Goal: Task Accomplishment & Management: Manage account settings

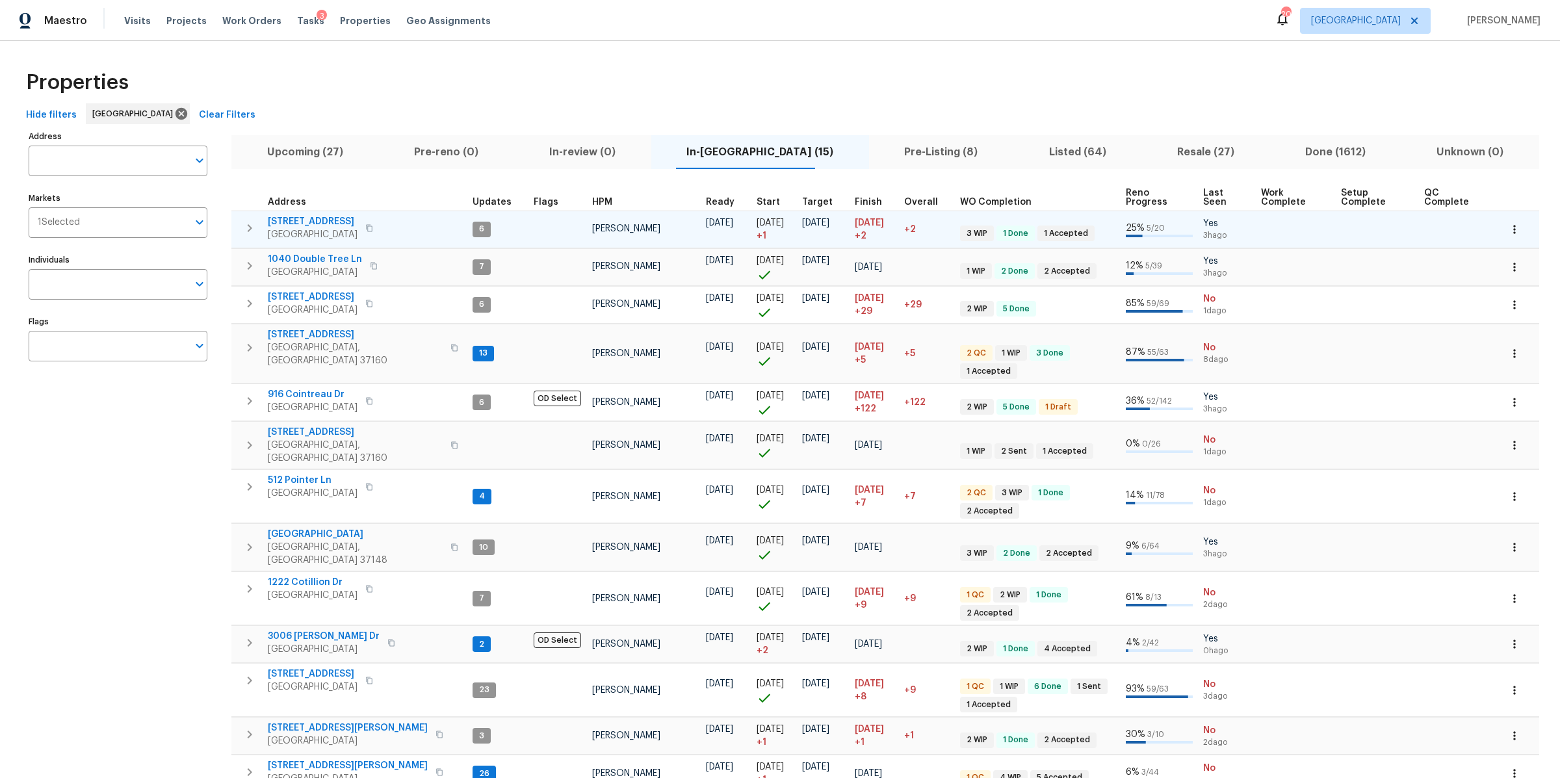
click at [288, 222] on span "371 Elm Ave" at bounding box center [313, 221] width 90 height 13
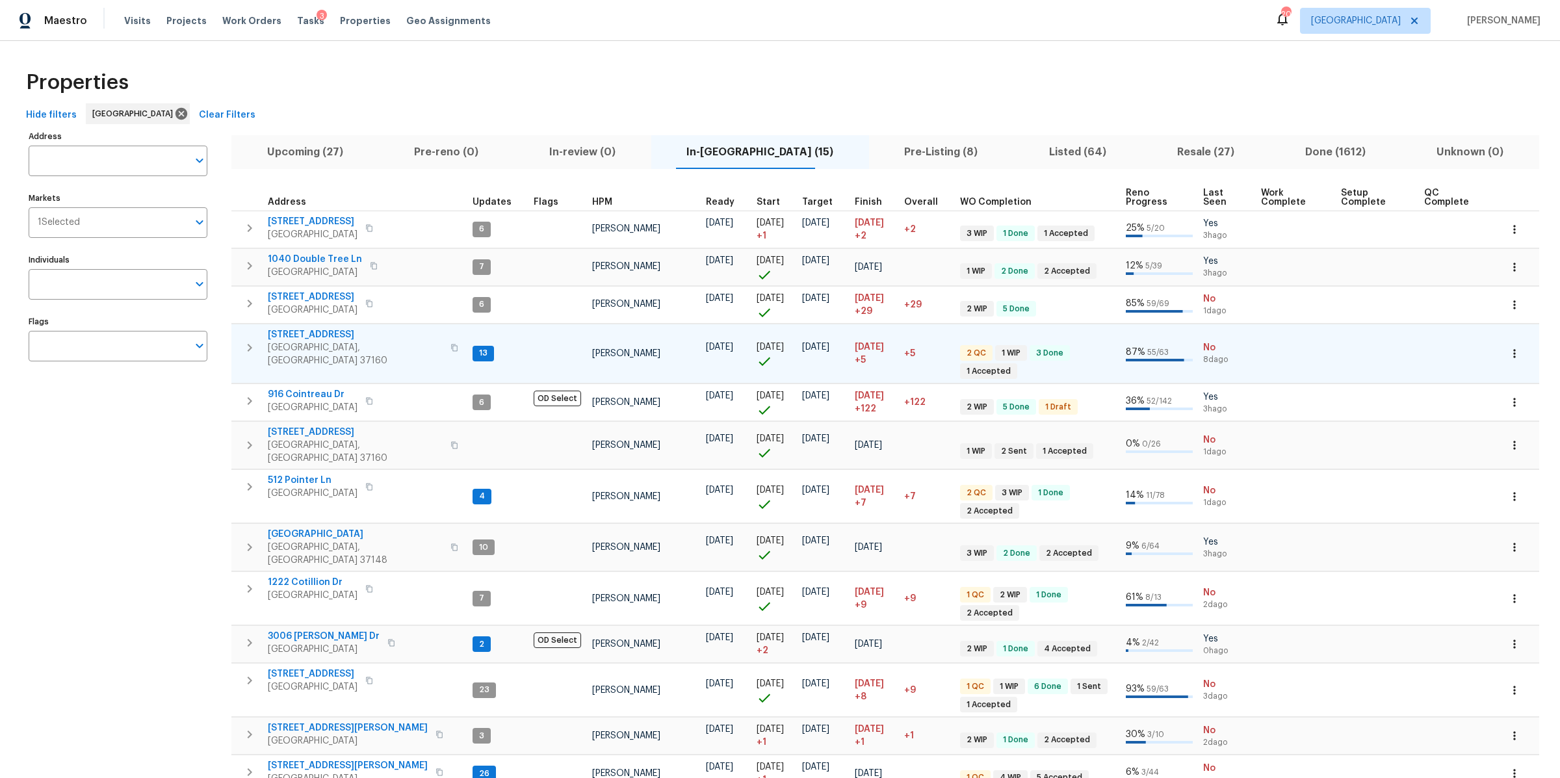
click at [331, 331] on span "106 Cottonwood Dr" at bounding box center [355, 334] width 175 height 13
click at [303, 426] on span "[STREET_ADDRESS]" at bounding box center [355, 432] width 175 height 13
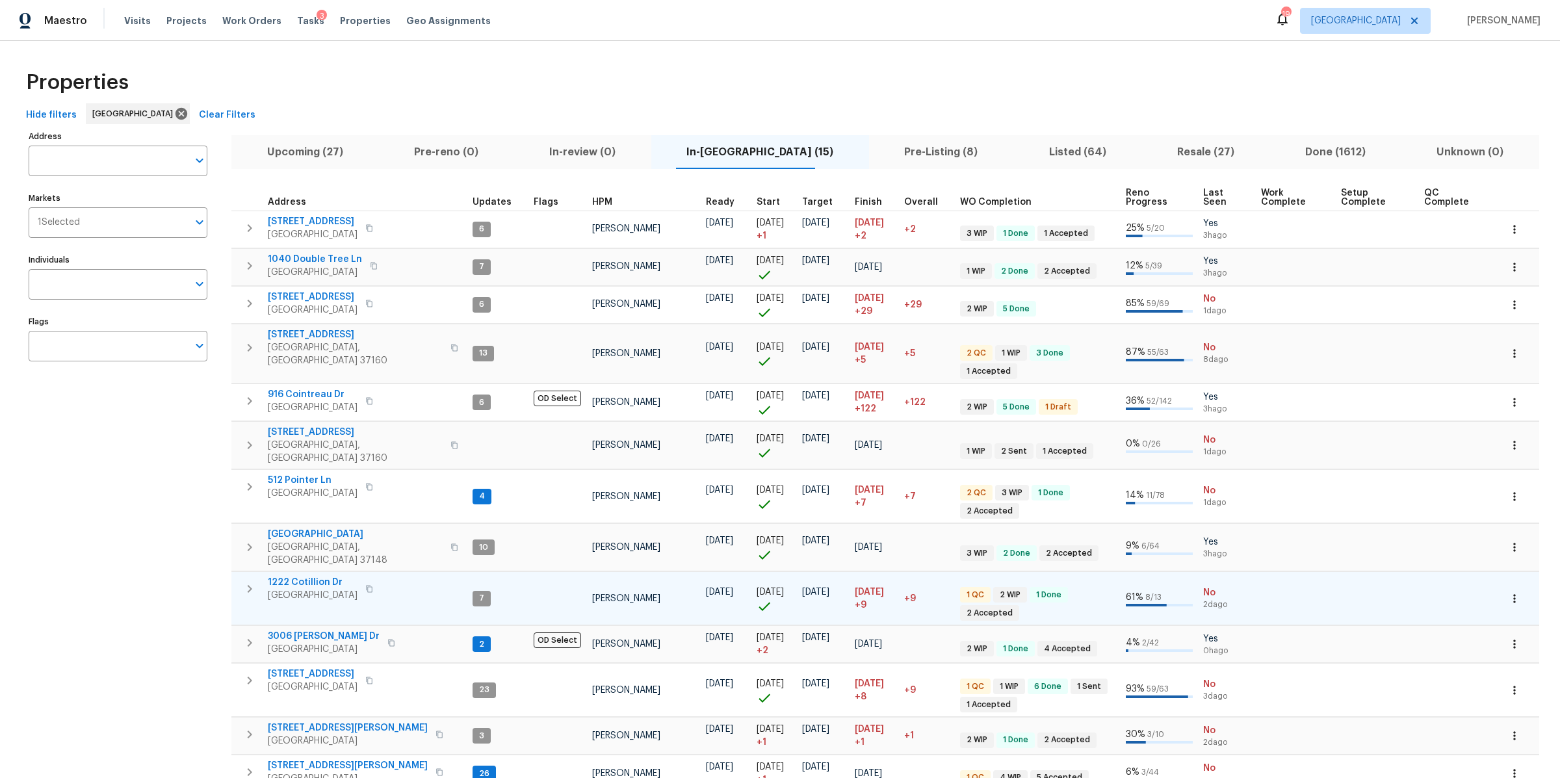
click at [316, 576] on span "1222 Cotillion Dr" at bounding box center [313, 582] width 90 height 13
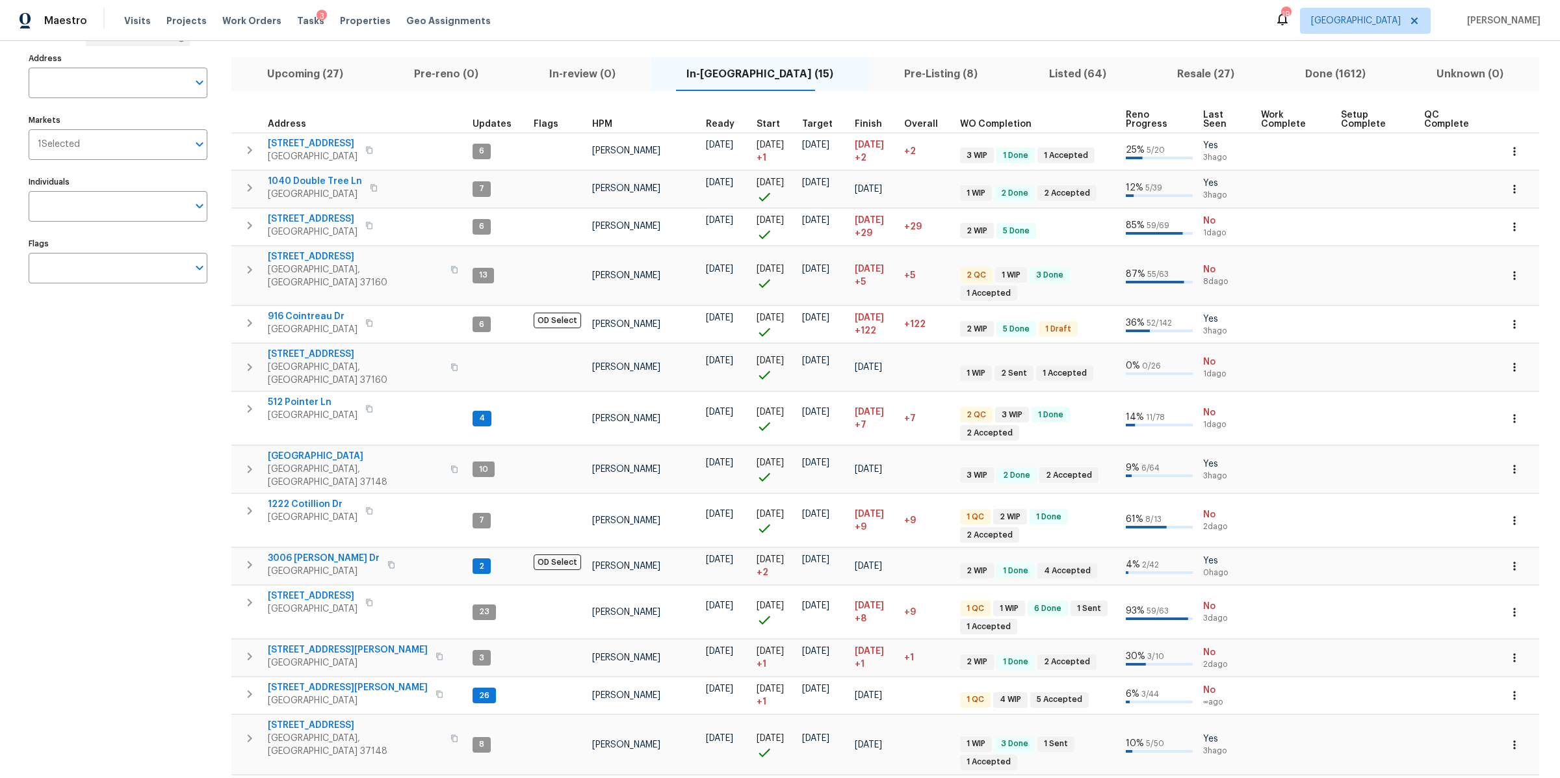
scroll to position [83, 0]
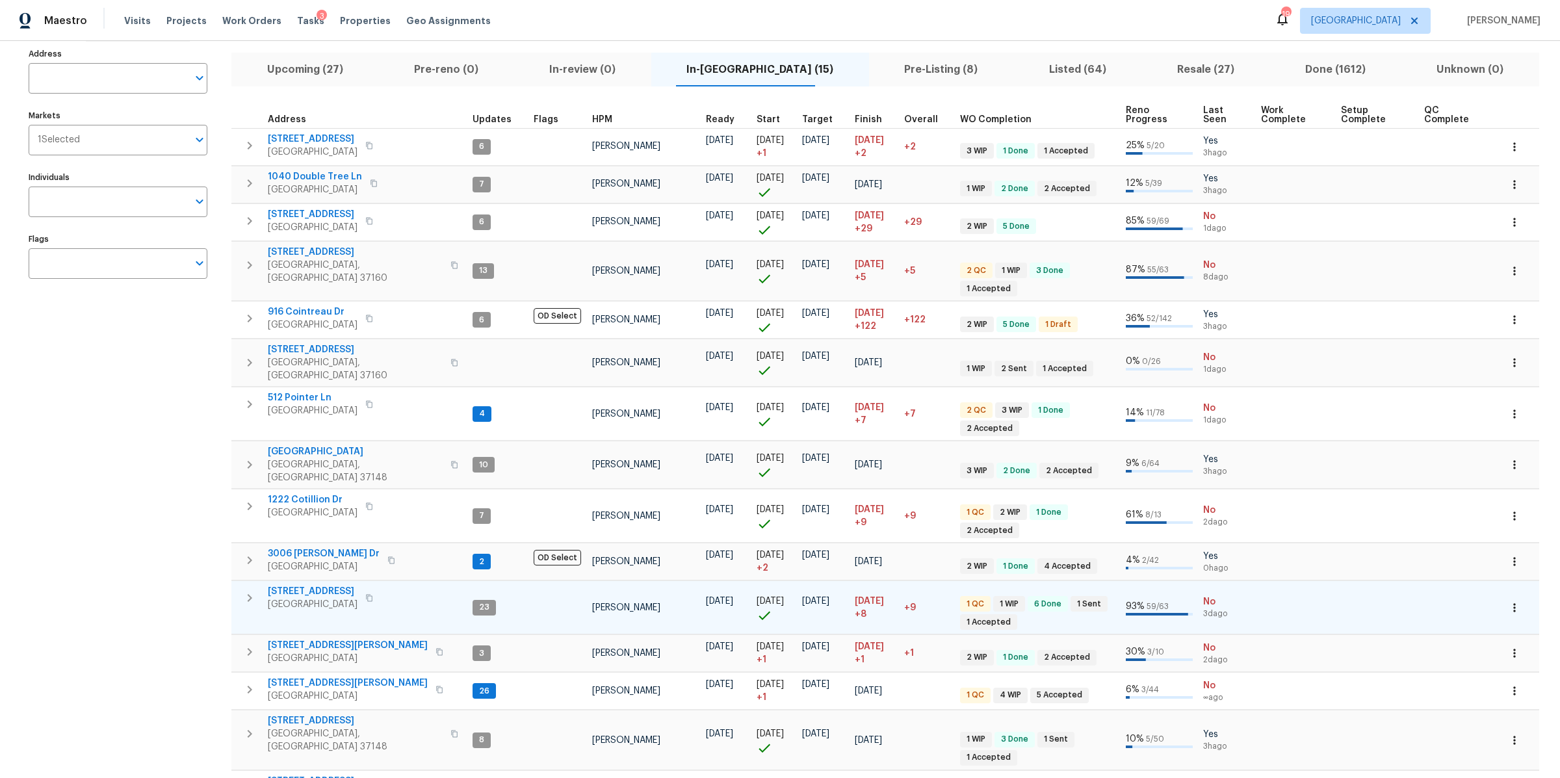
click at [337, 585] on span "4039 Caney Creek Ln" at bounding box center [313, 591] width 90 height 13
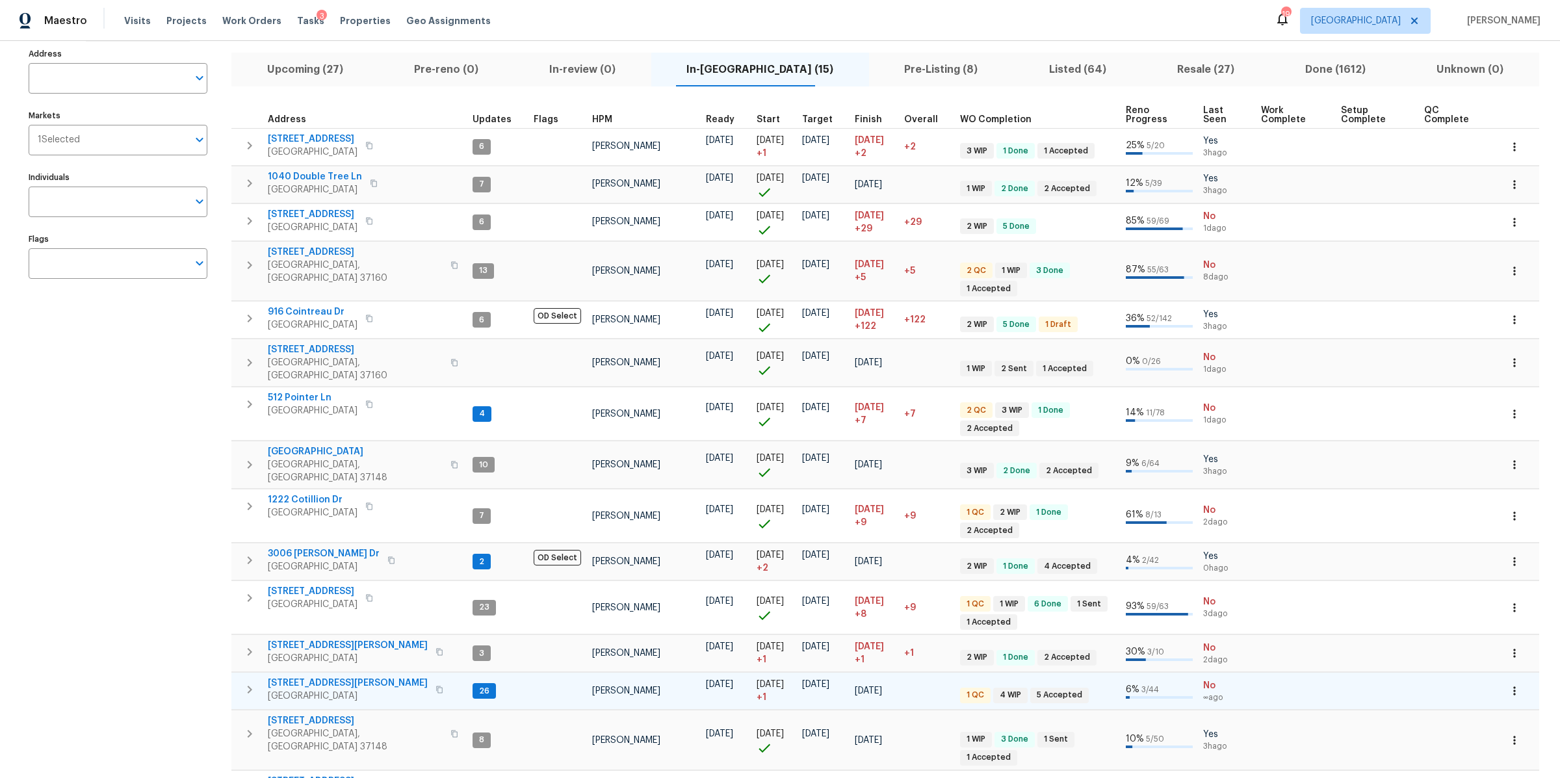
click at [285, 677] on span "501 Colburn Dr" at bounding box center [348, 683] width 160 height 13
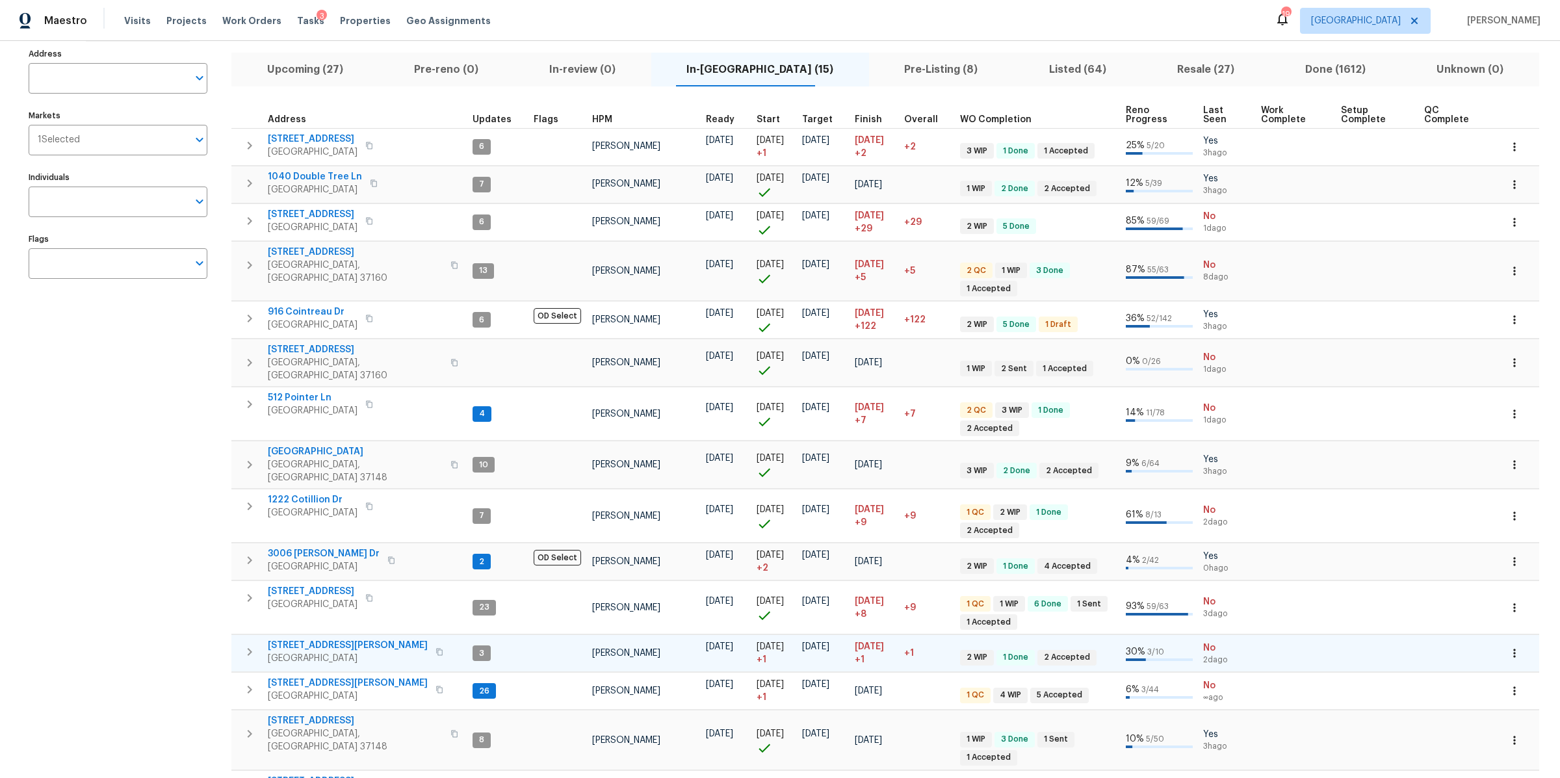
click at [305, 639] on span "3726 Selina Dr" at bounding box center [348, 645] width 160 height 13
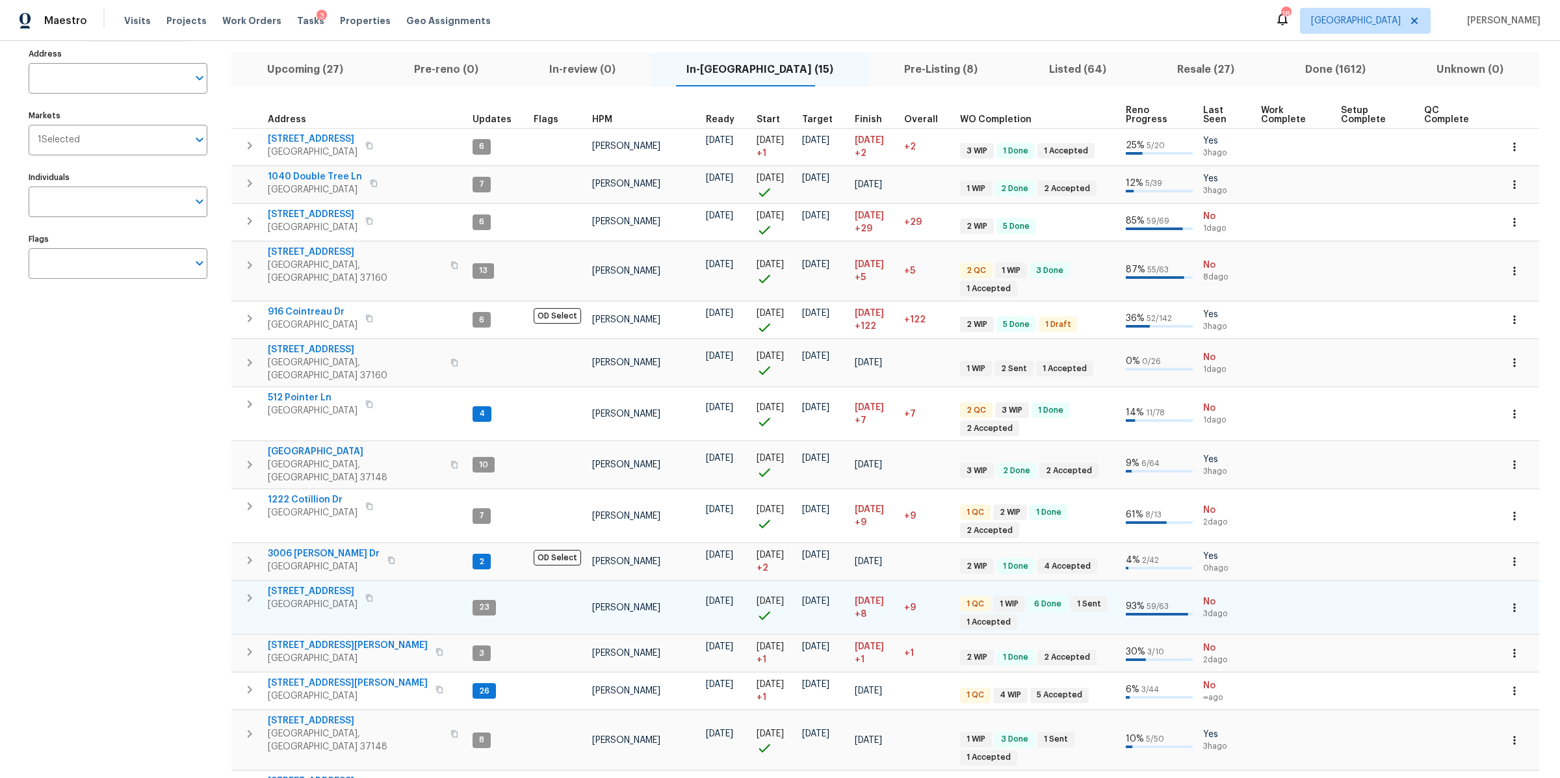
click at [322, 585] on span "4039 Caney Creek Ln" at bounding box center [313, 591] width 90 height 13
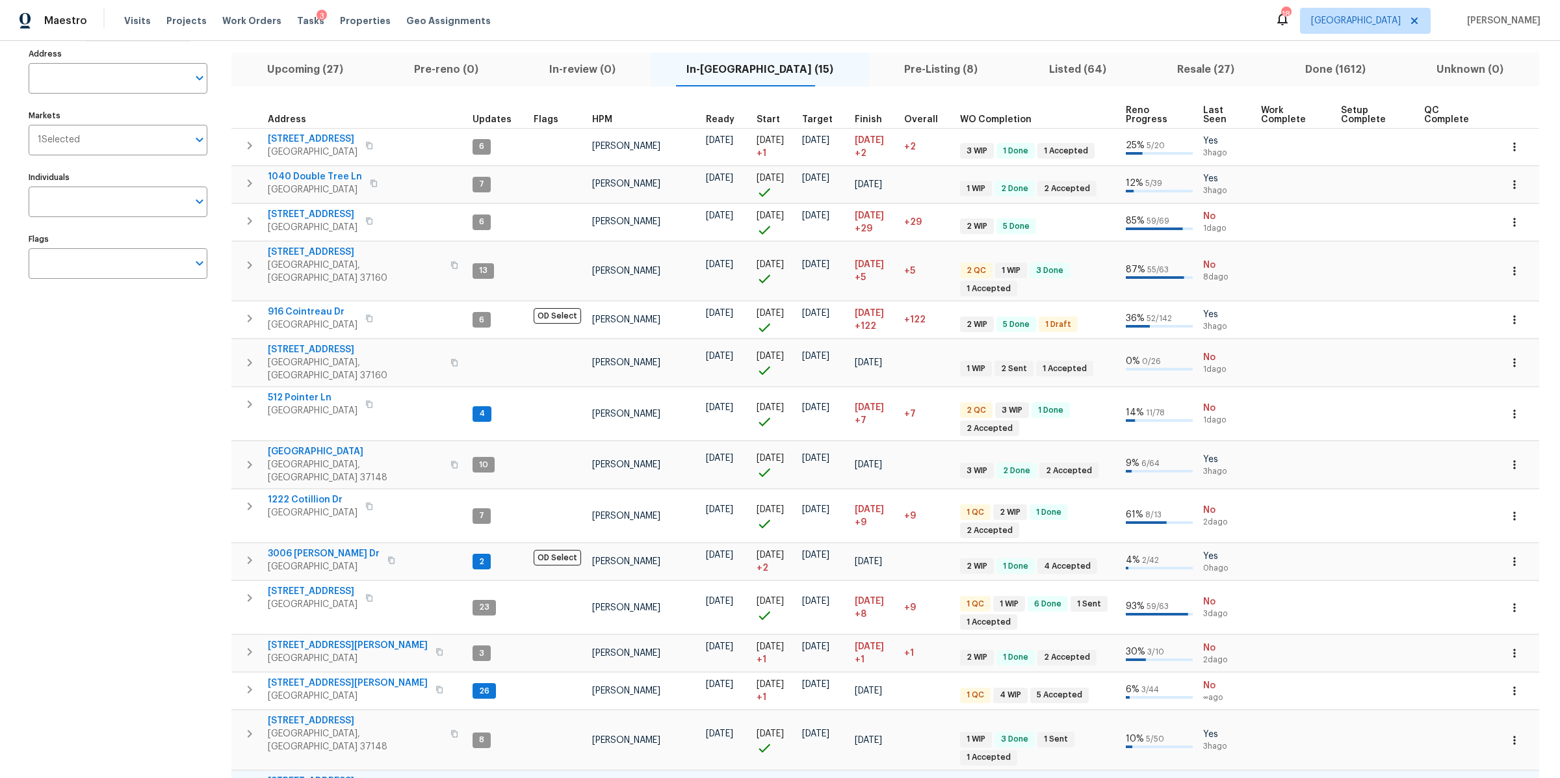
click at [321, 775] on span "2817 Winterberry Dr" at bounding box center [313, 781] width 90 height 13
click at [298, 21] on span "Tasks" at bounding box center [310, 20] width 27 height 9
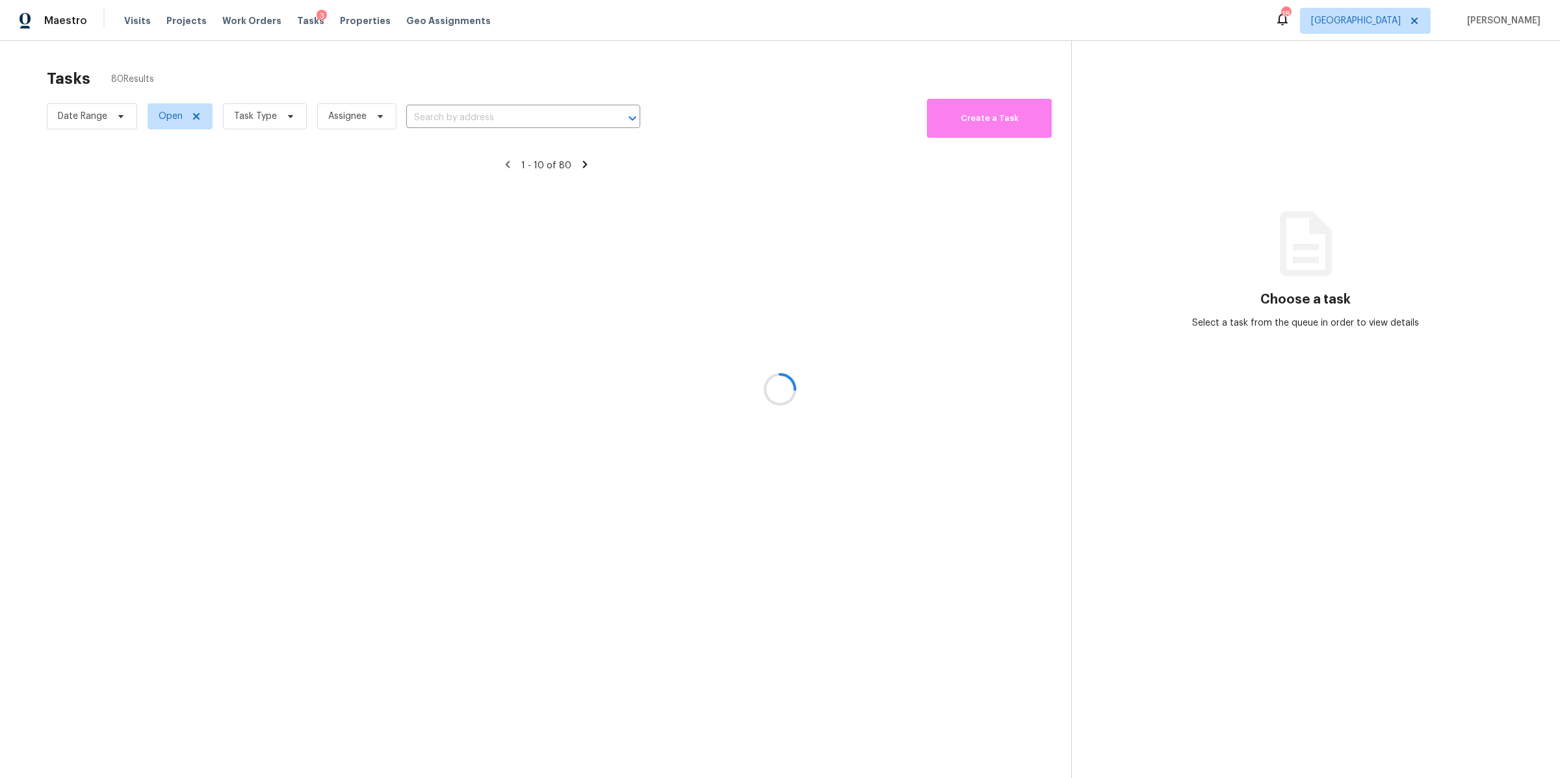
click at [260, 117] on div at bounding box center [780, 389] width 1560 height 778
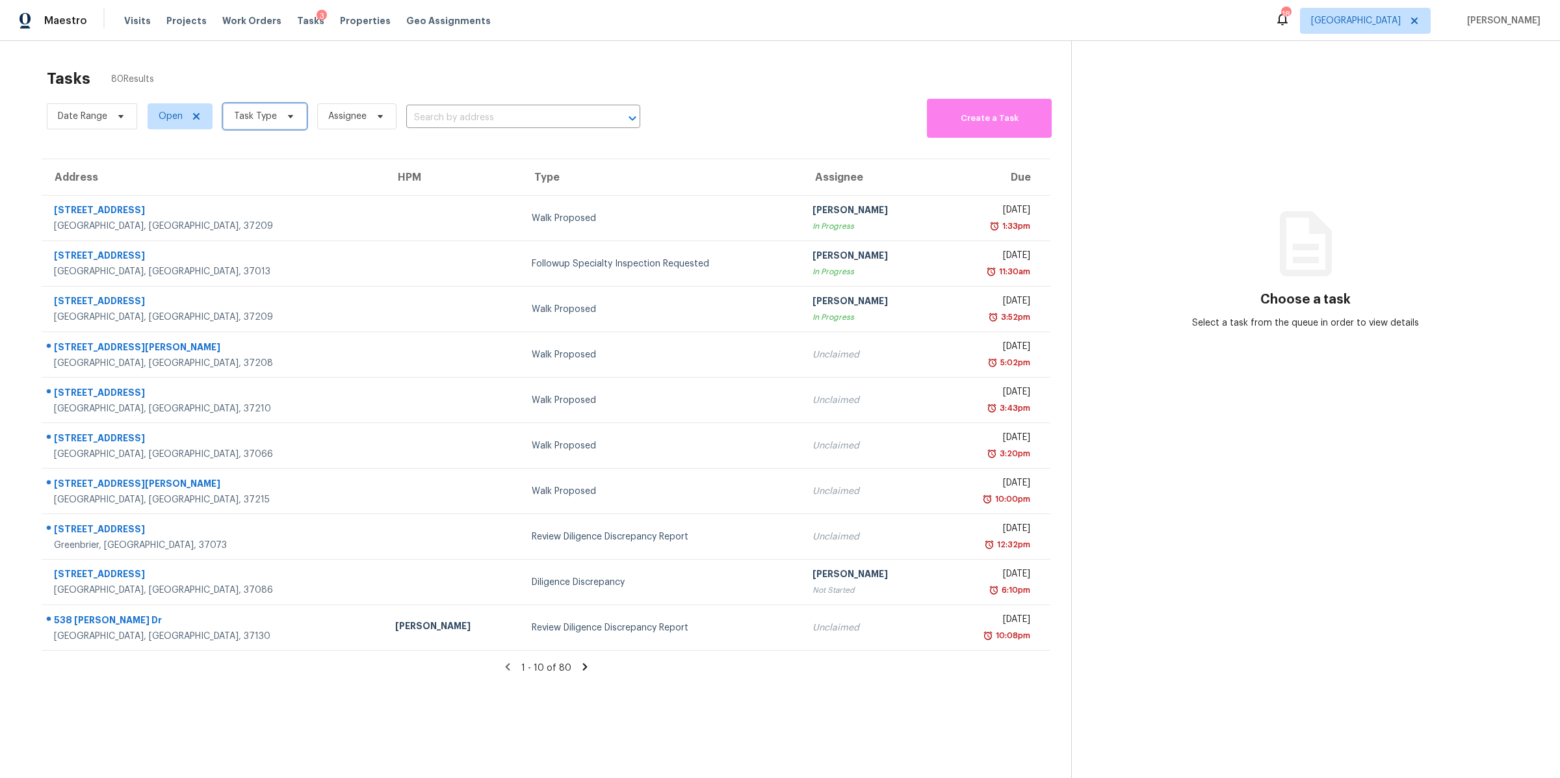
click at [260, 117] on span "Task Type" at bounding box center [255, 116] width 43 height 13
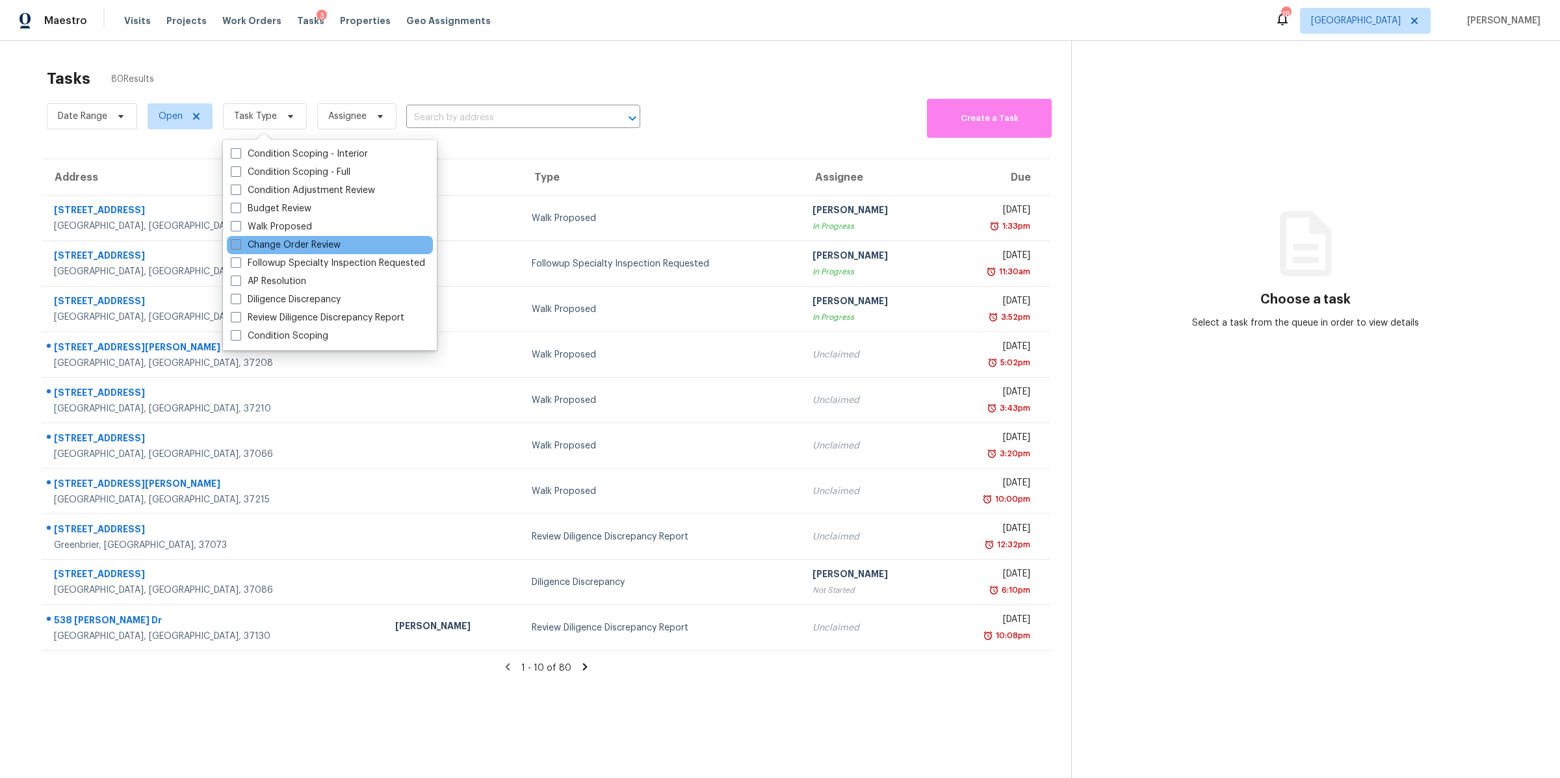
click at [263, 239] on label "Change Order Review" at bounding box center [286, 245] width 110 height 13
click at [239, 239] on input "Change Order Review" at bounding box center [235, 243] width 8 height 8
checkbox input "true"
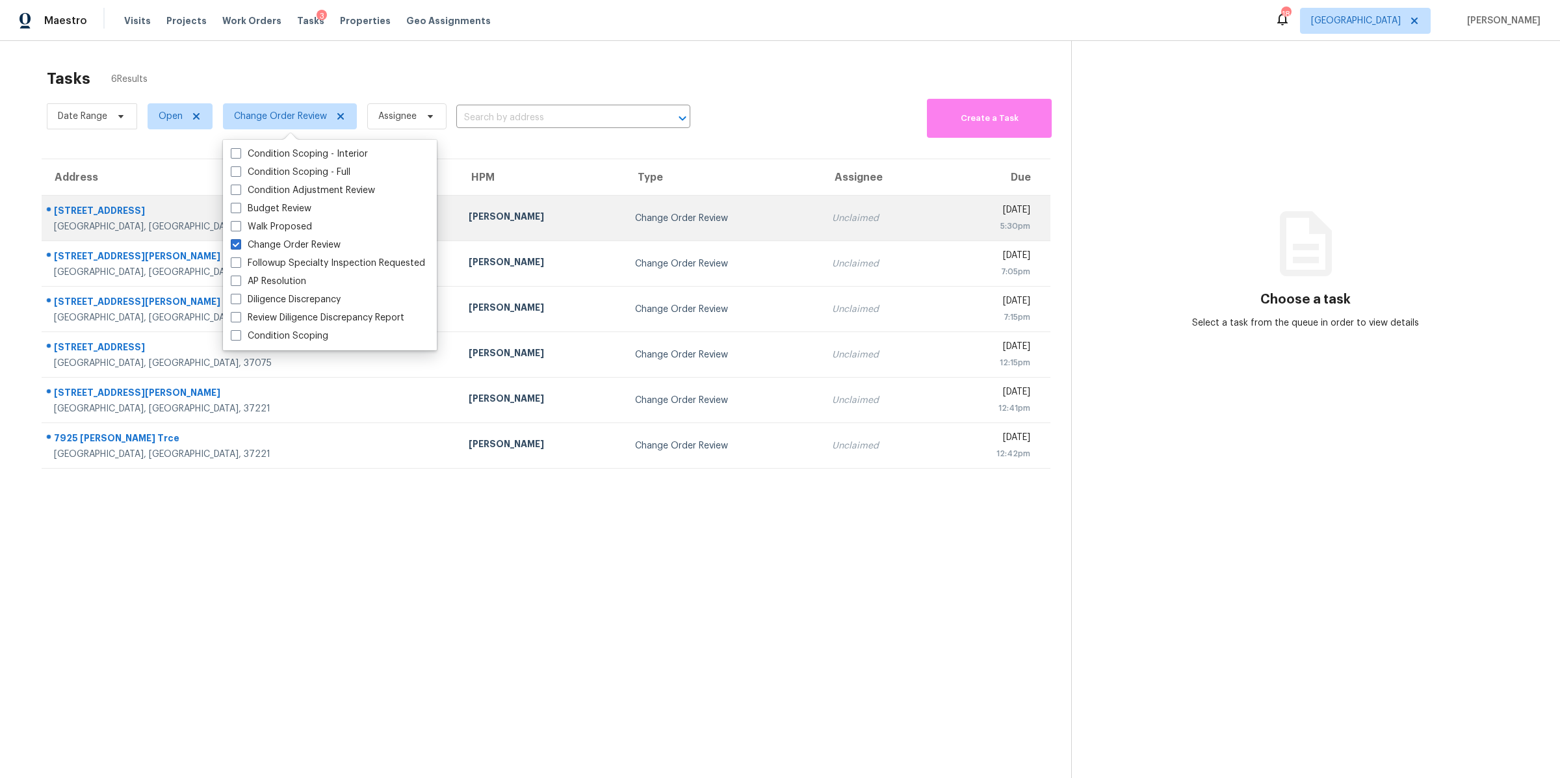
click at [95, 210] on div "130 Horseshoe Dr" at bounding box center [251, 212] width 394 height 16
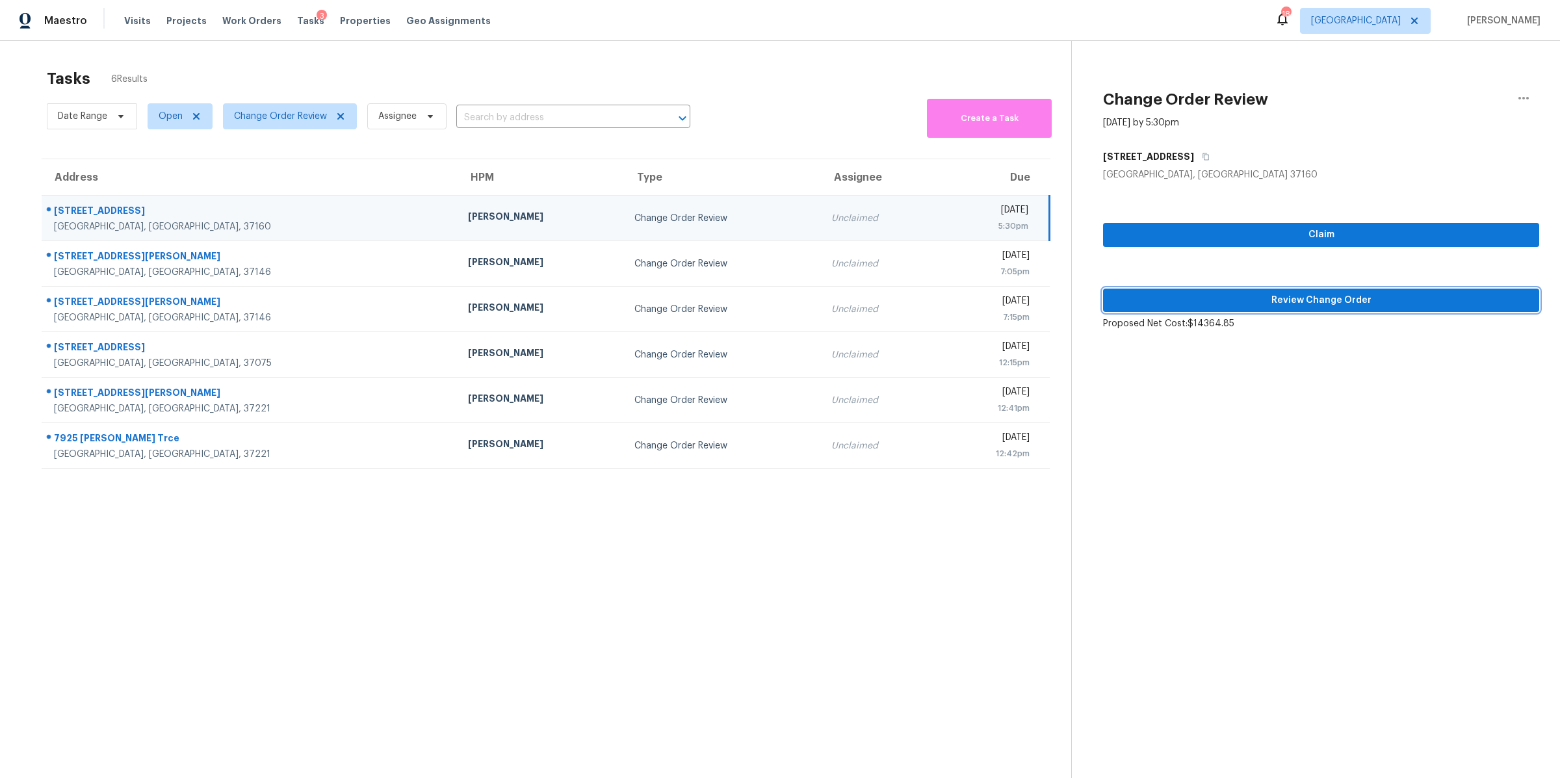
click at [1342, 304] on span "Review Change Order" at bounding box center [1320, 300] width 415 height 16
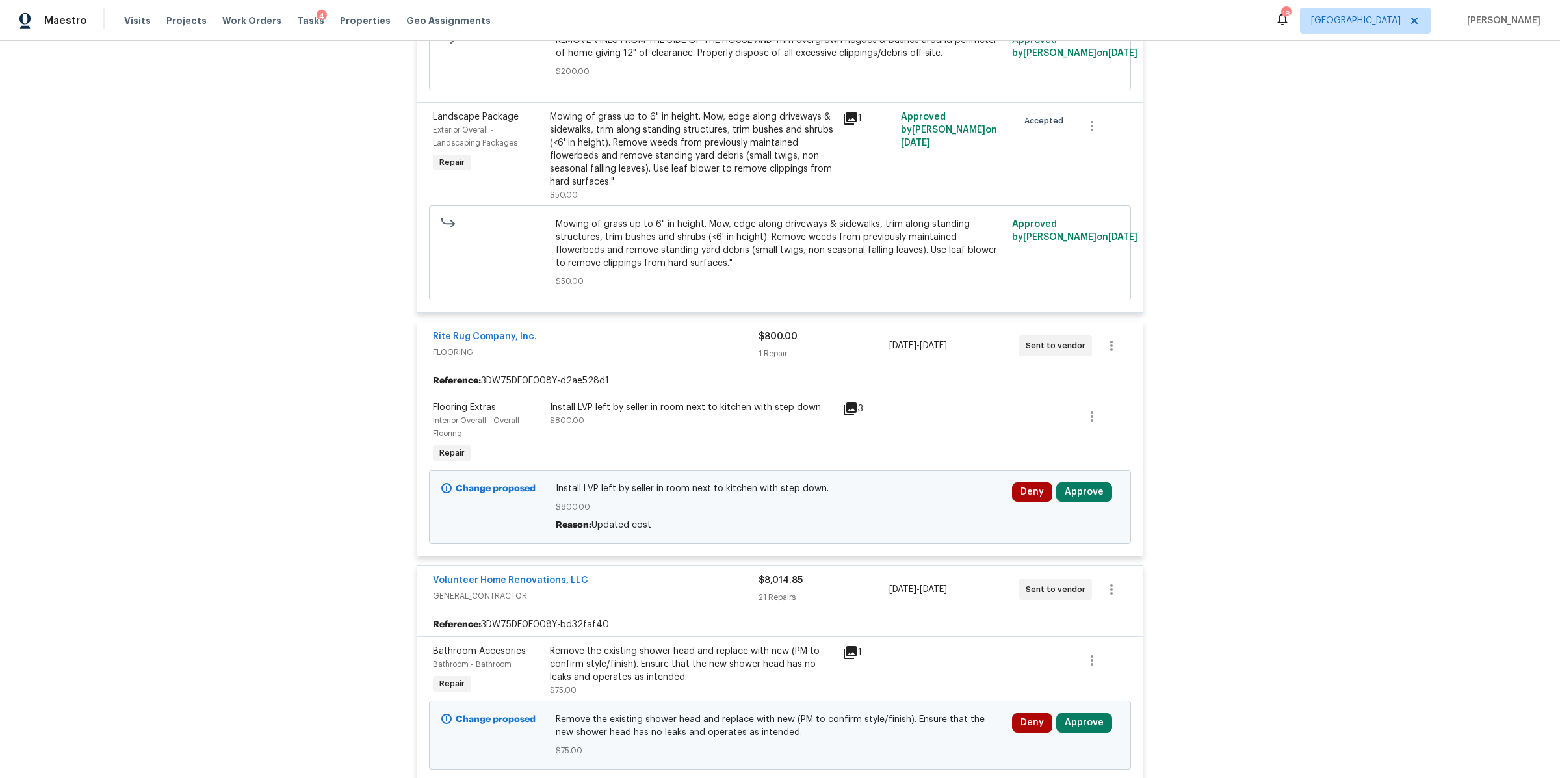
scroll to position [1180, 0]
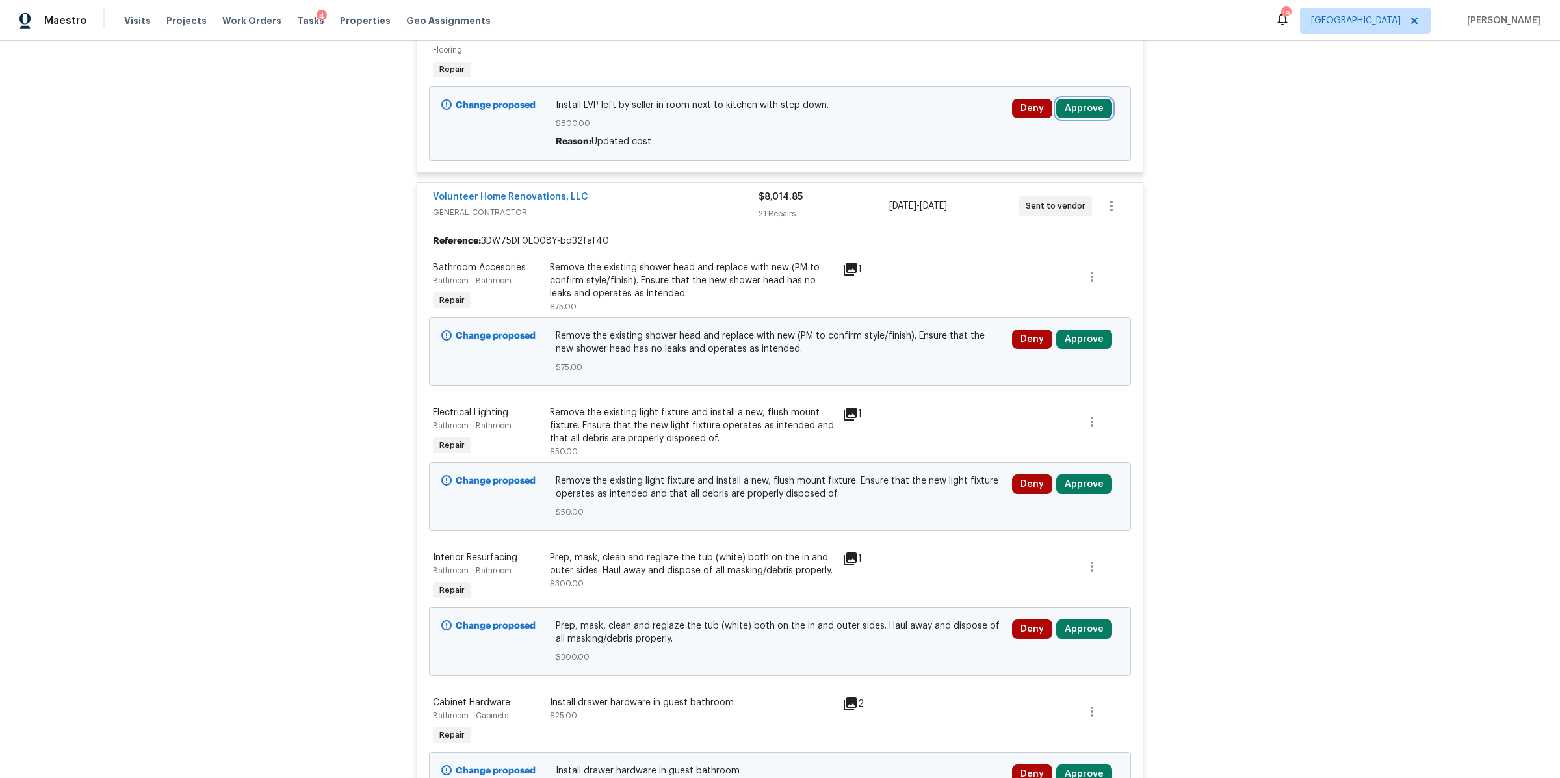
click at [1076, 118] on button "Approve" at bounding box center [1084, 108] width 56 height 19
click at [1010, 190] on button "Approve" at bounding box center [1041, 194] width 78 height 26
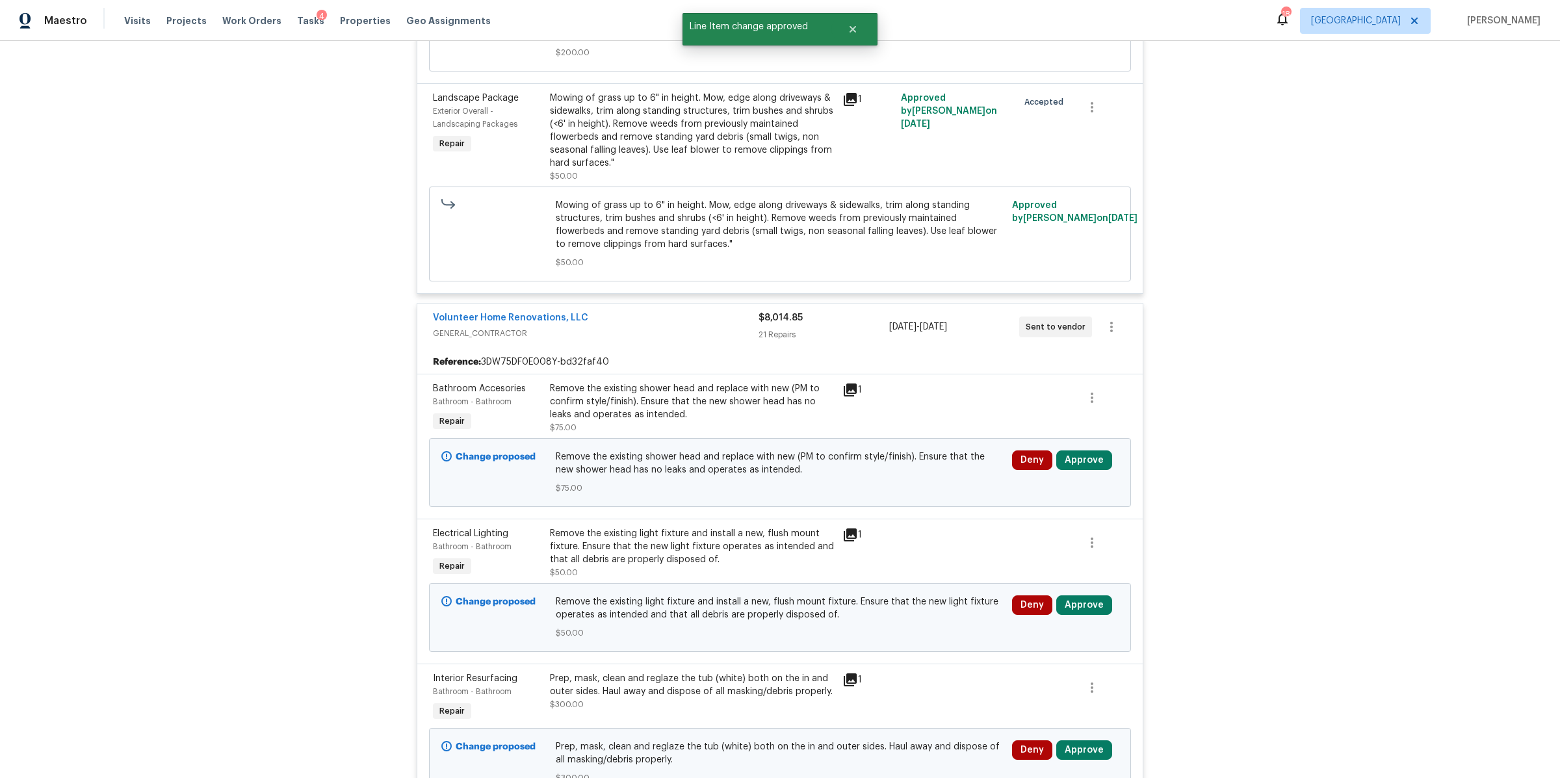
scroll to position [1269, 0]
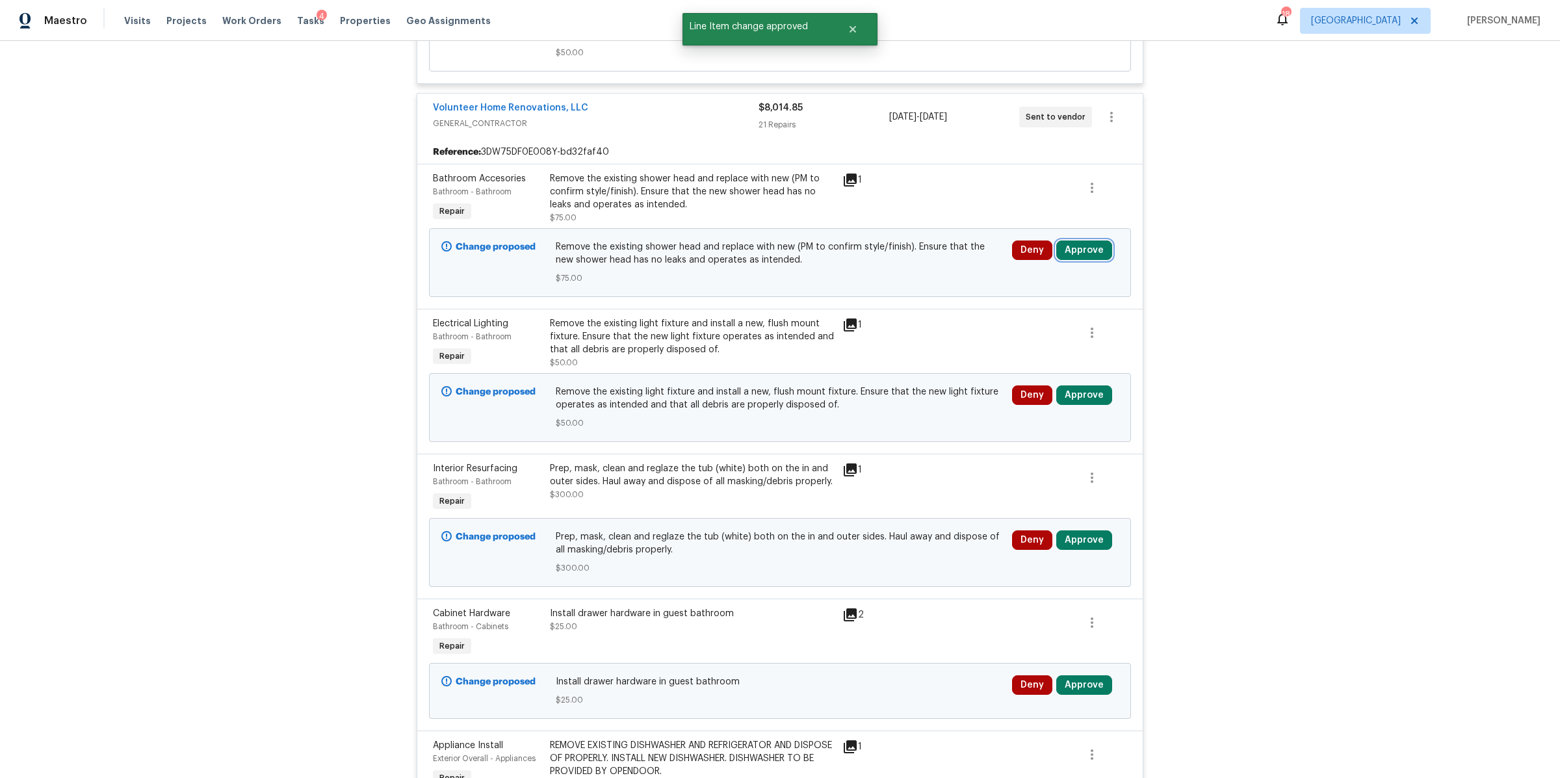
click at [1080, 260] on button "Approve" at bounding box center [1084, 249] width 56 height 19
click at [892, 291] on button "Approve" at bounding box center [892, 281] width 78 height 26
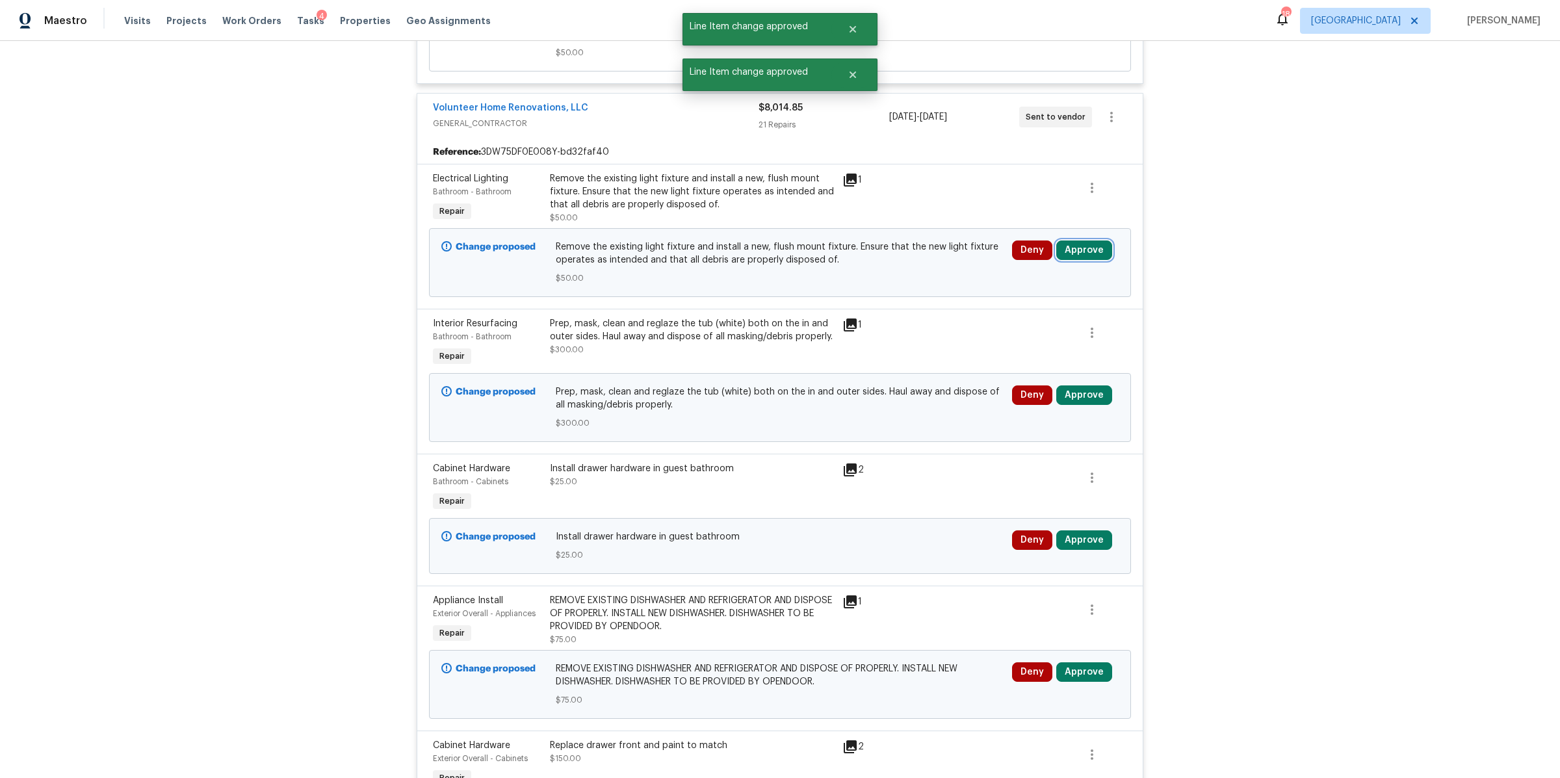
click at [1082, 260] on button "Approve" at bounding box center [1084, 249] width 56 height 19
click at [891, 287] on button "Approve" at bounding box center [892, 281] width 78 height 26
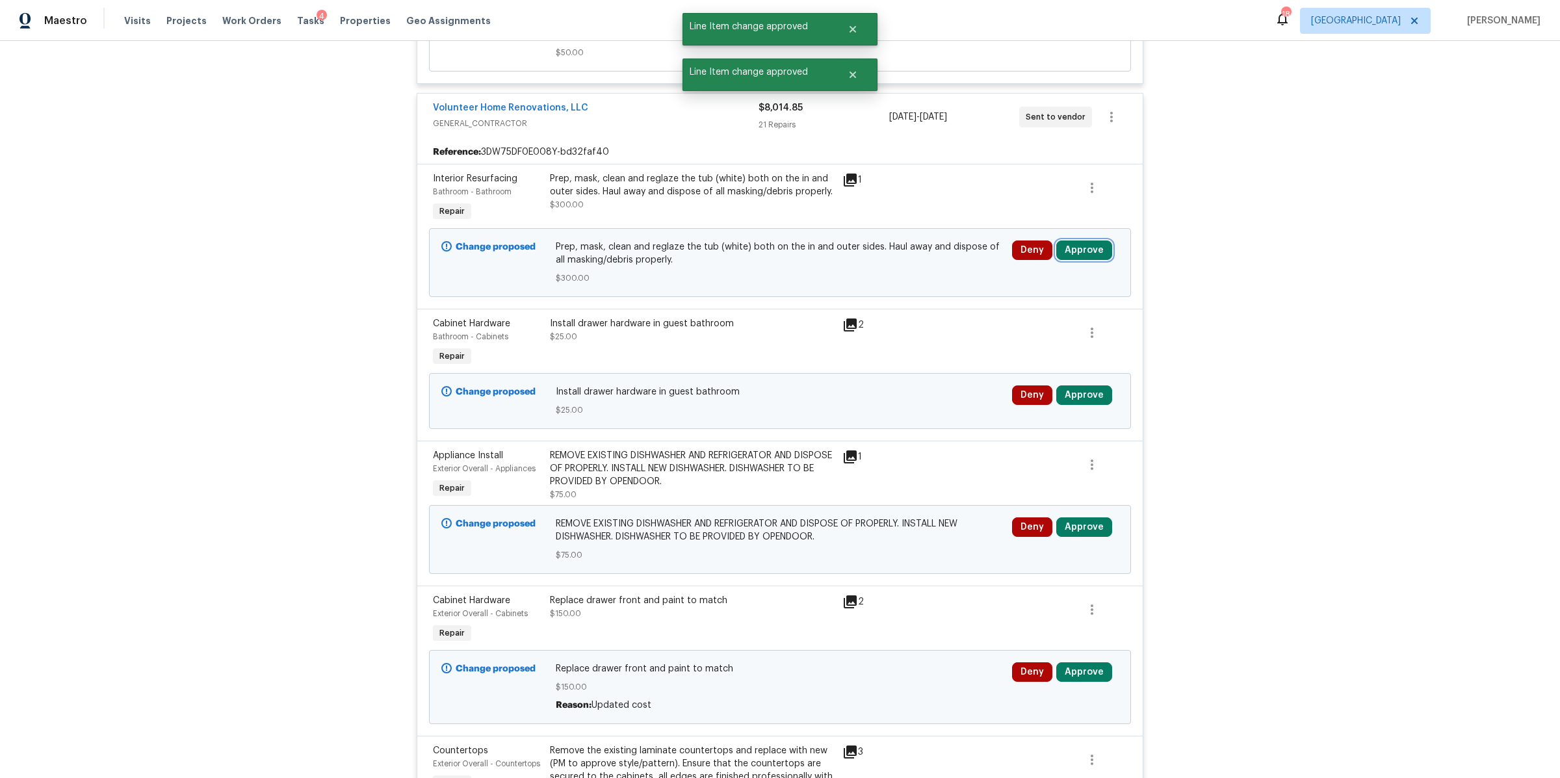
click at [1080, 260] on button "Approve" at bounding box center [1084, 249] width 56 height 19
click at [865, 276] on button "Approve" at bounding box center [892, 281] width 78 height 26
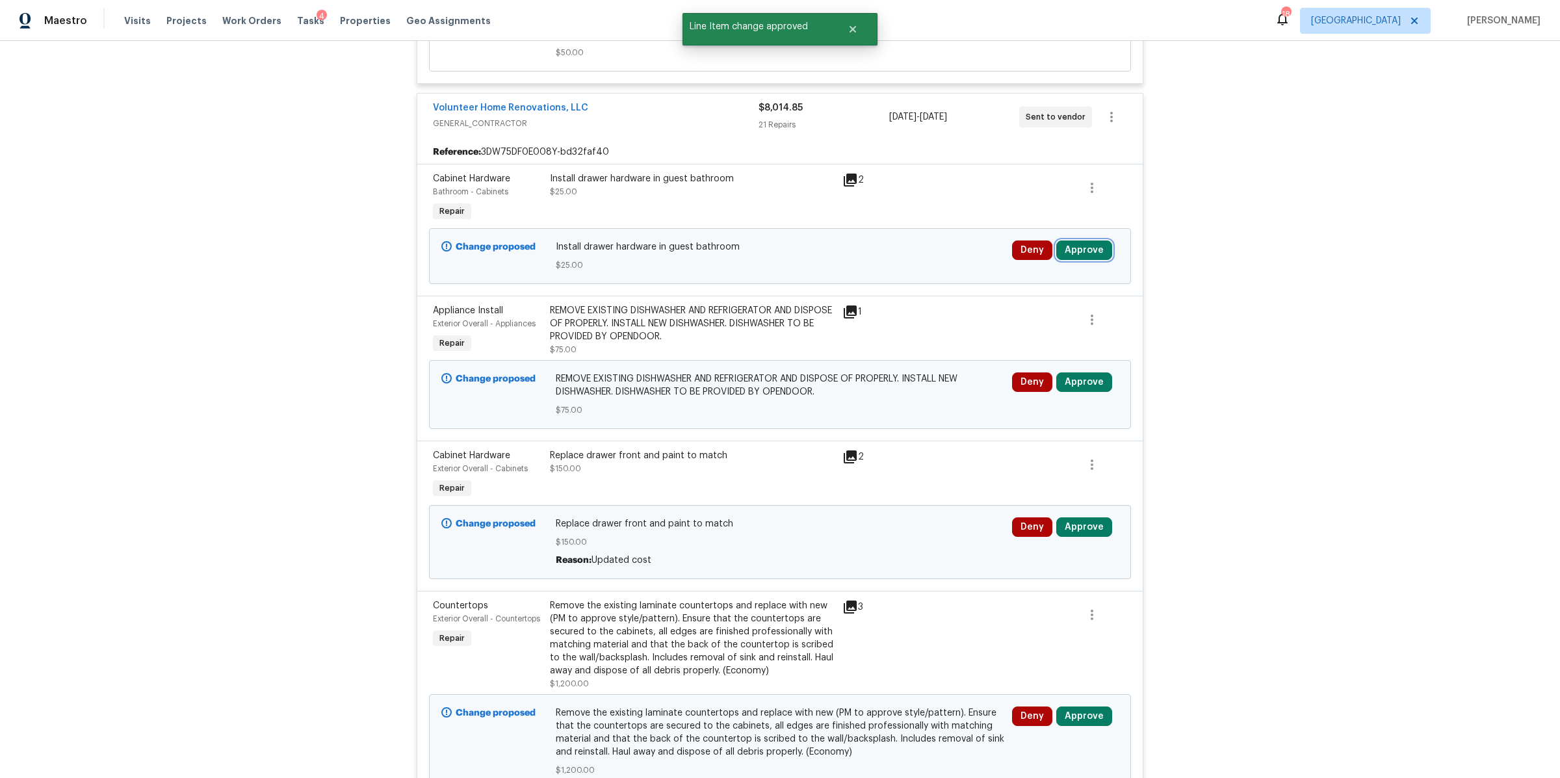
click at [1088, 260] on button "Approve" at bounding box center [1084, 249] width 56 height 19
click at [899, 287] on button "Approve" at bounding box center [892, 281] width 78 height 26
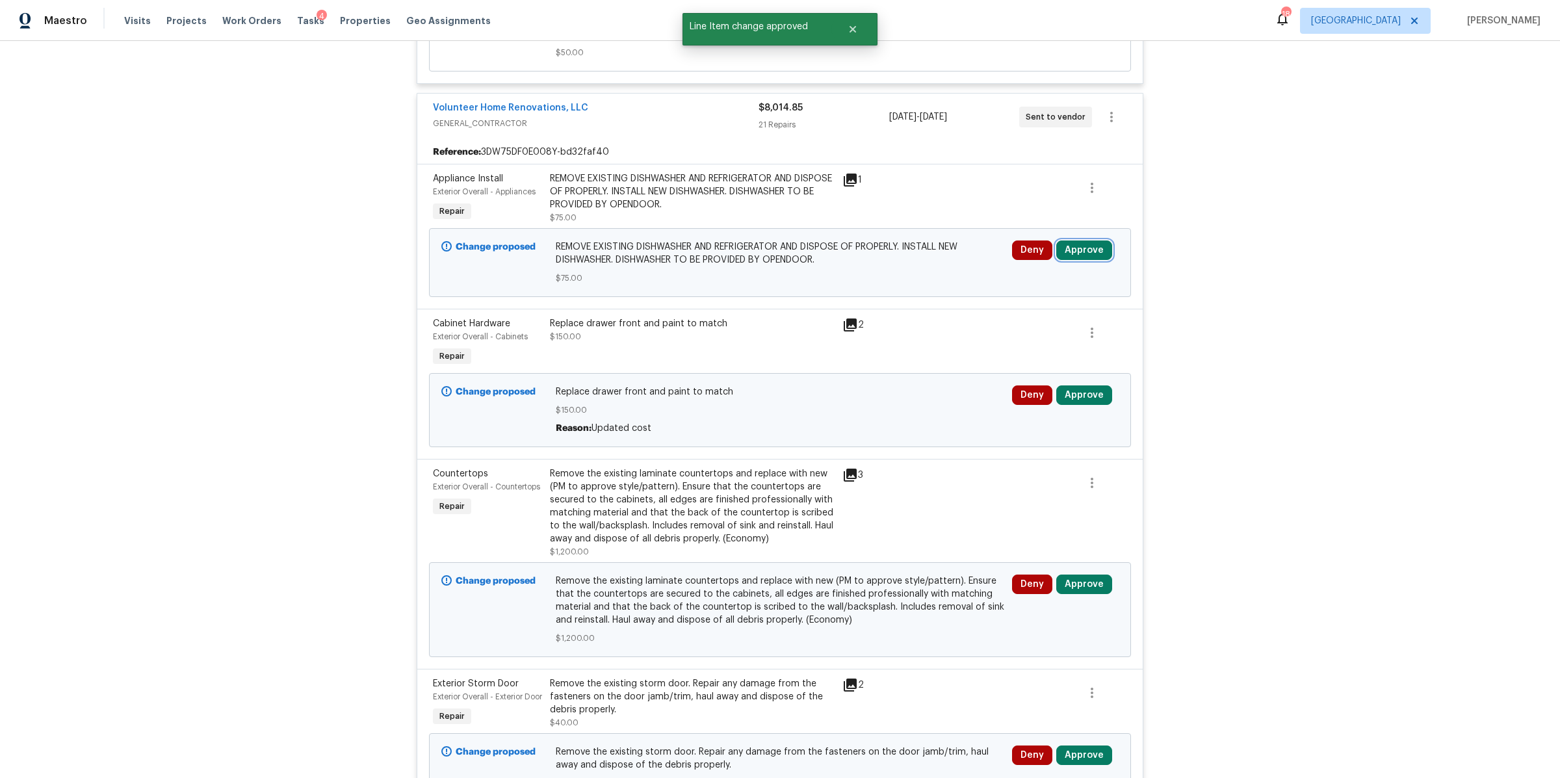
click at [1072, 260] on button "Approve" at bounding box center [1084, 249] width 56 height 19
click at [890, 283] on span "Approve" at bounding box center [892, 282] width 36 height 10
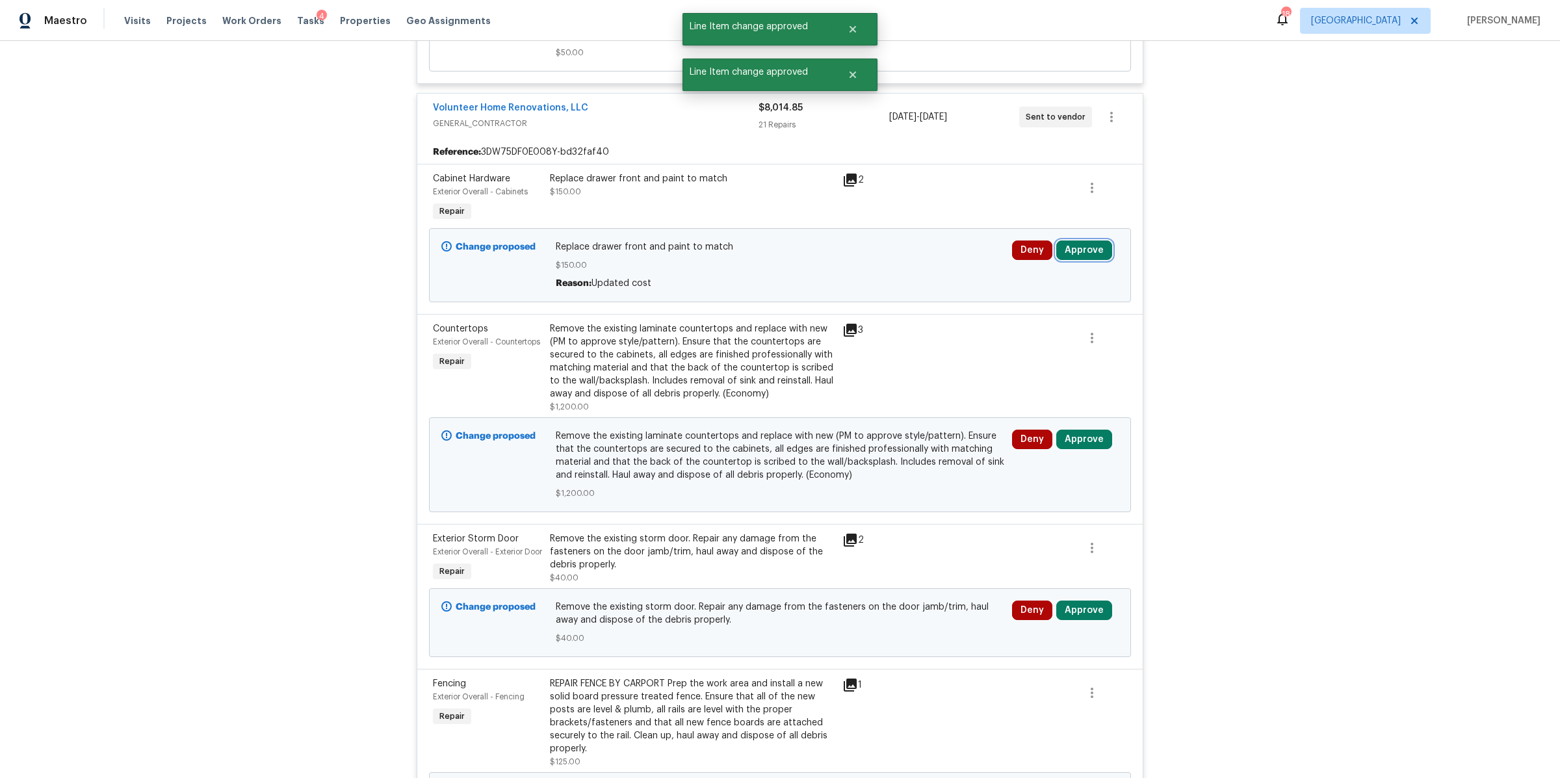
click at [1072, 260] on button "Approve" at bounding box center [1084, 249] width 56 height 19
click at [910, 285] on button "Approve" at bounding box center [892, 281] width 78 height 26
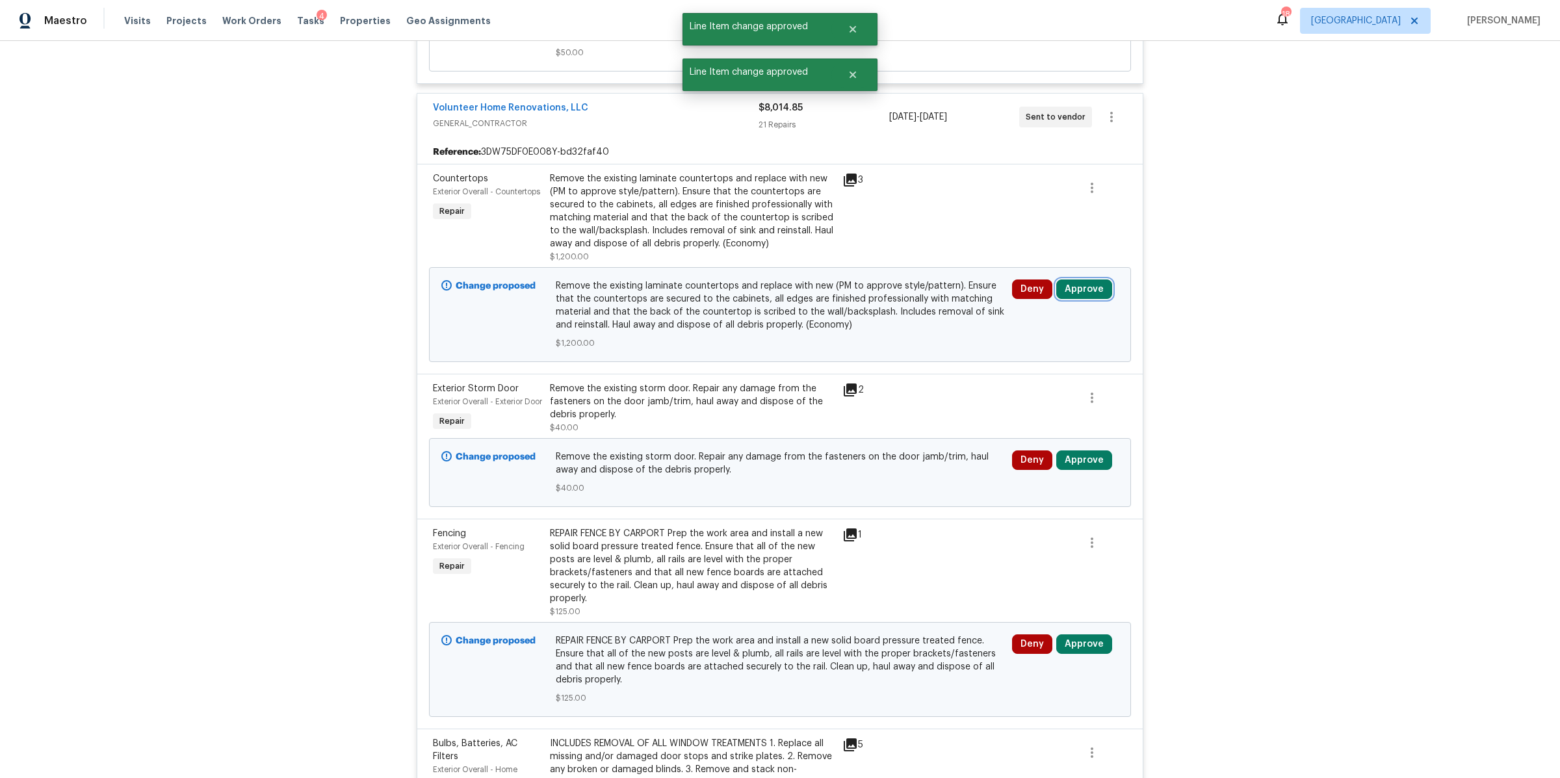
drag, startPoint x: 1081, startPoint y: 305, endPoint x: 1066, endPoint y: 304, distance: 15.0
click at [1081, 299] on button "Approve" at bounding box center [1084, 288] width 56 height 19
click at [910, 311] on button "Approve" at bounding box center [892, 320] width 78 height 26
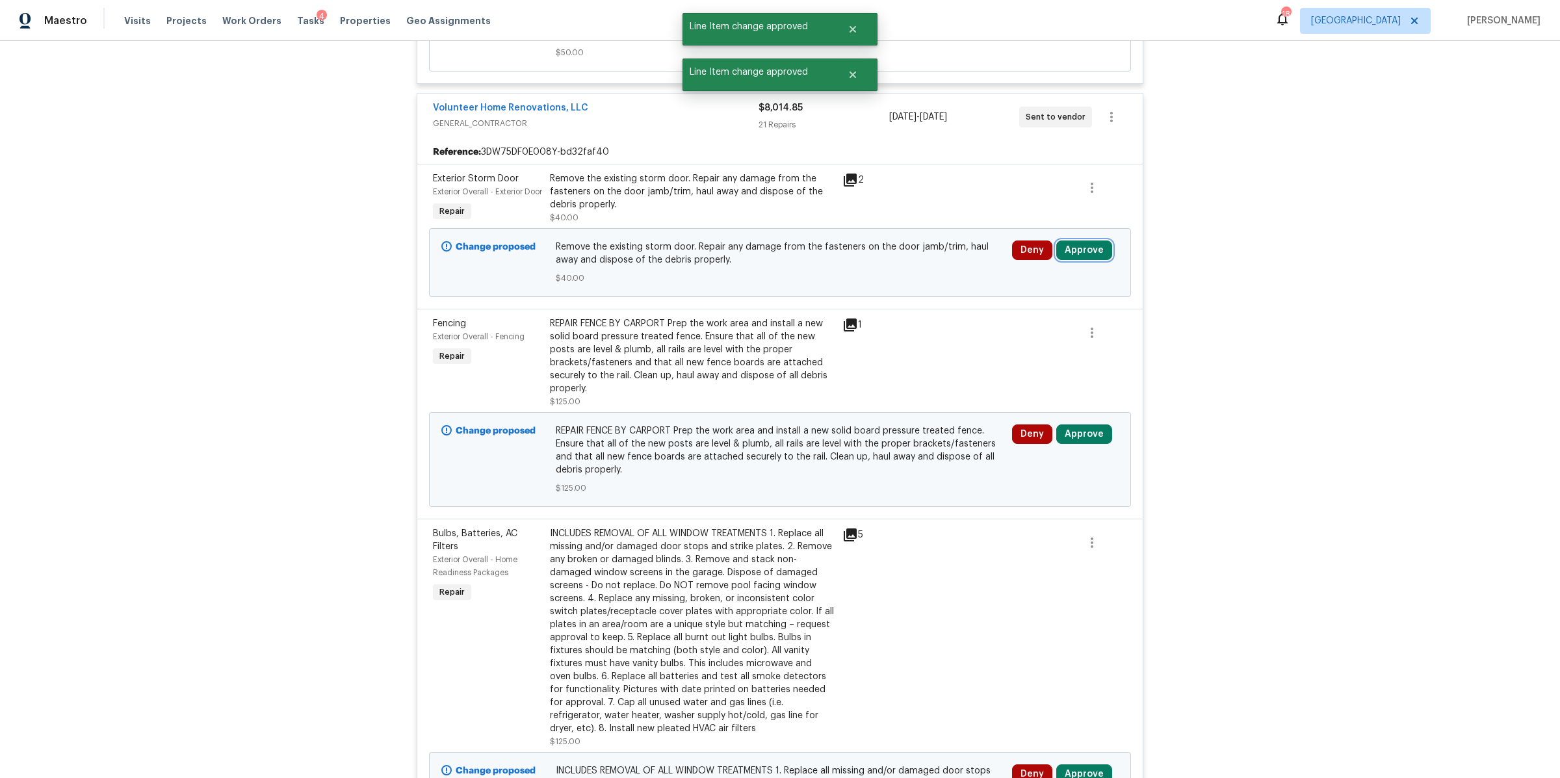
click at [1079, 260] on button "Approve" at bounding box center [1084, 249] width 56 height 19
click at [897, 298] on span "Approve" at bounding box center [892, 295] width 36 height 10
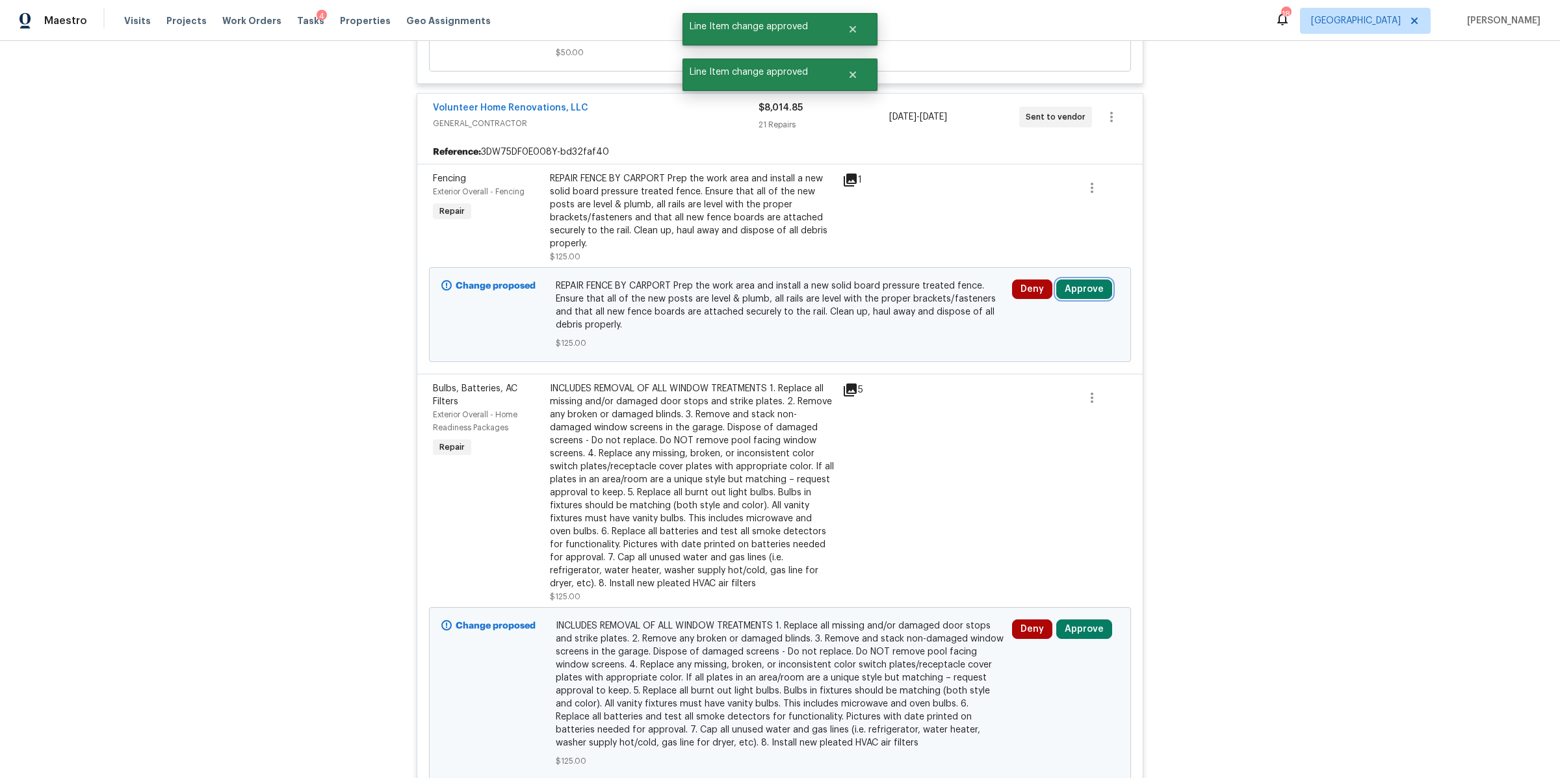
click at [1075, 299] on button "Approve" at bounding box center [1084, 288] width 56 height 19
click at [887, 325] on button "Approve" at bounding box center [892, 320] width 78 height 26
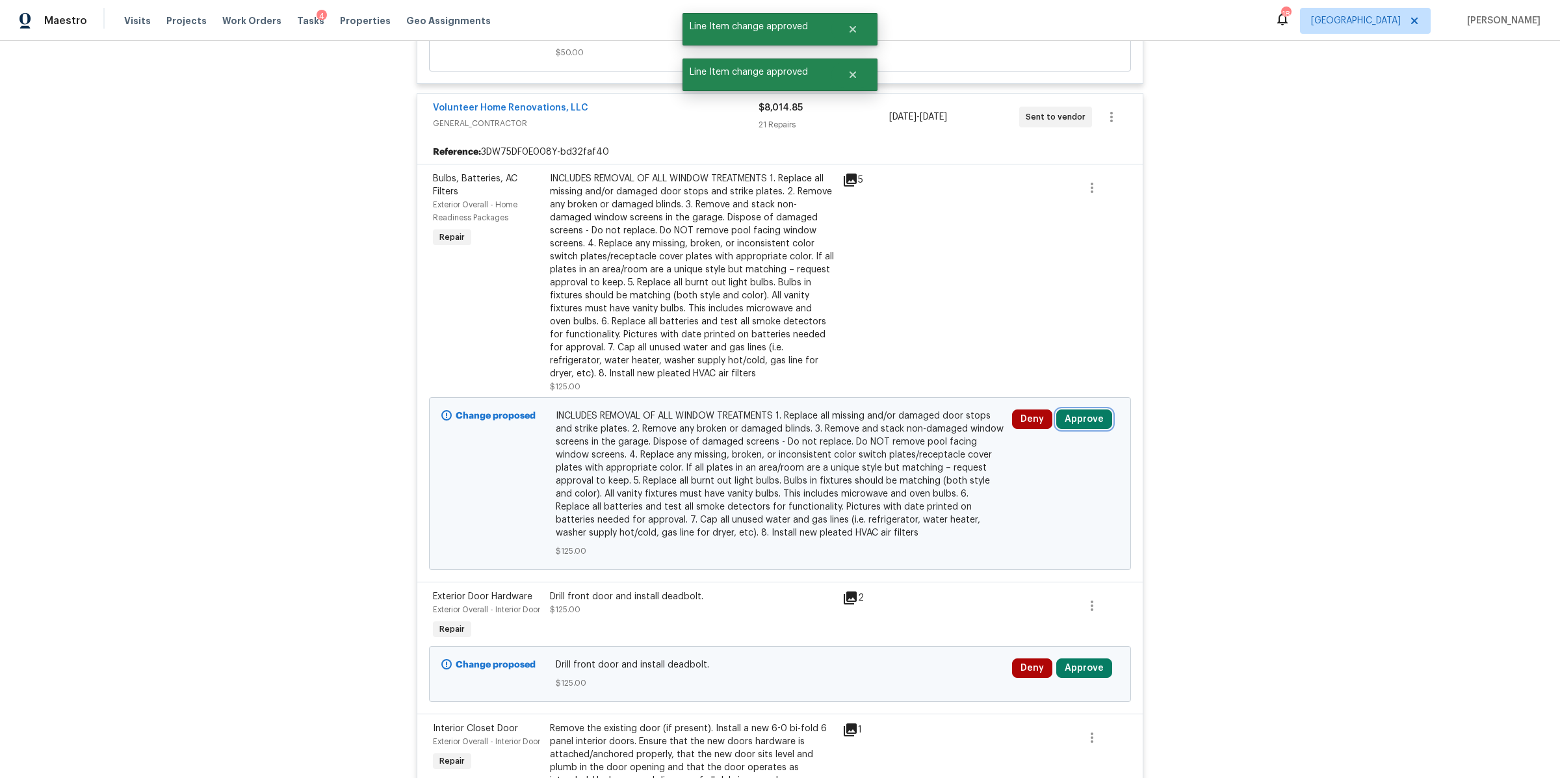
click at [1080, 429] on button "Approve" at bounding box center [1084, 418] width 56 height 19
click at [886, 454] on span "Approve" at bounding box center [892, 451] width 36 height 10
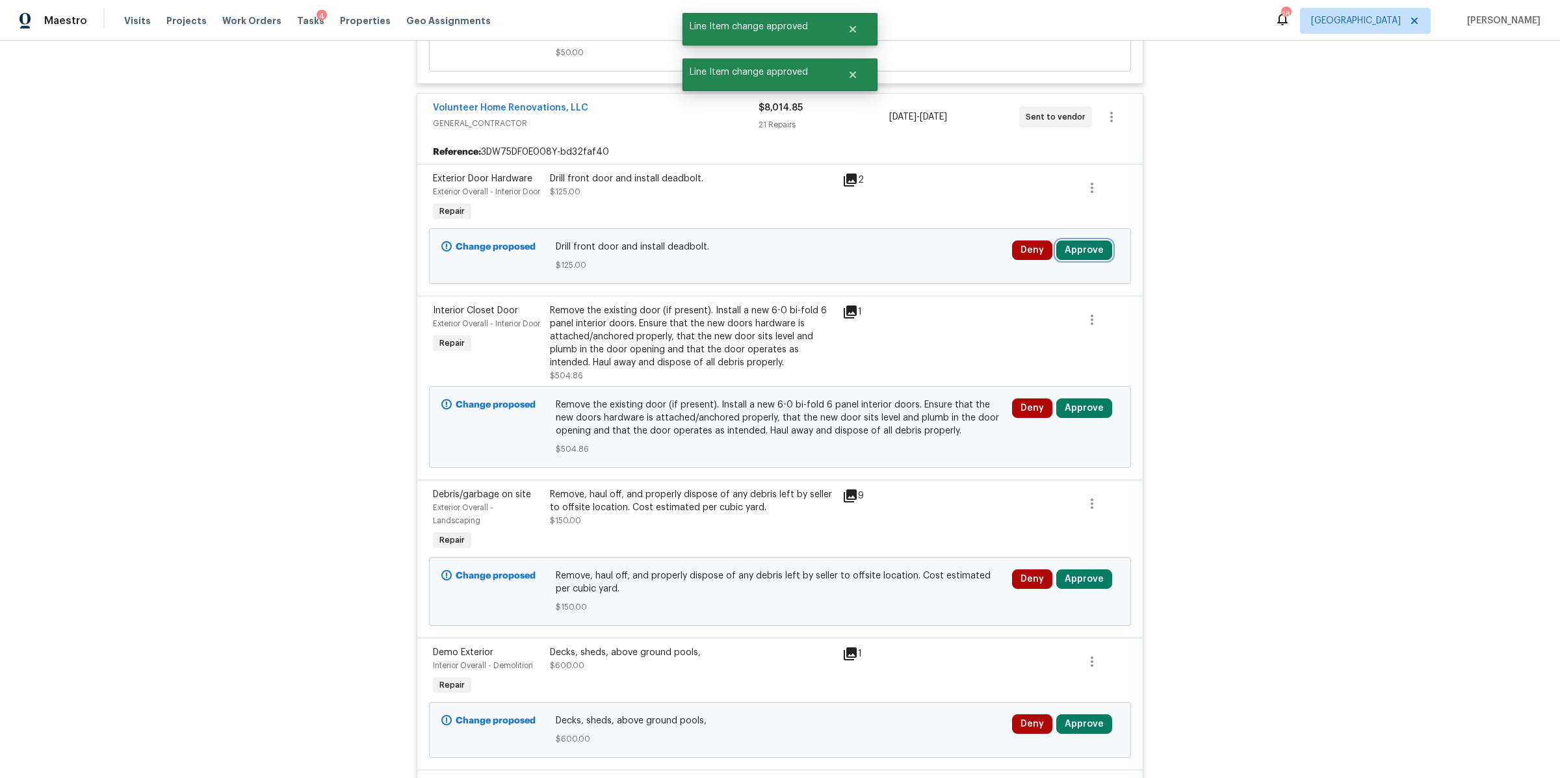
click at [1087, 260] on button "Approve" at bounding box center [1084, 249] width 56 height 19
click at [890, 294] on span "Approve" at bounding box center [892, 295] width 36 height 10
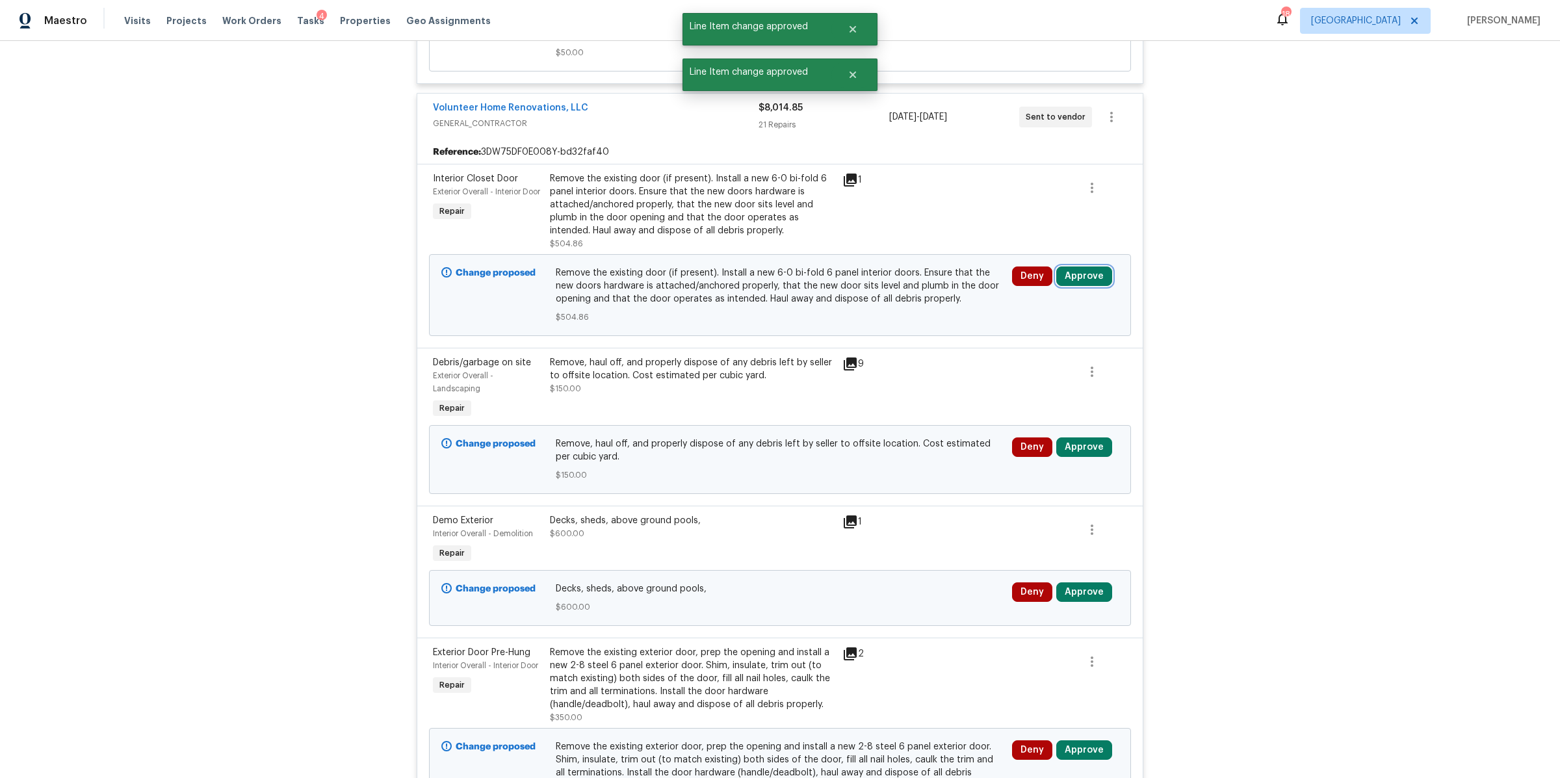
click at [1080, 286] on button "Approve" at bounding box center [1084, 275] width 56 height 19
click at [891, 298] on button "Approve" at bounding box center [892, 307] width 78 height 26
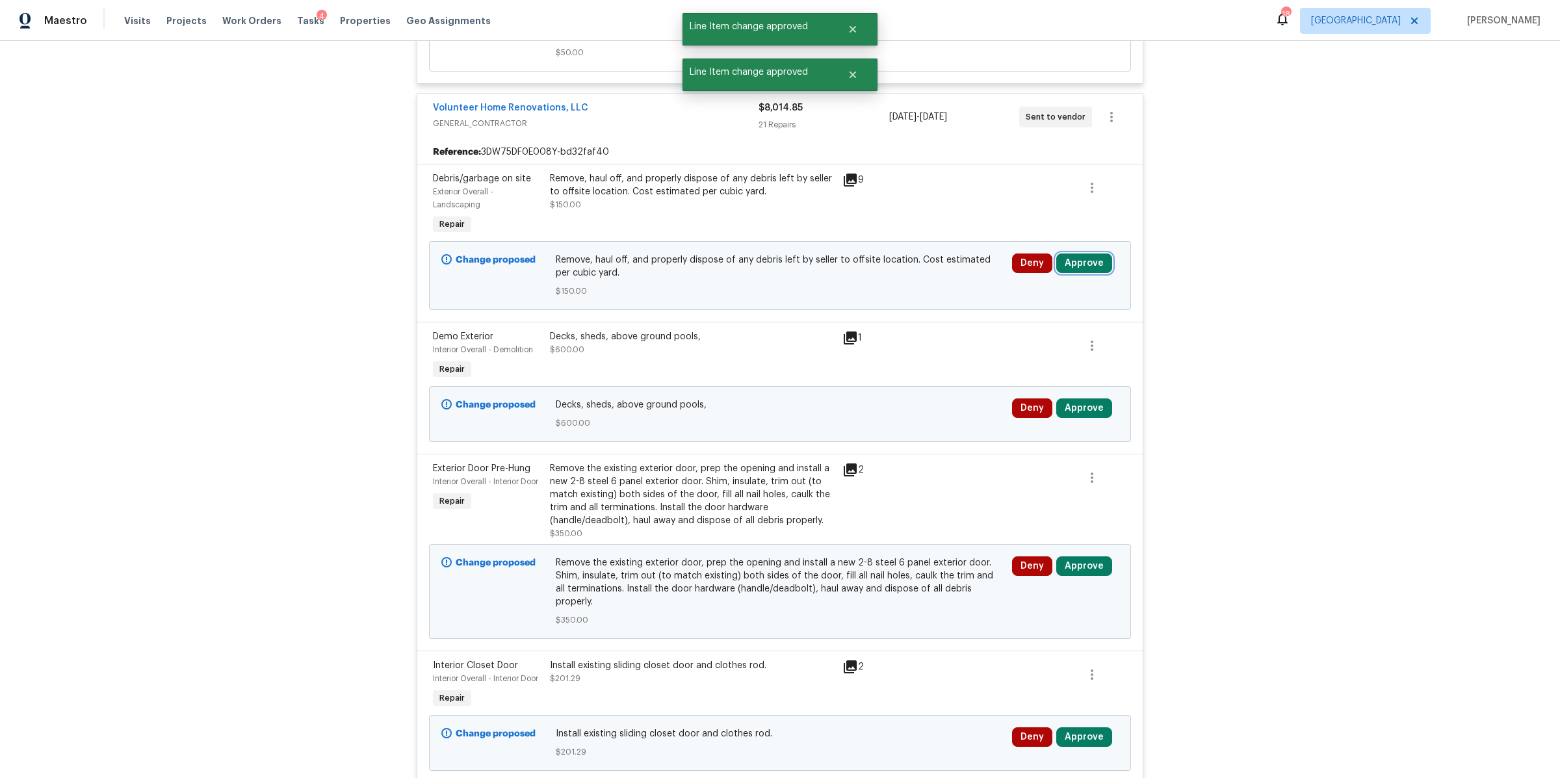
click at [1078, 273] on button "Approve" at bounding box center [1084, 262] width 56 height 19
click at [849, 294] on div "Approve Cancel" at bounding box center [929, 294] width 208 height 26
click at [861, 296] on button "Approve" at bounding box center [892, 294] width 78 height 26
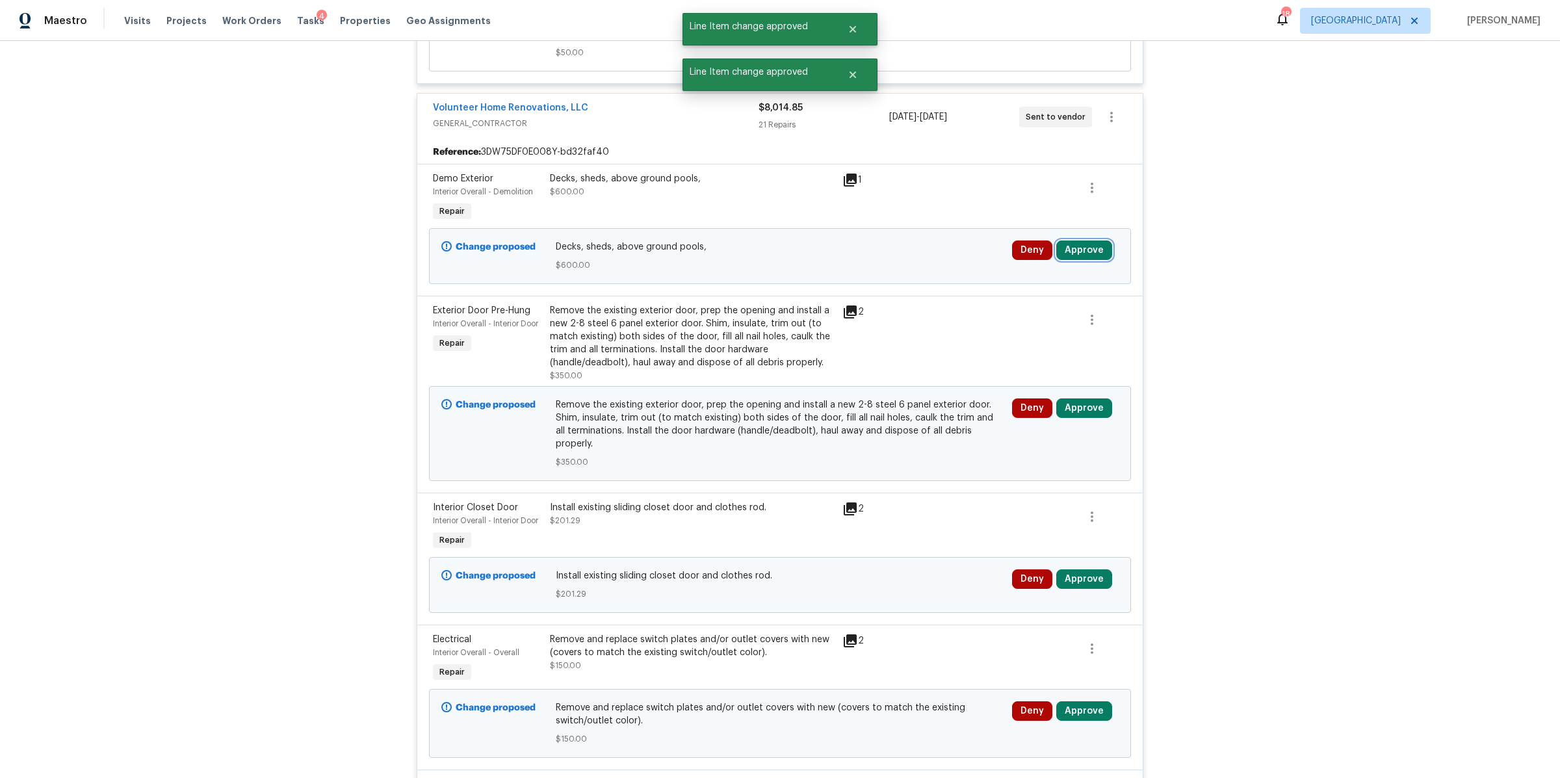
click at [1085, 260] on button "Approve" at bounding box center [1084, 249] width 56 height 19
click at [914, 273] on button "Approve" at bounding box center [892, 281] width 78 height 26
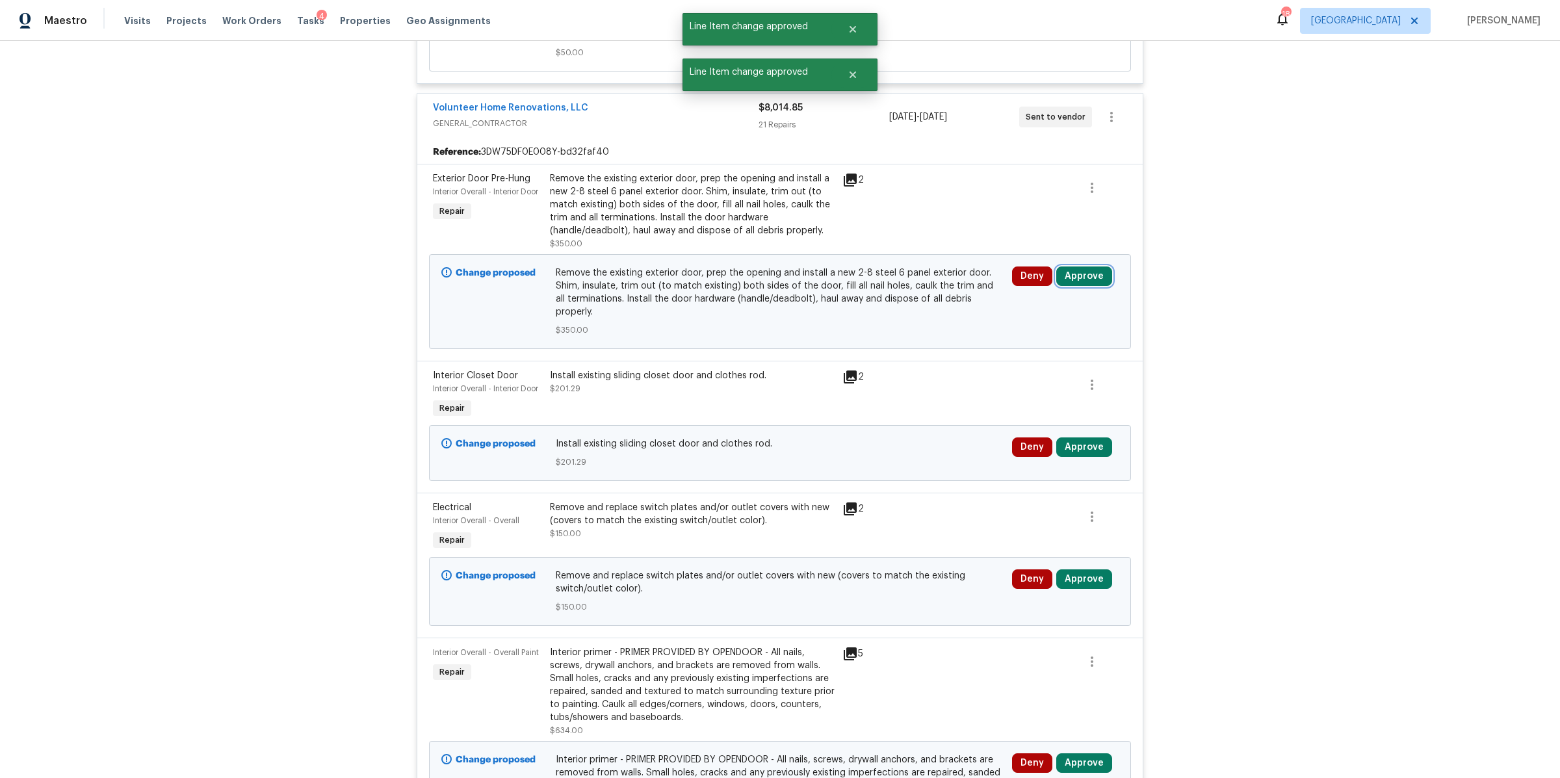
click at [1076, 286] on button "Approve" at bounding box center [1084, 275] width 56 height 19
click at [884, 307] on span "Approve" at bounding box center [892, 308] width 36 height 10
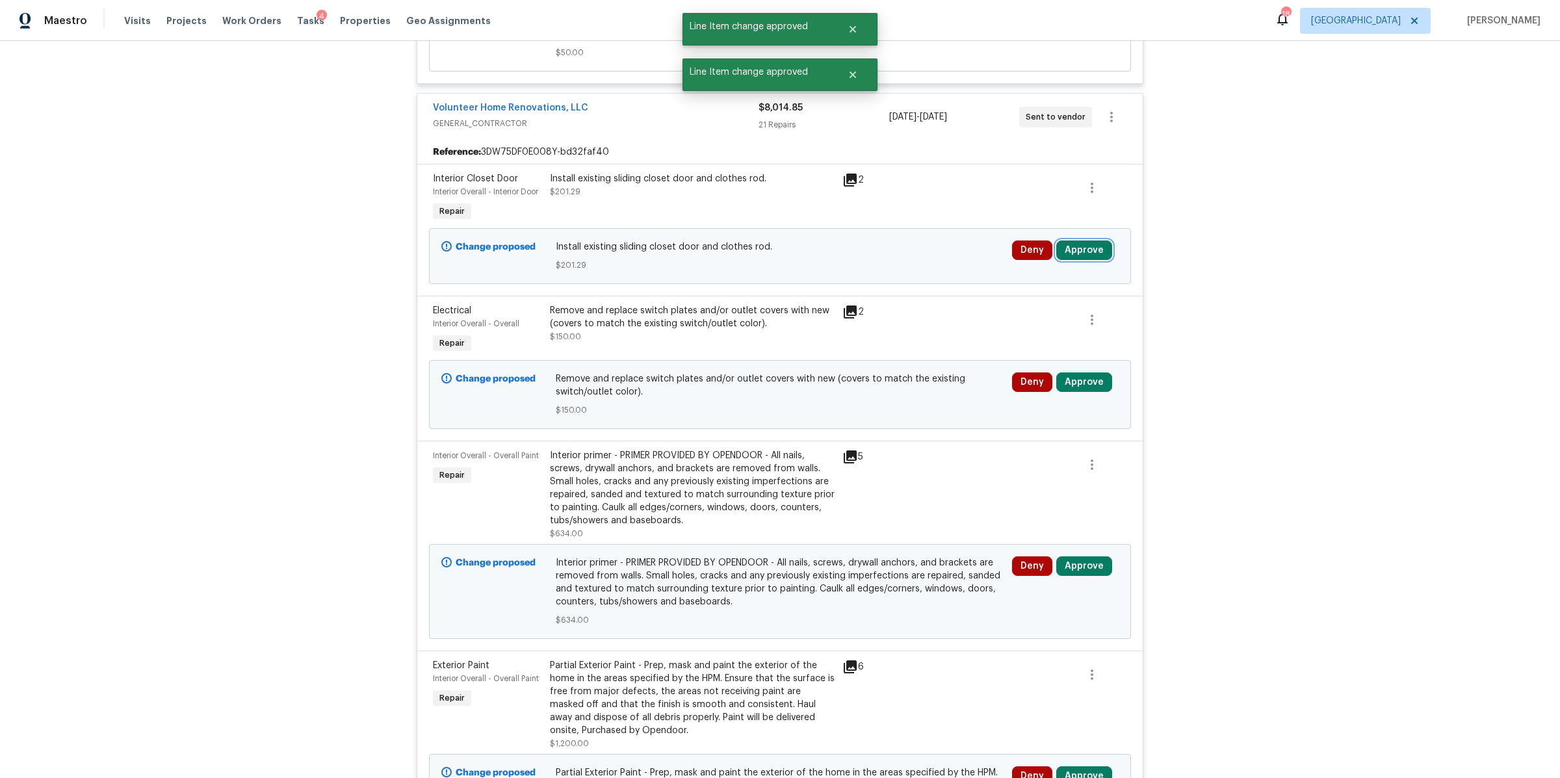
click at [1080, 260] on button "Approve" at bounding box center [1084, 249] width 56 height 19
click at [902, 277] on span "Approve" at bounding box center [892, 282] width 36 height 10
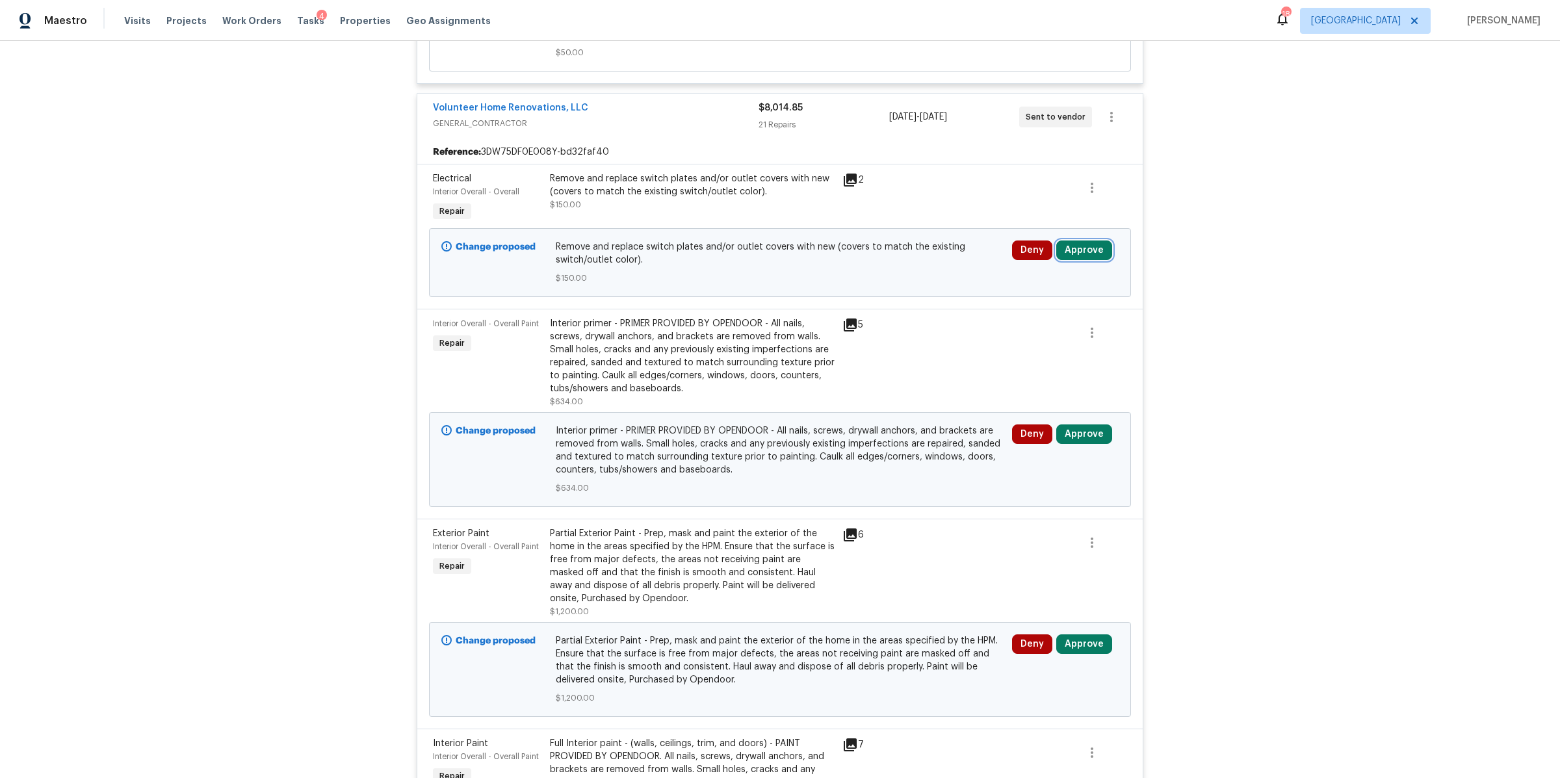
click at [1083, 260] on button "Approve" at bounding box center [1084, 249] width 56 height 19
click at [881, 286] on button "Approve" at bounding box center [892, 281] width 78 height 26
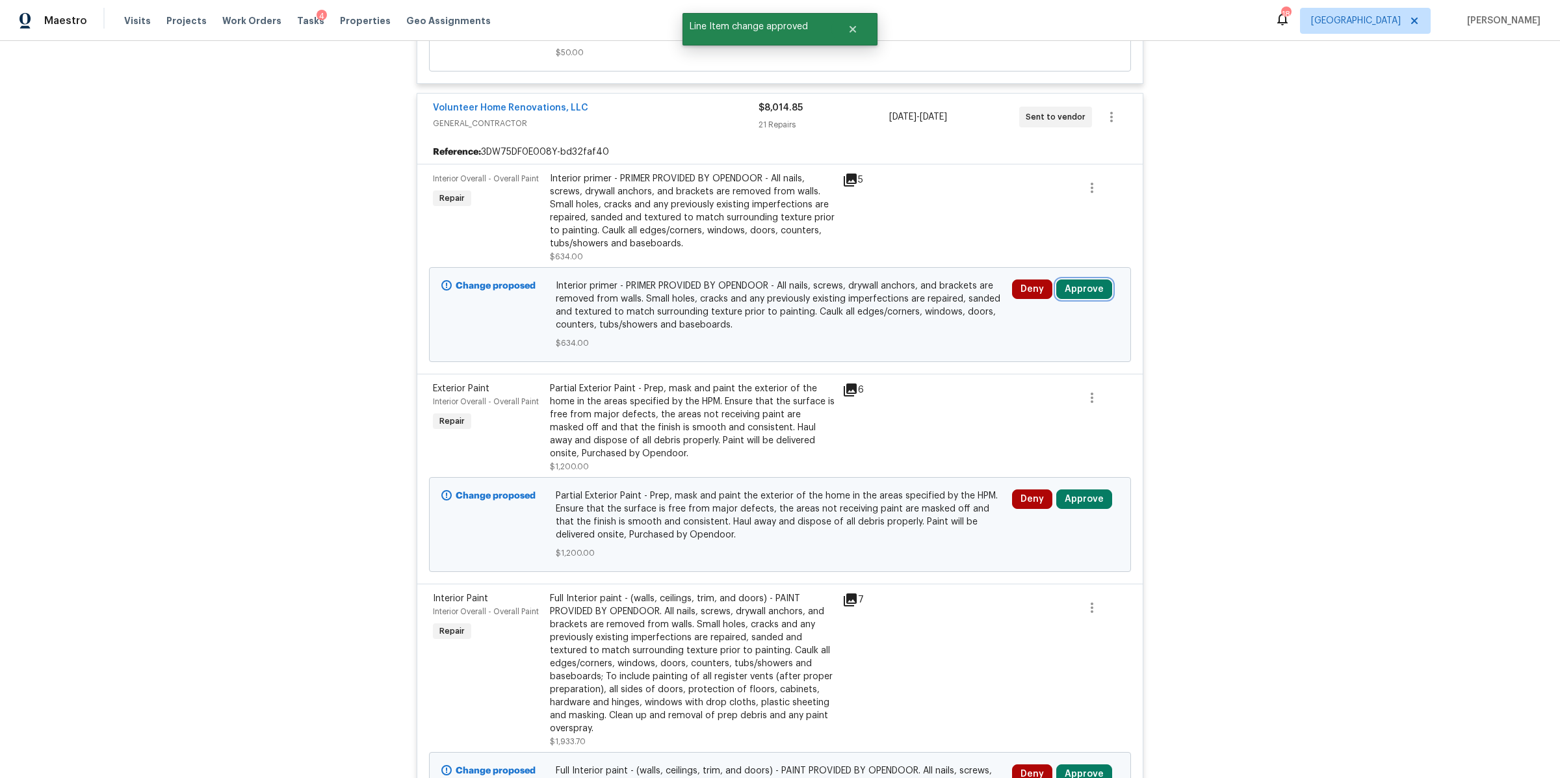
click at [1078, 299] on button "Approve" at bounding box center [1084, 288] width 56 height 19
click at [887, 321] on span "Approve" at bounding box center [892, 321] width 36 height 10
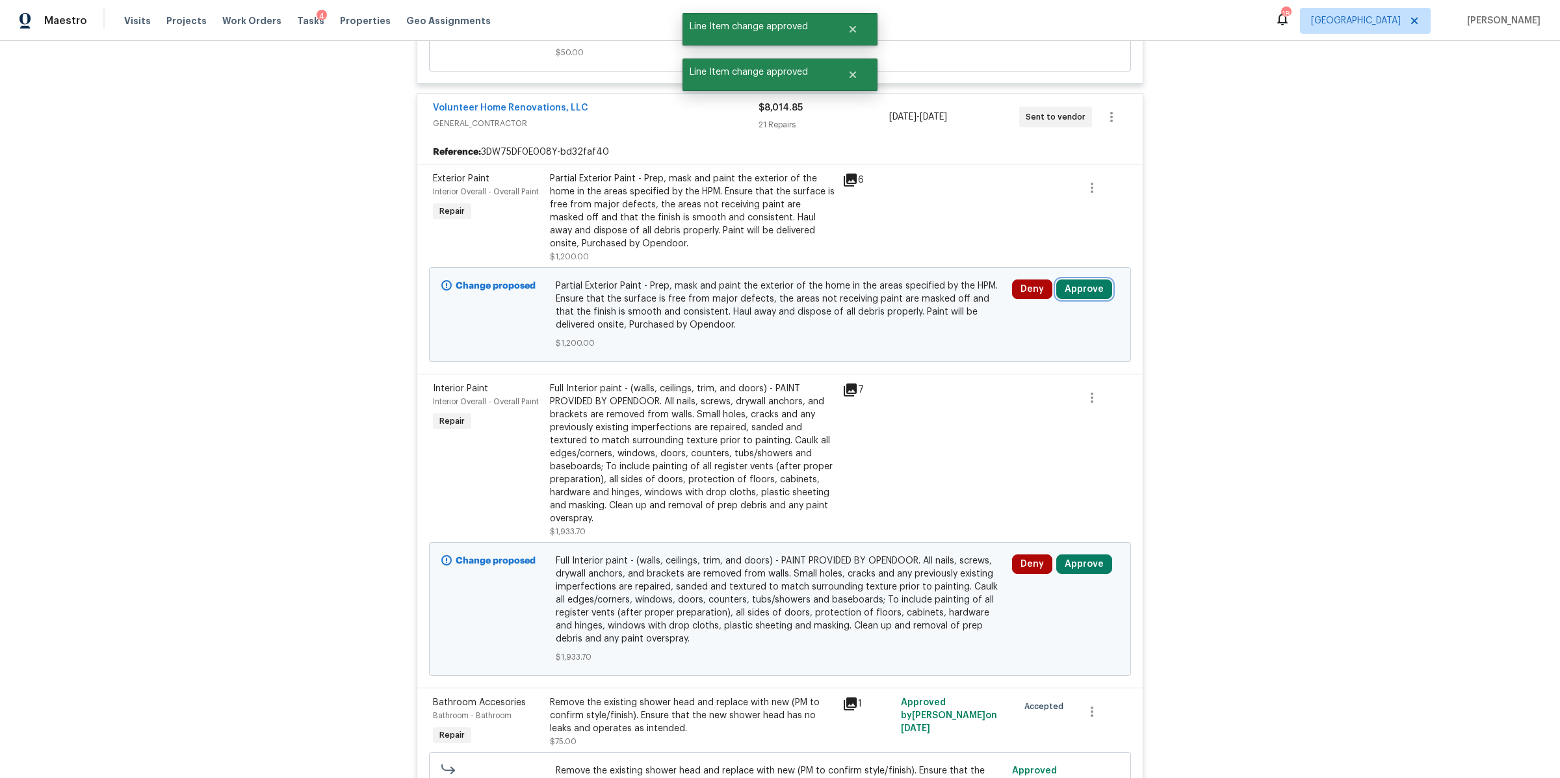
click at [1082, 299] on button "Approve" at bounding box center [1084, 288] width 56 height 19
click at [874, 316] on span "Approve" at bounding box center [892, 321] width 36 height 10
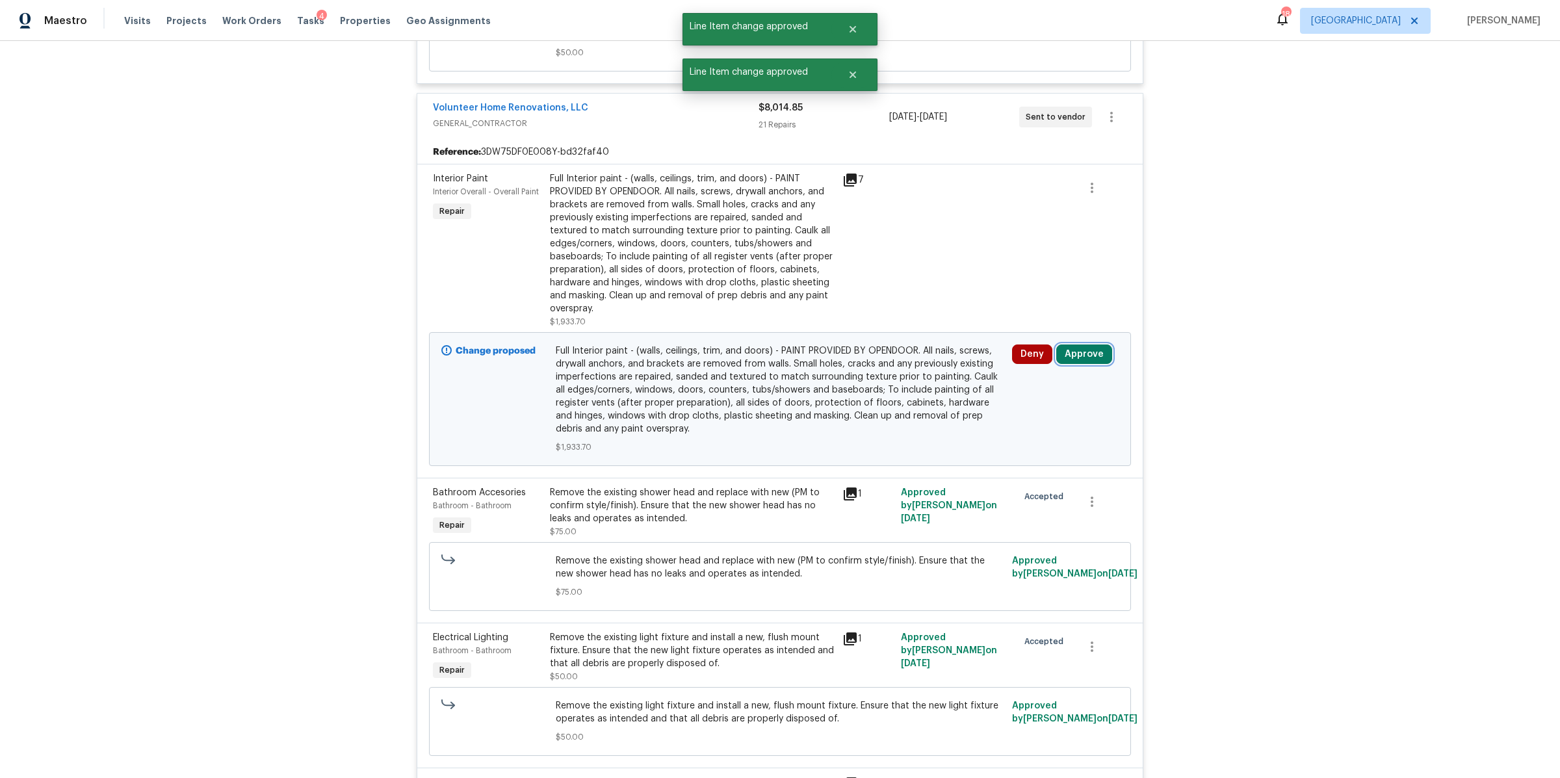
click at [1087, 364] on button "Approve" at bounding box center [1084, 353] width 56 height 19
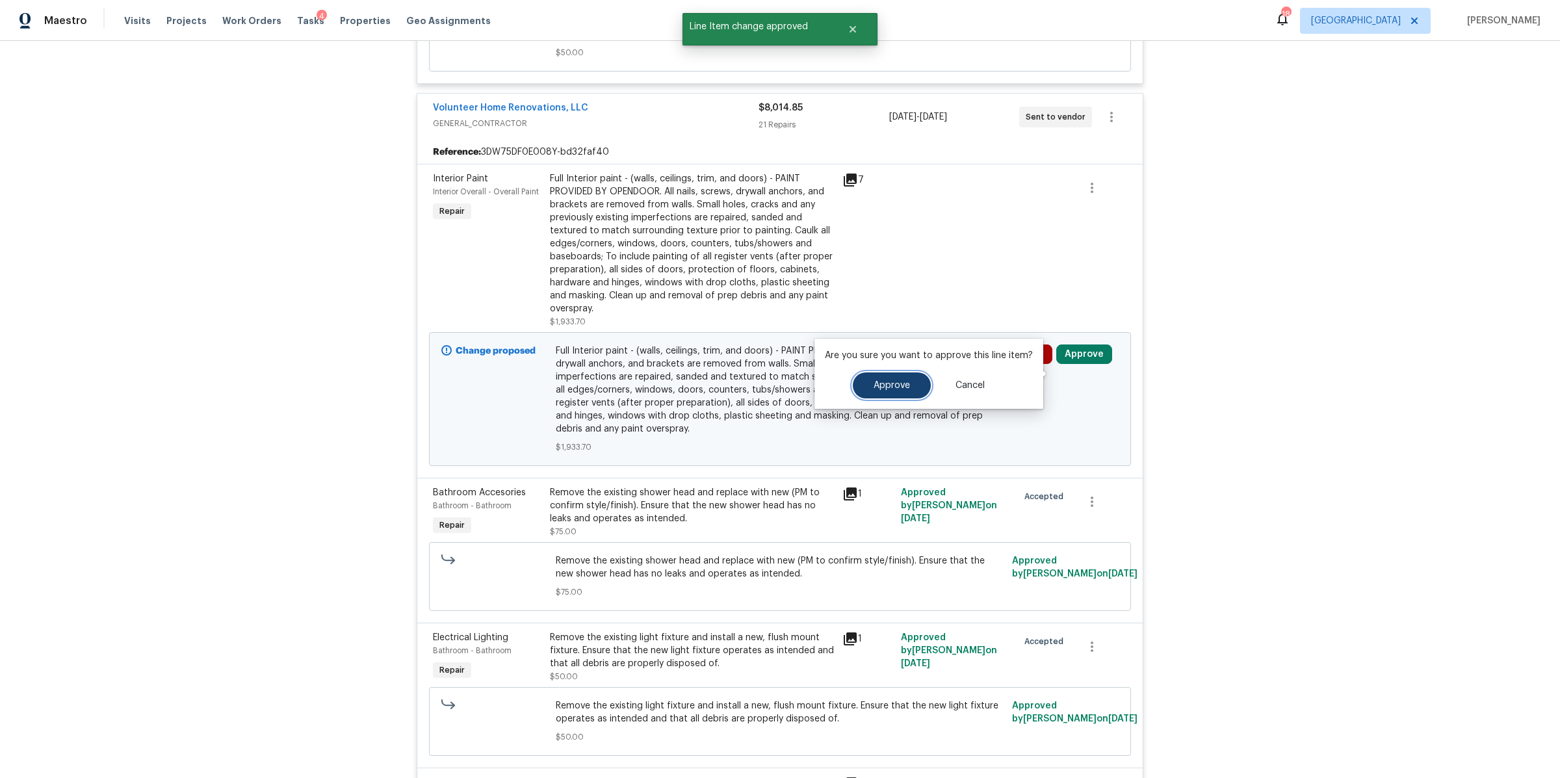
click at [882, 385] on span "Approve" at bounding box center [892, 386] width 36 height 10
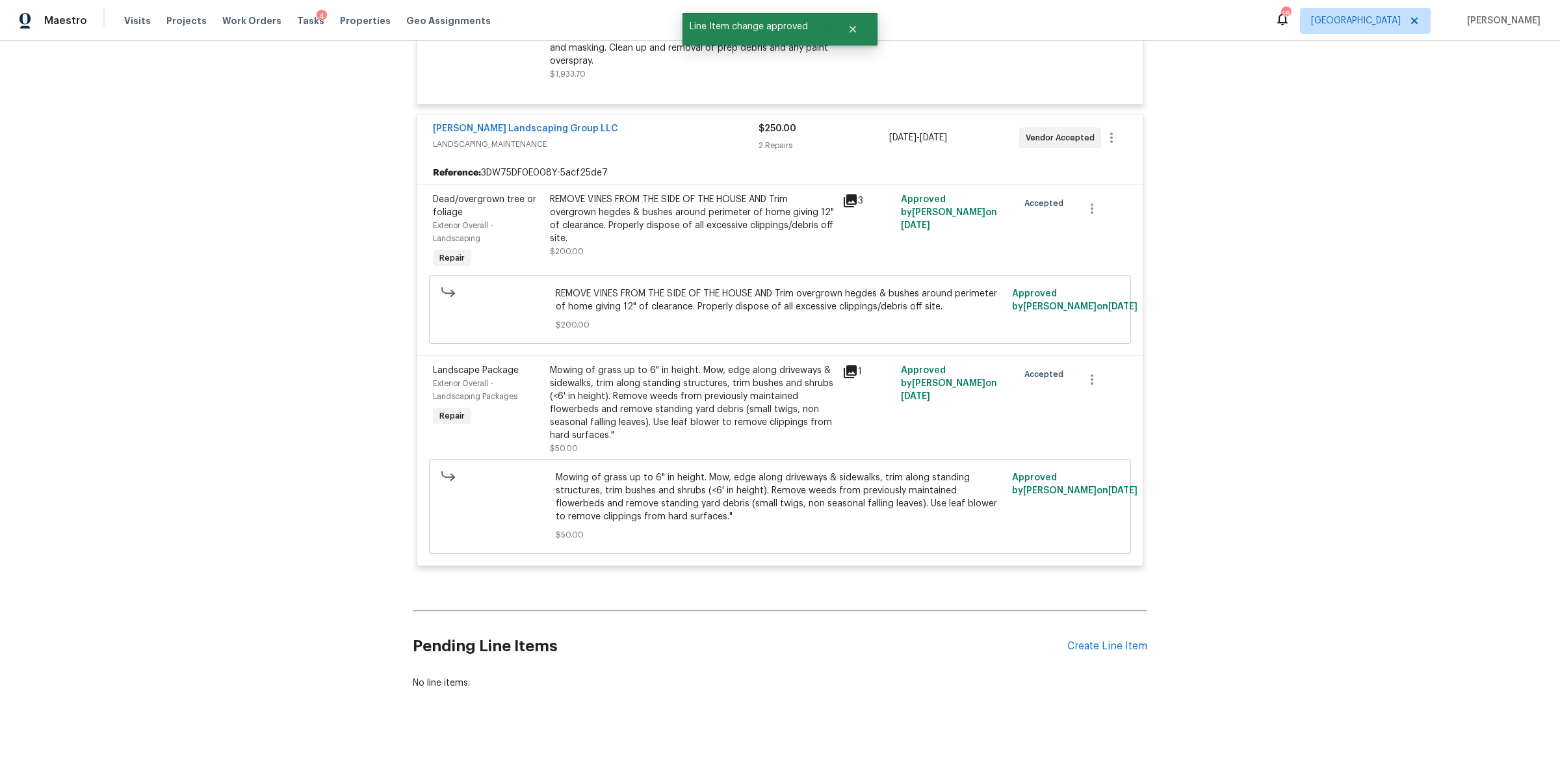
scroll to position [3115, 0]
click at [693, 404] on div "Mowing of grass up to 6" in height. Mow, edge along driveways & sidewalks, trim…" at bounding box center [692, 403] width 285 height 78
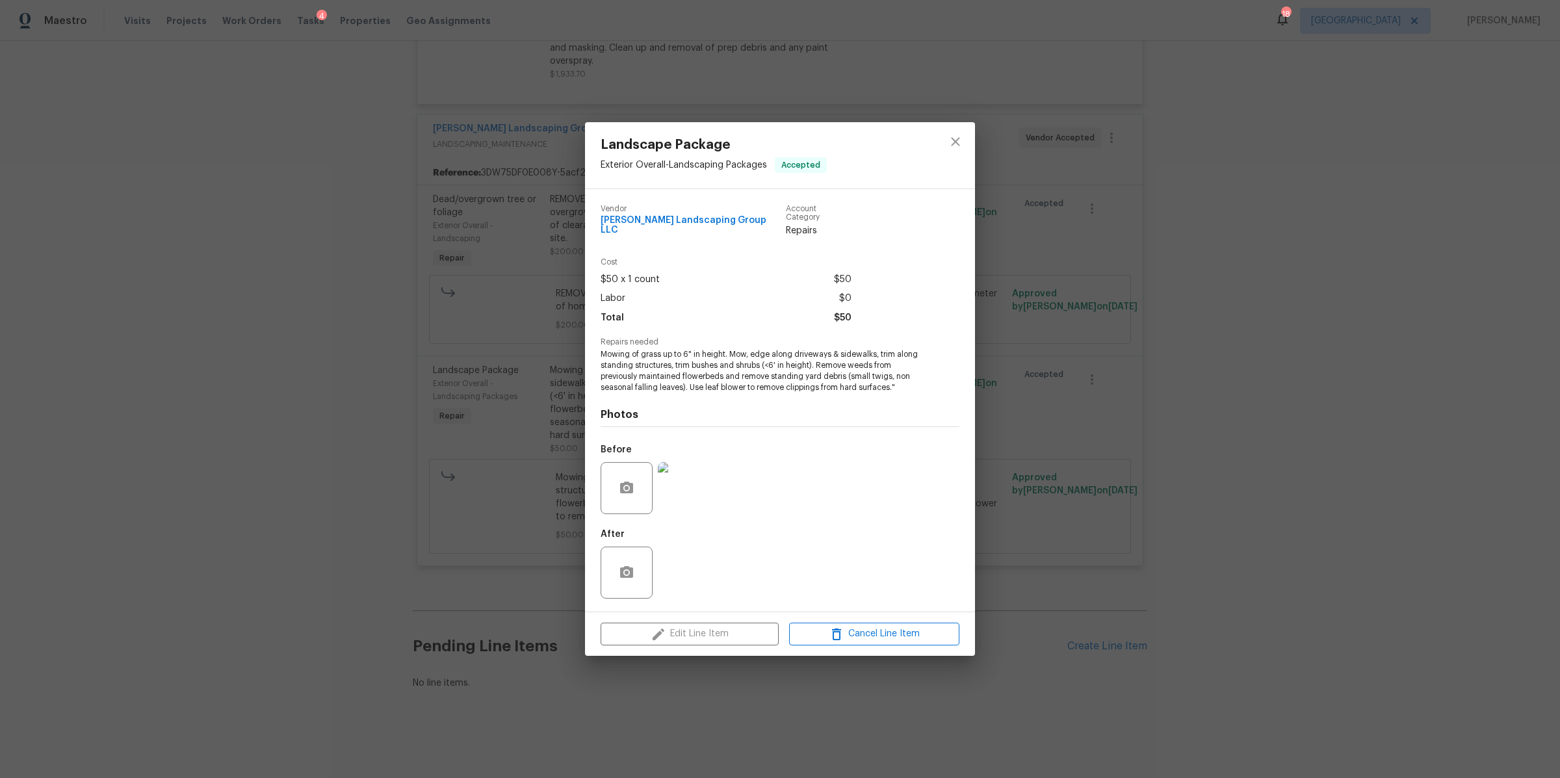
drag, startPoint x: 1251, startPoint y: 512, endPoint x: 1229, endPoint y: 498, distance: 25.4
click at [1250, 511] on div "Landscape Package Exterior Overall - Landscaping Packages Accepted Vendor Sando…" at bounding box center [780, 389] width 1560 height 778
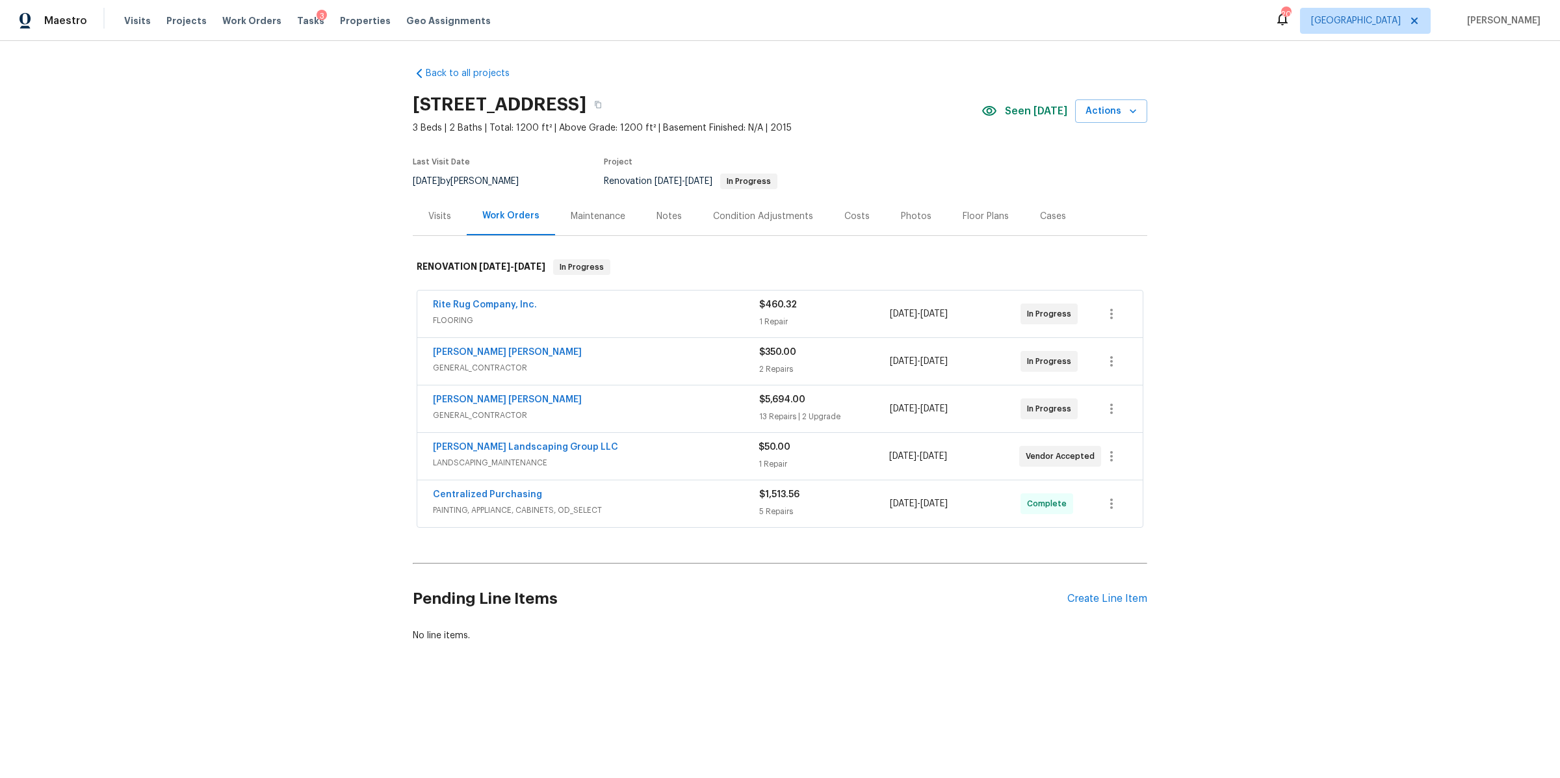
click at [663, 212] on div "Notes" at bounding box center [668, 216] width 25 height 13
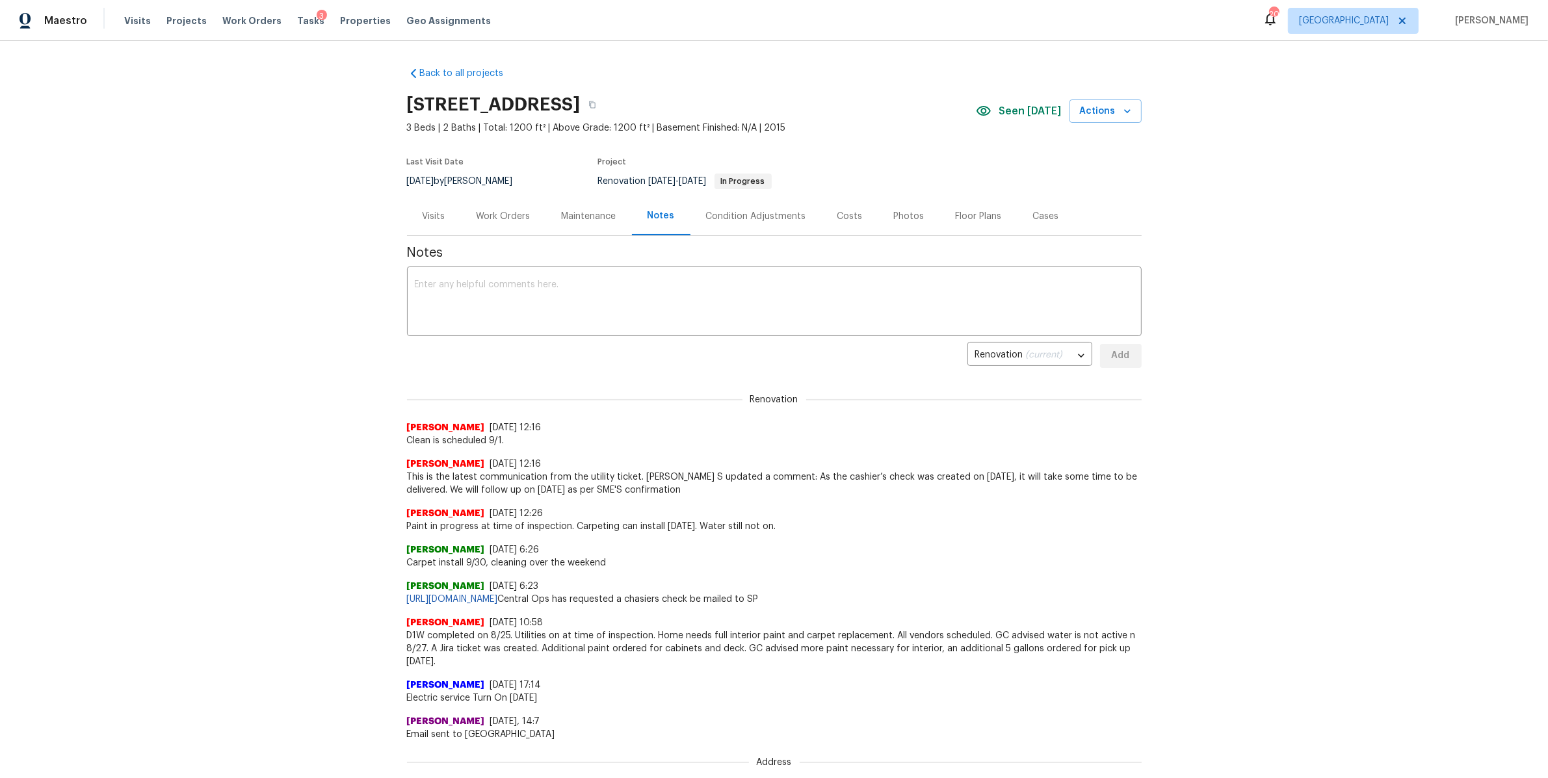
click at [422, 220] on div "Visits" at bounding box center [433, 216] width 23 height 13
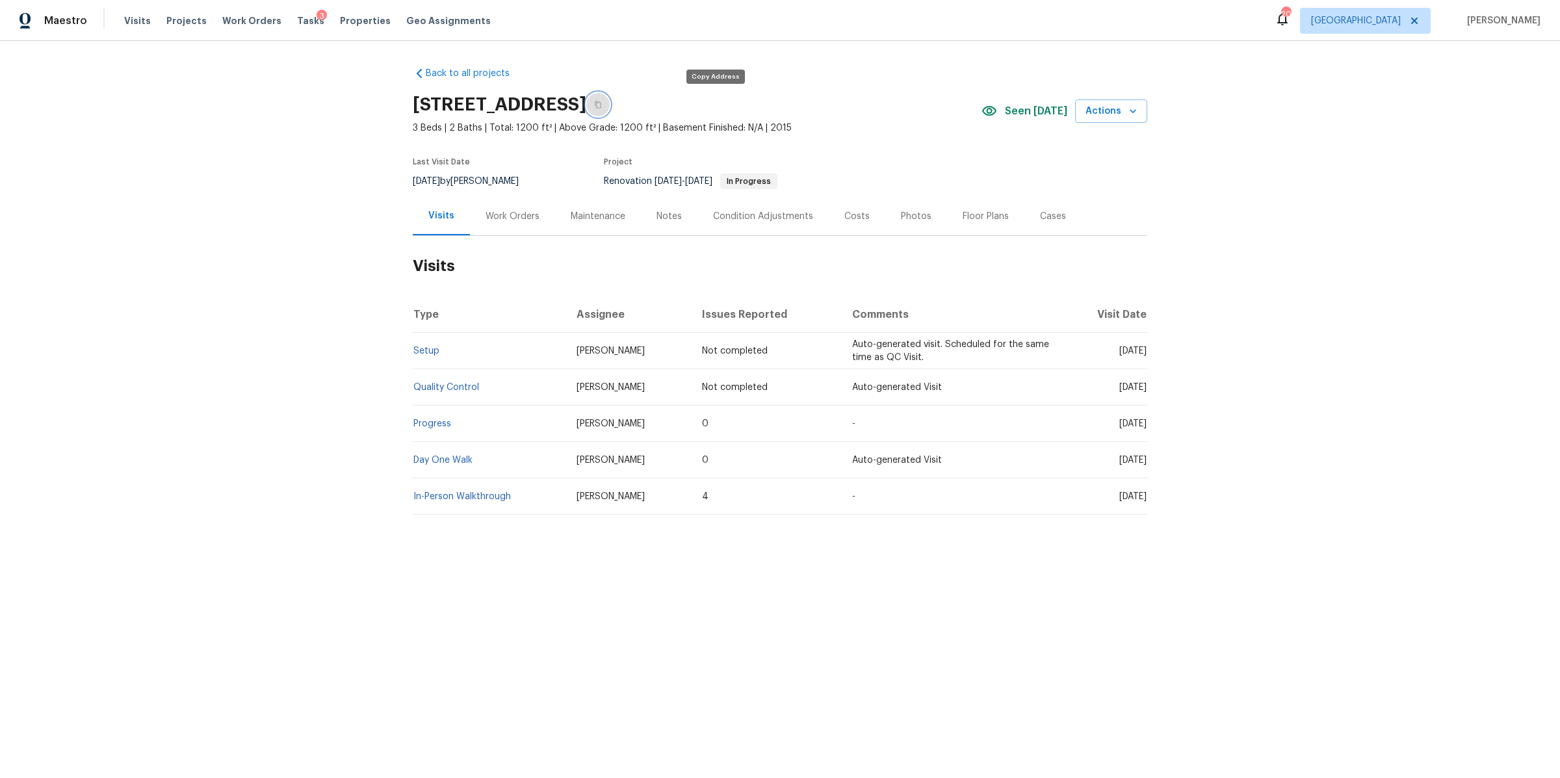
click at [602, 105] on icon "button" at bounding box center [598, 105] width 8 height 8
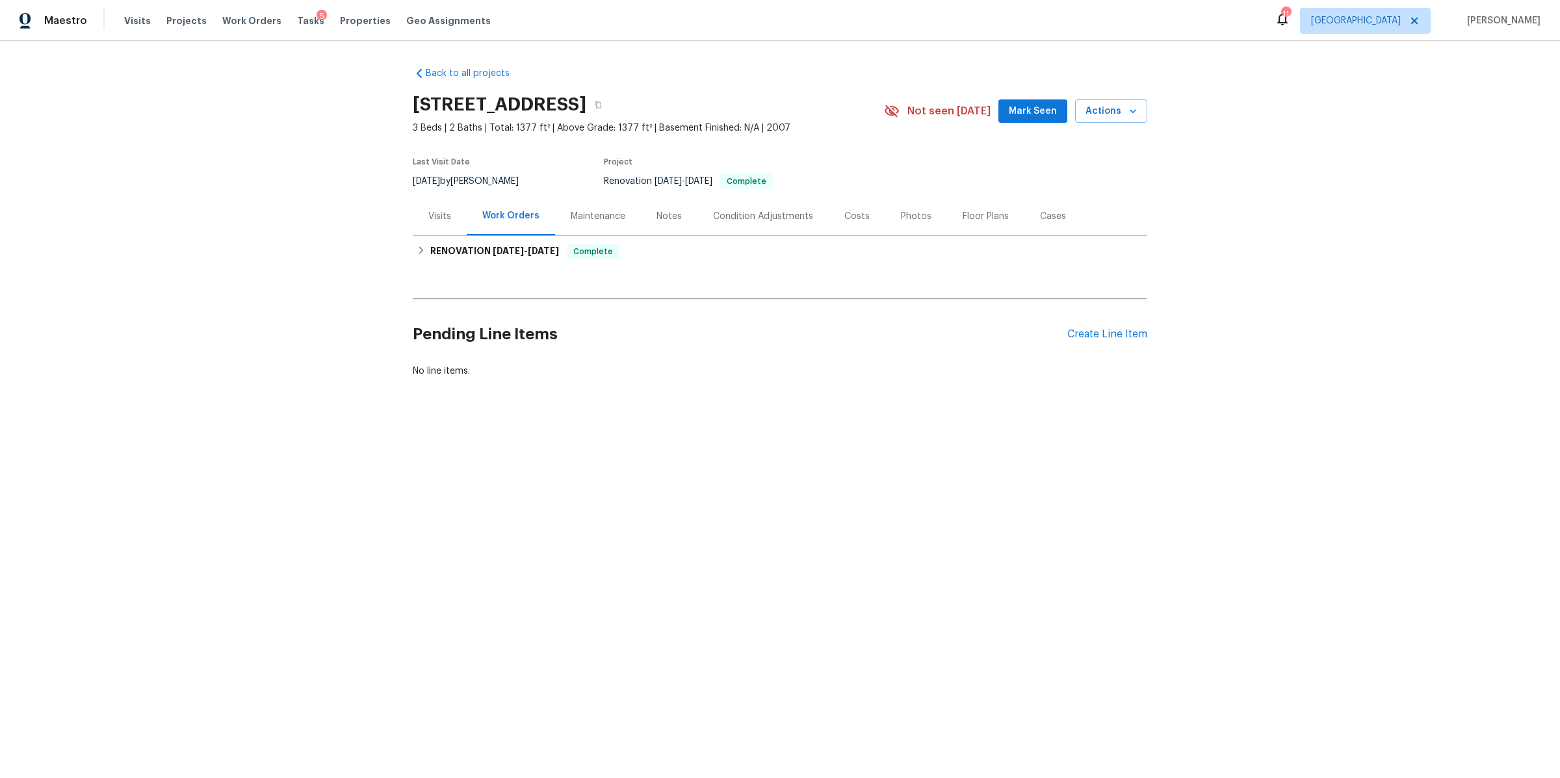
click at [119, 24] on div "Maestro Visits Projects Work Orders Tasks 5 Properties Geo Assignments" at bounding box center [253, 21] width 506 height 26
click at [127, 19] on span "Visits" at bounding box center [137, 20] width 27 height 13
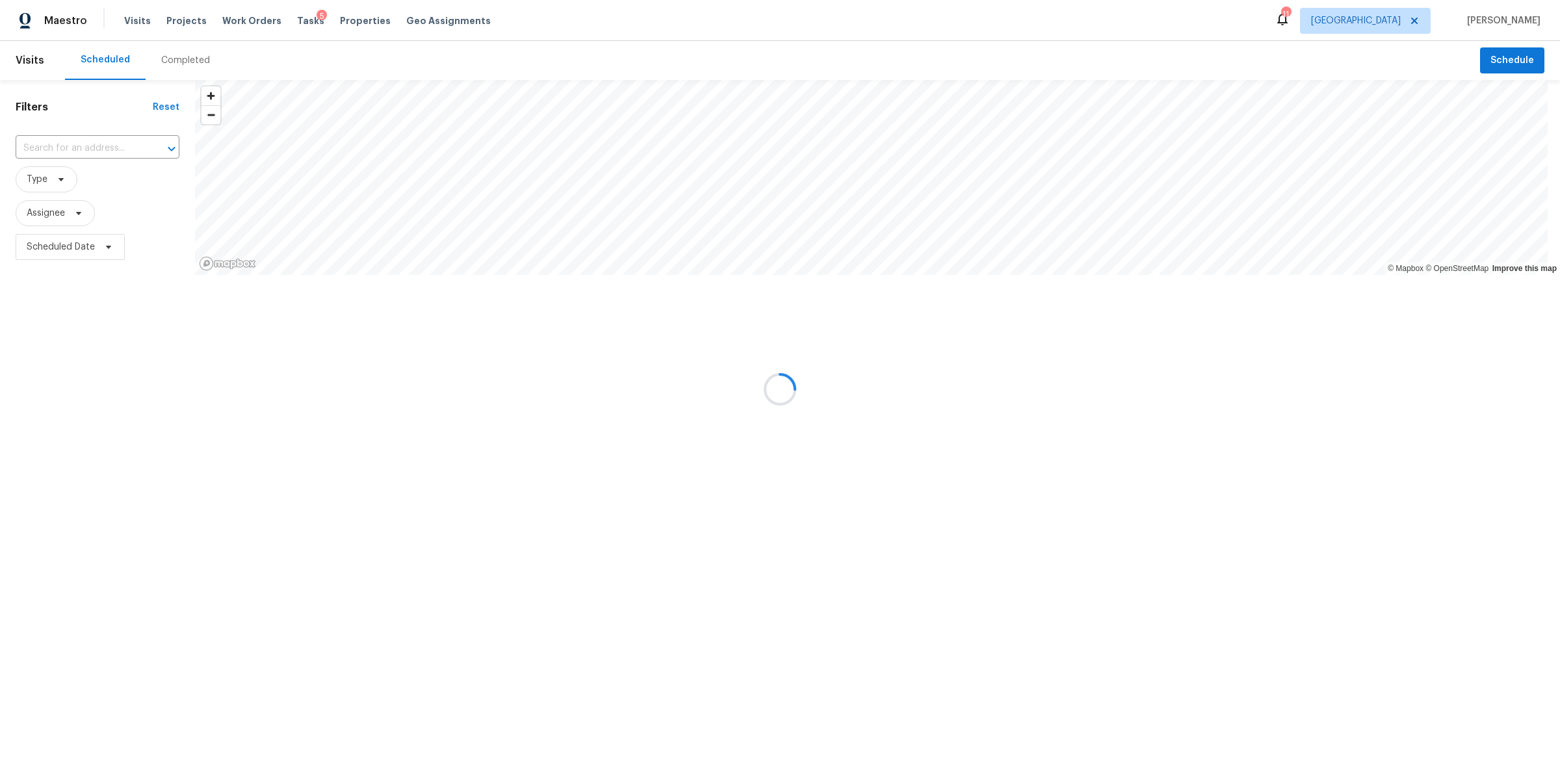
click at [88, 151] on input "text" at bounding box center [79, 148] width 127 height 20
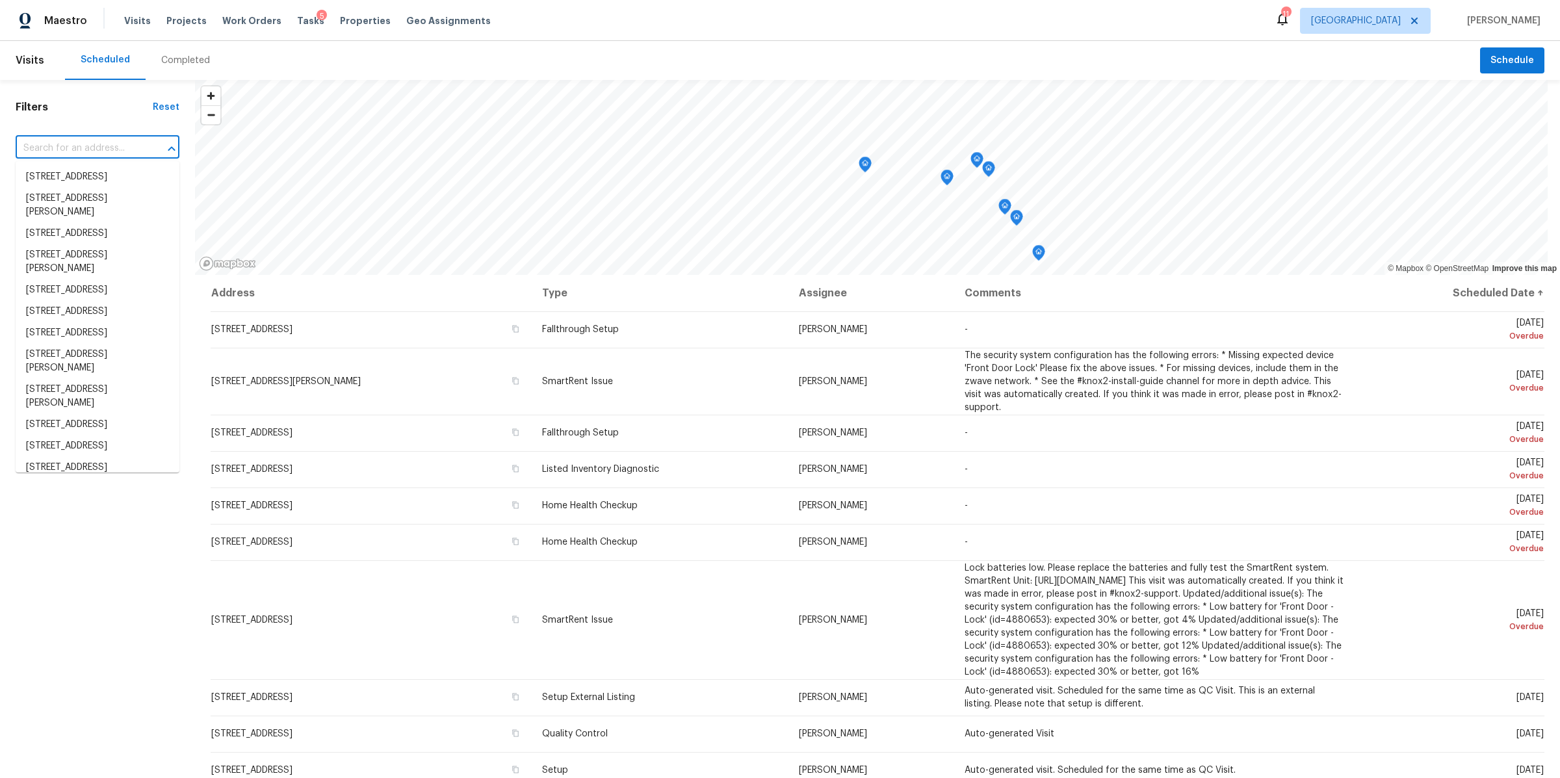
paste input "371 Elm Ave, Lewisburg, TN 37091"
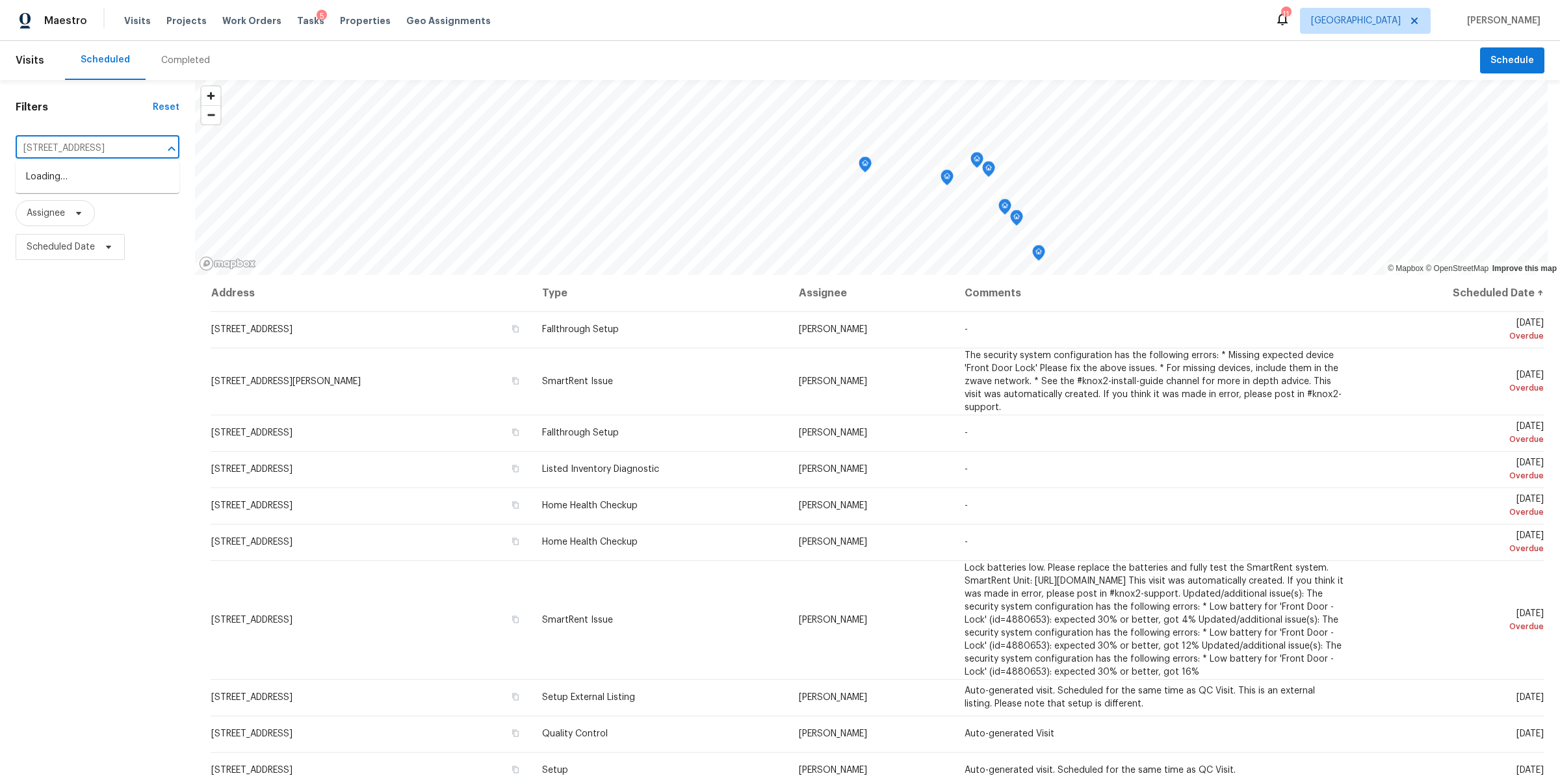
scroll to position [0, 23]
type input "371 Elm Ave, Lewisburg, TN 37091"
click at [75, 185] on li "371 Elm Ave, Lewisburg, TN 37091" at bounding box center [98, 176] width 164 height 21
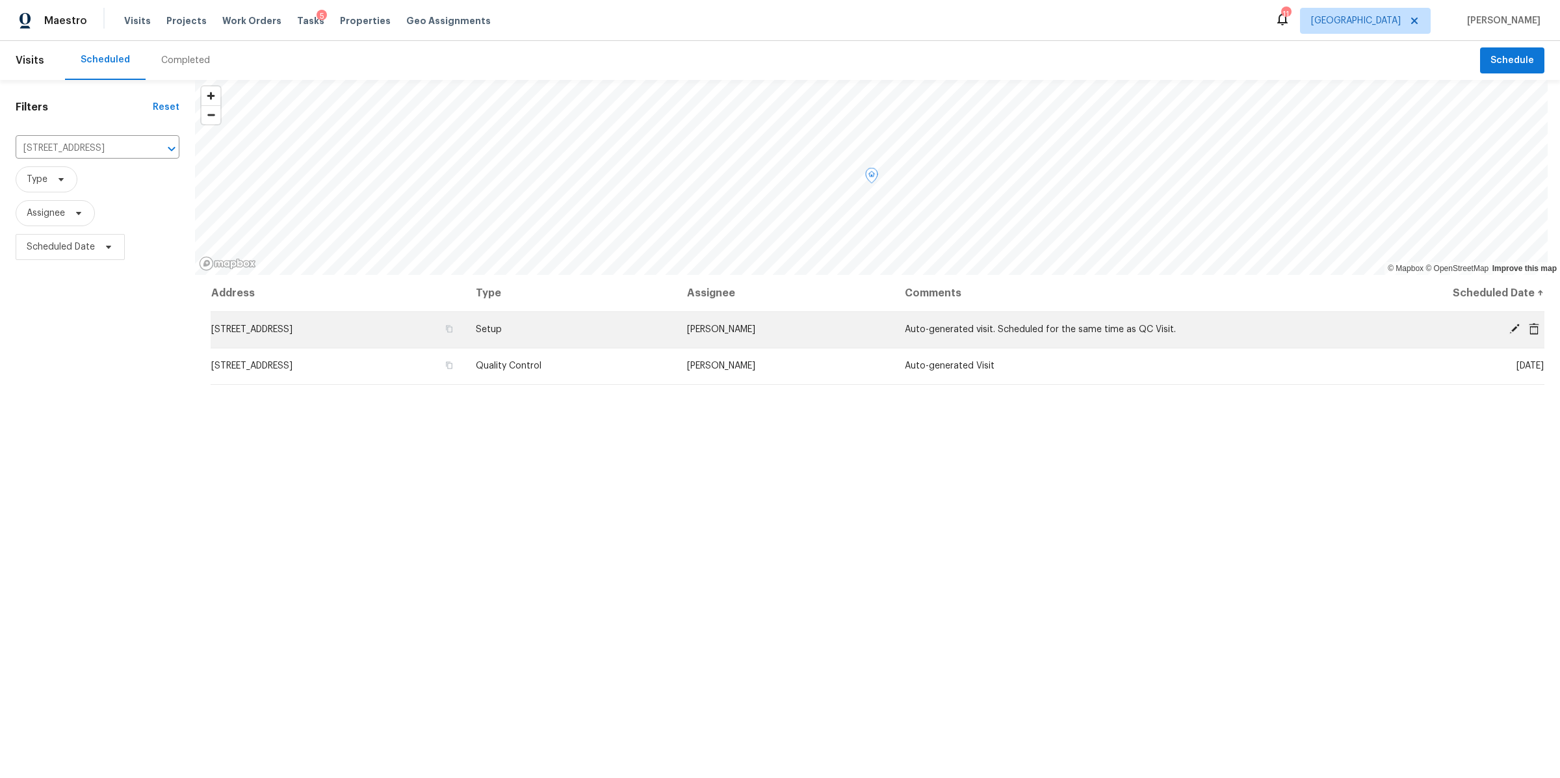
click at [1509, 330] on icon at bounding box center [1514, 329] width 10 height 10
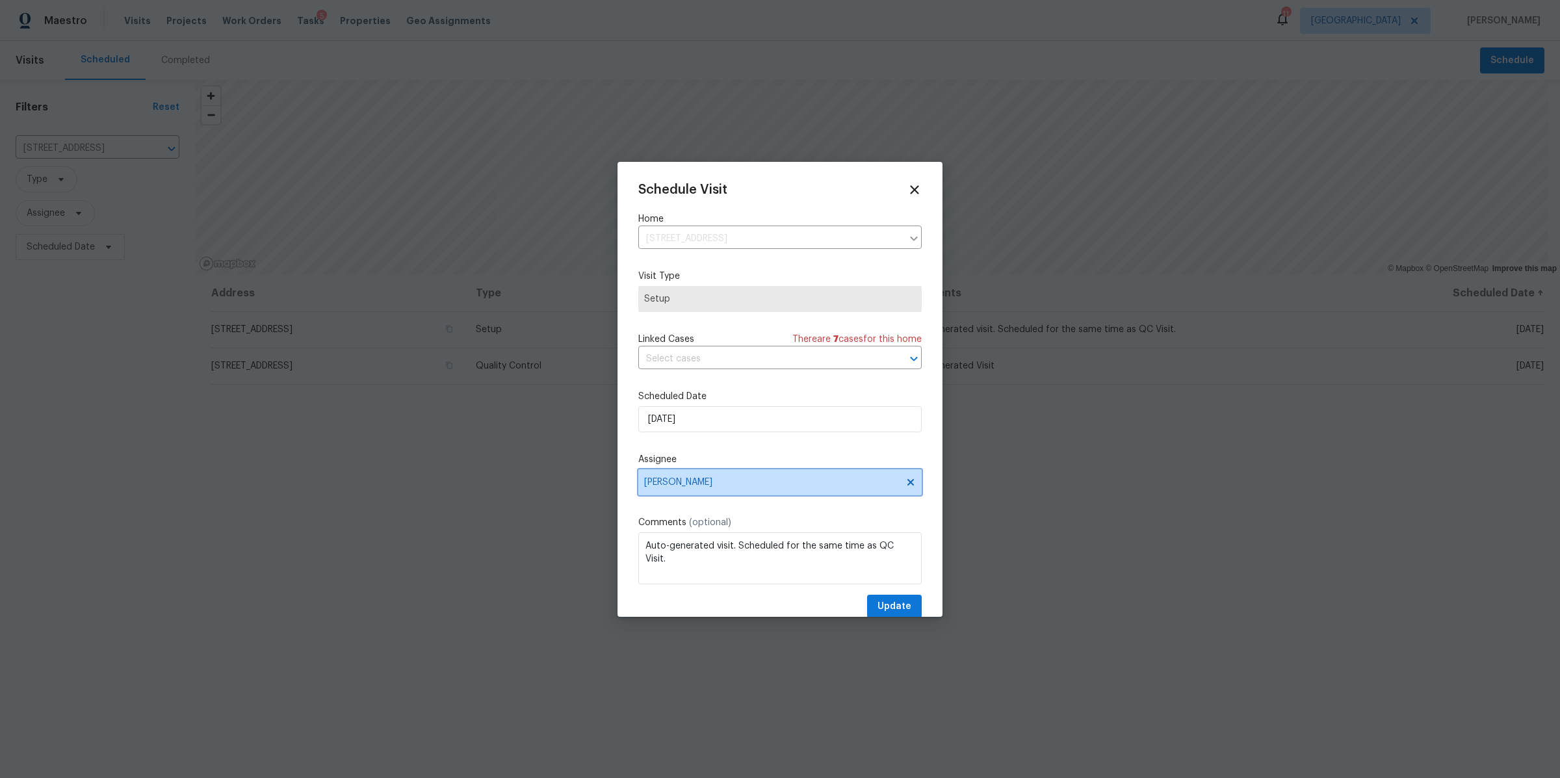
click at [775, 478] on span "[PERSON_NAME]" at bounding box center [771, 482] width 255 height 10
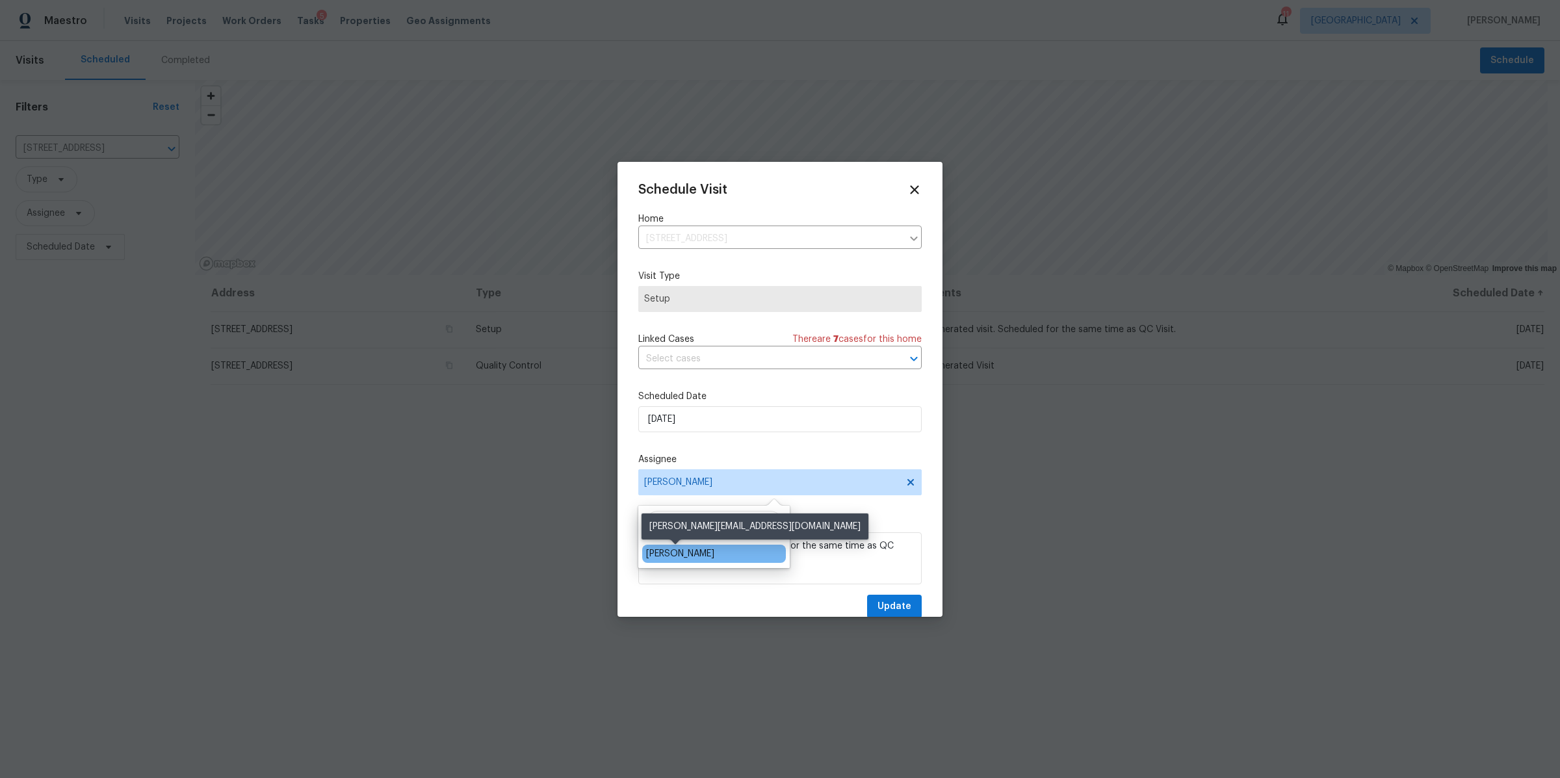
type input "[PERSON_NAME]"
click at [675, 552] on div "[PERSON_NAME]" at bounding box center [680, 553] width 68 height 13
click at [890, 602] on span "Update" at bounding box center [894, 607] width 34 height 16
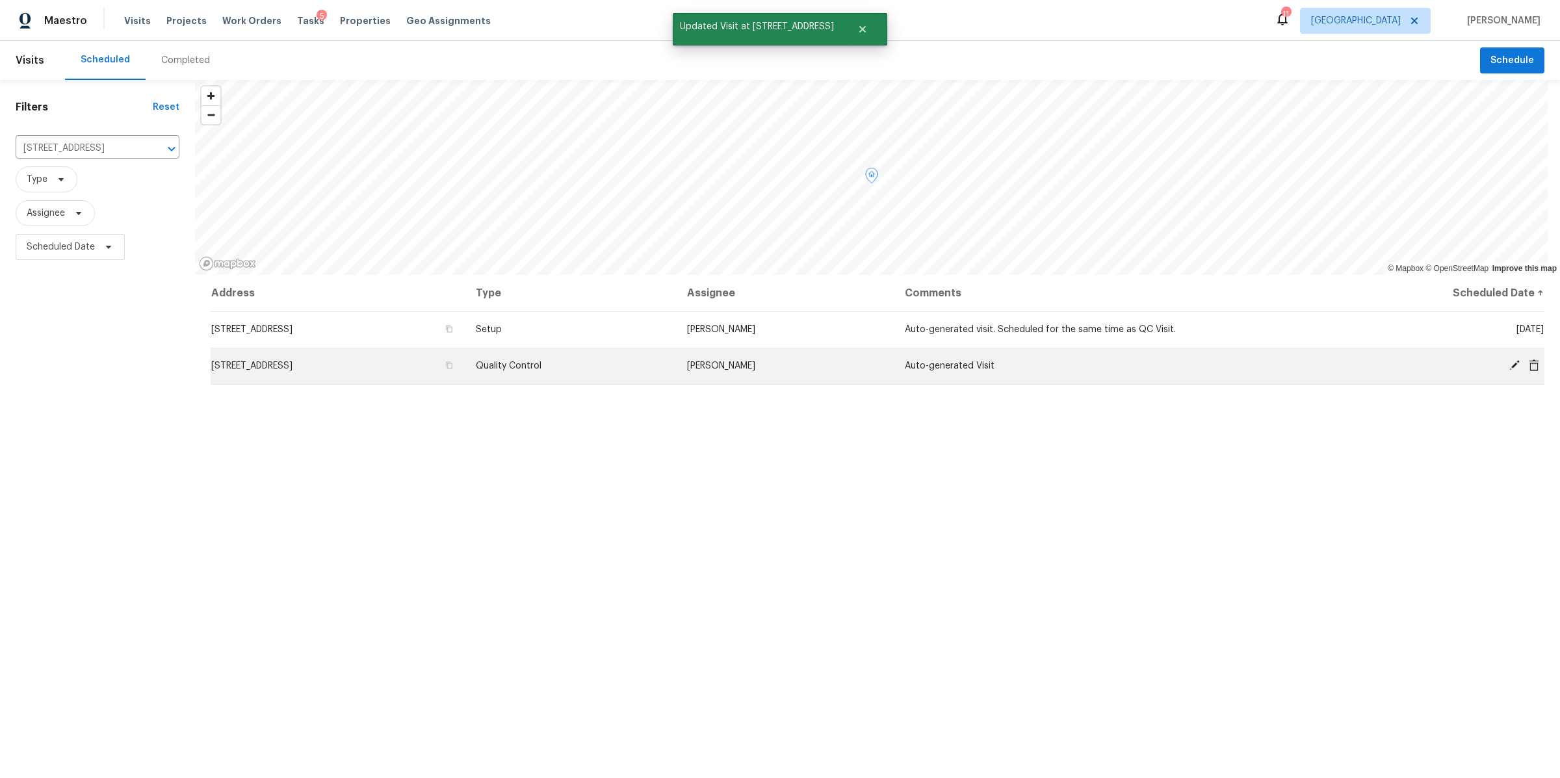
click at [1509, 365] on icon at bounding box center [1515, 365] width 12 height 12
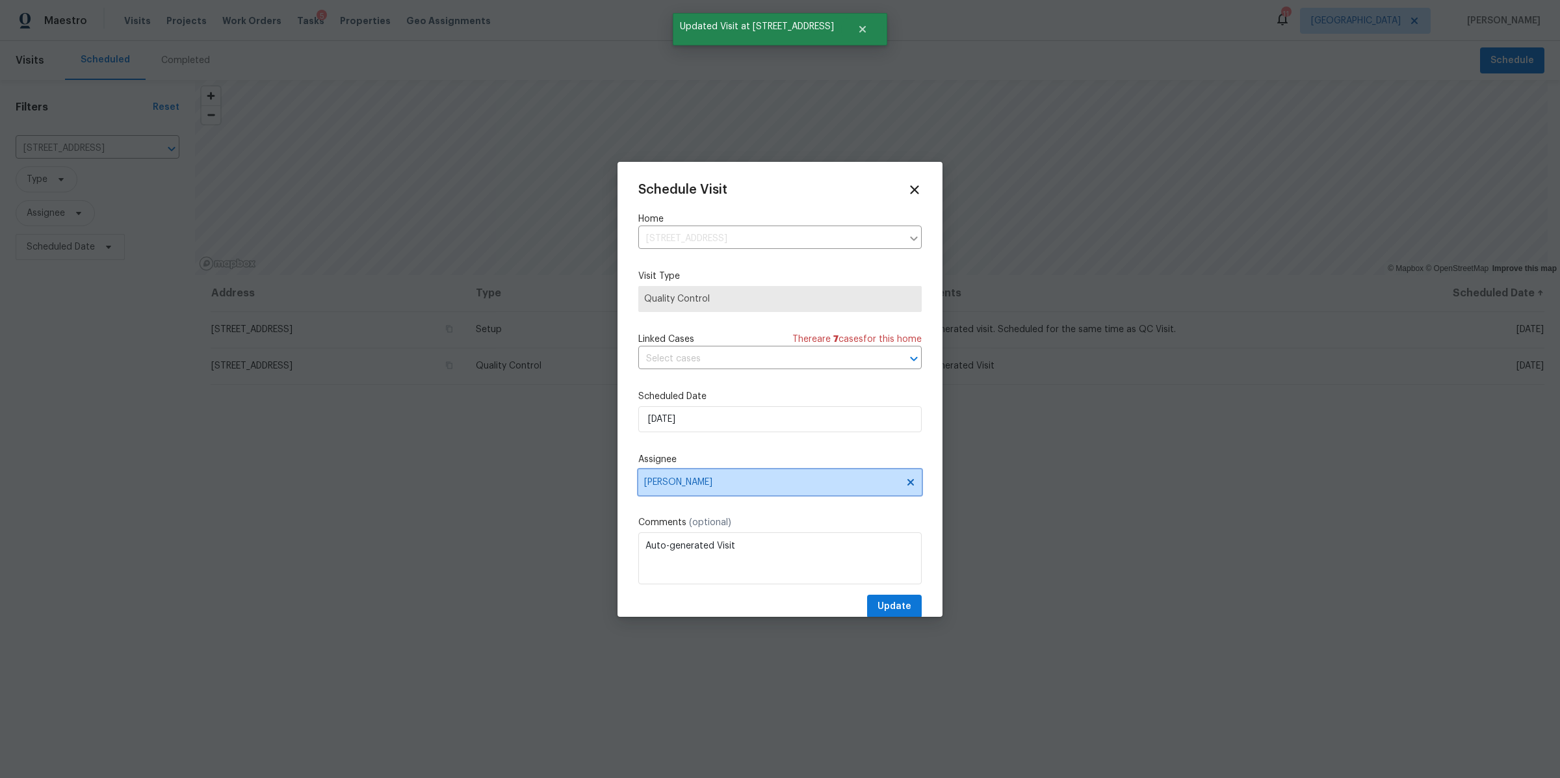
click at [721, 487] on span "[PERSON_NAME]" at bounding box center [771, 482] width 255 height 10
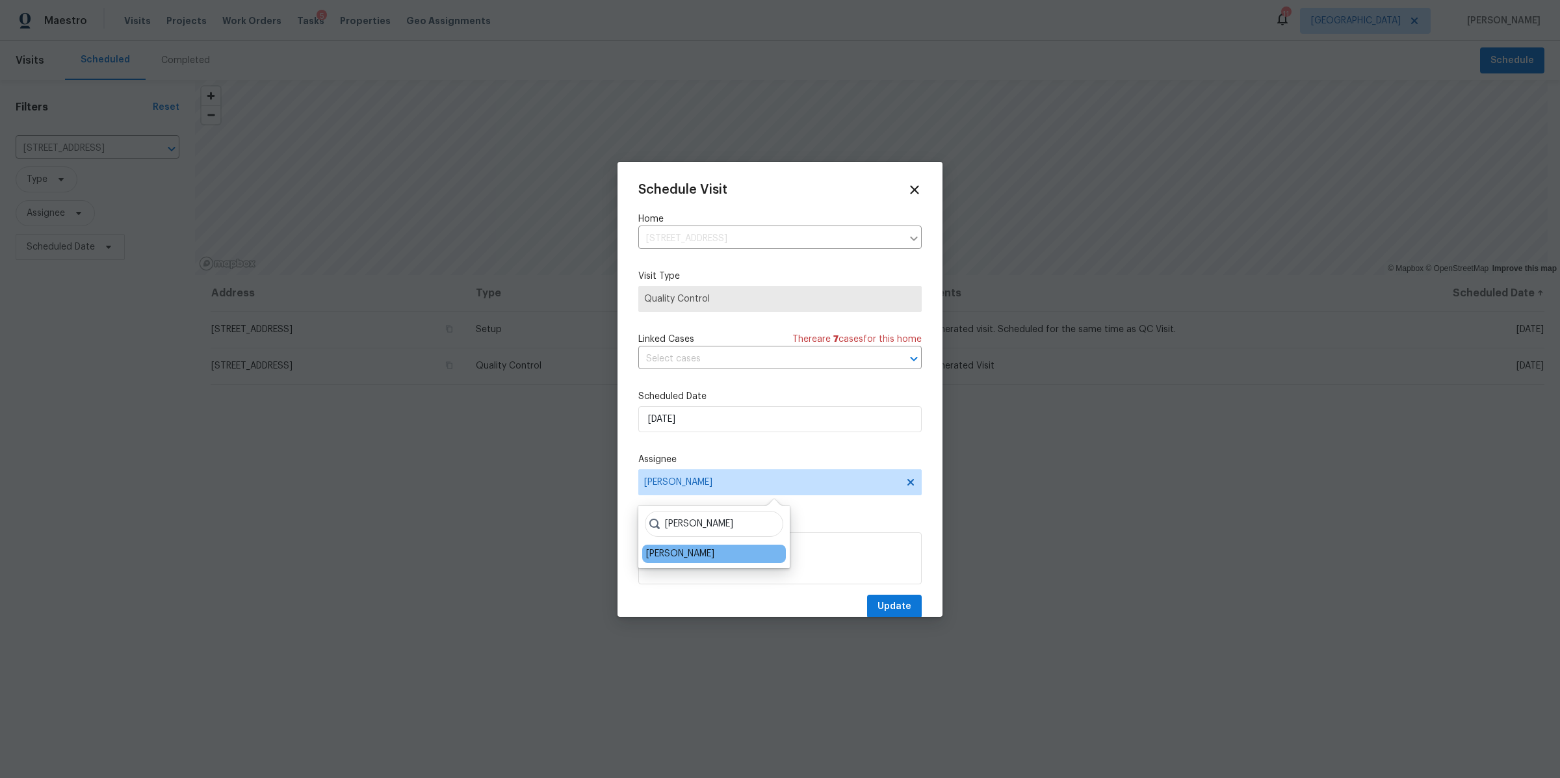
type input "[PERSON_NAME]"
click at [664, 553] on div "[PERSON_NAME]" at bounding box center [680, 553] width 68 height 13
click at [893, 608] on span "Update" at bounding box center [894, 607] width 34 height 16
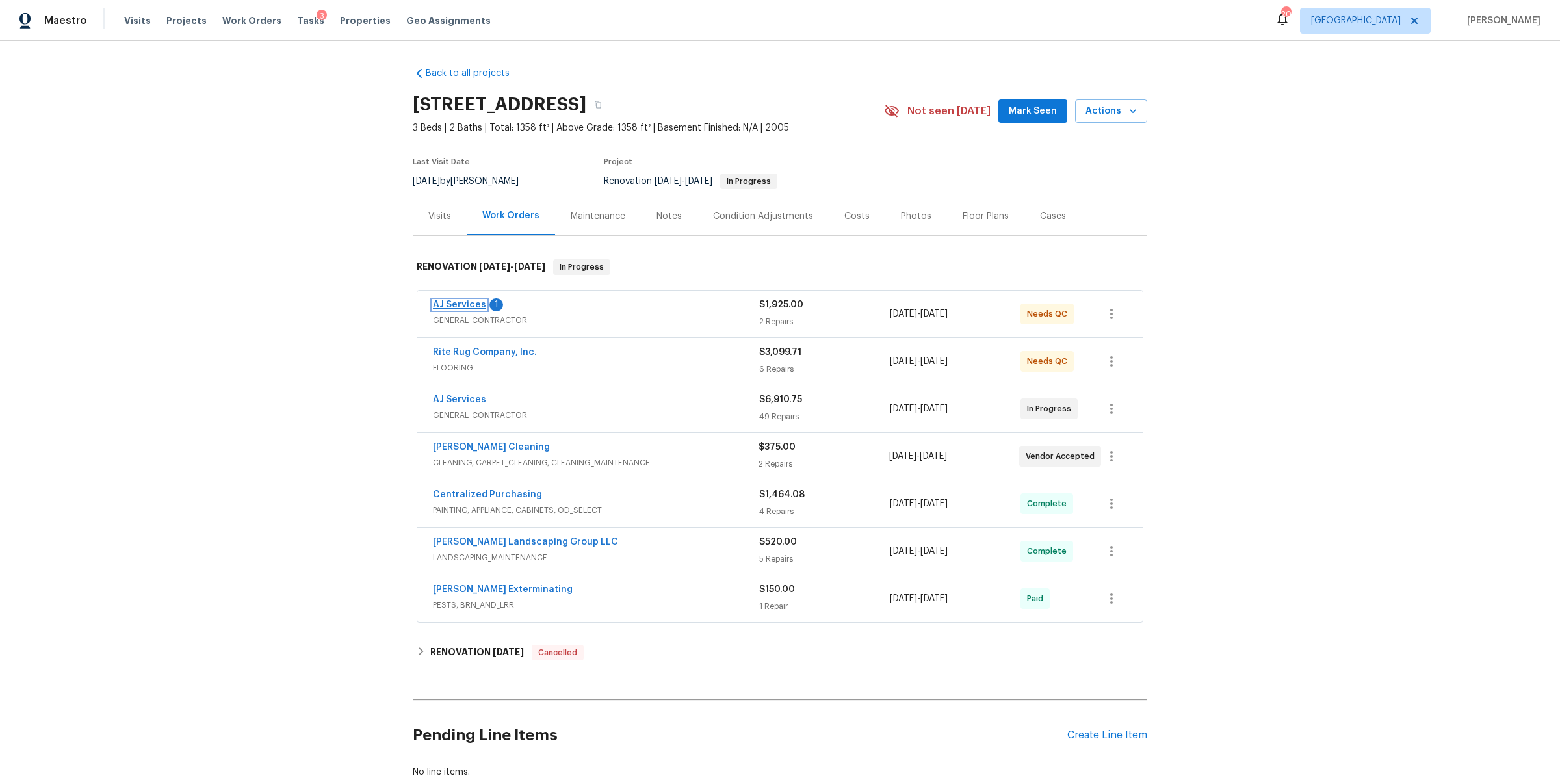
click at [456, 300] on link "AJ Services" at bounding box center [459, 304] width 53 height 9
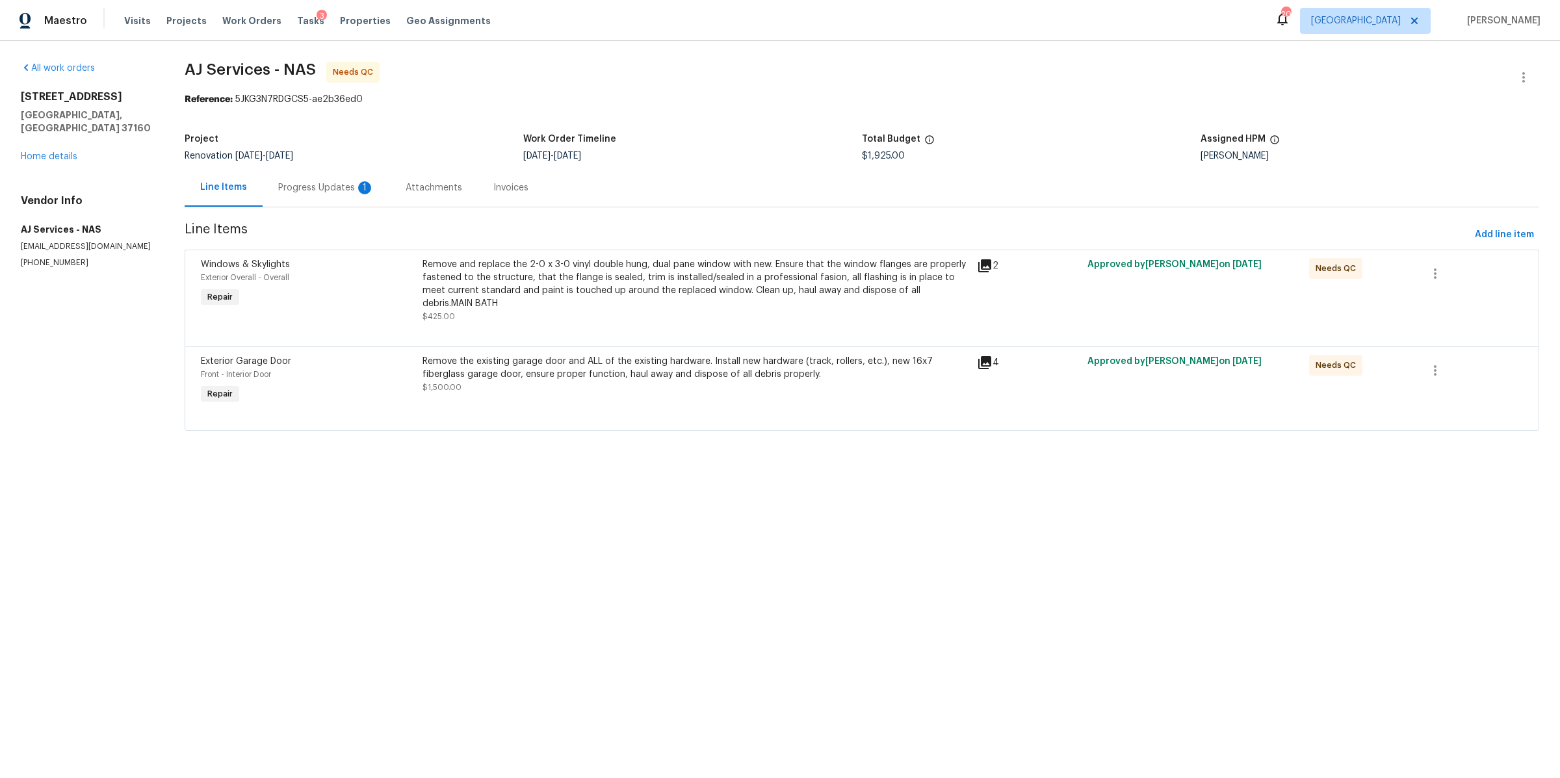
click at [287, 194] on div "Progress Updates 1" at bounding box center [326, 187] width 96 height 13
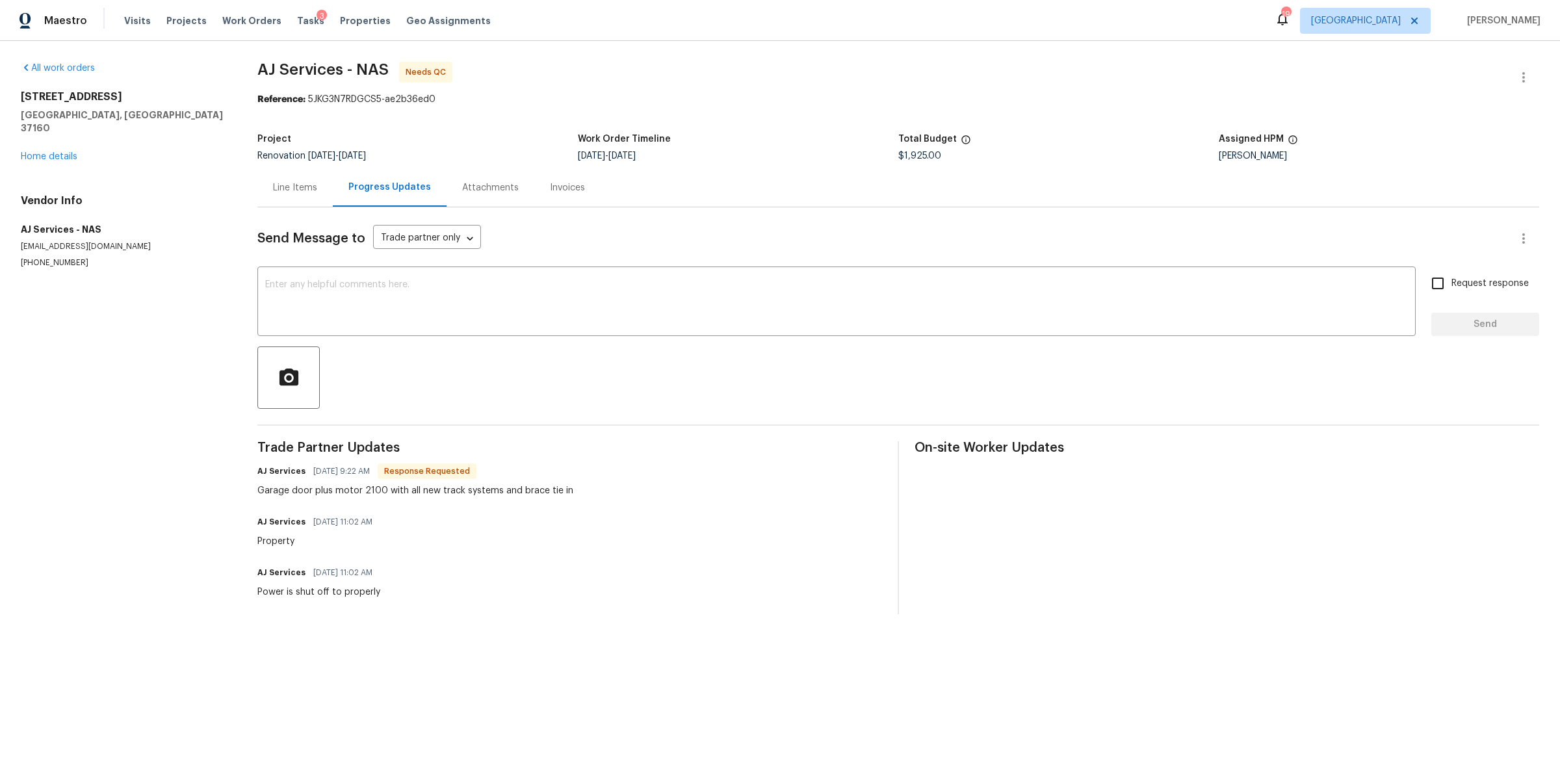
click at [287, 191] on div "Line Items" at bounding box center [295, 187] width 44 height 13
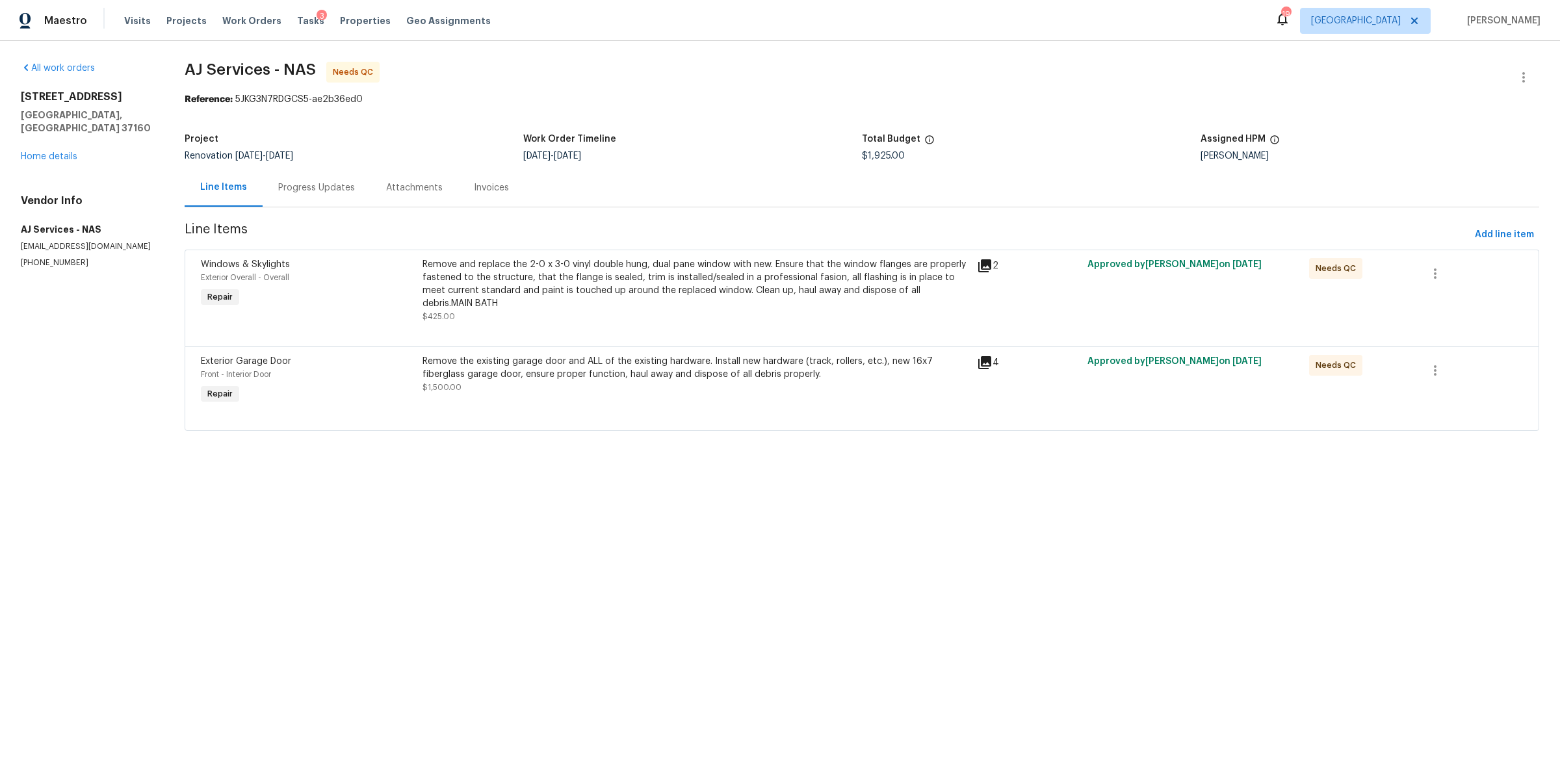
click at [602, 391] on div "Remove the existing garage door and ALL of the existing hardware. Install new h…" at bounding box center [695, 374] width 546 height 39
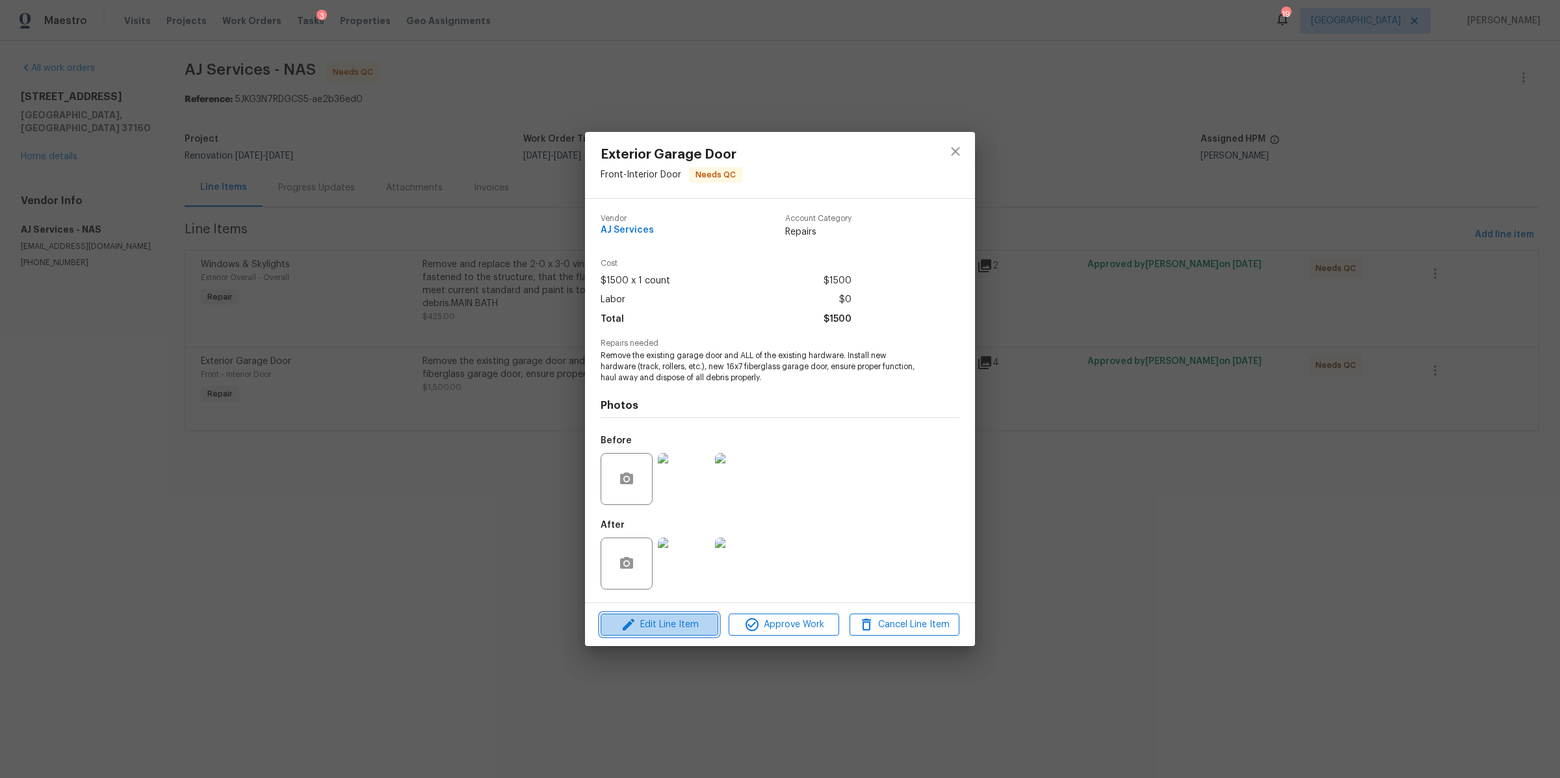
click at [684, 627] on span "Edit Line Item" at bounding box center [659, 625] width 110 height 16
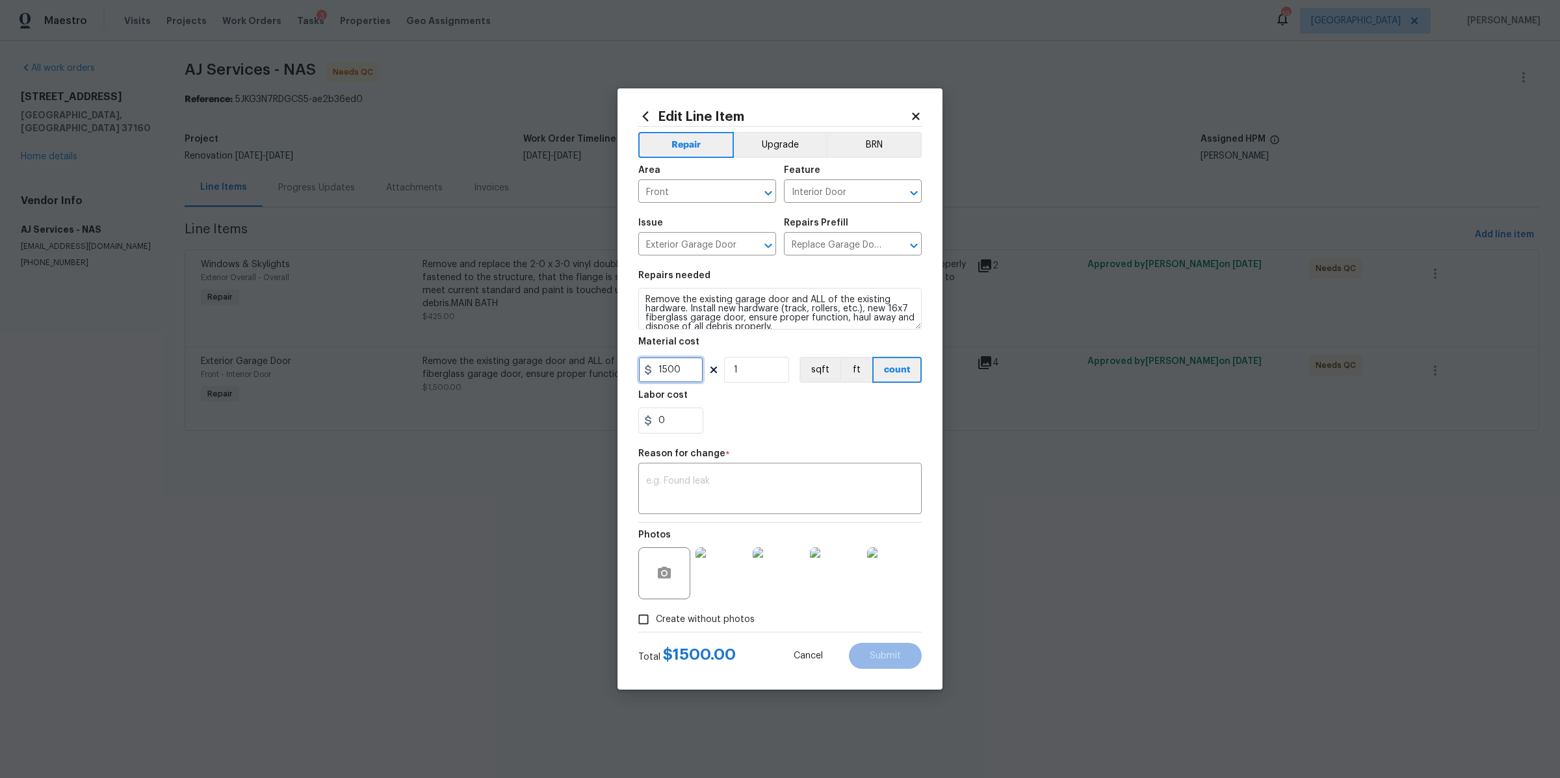
drag, startPoint x: 686, startPoint y: 367, endPoint x: 570, endPoint y: 367, distance: 116.3
click at [570, 367] on div "Edit Line Item Repair Upgrade BRN Area Front ​ Feature Interior Door ​ Issue Ex…" at bounding box center [780, 389] width 1560 height 778
type input "2100"
click at [677, 469] on div "x ​" at bounding box center [779, 490] width 283 height 48
type textarea "cost"
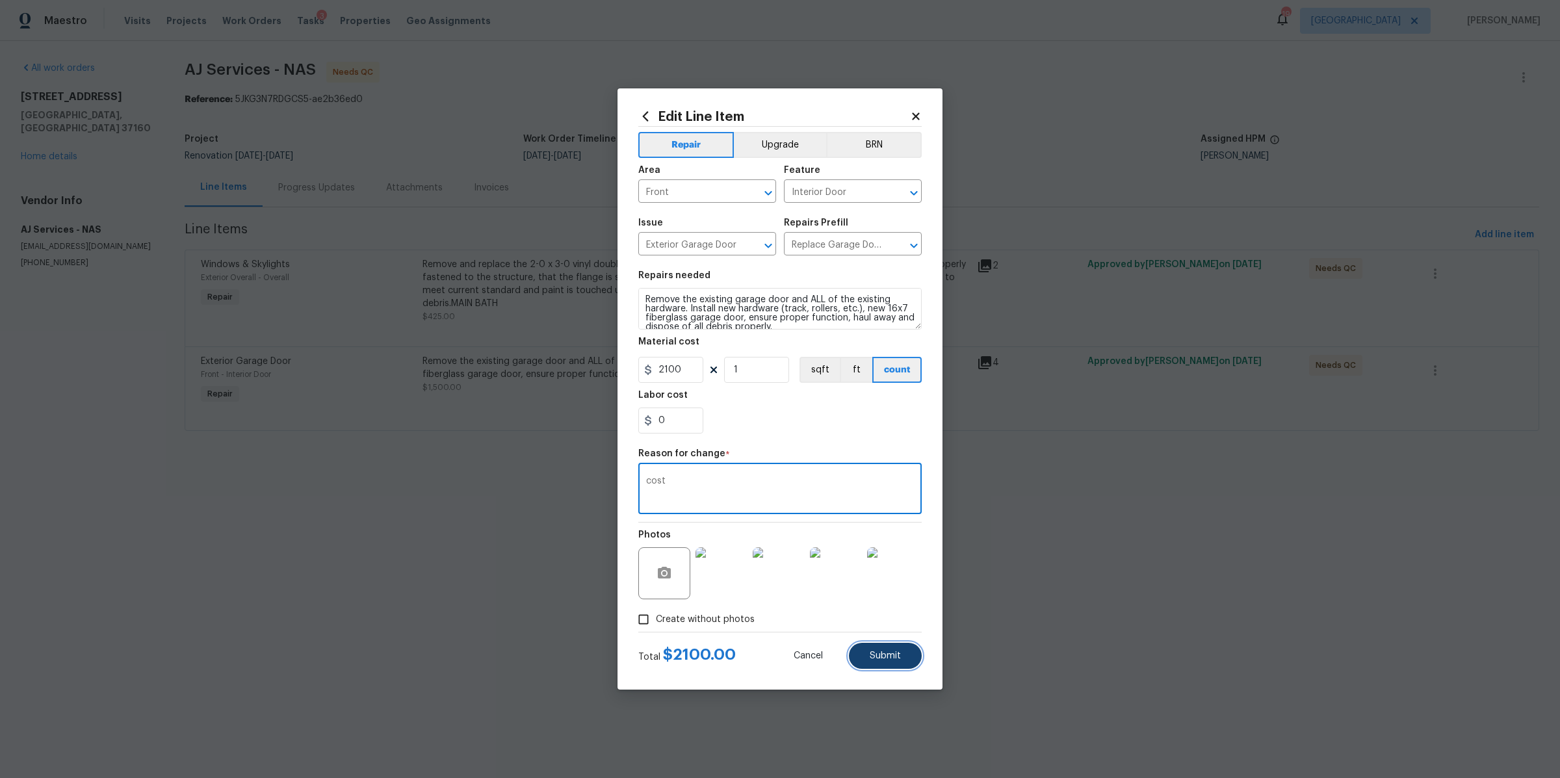
click at [893, 658] on span "Submit" at bounding box center [885, 656] width 31 height 10
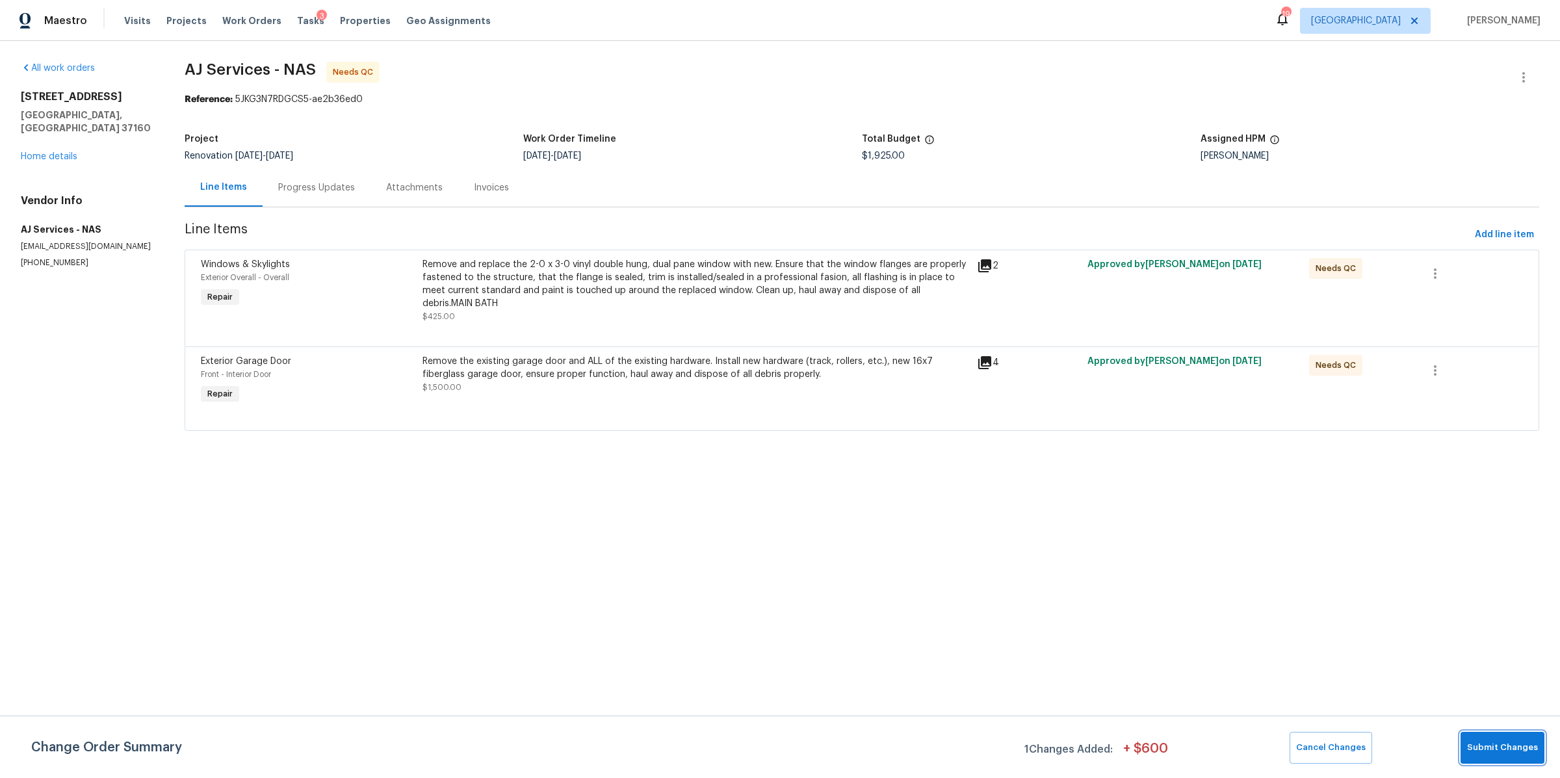
click at [1483, 754] on span "Submit Changes" at bounding box center [1502, 747] width 71 height 15
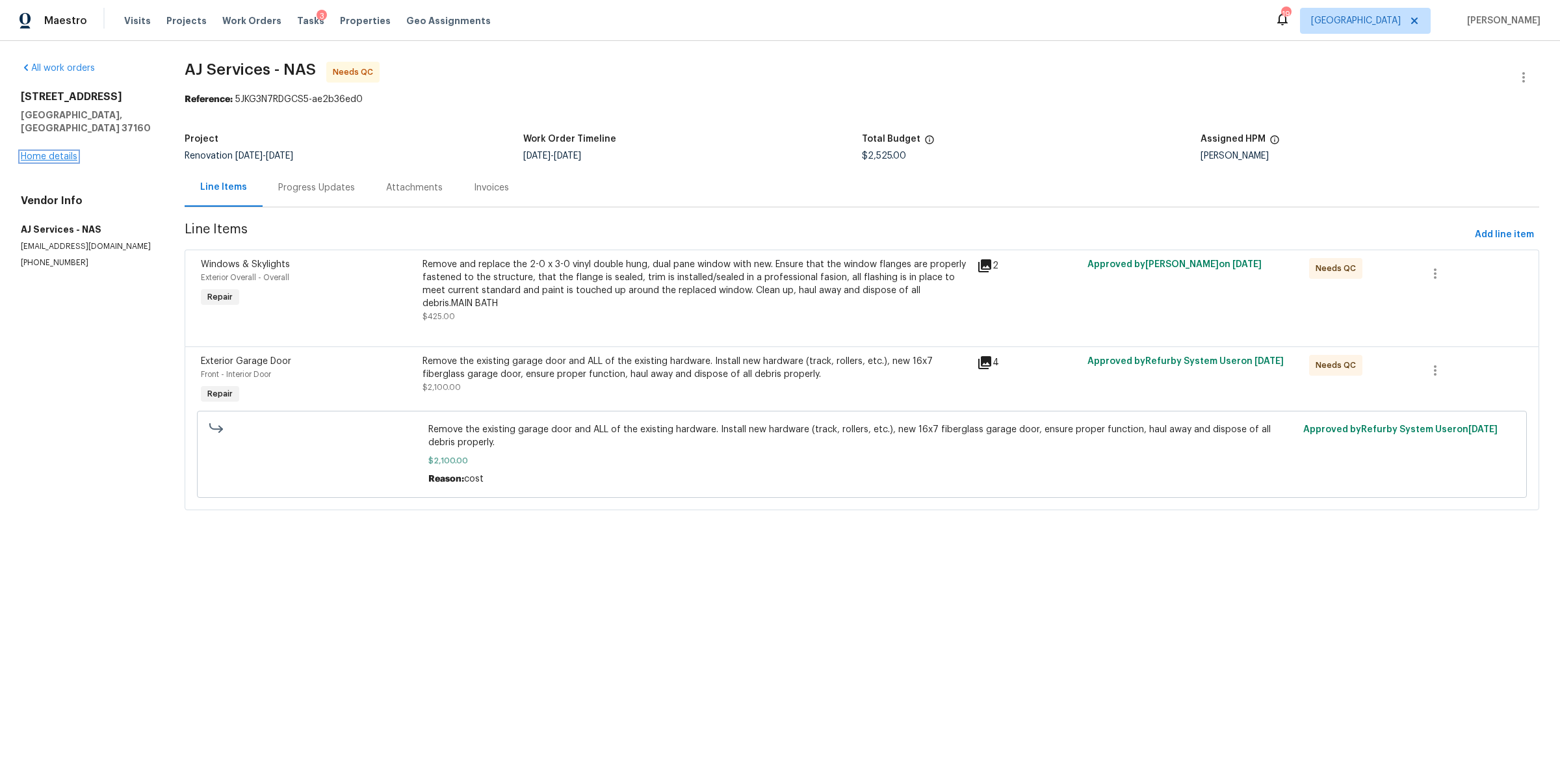
click at [40, 152] on link "Home details" at bounding box center [49, 156] width 57 height 9
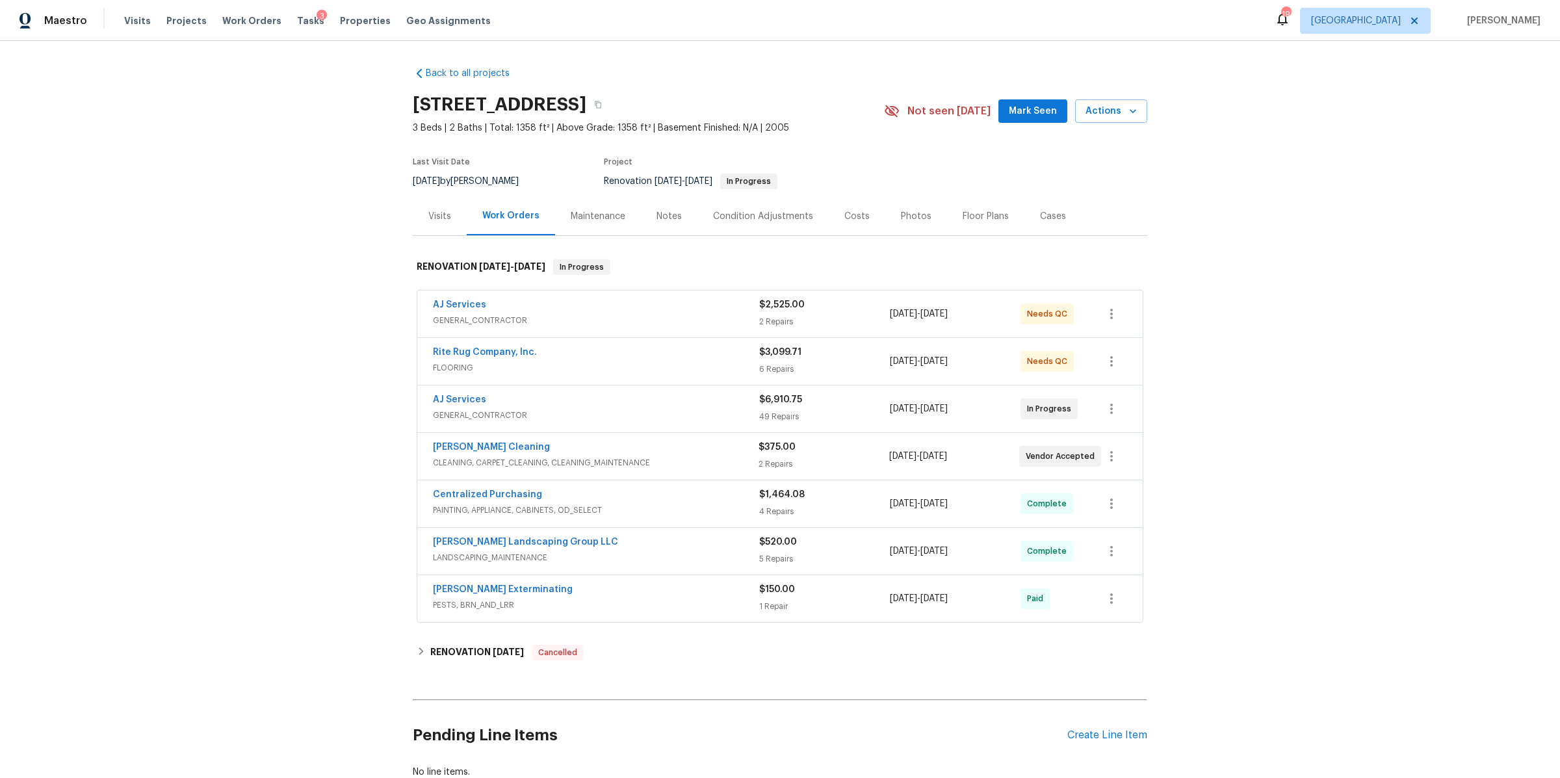
click at [656, 219] on div "Notes" at bounding box center [668, 216] width 25 height 13
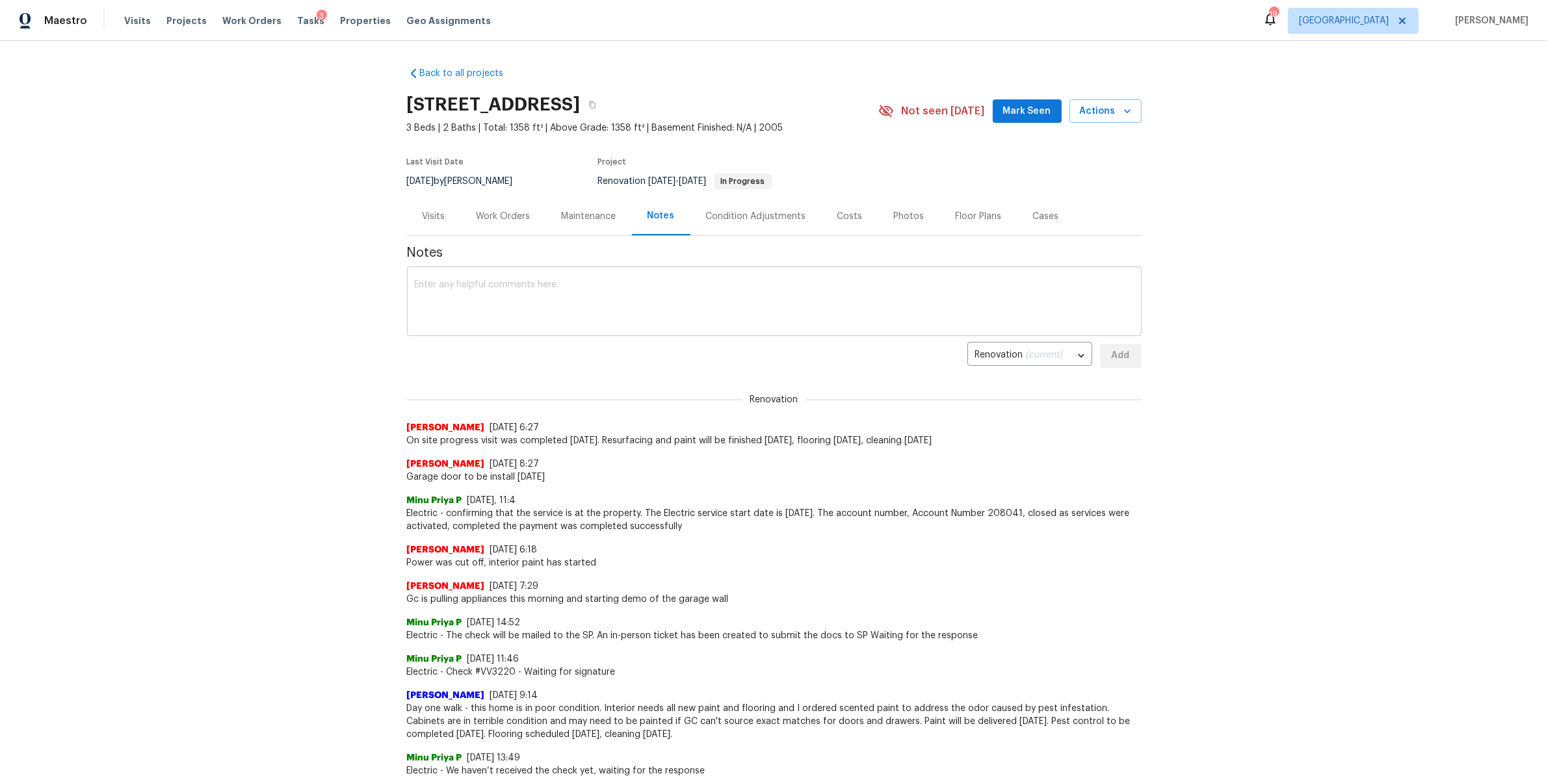
click at [497, 305] on textarea at bounding box center [774, 302] width 719 height 45
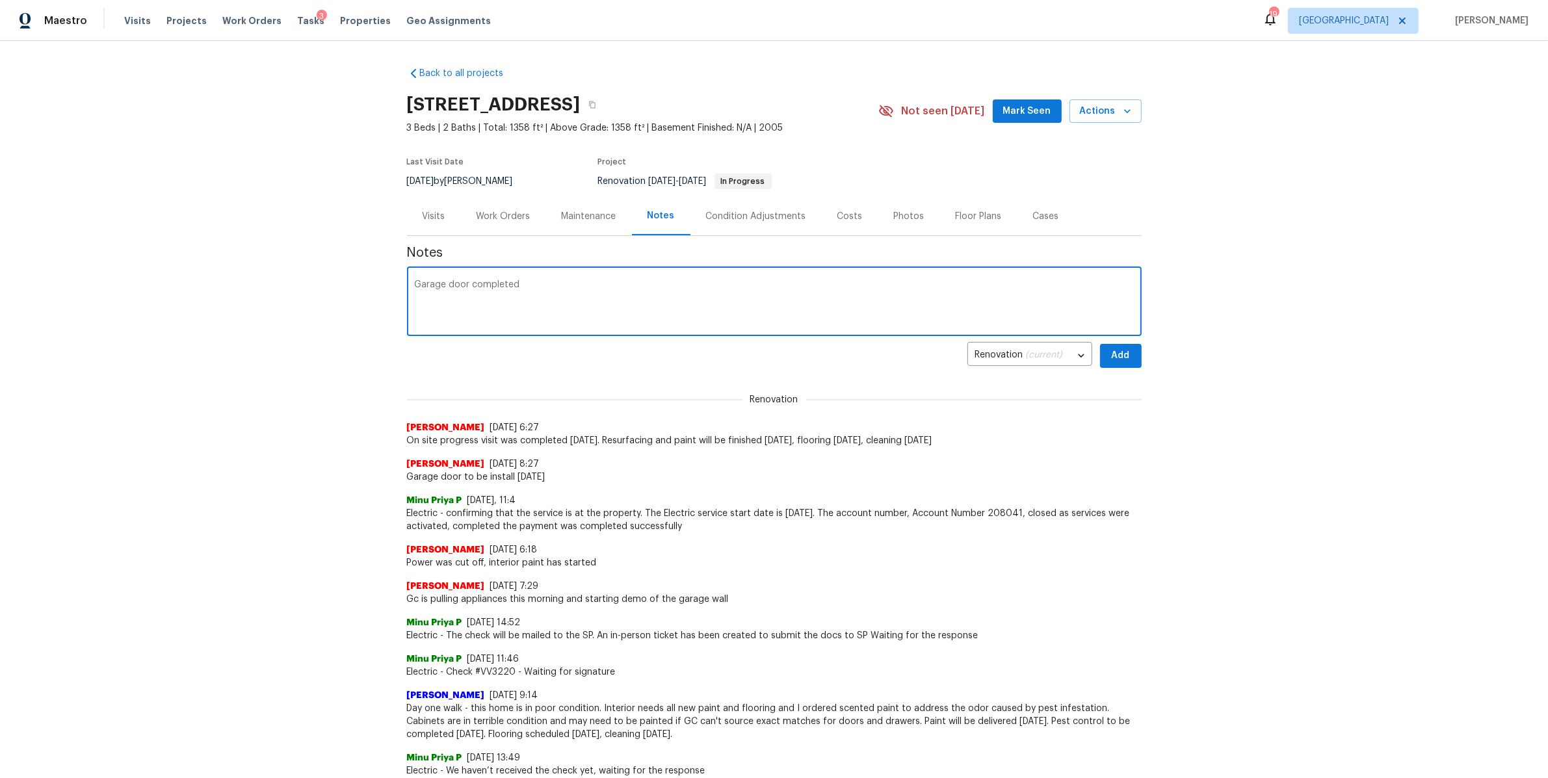
type textarea "Garage door completed"
click at [1125, 354] on button "Add" at bounding box center [1121, 356] width 42 height 24
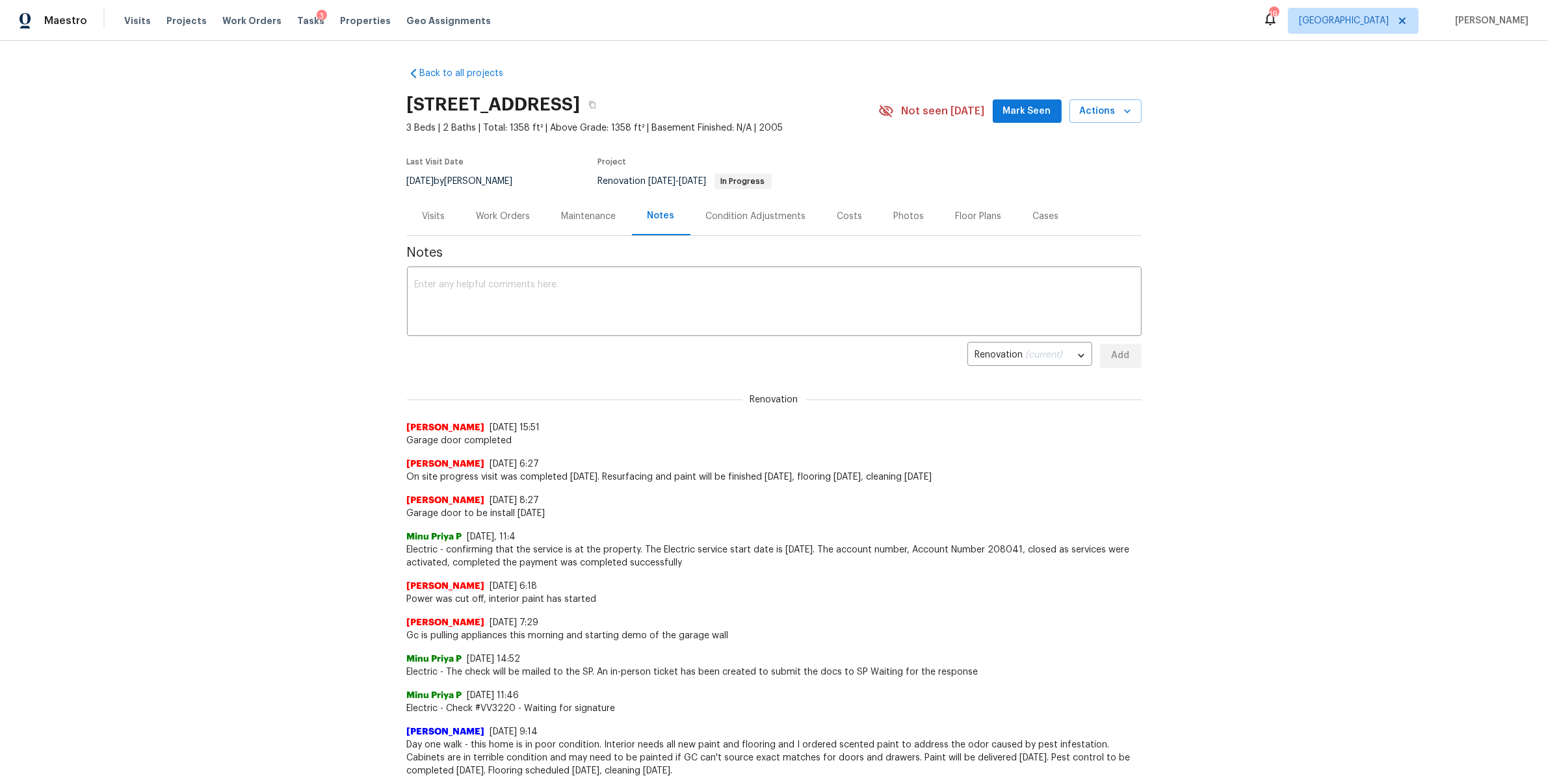
click at [422, 218] on div "Visits" at bounding box center [433, 216] width 23 height 13
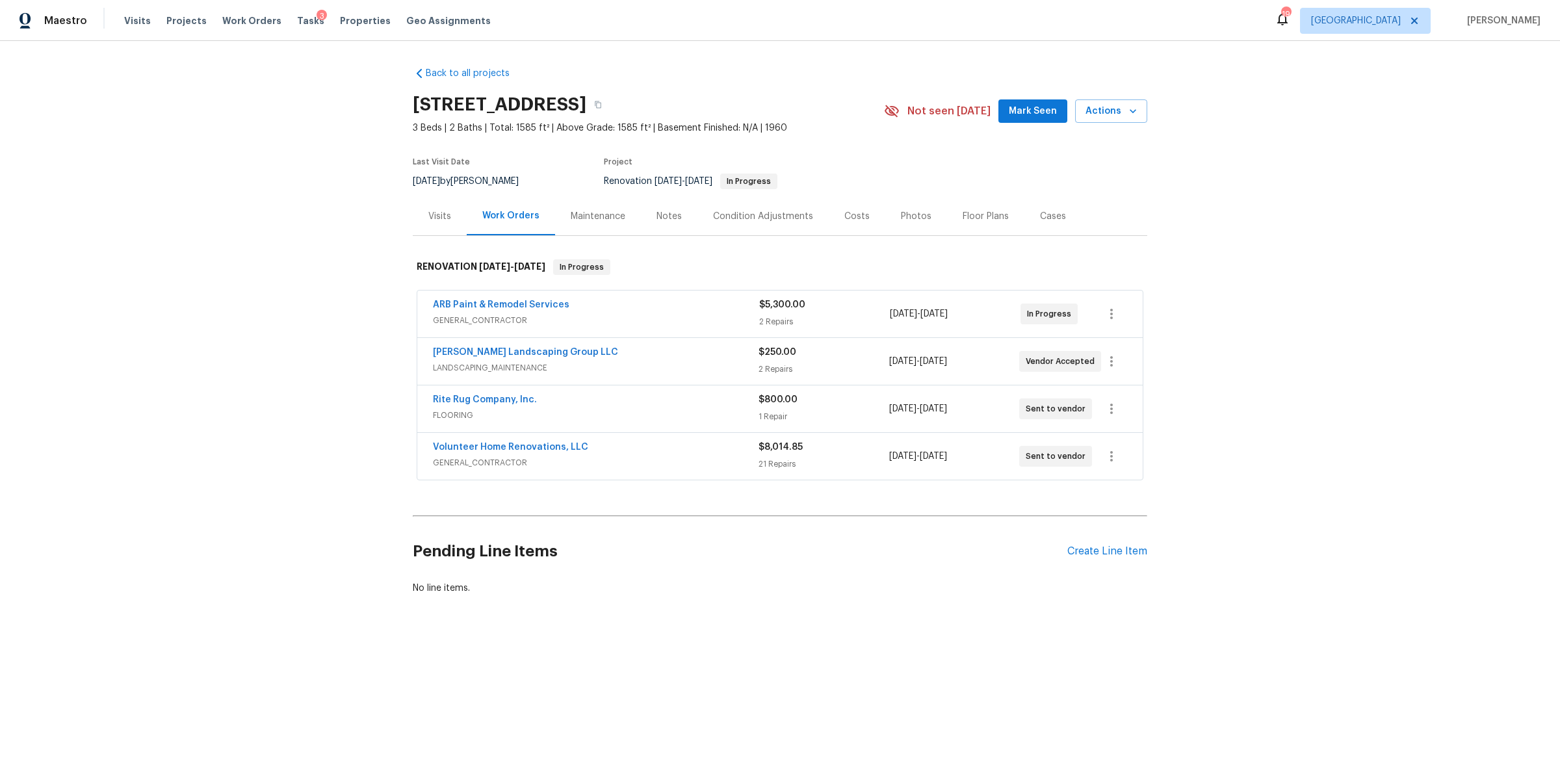
click at [441, 225] on div "Visits" at bounding box center [440, 216] width 54 height 38
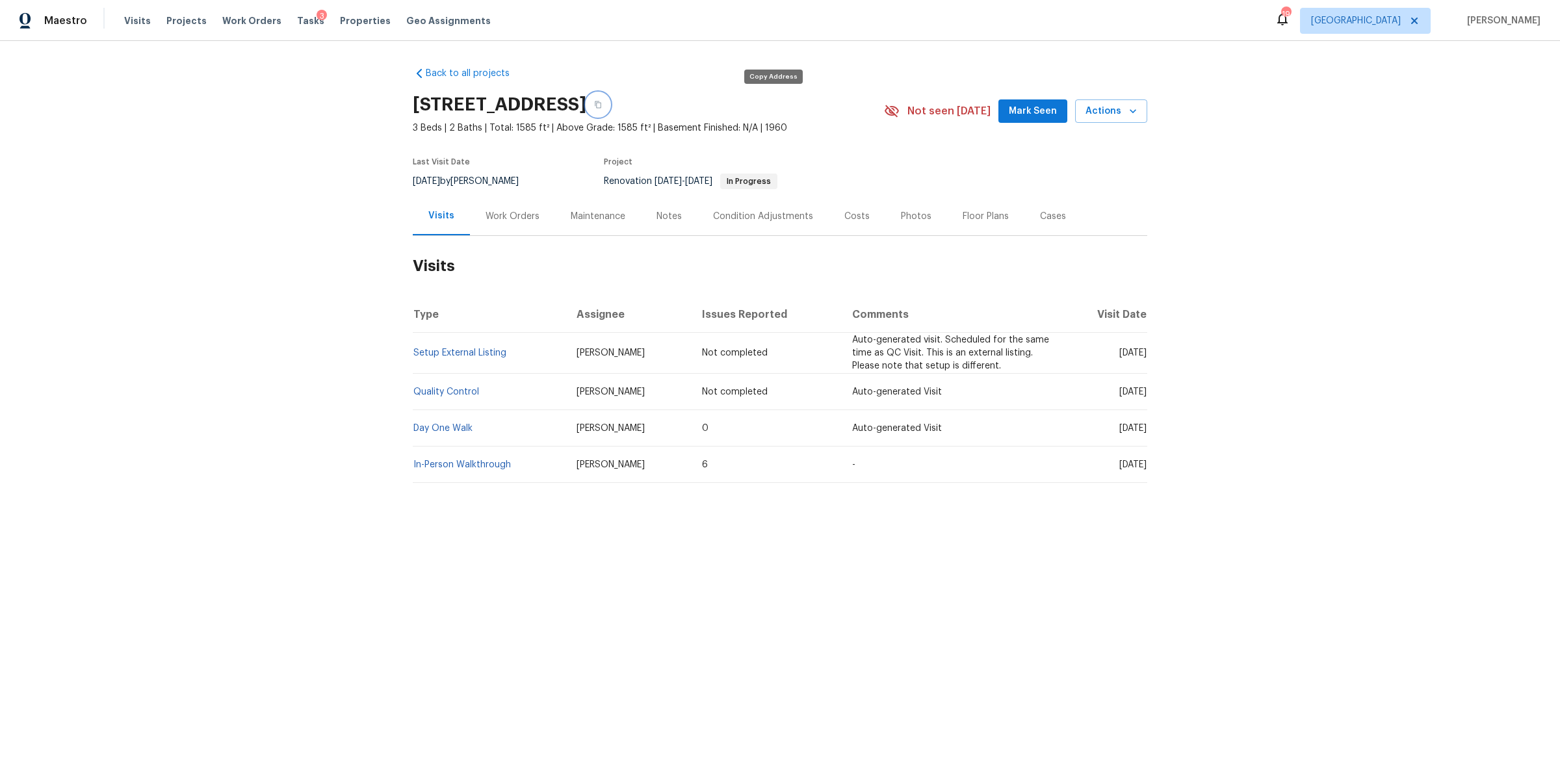
click at [610, 99] on button "button" at bounding box center [597, 104] width 23 height 23
click at [133, 20] on span "Visits" at bounding box center [137, 20] width 27 height 13
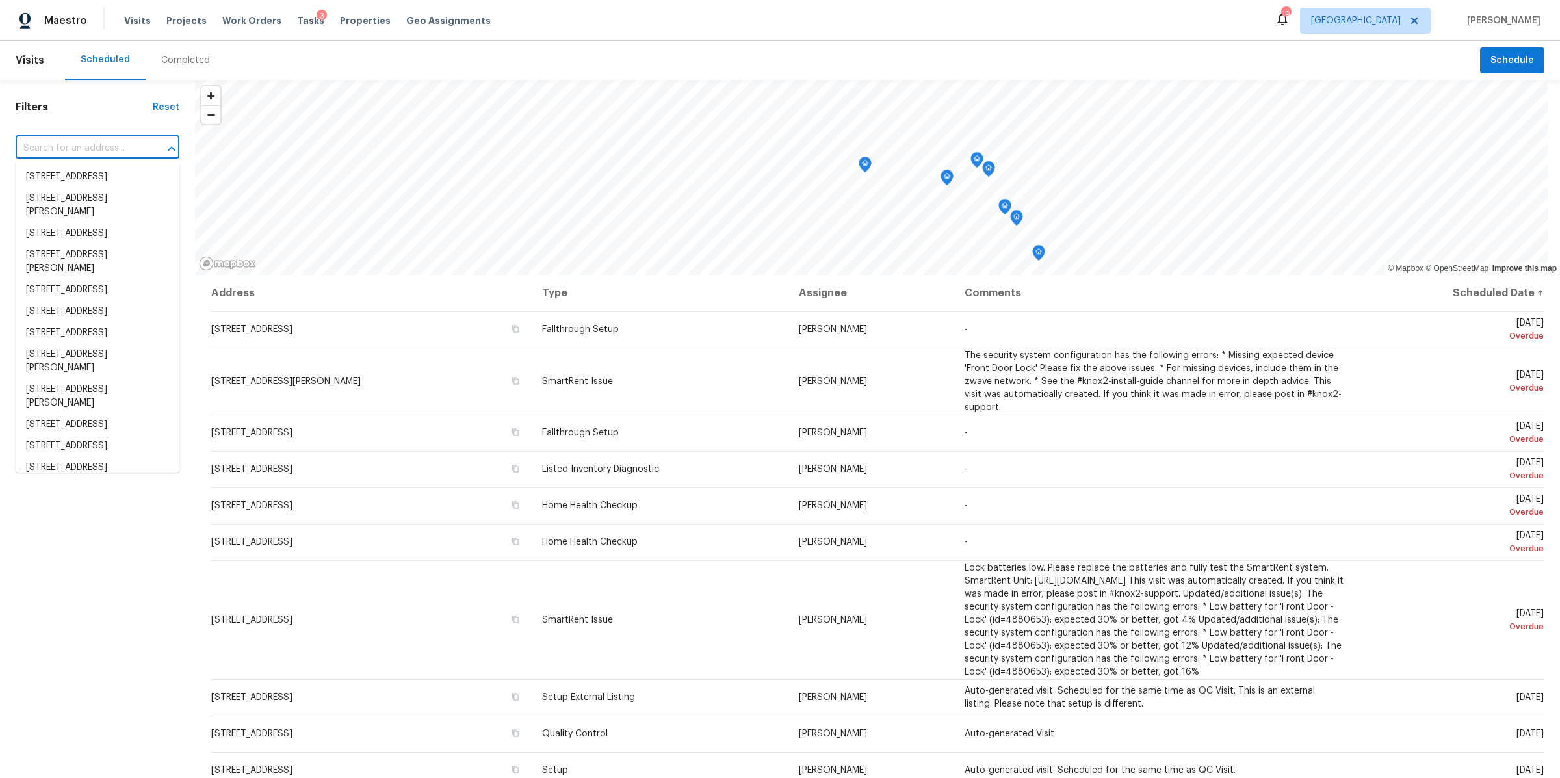
click at [101, 140] on input "text" at bounding box center [79, 148] width 127 height 20
paste input "[STREET_ADDRESS]"
type input "[STREET_ADDRESS]"
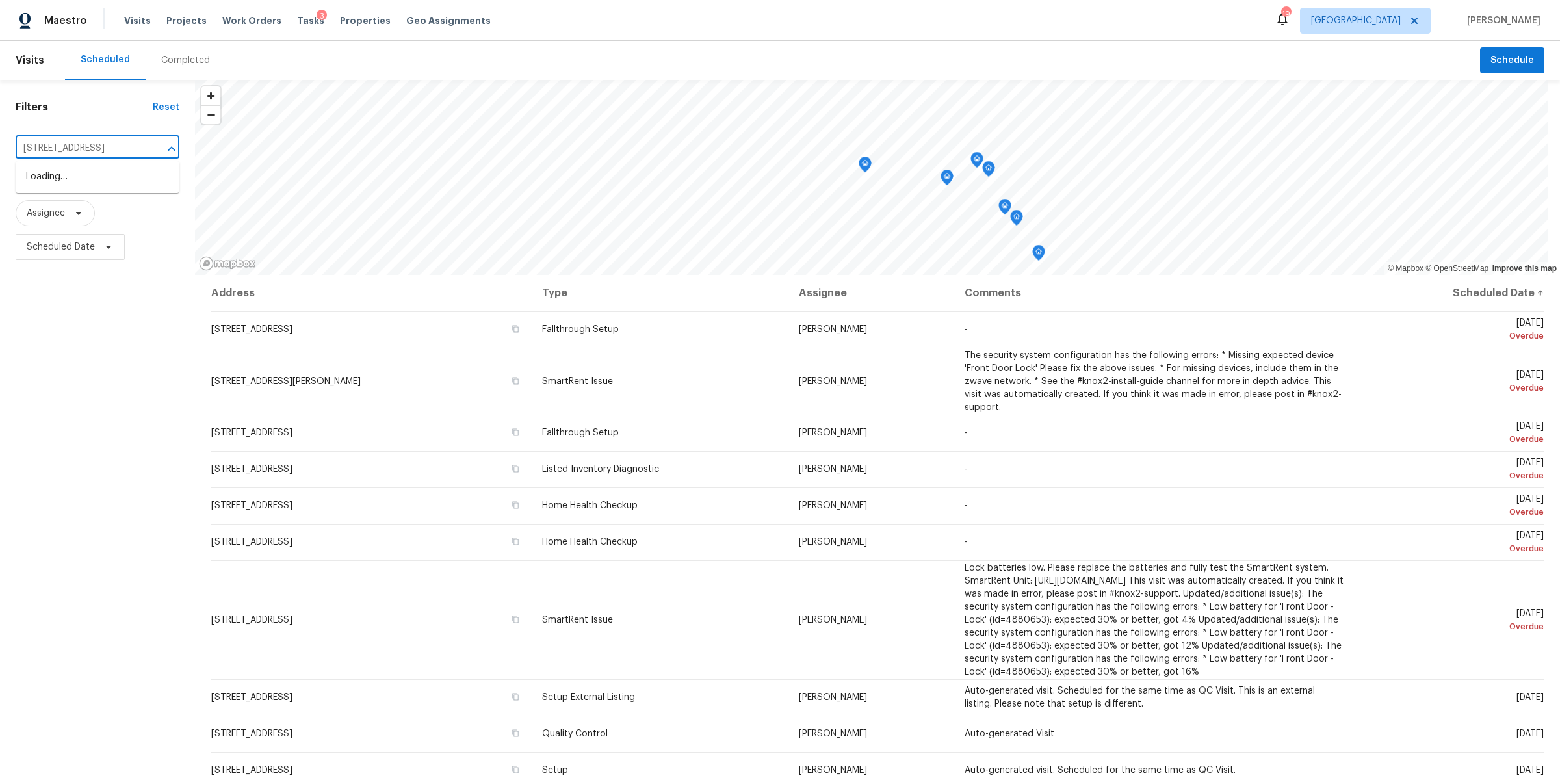
scroll to position [0, 50]
click at [87, 183] on li "130 Horseshoe Dr, Shelbyville, TN 37160" at bounding box center [98, 176] width 164 height 21
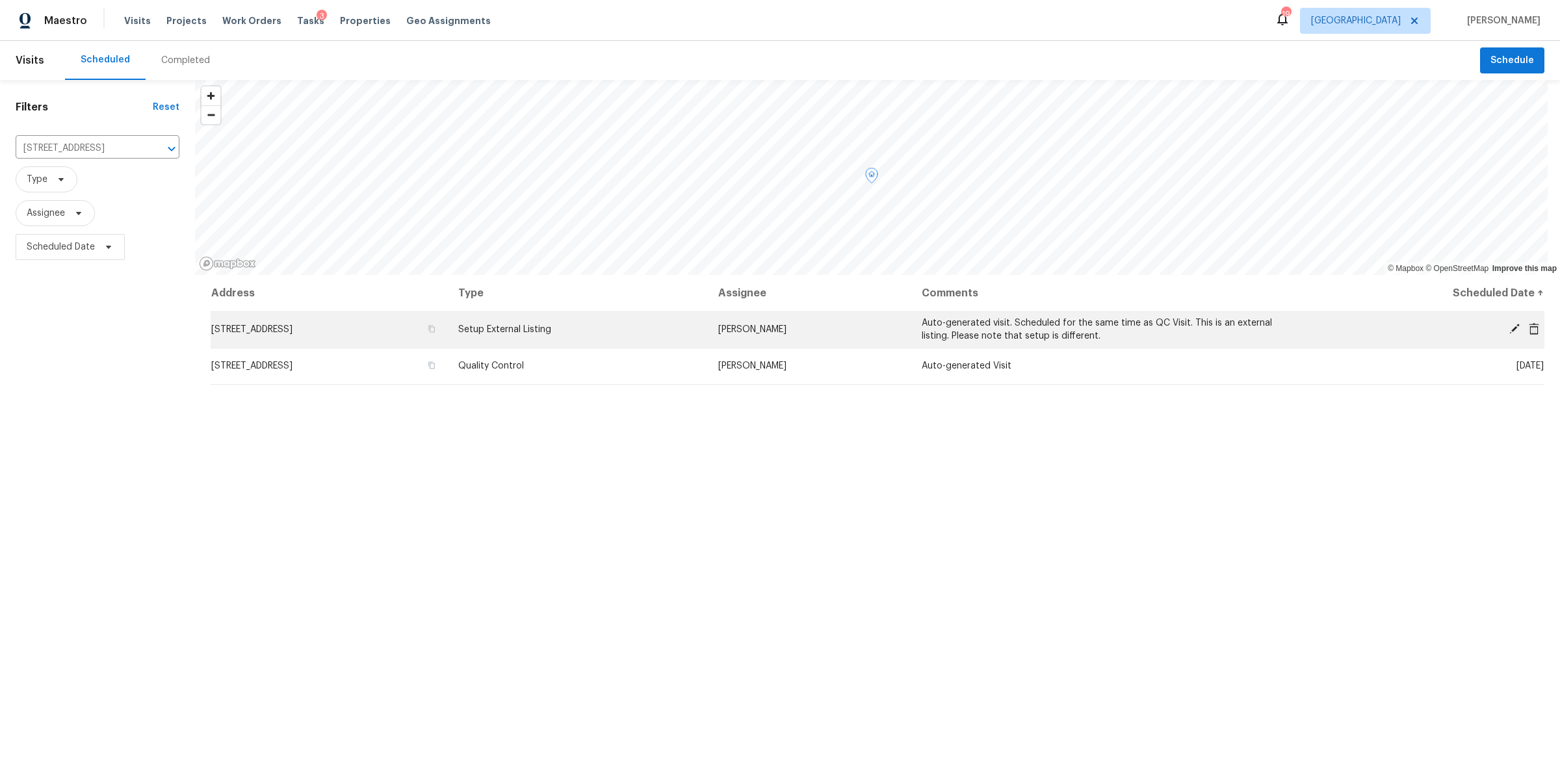
click at [1509, 326] on icon at bounding box center [1514, 329] width 10 height 10
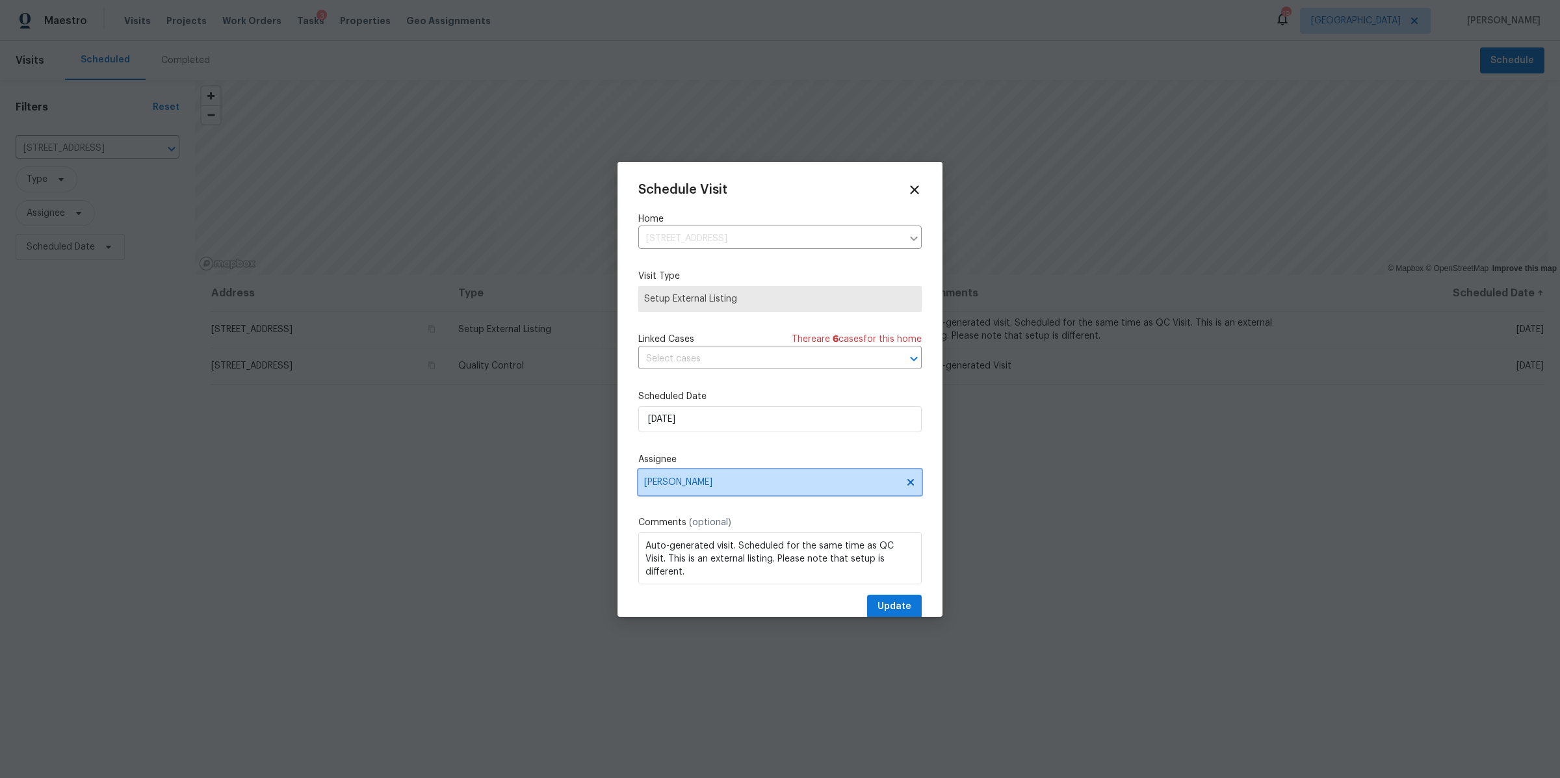
click at [709, 486] on span "Lauren Bittler" at bounding box center [771, 482] width 255 height 10
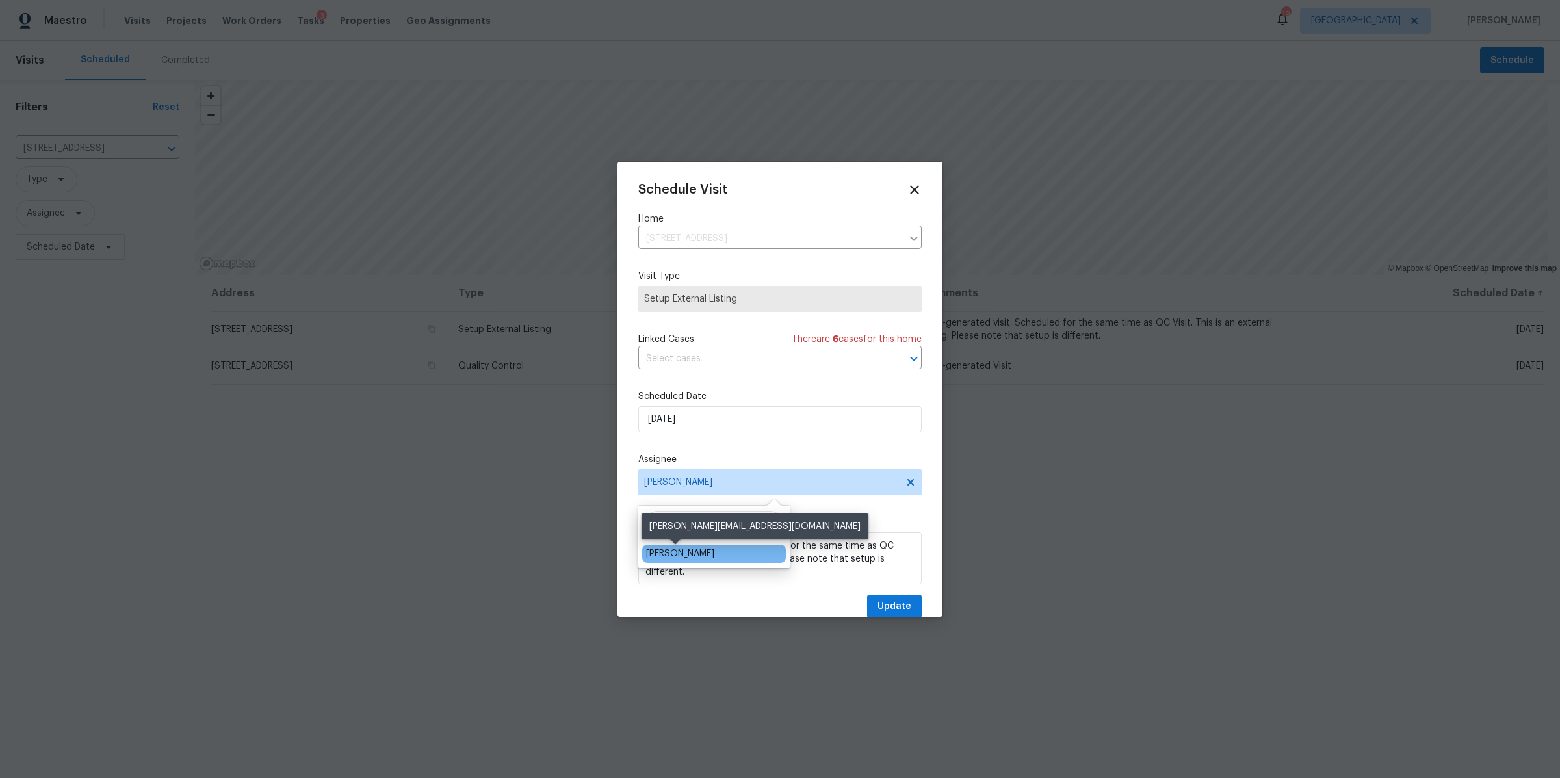
type input "brian"
click at [660, 552] on div "[PERSON_NAME]" at bounding box center [680, 553] width 68 height 13
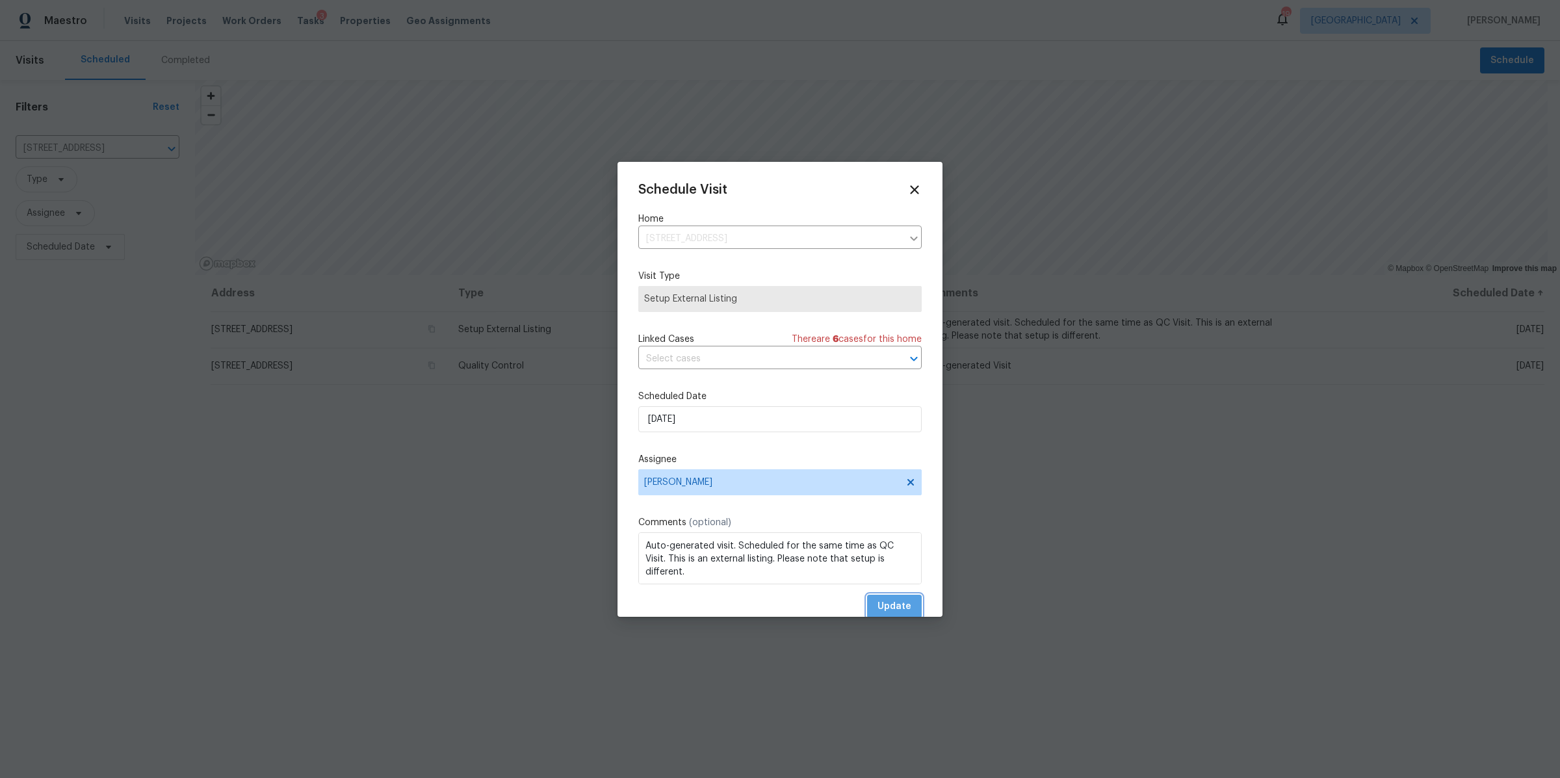
click at [894, 608] on span "Update" at bounding box center [894, 607] width 34 height 16
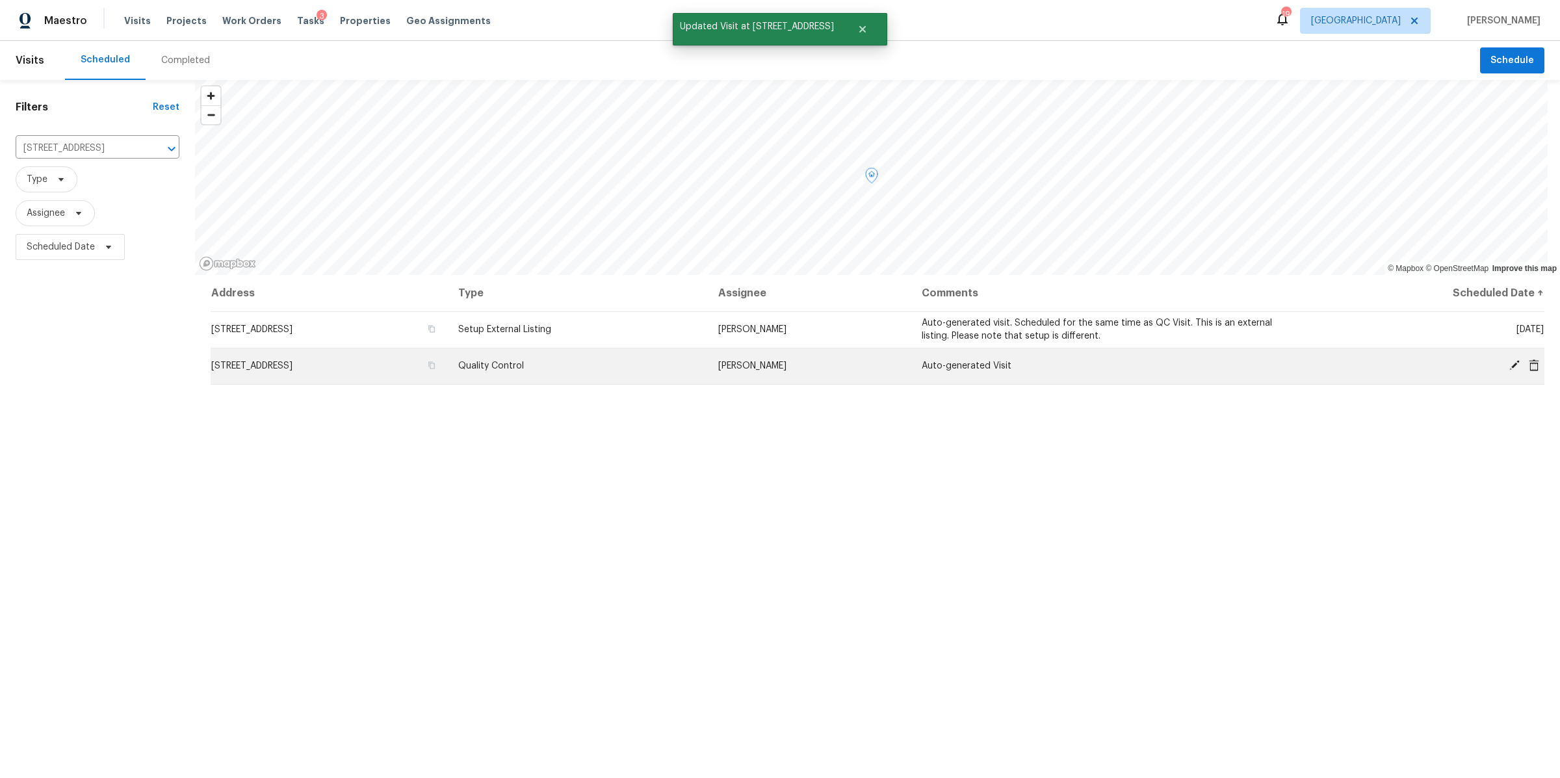
click at [1509, 363] on icon at bounding box center [1514, 365] width 10 height 10
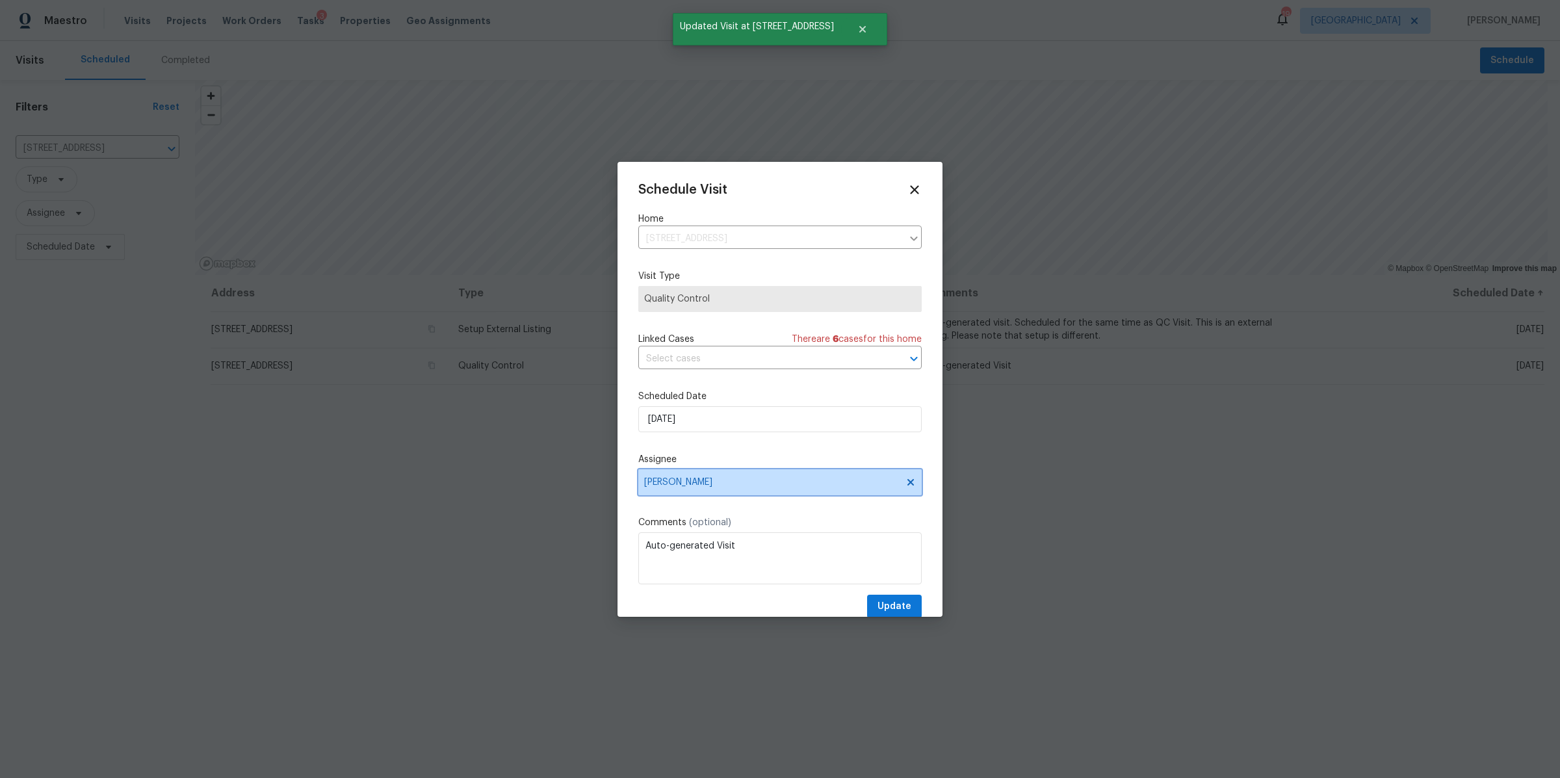
click at [706, 479] on span "[PERSON_NAME]" at bounding box center [771, 482] width 255 height 10
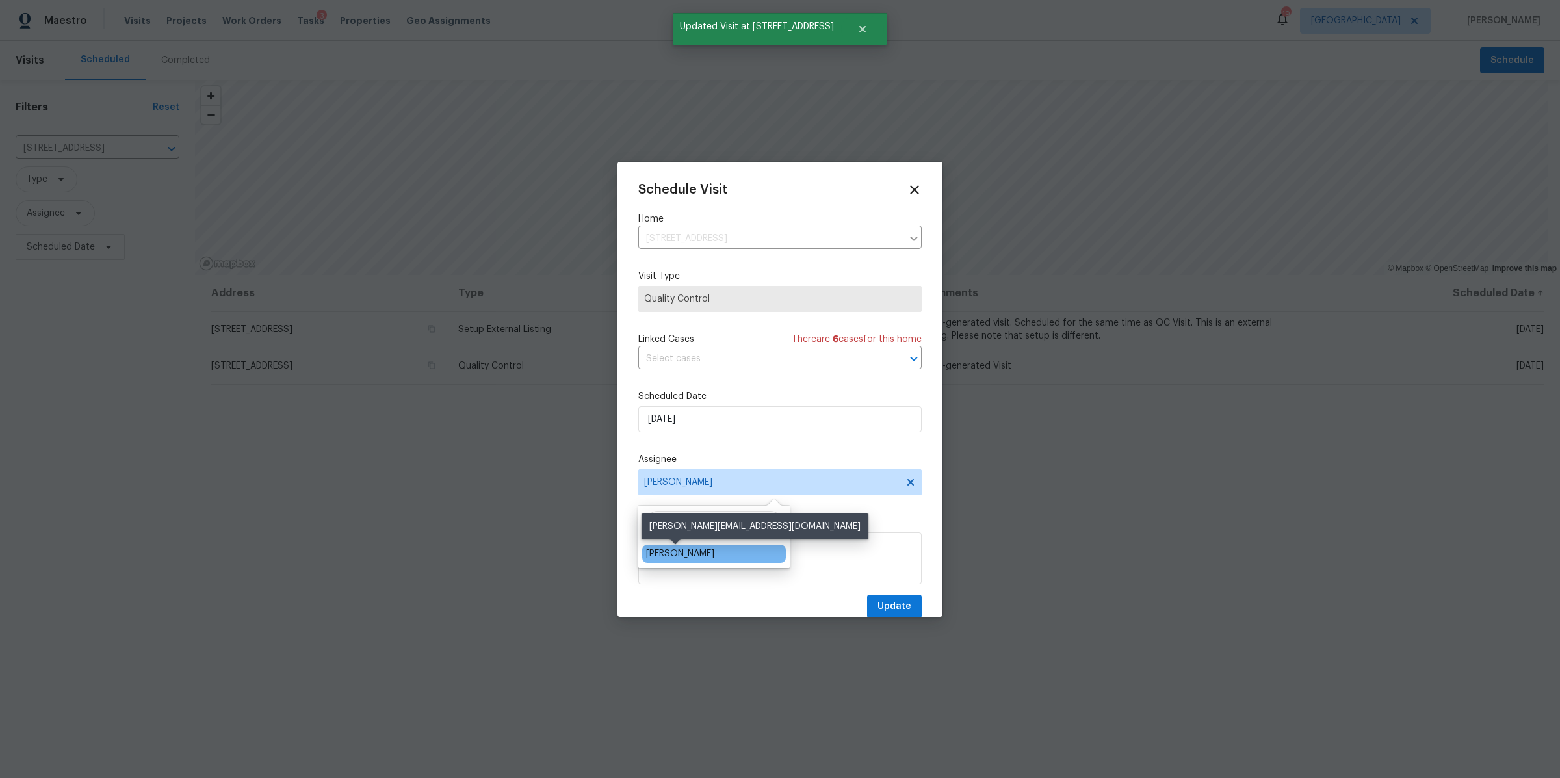
type input "brian"
click at [657, 554] on div "[PERSON_NAME]" at bounding box center [680, 553] width 68 height 13
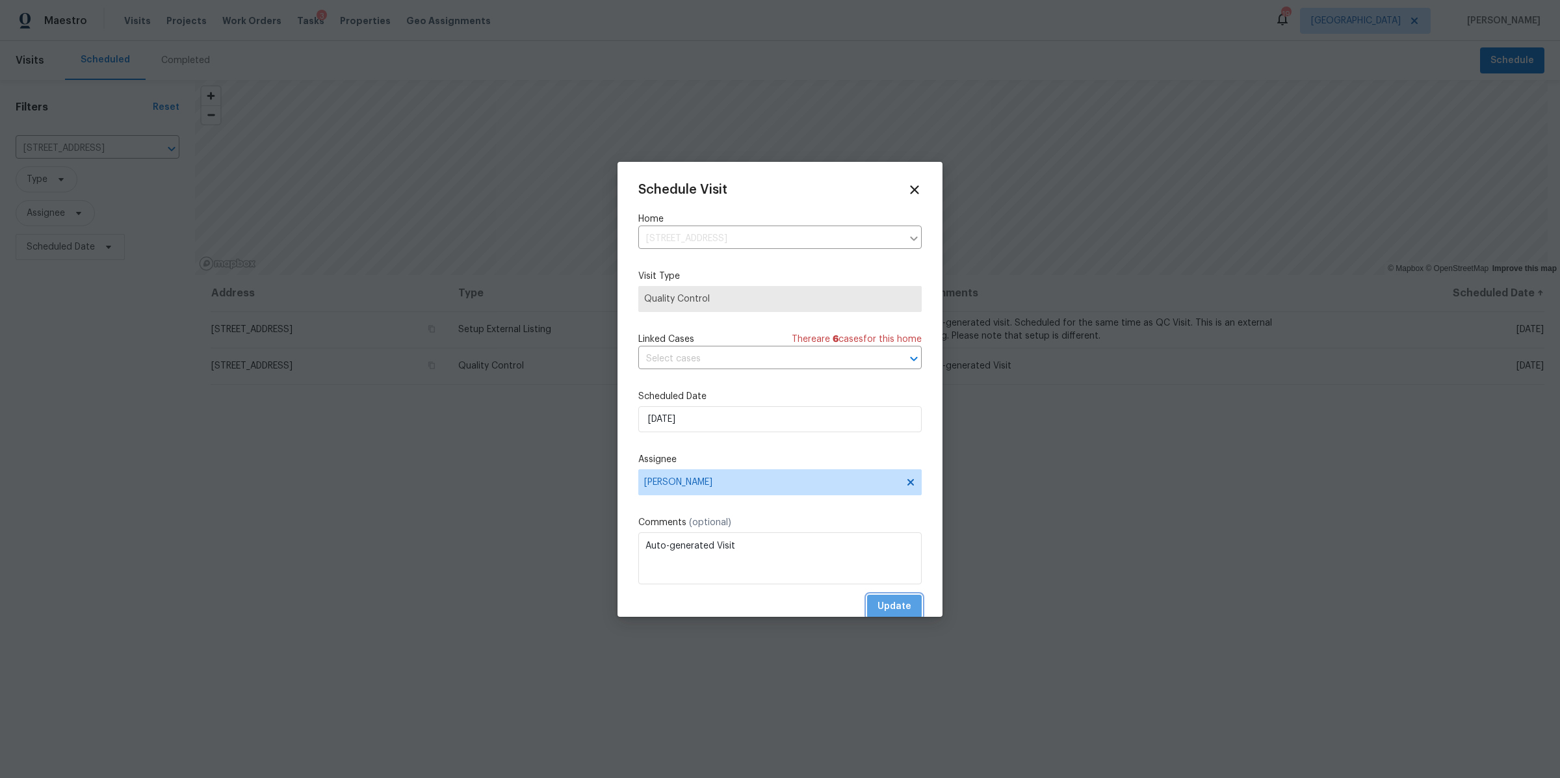
click at [890, 597] on button "Update" at bounding box center [894, 607] width 55 height 24
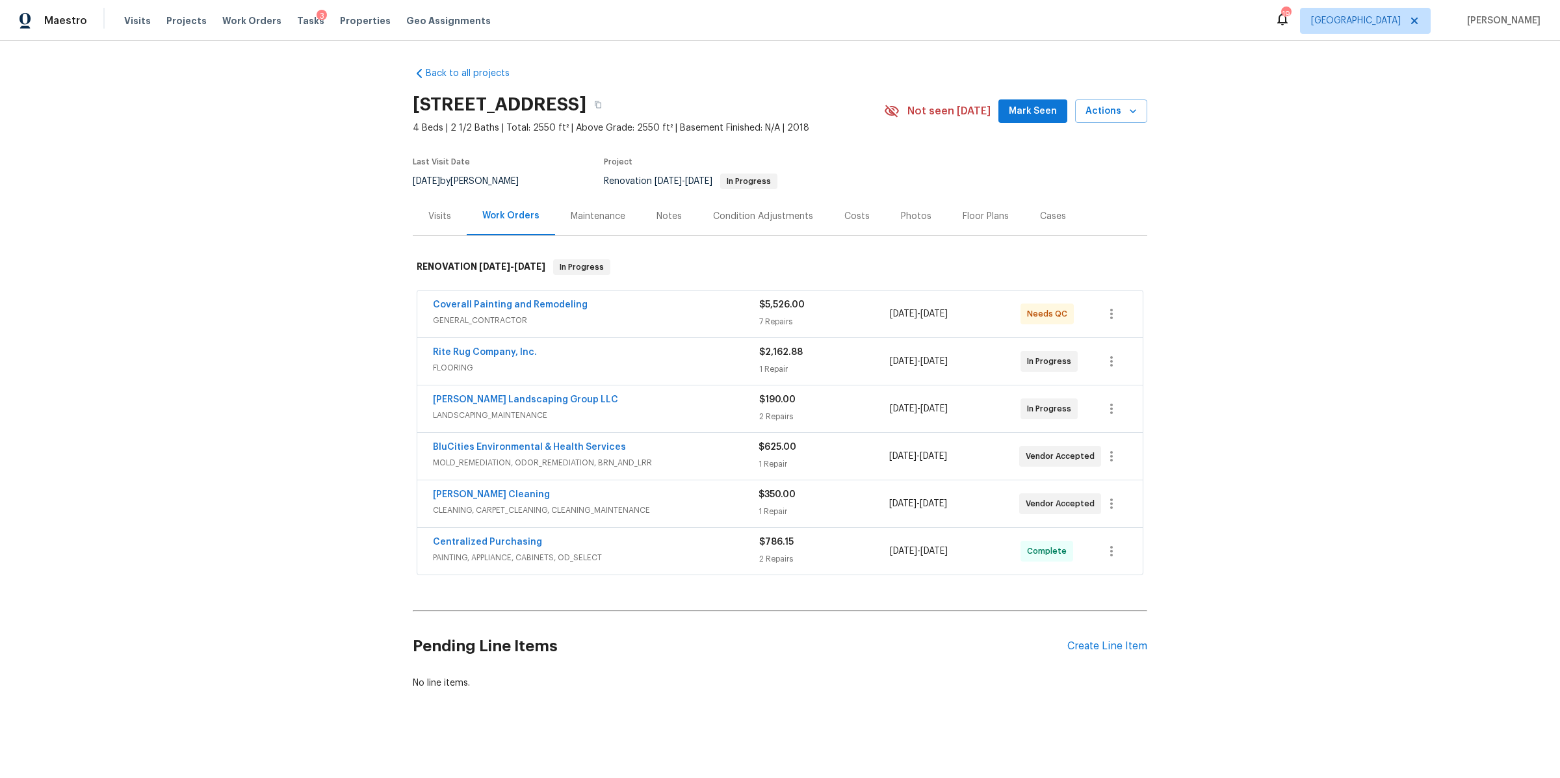
click at [436, 222] on div "Visits" at bounding box center [440, 216] width 54 height 38
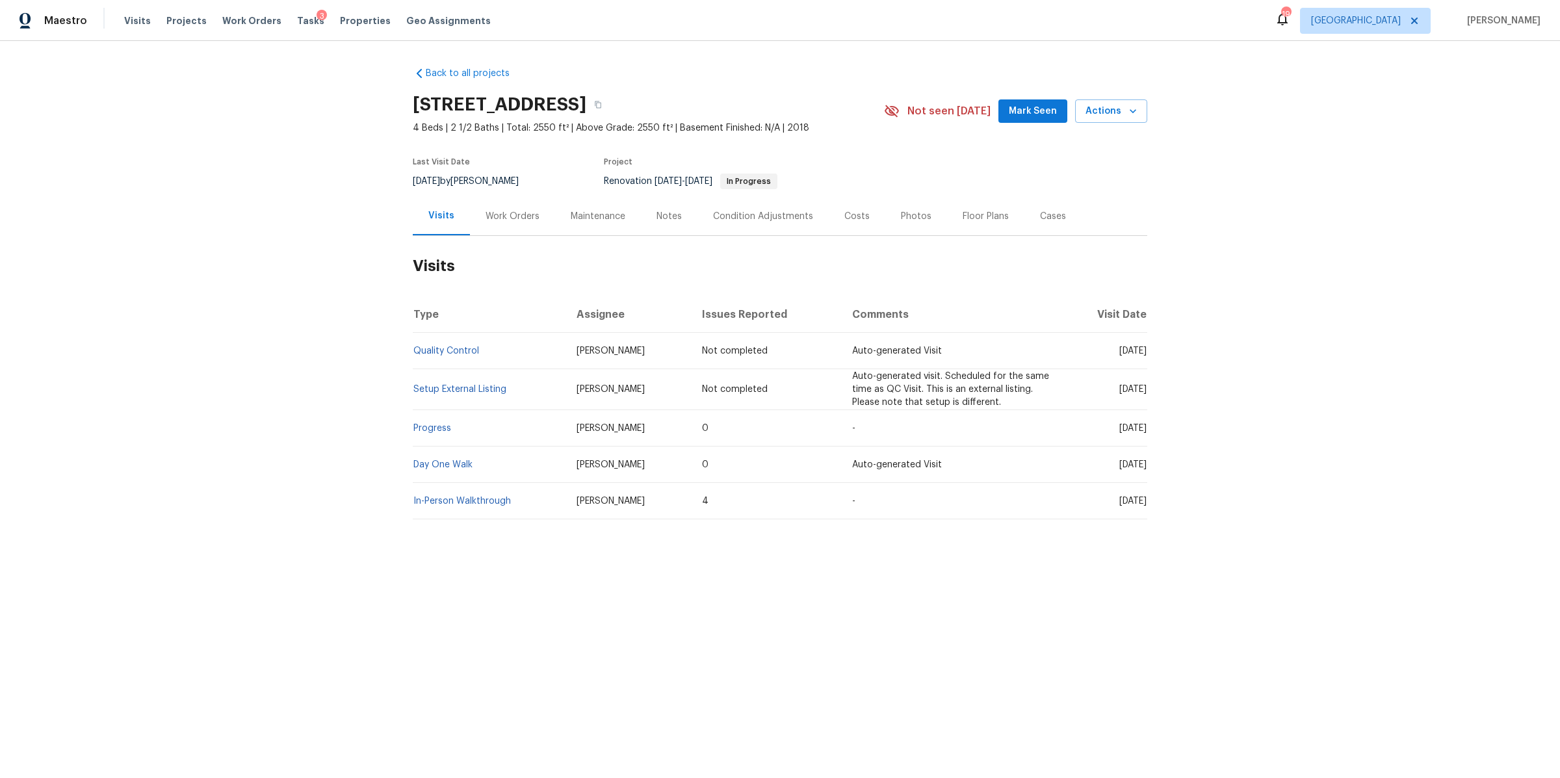
click at [673, 217] on div "Notes" at bounding box center [669, 216] width 57 height 38
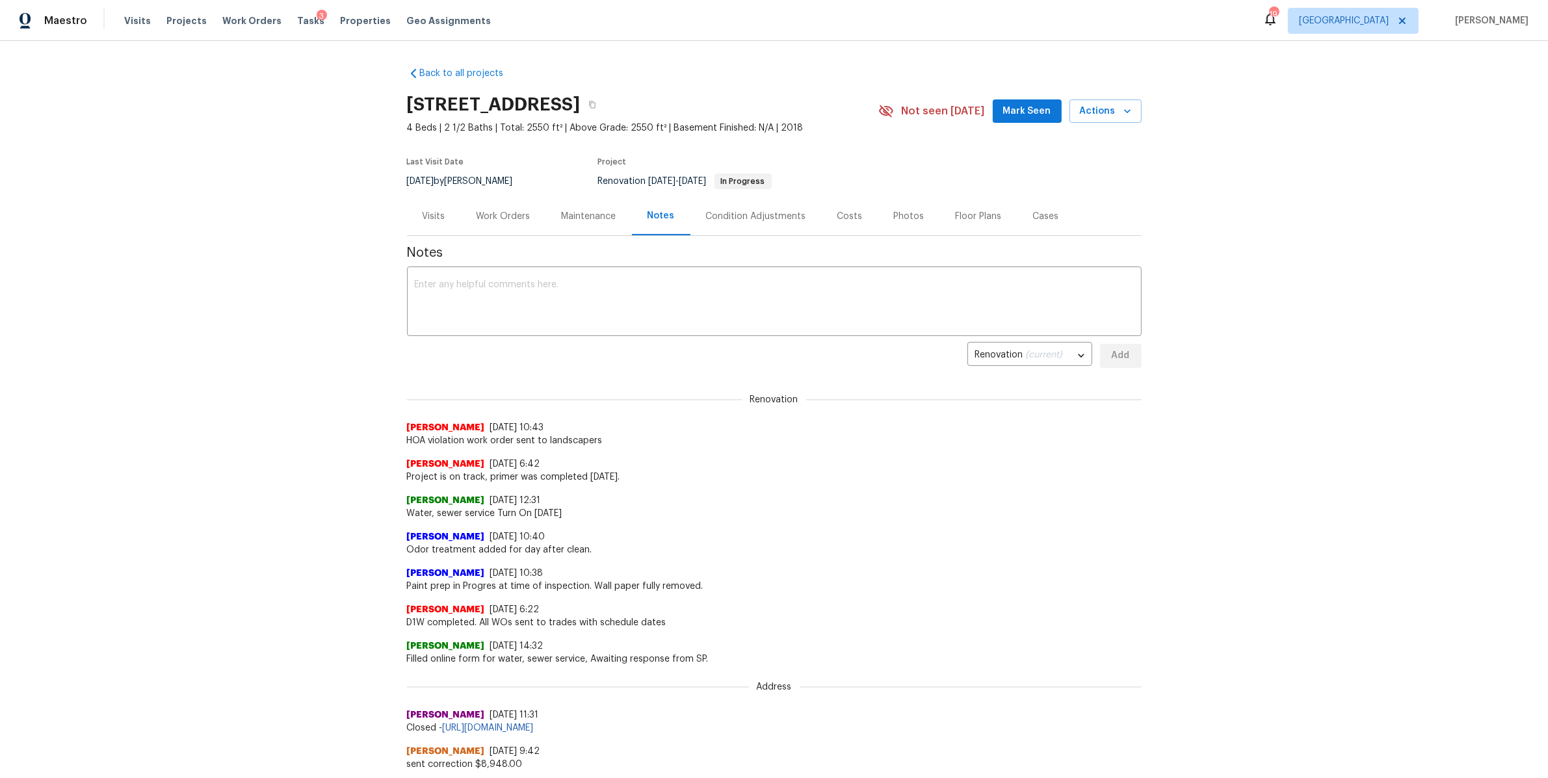
click at [490, 229] on div "Work Orders" at bounding box center [503, 216] width 85 height 38
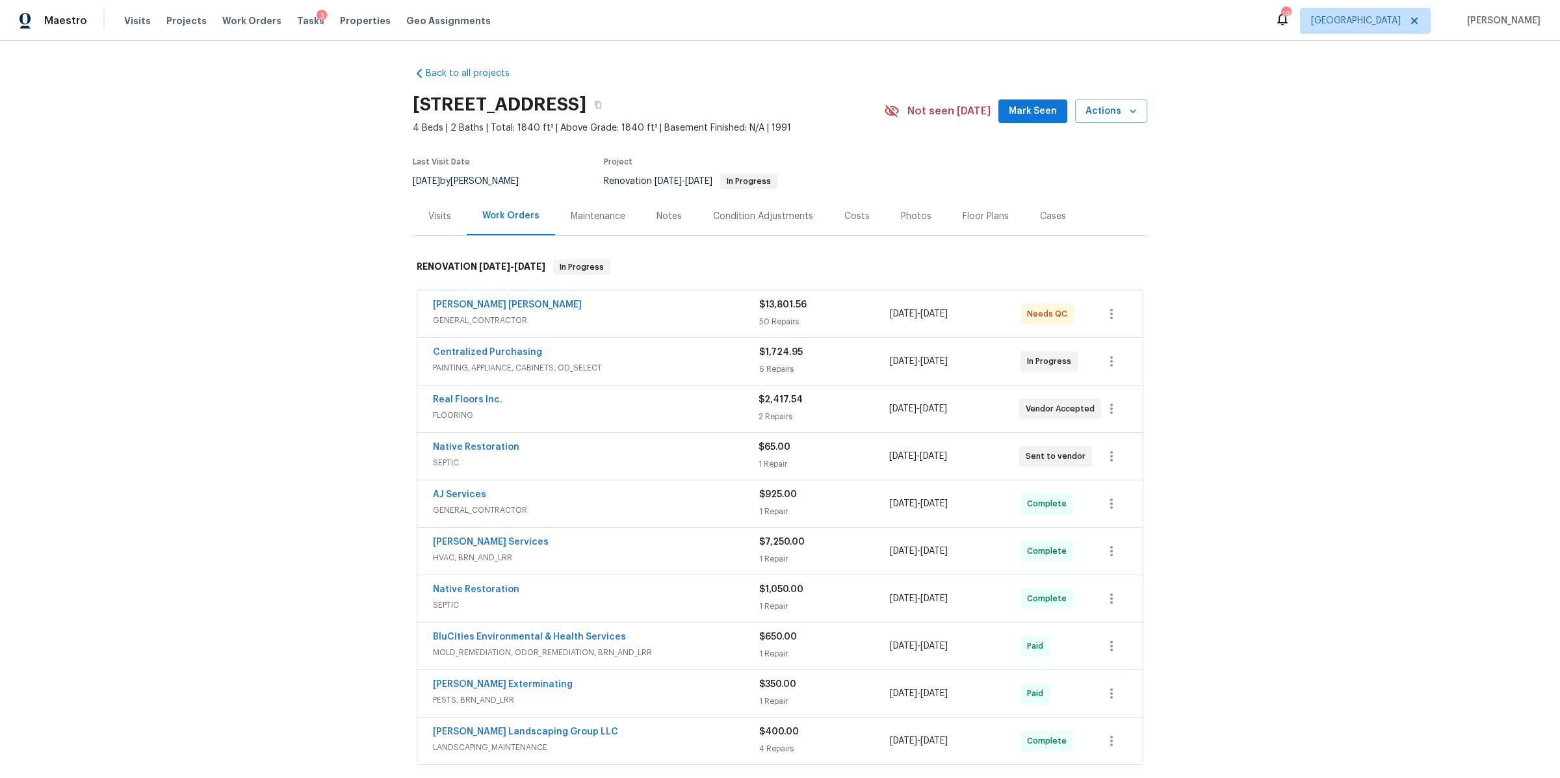
click at [443, 218] on div "Visits" at bounding box center [439, 216] width 23 height 13
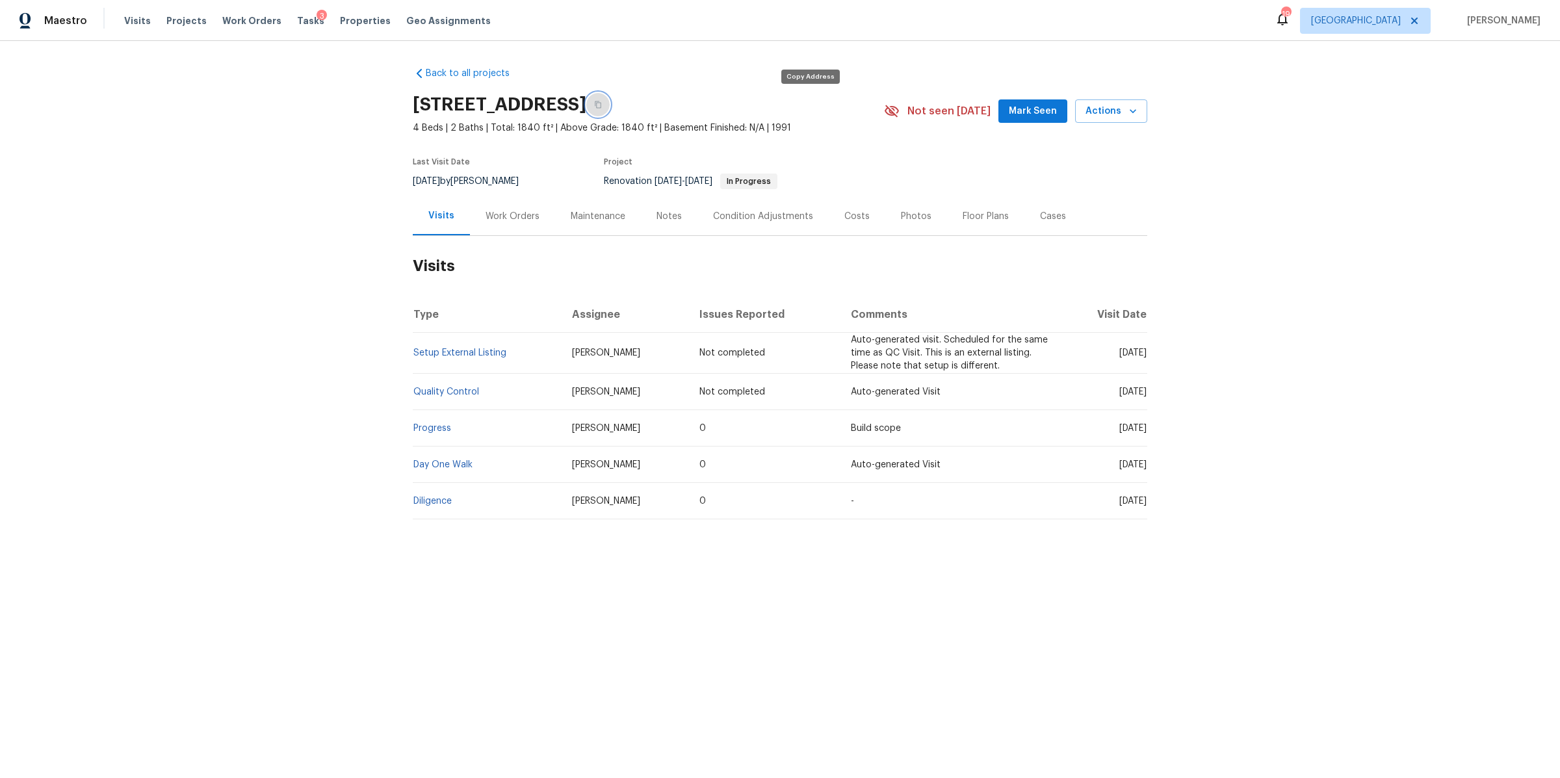
click at [602, 102] on icon "button" at bounding box center [598, 105] width 8 height 8
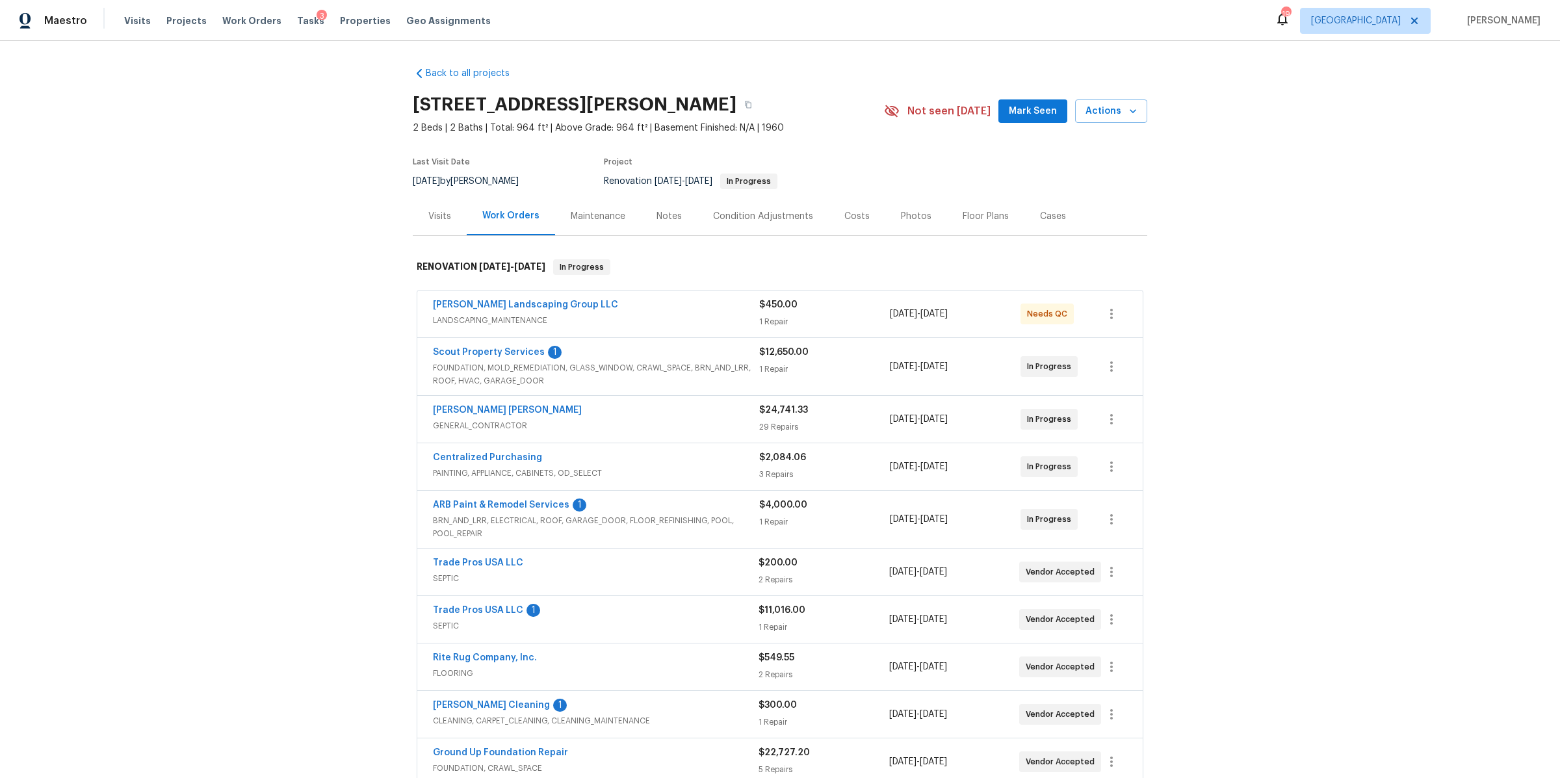
click at [432, 211] on div "Visits" at bounding box center [439, 216] width 23 height 13
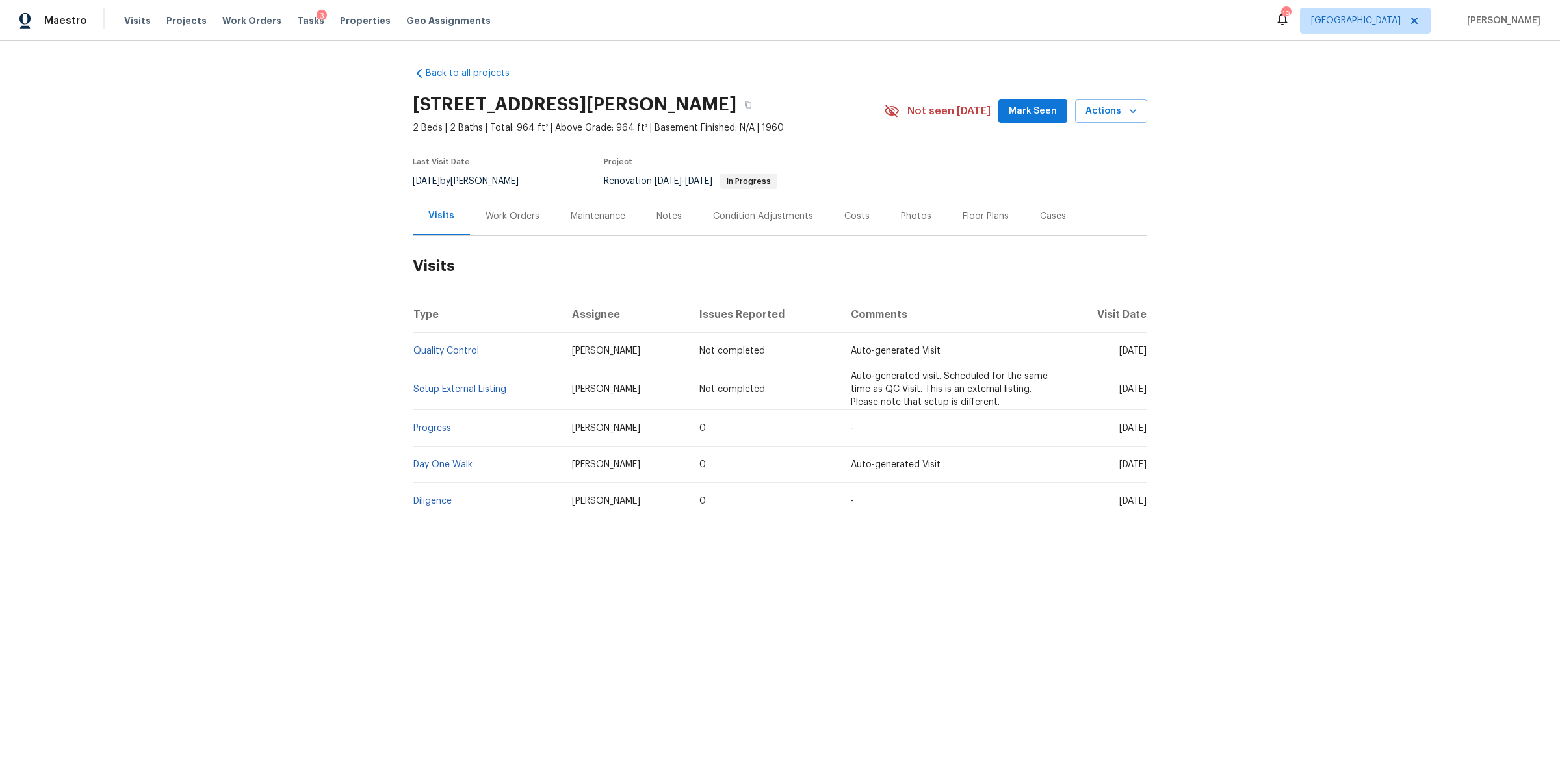
click at [510, 226] on div "Work Orders" at bounding box center [512, 216] width 85 height 38
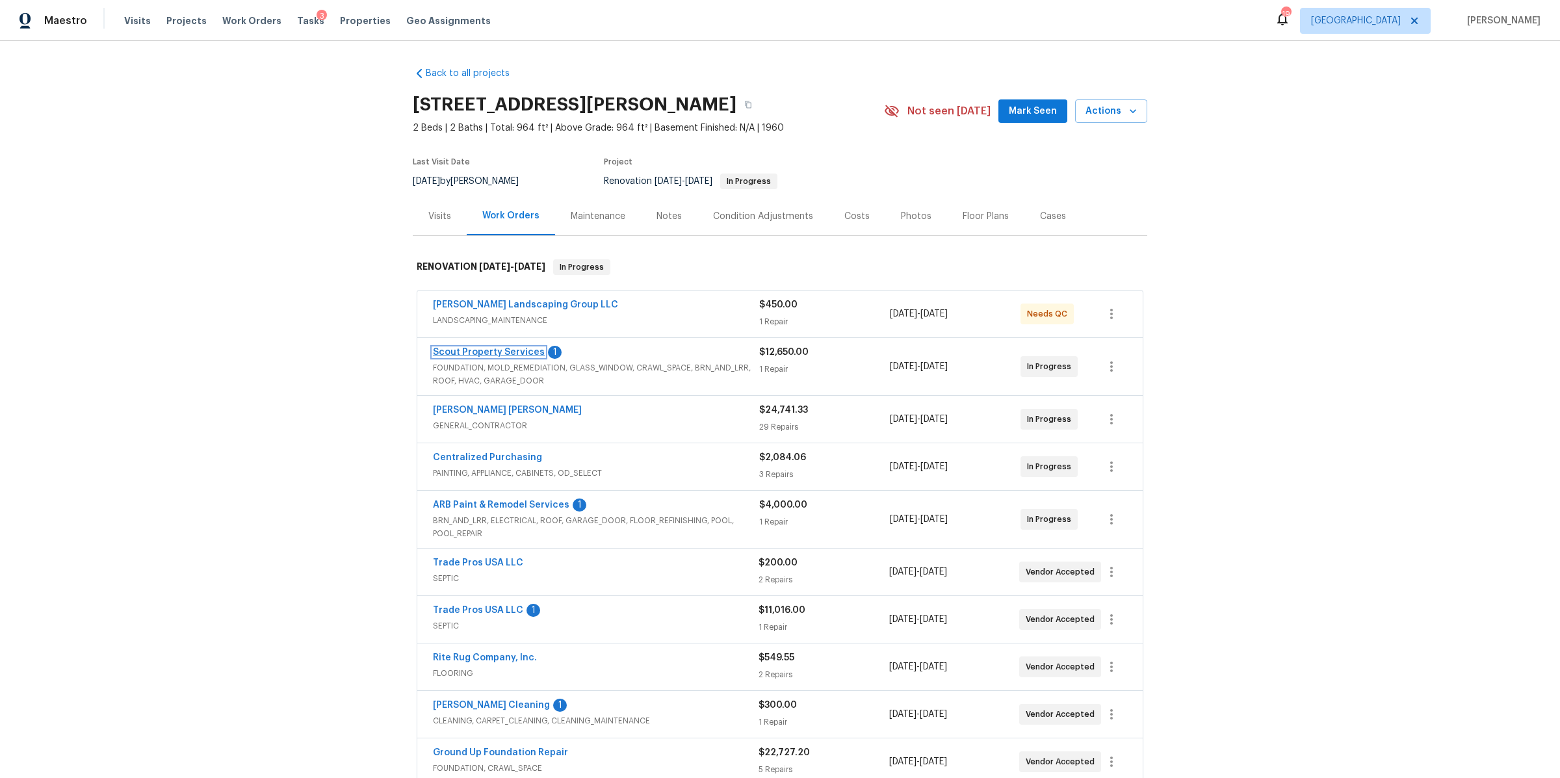
click at [486, 355] on link "Scout Property Services" at bounding box center [489, 352] width 112 height 9
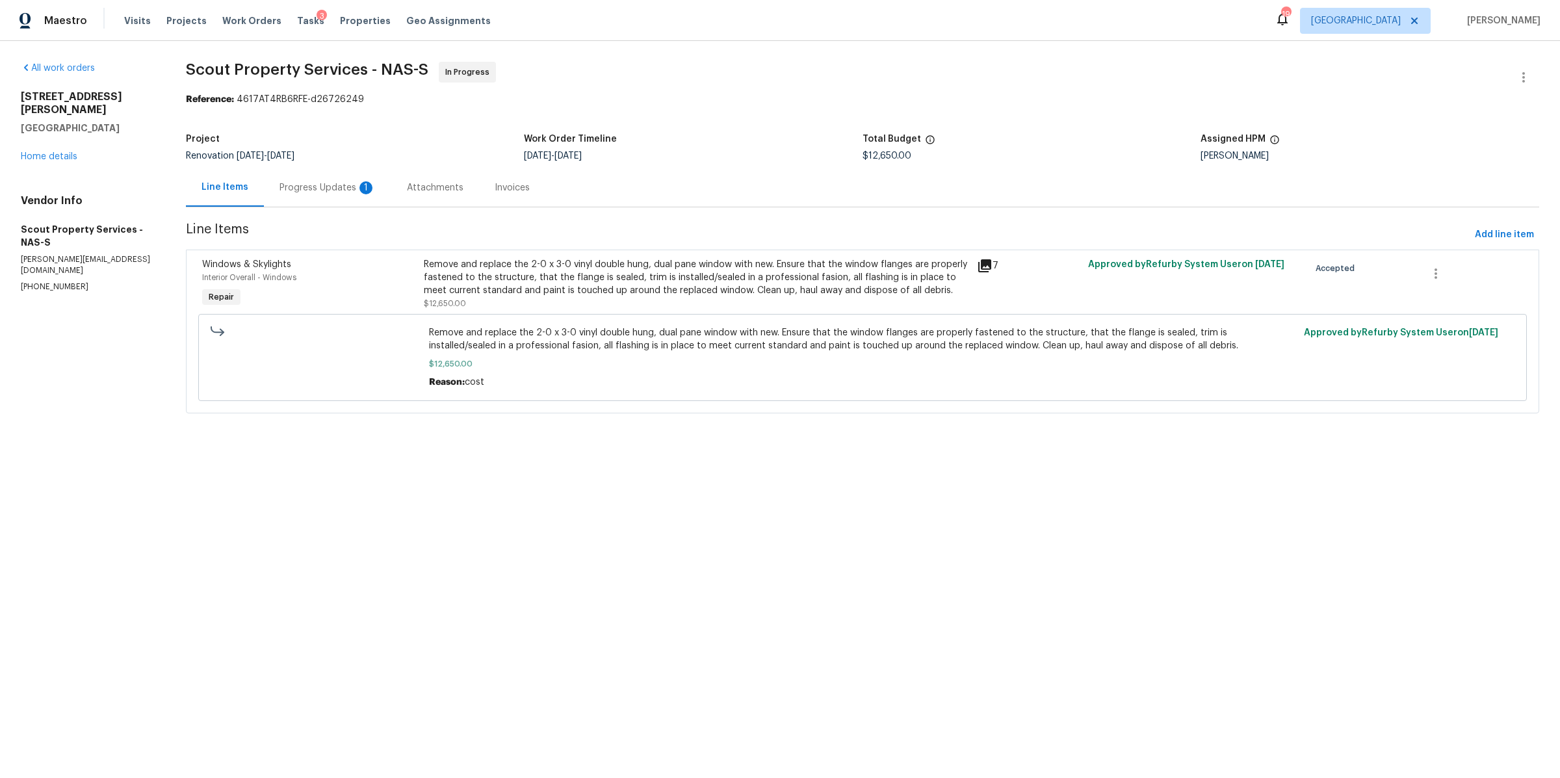
click at [307, 194] on div "Progress Updates 1" at bounding box center [327, 187] width 96 height 13
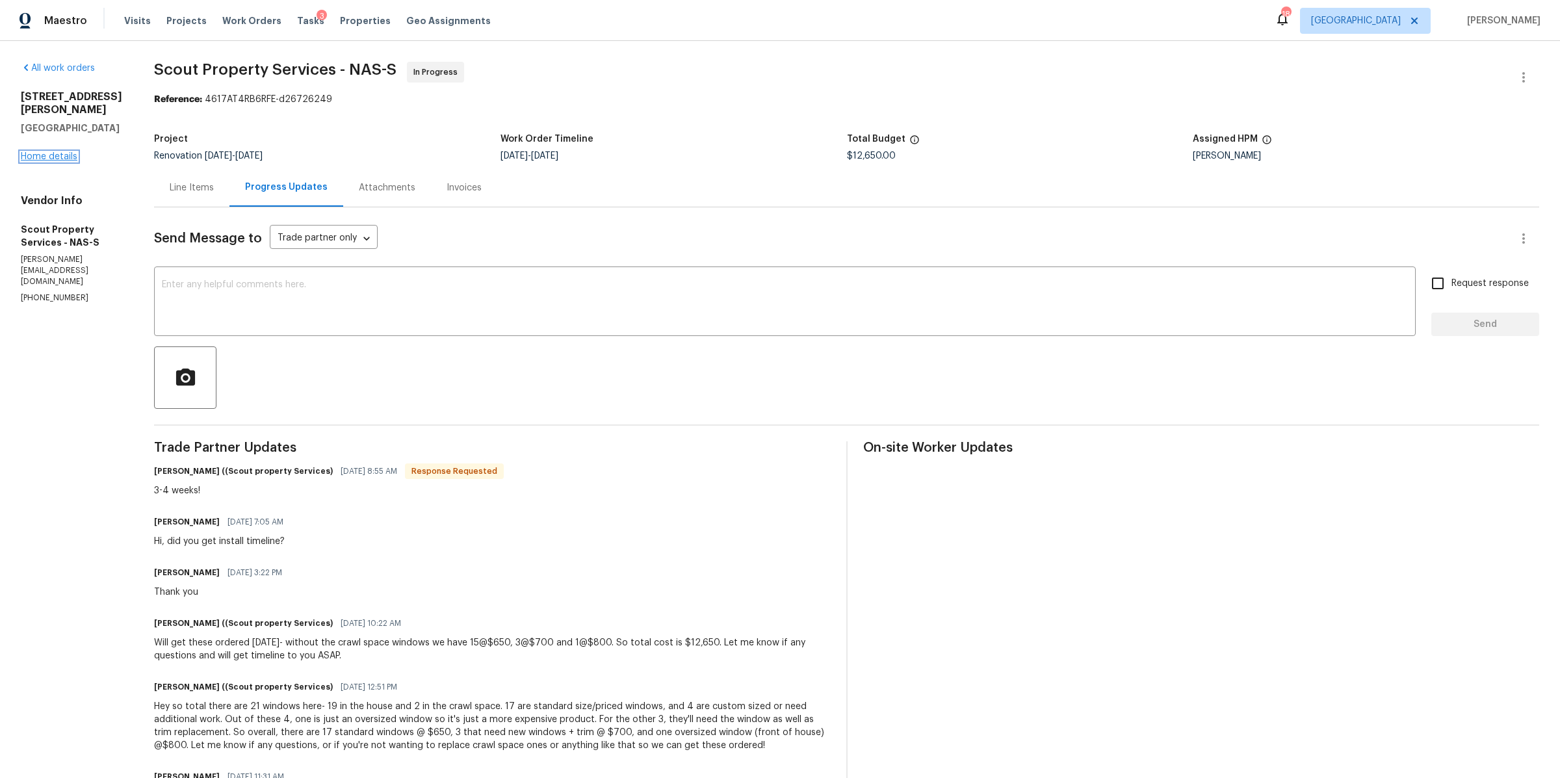
click at [53, 152] on link "Home details" at bounding box center [49, 156] width 57 height 9
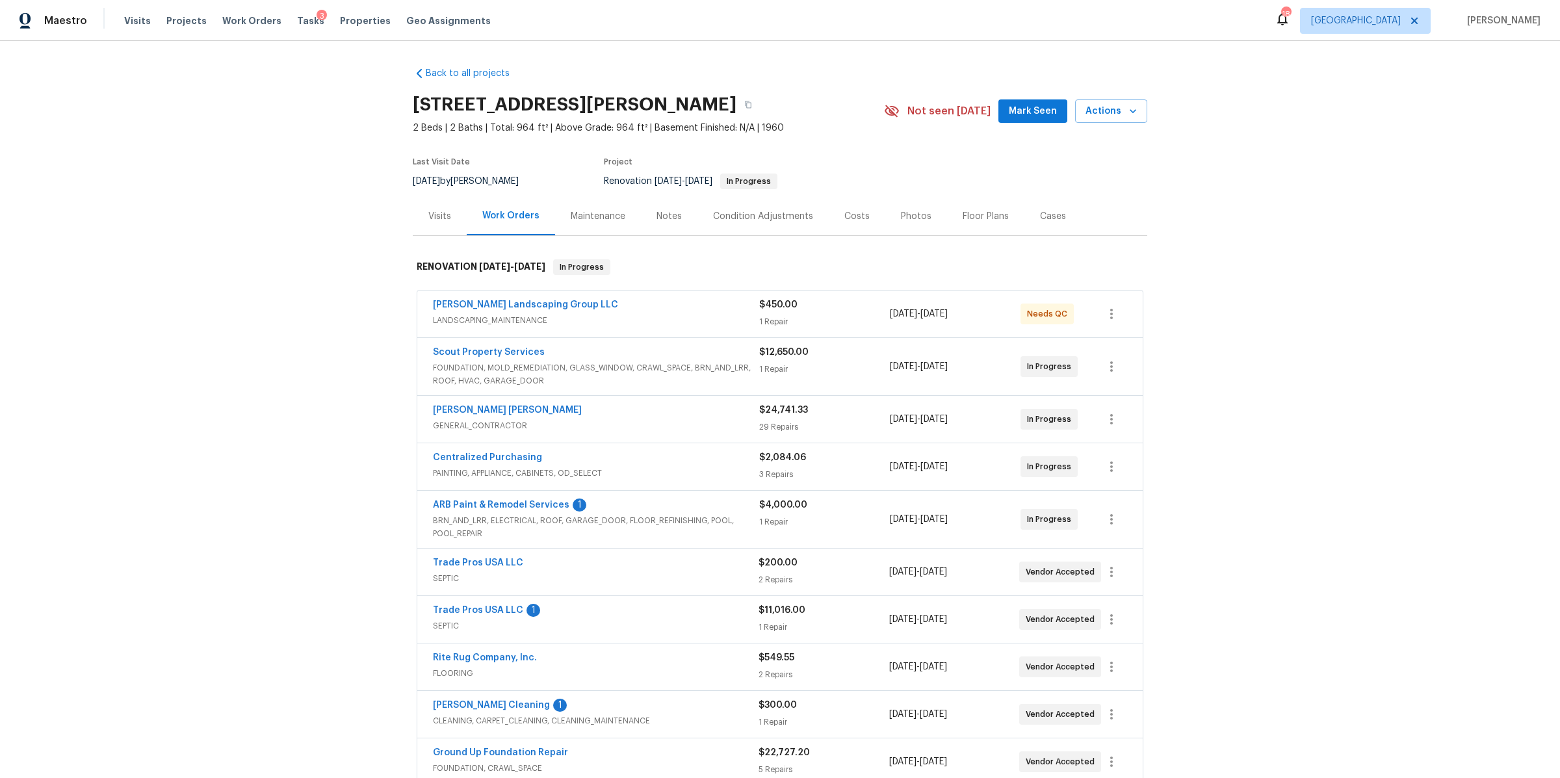
click at [675, 221] on div "Notes" at bounding box center [669, 216] width 57 height 38
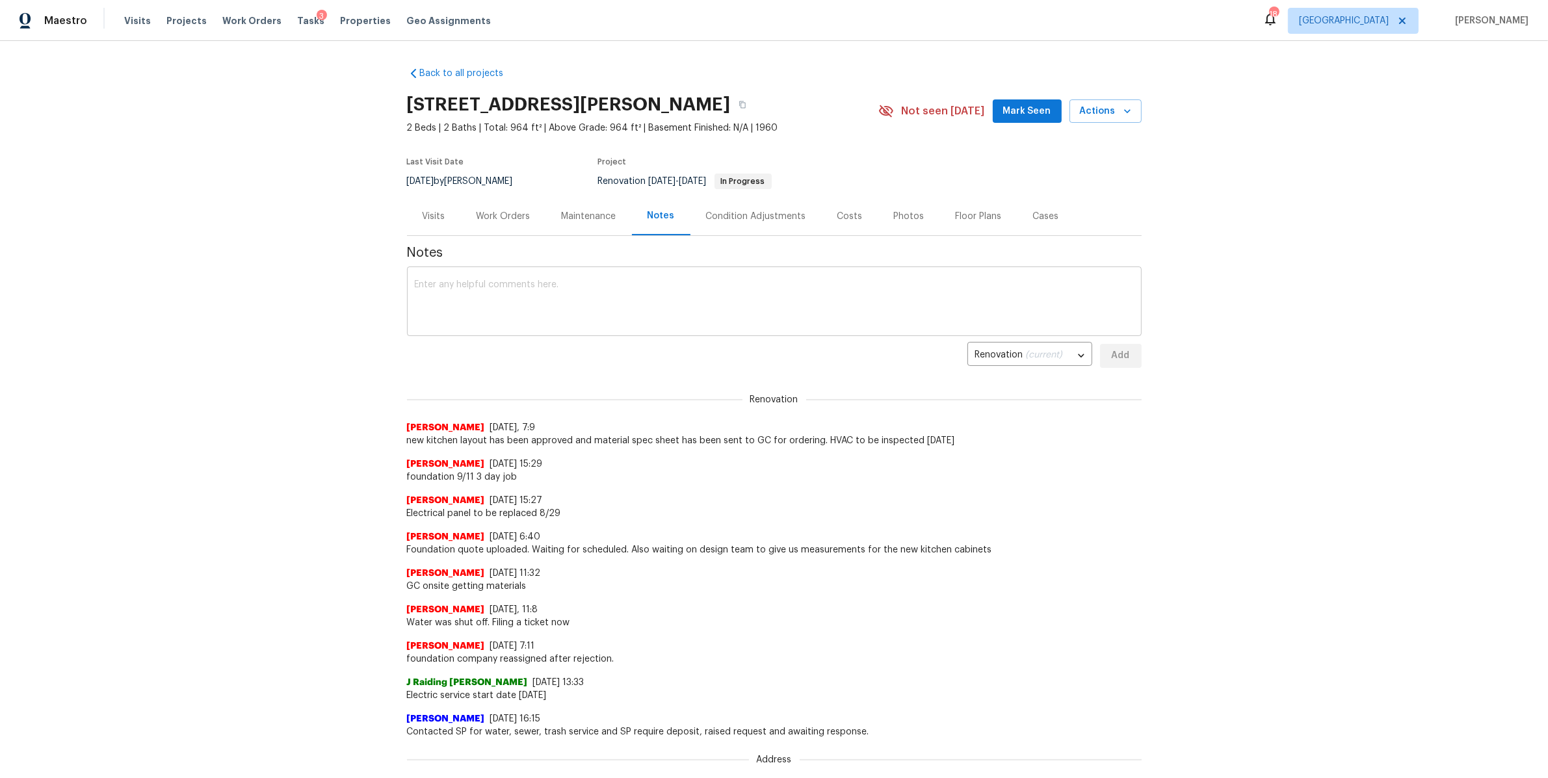
click at [541, 315] on textarea at bounding box center [774, 302] width 719 height 45
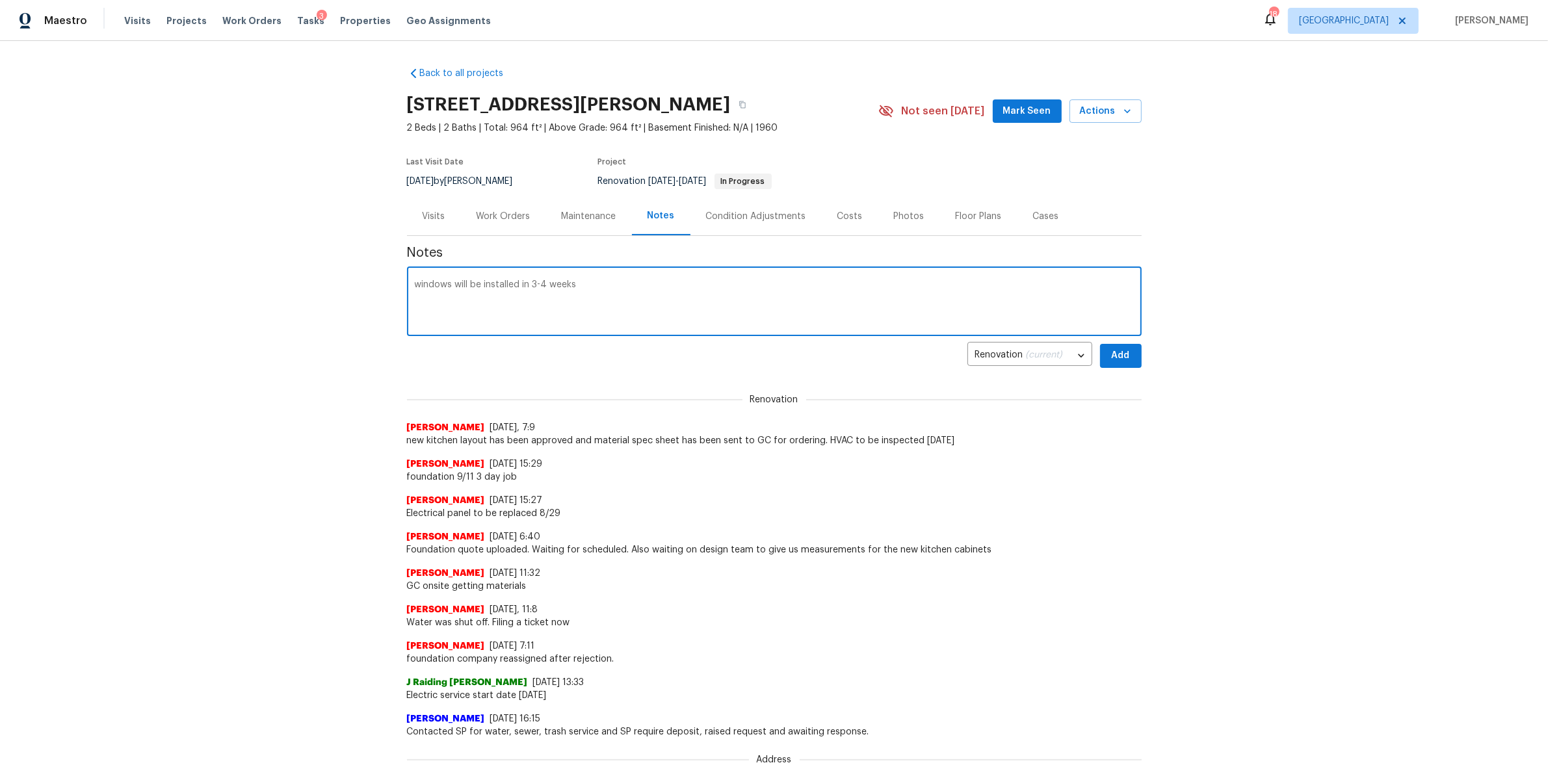
type textarea "windows will be installed in 3-4 weeks"
click at [1130, 347] on button "Add" at bounding box center [1121, 356] width 42 height 24
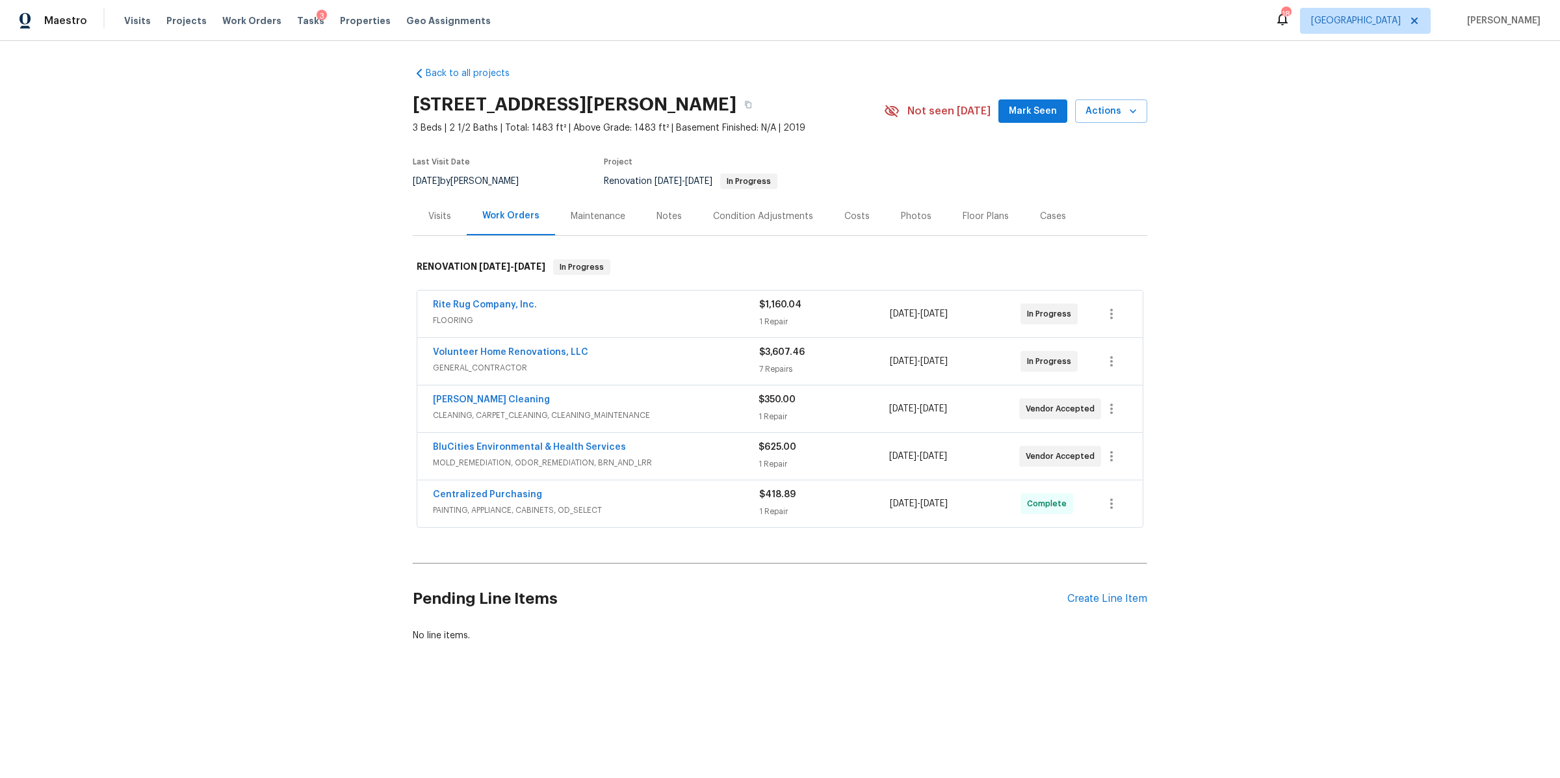
click at [658, 210] on div "Notes" at bounding box center [668, 216] width 25 height 13
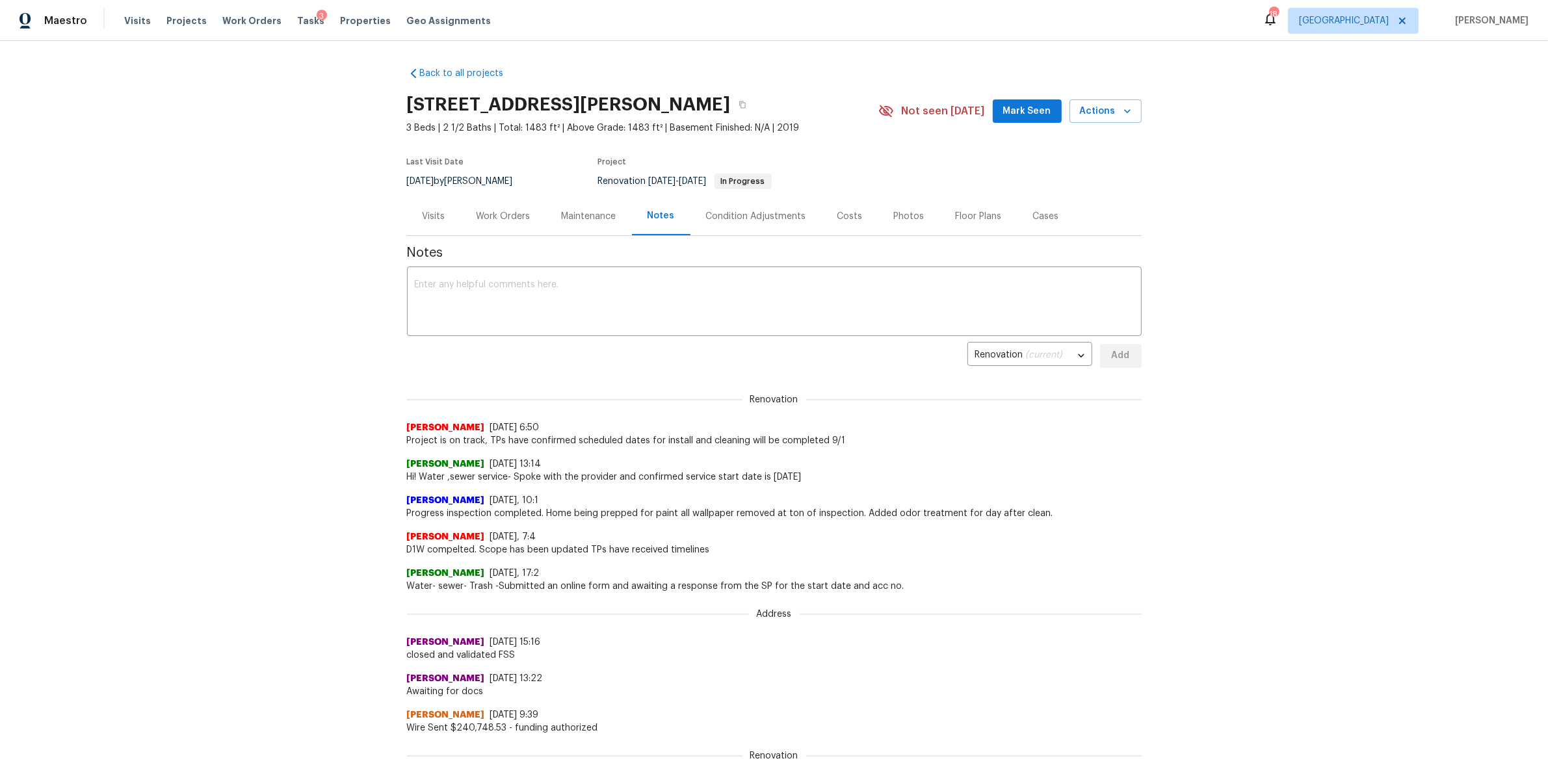
click at [422, 210] on div "Visits" at bounding box center [433, 216] width 23 height 13
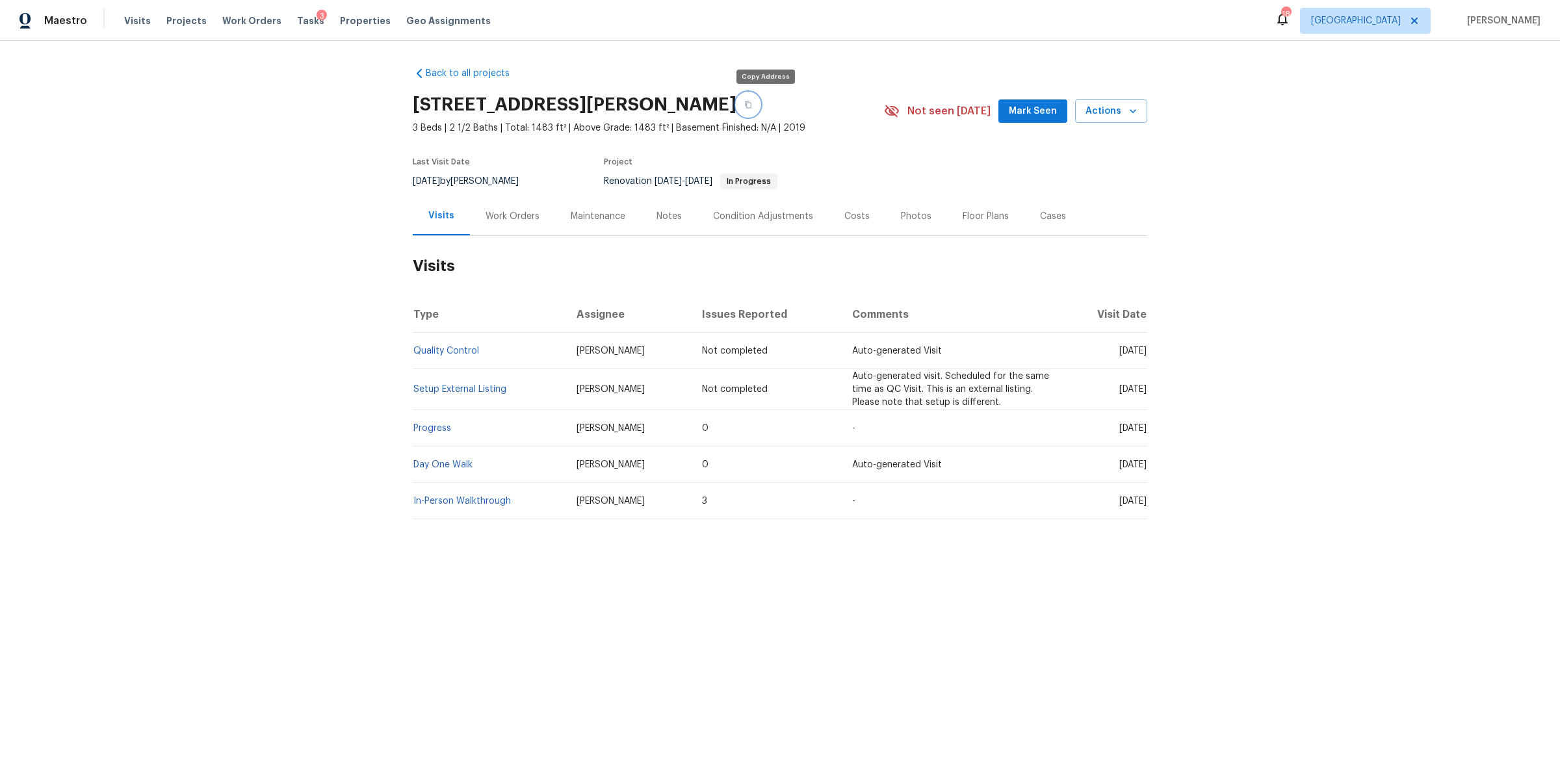
click at [751, 102] on icon "button" at bounding box center [748, 104] width 6 height 7
click at [137, 23] on span "Visits" at bounding box center [137, 20] width 27 height 13
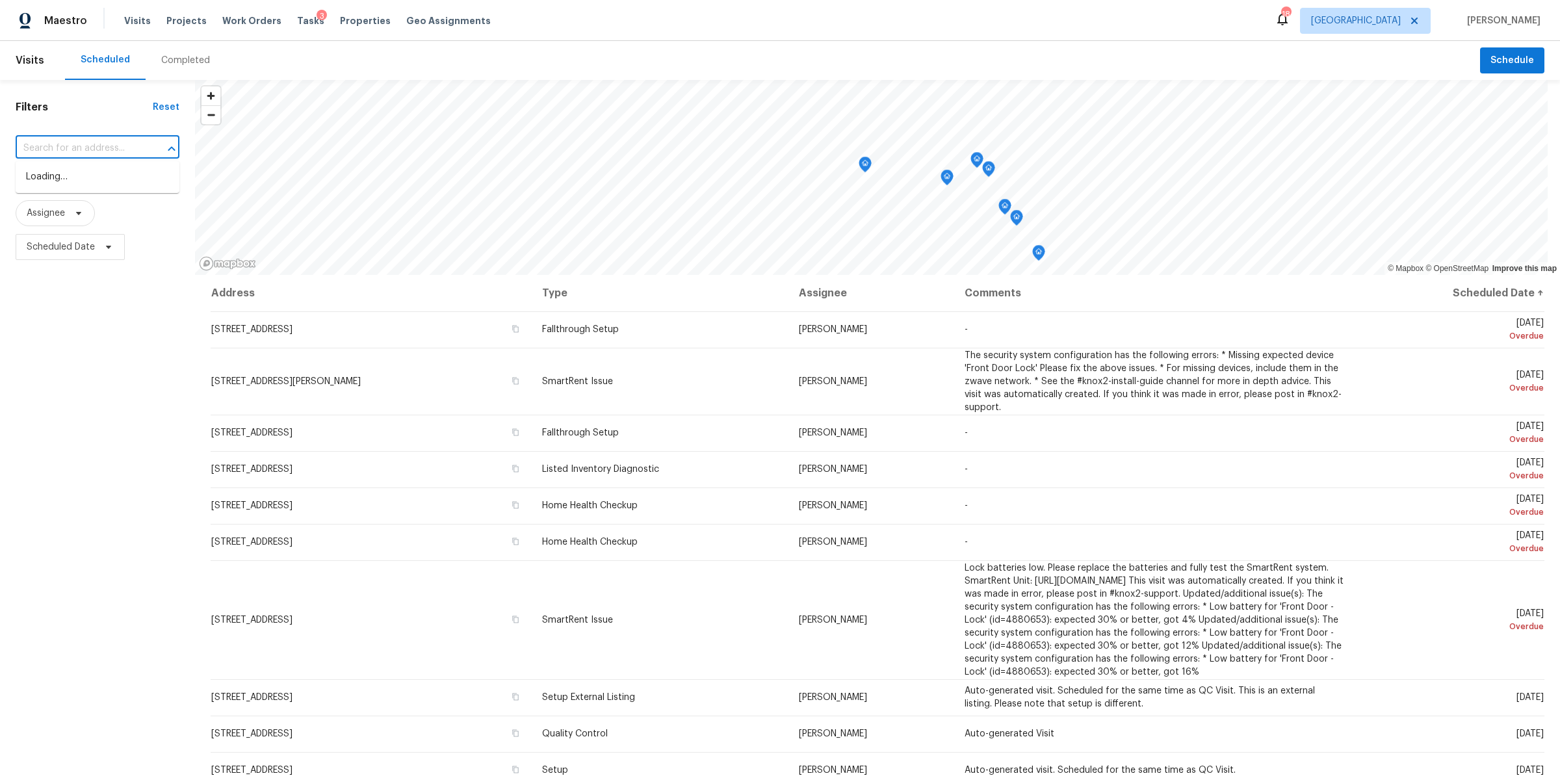
click at [89, 144] on input "text" at bounding box center [79, 148] width 127 height 20
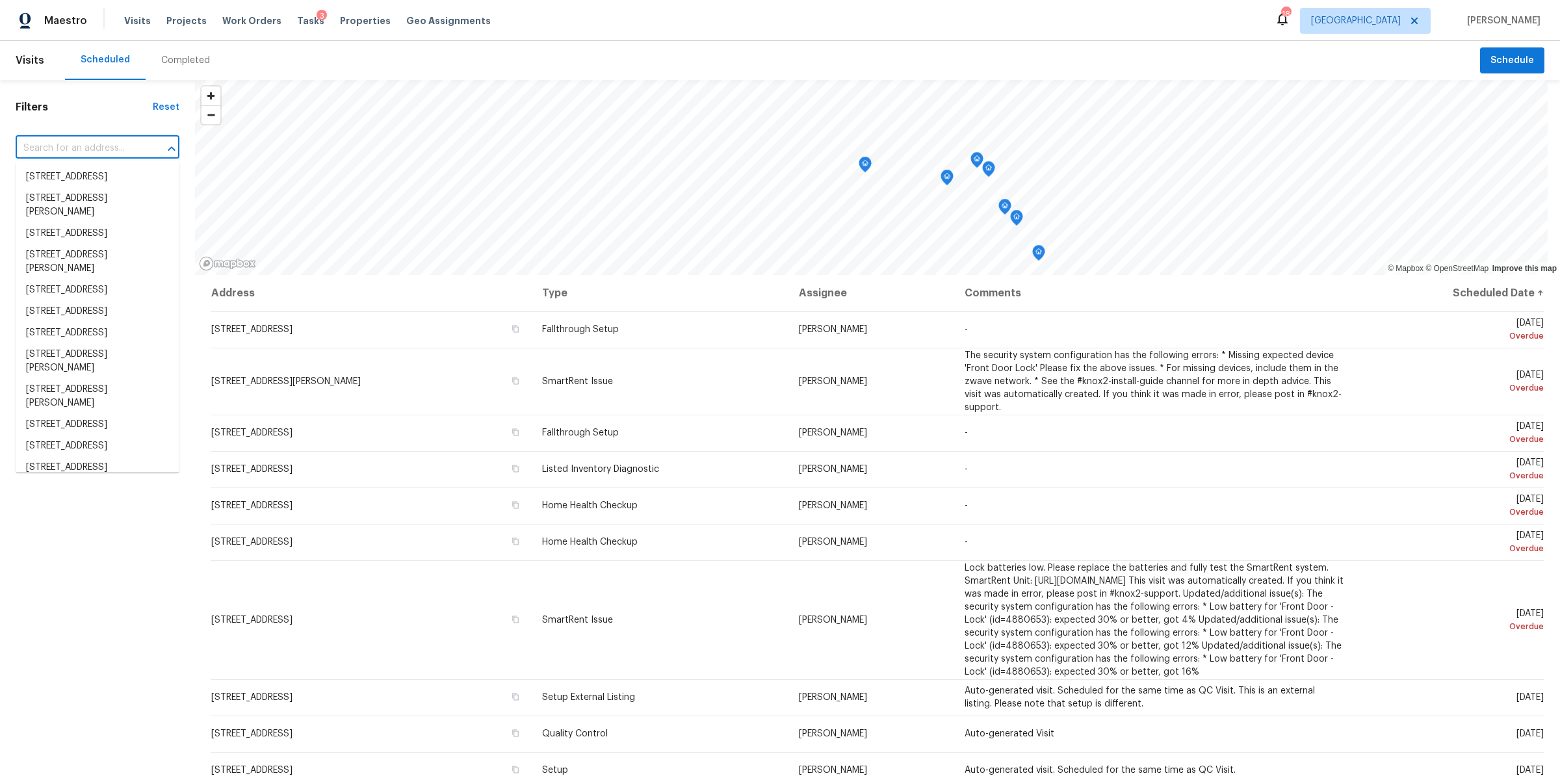
paste input "3726 Selina Dr, Murfreesboro, TN 37128"
type input "3726 Selina Dr, Murfreesboro, TN 37128"
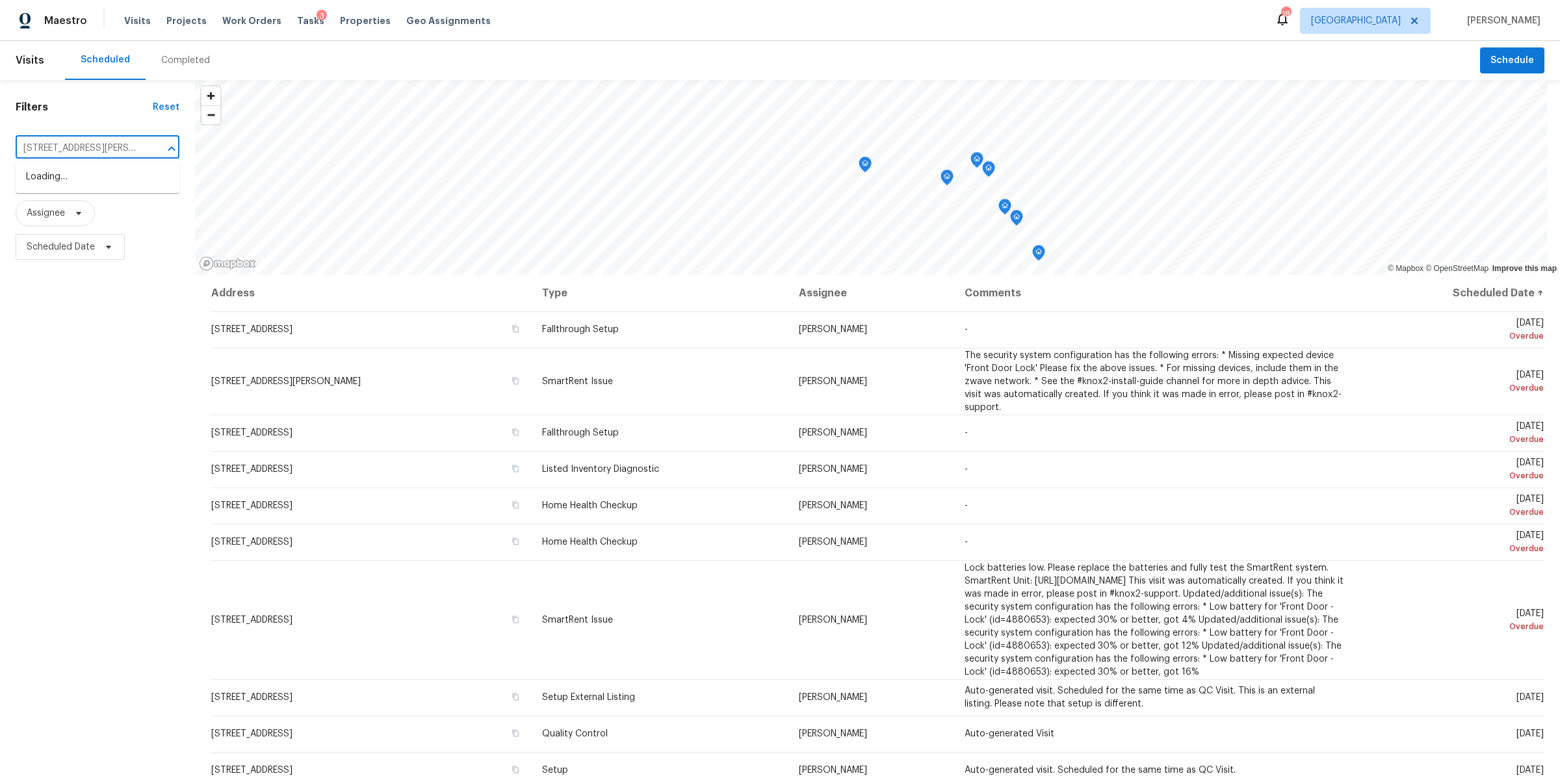
scroll to position [0, 46]
click at [68, 183] on li "3726 Selina Dr, Murfreesboro, TN 37128" at bounding box center [98, 183] width 164 height 35
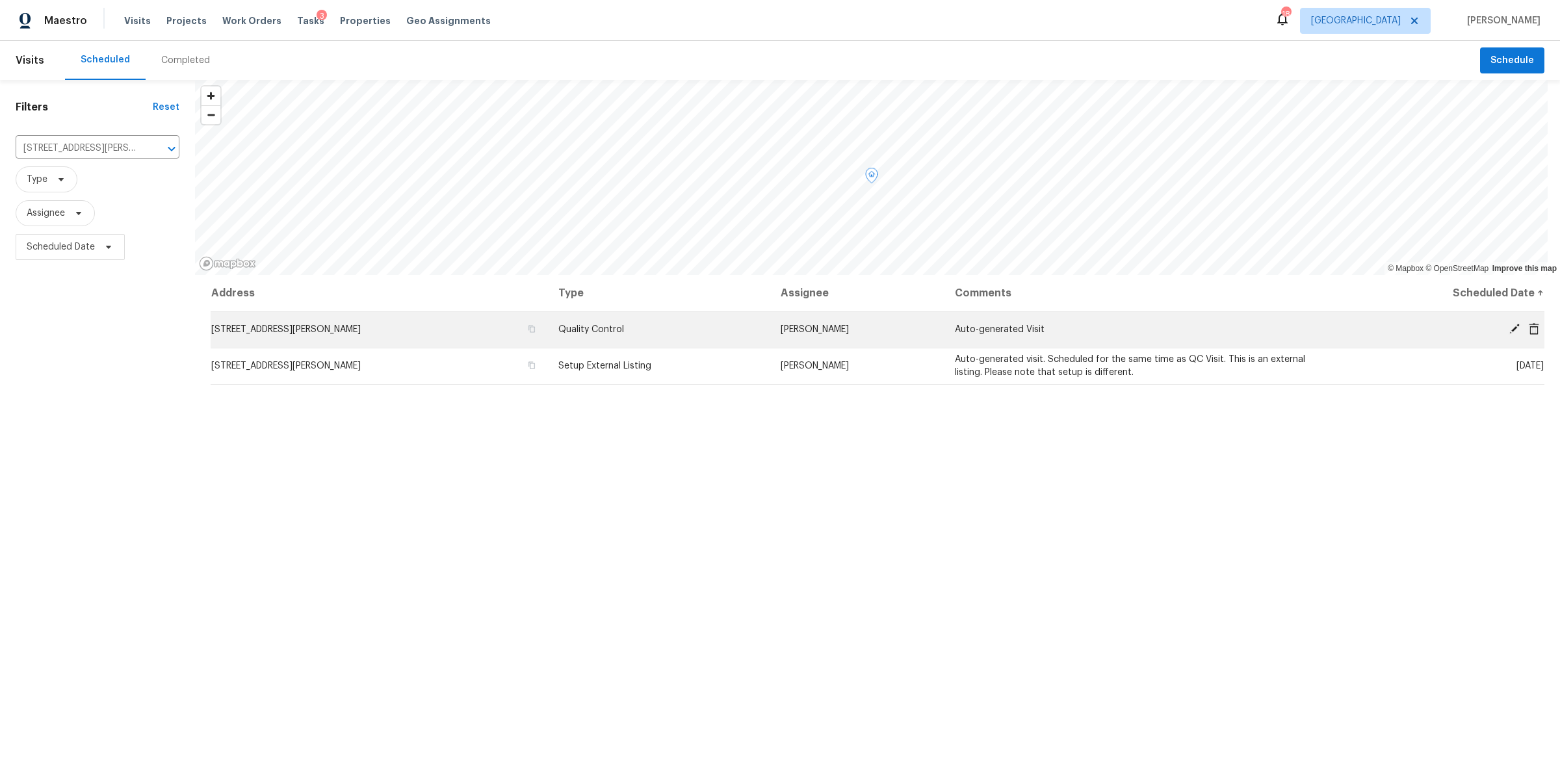
click at [1509, 324] on icon at bounding box center [1515, 329] width 12 height 12
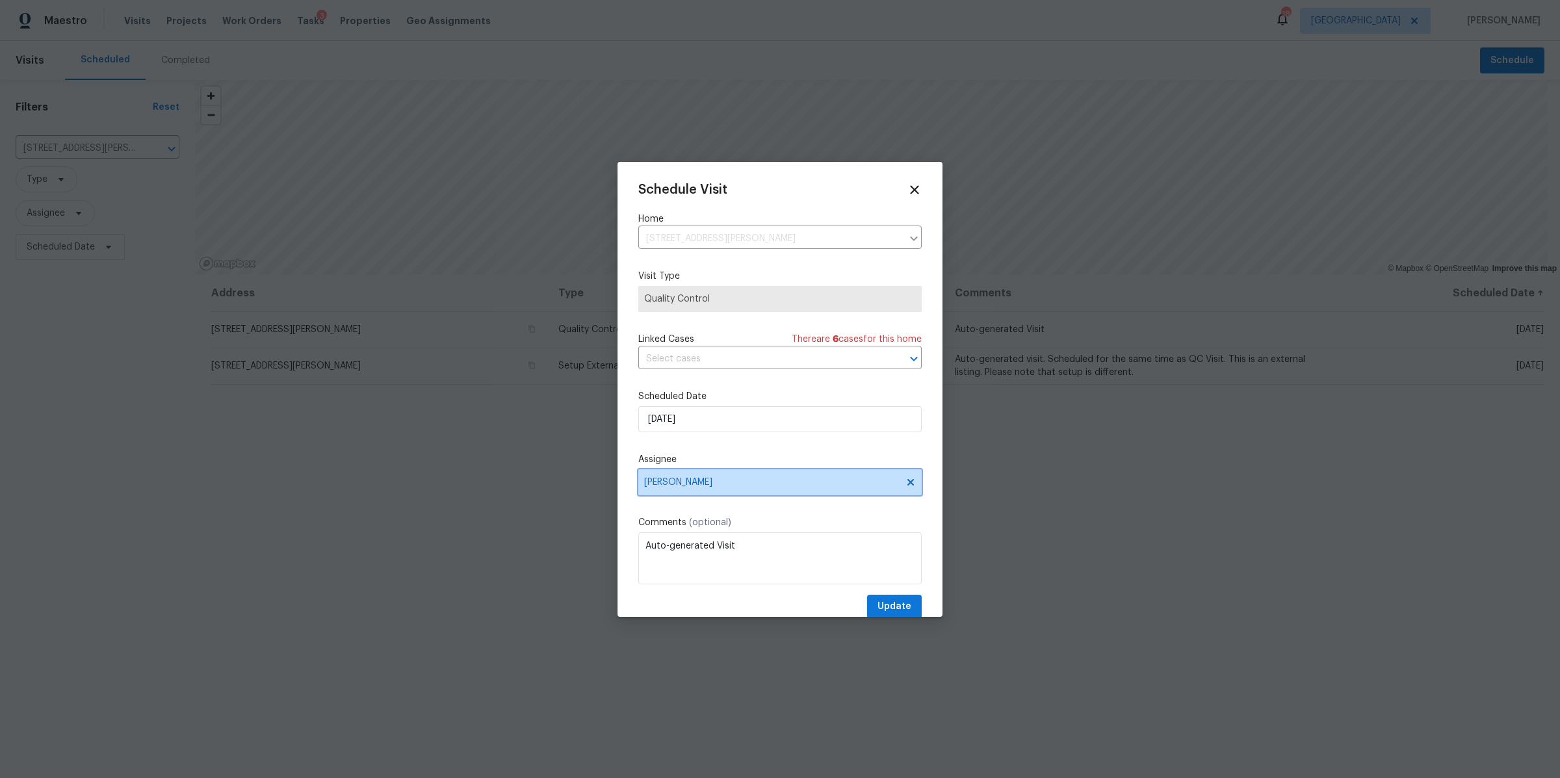
click at [720, 476] on span "[PERSON_NAME]" at bounding box center [779, 482] width 283 height 26
type input "bri"
click at [682, 554] on div "[PERSON_NAME]" at bounding box center [680, 553] width 68 height 13
click at [889, 605] on span "Update" at bounding box center [894, 607] width 34 height 16
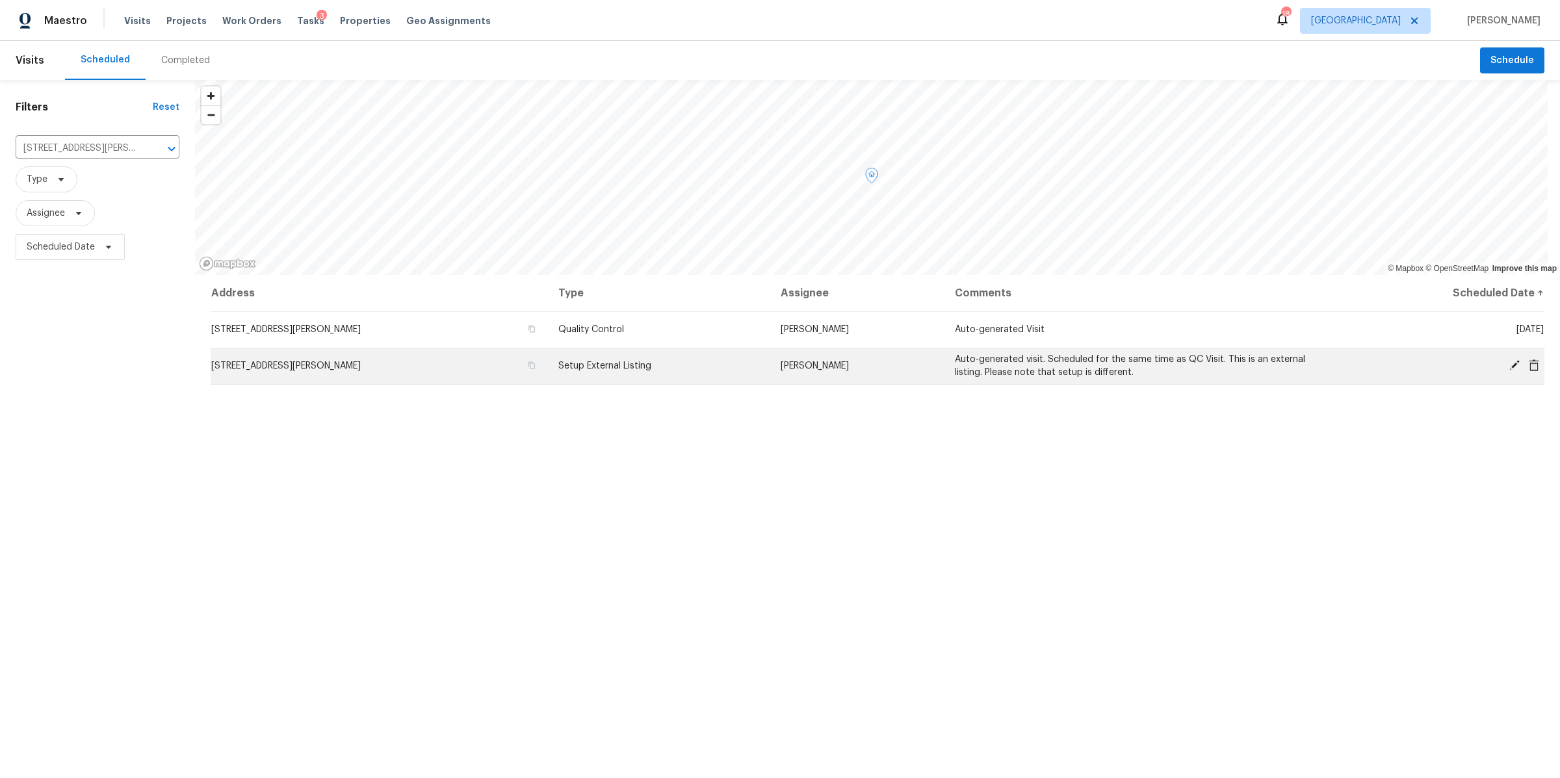
click at [1509, 365] on icon at bounding box center [1514, 365] width 10 height 10
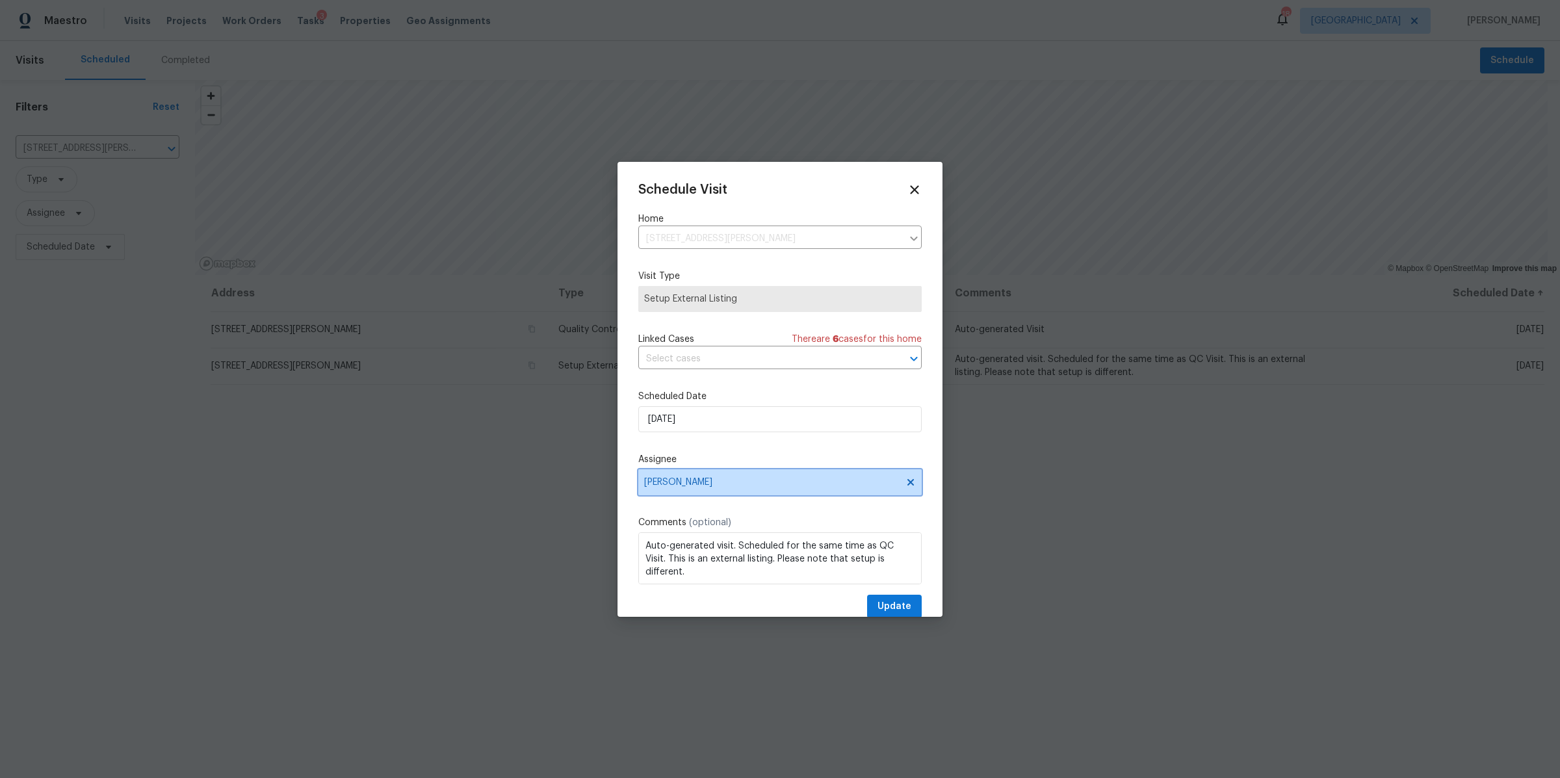
click at [780, 482] on span "Lauren Bittler" at bounding box center [771, 482] width 255 height 10
type input "brian"
click at [679, 556] on div "[PERSON_NAME]" at bounding box center [680, 553] width 68 height 13
click at [867, 603] on button "Update" at bounding box center [894, 607] width 55 height 24
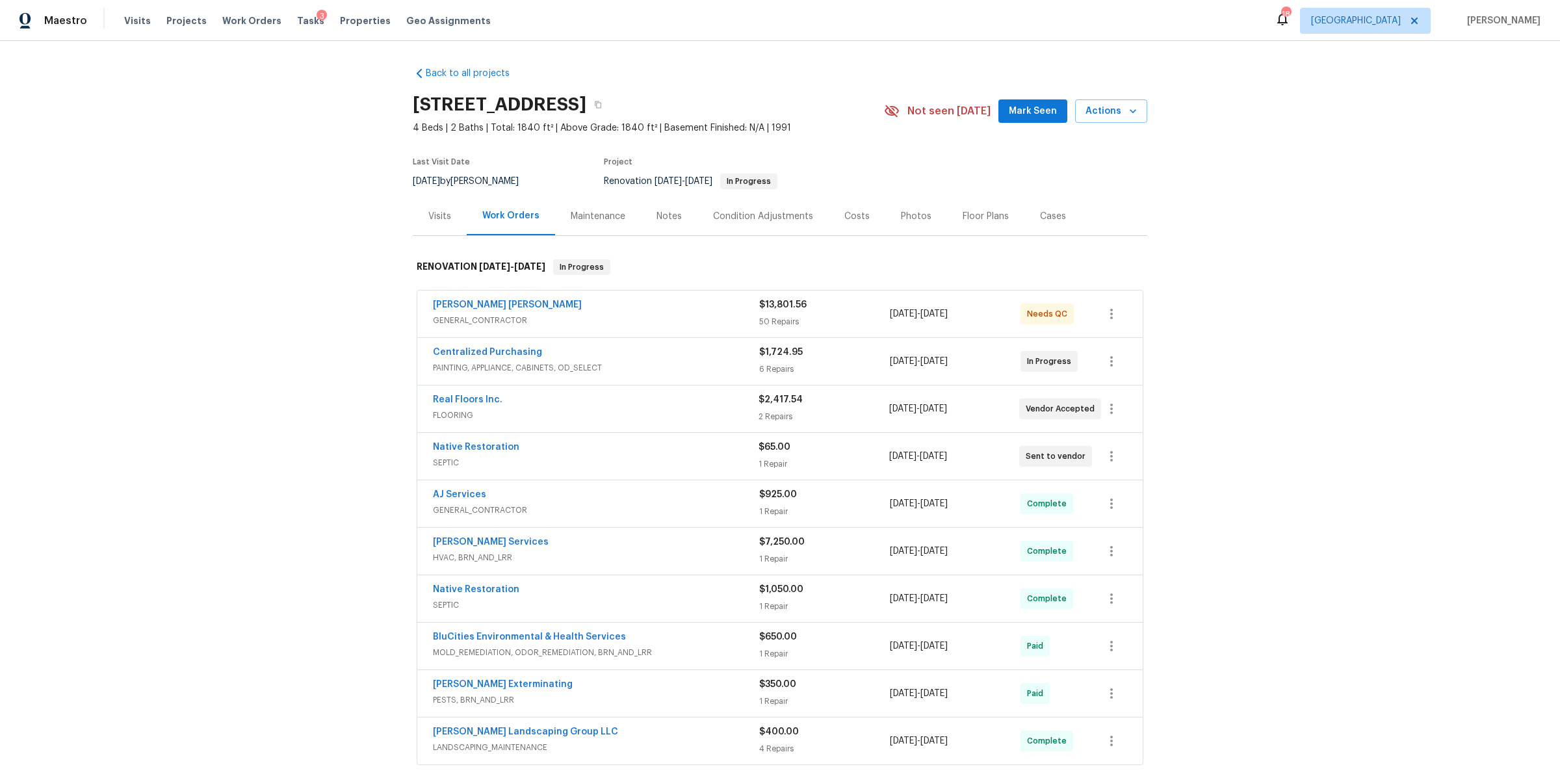
click at [441, 219] on div "Visits" at bounding box center [439, 216] width 23 height 13
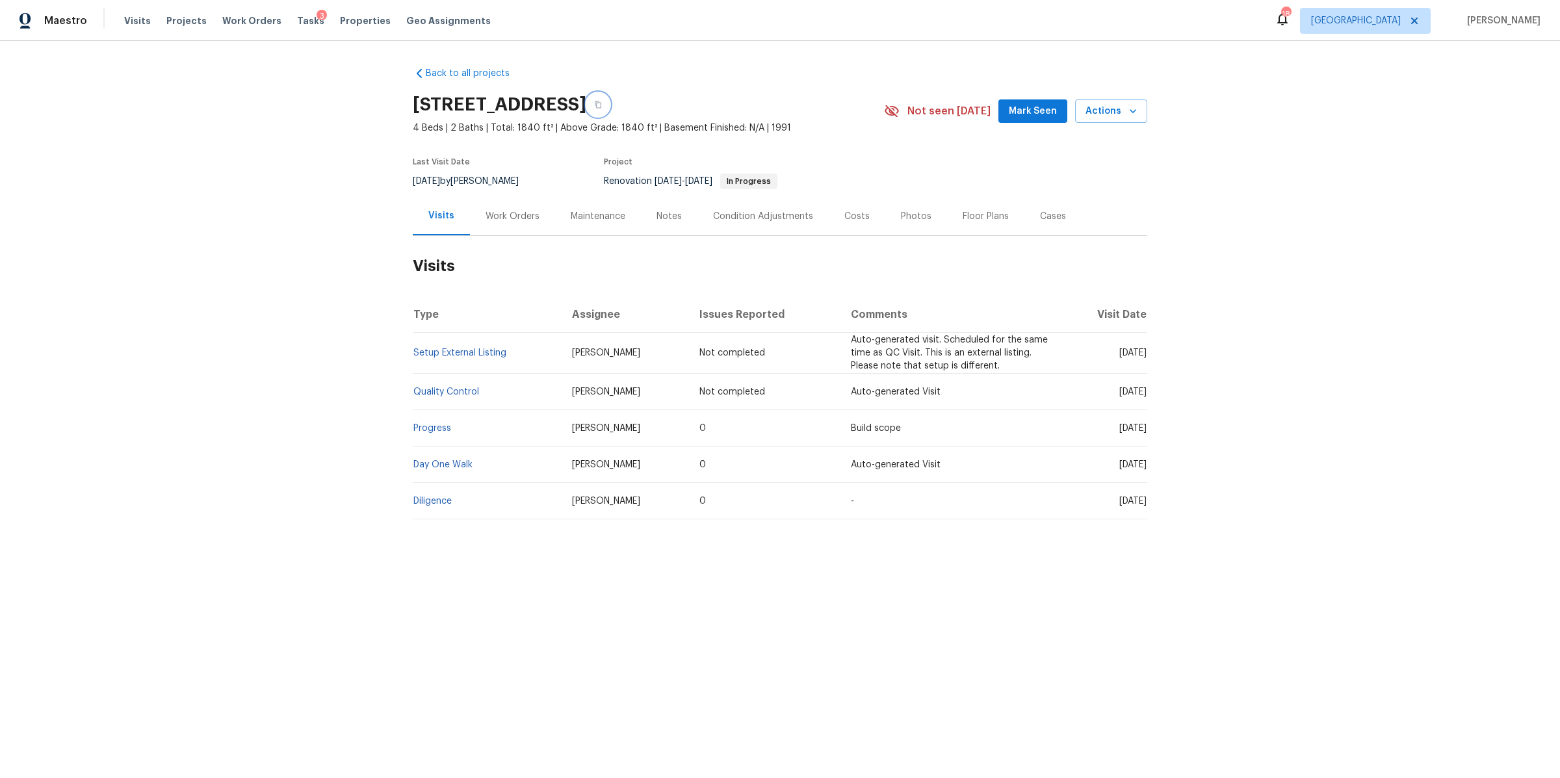
click at [601, 101] on icon "button" at bounding box center [598, 104] width 6 height 7
click at [131, 23] on span "Visits" at bounding box center [137, 20] width 27 height 13
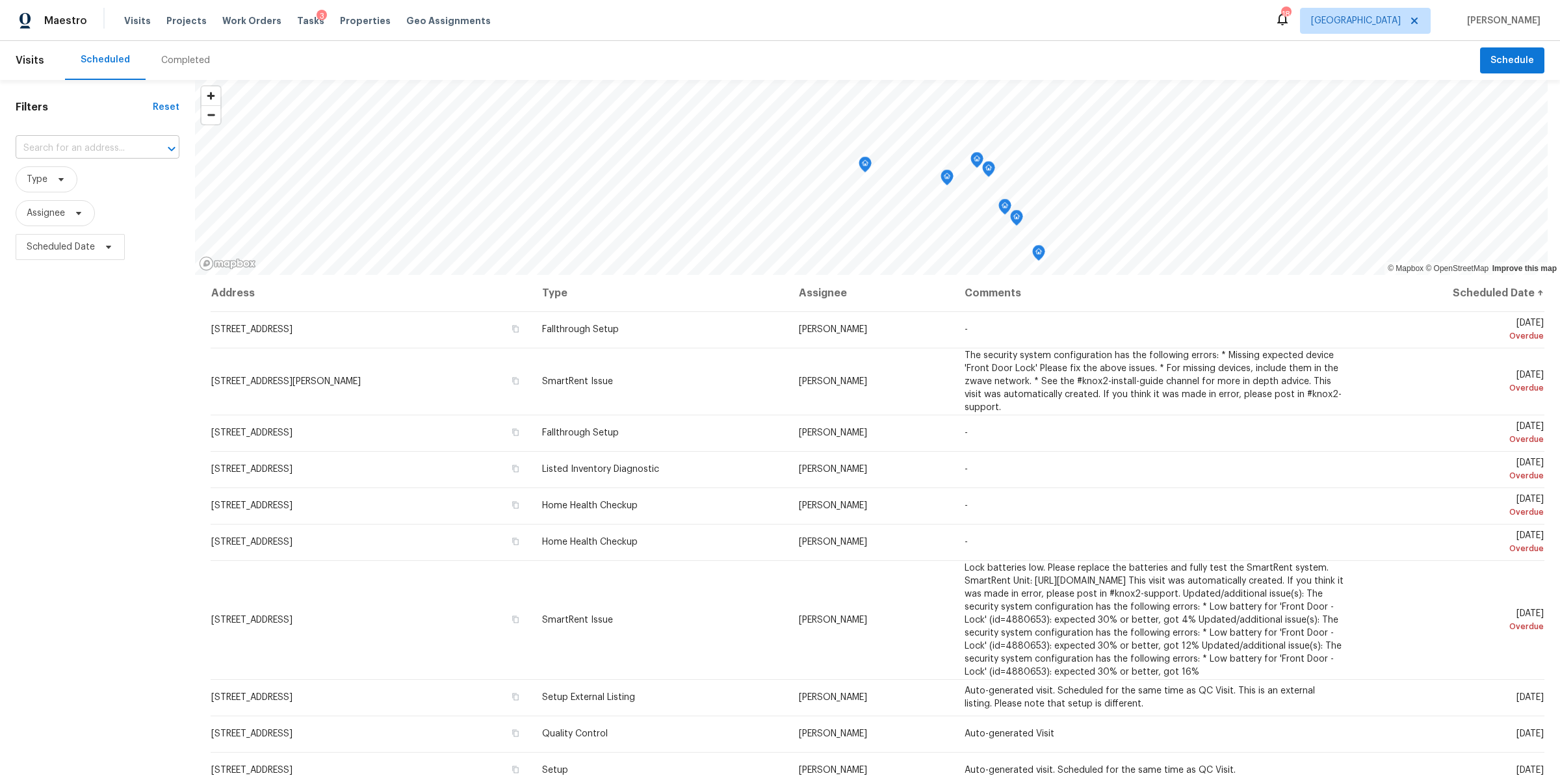
click at [89, 151] on input "text" at bounding box center [79, 148] width 127 height 20
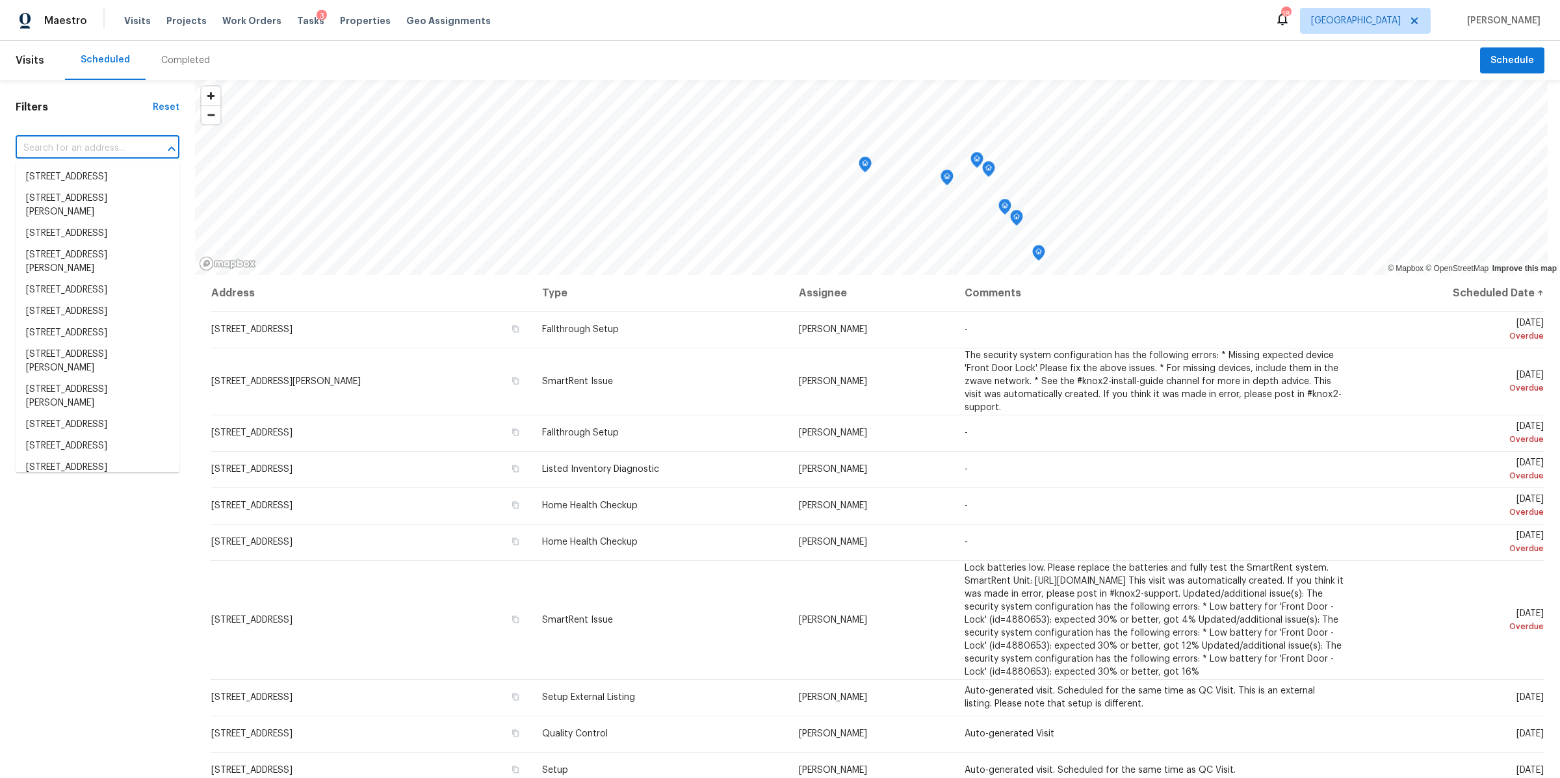
paste input "4039 Caney Creek Ln, Chapel Hill, TN 37034"
type input "4039 Caney Creek Ln, Chapel Hill, TN 37034"
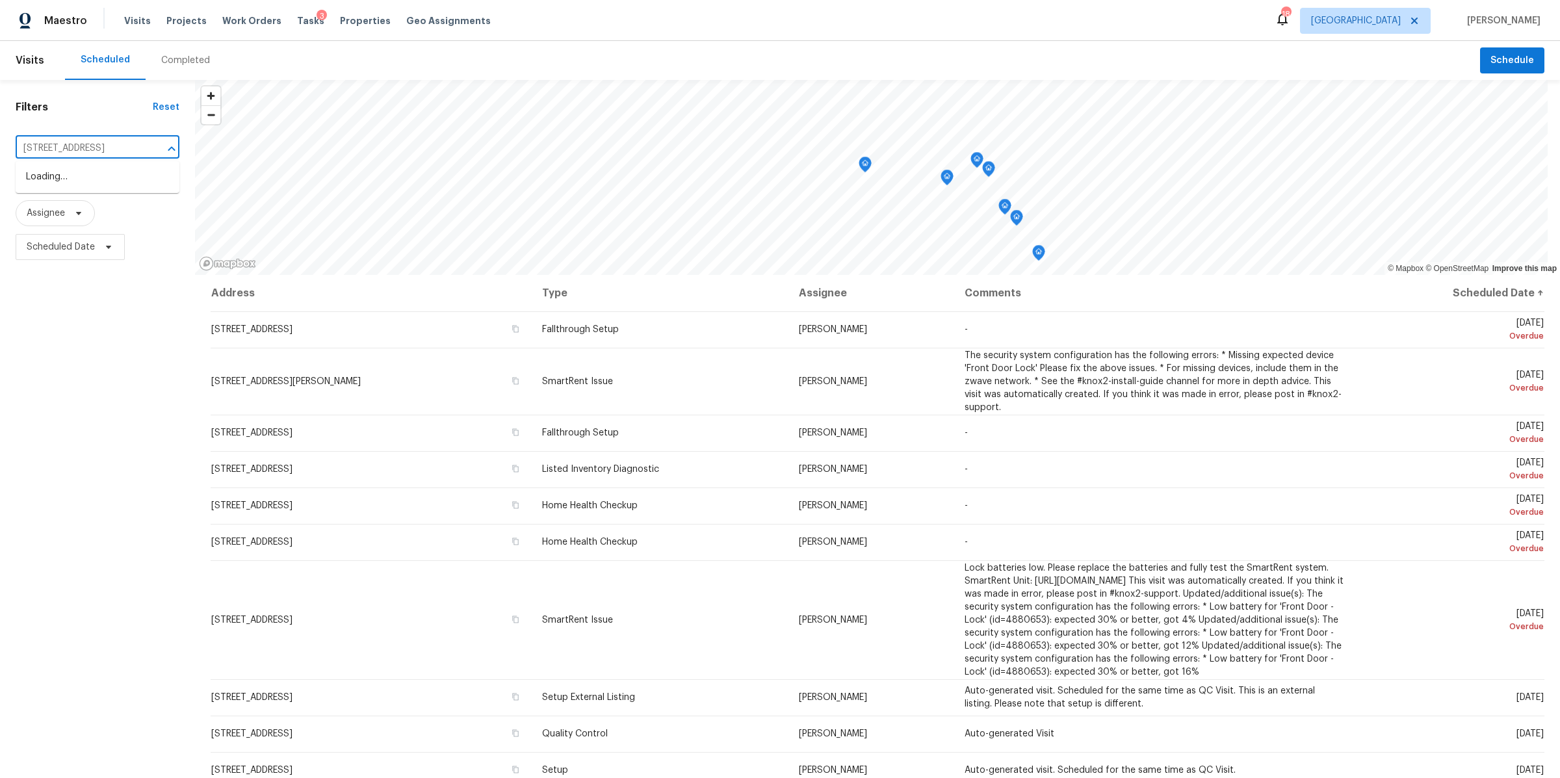
scroll to position [0, 70]
click at [79, 179] on li "4039 Caney Creek Ln, Chapel Hill, TN 37034" at bounding box center [98, 176] width 164 height 21
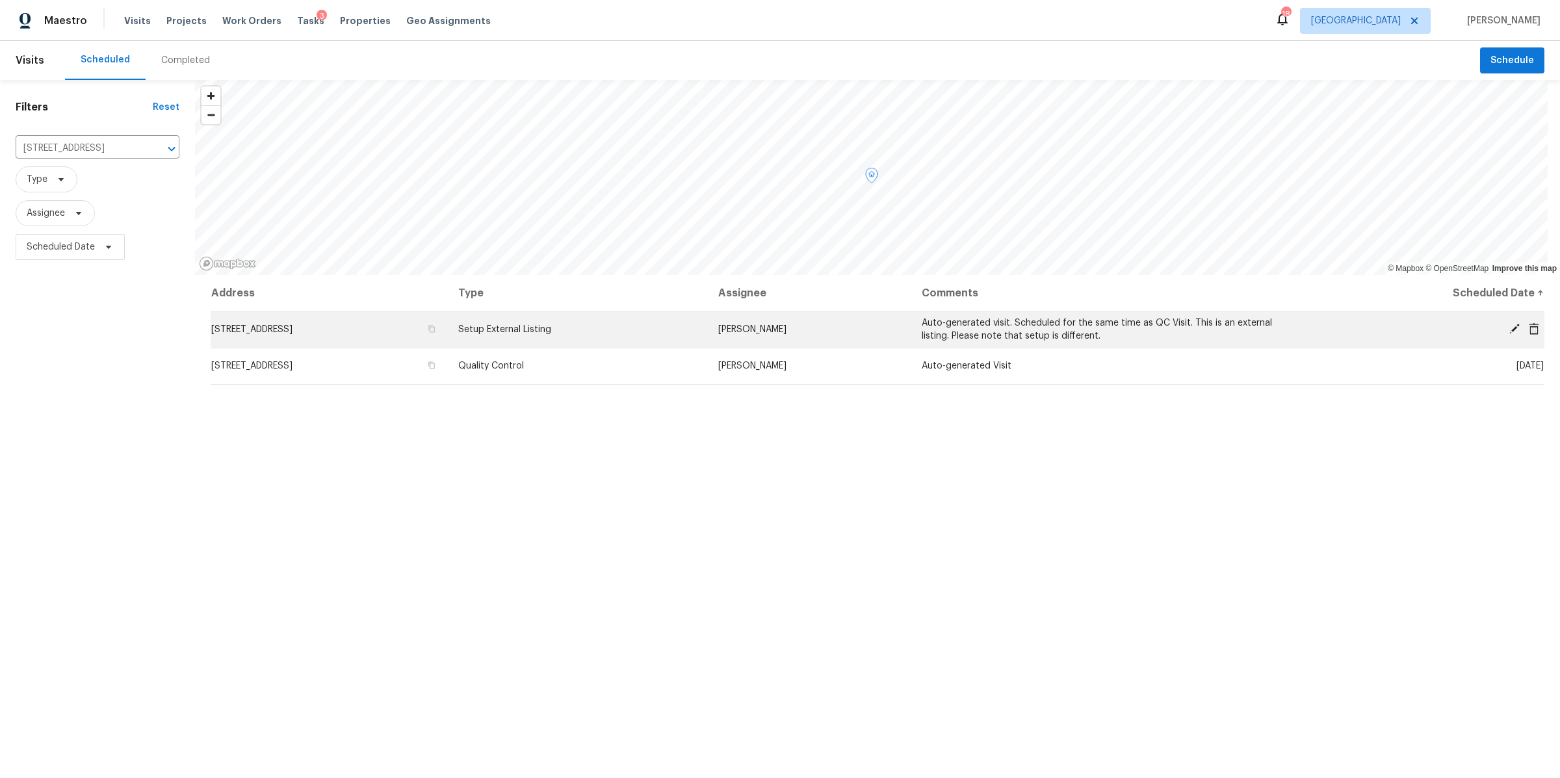
click at [1509, 325] on icon at bounding box center [1514, 329] width 10 height 10
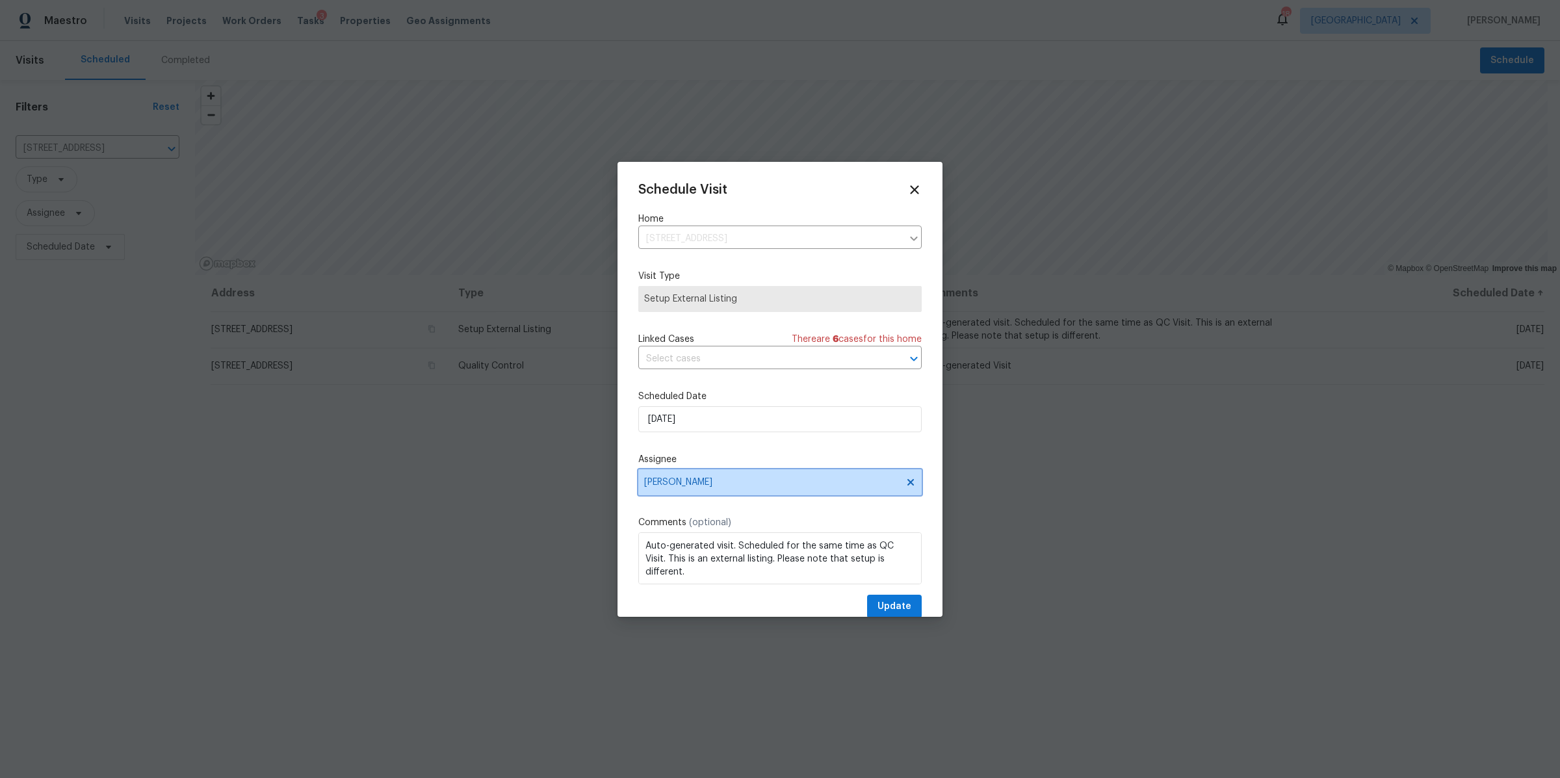
click at [708, 484] on span "[PERSON_NAME]" at bounding box center [771, 482] width 255 height 10
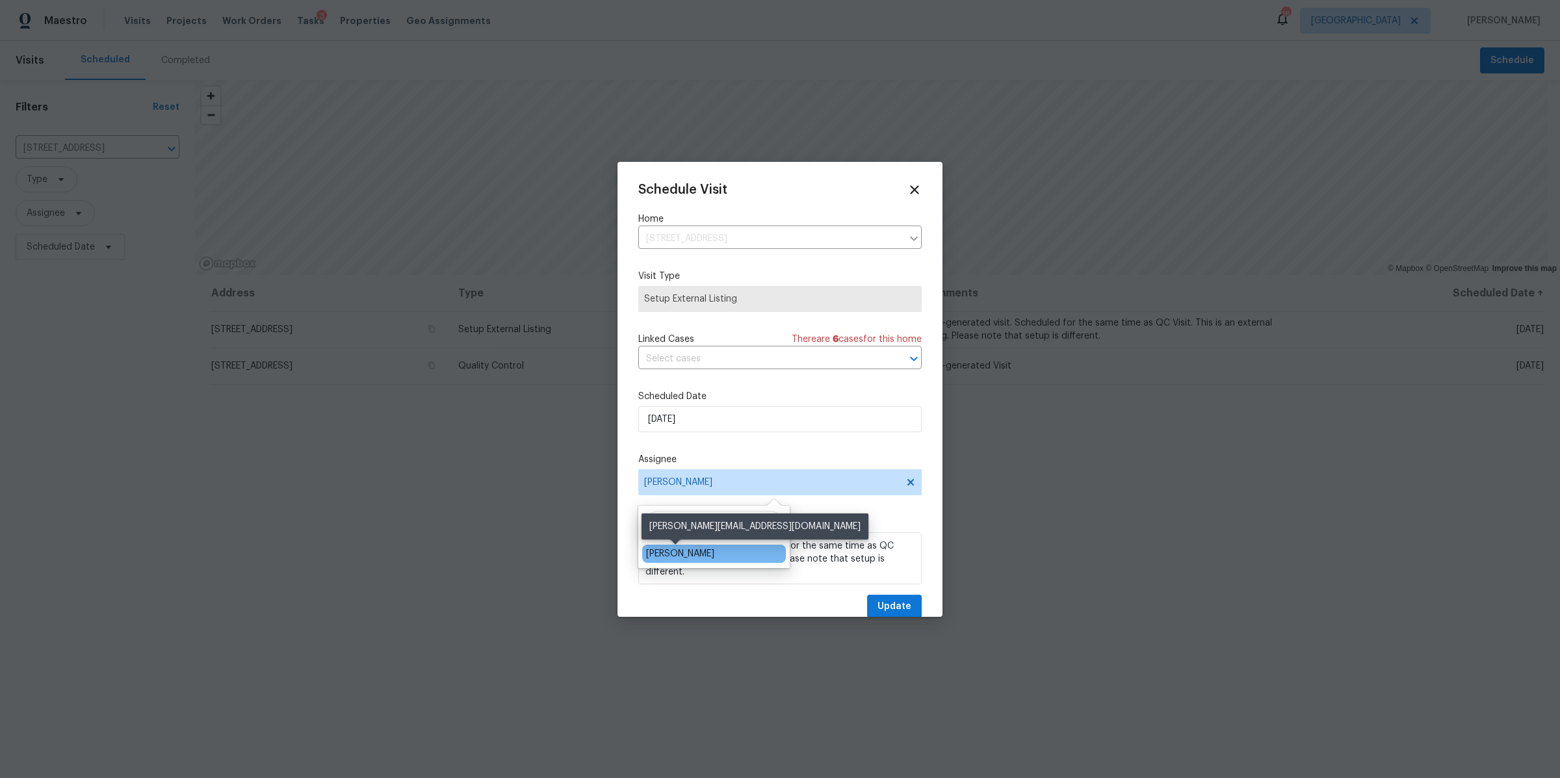
type input "brian"
click at [660, 549] on div "[PERSON_NAME]" at bounding box center [680, 553] width 68 height 13
click at [887, 590] on div "Schedule Visit Home 4039 Caney Creek Ln, Chapel Hill, TN 37034 ​ Visit Type Set…" at bounding box center [779, 401] width 283 height 436
click at [877, 601] on span "Update" at bounding box center [894, 607] width 34 height 16
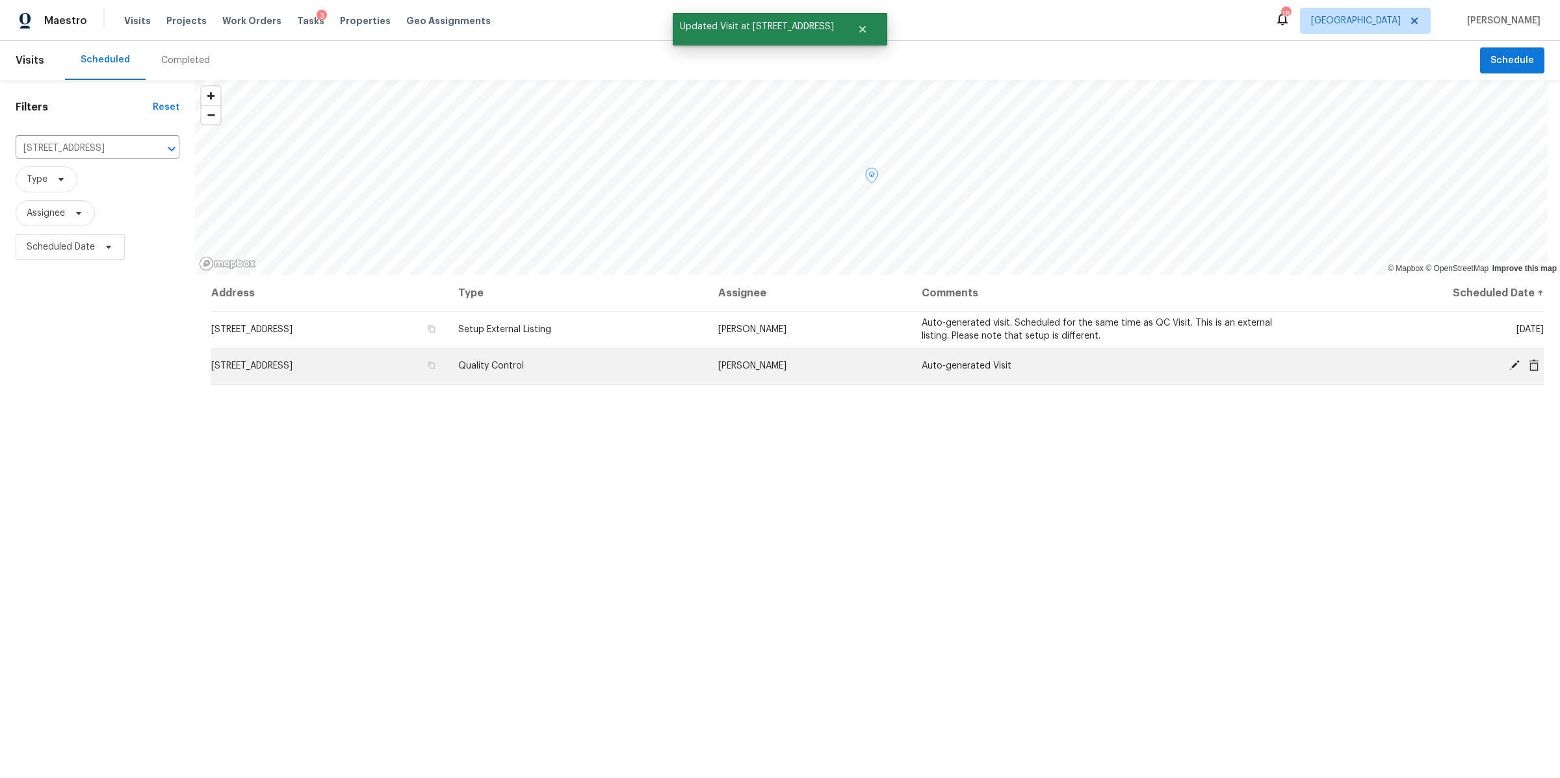
click at [1509, 361] on icon at bounding box center [1514, 365] width 10 height 10
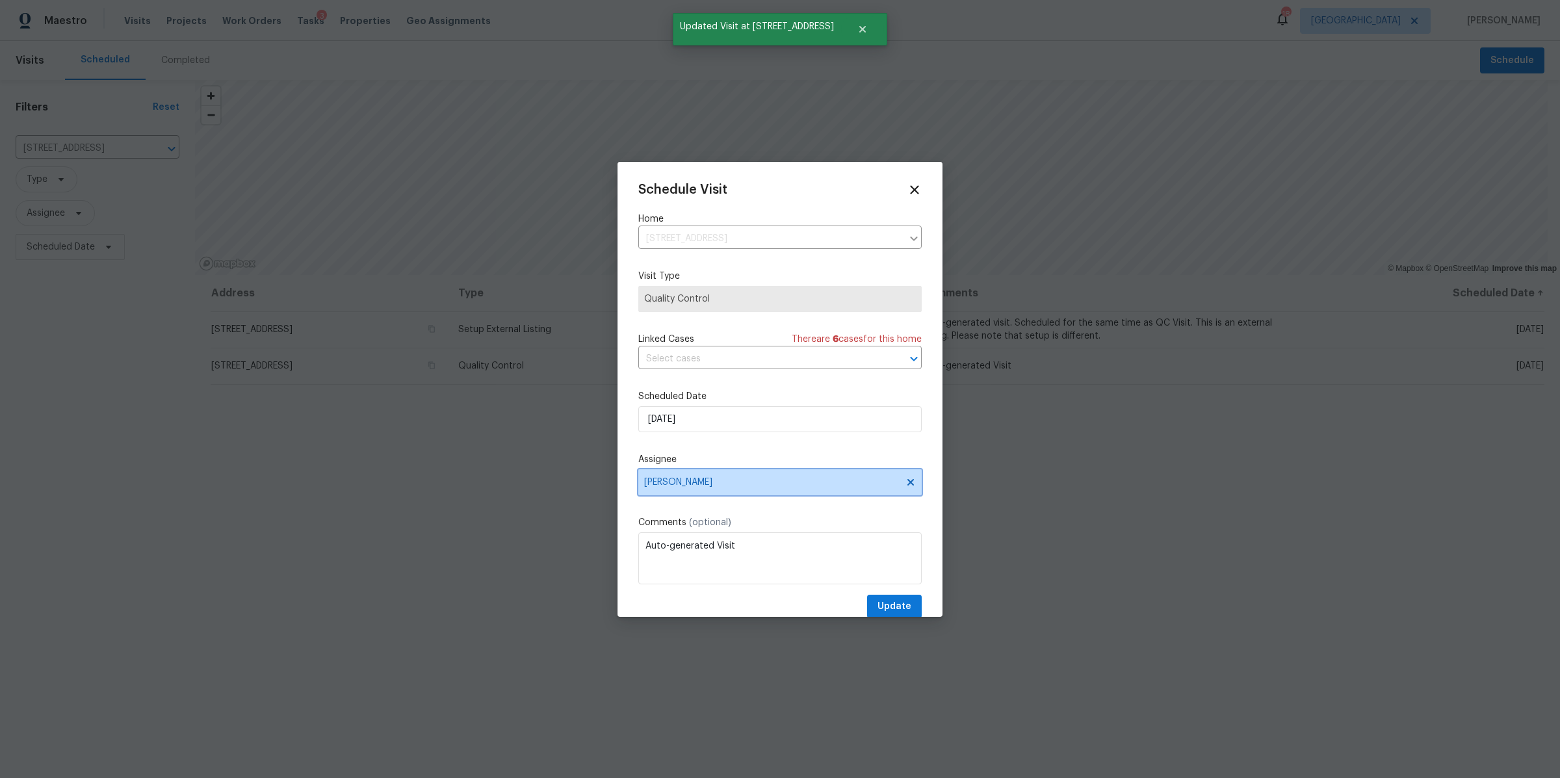
click at [795, 474] on span "[PERSON_NAME]" at bounding box center [779, 482] width 283 height 26
type input "brian"
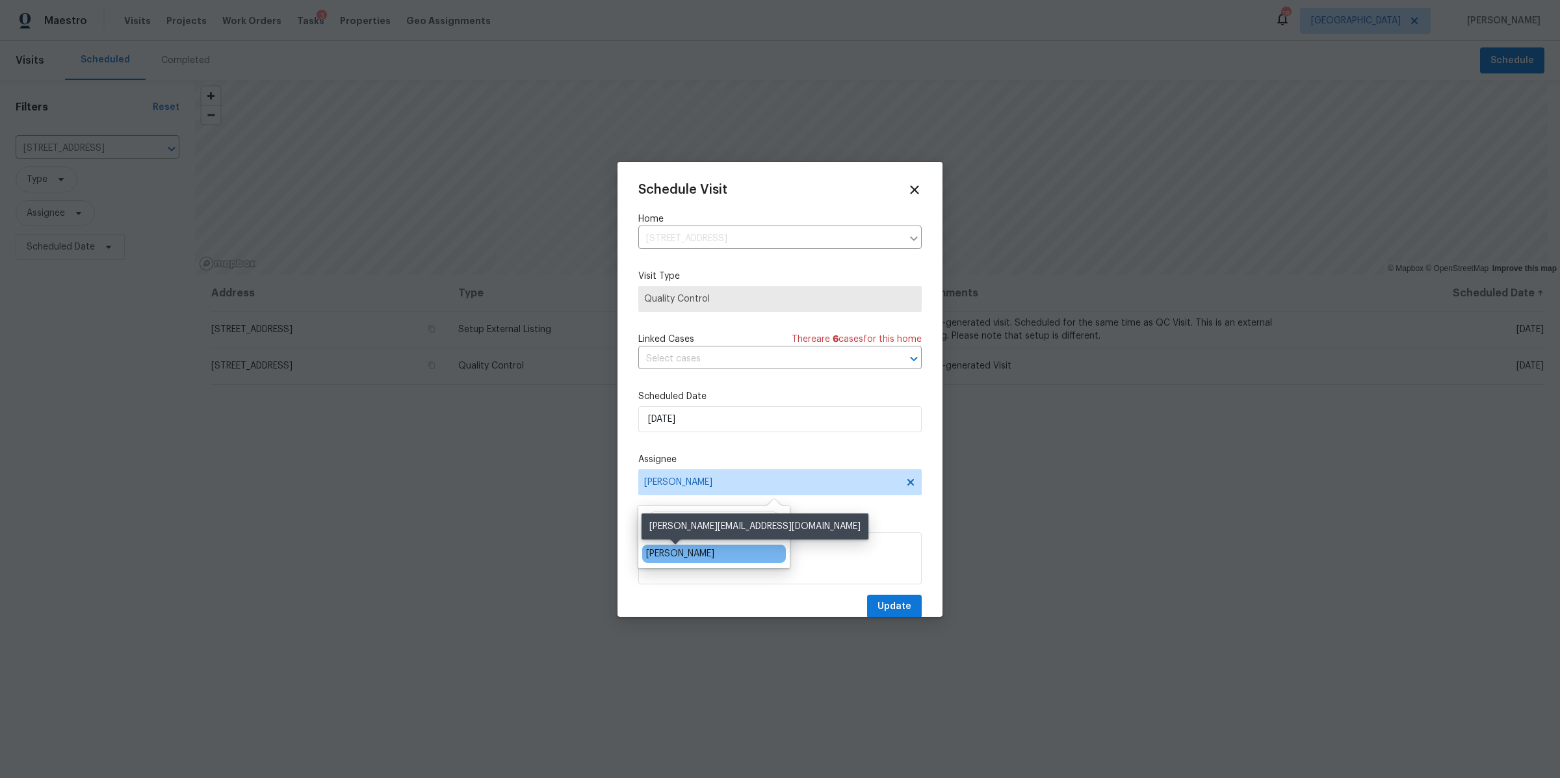
click at [685, 555] on div "[PERSON_NAME]" at bounding box center [680, 553] width 68 height 13
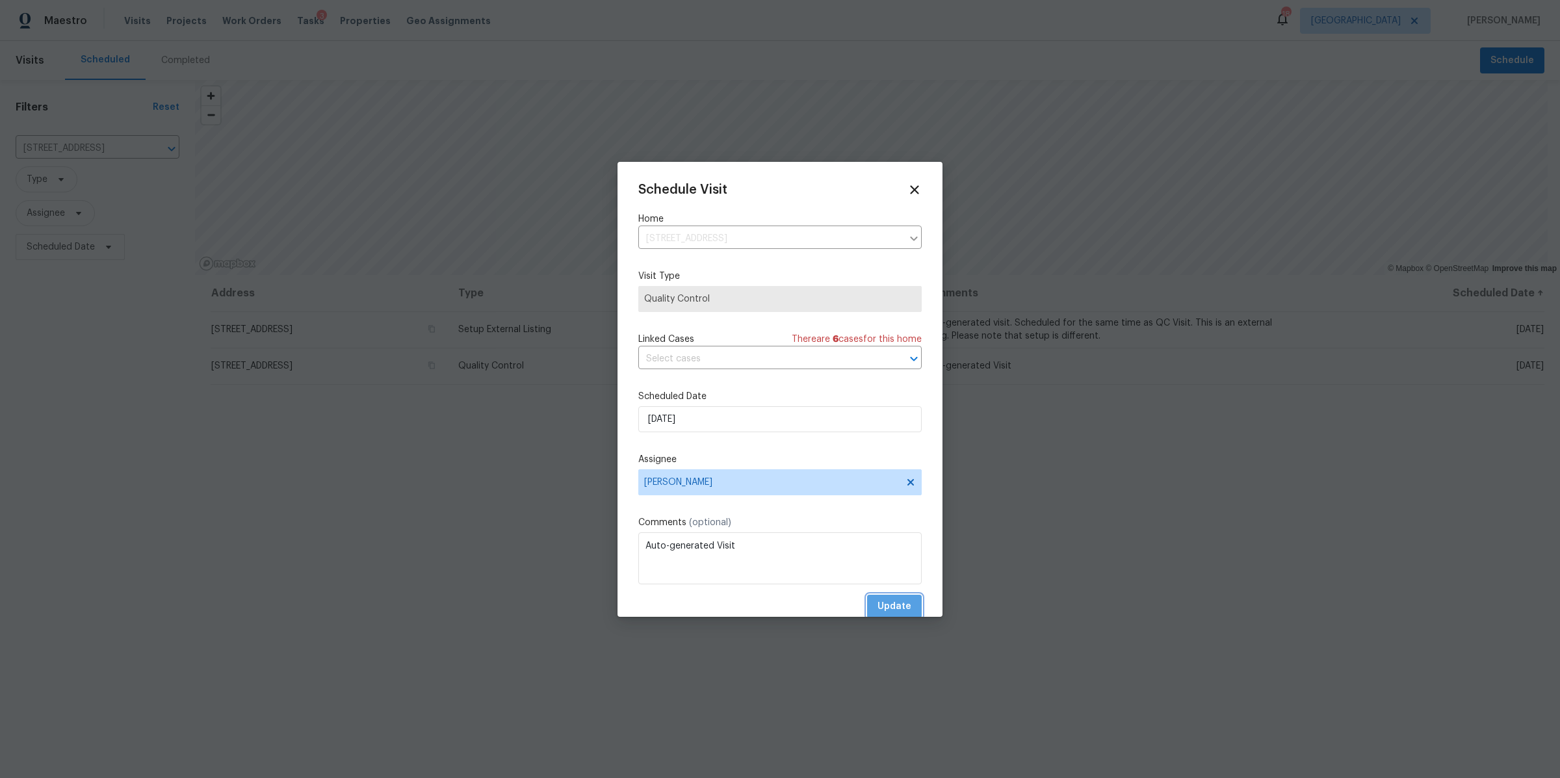
click at [893, 610] on span "Update" at bounding box center [894, 607] width 34 height 16
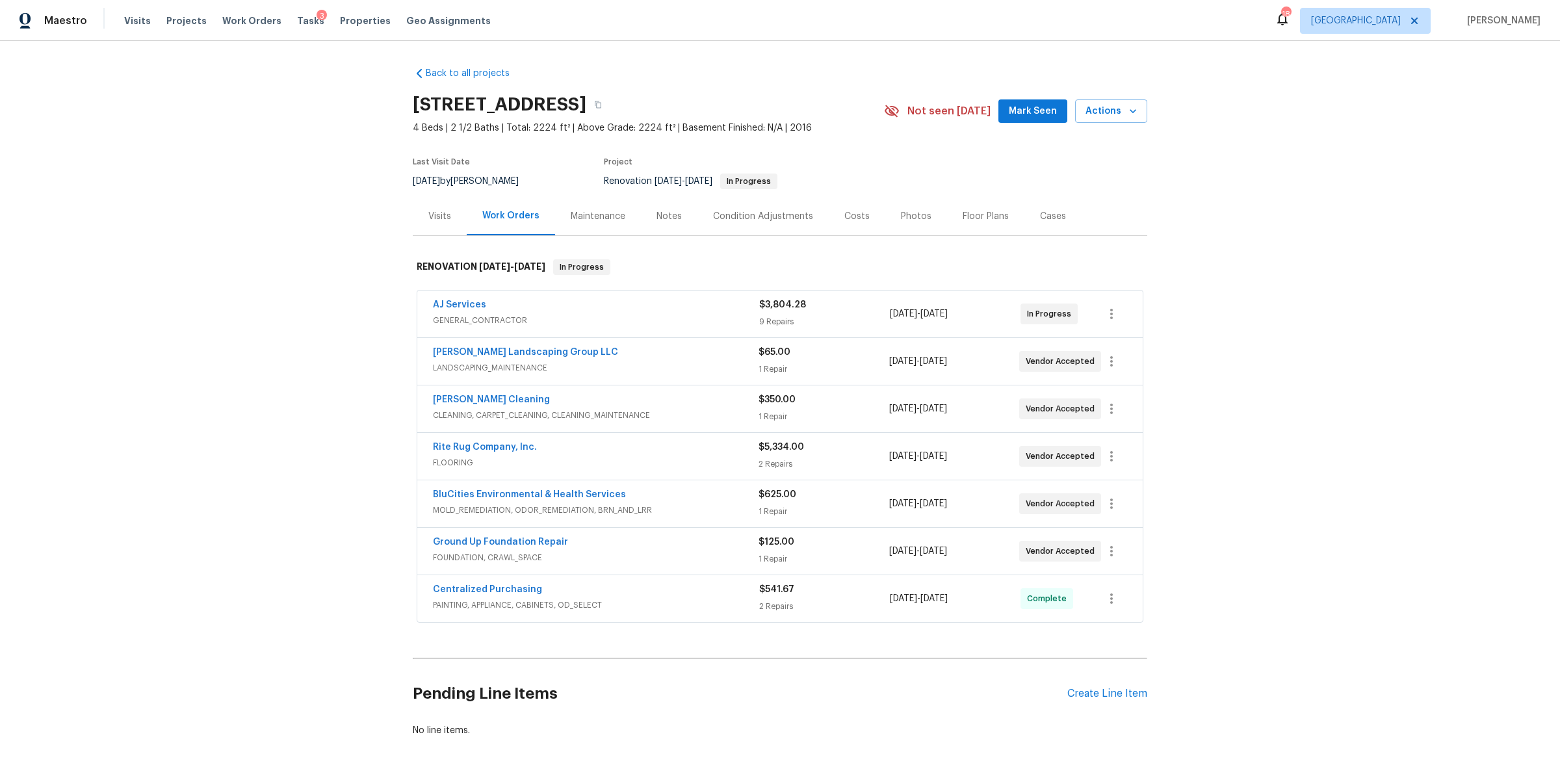
click at [656, 214] on div "Notes" at bounding box center [668, 216] width 25 height 13
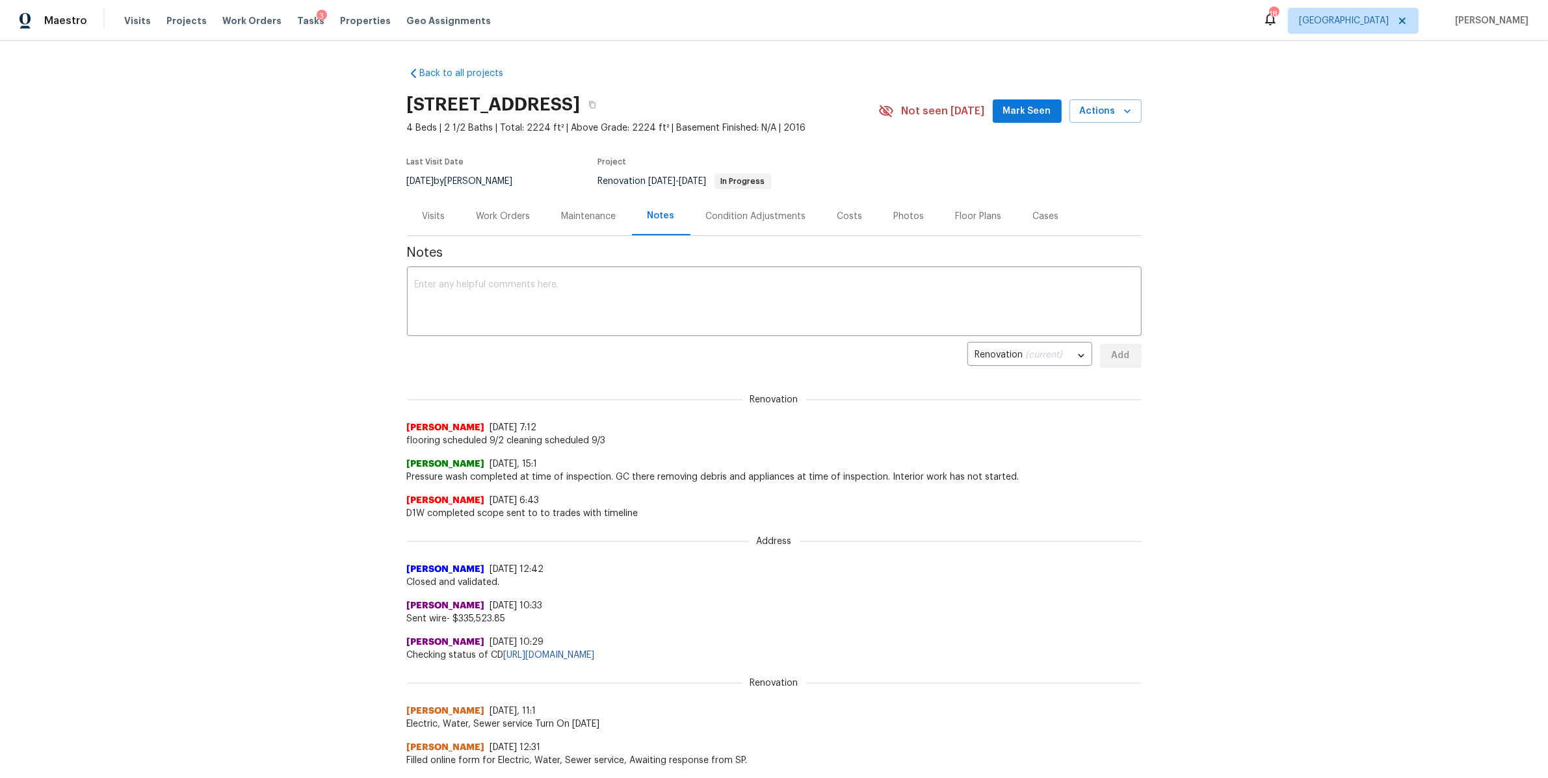
click at [422, 219] on div "Visits" at bounding box center [433, 216] width 23 height 13
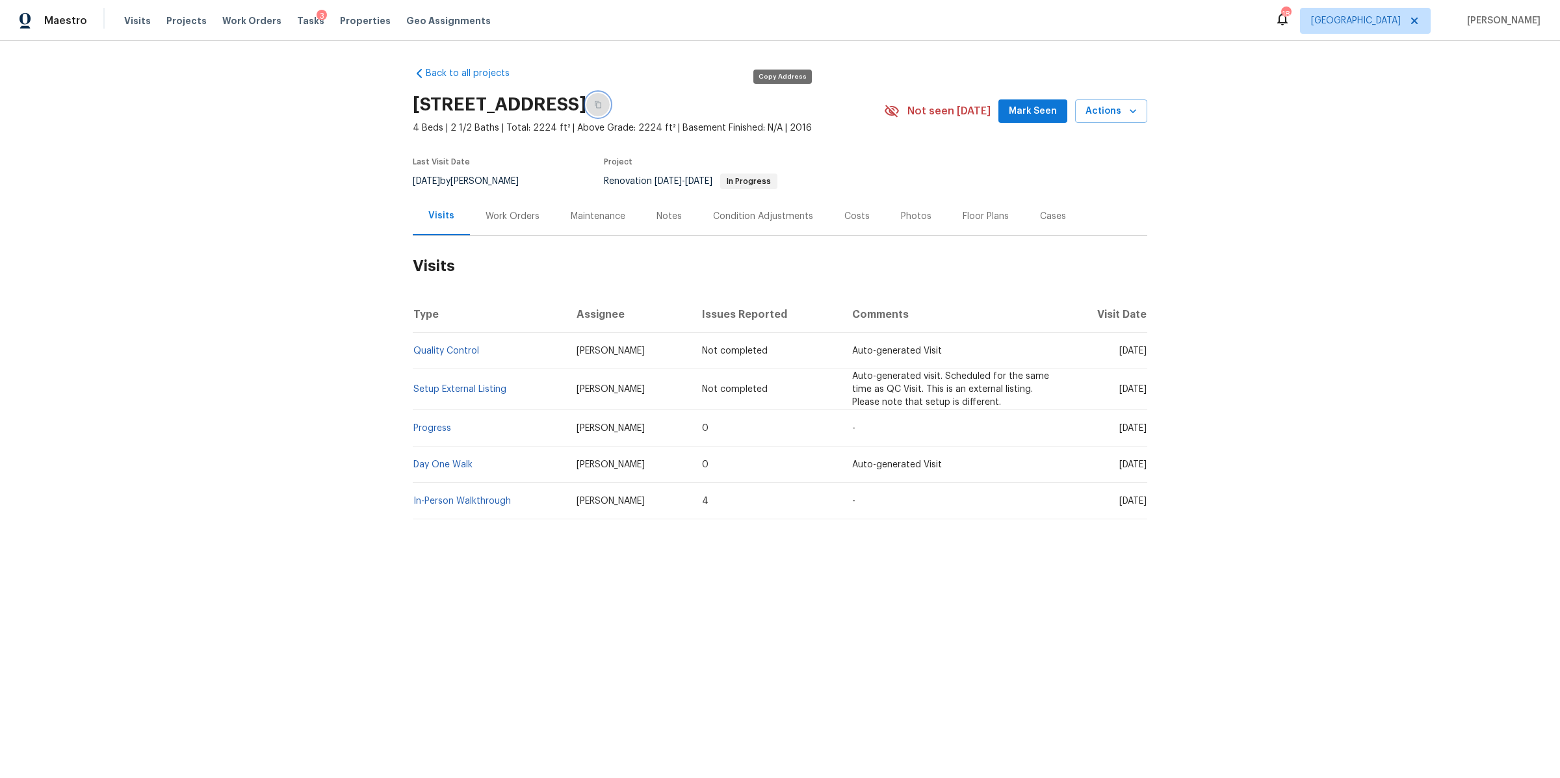
click at [610, 101] on button "button" at bounding box center [597, 104] width 23 height 23
click at [124, 23] on span "Visits" at bounding box center [137, 20] width 27 height 13
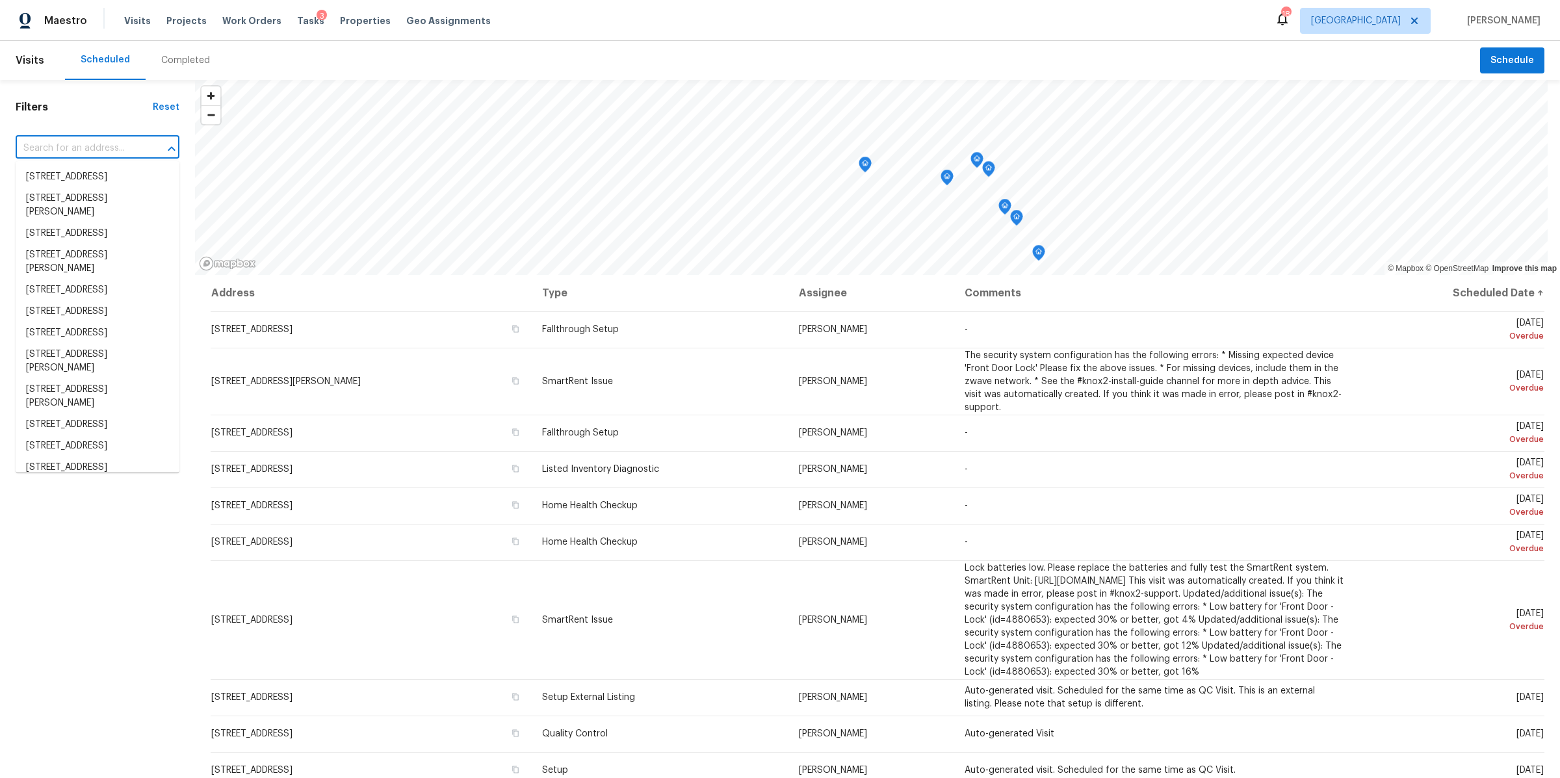
click at [73, 148] on input "text" at bounding box center [79, 148] width 127 height 20
paste input "[STREET_ADDRESS]"
type input "[STREET_ADDRESS]"
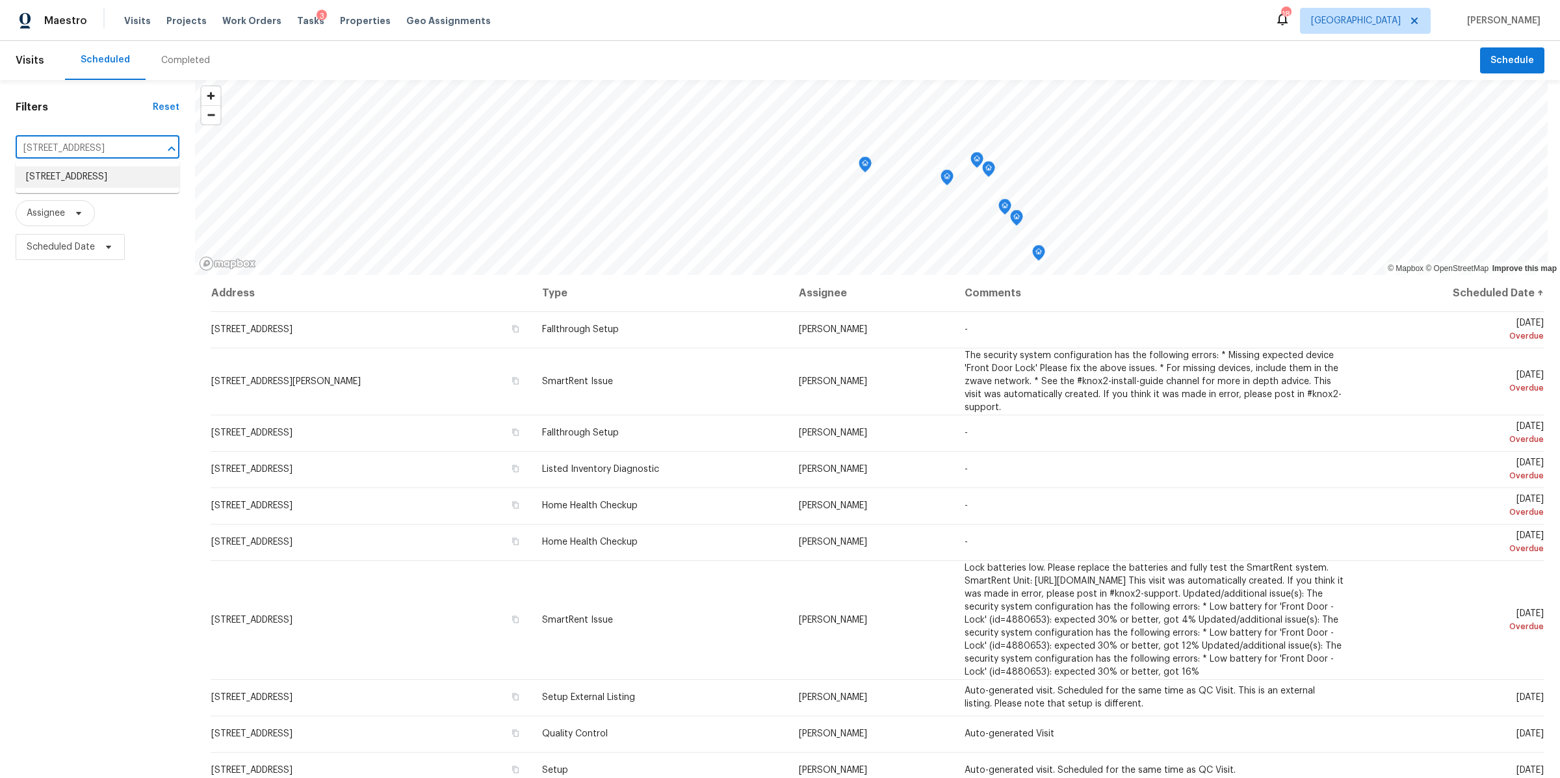
click at [49, 179] on li "[STREET_ADDRESS]" at bounding box center [98, 176] width 164 height 21
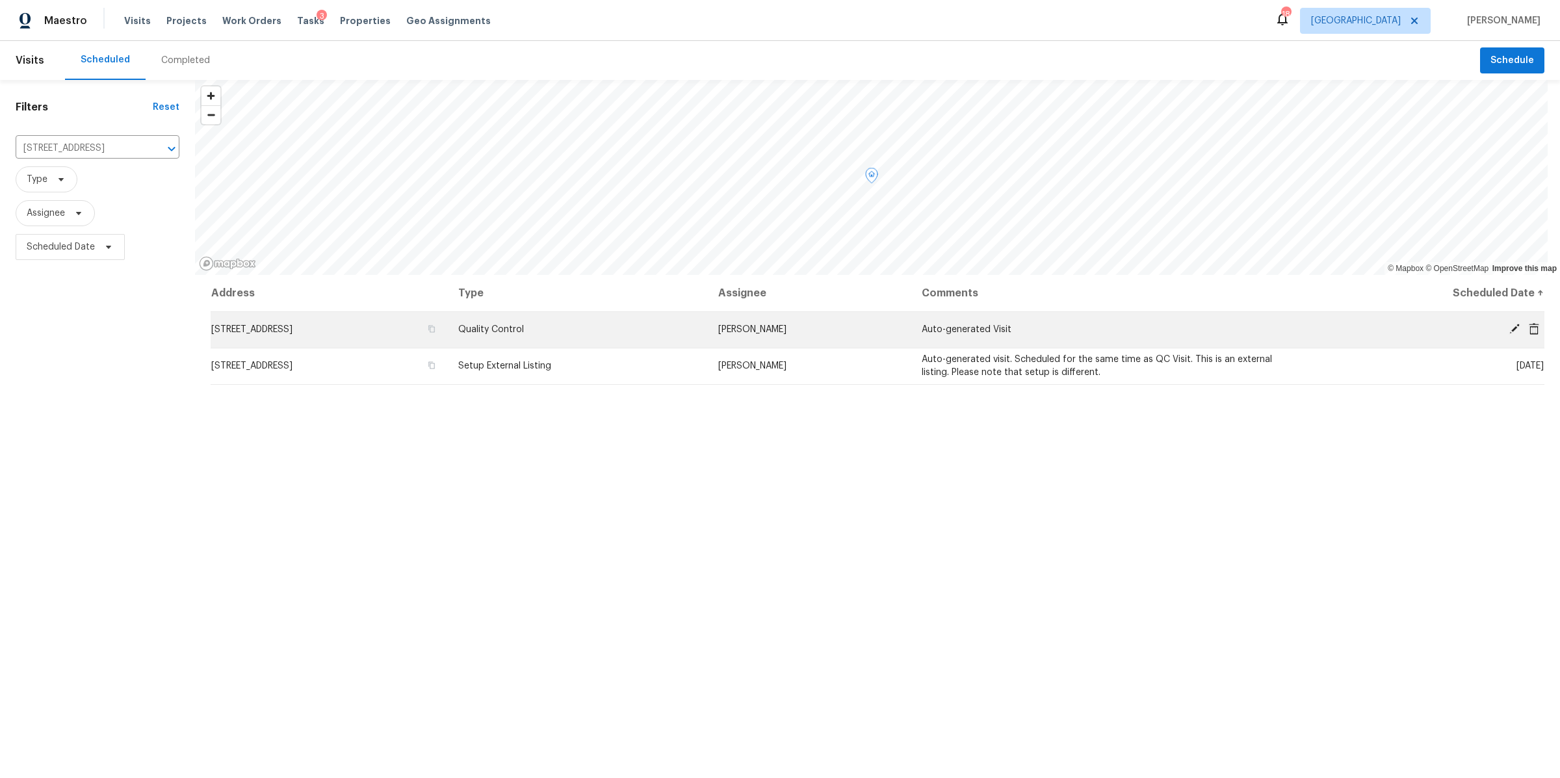
click at [1509, 323] on icon at bounding box center [1515, 329] width 12 height 12
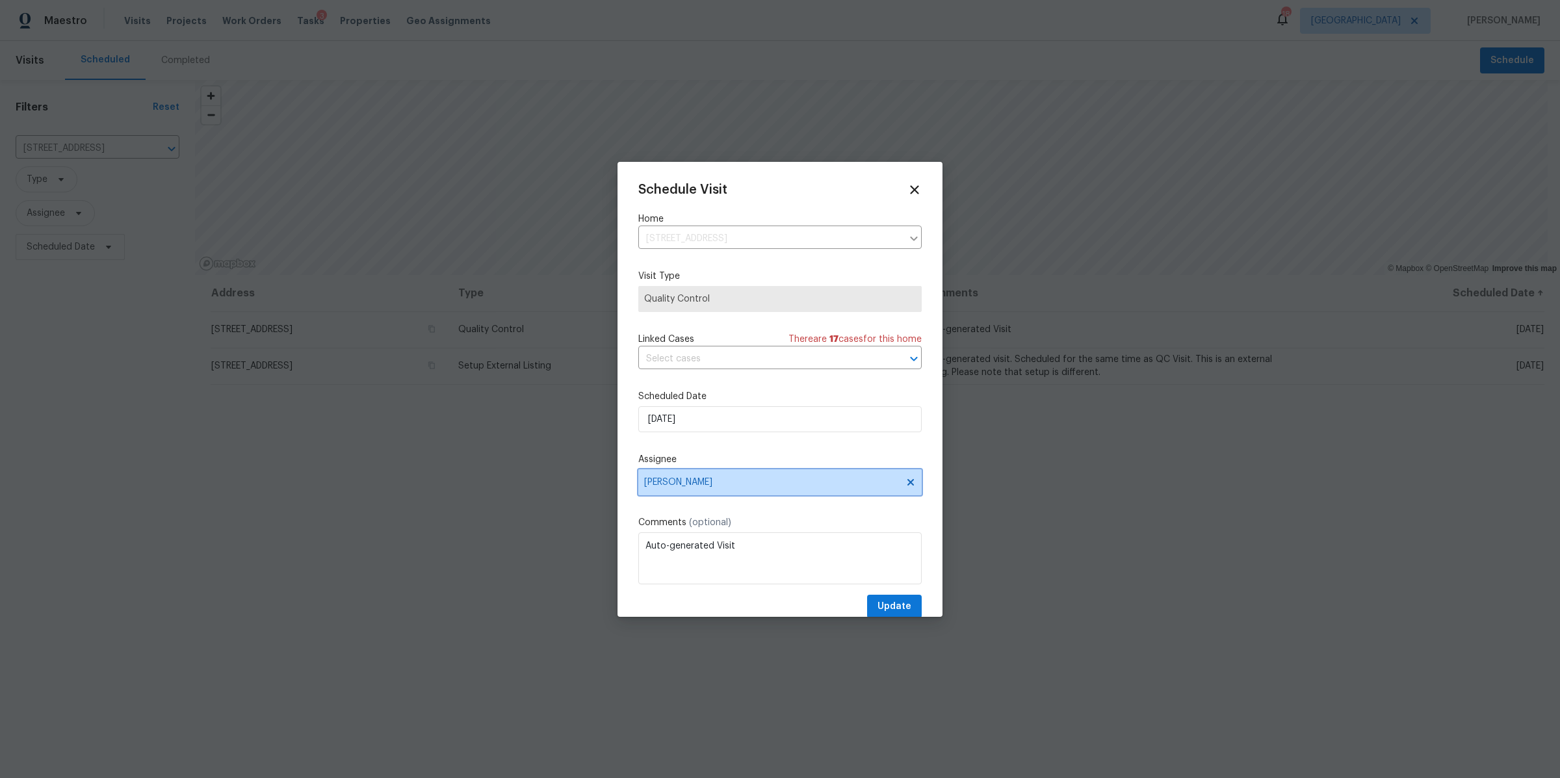
click at [721, 486] on span "[PERSON_NAME]" at bounding box center [771, 482] width 255 height 10
type input "[PERSON_NAME]"
click at [659, 558] on div "[PERSON_NAME]" at bounding box center [680, 553] width 68 height 13
click at [887, 607] on span "Update" at bounding box center [894, 607] width 34 height 16
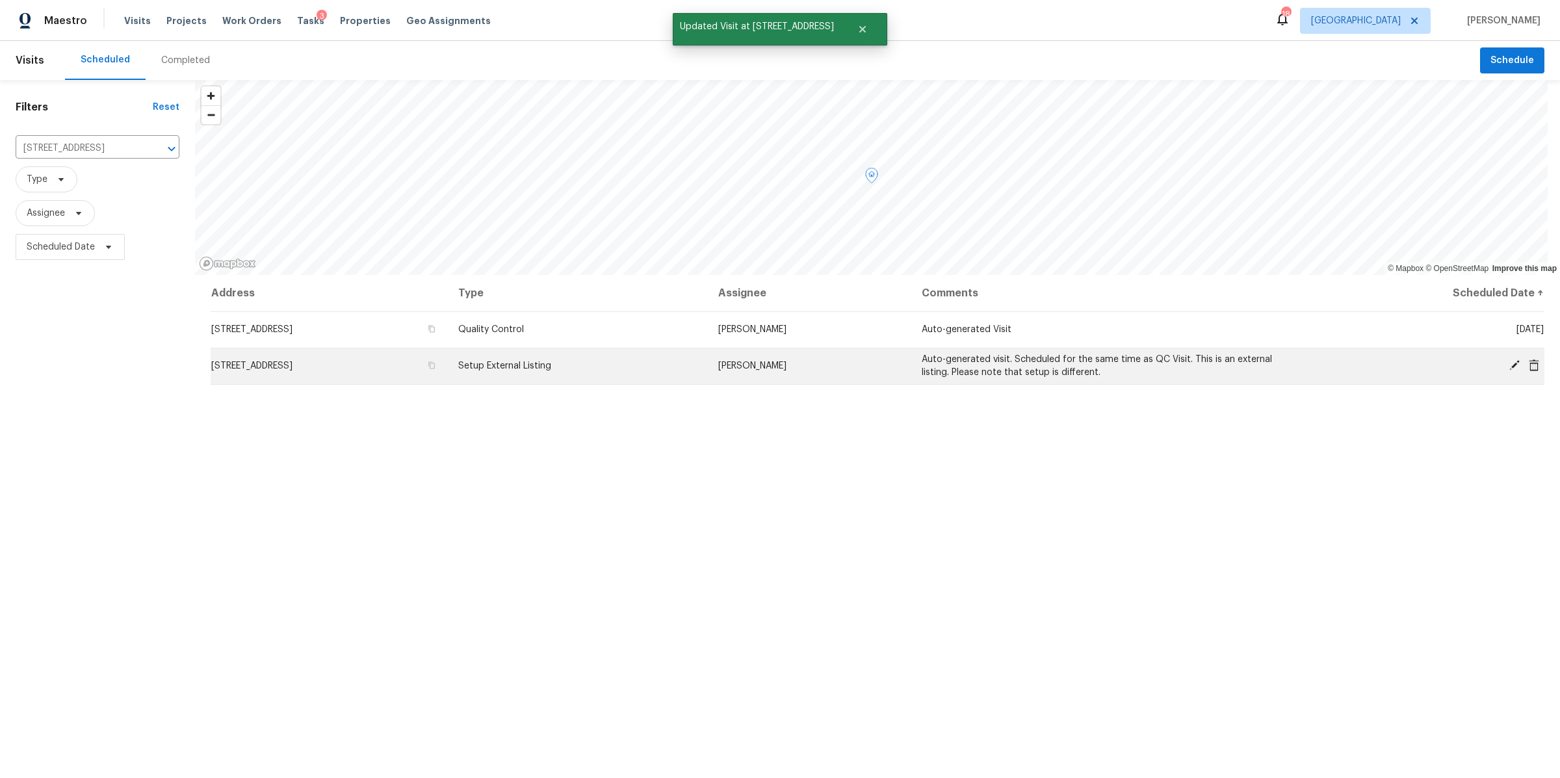
click at [1509, 361] on icon at bounding box center [1515, 365] width 12 height 12
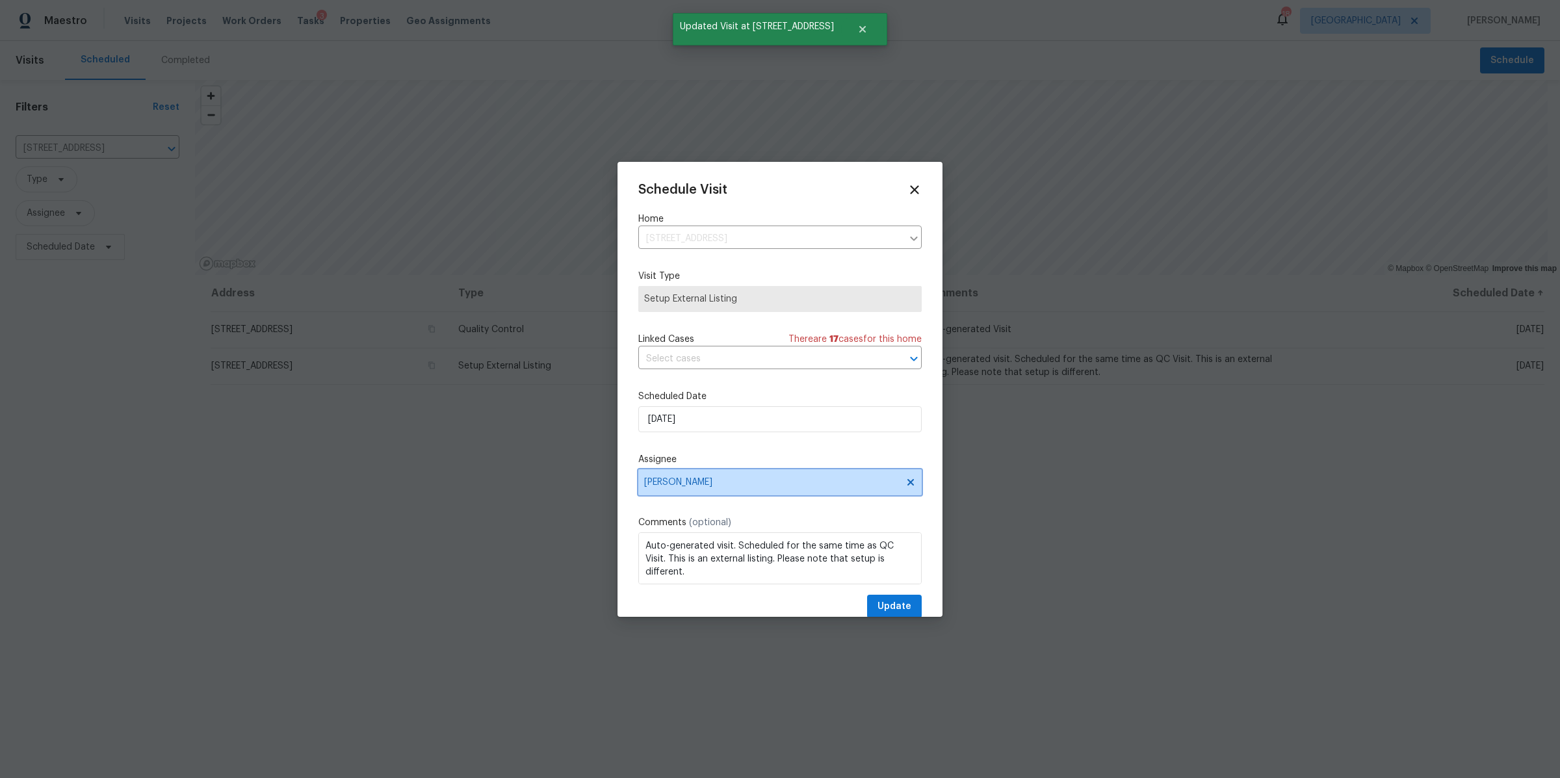
click at [856, 484] on span "[PERSON_NAME]" at bounding box center [771, 482] width 255 height 10
type input "[PERSON_NAME]"
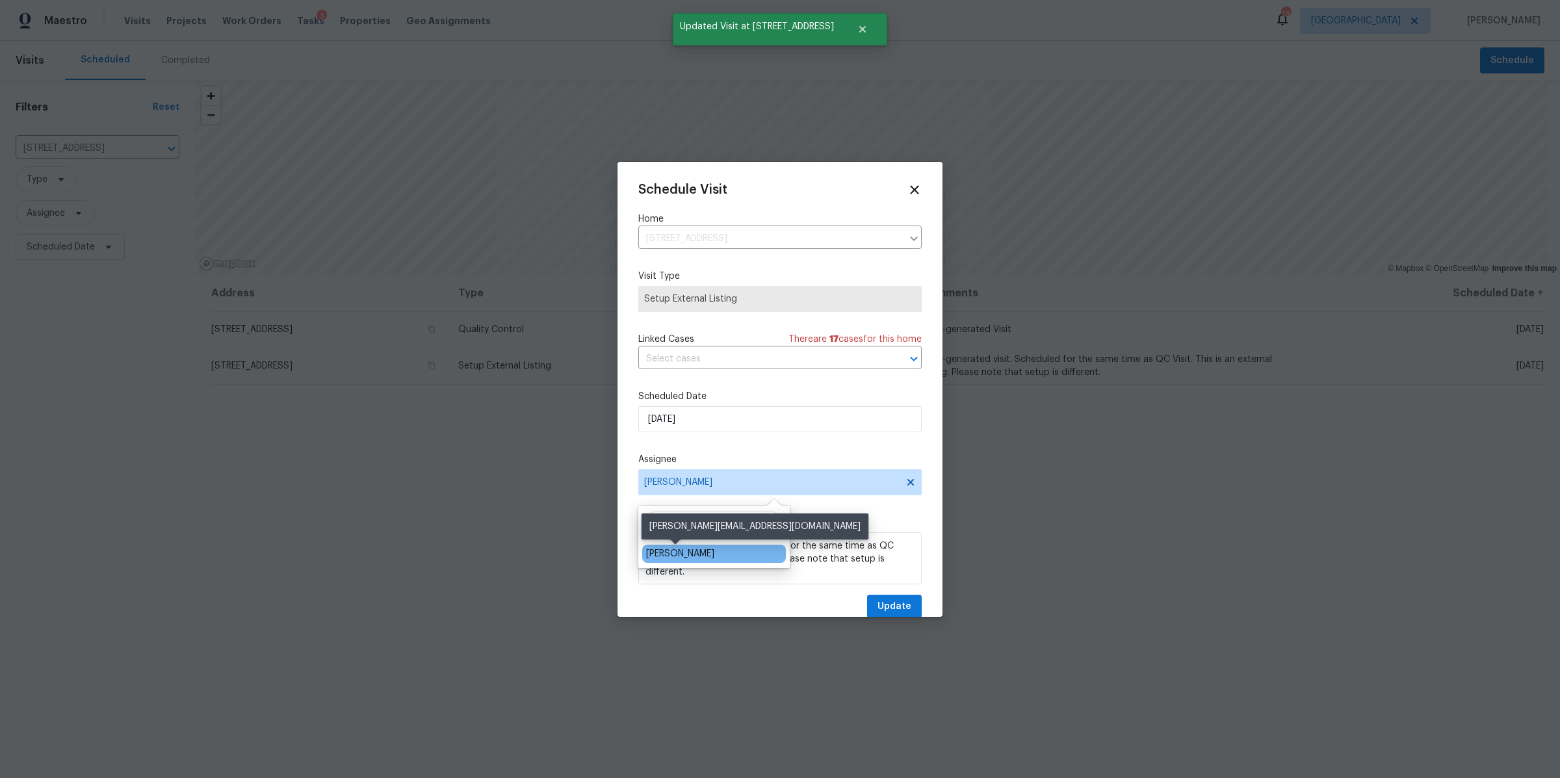
click at [688, 555] on div "[PERSON_NAME]" at bounding box center [680, 553] width 68 height 13
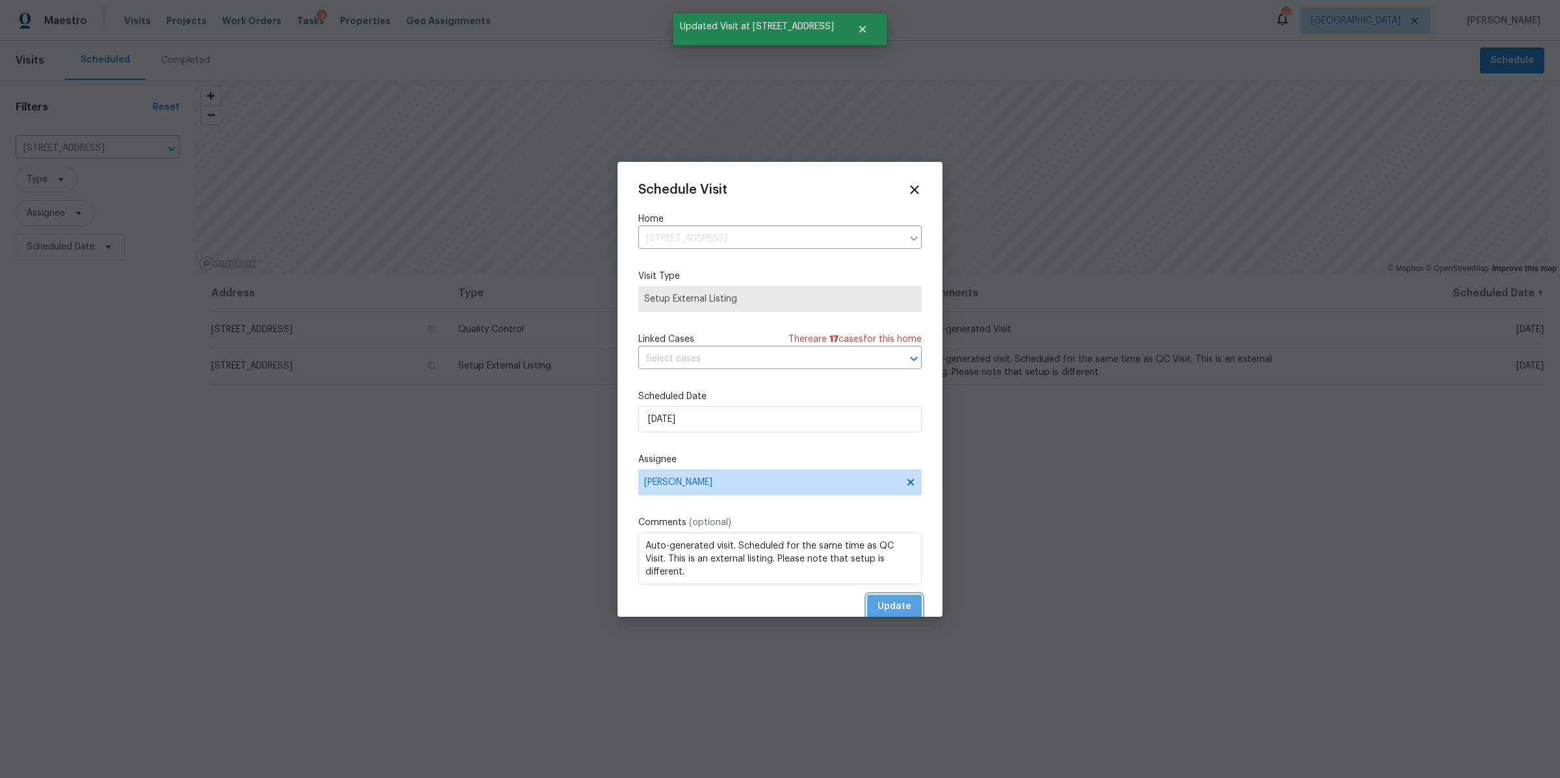
click at [887, 603] on span "Update" at bounding box center [894, 607] width 34 height 16
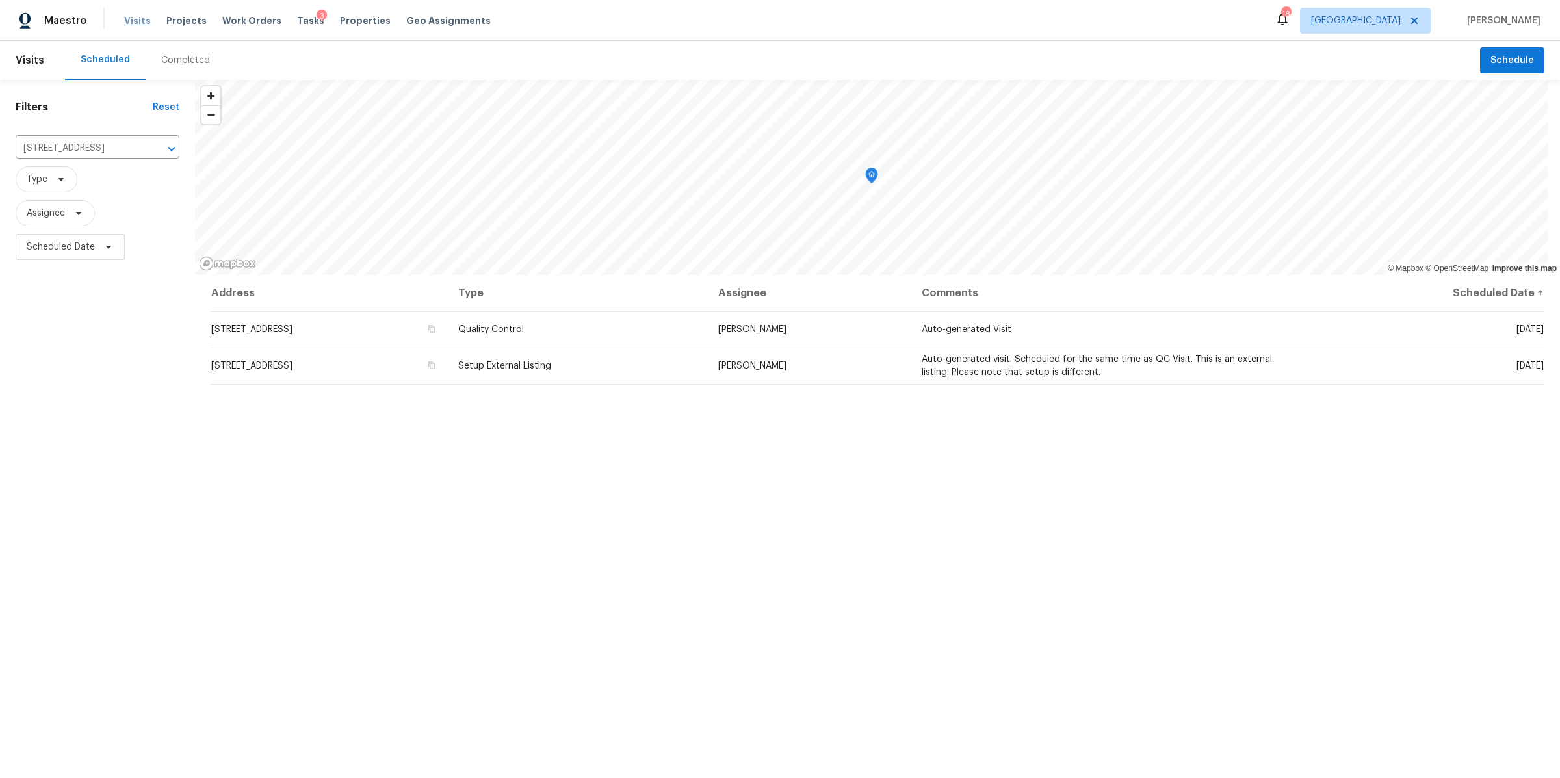
click at [129, 21] on span "Visits" at bounding box center [137, 20] width 27 height 13
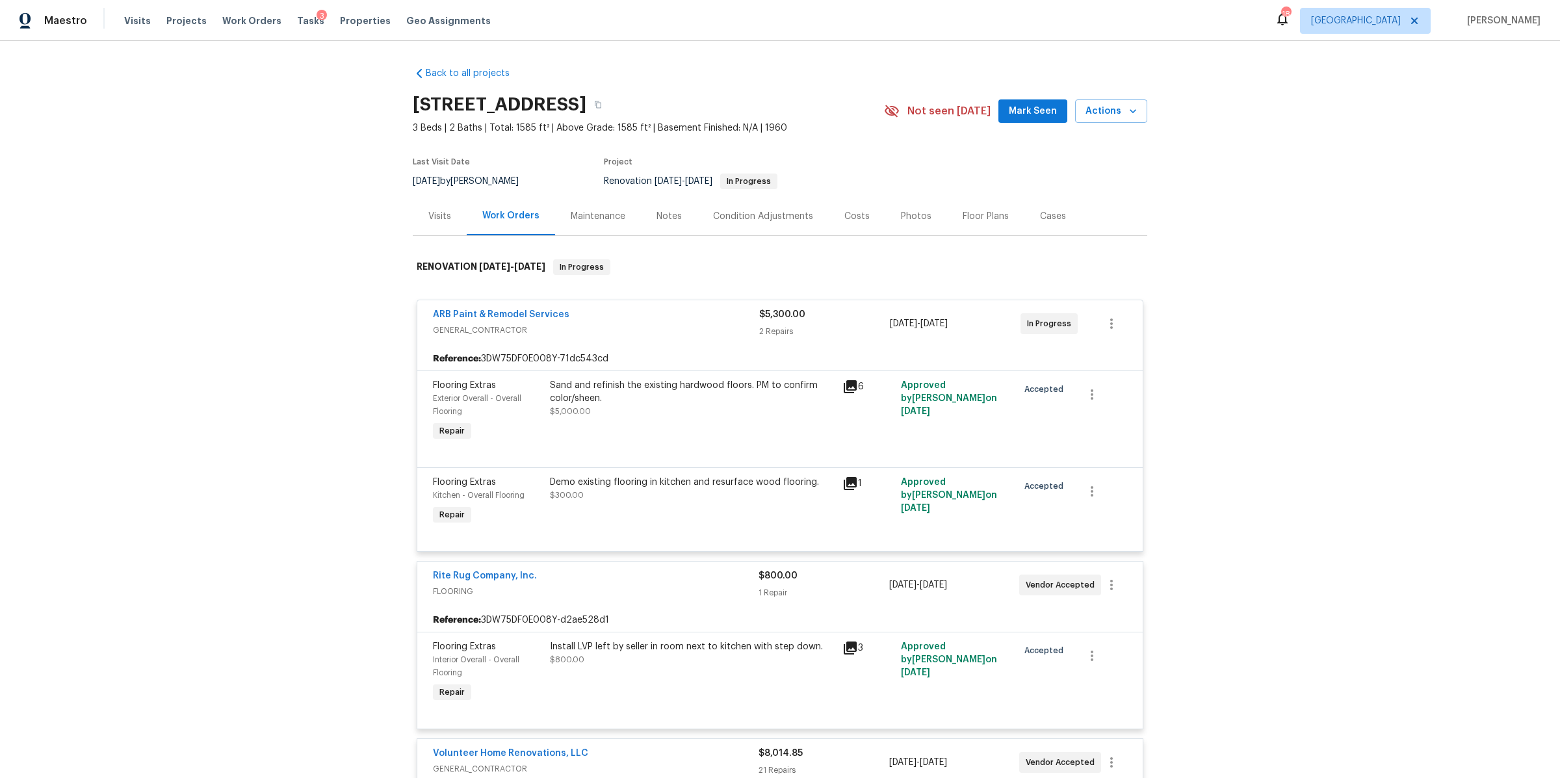
click at [669, 215] on div "Notes" at bounding box center [668, 216] width 25 height 13
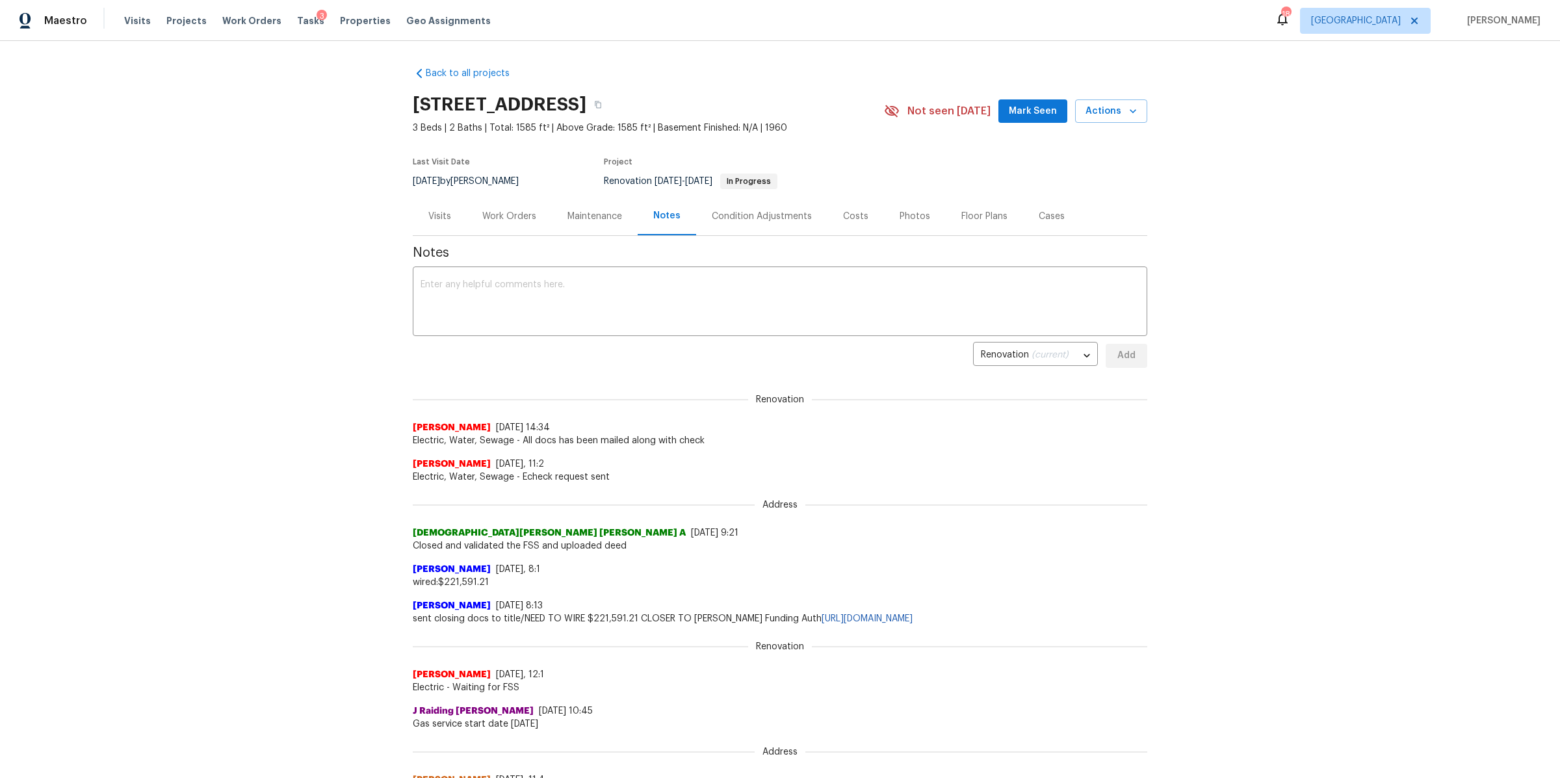
click at [513, 216] on div "Work Orders" at bounding box center [509, 216] width 54 height 13
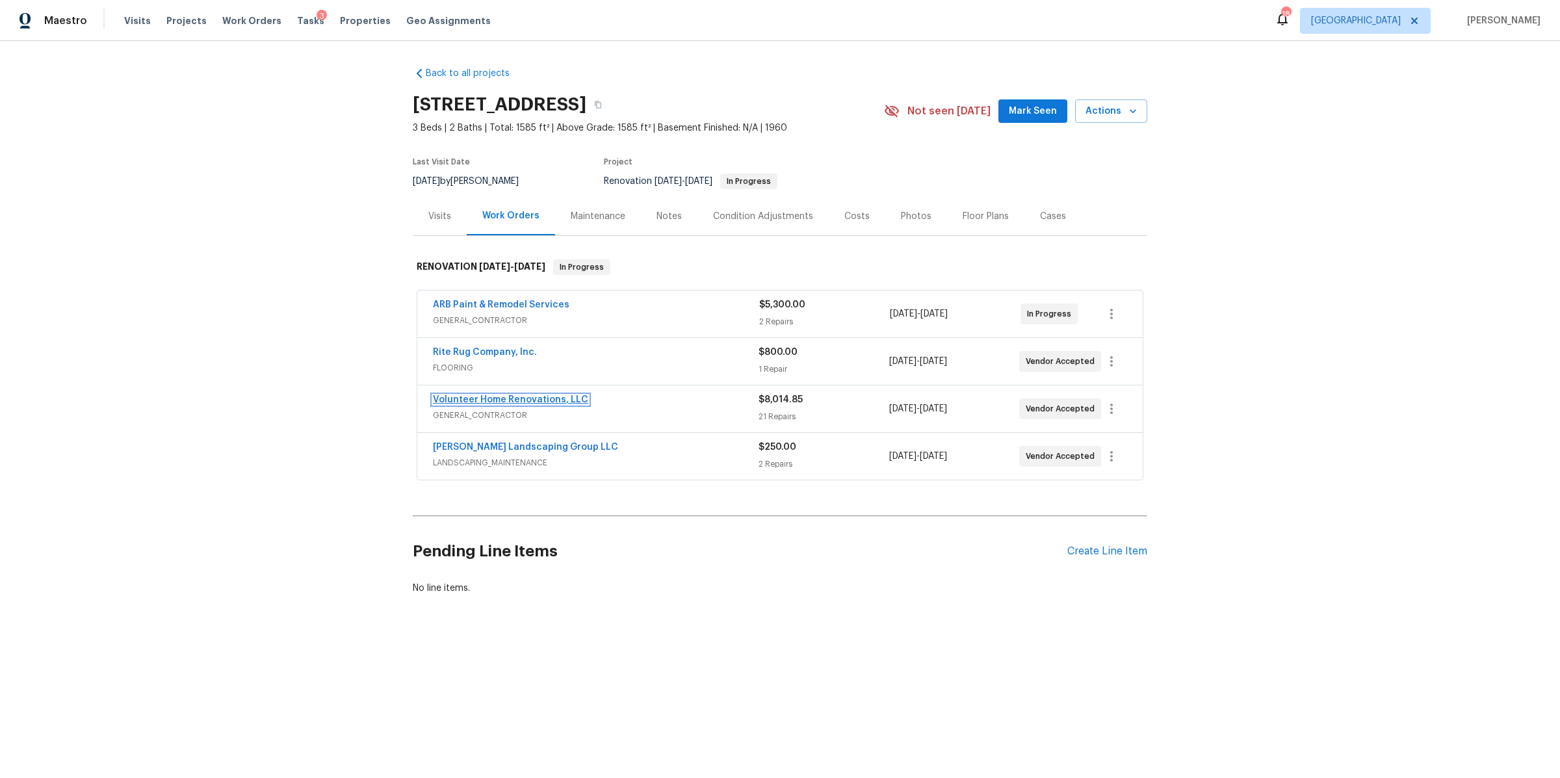
click at [549, 396] on link "Volunteer Home Renovations, LLC" at bounding box center [510, 399] width 155 height 9
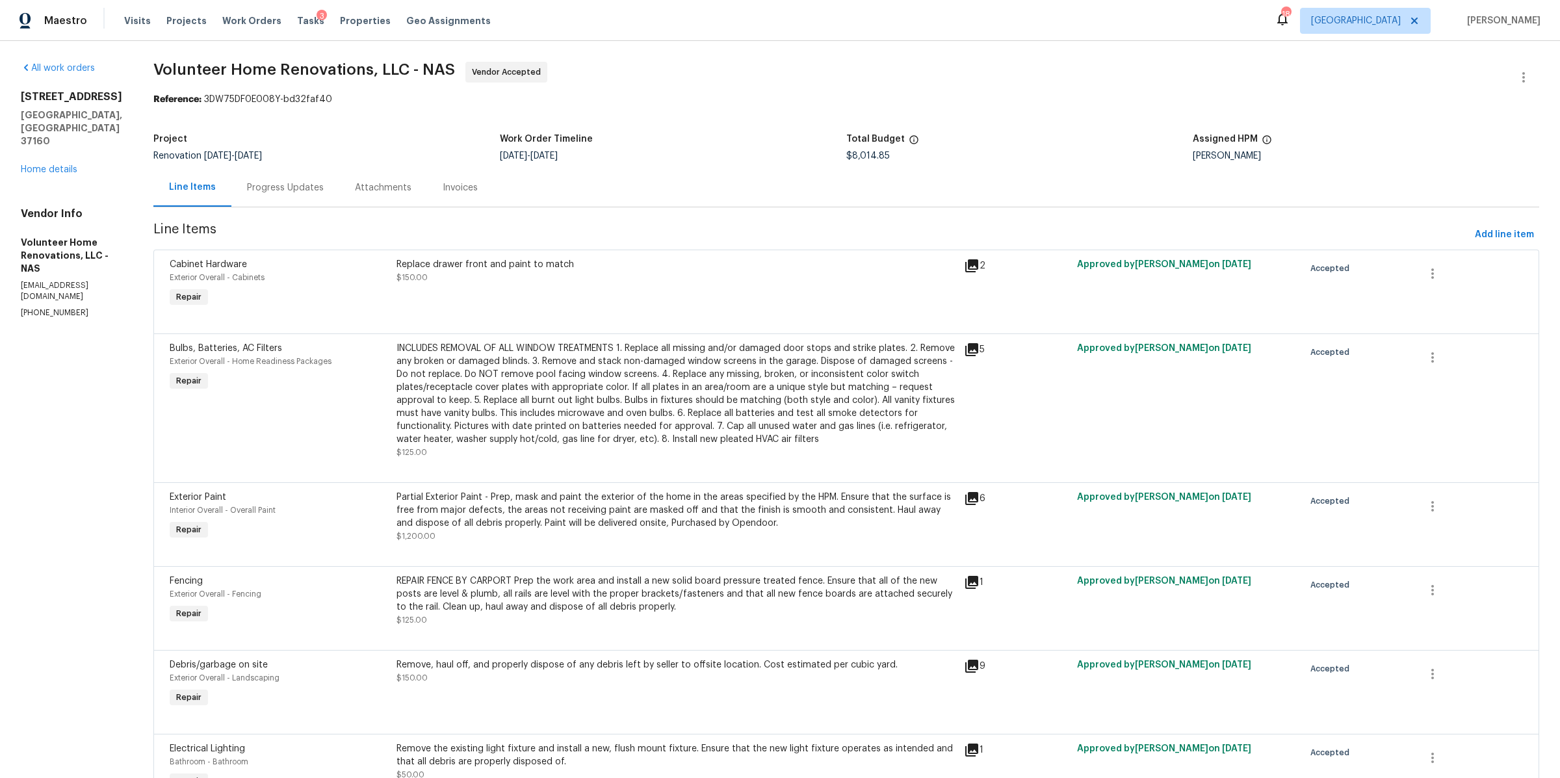
click at [291, 194] on div "Progress Updates" at bounding box center [285, 187] width 77 height 13
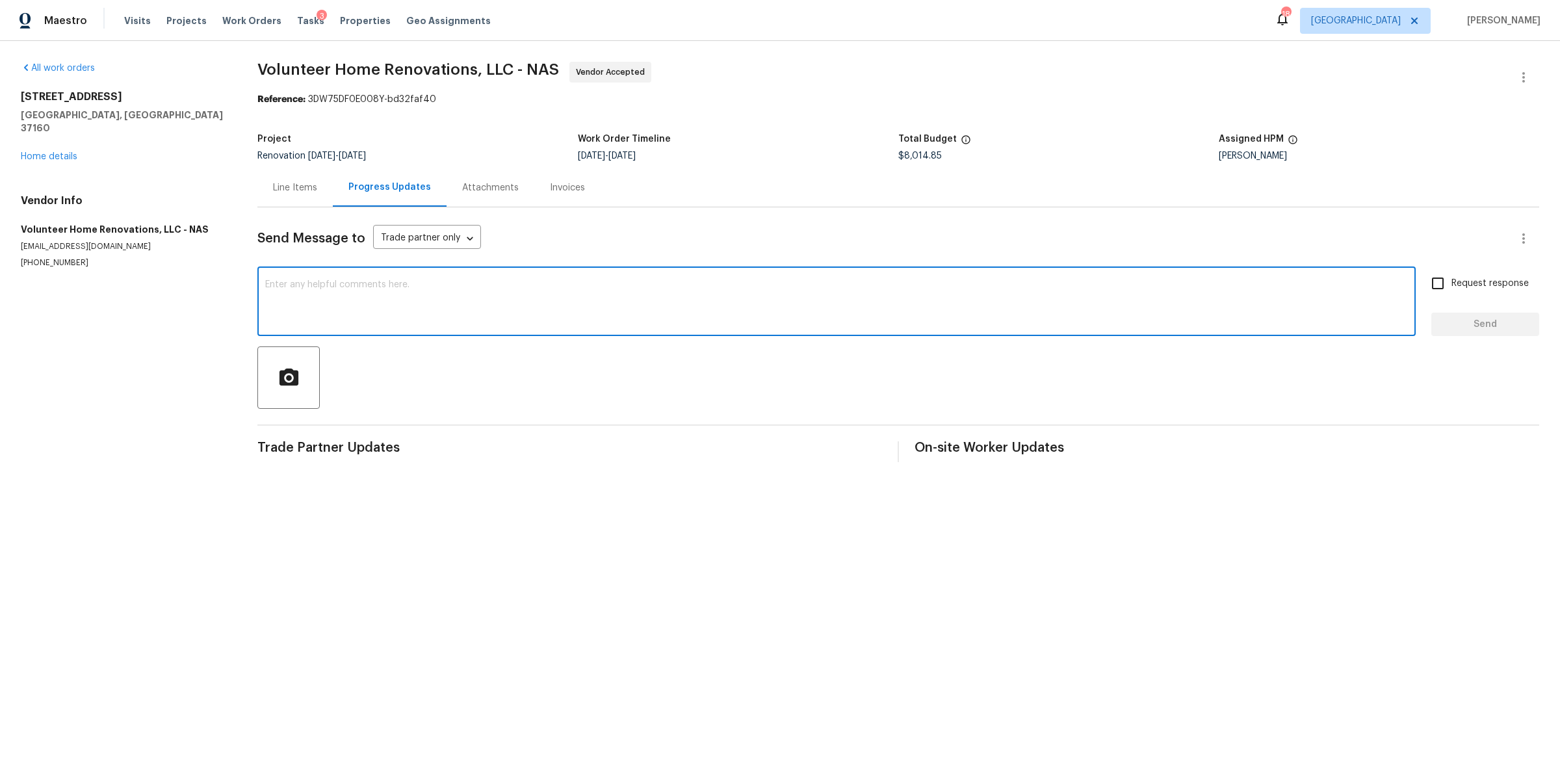
click at [478, 287] on textarea at bounding box center [836, 302] width 1143 height 45
drag, startPoint x: 668, startPoint y: 285, endPoint x: 599, endPoint y: 285, distance: 68.2
click at [599, 285] on textarea "Good to start this one I will schedule flooring on 9/6 it will take 4 days to h…" at bounding box center [836, 302] width 1143 height 45
click at [676, 284] on textarea "Good to start this one I will schedule flooring on 9/6 it will take 4 days to h…" at bounding box center [836, 302] width 1143 height 45
type textarea "Good to start this one I will schedule flooring on 9/6 it will take 4 days to h…"
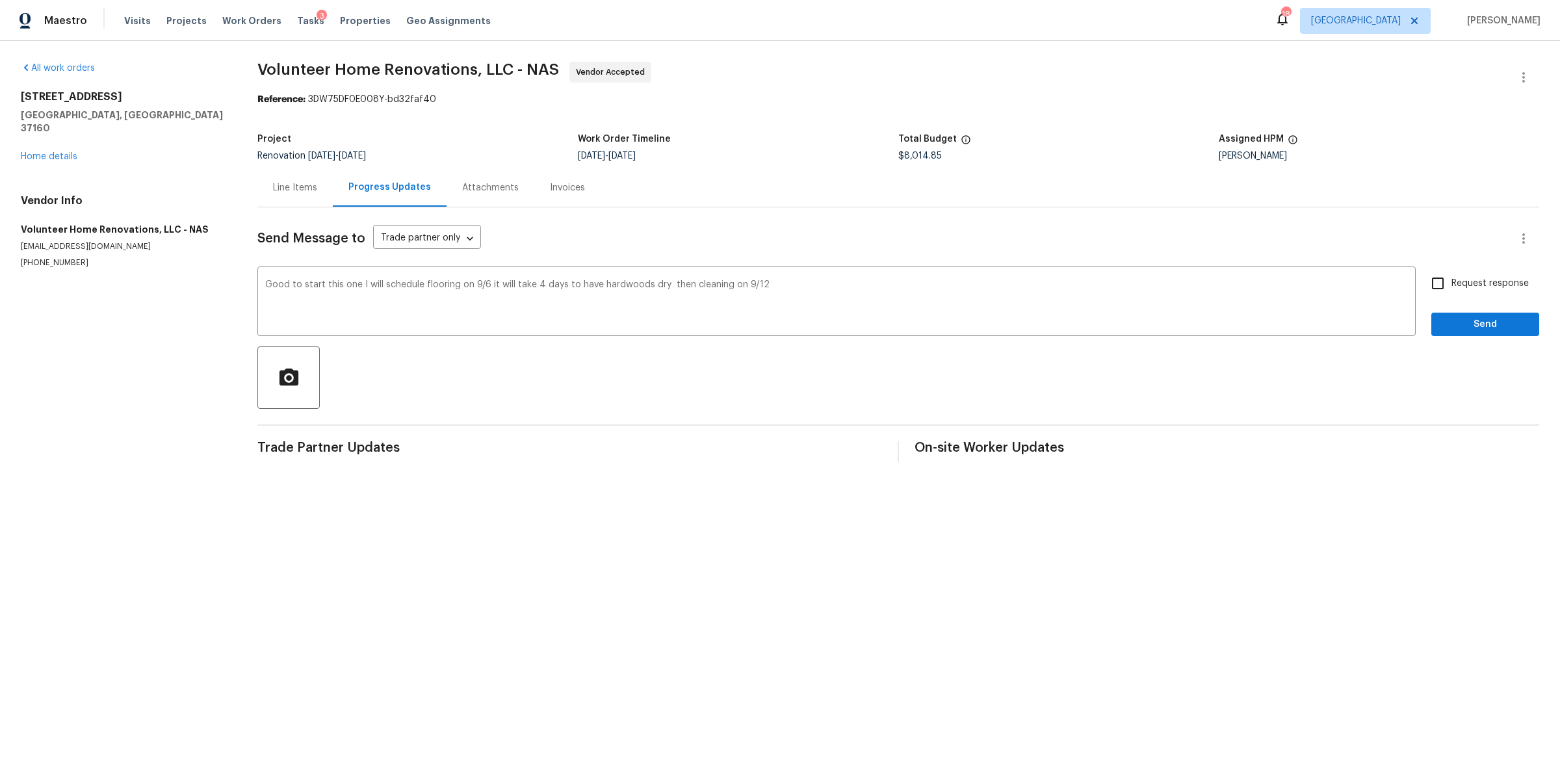
click at [1451, 279] on span "Request response" at bounding box center [1489, 284] width 77 height 14
click at [1443, 279] on input "Request response" at bounding box center [1437, 283] width 27 height 27
checkbox input "true"
click at [1443, 324] on span "Send" at bounding box center [1485, 325] width 87 height 16
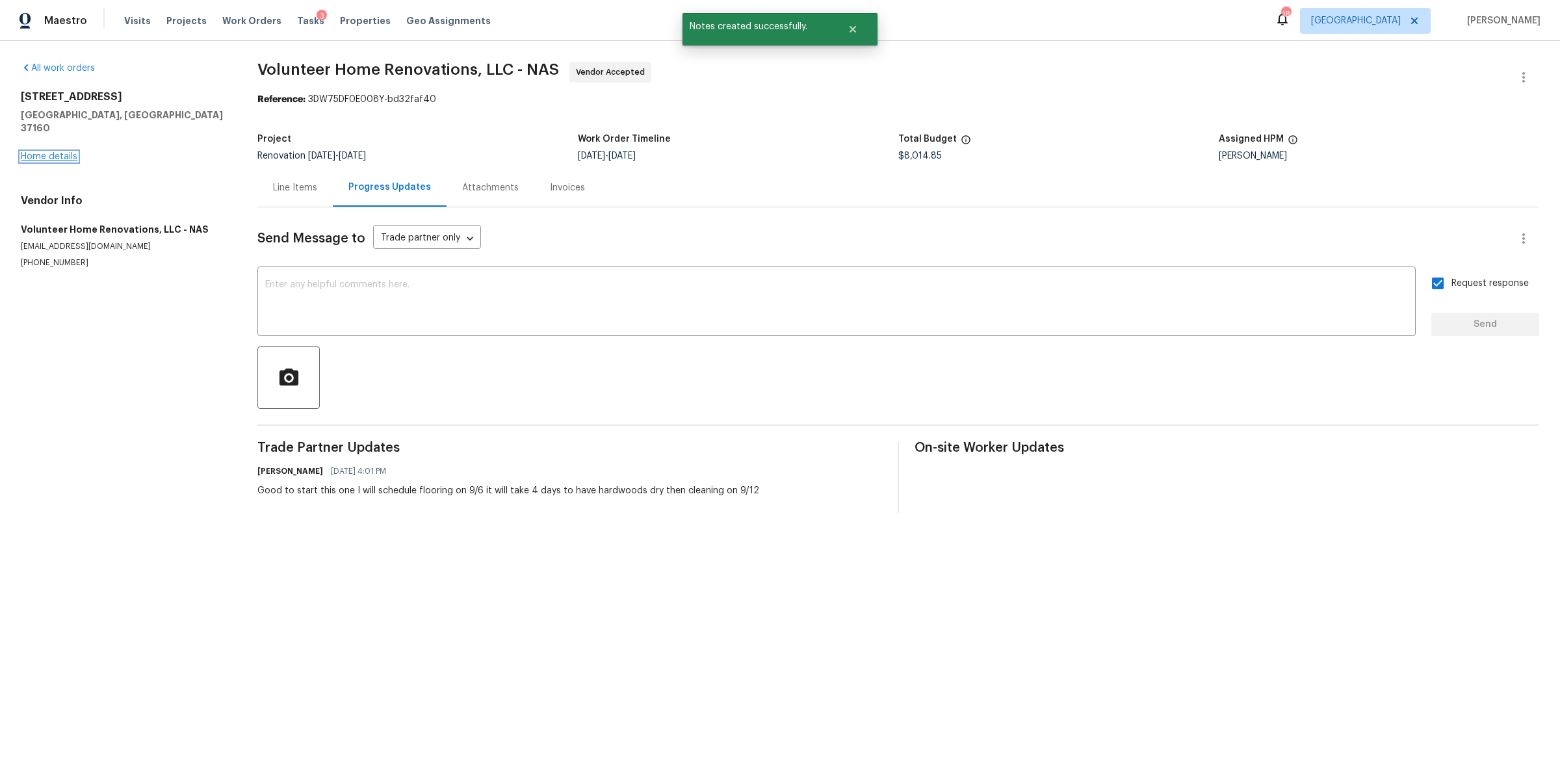
click at [45, 152] on link "Home details" at bounding box center [49, 156] width 57 height 9
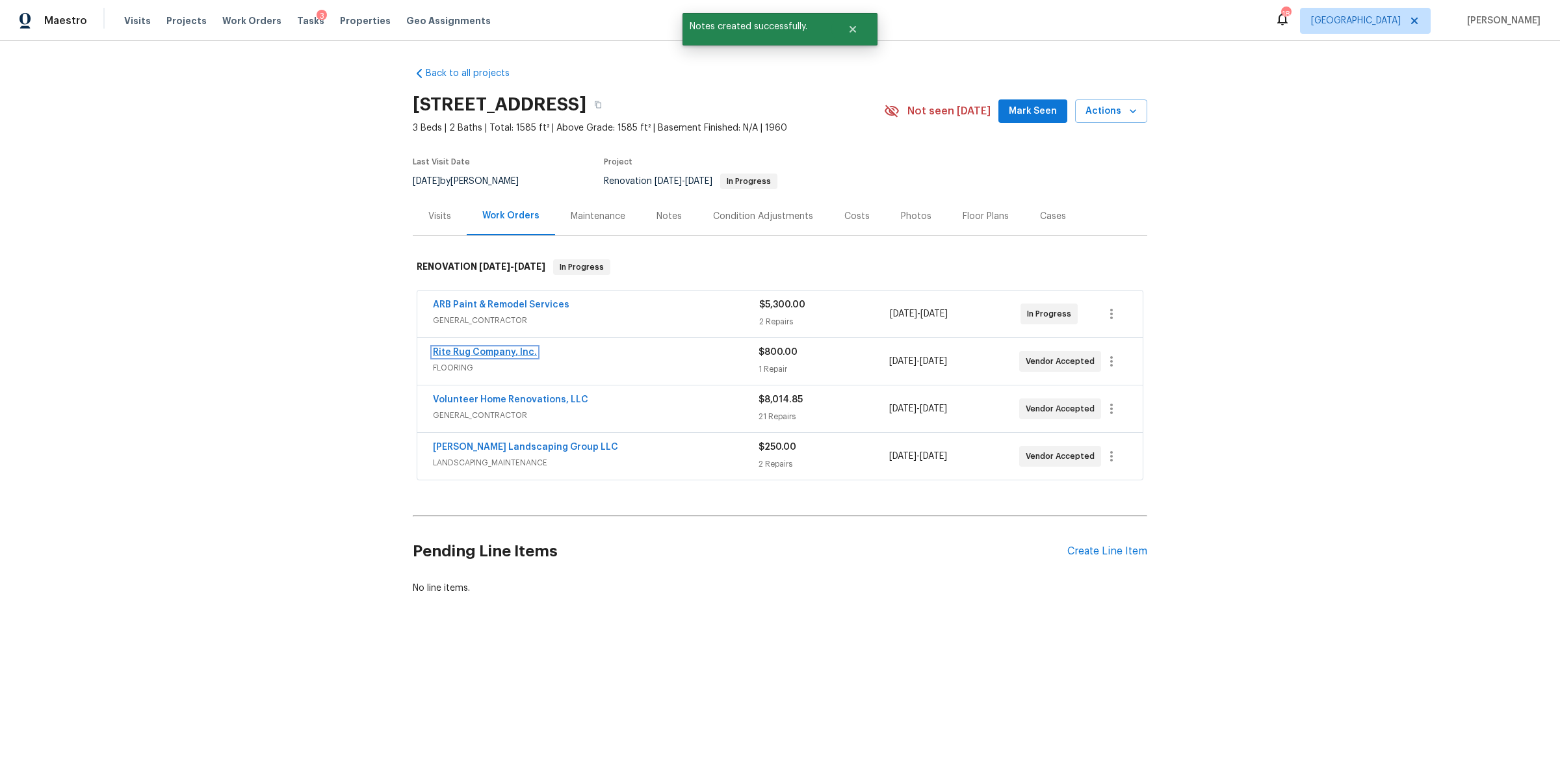
click at [480, 350] on link "Rite Rug Company, Inc." at bounding box center [485, 352] width 104 height 9
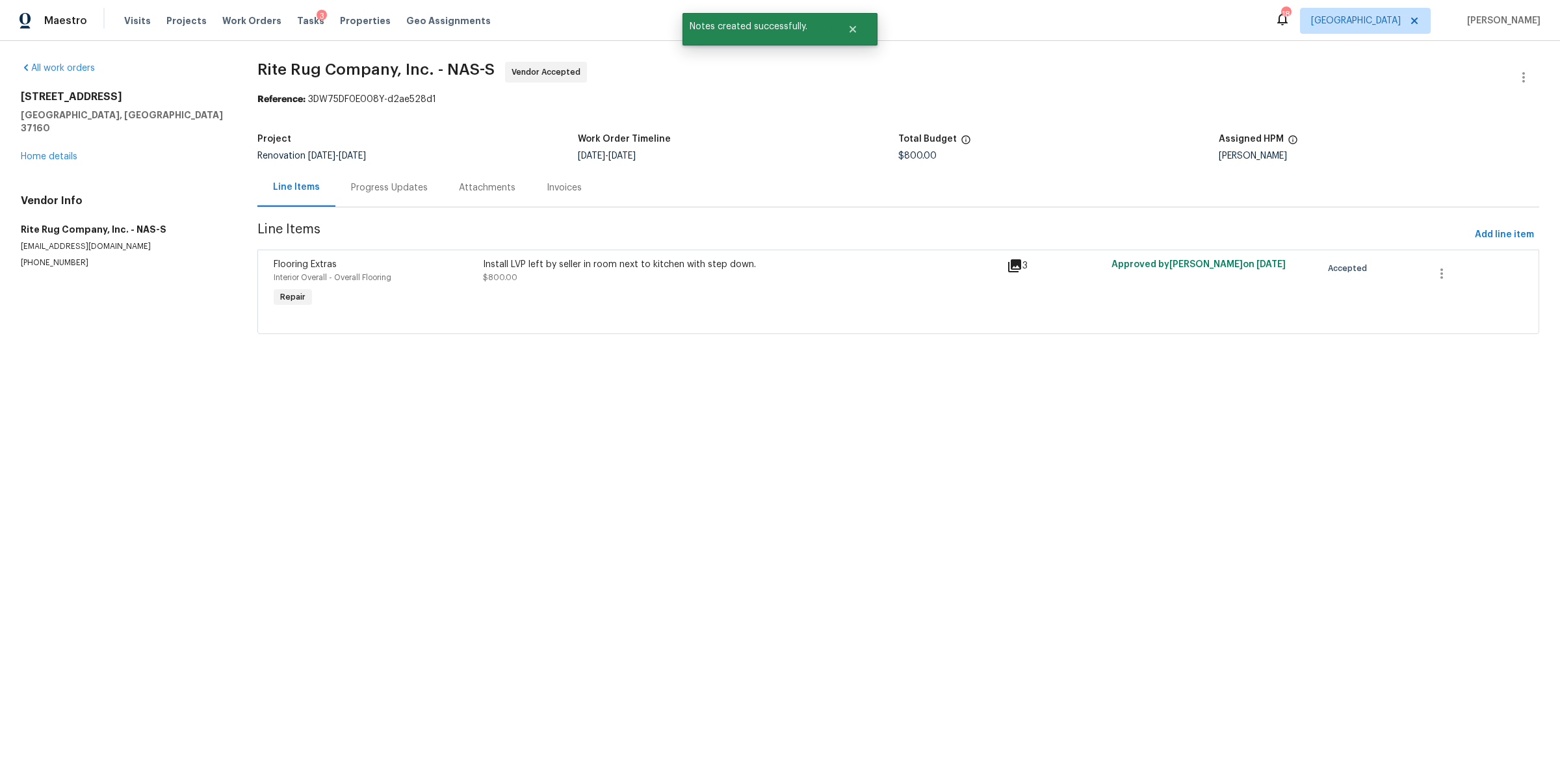
click at [378, 190] on div "Progress Updates" at bounding box center [389, 187] width 77 height 13
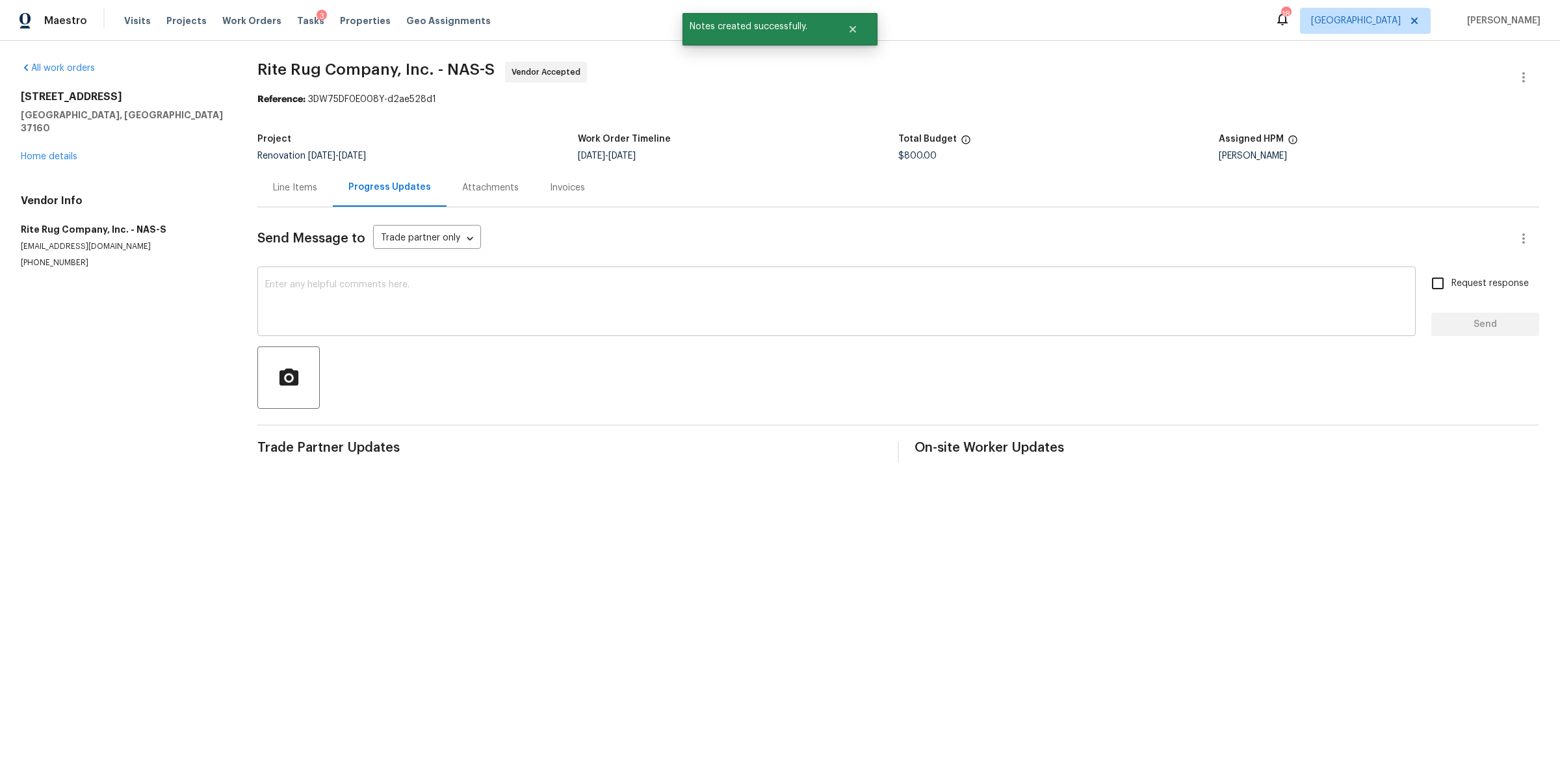
click at [488, 317] on textarea at bounding box center [836, 302] width 1143 height 45
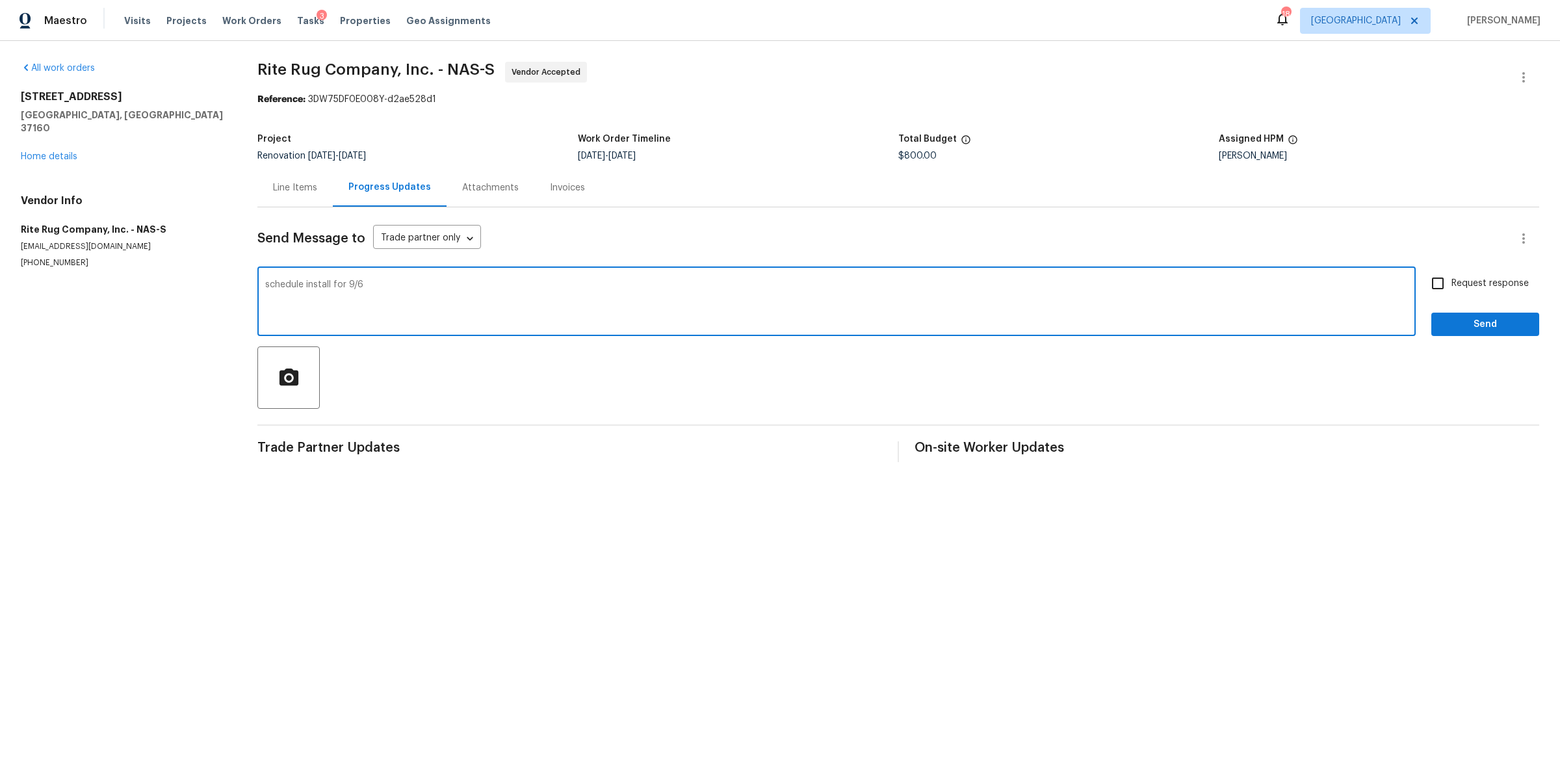
type textarea "schedule install for 9/6"
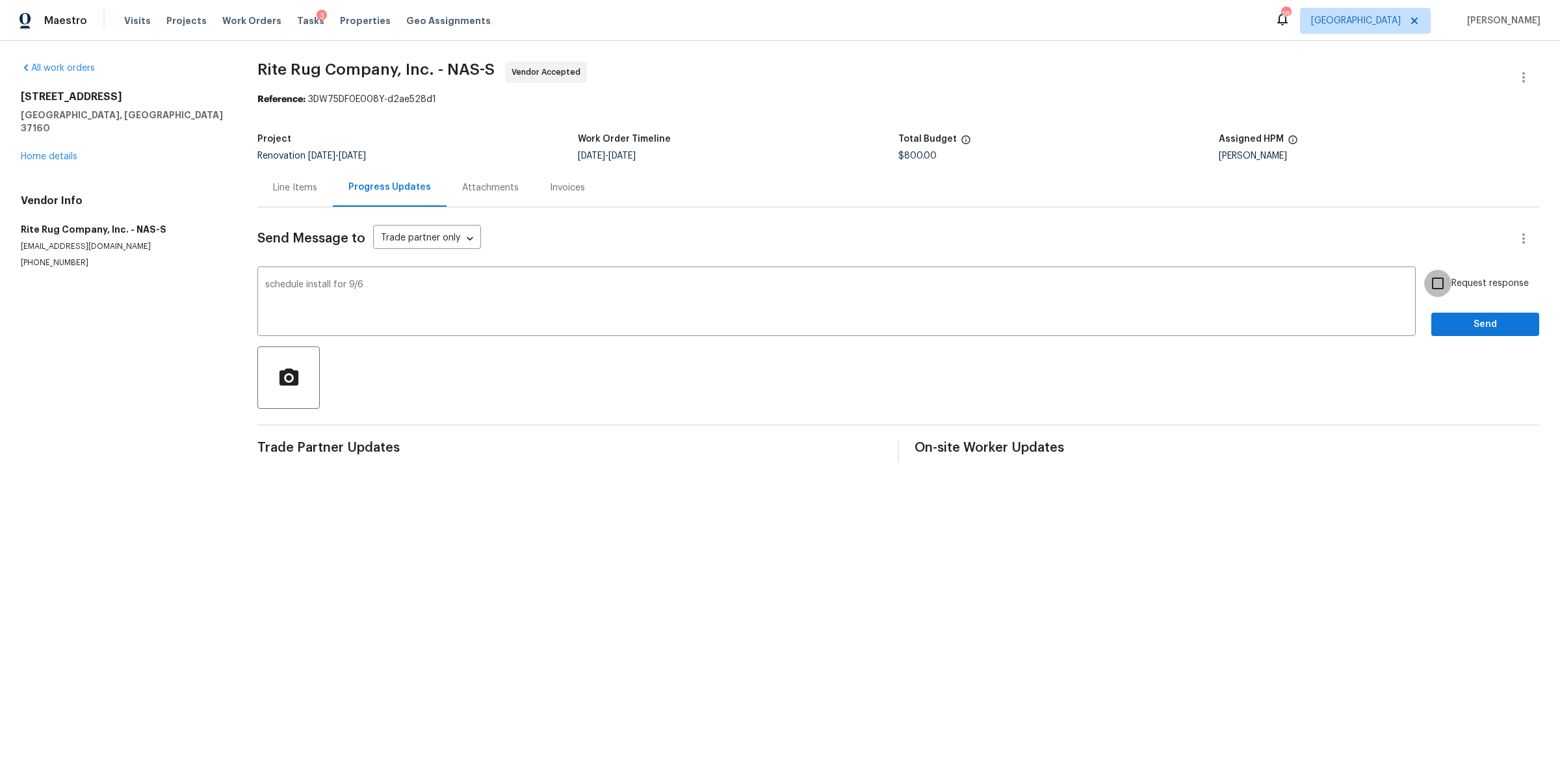
click at [1438, 277] on input "Request response" at bounding box center [1437, 283] width 27 height 27
checkbox input "true"
click at [1438, 312] on div "Request response Send" at bounding box center [1485, 303] width 108 height 66
click at [1431, 322] on button "Send" at bounding box center [1485, 325] width 108 height 24
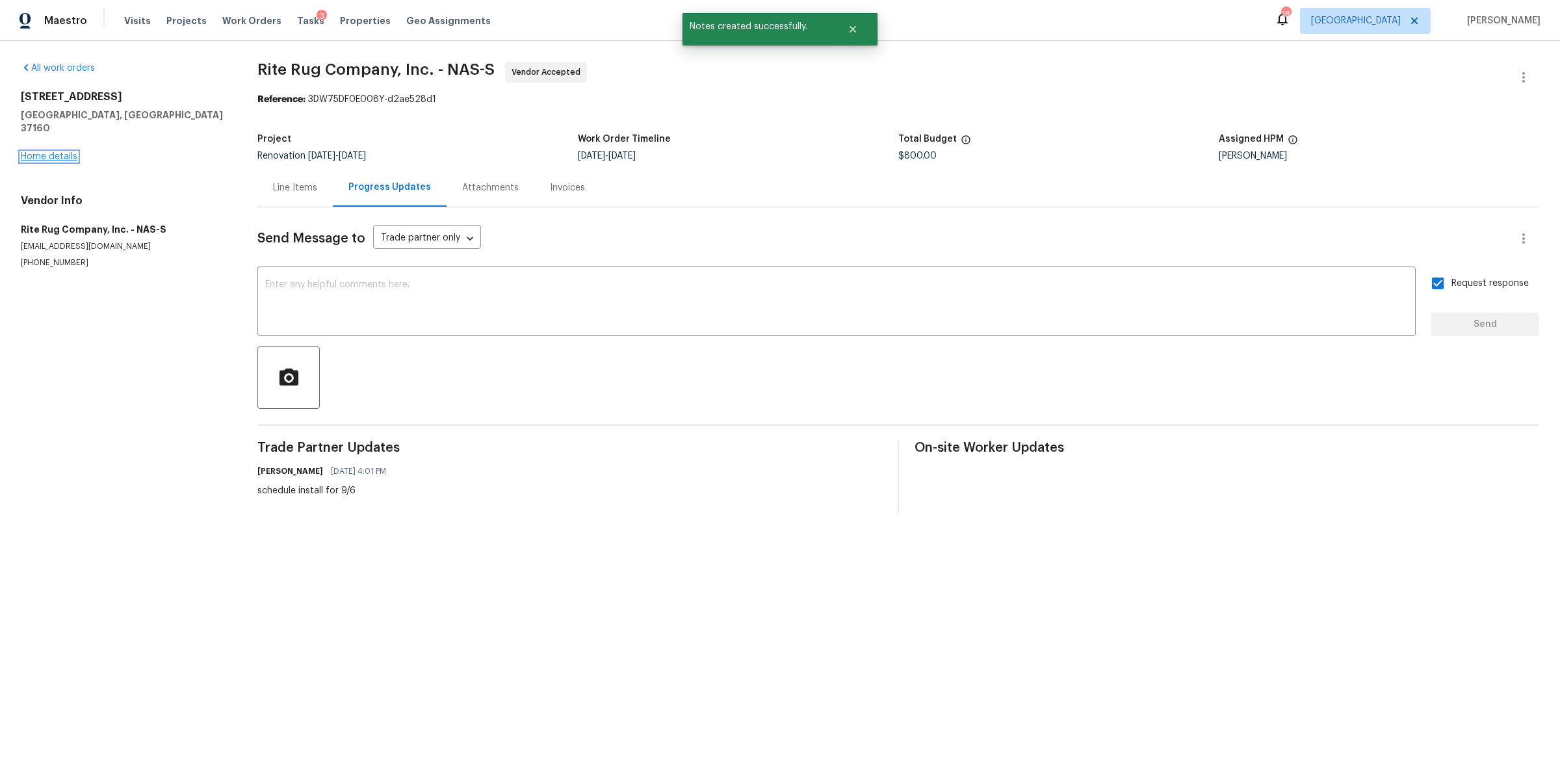
click at [52, 152] on link "Home details" at bounding box center [49, 156] width 57 height 9
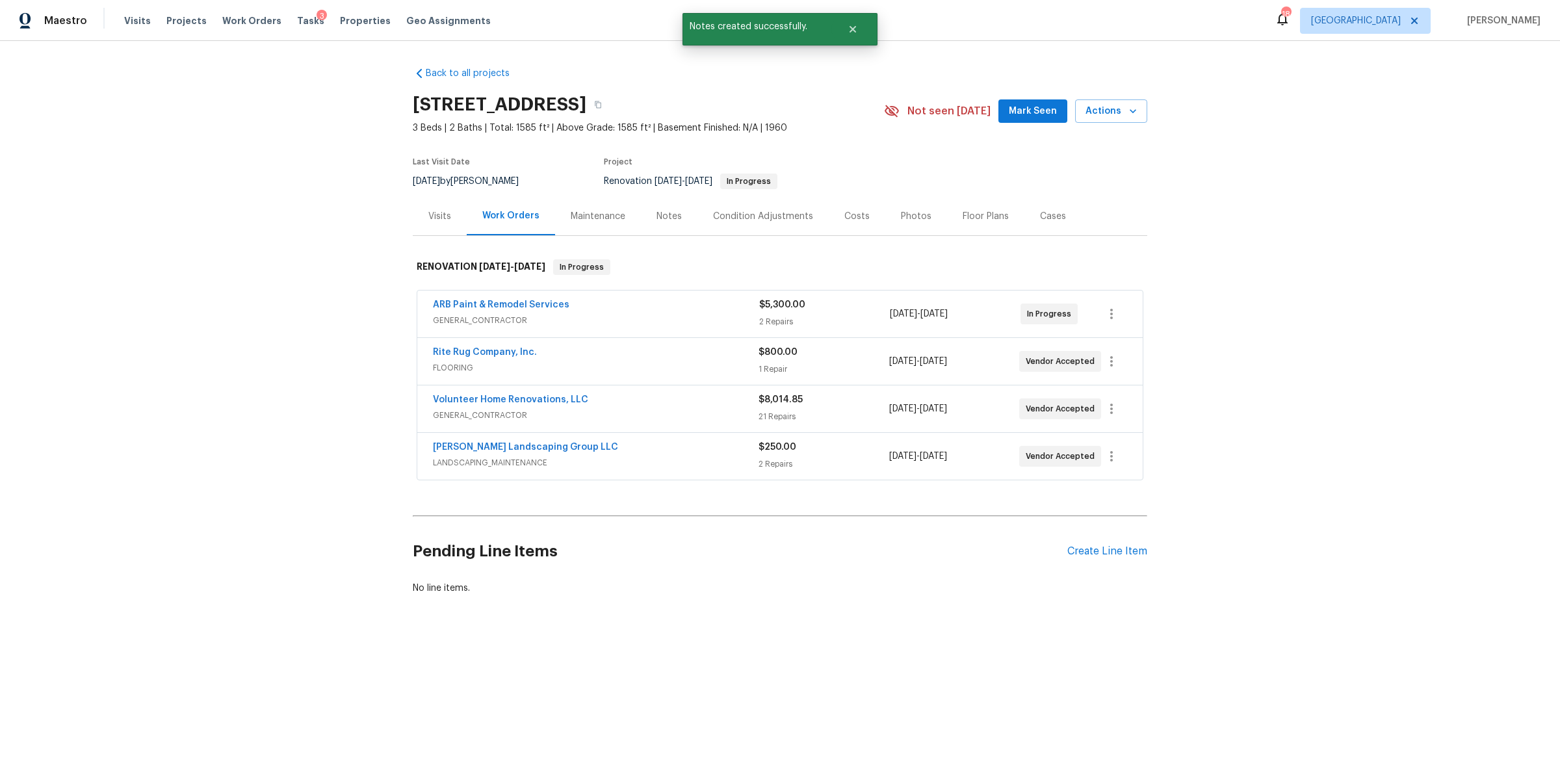
click at [514, 298] on span "ARB Paint & Remodel Services" at bounding box center [501, 304] width 136 height 13
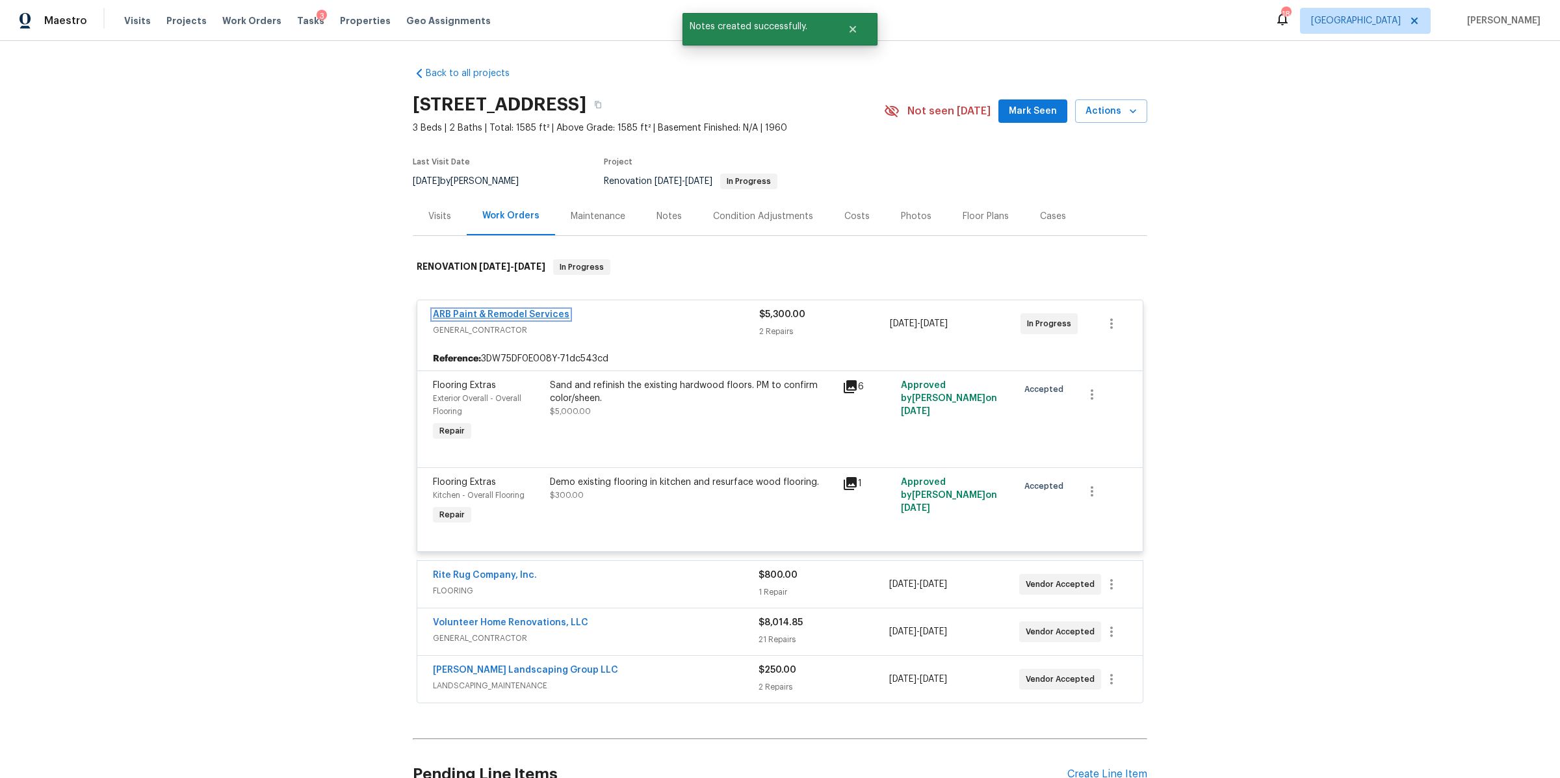
click at [515, 312] on link "ARB Paint & Remodel Services" at bounding box center [501, 314] width 136 height 9
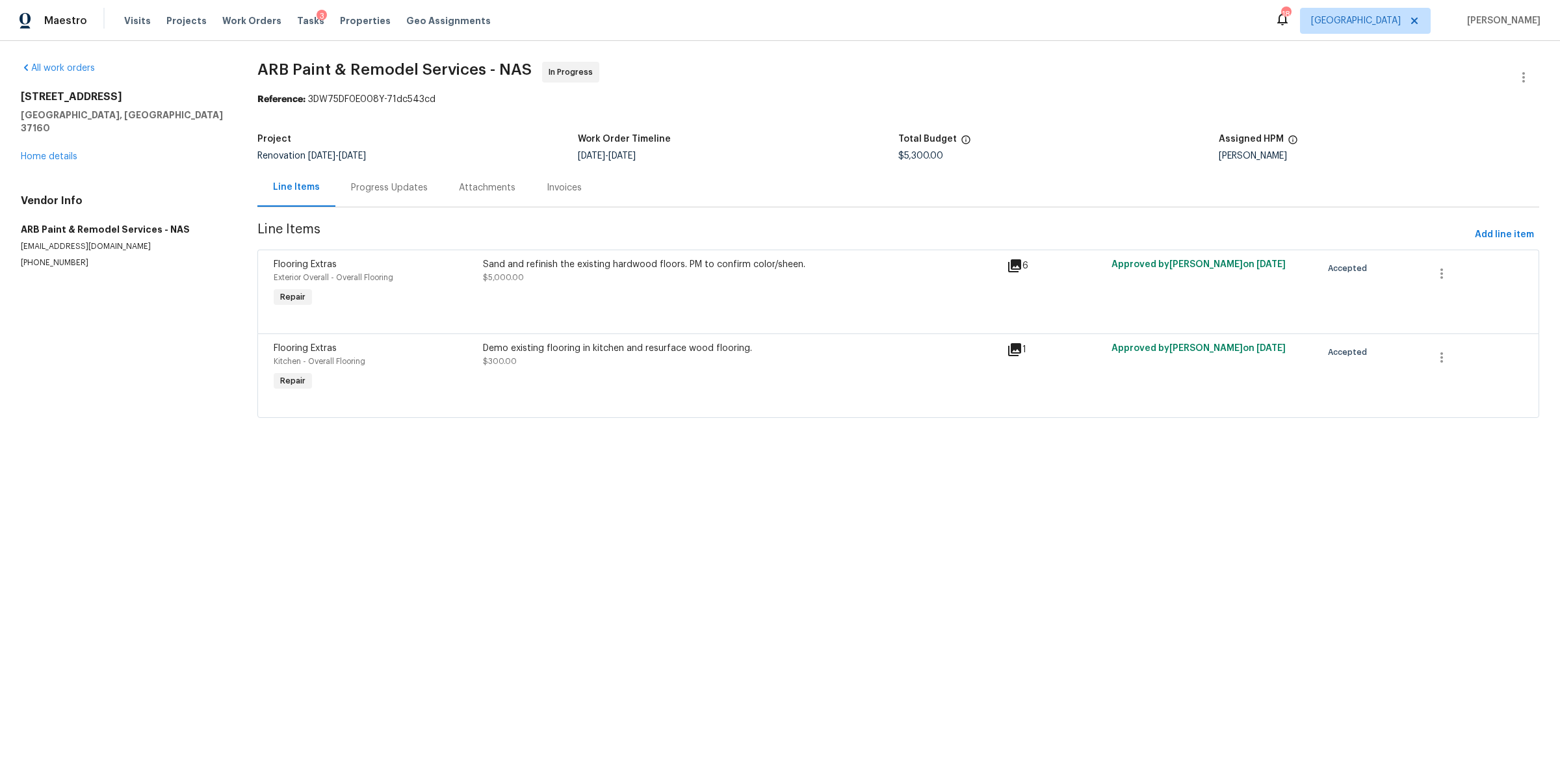
click at [380, 178] on div "Progress Updates" at bounding box center [389, 187] width 108 height 38
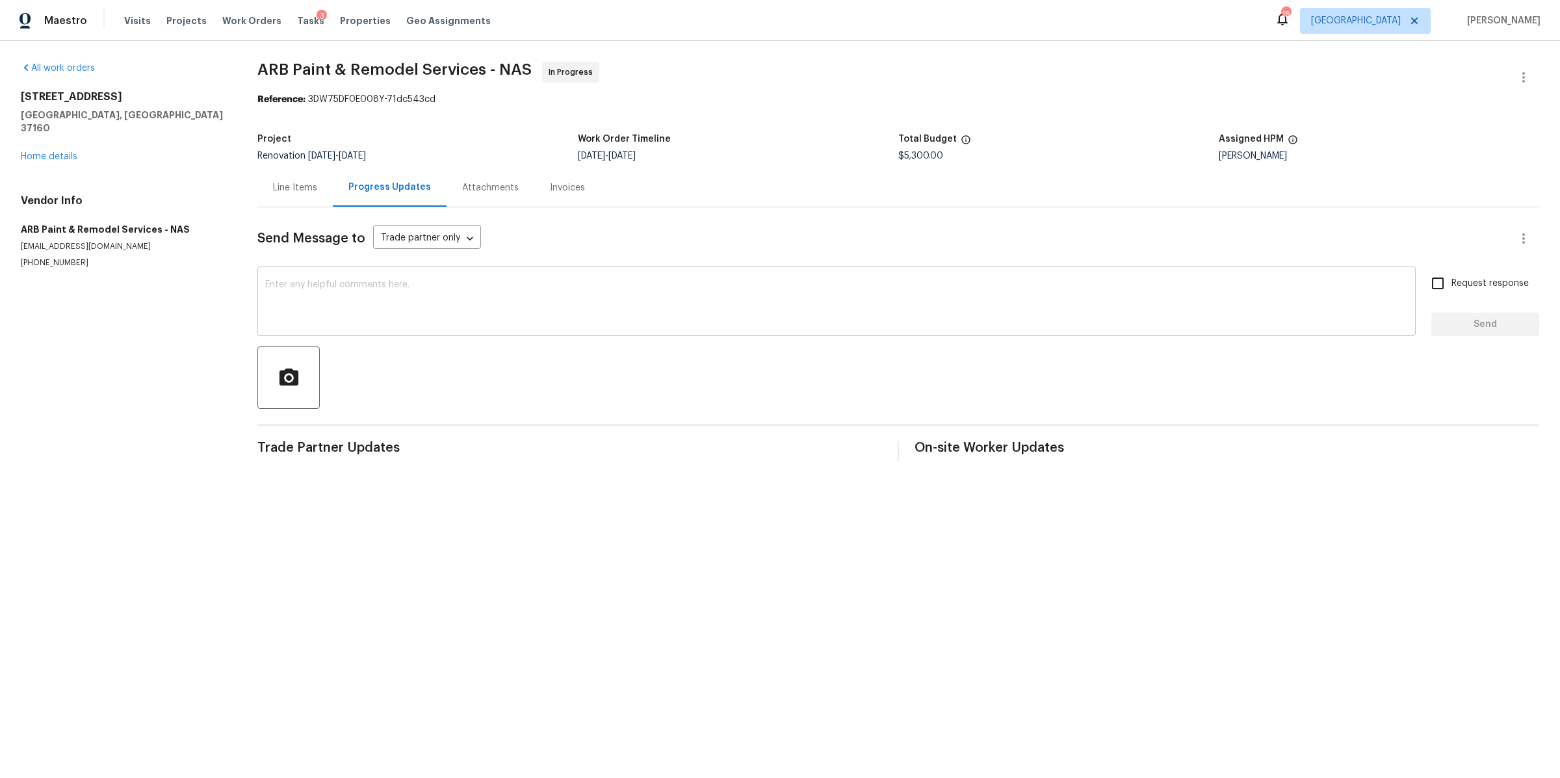
click at [438, 320] on textarea at bounding box center [836, 302] width 1143 height 45
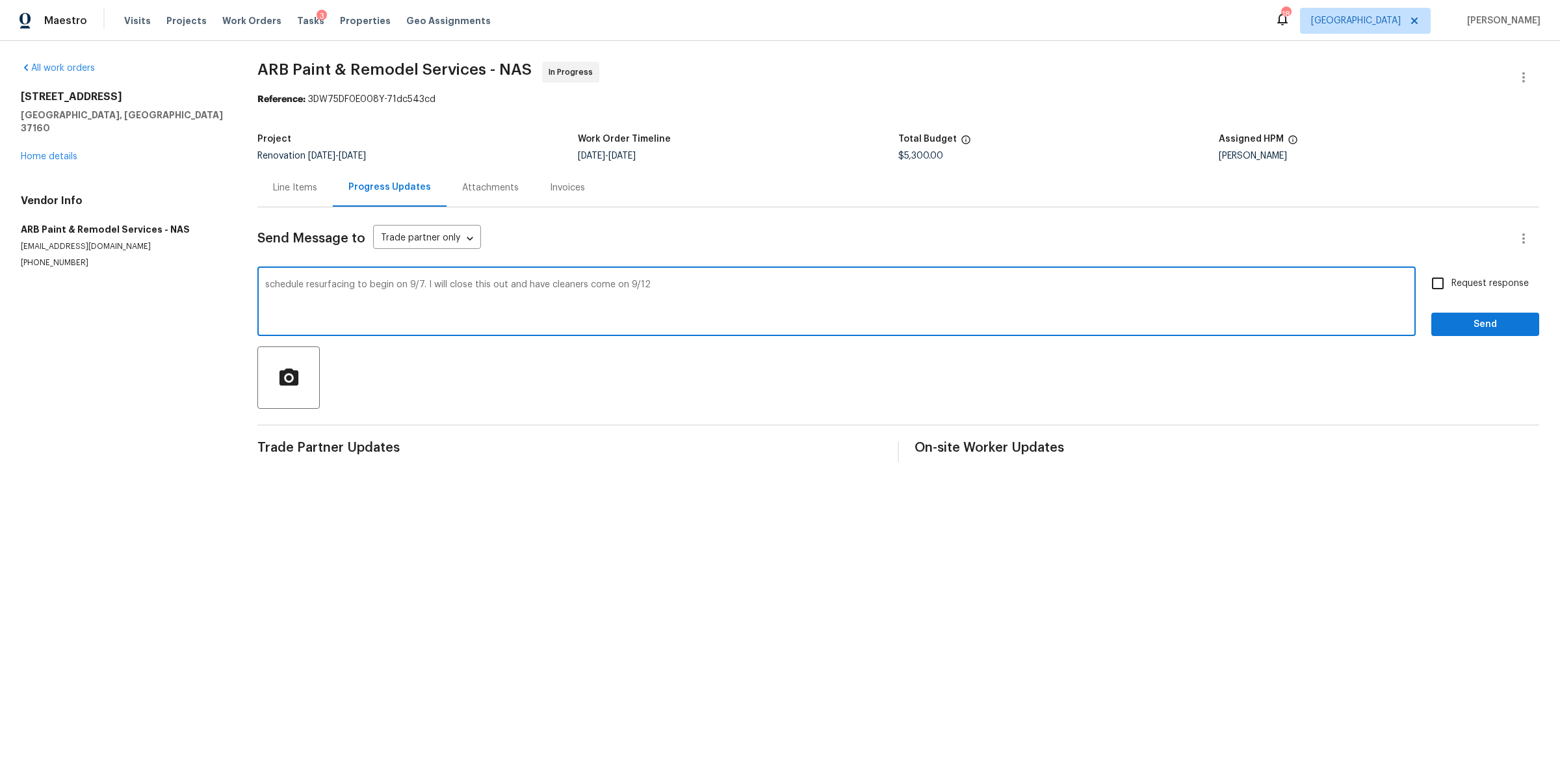
type textarea "schedule resurfacing to begin on 9/7. I will close this out and have cleaners c…"
click at [1452, 278] on span "Request response" at bounding box center [1489, 284] width 77 height 14
click at [1451, 278] on input "Request response" at bounding box center [1437, 283] width 27 height 27
checkbox input "true"
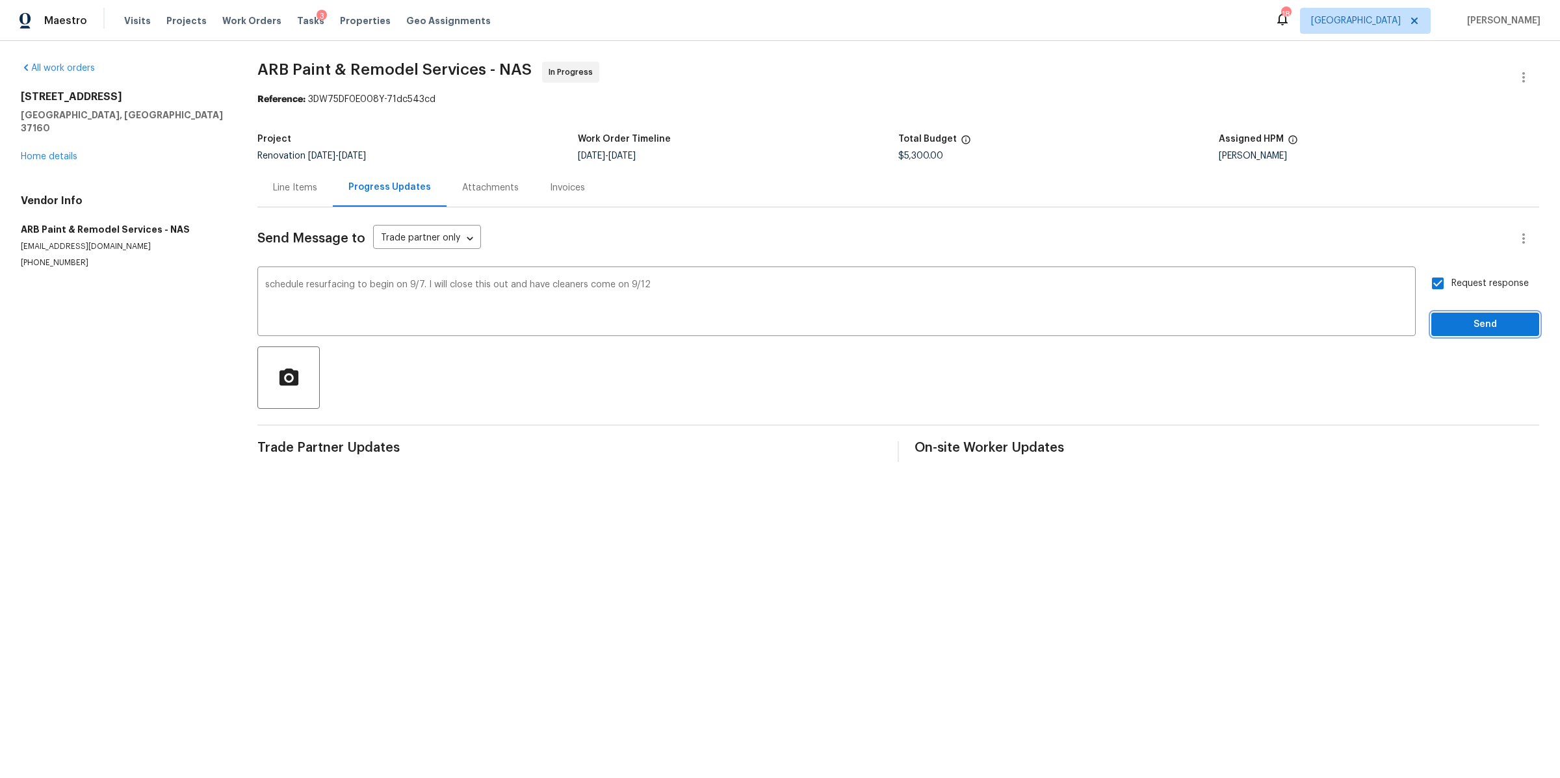
click at [1464, 325] on span "Send" at bounding box center [1485, 325] width 87 height 16
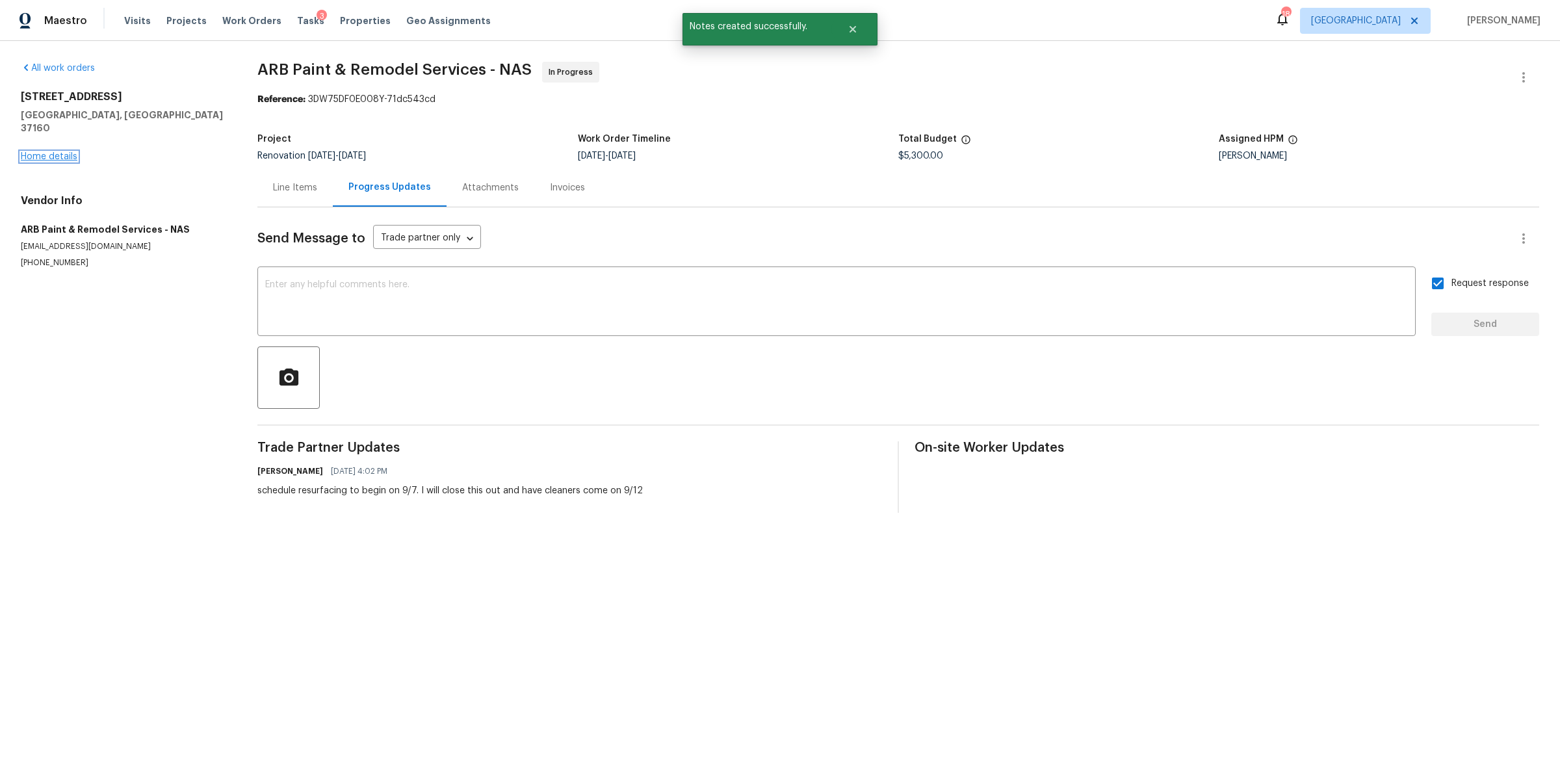
click at [65, 152] on link "Home details" at bounding box center [49, 156] width 57 height 9
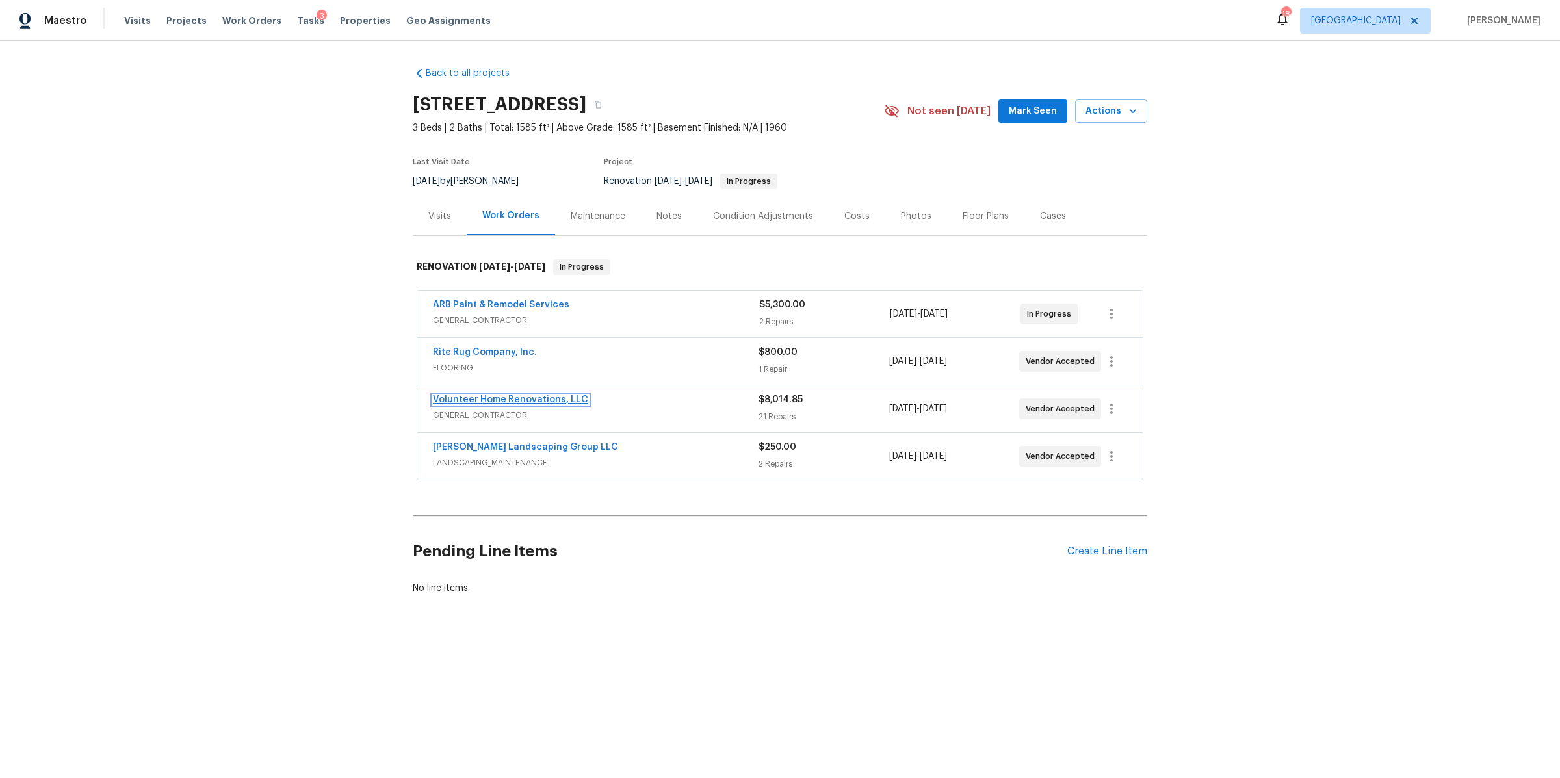
click at [530, 404] on link "Volunteer Home Renovations, LLC" at bounding box center [510, 399] width 155 height 9
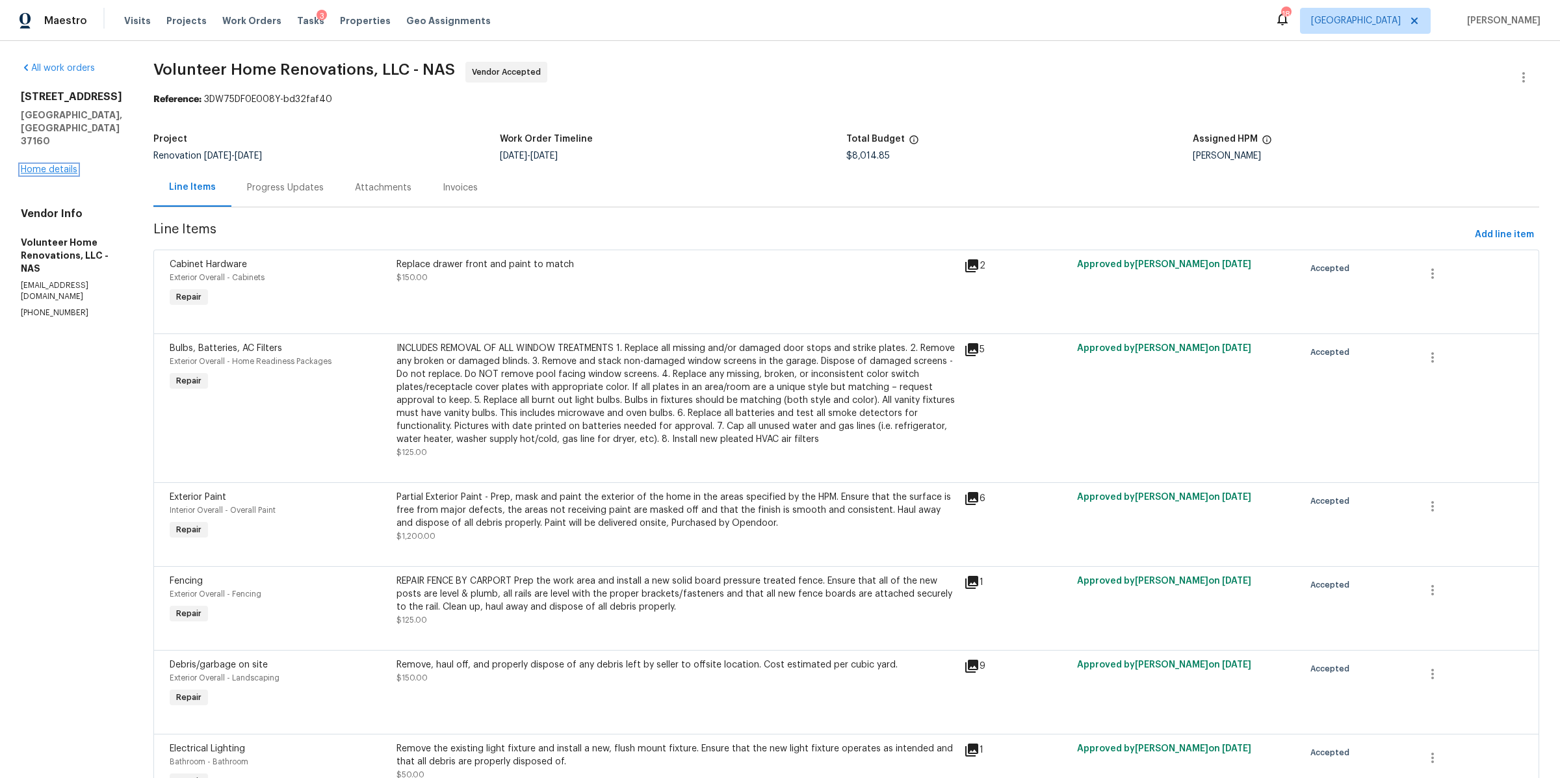
click at [41, 165] on link "Home details" at bounding box center [49, 169] width 57 height 9
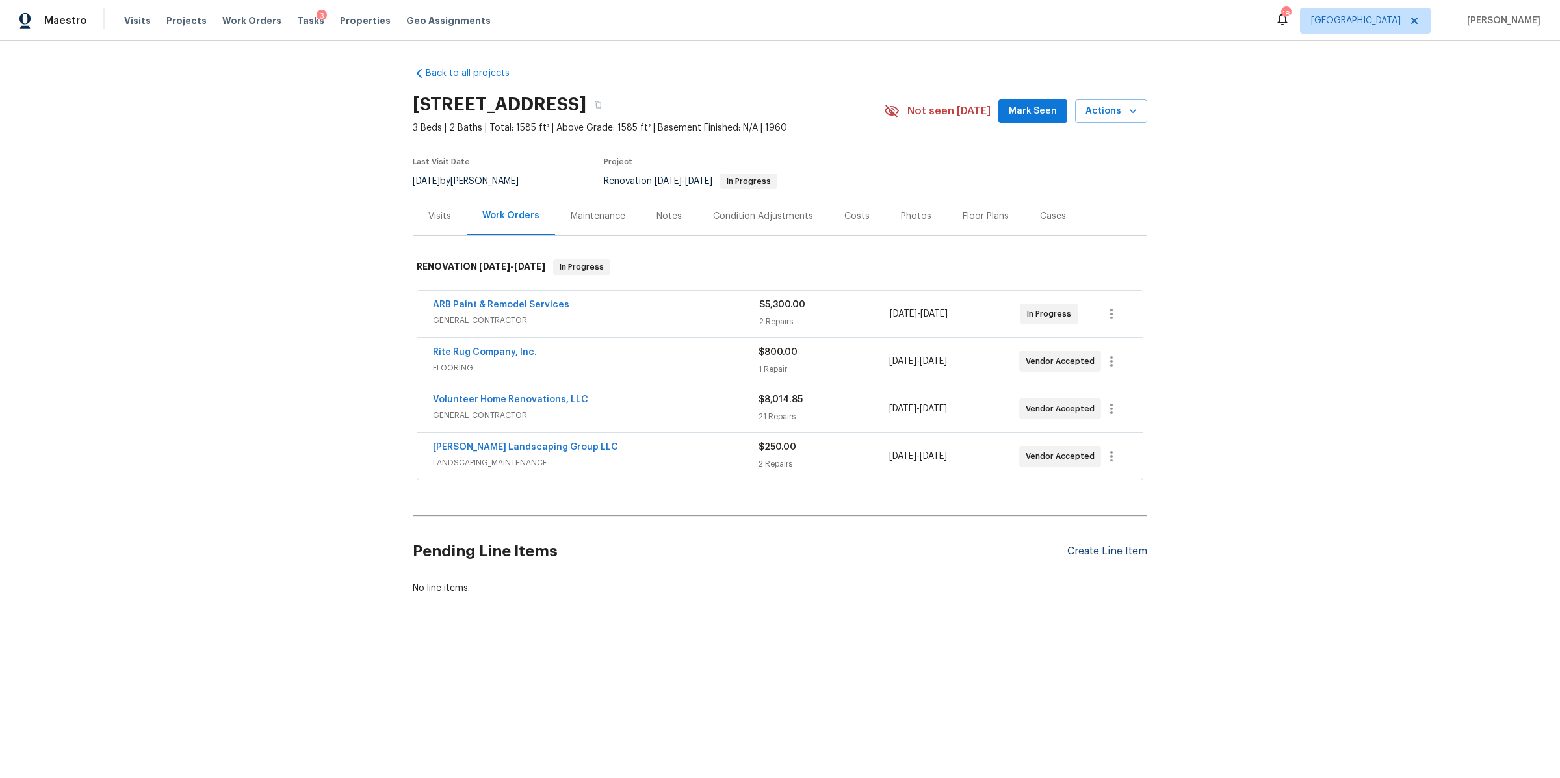
click at [1108, 554] on div "Create Line Item" at bounding box center [1107, 551] width 80 height 12
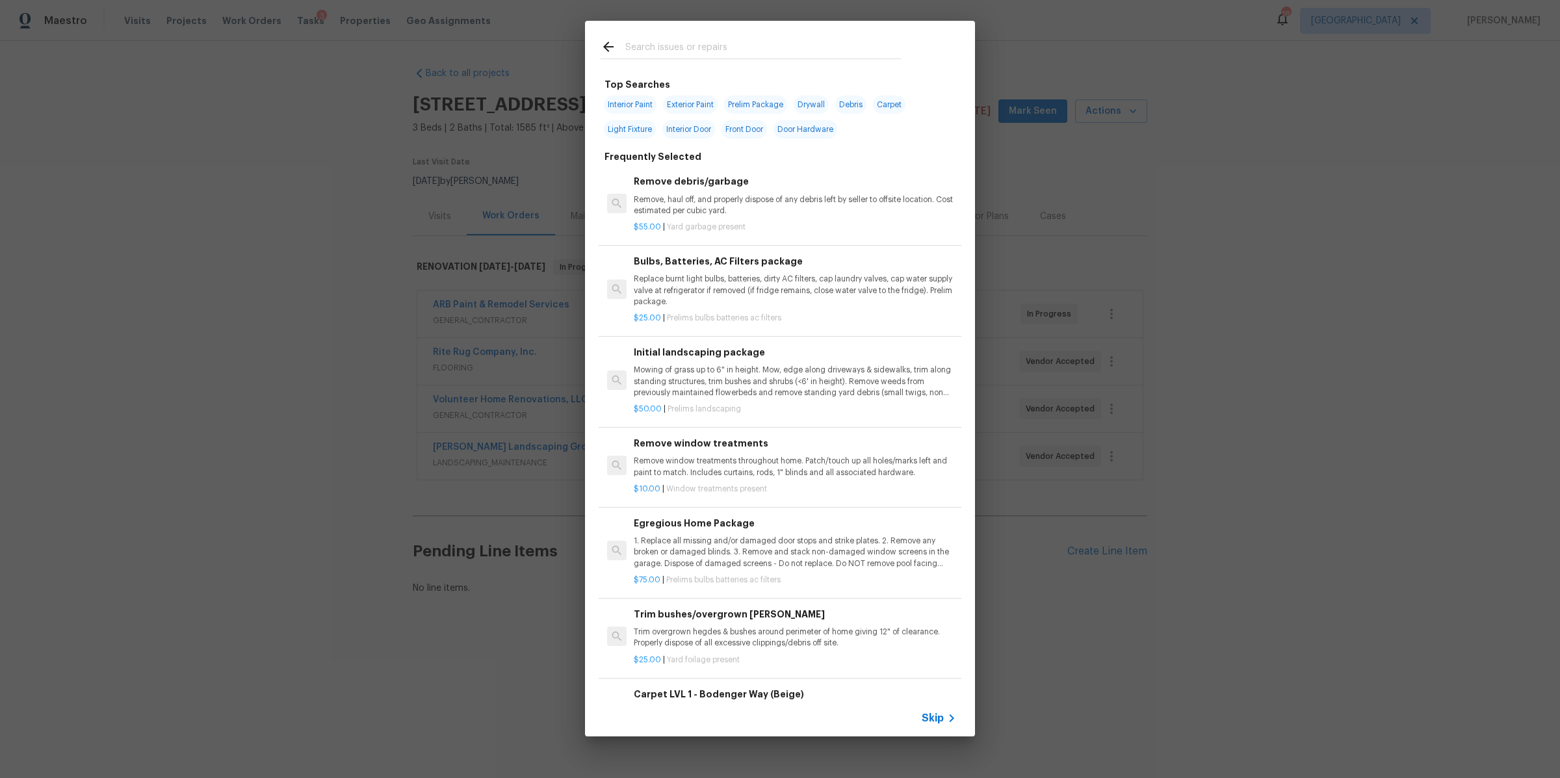
click at [934, 714] on span "Skip" at bounding box center [933, 718] width 22 height 13
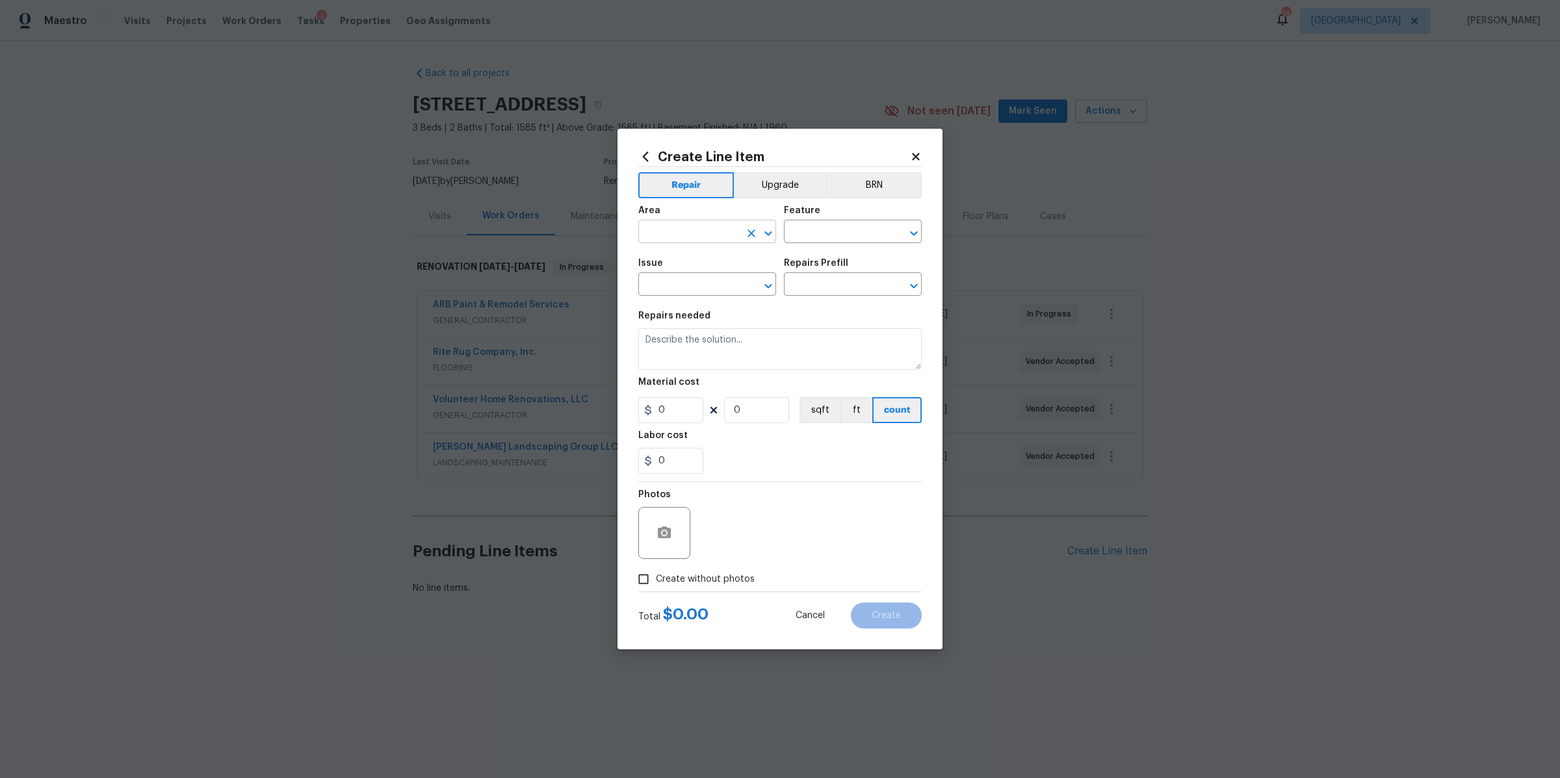
click at [671, 229] on input "text" at bounding box center [688, 233] width 101 height 20
click at [692, 298] on ul "Interior Addition Interior Overall" at bounding box center [707, 272] width 138 height 53
click at [694, 286] on li "Interior Overall" at bounding box center [707, 282] width 138 height 21
type input "Interior Overall"
click at [870, 239] on input "text" at bounding box center [834, 233] width 101 height 20
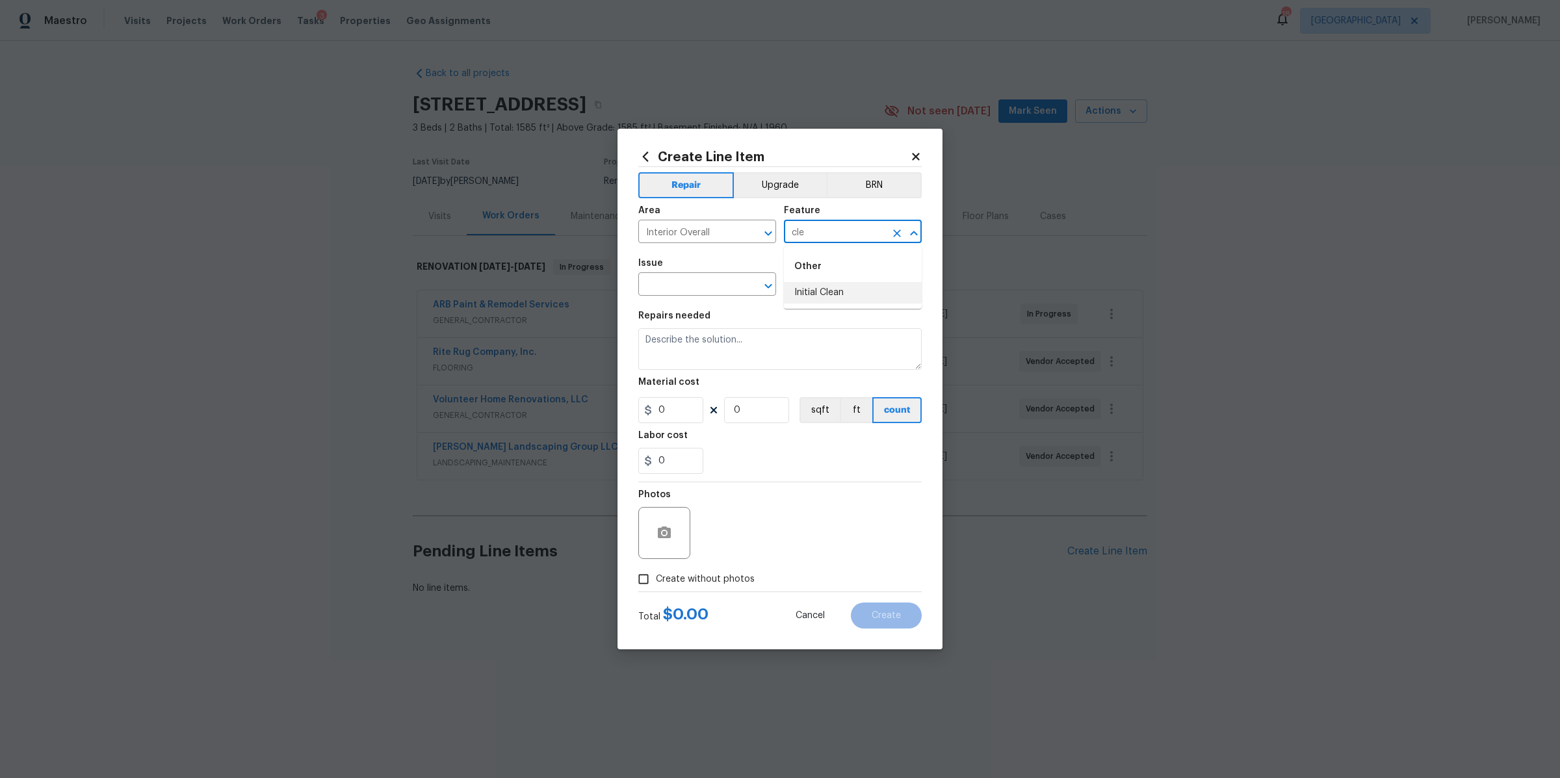
click at [822, 289] on li "Initial Clean" at bounding box center [853, 292] width 138 height 21
type input "Initial Clean"
click at [700, 289] on input "text" at bounding box center [688, 286] width 101 height 20
click at [672, 339] on li "Initial cleaning" at bounding box center [707, 345] width 138 height 21
type input "Initial cleaning"
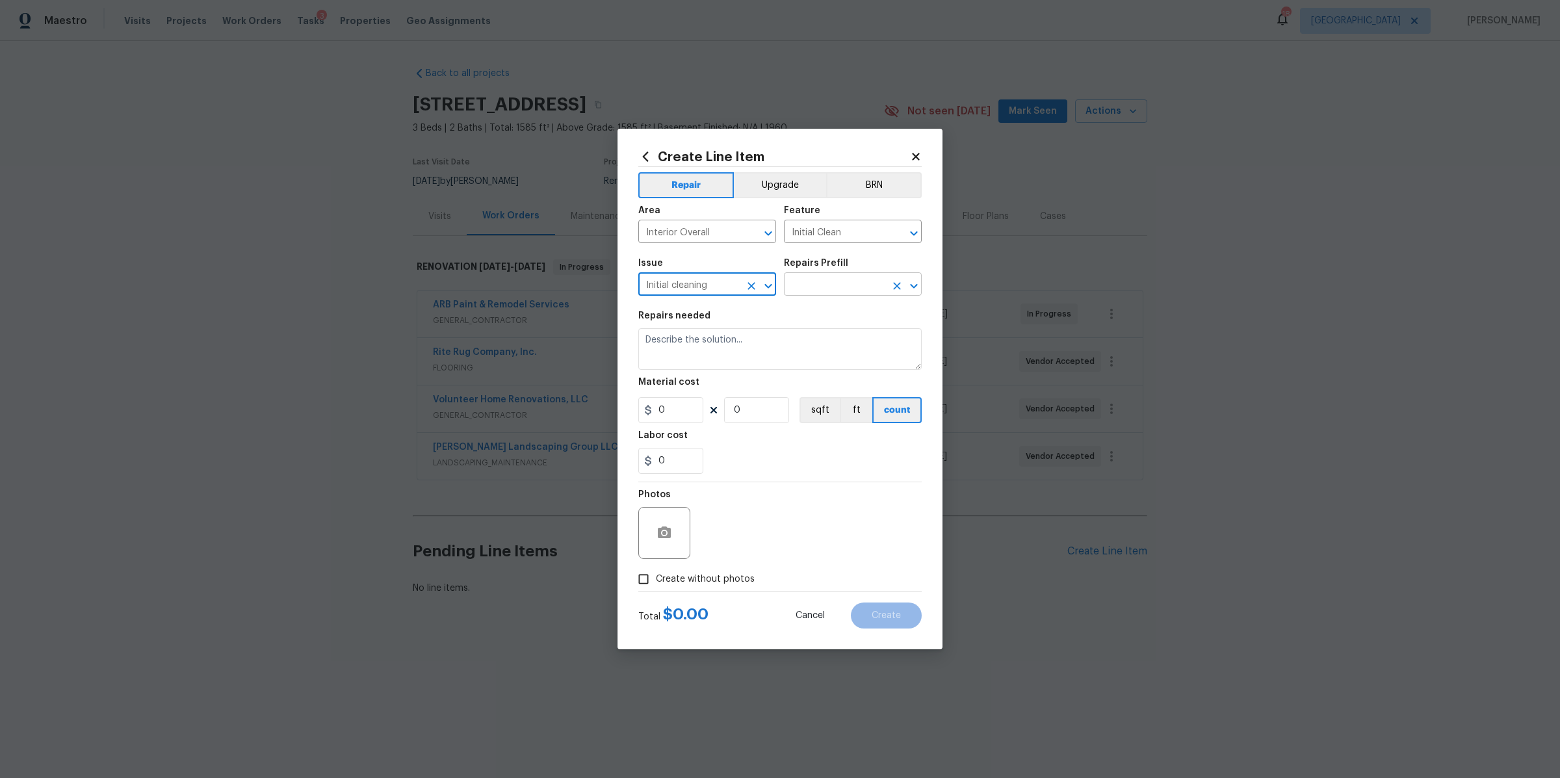
click at [811, 278] on input "text" at bounding box center [834, 286] width 101 height 20
click at [824, 305] on li "Initial cleaning $200.00" at bounding box center [853, 314] width 138 height 21
type input "Home Readiness Packages"
type input "Initial cleaning $200.00"
type textarea "1. Wipe down exterior doors and trim. 2. Clean out all exterior light fixtures …"
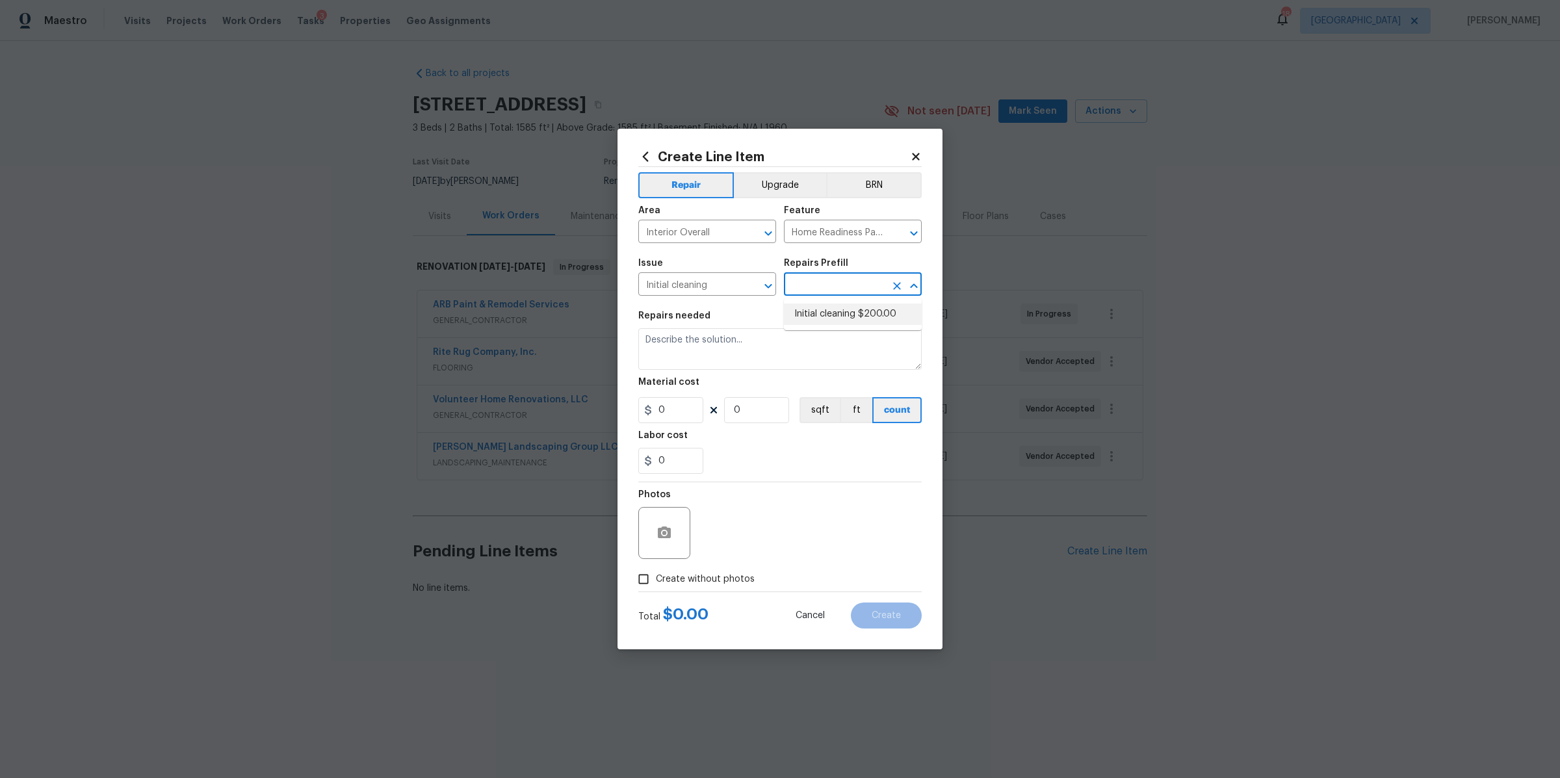
type input "200"
type input "1"
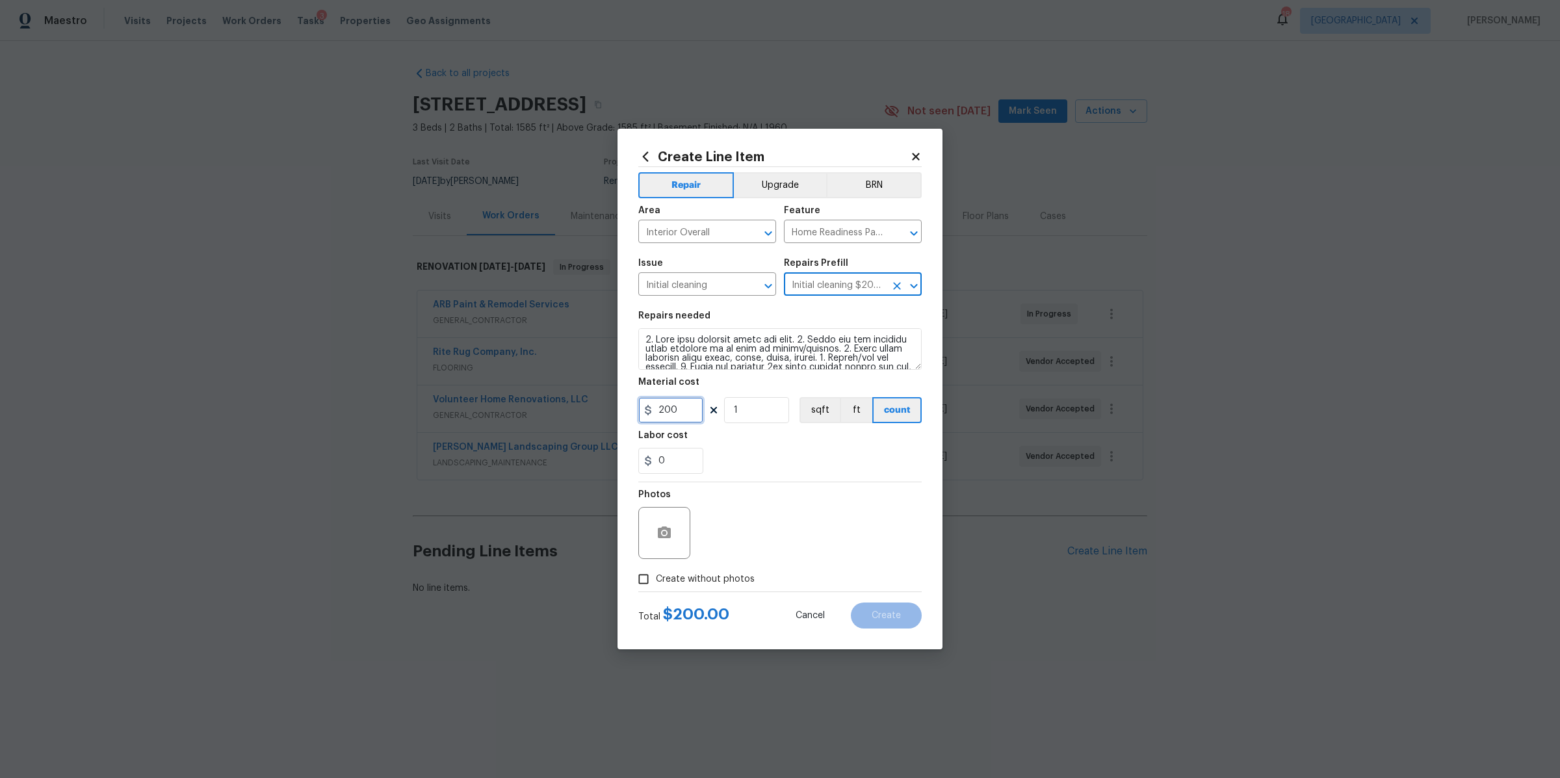
click at [676, 413] on input "200" at bounding box center [670, 410] width 65 height 26
type input "350"
click at [686, 584] on span "Create without photos" at bounding box center [705, 580] width 99 height 14
click at [656, 584] on input "Create without photos" at bounding box center [643, 579] width 25 height 25
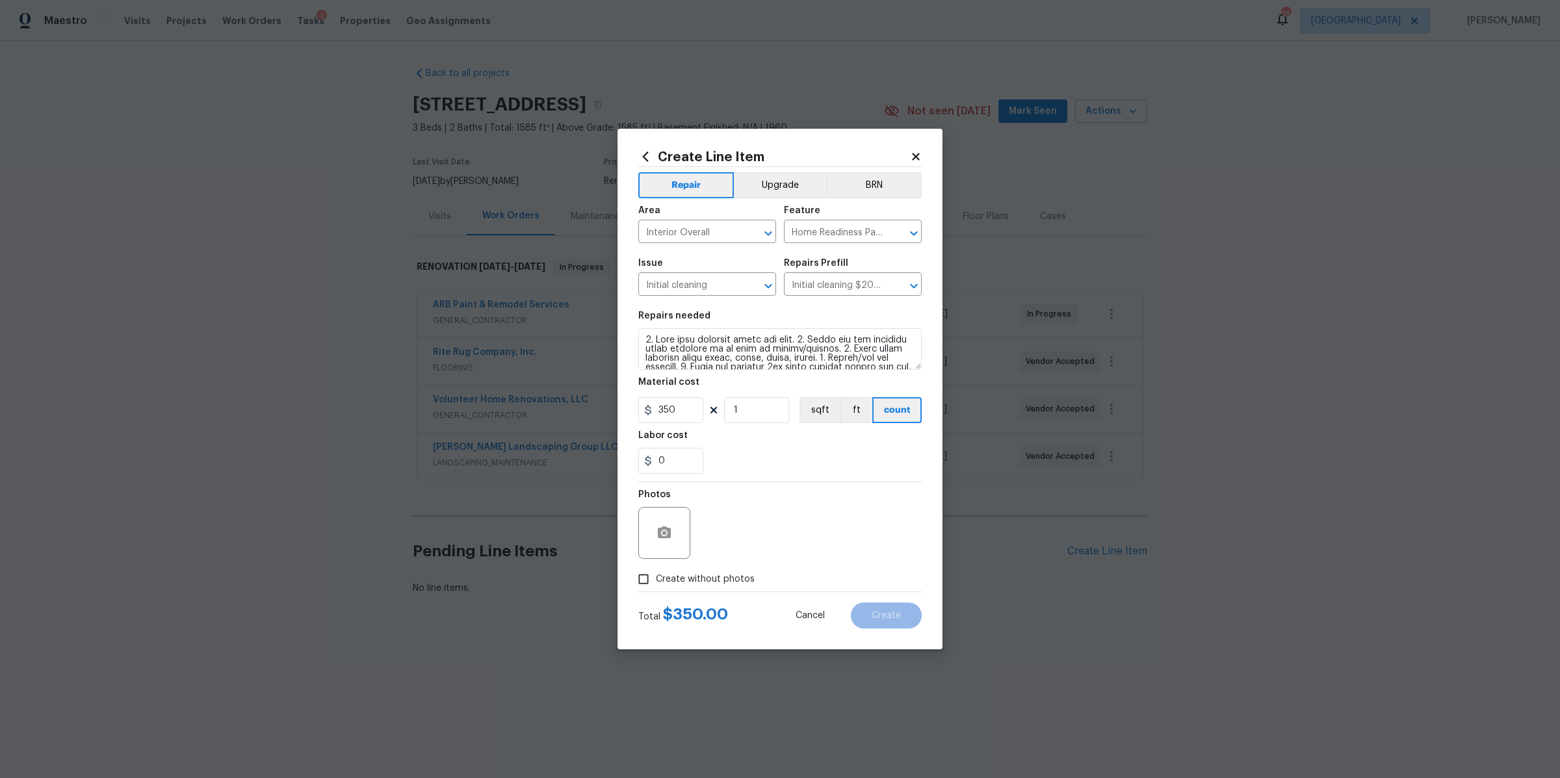
checkbox input "true"
click at [753, 545] on textarea at bounding box center [811, 533] width 221 height 52
type textarea "na"
click at [905, 612] on button "Create" at bounding box center [886, 616] width 71 height 26
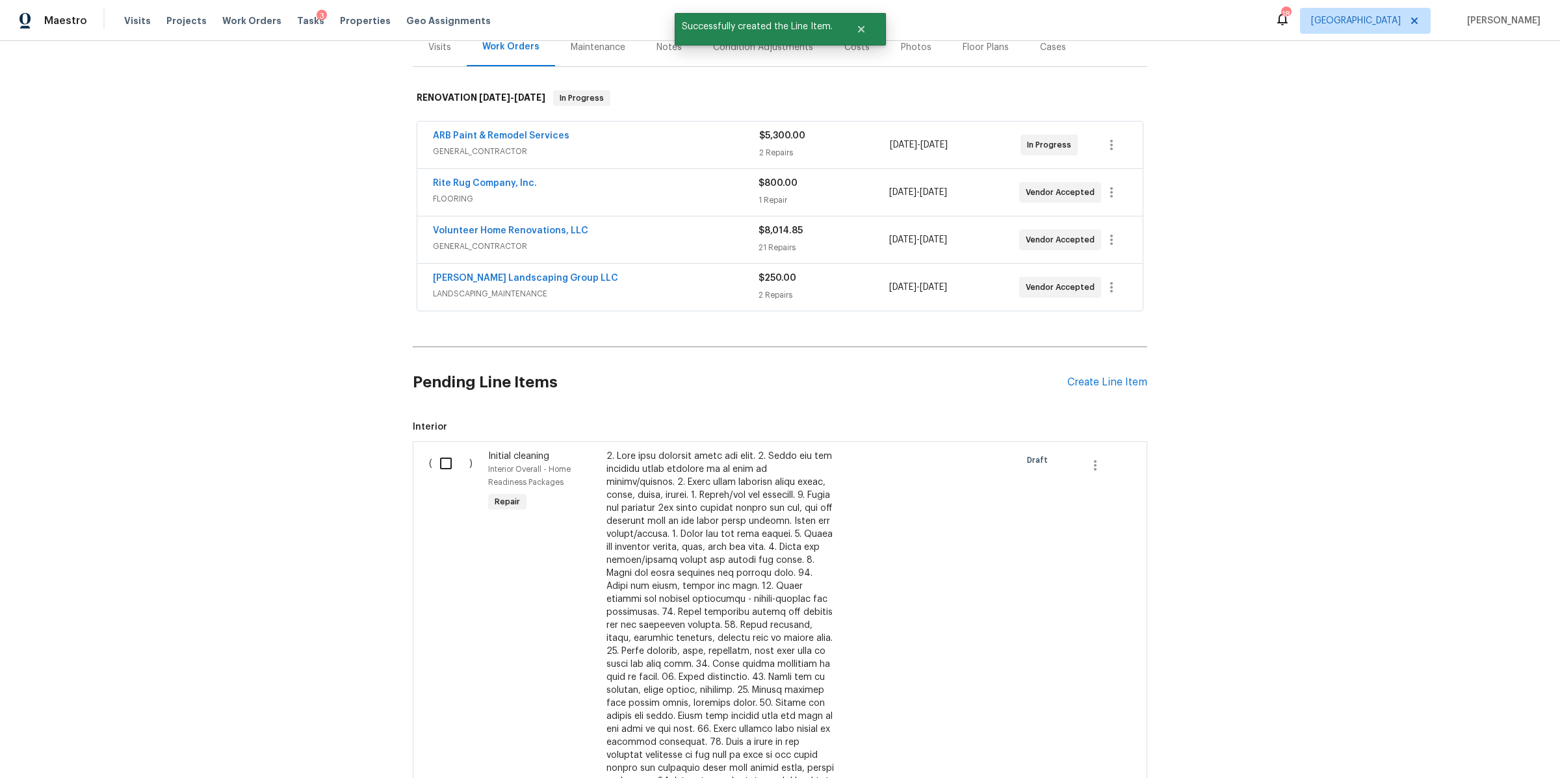
scroll to position [255, 0]
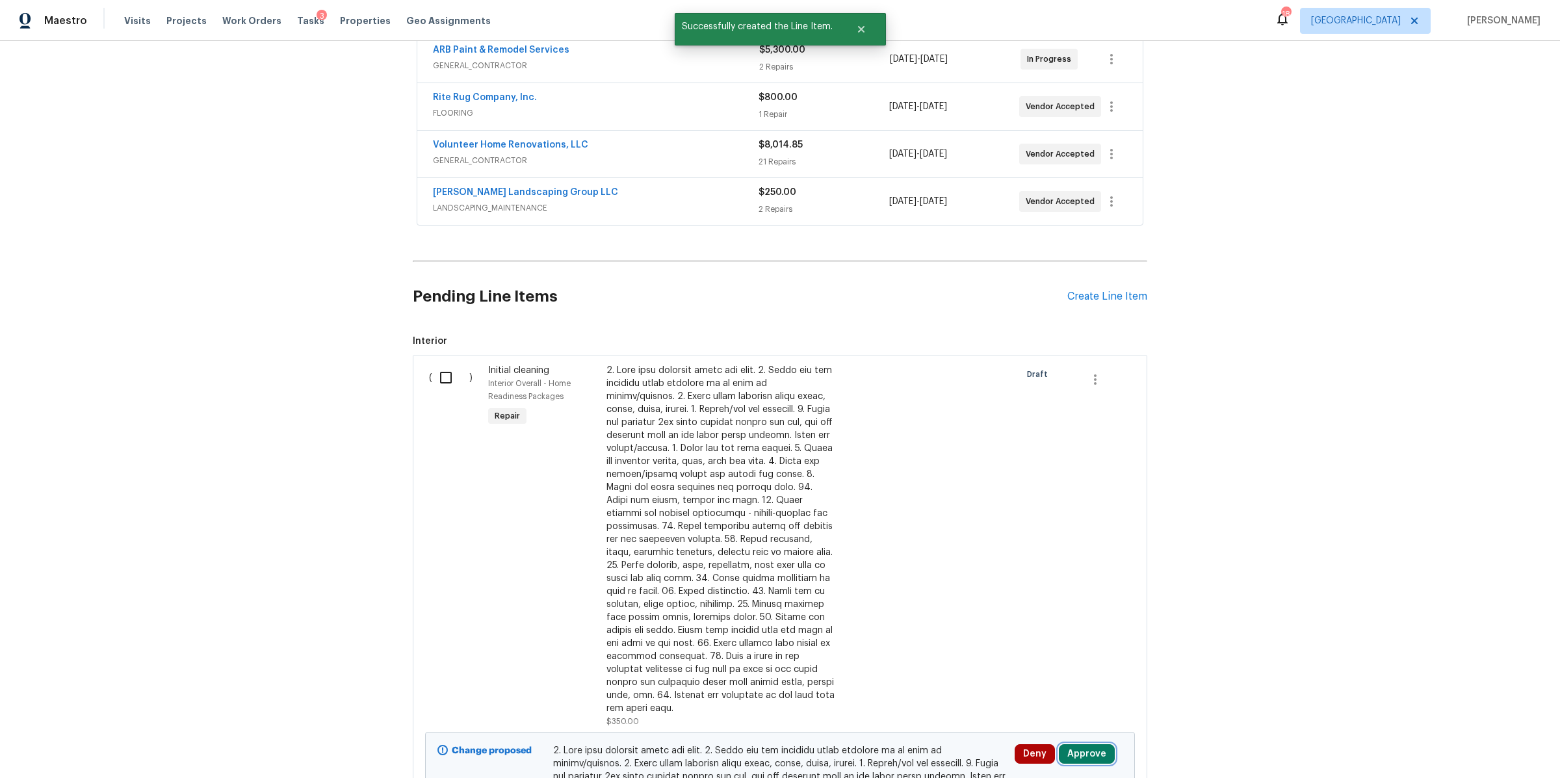
click at [1086, 744] on button "Approve" at bounding box center [1087, 753] width 56 height 19
click at [1039, 707] on button "Approve" at bounding box center [1043, 699] width 78 height 26
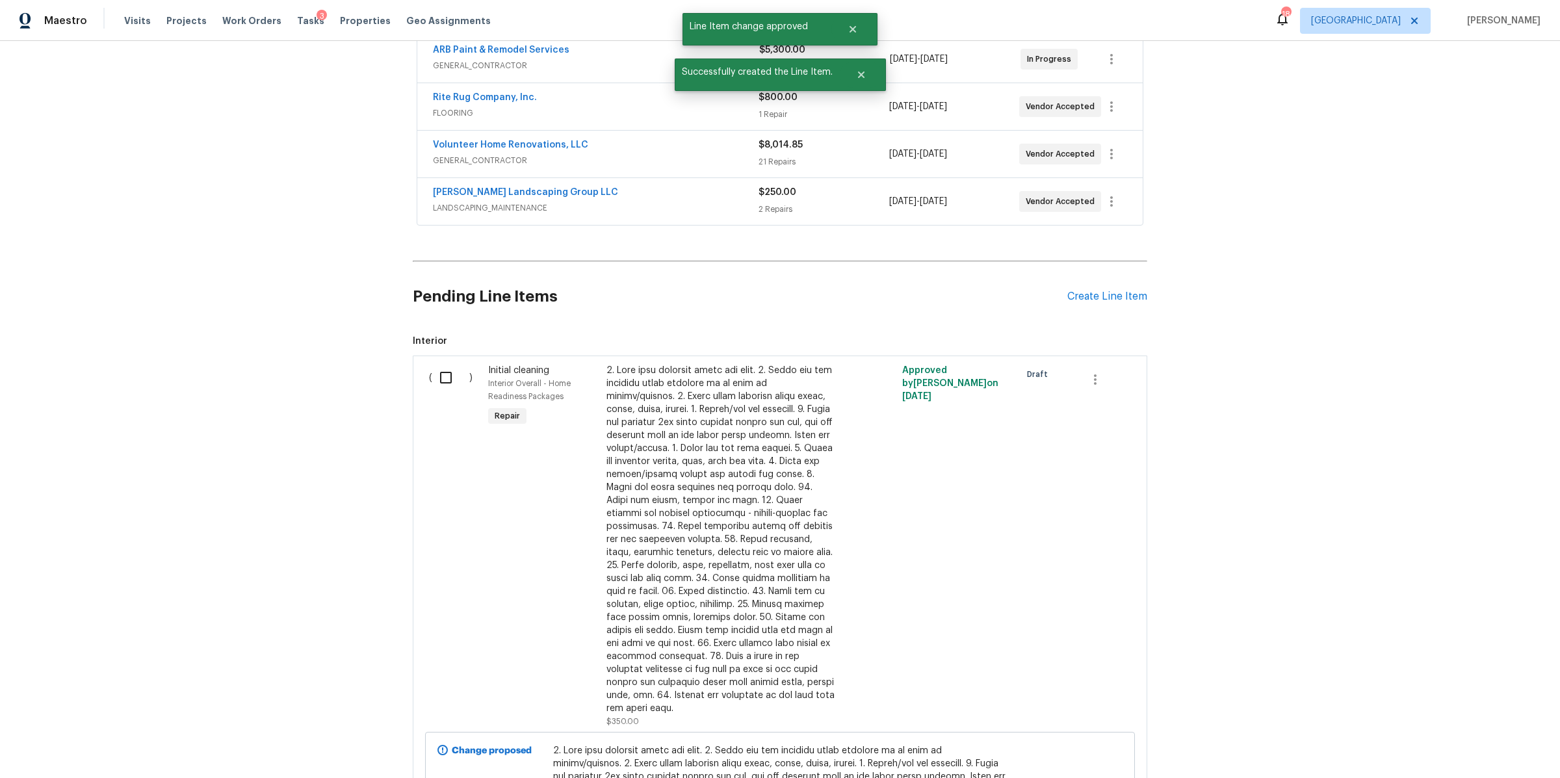
click at [449, 387] on input "checkbox" at bounding box center [450, 377] width 37 height 27
checkbox input "true"
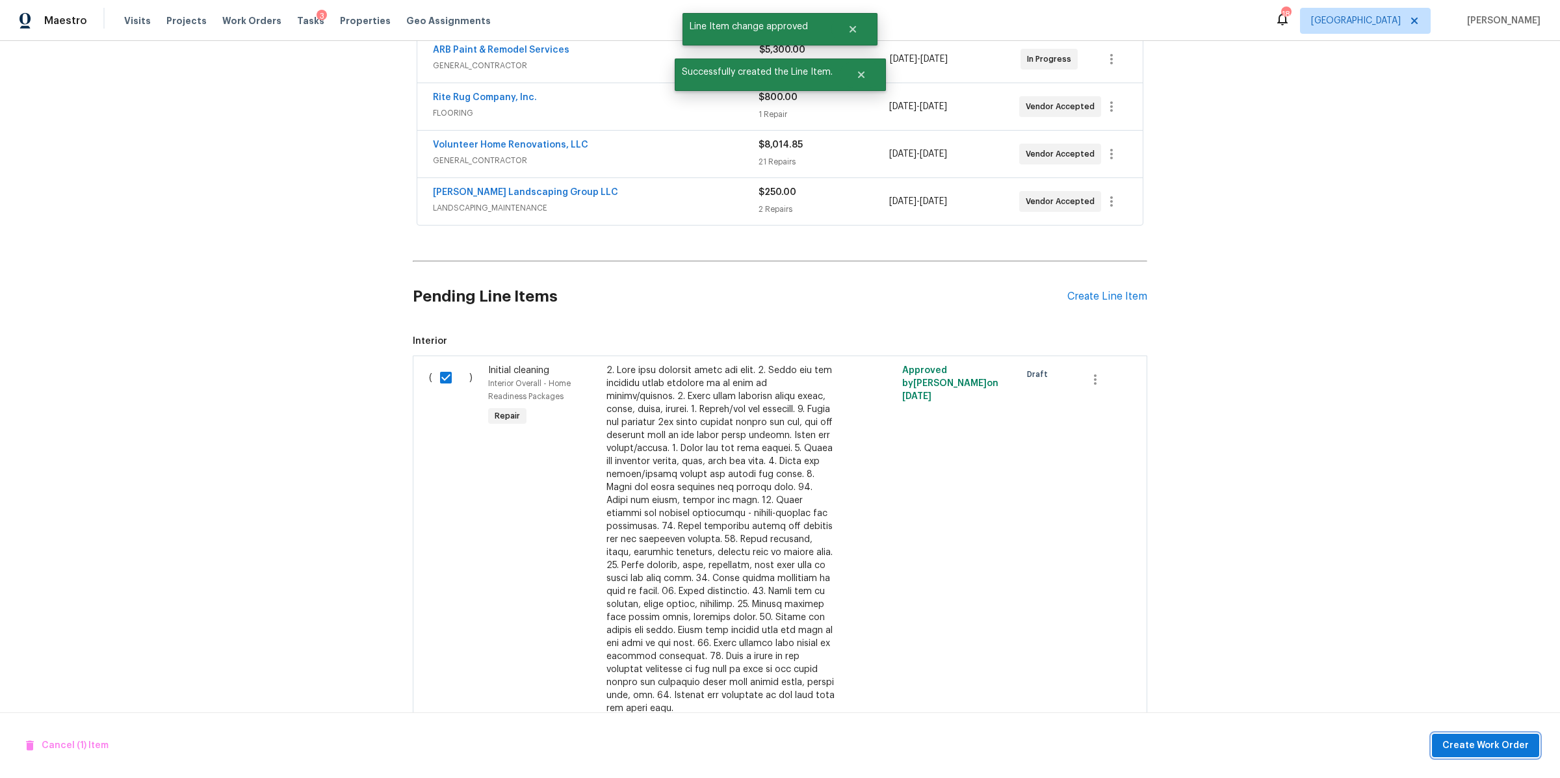
click at [1480, 744] on span "Create Work Order" at bounding box center [1485, 746] width 86 height 16
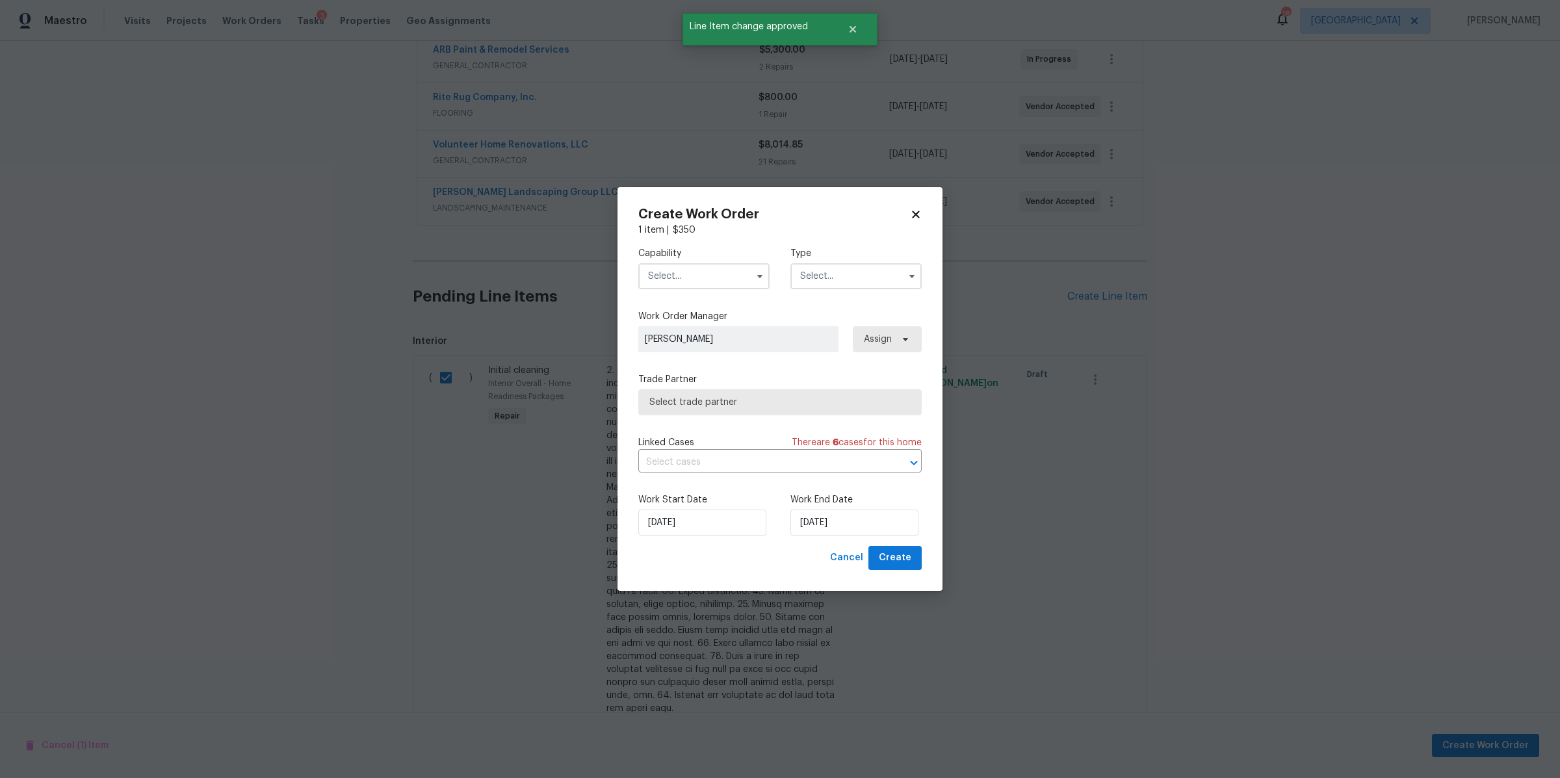
click at [709, 285] on input "text" at bounding box center [703, 276] width 131 height 26
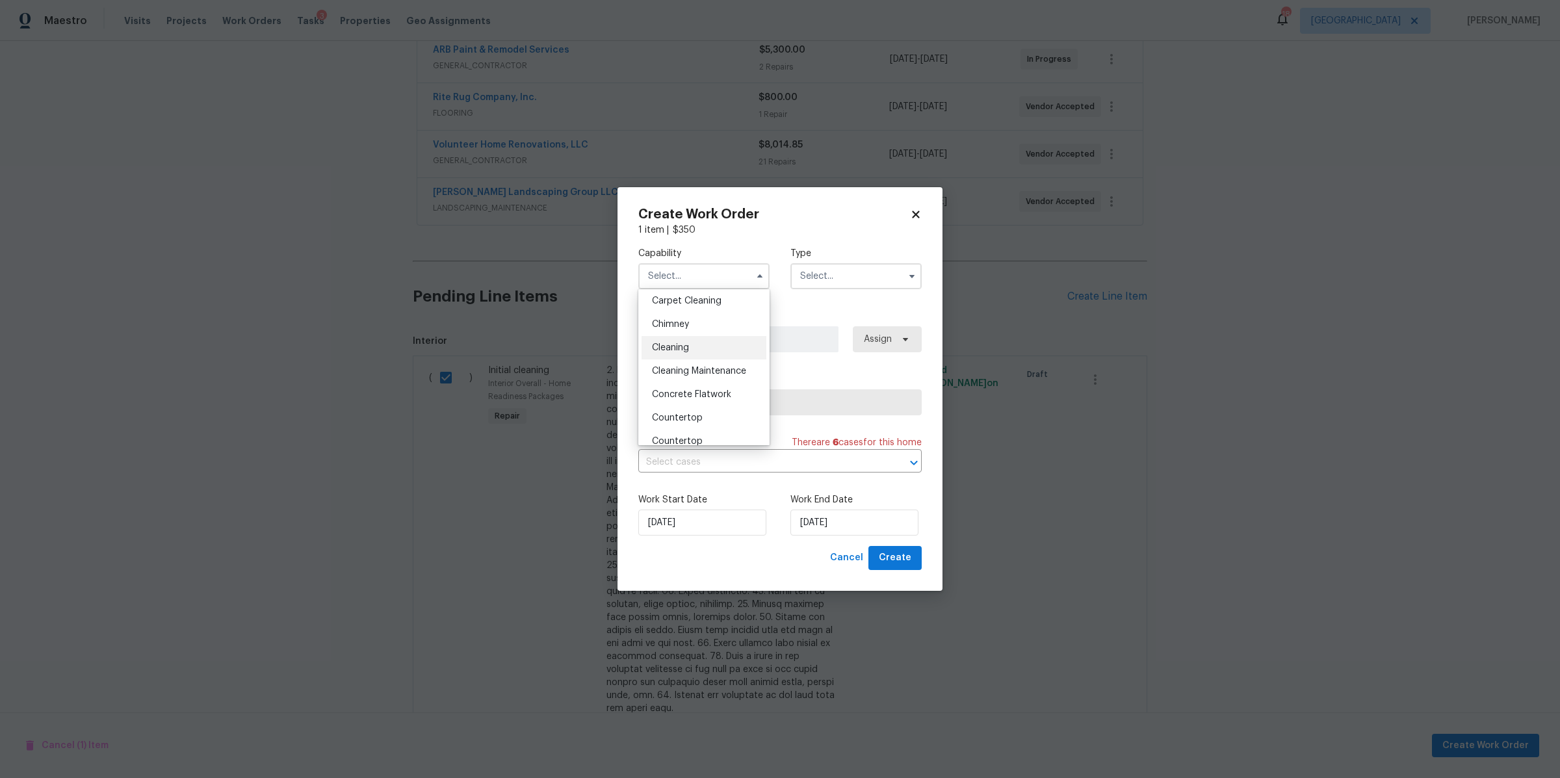
click at [694, 353] on div "Cleaning" at bounding box center [704, 347] width 125 height 23
type input "Cleaning"
click at [831, 284] on input "text" at bounding box center [855, 276] width 131 height 26
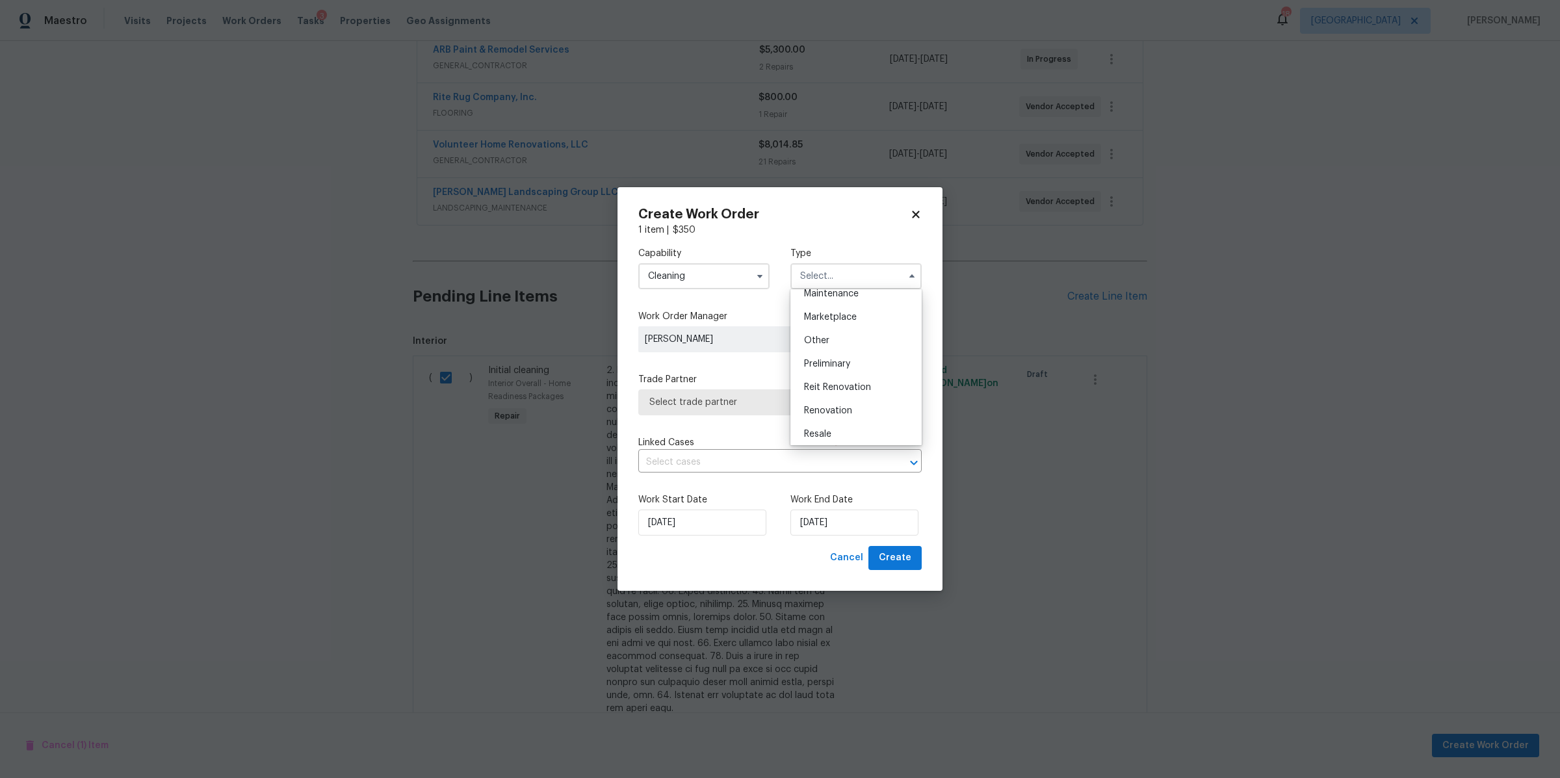
scroll to position [226, 0]
click at [829, 403] on span "Renovation" at bounding box center [828, 405] width 48 height 9
type input "Renovation"
click at [785, 408] on span "Select trade partner" at bounding box center [770, 402] width 242 height 13
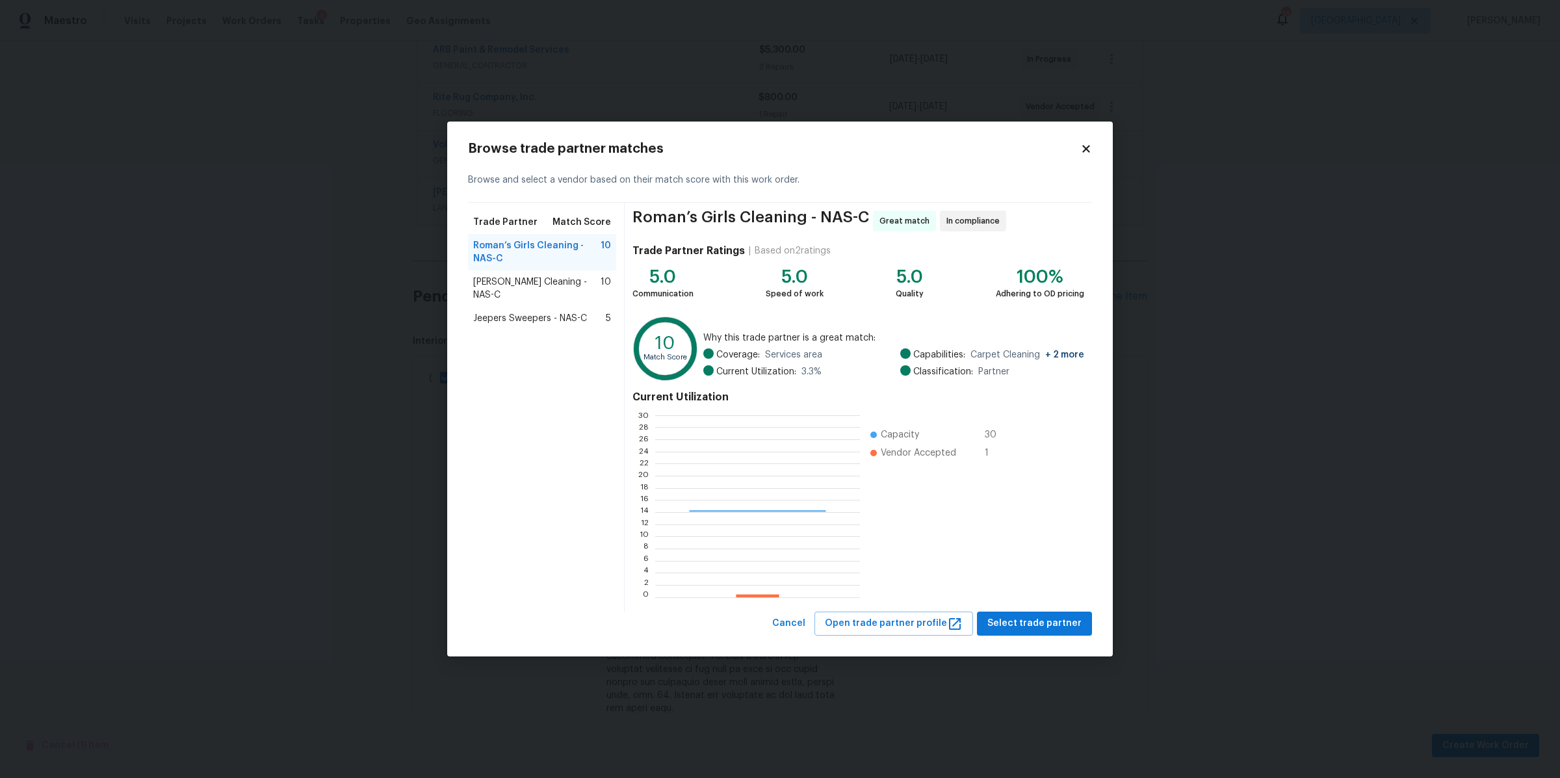
scroll to position [170, 192]
click at [532, 282] on span "[PERSON_NAME] Cleaning - NAS-C" at bounding box center [536, 289] width 127 height 26
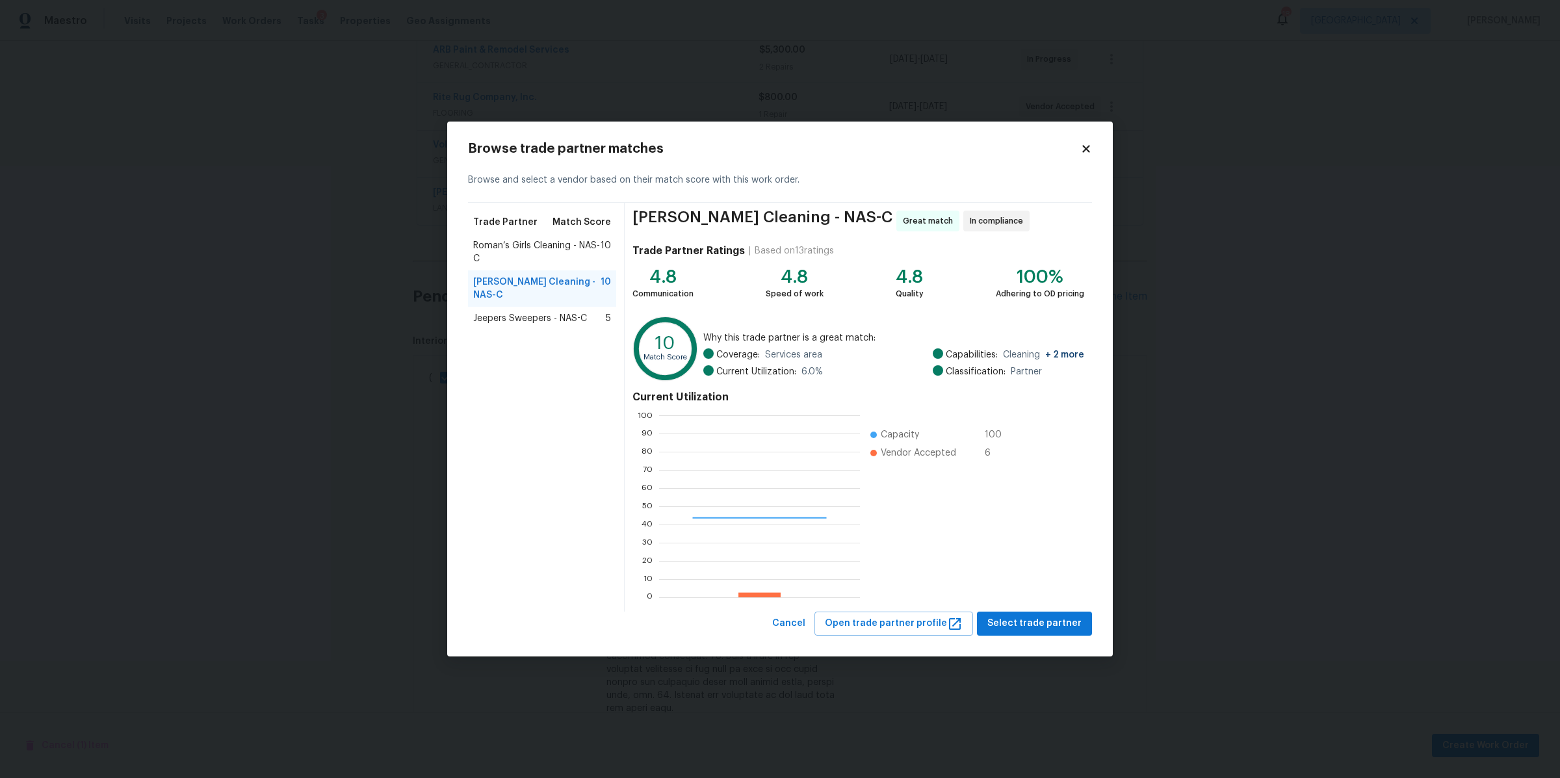
scroll to position [170, 188]
click at [1020, 623] on span "Select trade partner" at bounding box center [1034, 624] width 94 height 16
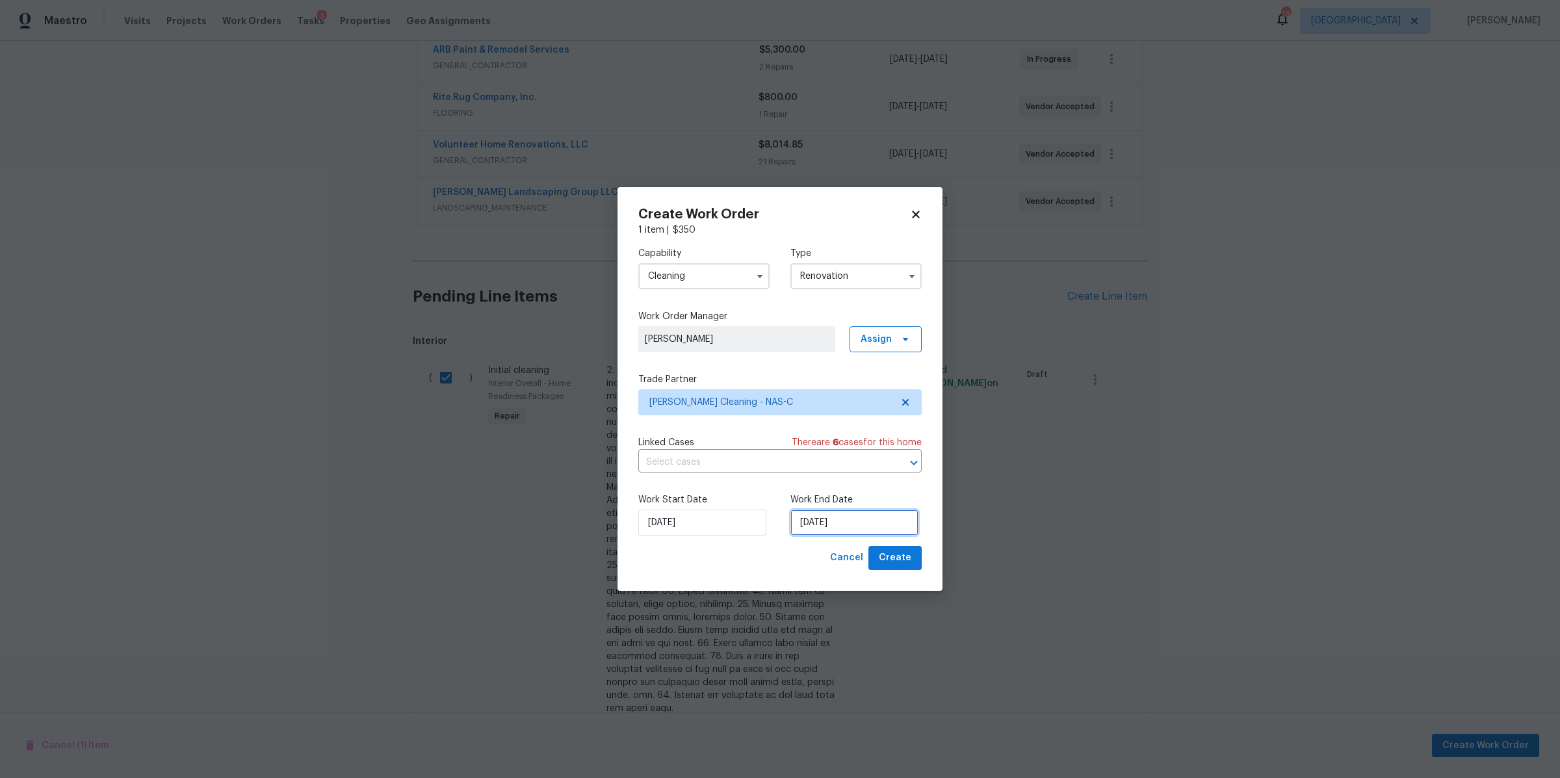
click at [865, 521] on input "[DATE]" at bounding box center [854, 523] width 128 height 26
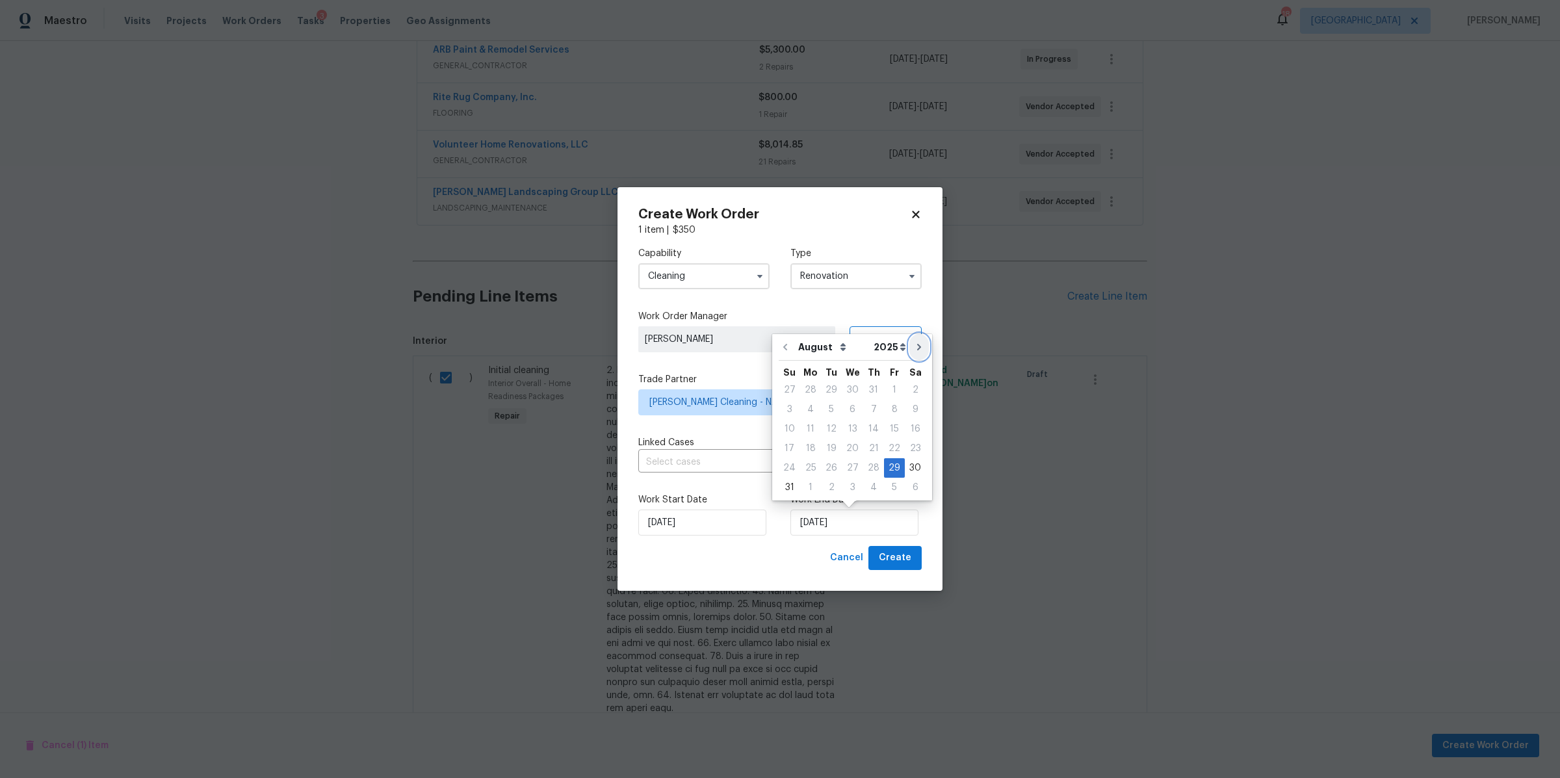
click at [917, 346] on icon "Go to next month" at bounding box center [919, 347] width 4 height 6
type input "[DATE]"
select select "8"
click at [887, 428] on div "12" at bounding box center [893, 429] width 21 height 18
type input "[DATE]"
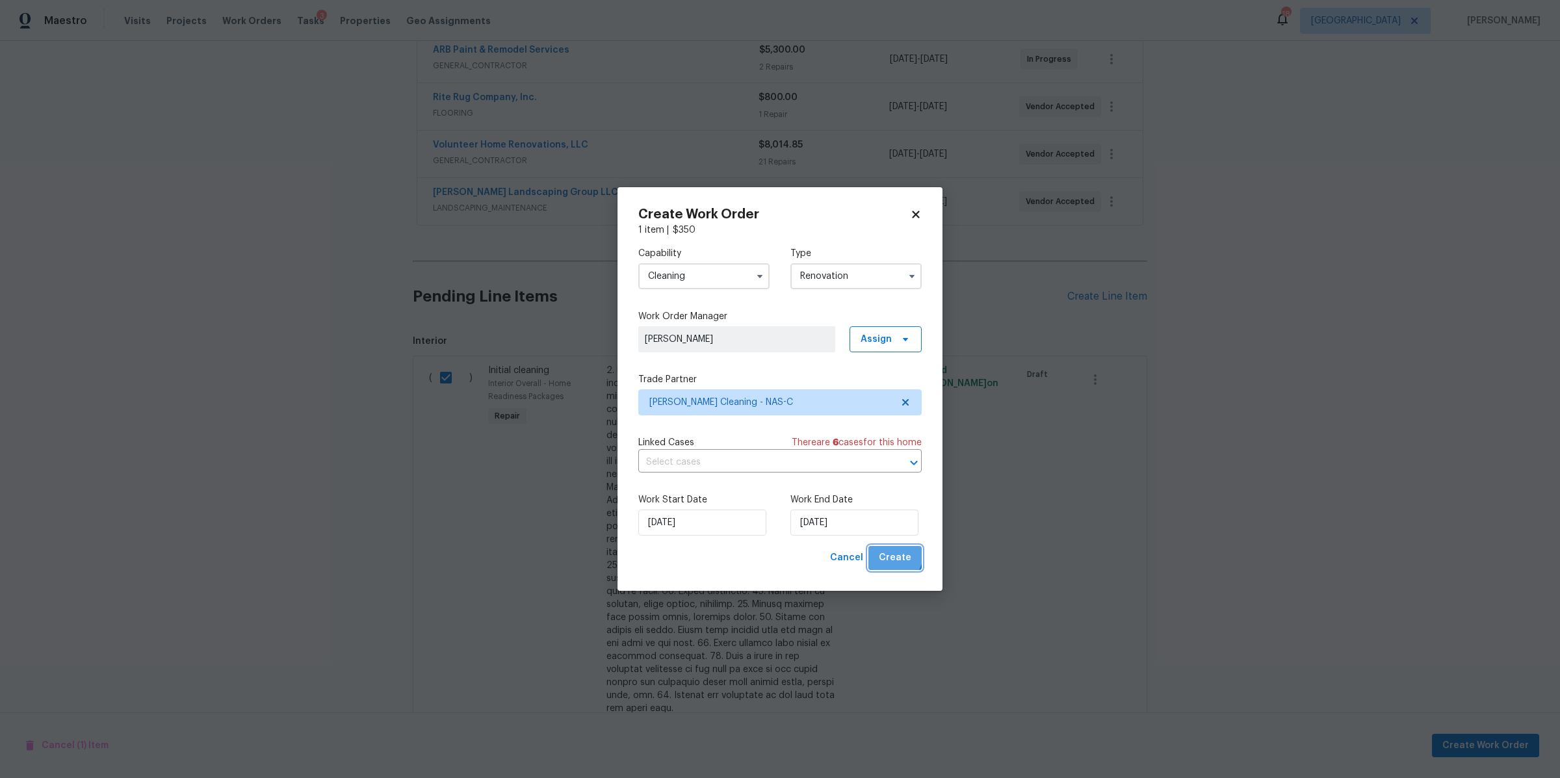
click at [890, 554] on span "Create" at bounding box center [895, 558] width 32 height 16
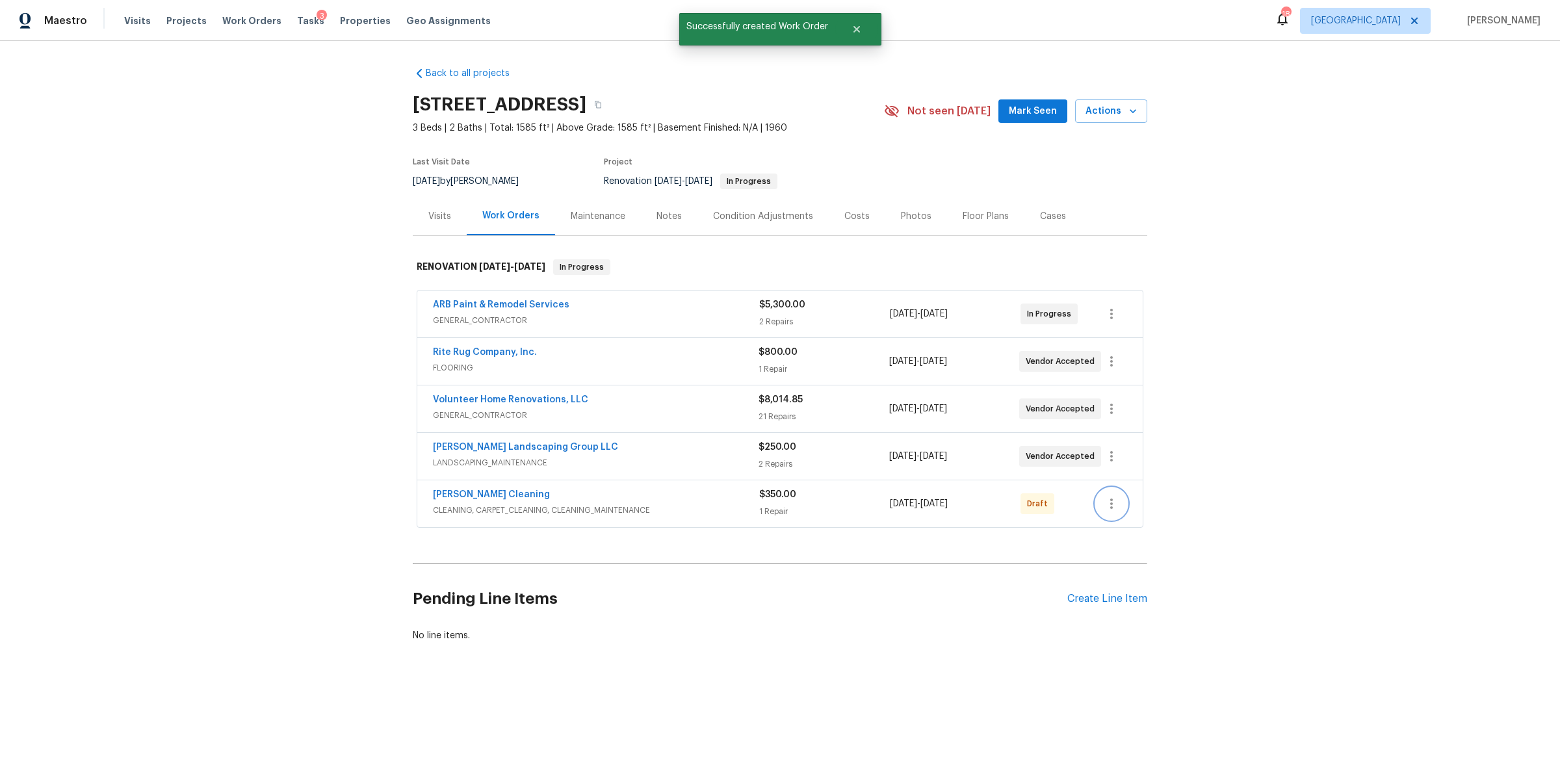
click at [1108, 512] on icon "button" at bounding box center [1112, 504] width 16 height 16
click at [1151, 525] on li "Confirm and Send to Vendor" at bounding box center [1161, 526] width 145 height 21
click at [481, 495] on div at bounding box center [780, 389] width 1560 height 778
click at [473, 495] on link "[PERSON_NAME] Cleaning" at bounding box center [491, 494] width 117 height 9
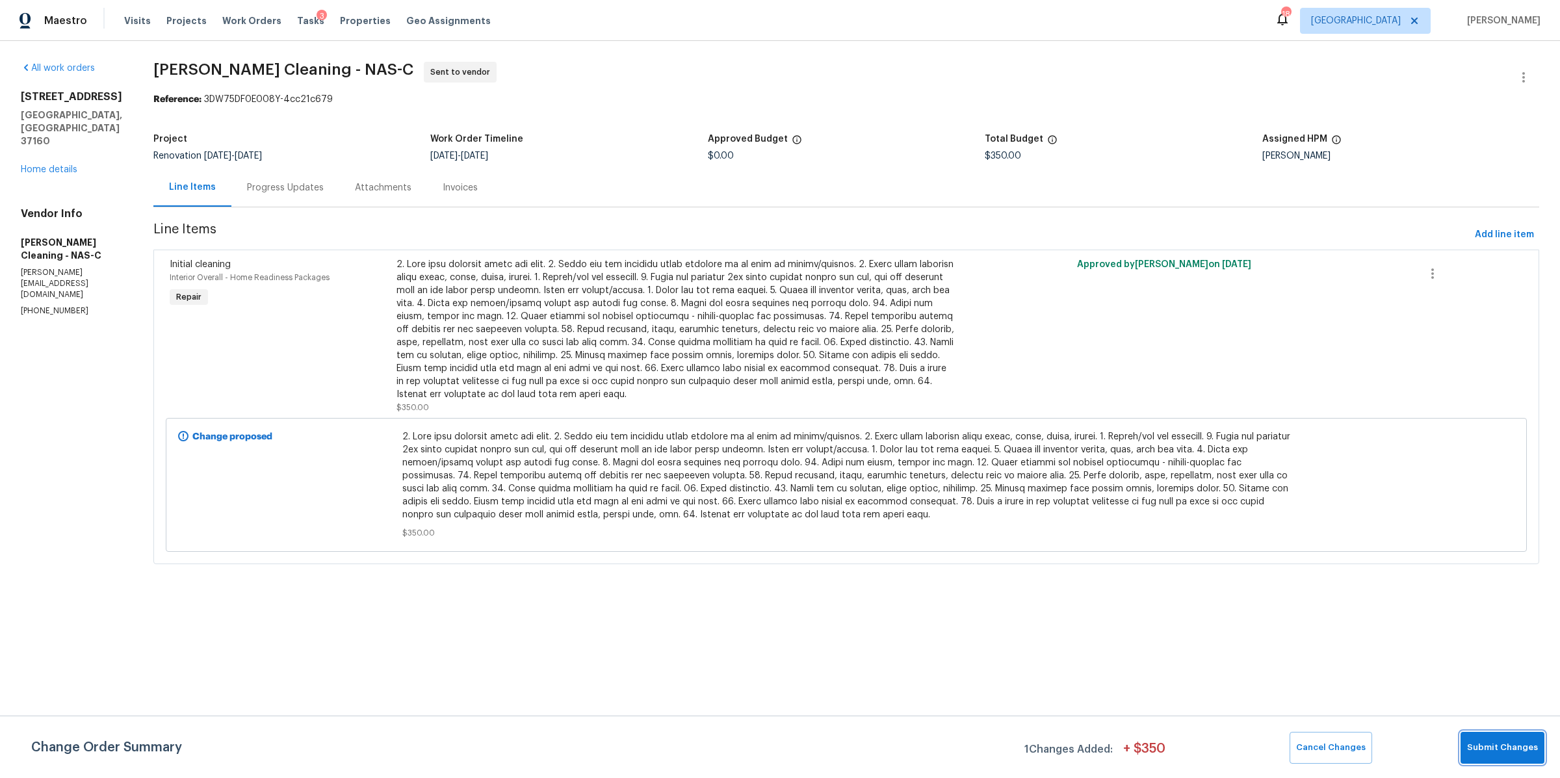
click at [1493, 743] on span "Submit Changes" at bounding box center [1502, 747] width 71 height 15
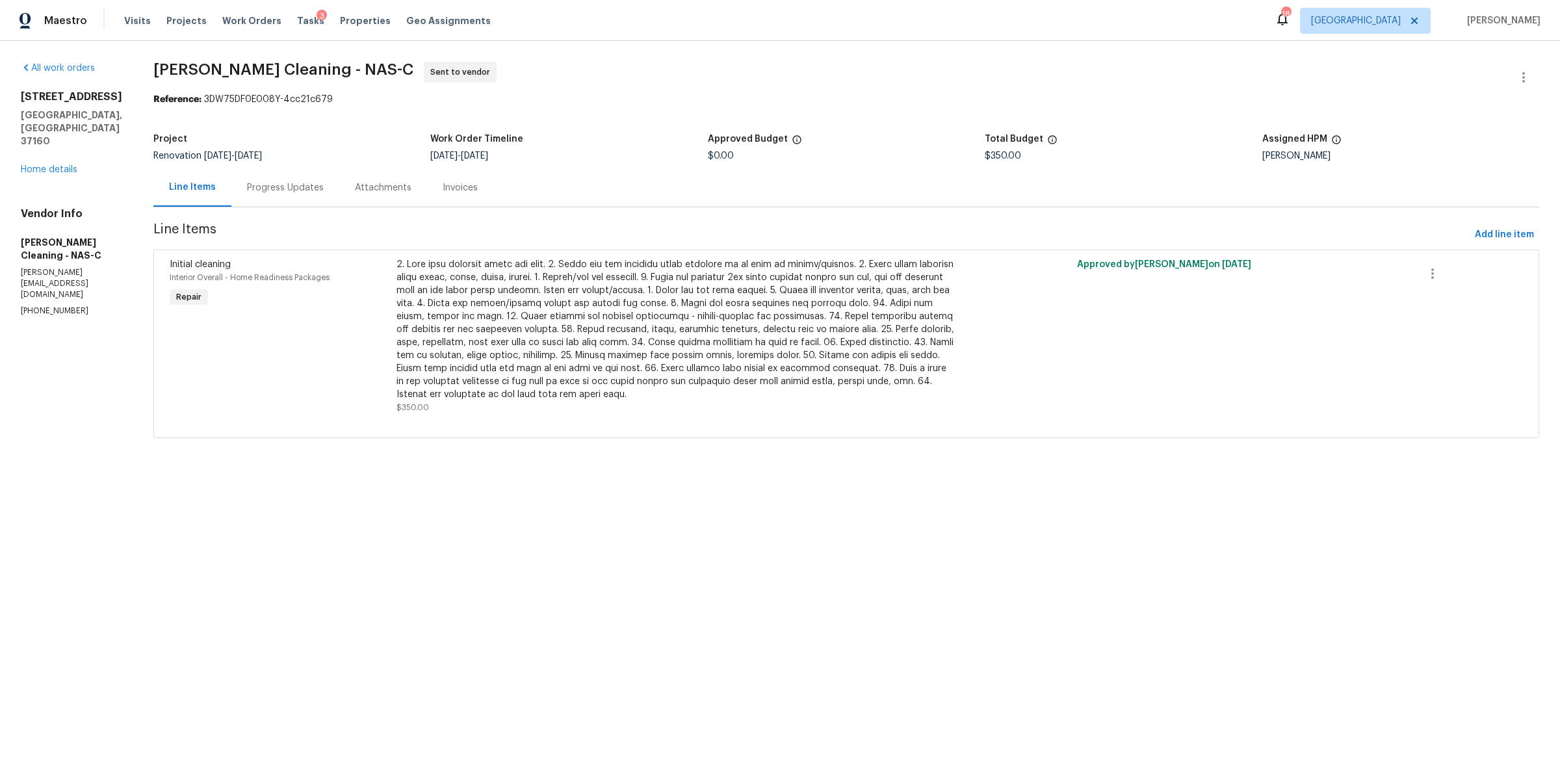
click at [268, 175] on div "Progress Updates" at bounding box center [285, 187] width 108 height 38
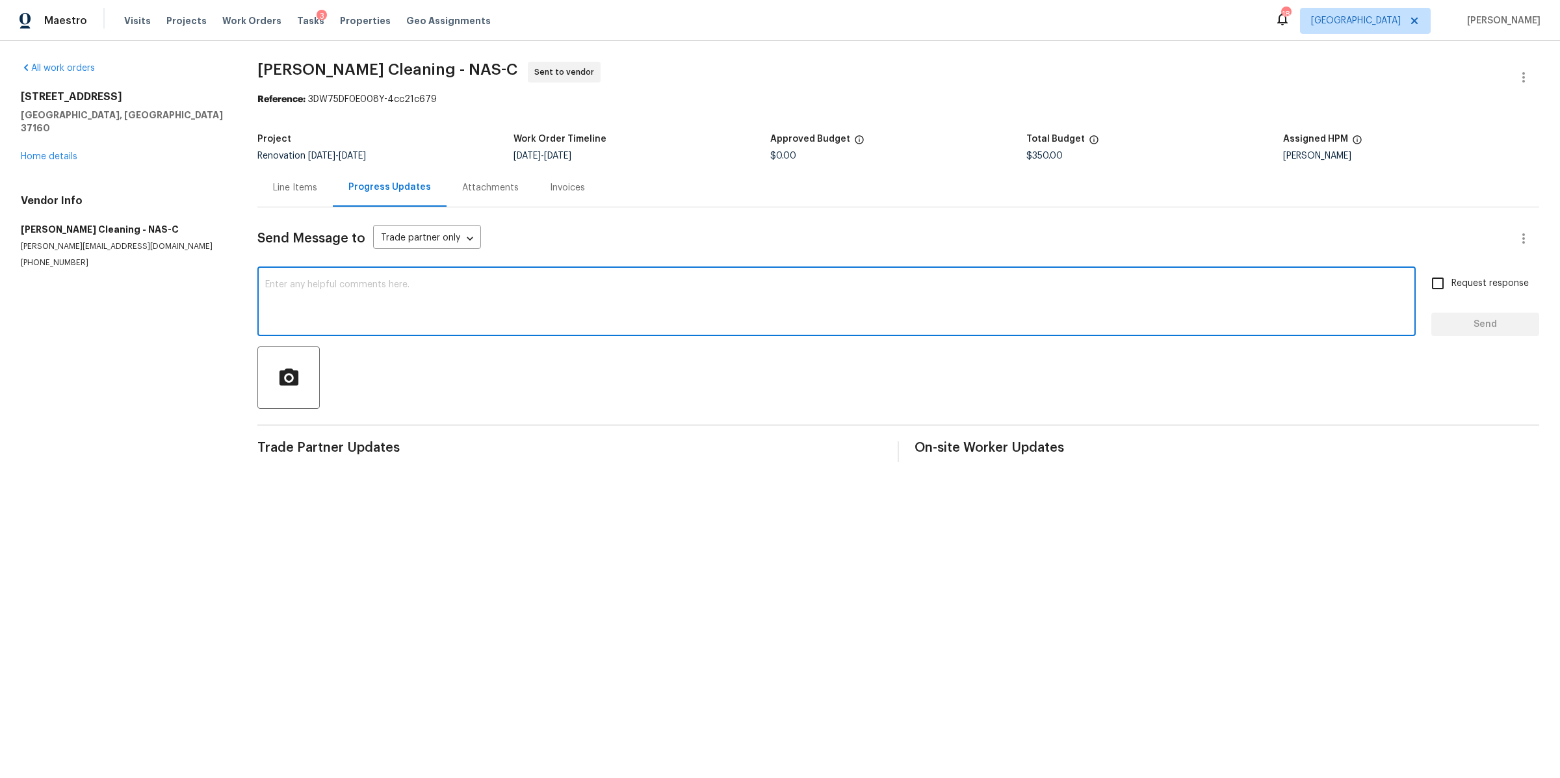
click at [434, 298] on textarea at bounding box center [836, 302] width 1143 height 45
type textarea "Hi please scheduled for 9/12"
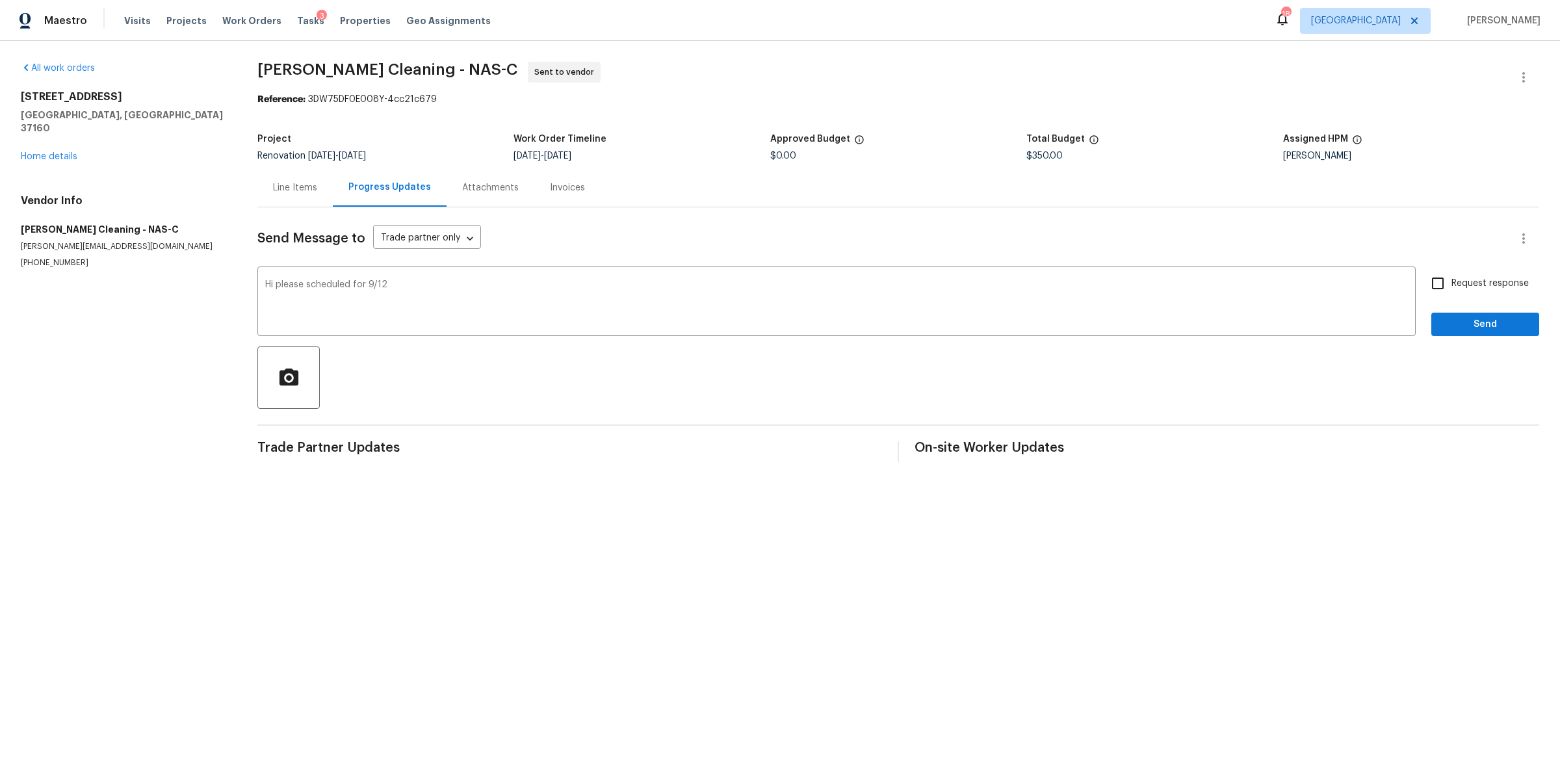
click at [1451, 291] on span "Request response" at bounding box center [1489, 284] width 77 height 14
click at [1447, 291] on input "Request response" at bounding box center [1437, 283] width 27 height 27
checkbox input "true"
click at [1446, 313] on button "Send" at bounding box center [1485, 325] width 108 height 24
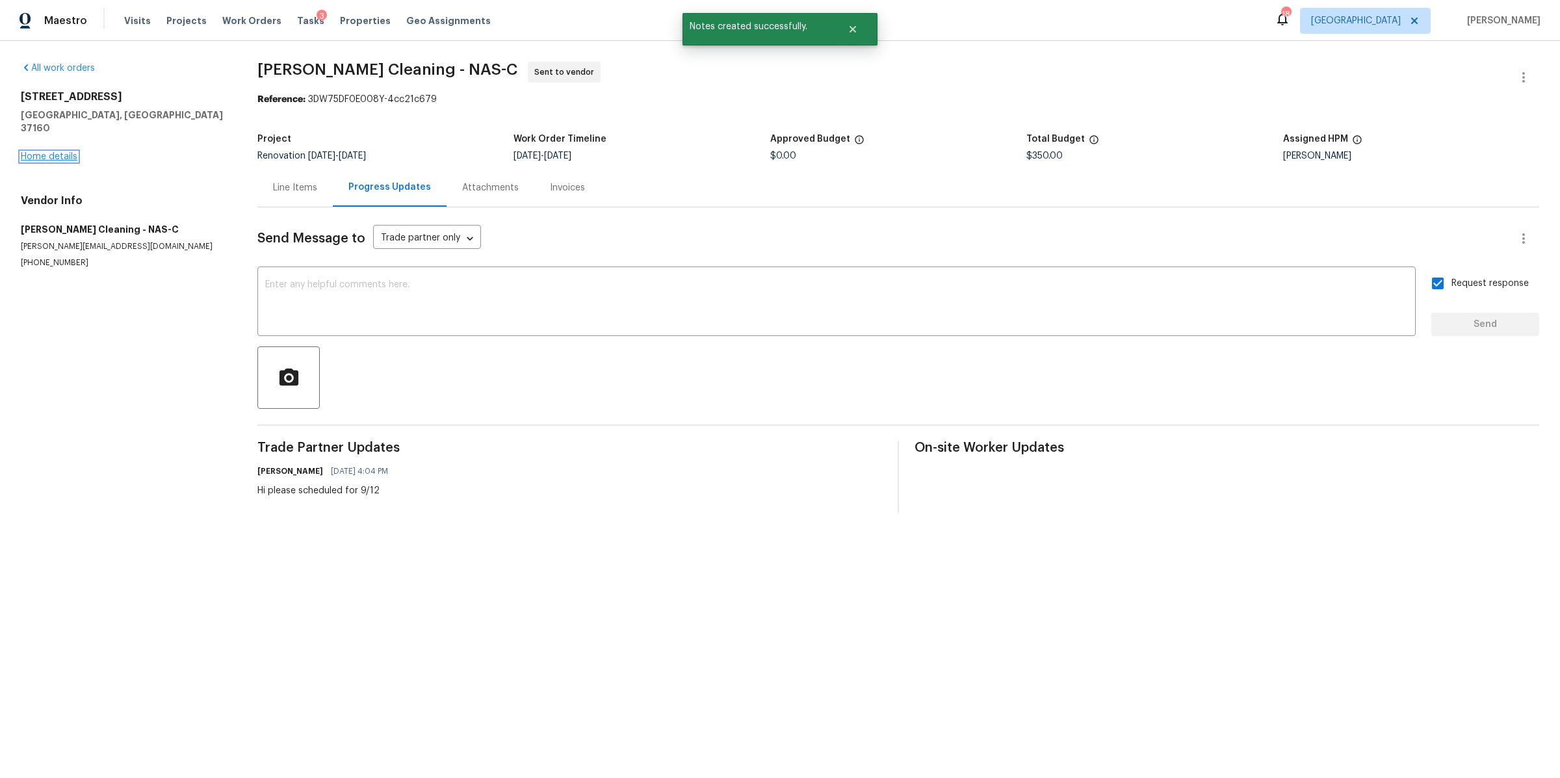
click at [38, 152] on link "Home details" at bounding box center [49, 156] width 57 height 9
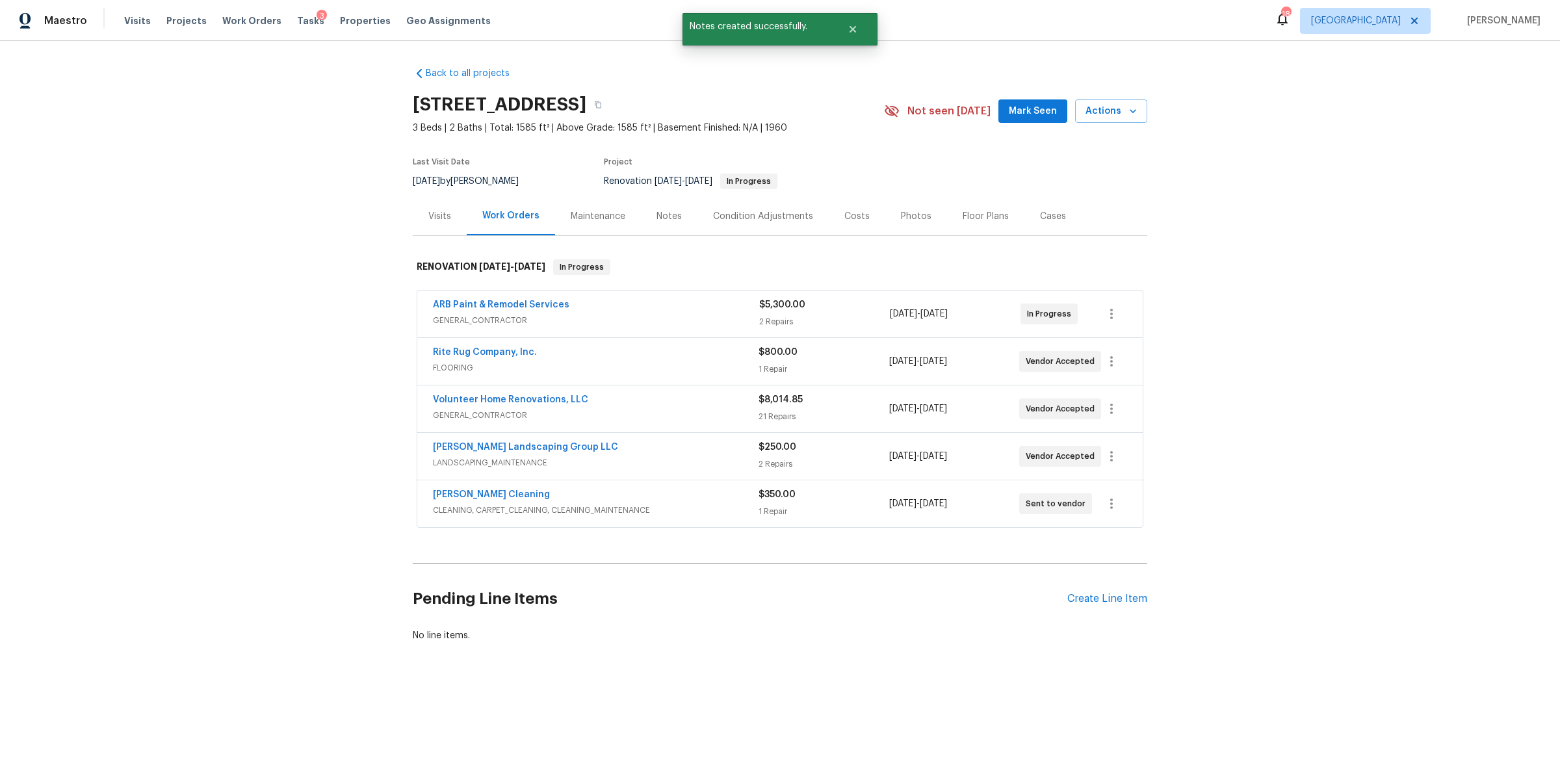
click at [697, 218] on div "Condition Adjustments" at bounding box center [762, 216] width 131 height 38
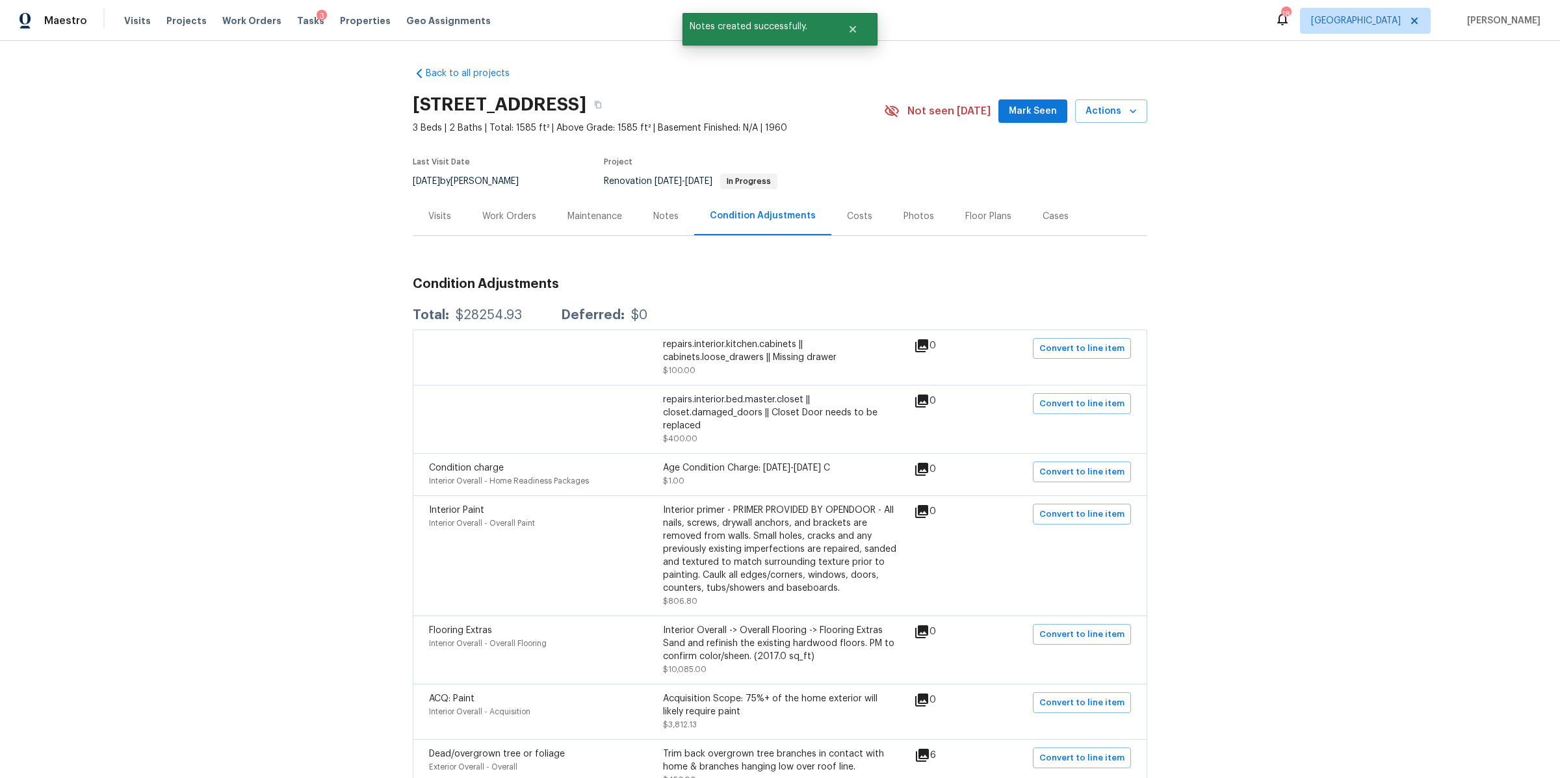
click at [642, 215] on div "Notes" at bounding box center [666, 216] width 57 height 38
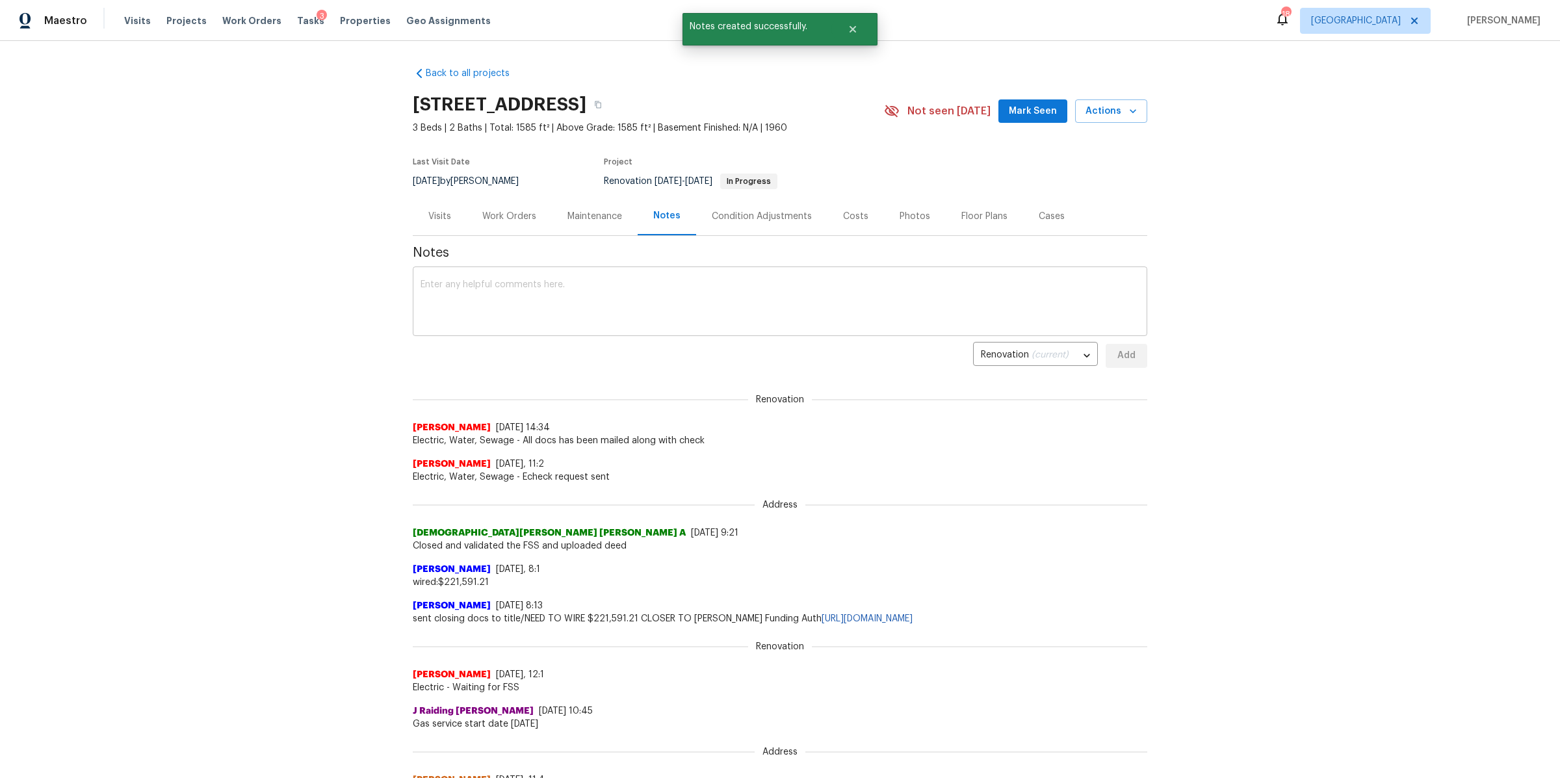
click at [569, 284] on textarea at bounding box center [780, 302] width 719 height 45
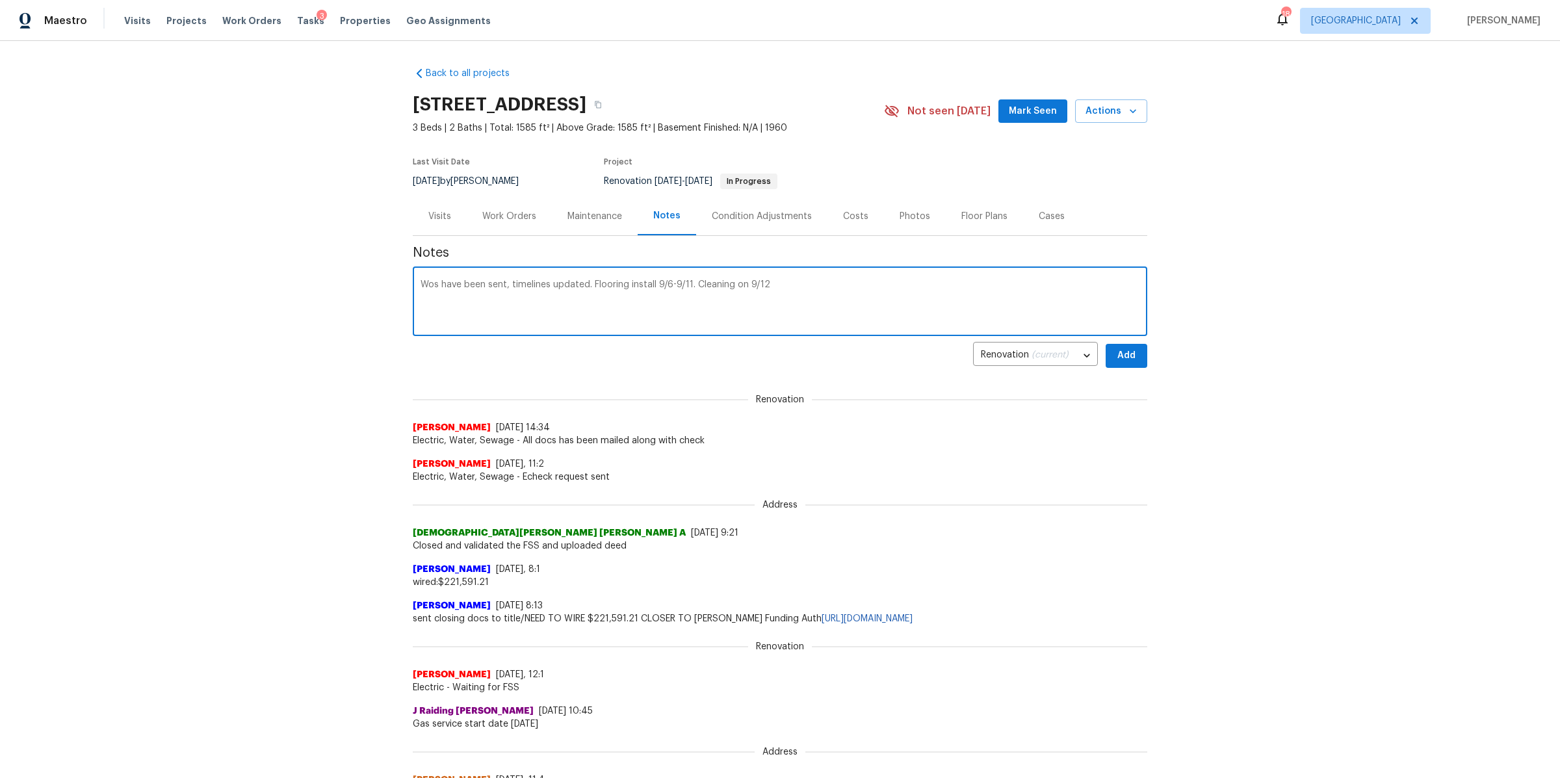
type textarea "Wos have been sent, timelines updated. Flooring install 9/6-9/11. Cleaning on 9…"
click at [1134, 363] on button "Add" at bounding box center [1127, 356] width 42 height 24
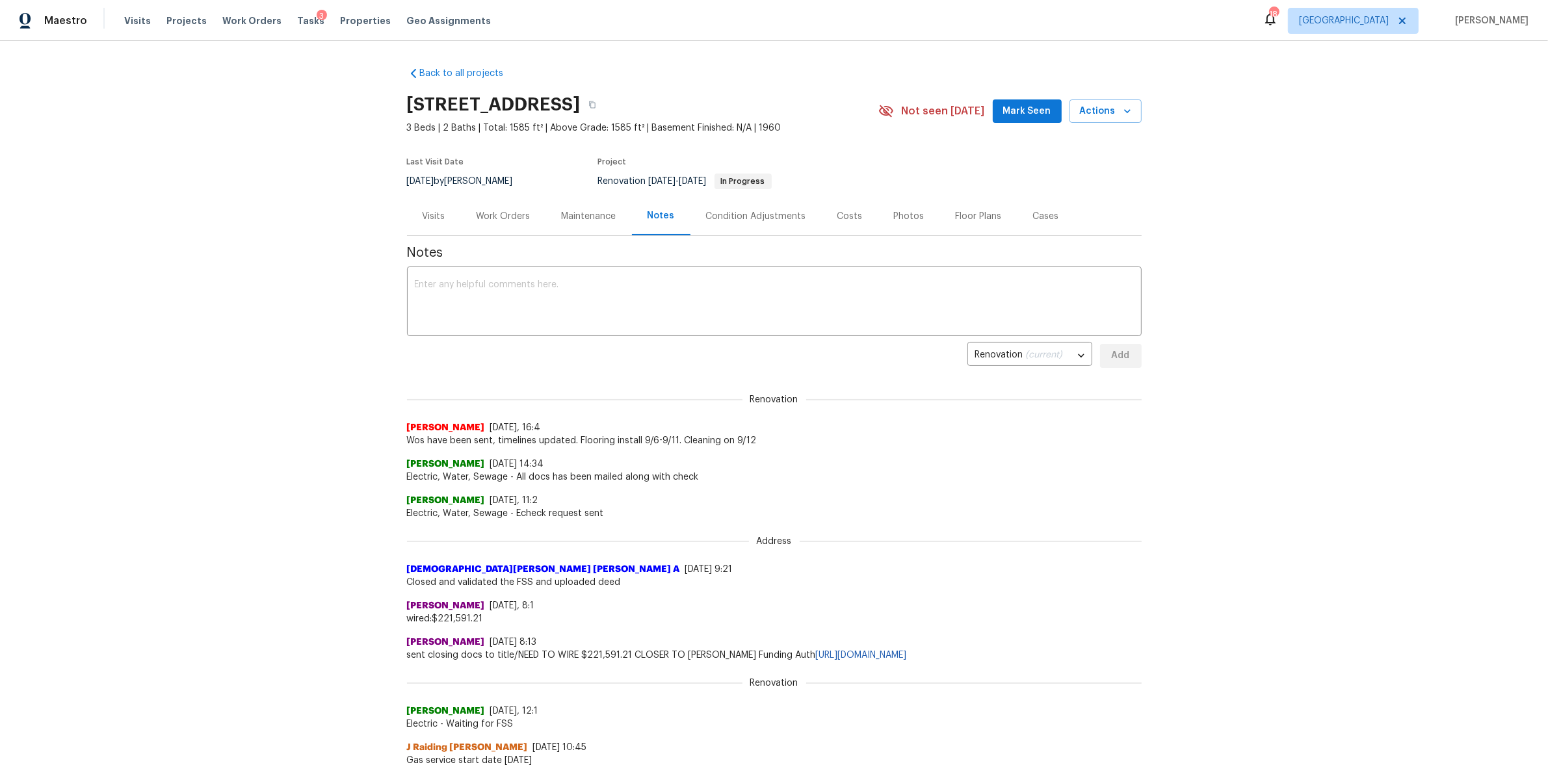
click at [426, 218] on div "Visits" at bounding box center [433, 216] width 23 height 13
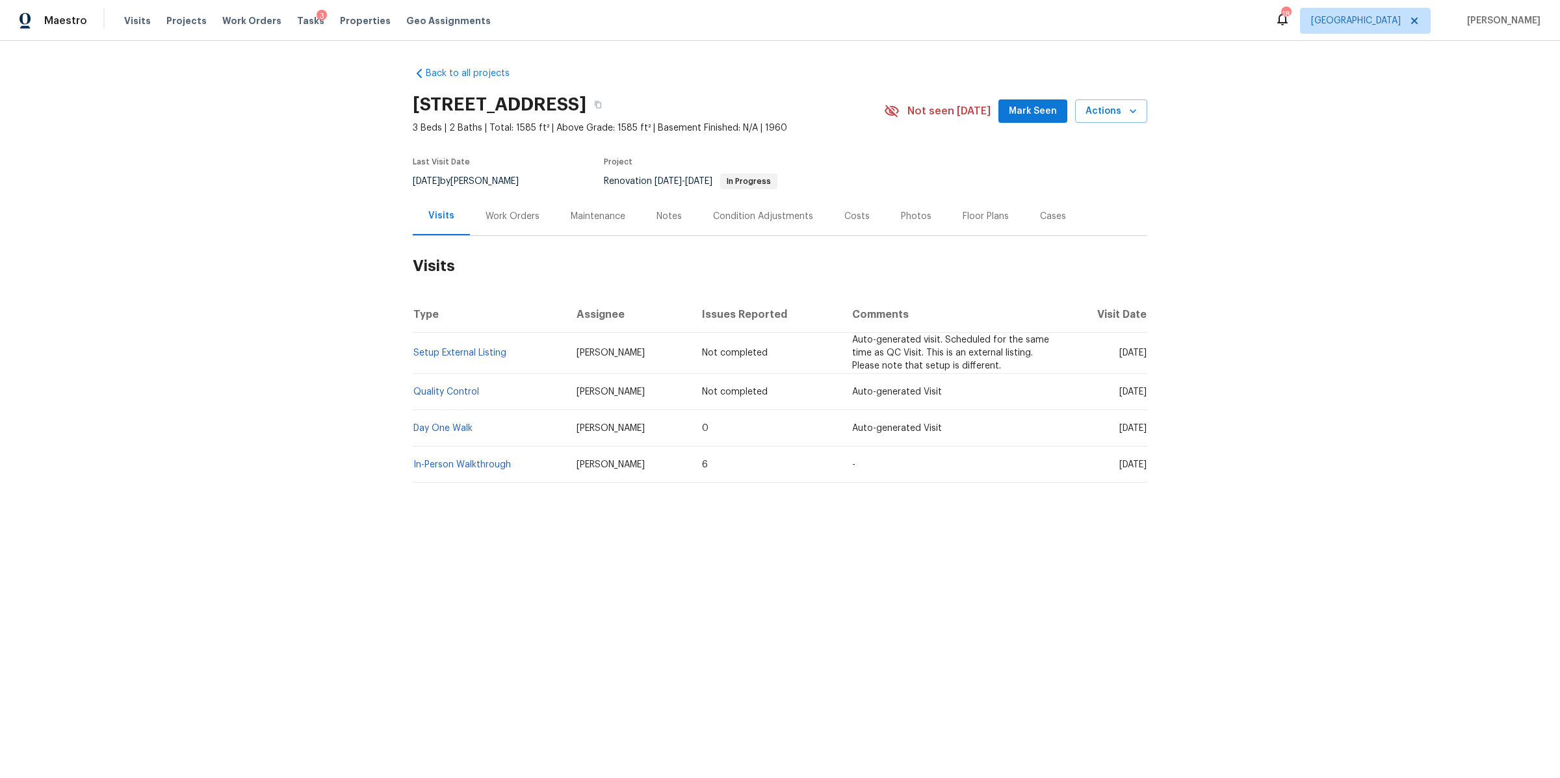
click at [844, 220] on div "Costs" at bounding box center [856, 216] width 25 height 13
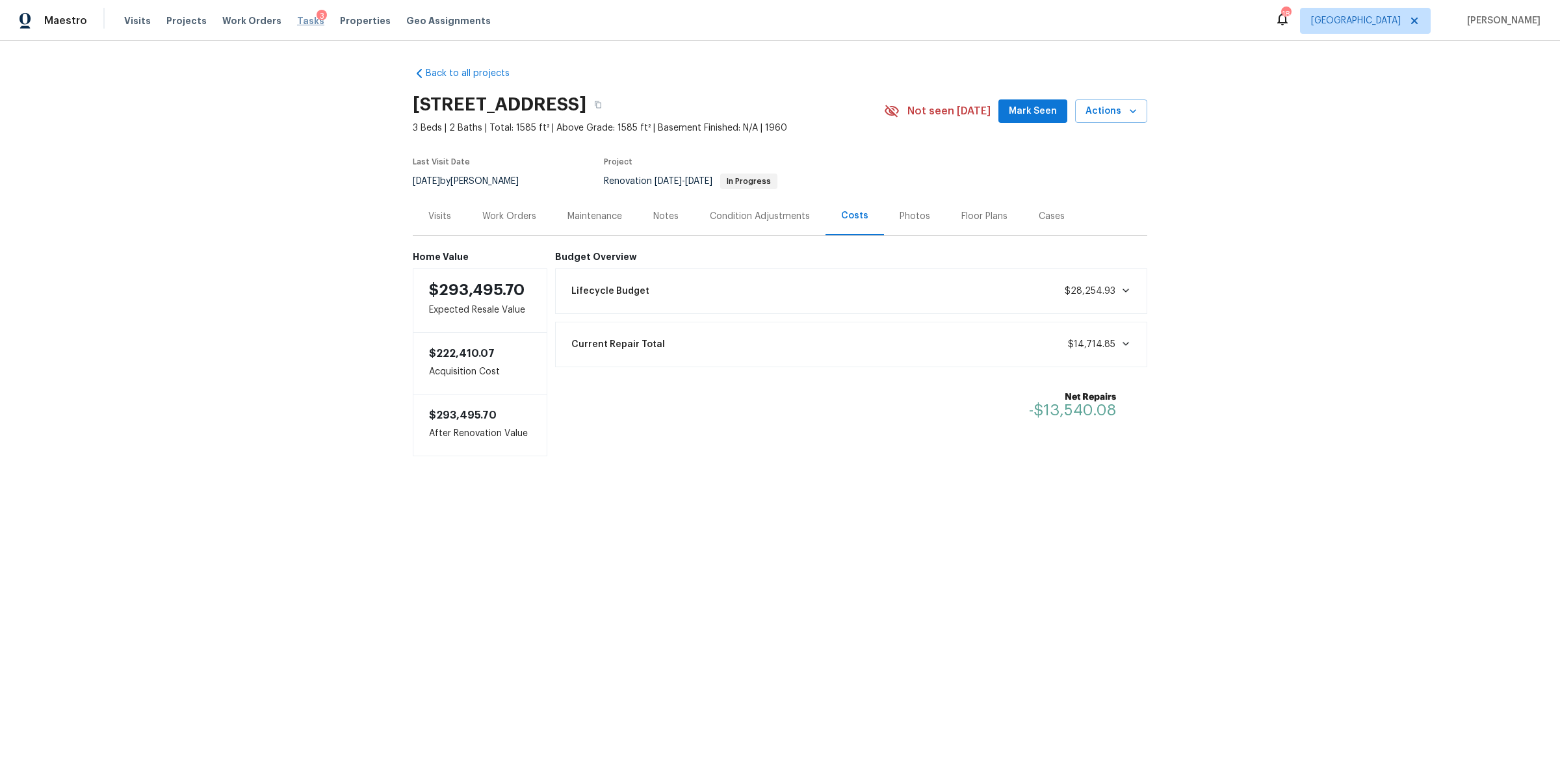
click at [297, 19] on span "Tasks" at bounding box center [310, 20] width 27 height 9
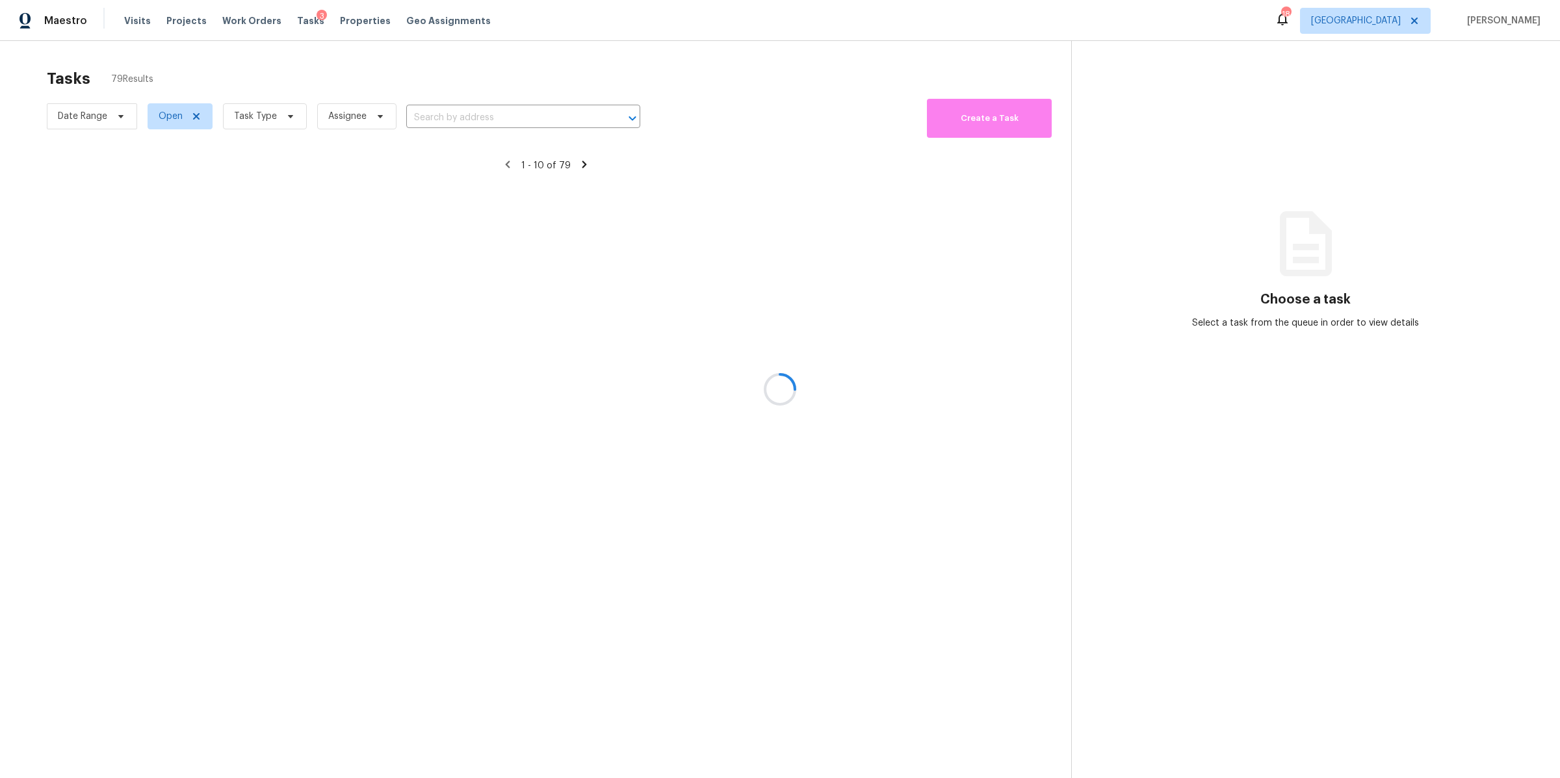
click at [263, 118] on div at bounding box center [780, 389] width 1560 height 778
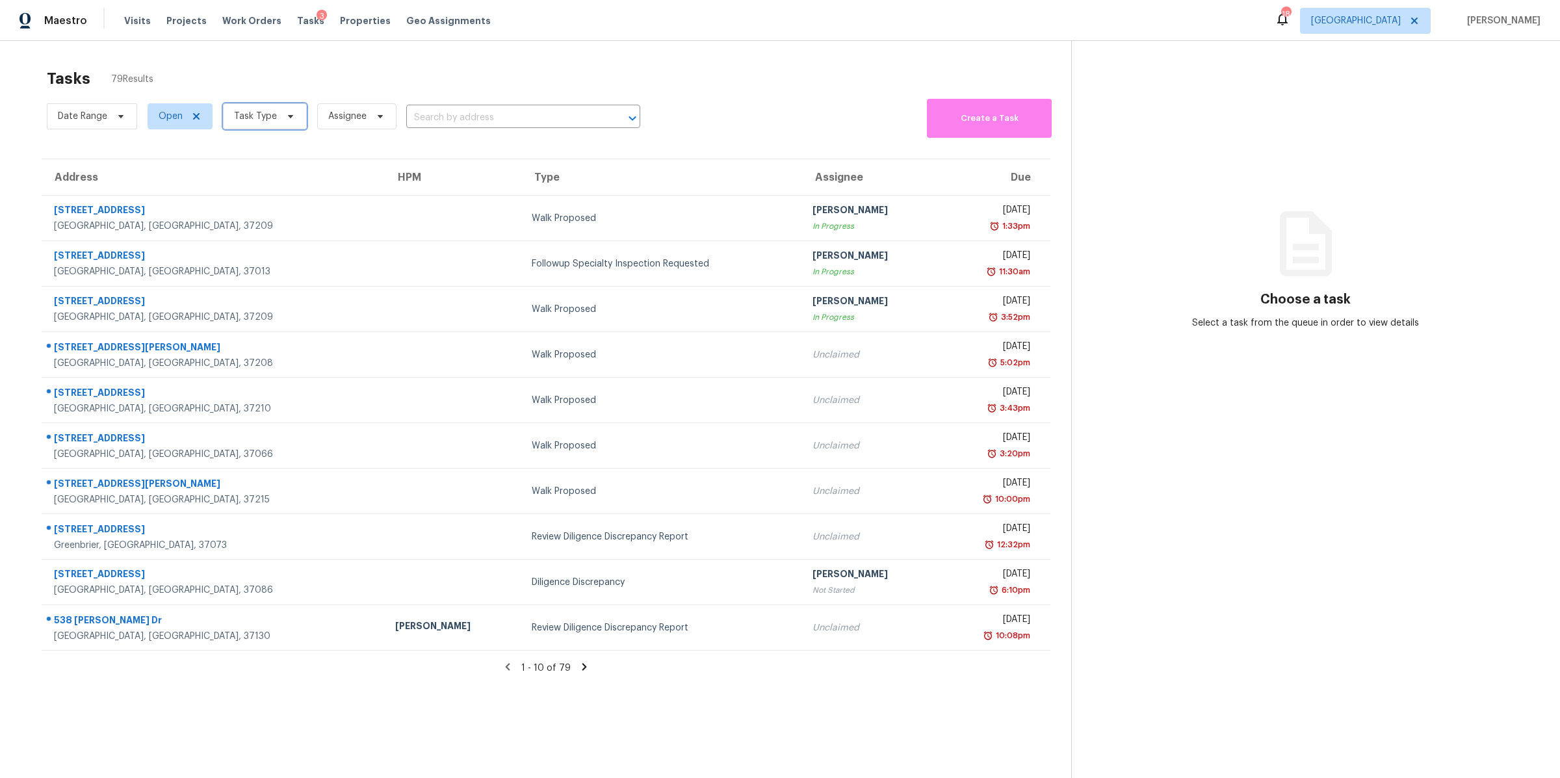
click at [263, 118] on span "Task Type" at bounding box center [255, 116] width 43 height 13
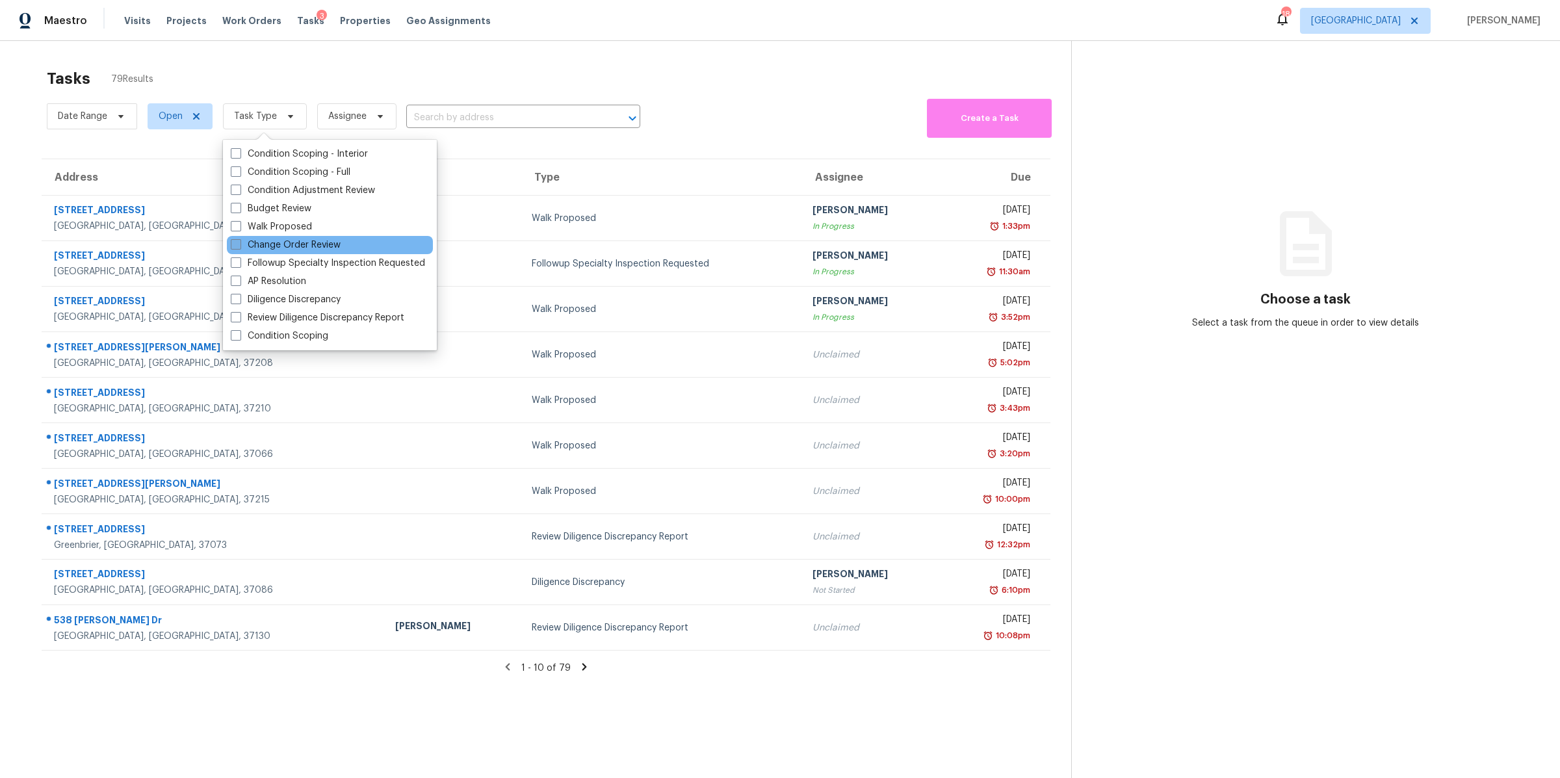
click at [283, 242] on label "Change Order Review" at bounding box center [286, 245] width 110 height 13
click at [239, 242] on input "Change Order Review" at bounding box center [235, 243] width 8 height 8
checkbox input "true"
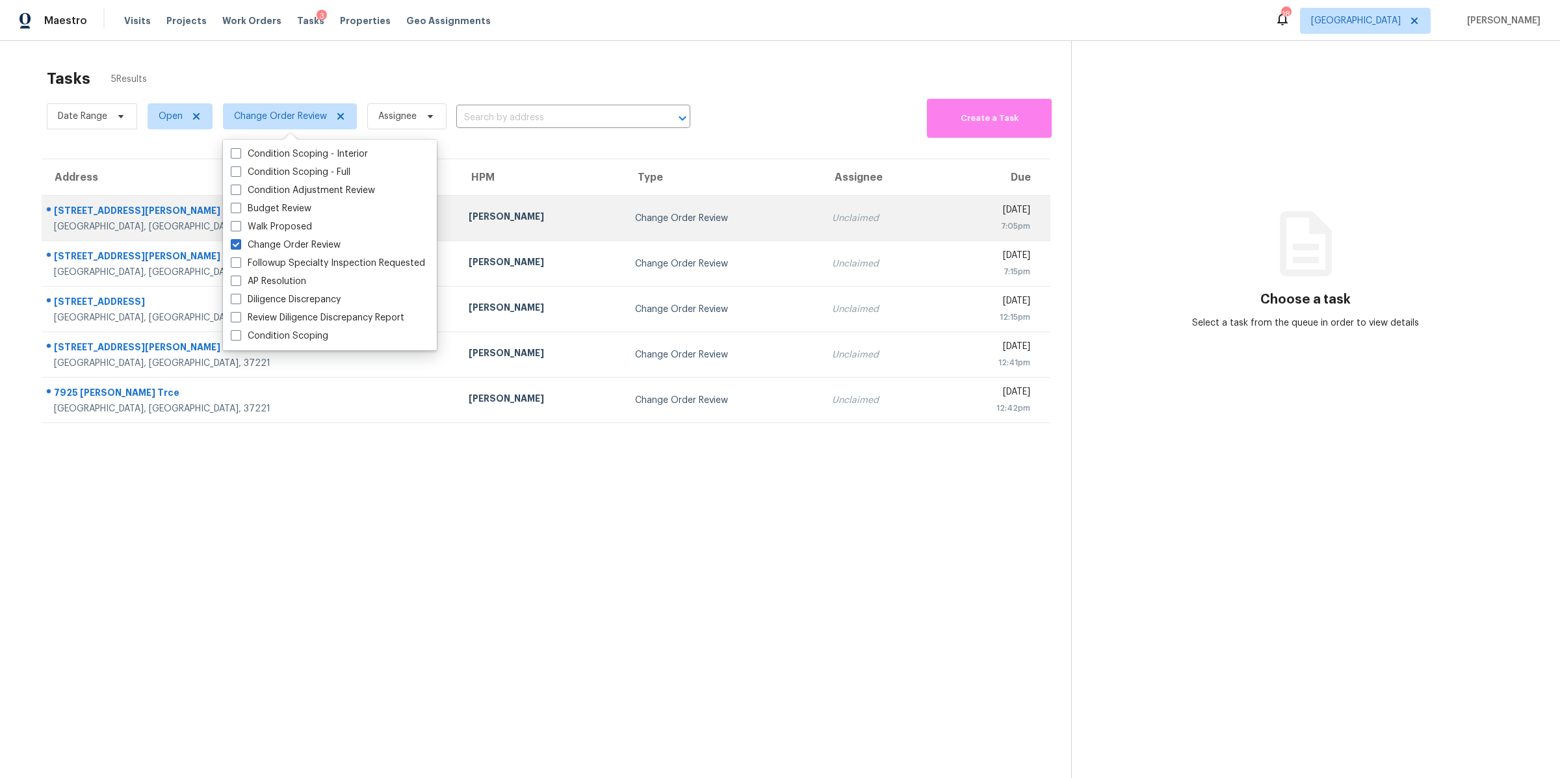
click at [99, 213] on div "[STREET_ADDRESS][PERSON_NAME]" at bounding box center [251, 212] width 394 height 16
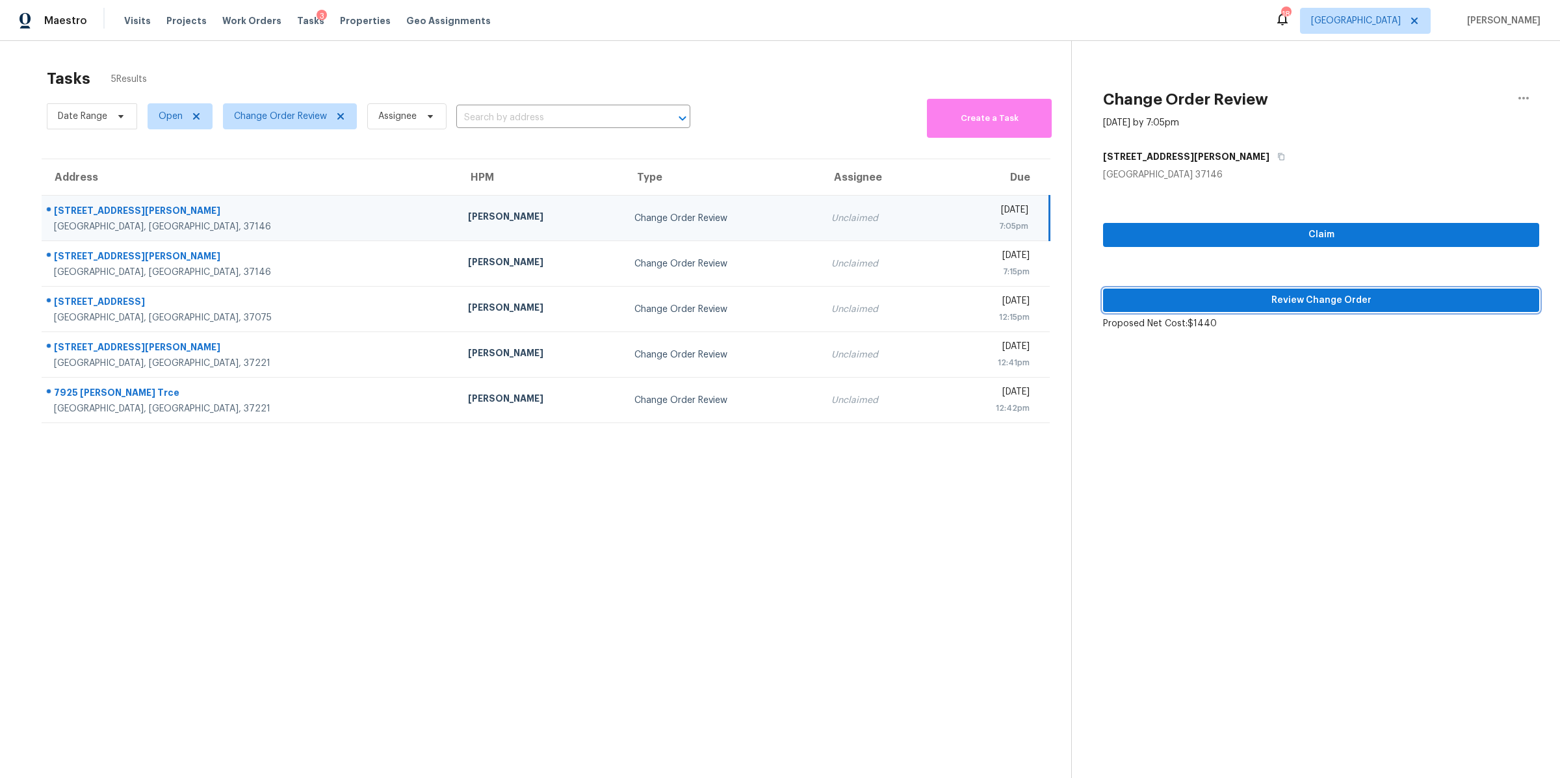
click at [1290, 291] on button "Review Change Order" at bounding box center [1321, 301] width 436 height 24
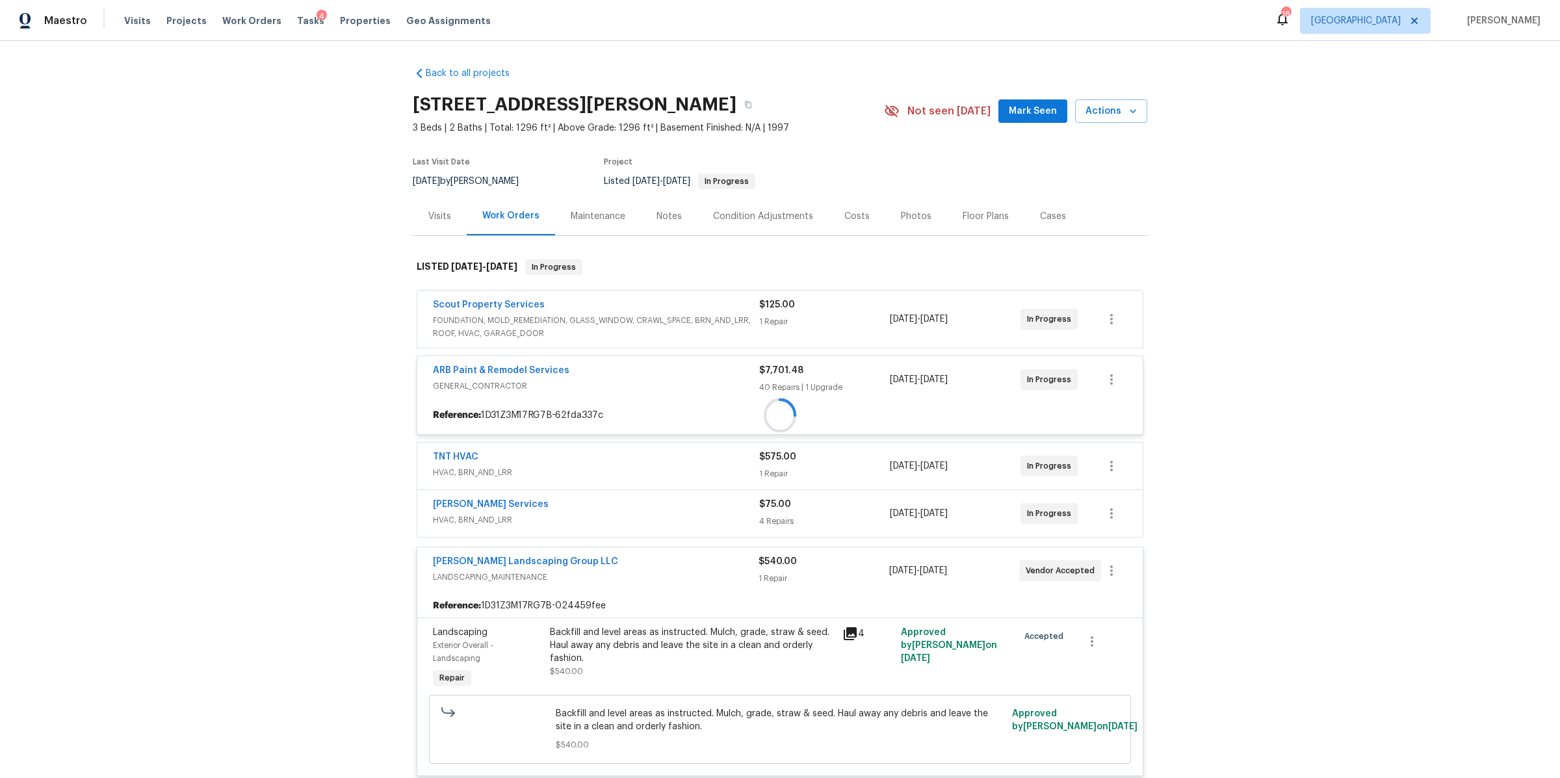
scroll to position [385, 0]
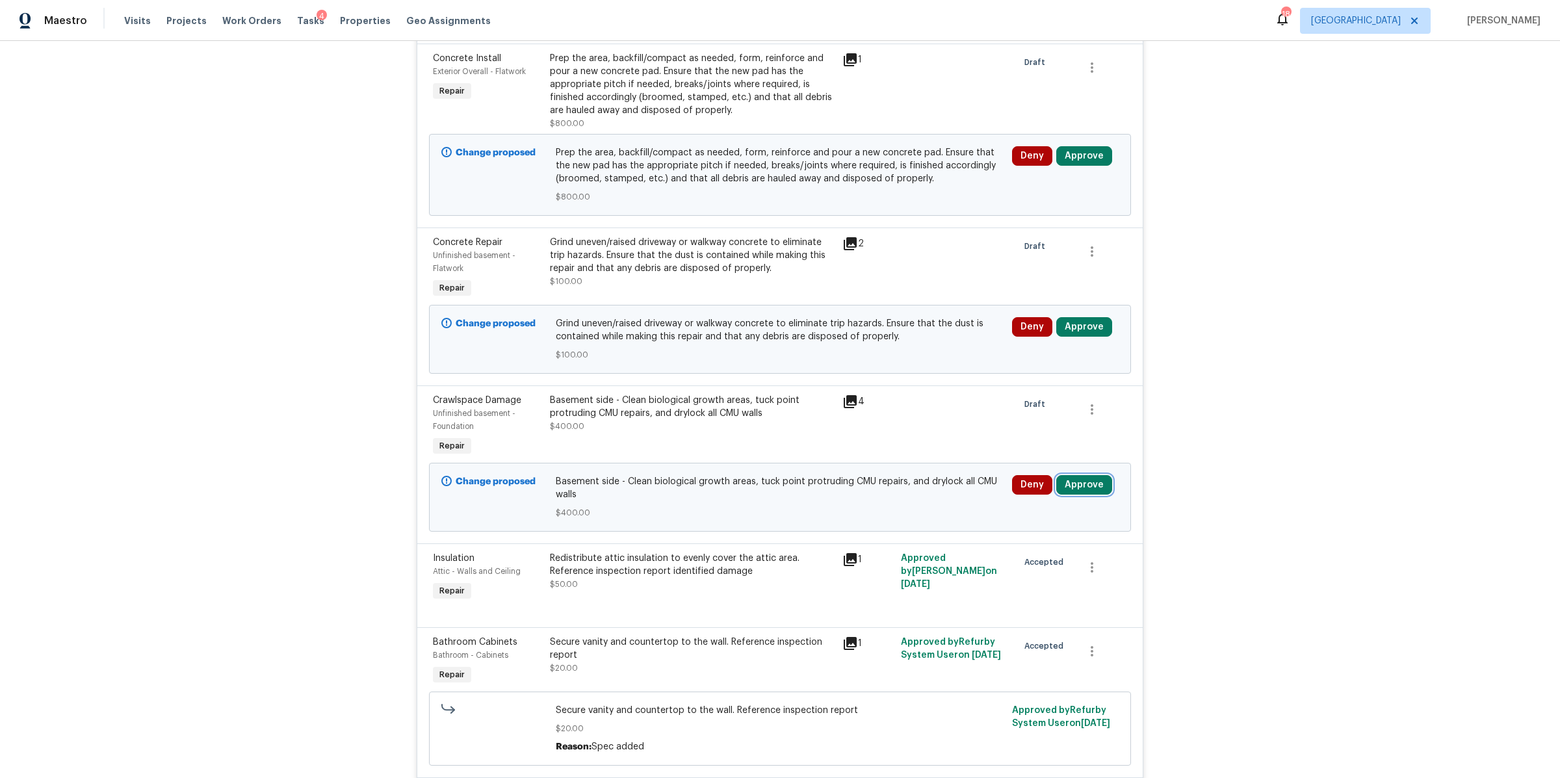
click at [1081, 485] on button "Approve" at bounding box center [1084, 484] width 56 height 19
click at [902, 494] on span "Approve" at bounding box center [892, 498] width 36 height 10
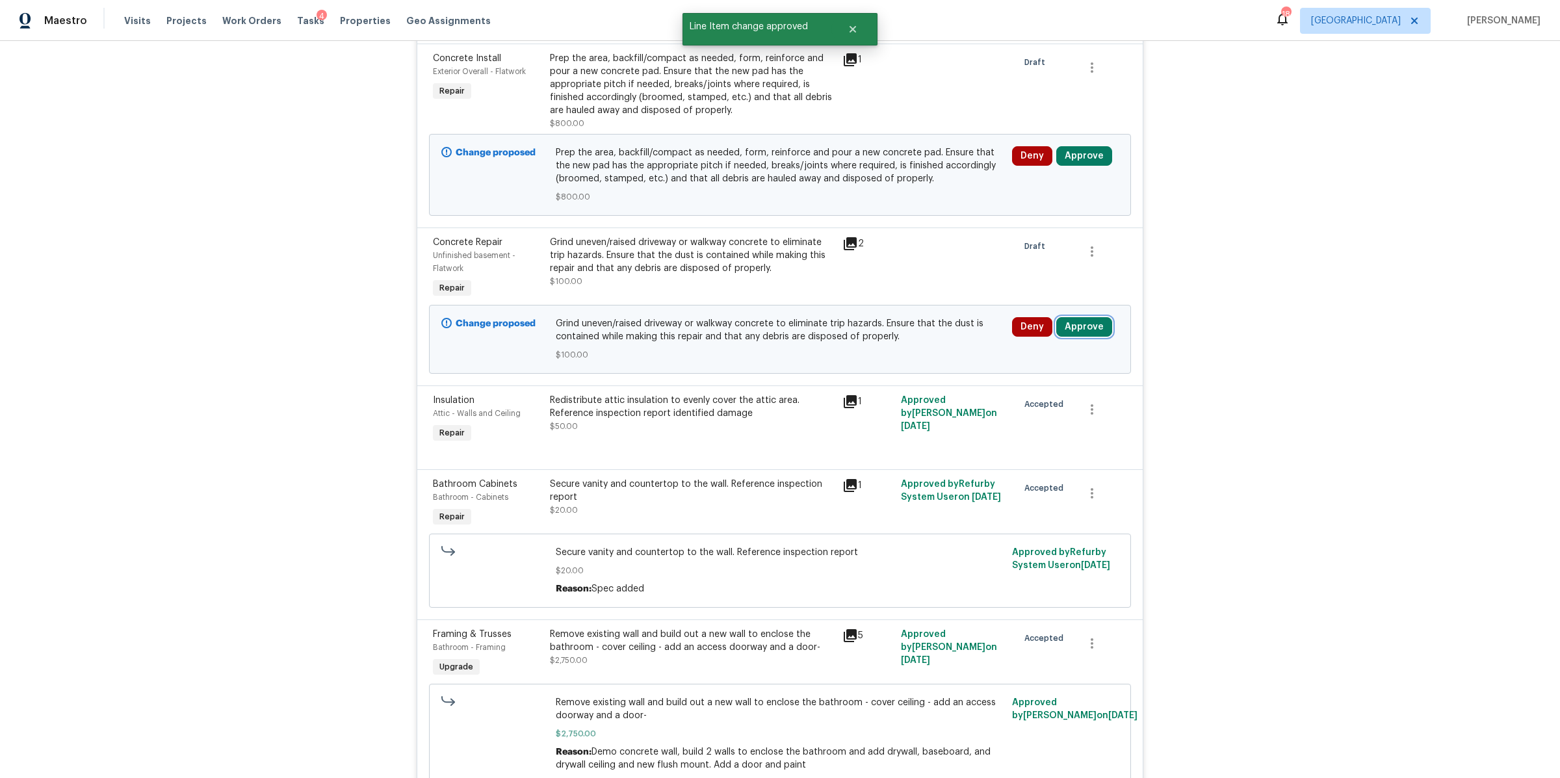
click at [1080, 328] on button "Approve" at bounding box center [1084, 326] width 56 height 19
click at [887, 344] on span "Approve" at bounding box center [892, 340] width 36 height 10
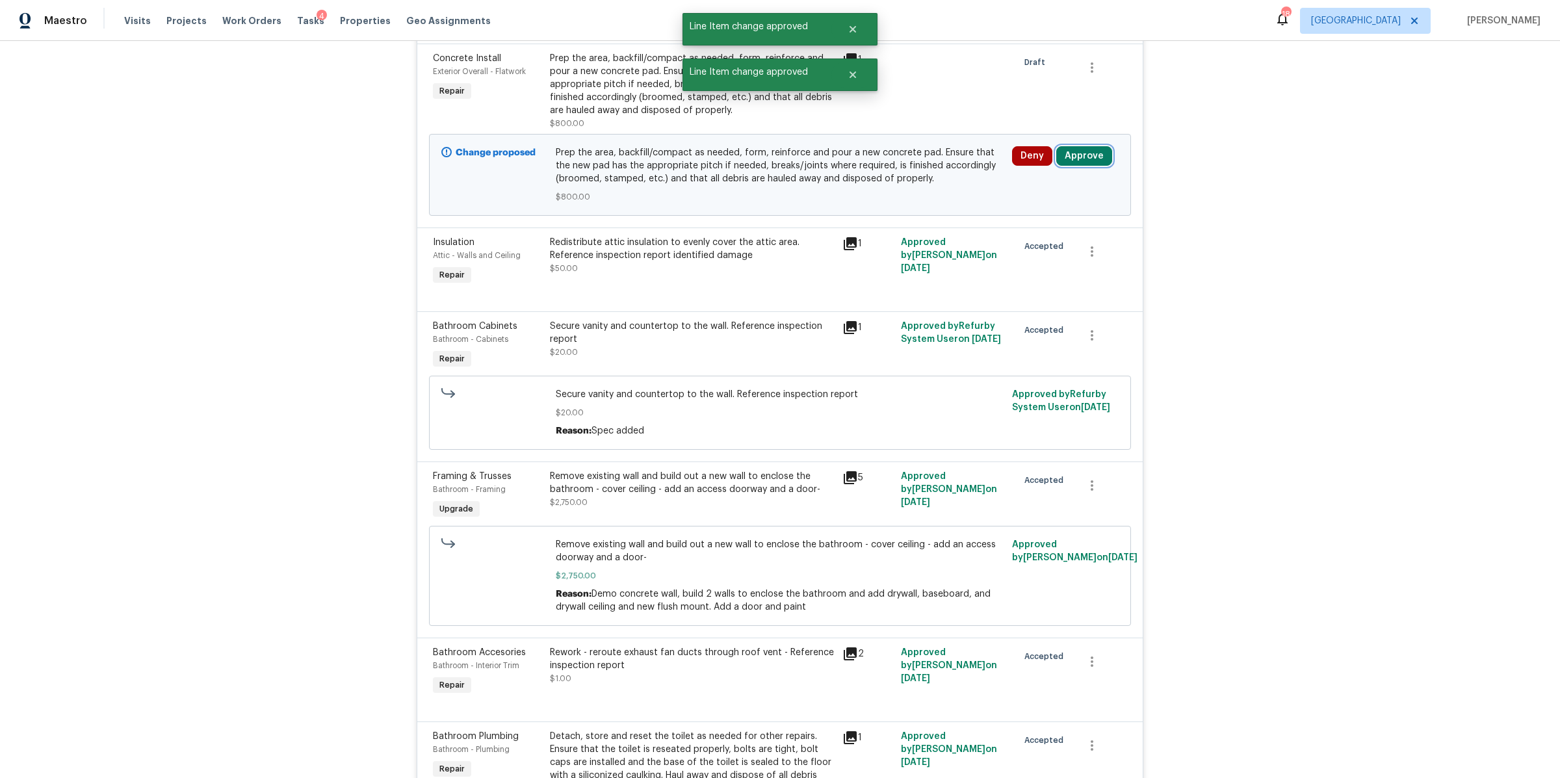
click at [1081, 148] on button "Approve" at bounding box center [1084, 155] width 56 height 19
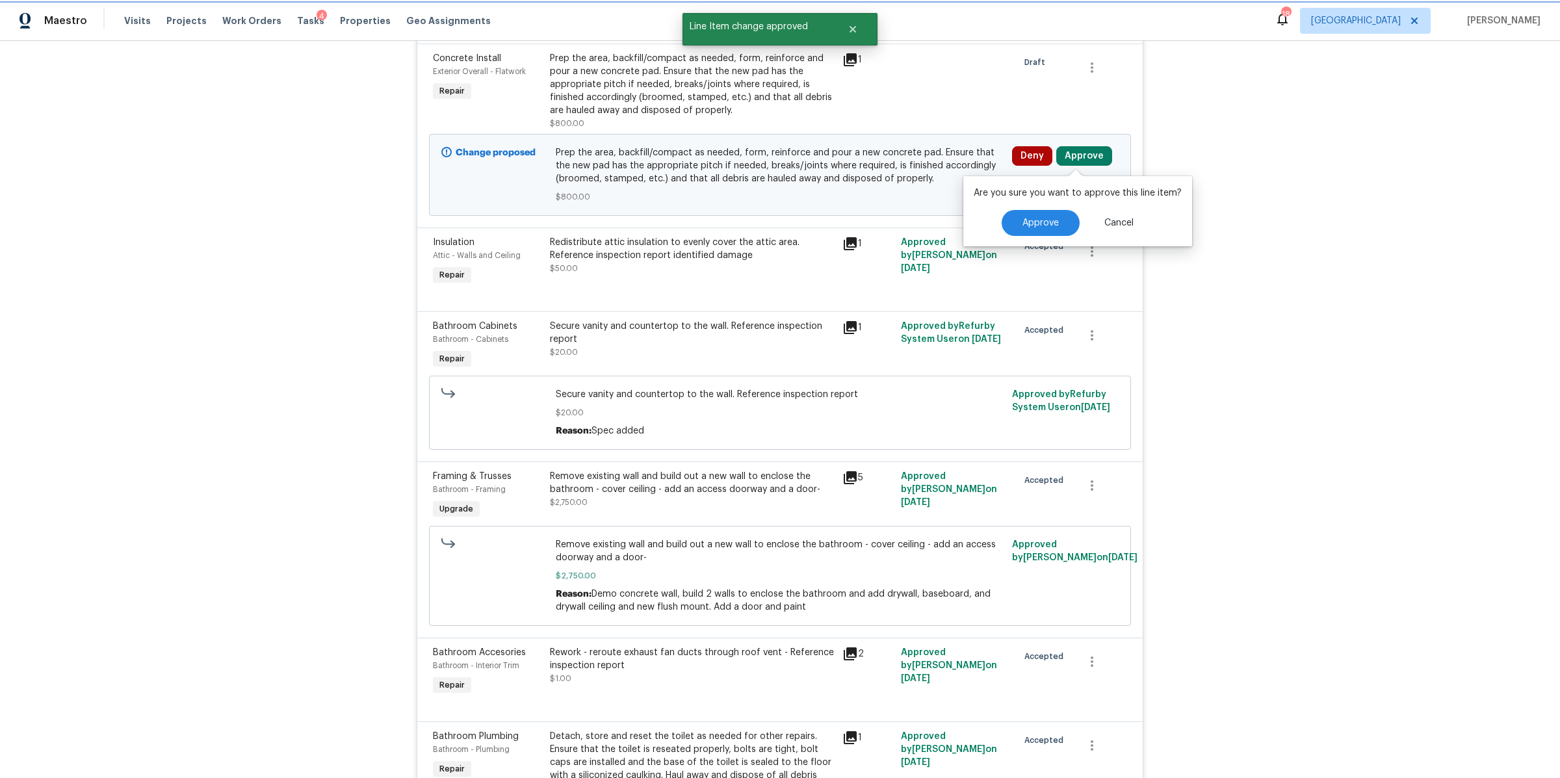
click at [1079, 157] on button "Approve" at bounding box center [1084, 155] width 56 height 19
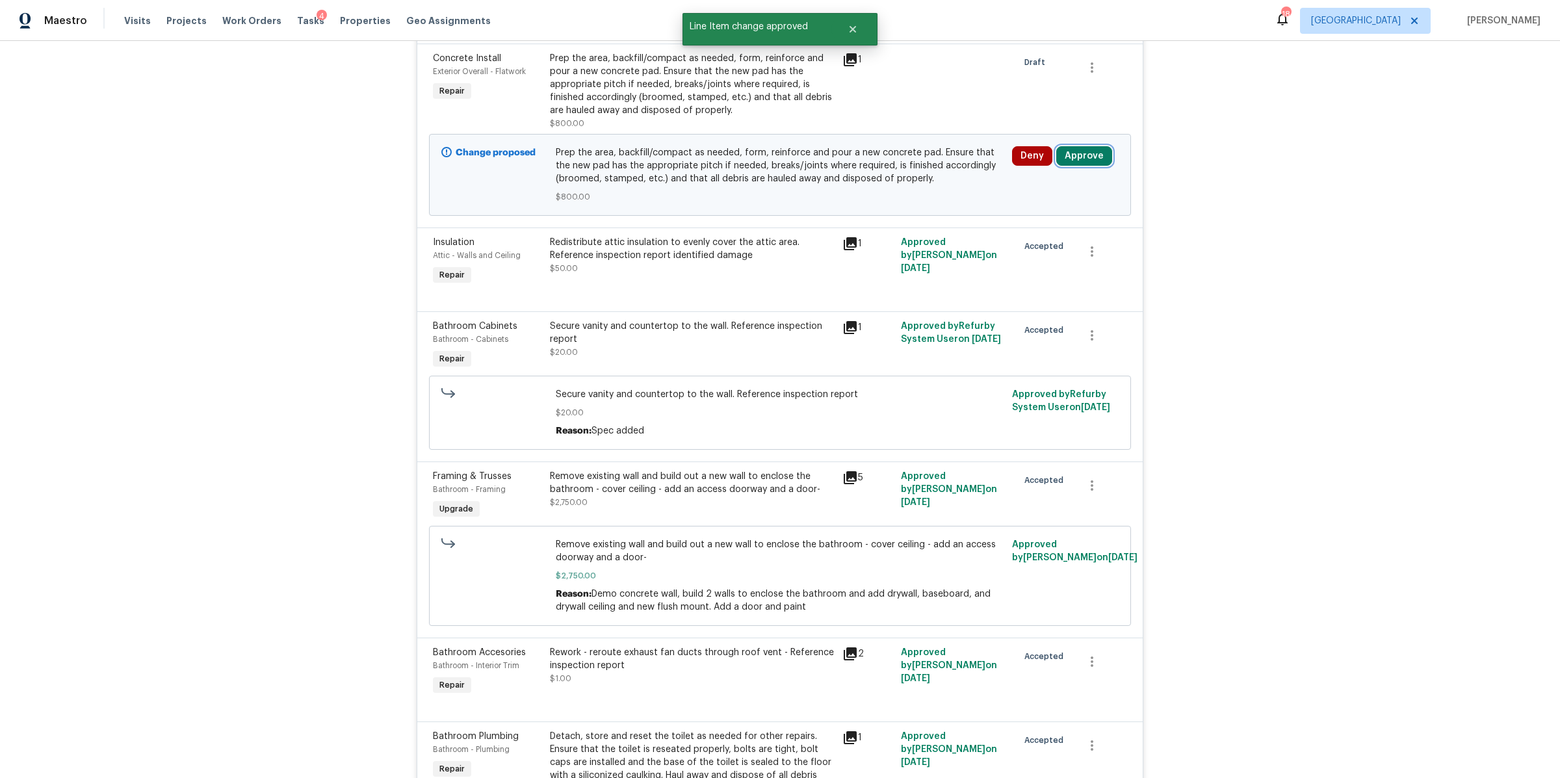
click at [1070, 157] on button "Approve" at bounding box center [1084, 155] width 56 height 19
click at [1029, 226] on span "Approve" at bounding box center [1040, 223] width 36 height 10
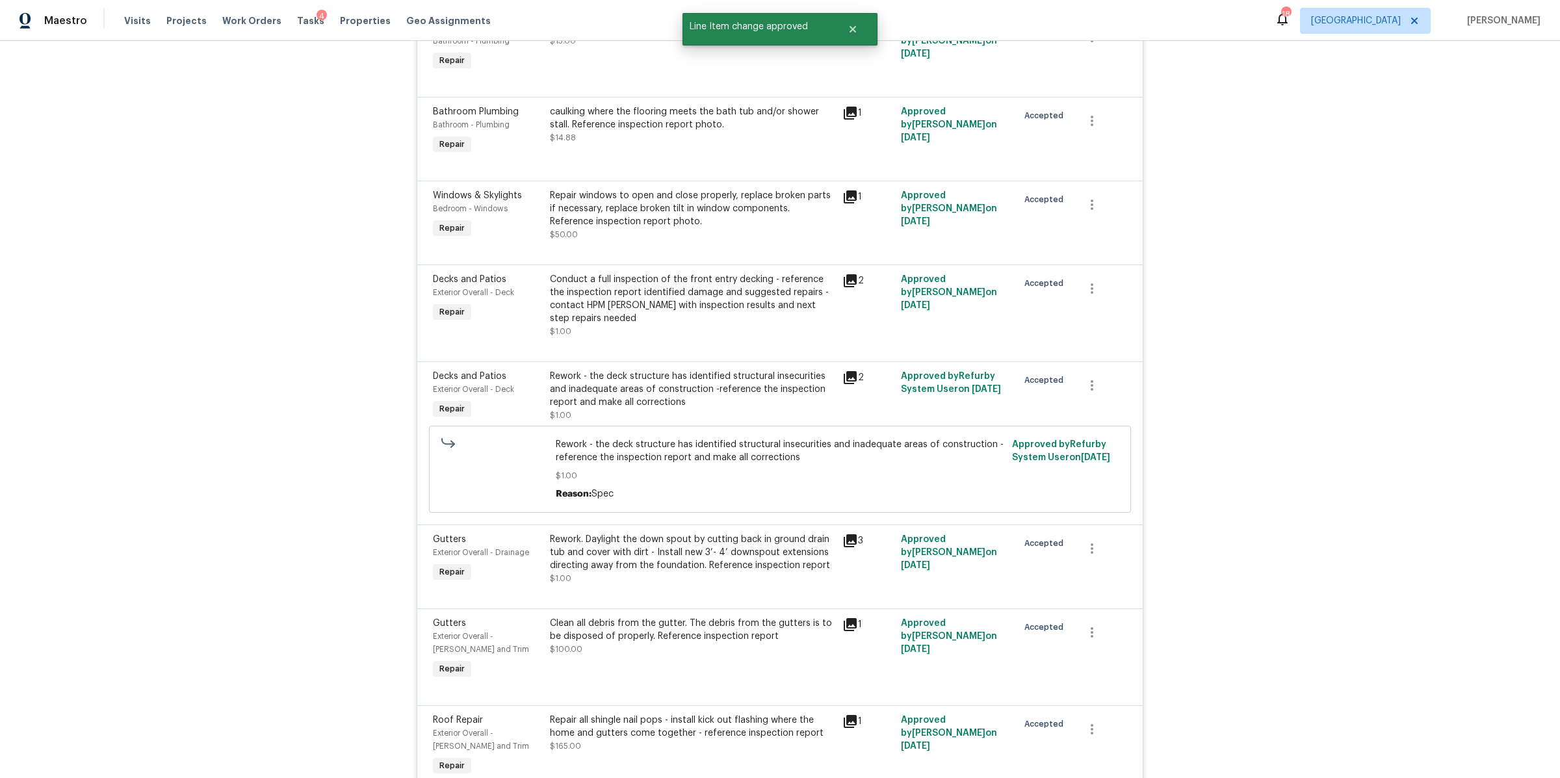
scroll to position [2192, 0]
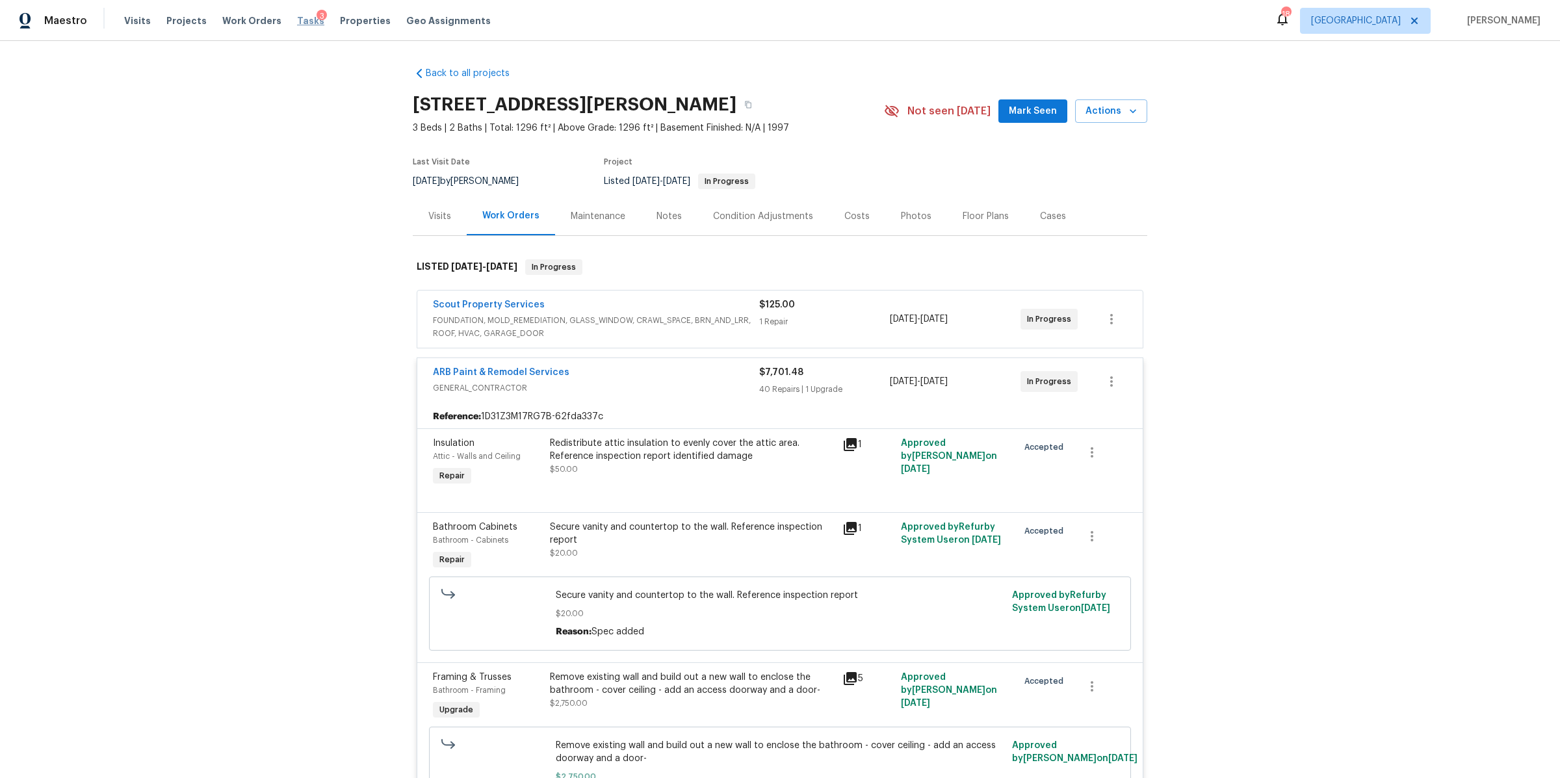
click at [301, 23] on span "Tasks" at bounding box center [310, 20] width 27 height 9
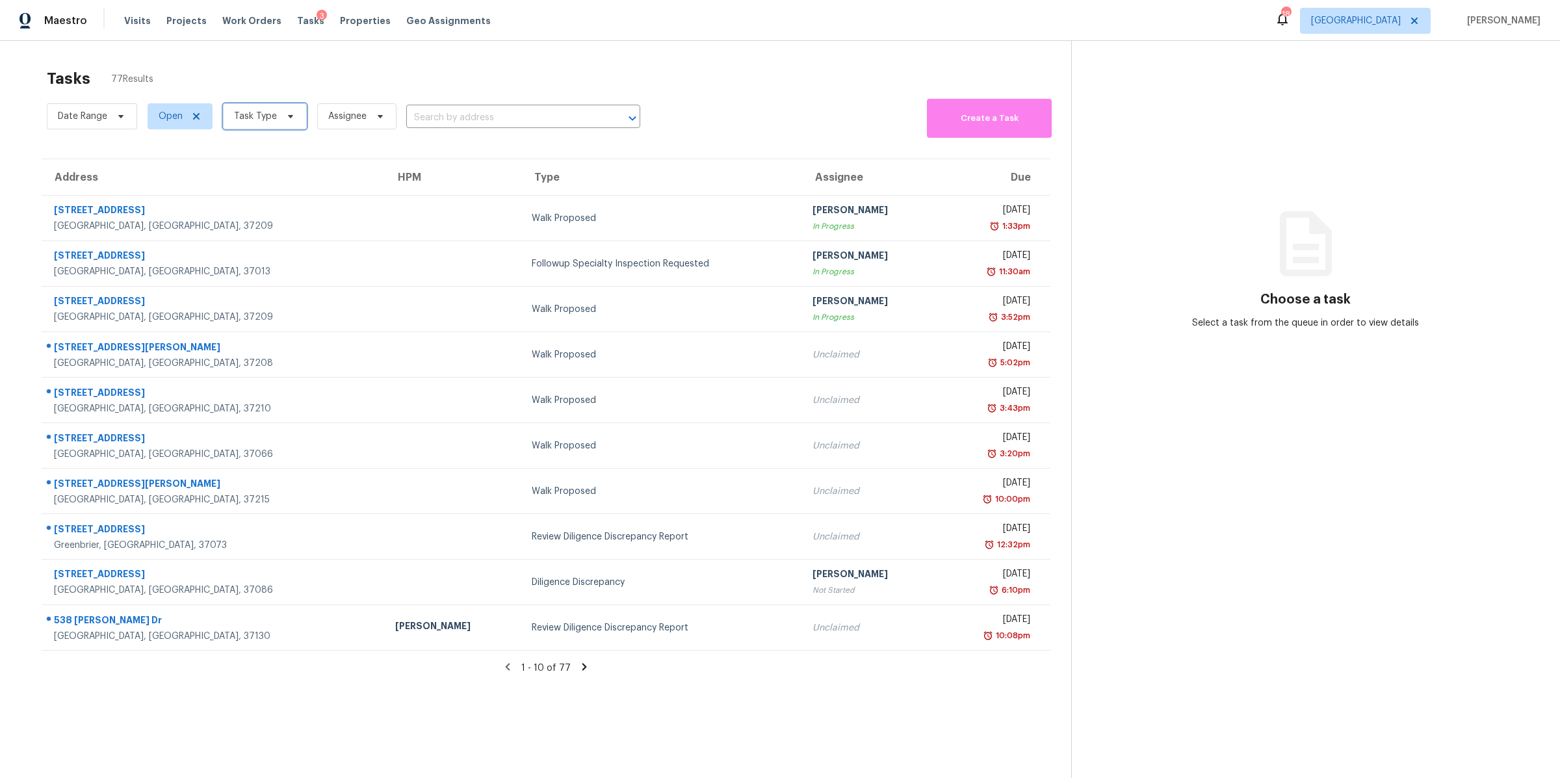
click at [285, 122] on span "Task Type" at bounding box center [265, 116] width 84 height 26
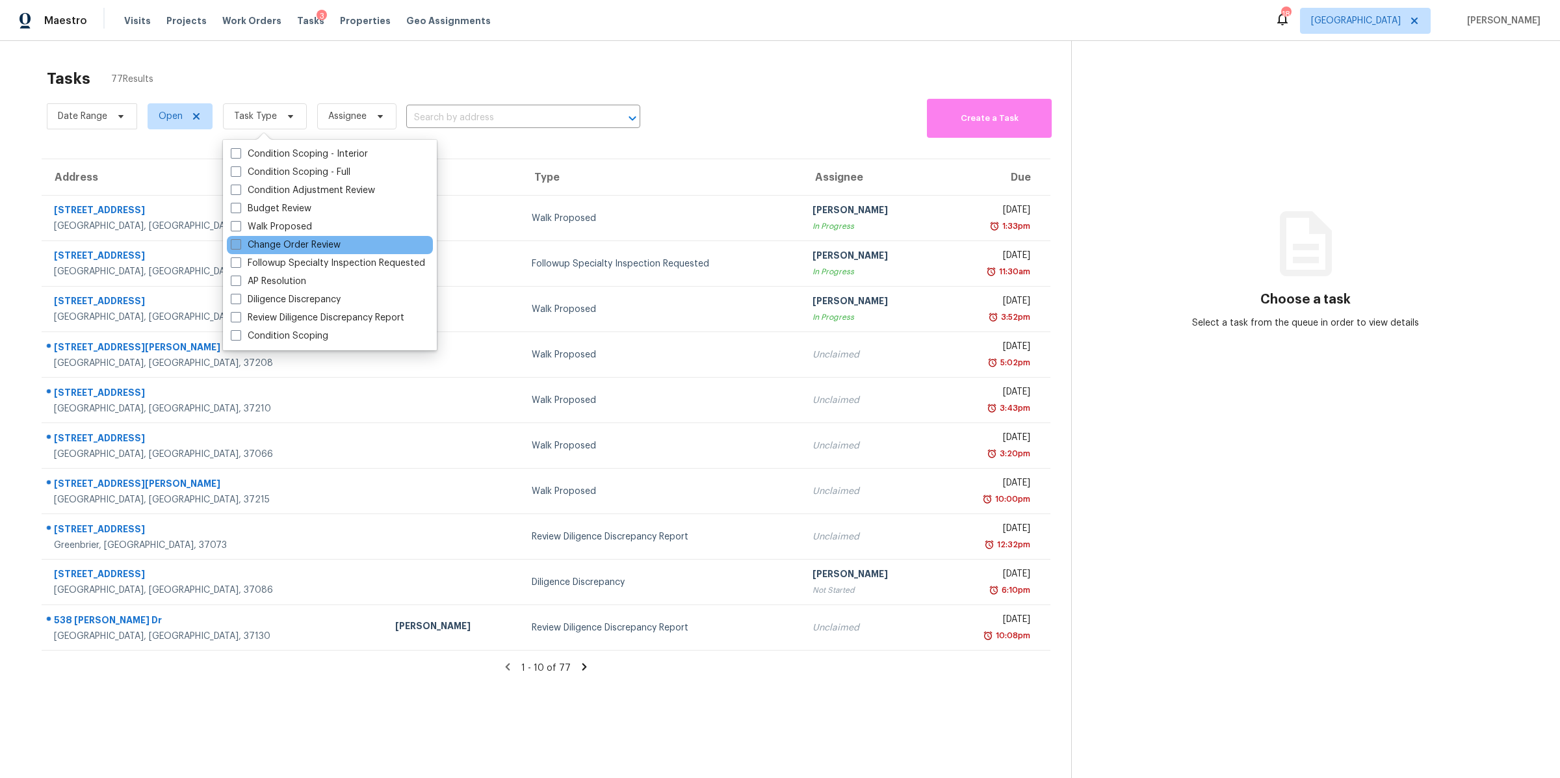
click at [297, 240] on label "Change Order Review" at bounding box center [286, 245] width 110 height 13
click at [239, 240] on input "Change Order Review" at bounding box center [235, 243] width 8 height 8
checkbox input "true"
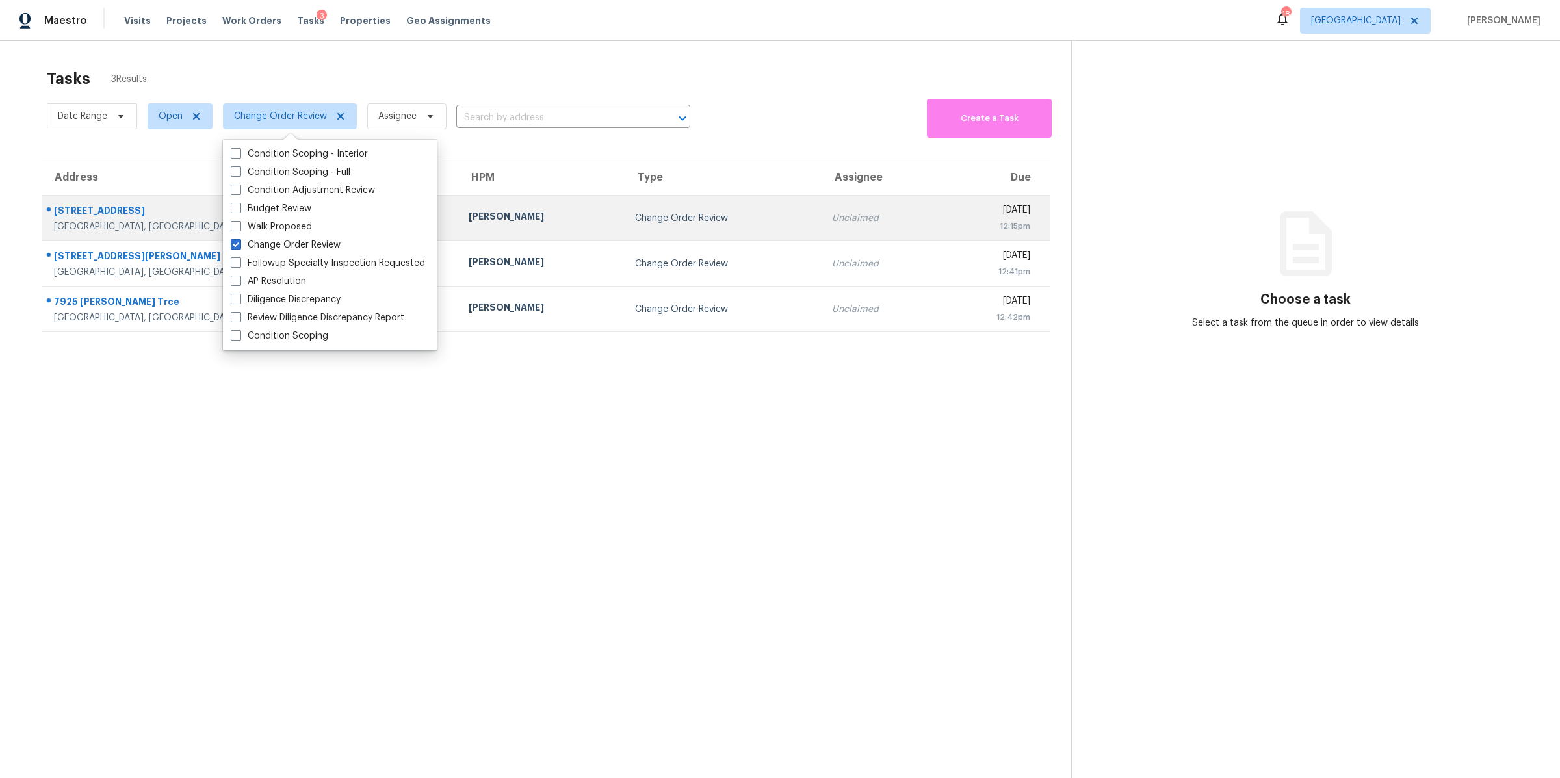
click at [86, 222] on div "Hendersonville, TN, 37075" at bounding box center [251, 226] width 394 height 13
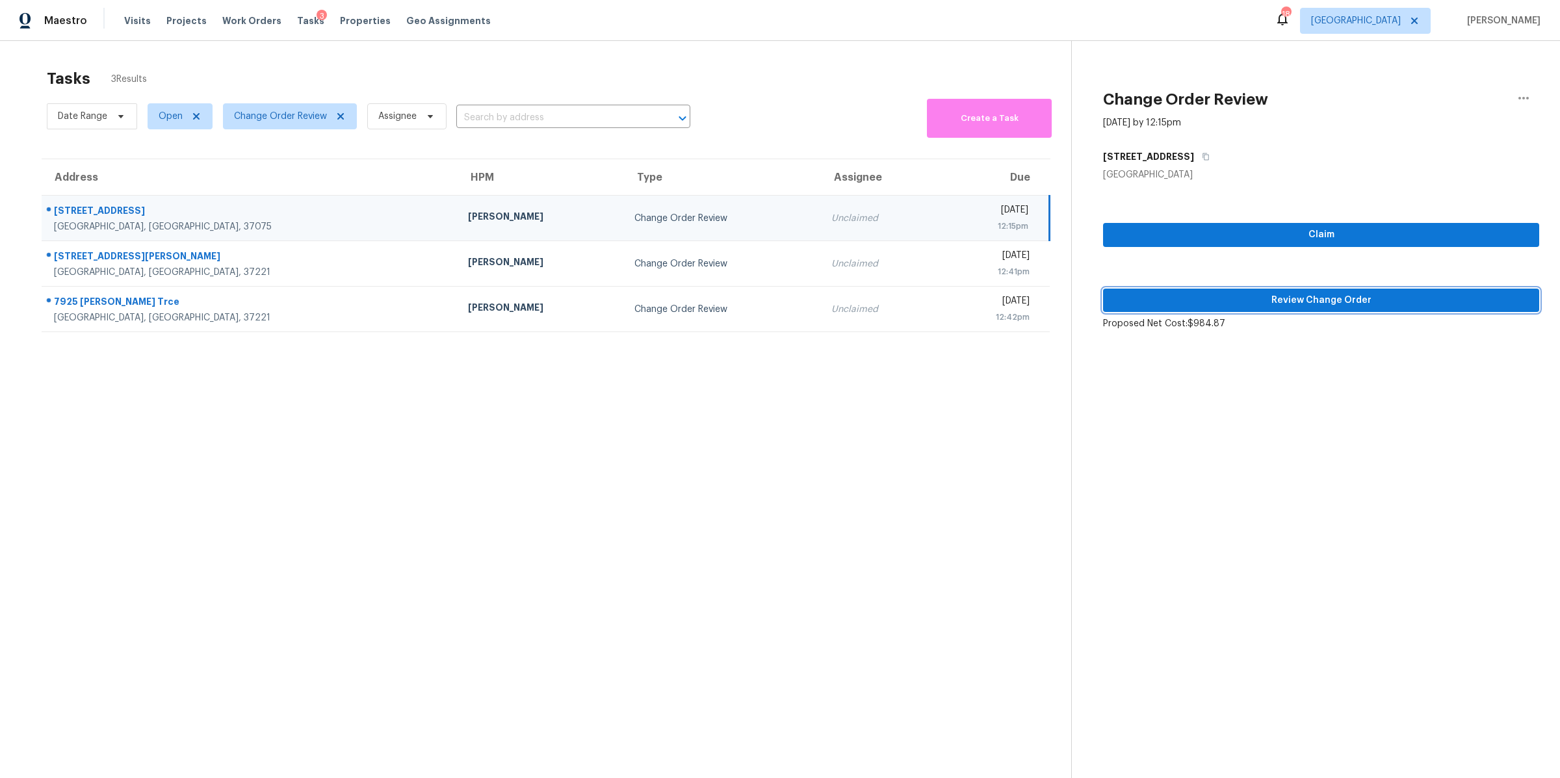
click at [1241, 298] on span "Review Change Order" at bounding box center [1320, 300] width 415 height 16
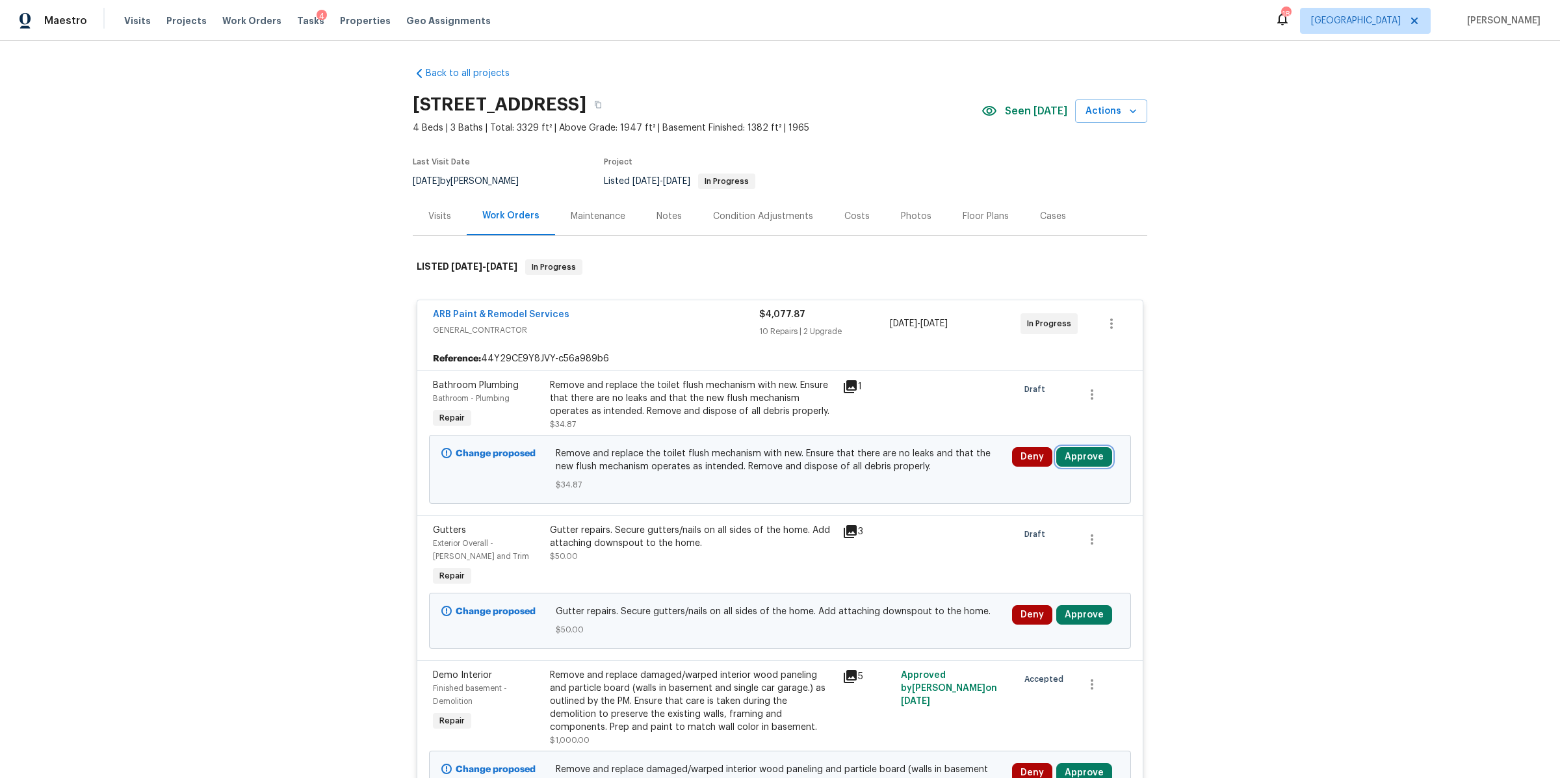
click at [1071, 460] on button "Approve" at bounding box center [1084, 456] width 56 height 19
click at [896, 461] on button "Approve" at bounding box center [892, 469] width 78 height 26
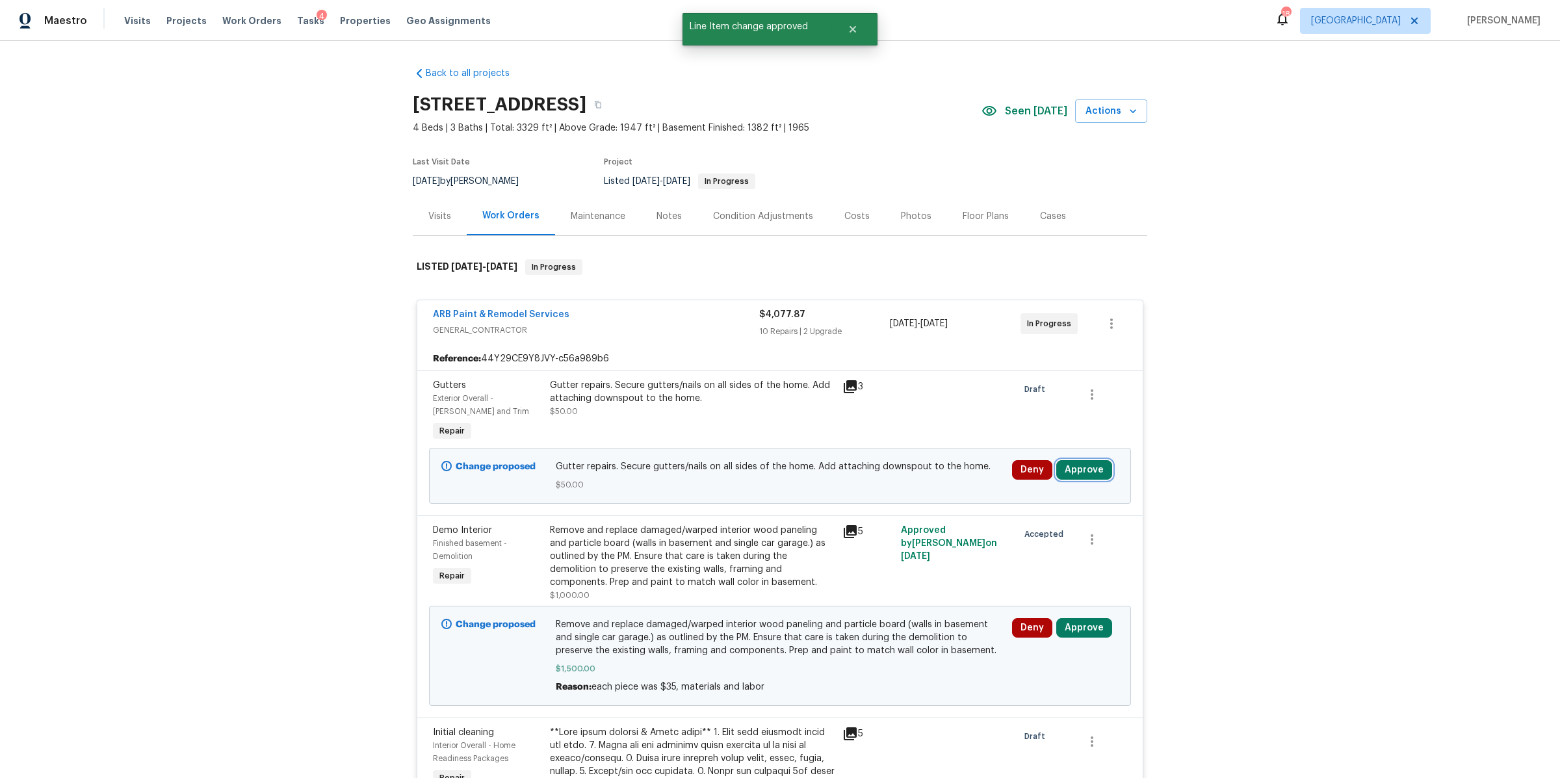
click at [1082, 469] on button "Approve" at bounding box center [1084, 469] width 56 height 19
click at [904, 476] on button "Approve" at bounding box center [892, 482] width 78 height 26
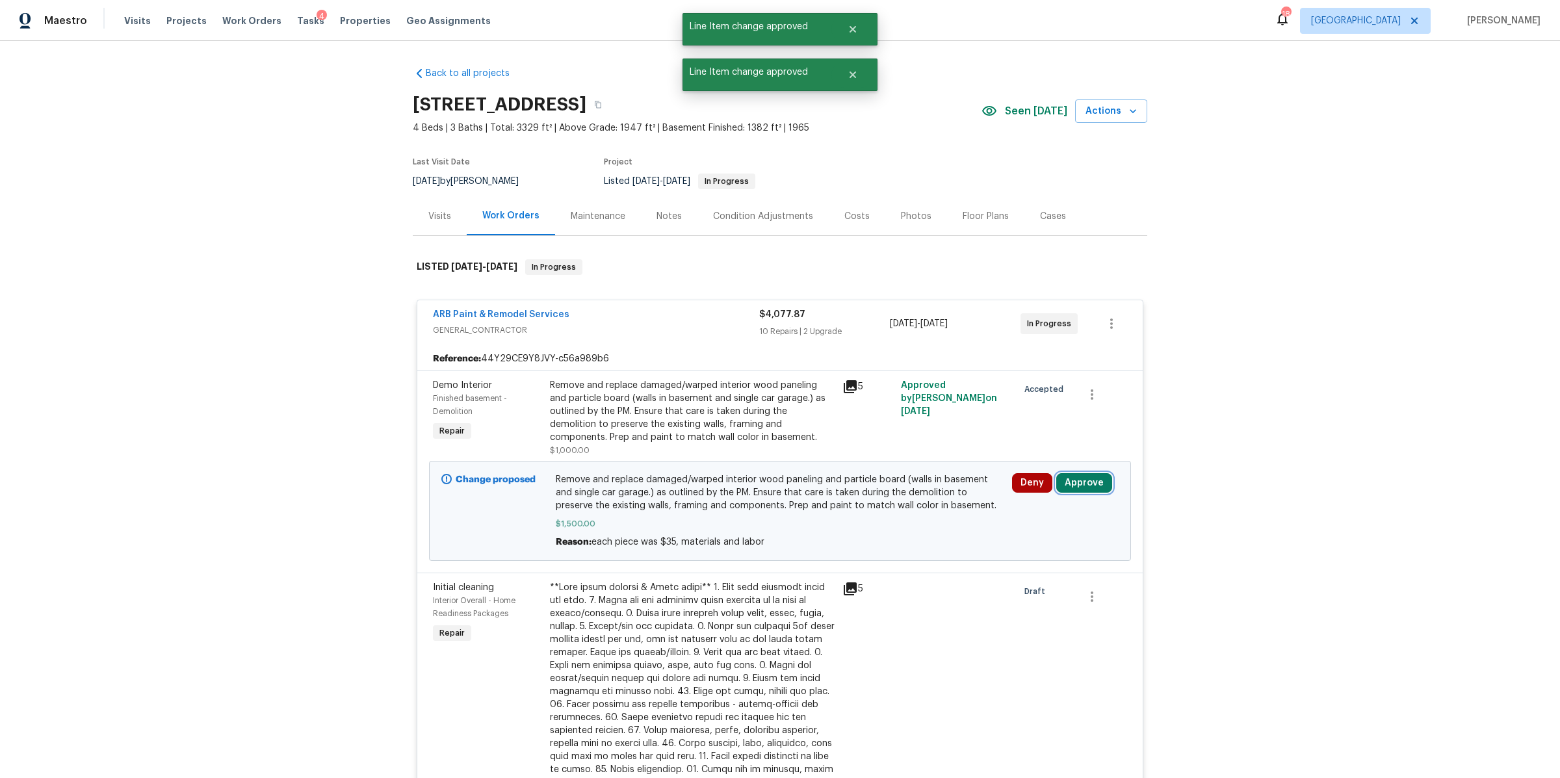
click at [1078, 477] on button "Approve" at bounding box center [1084, 482] width 56 height 19
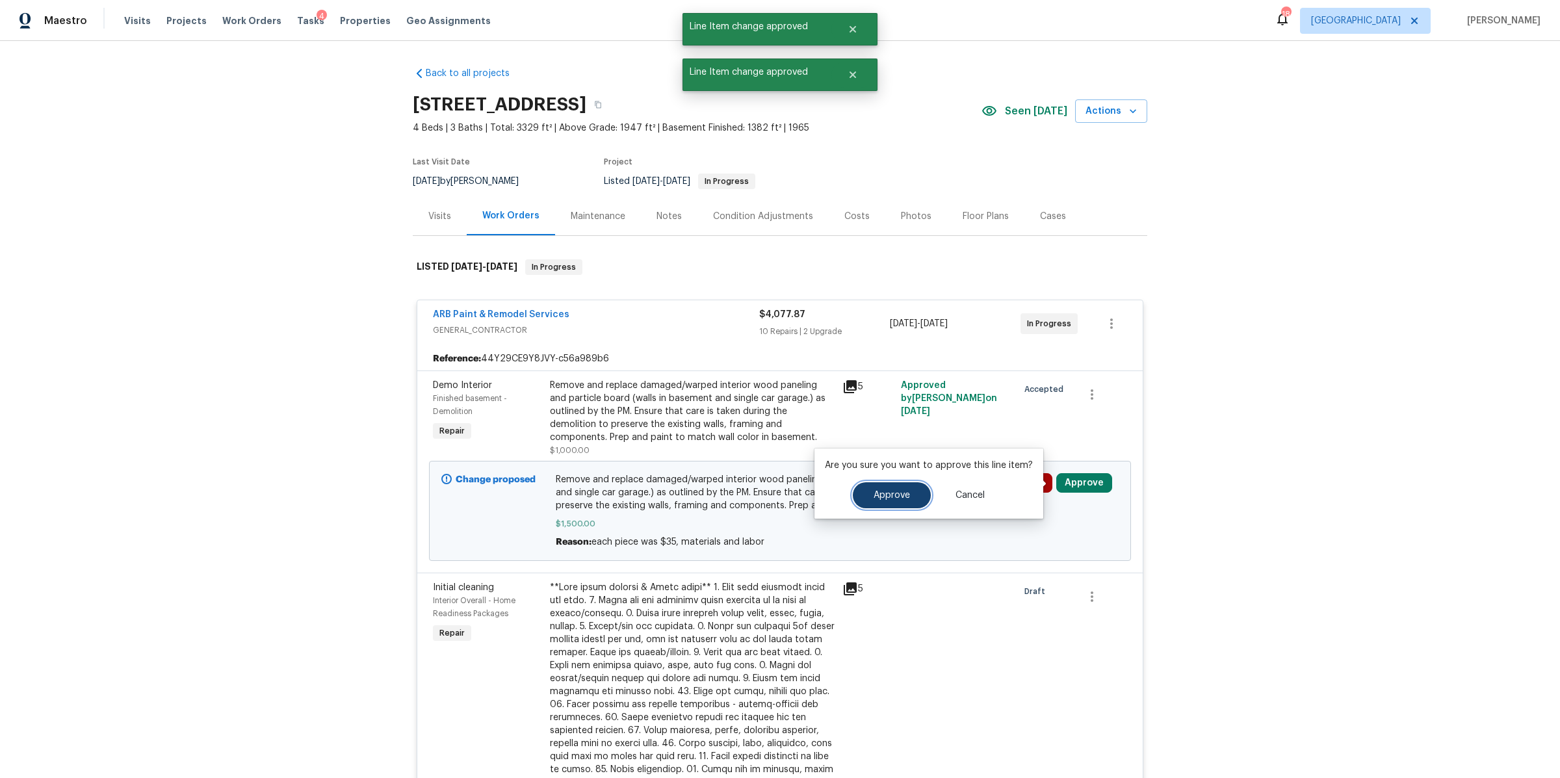
click at [904, 501] on button "Approve" at bounding box center [892, 495] width 78 height 26
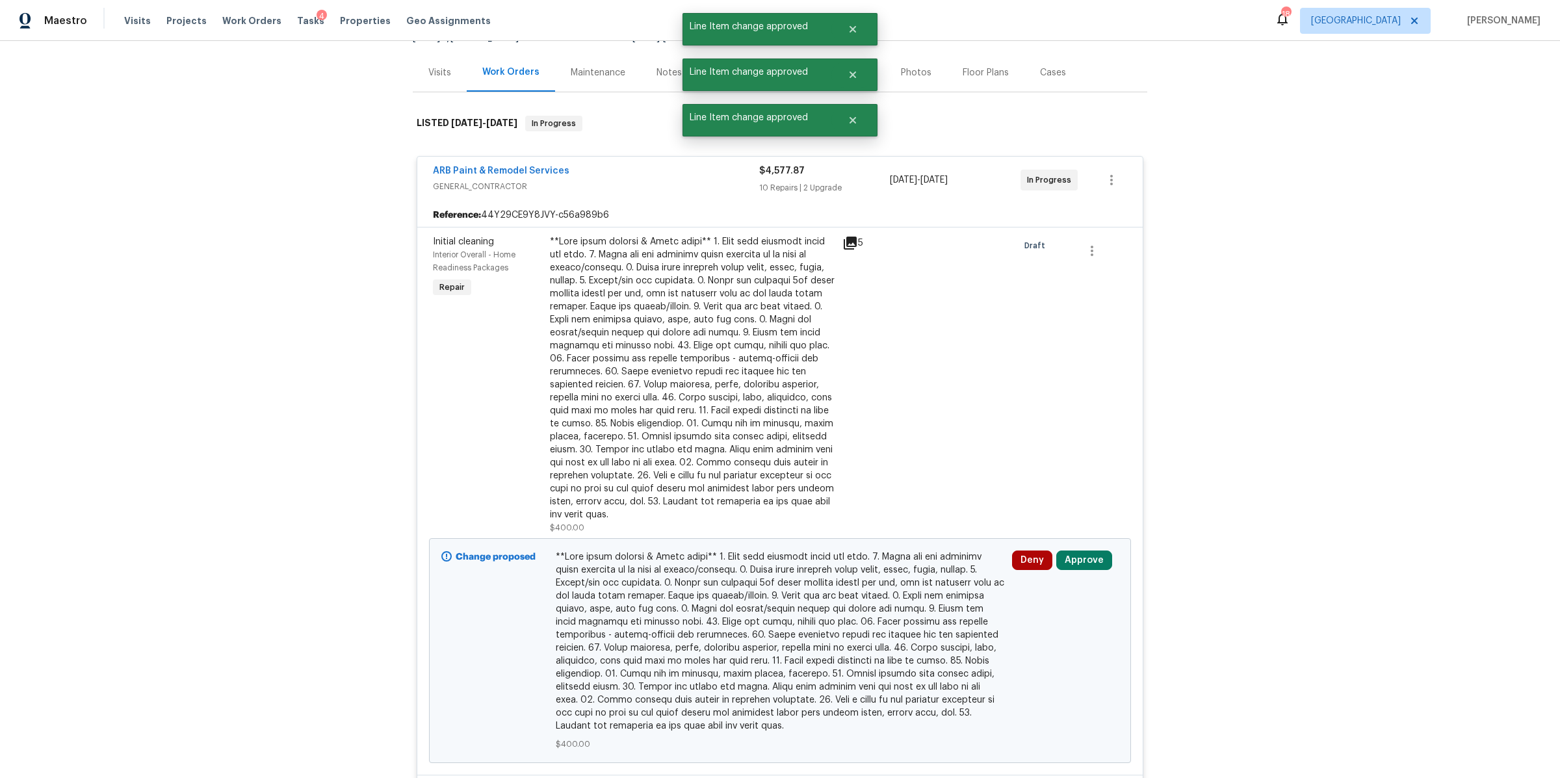
scroll to position [148, 0]
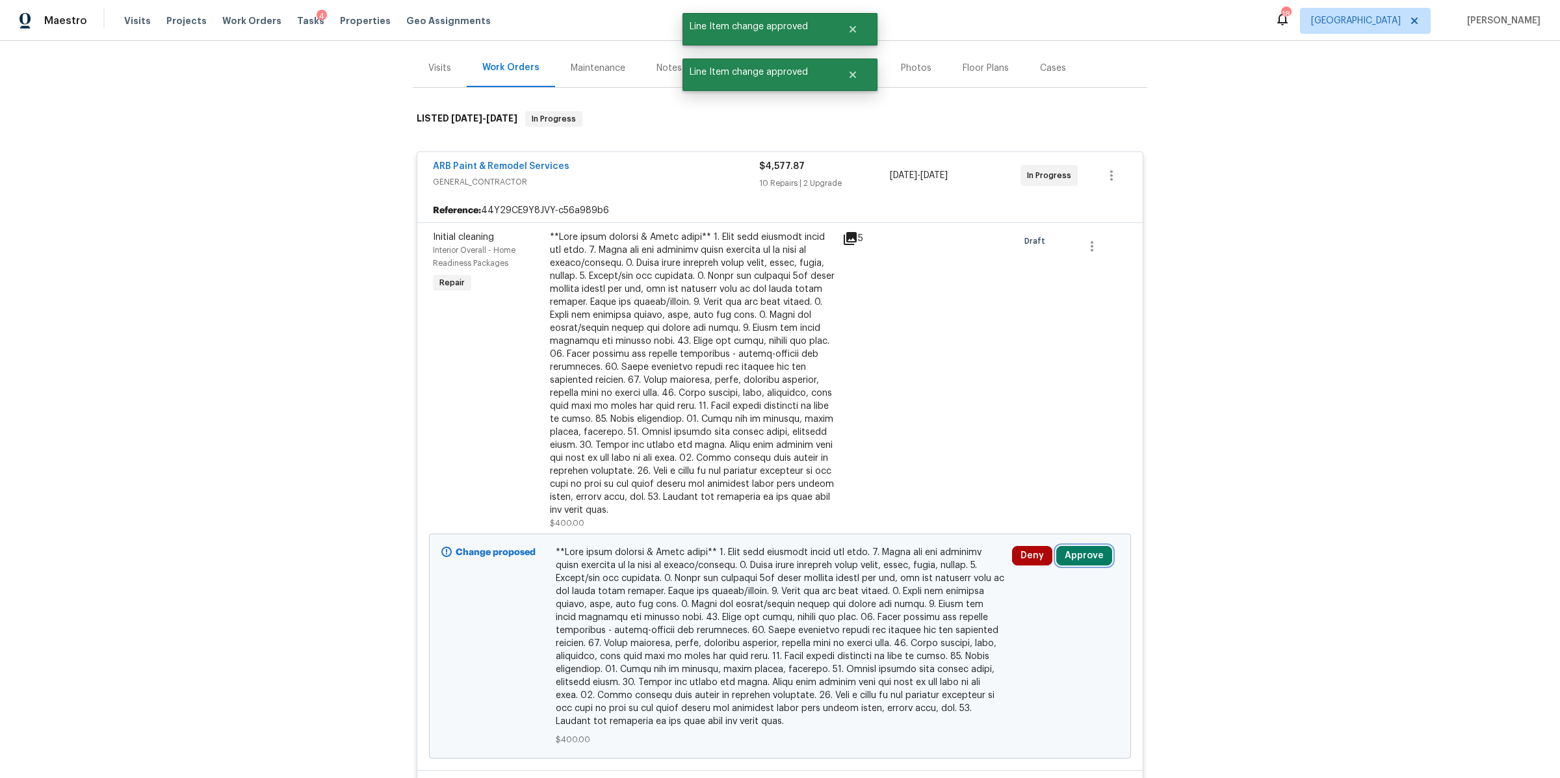
click at [1078, 554] on button "Approve" at bounding box center [1084, 555] width 56 height 19
click at [1039, 510] on span "Approve" at bounding box center [1040, 513] width 36 height 10
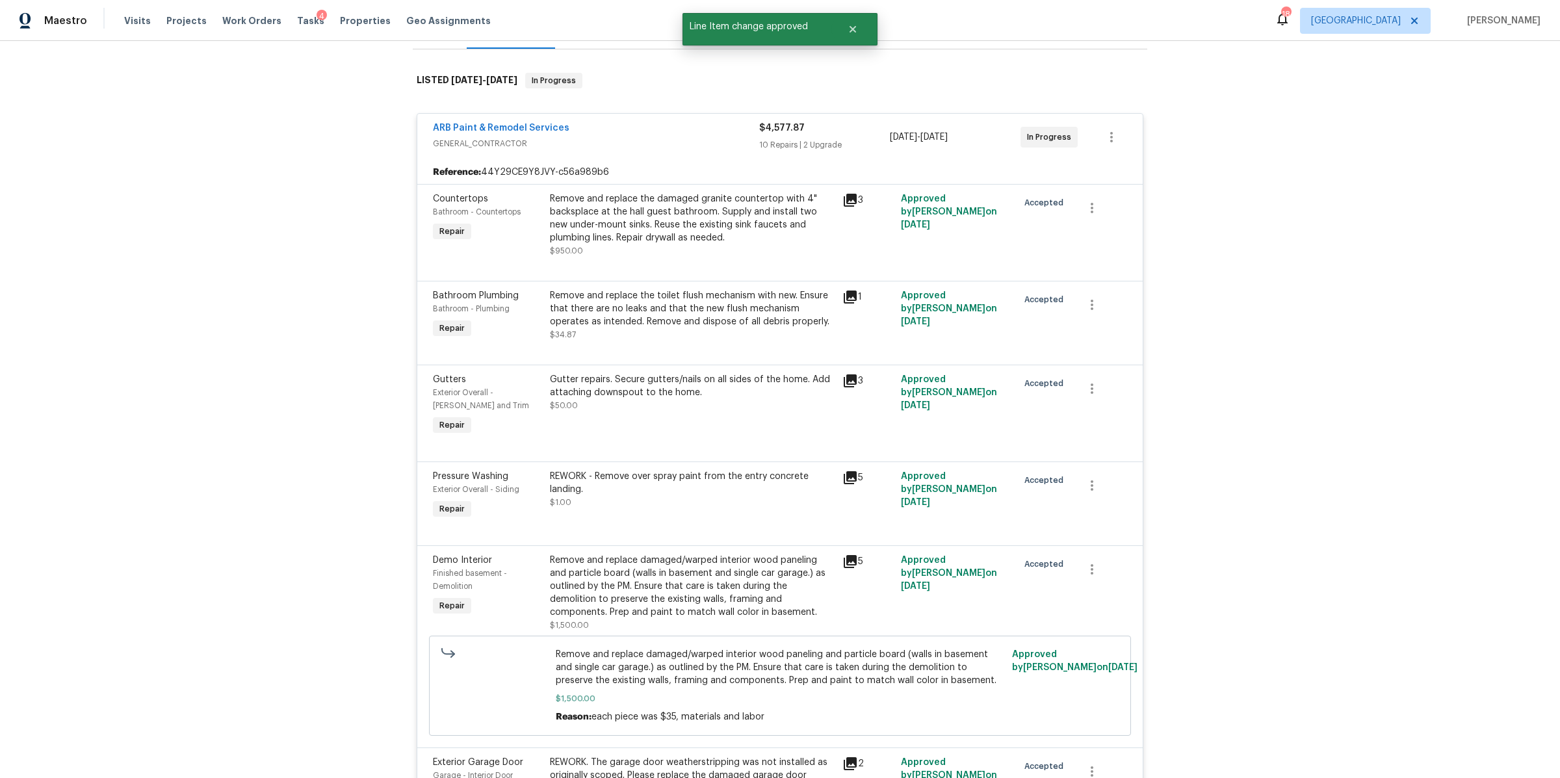
scroll to position [0, 0]
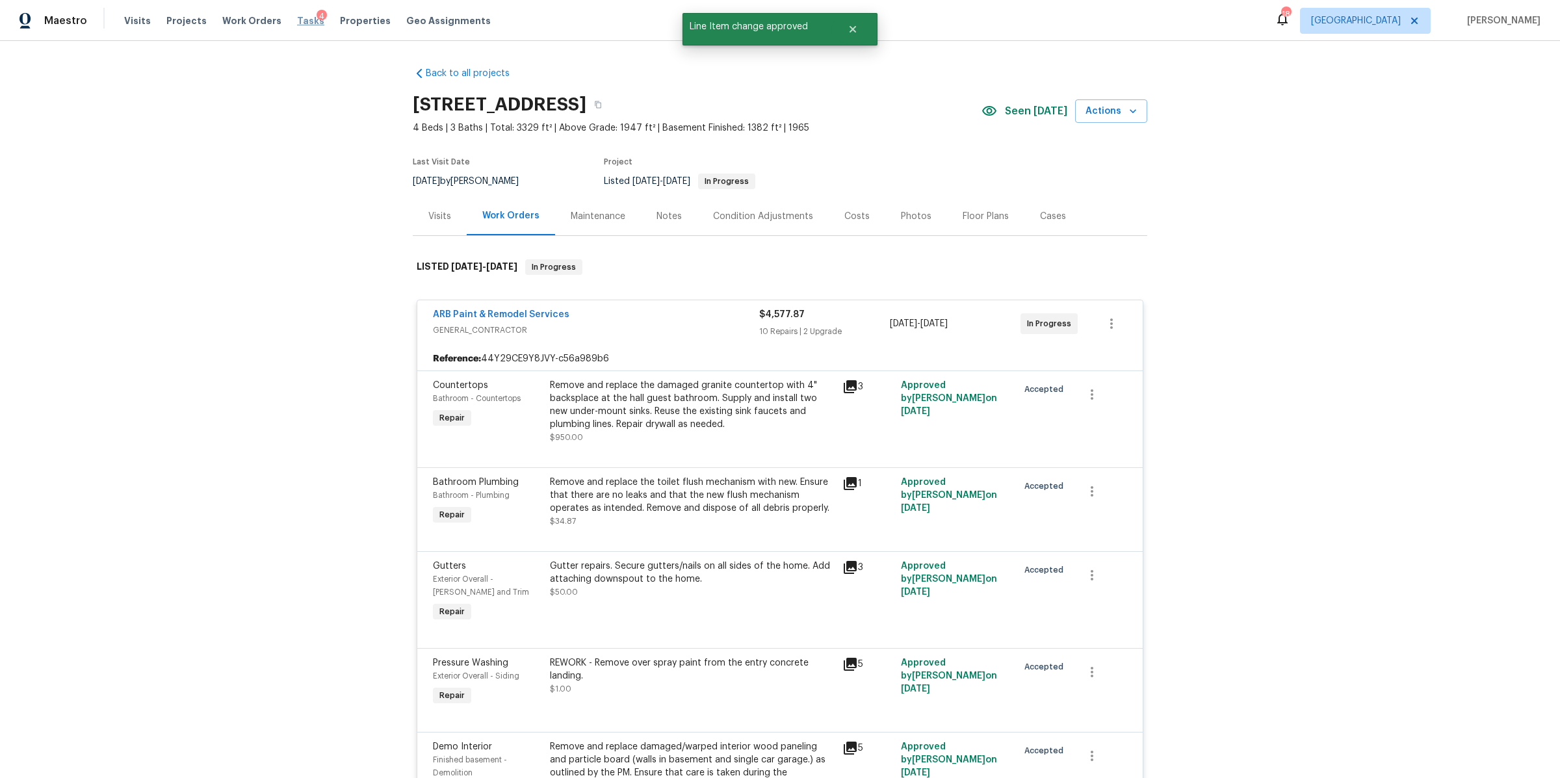
click at [297, 21] on span "Tasks" at bounding box center [310, 20] width 27 height 9
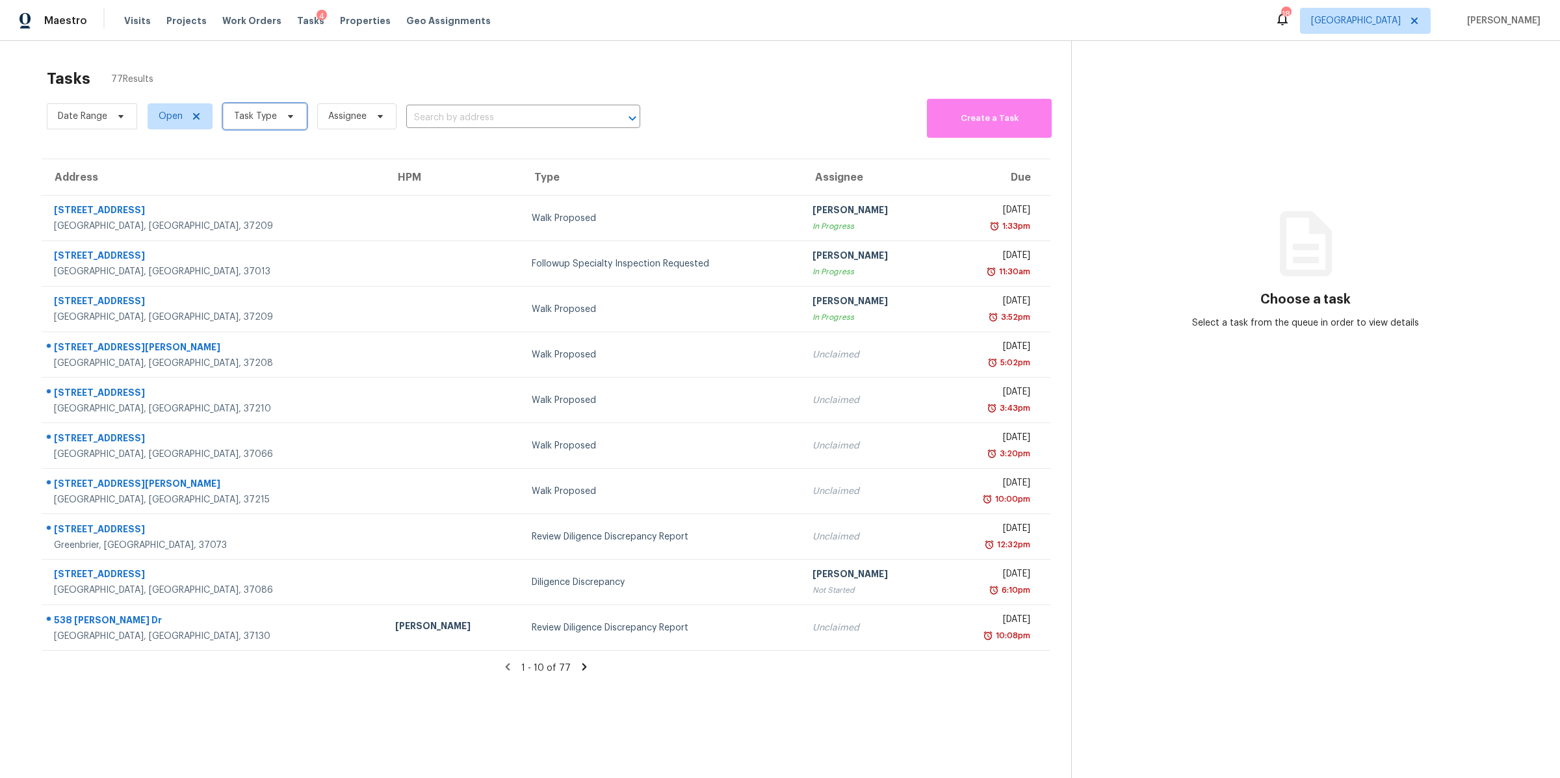
click at [285, 117] on icon at bounding box center [290, 116] width 10 height 10
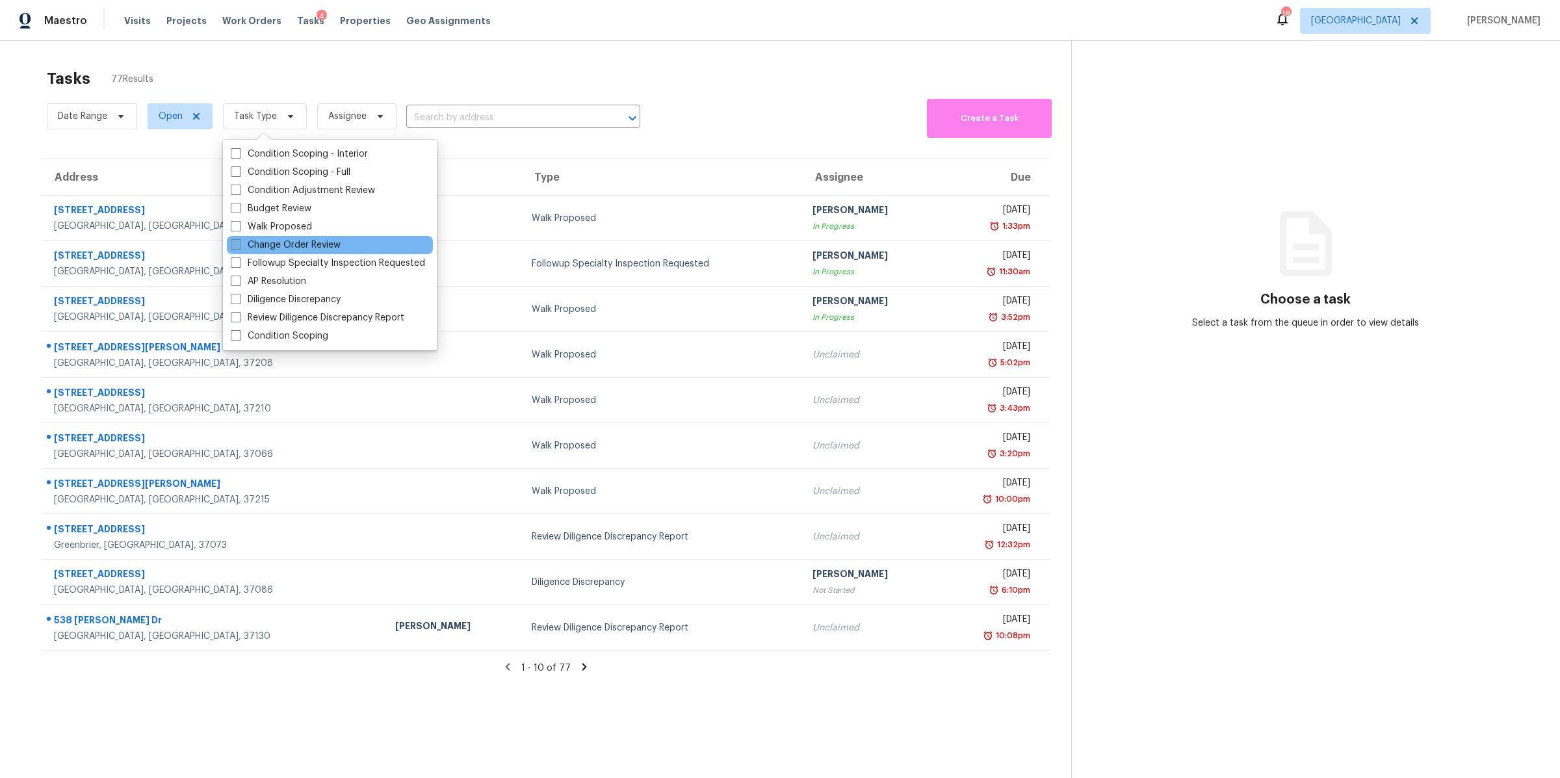
click at [300, 244] on label "Change Order Review" at bounding box center [286, 245] width 110 height 13
click at [239, 244] on input "Change Order Review" at bounding box center [235, 243] width 8 height 8
checkbox input "true"
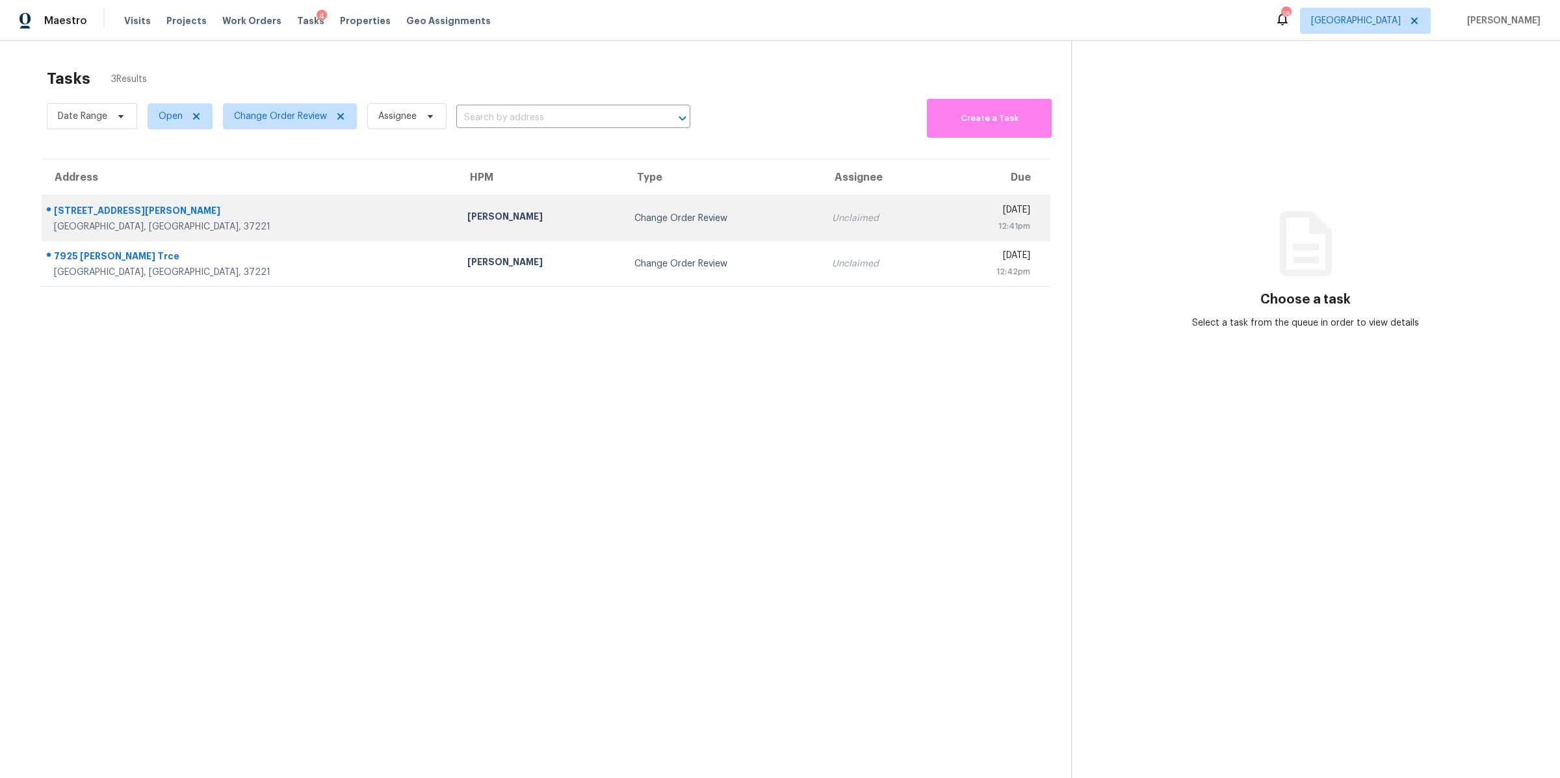
click at [106, 213] on div "8710 Sawyer Brown Rd" at bounding box center [250, 212] width 393 height 16
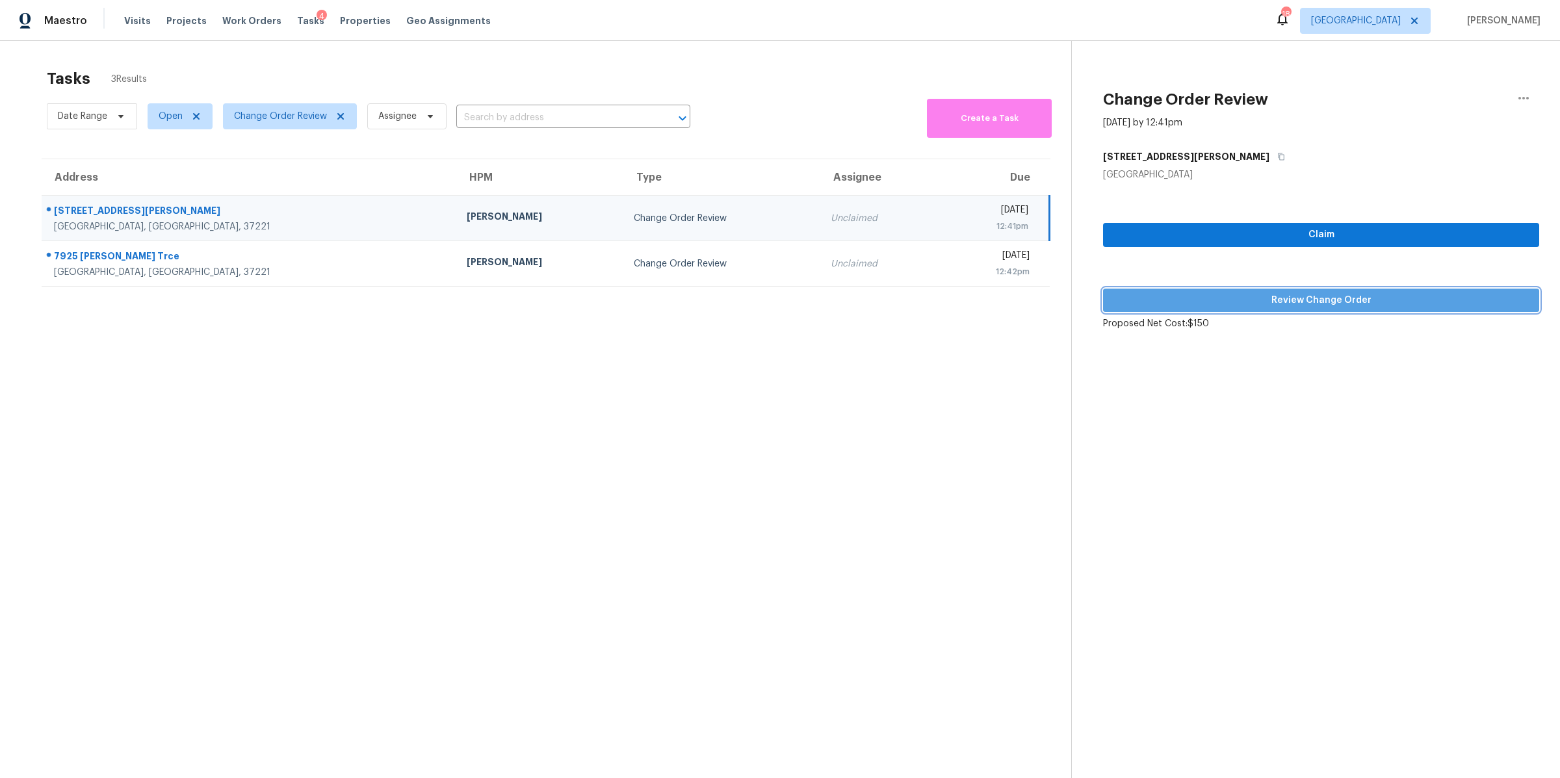
click at [1291, 302] on span "Review Change Order" at bounding box center [1320, 300] width 415 height 16
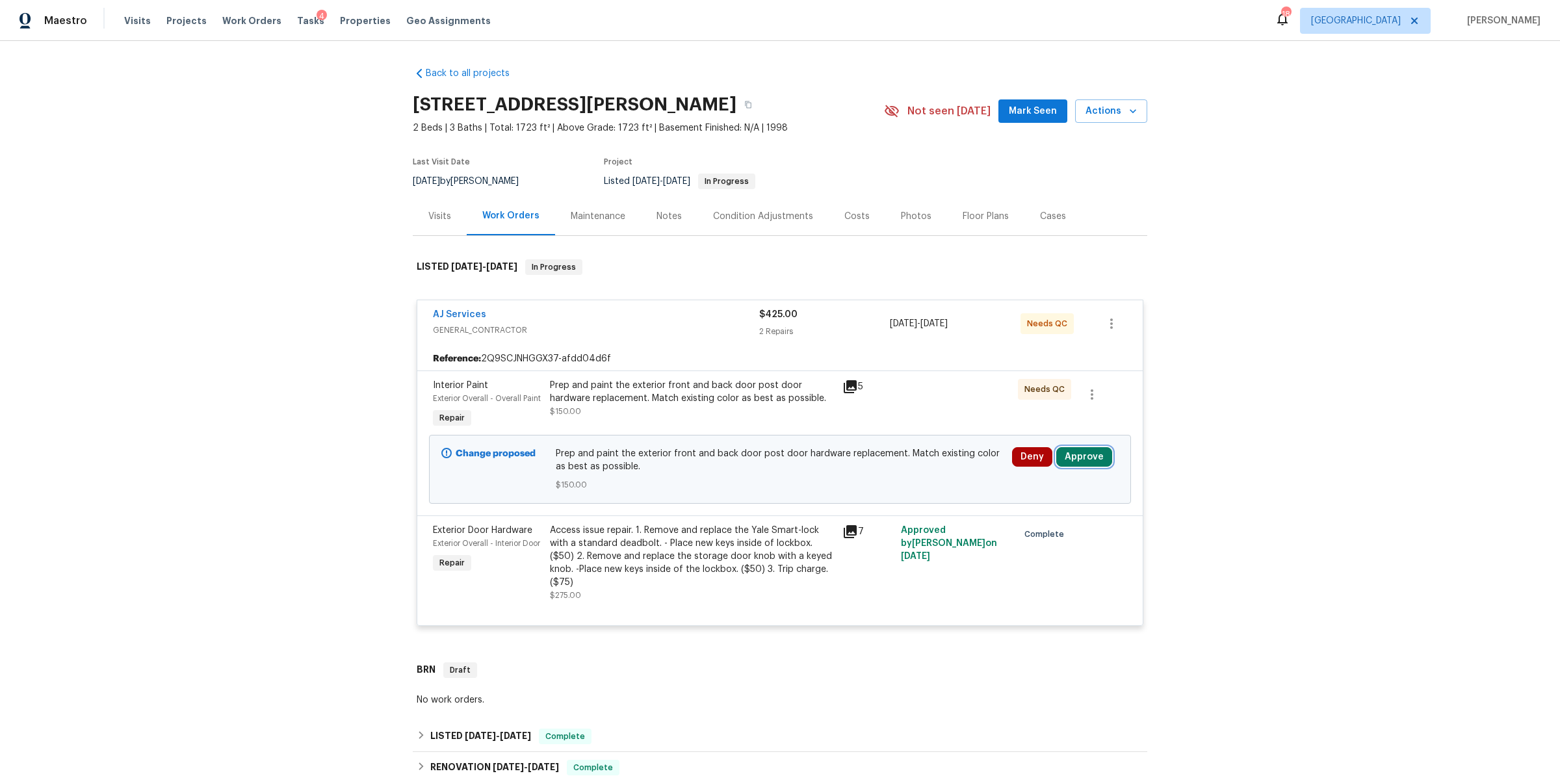
click at [1087, 454] on button "Approve" at bounding box center [1084, 456] width 56 height 19
click at [912, 468] on button "Approve" at bounding box center [892, 469] width 78 height 26
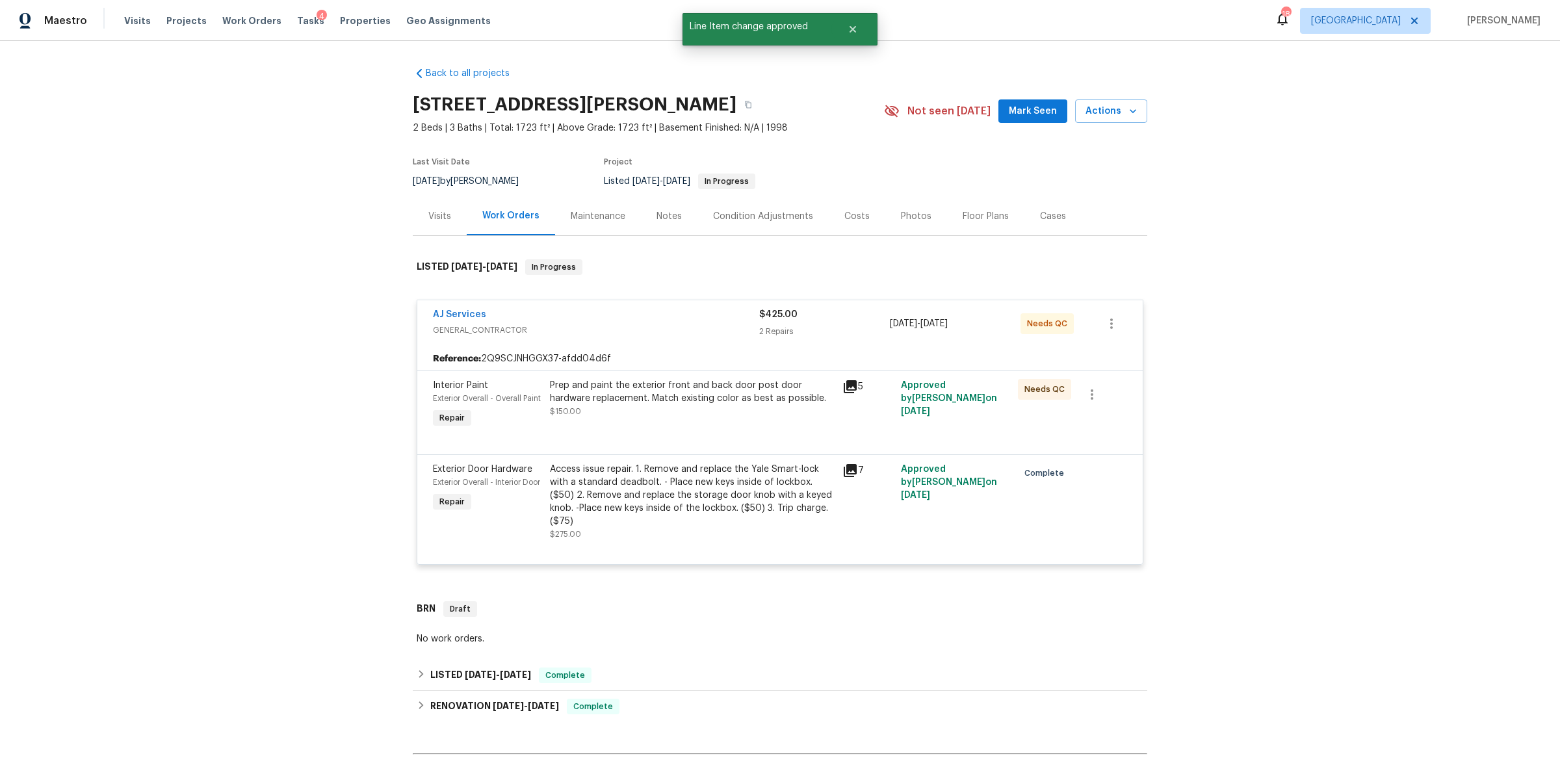
click at [677, 504] on div "Access issue repair. 1. Remove and replace the Yale Smart-lock with a standard …" at bounding box center [692, 495] width 285 height 65
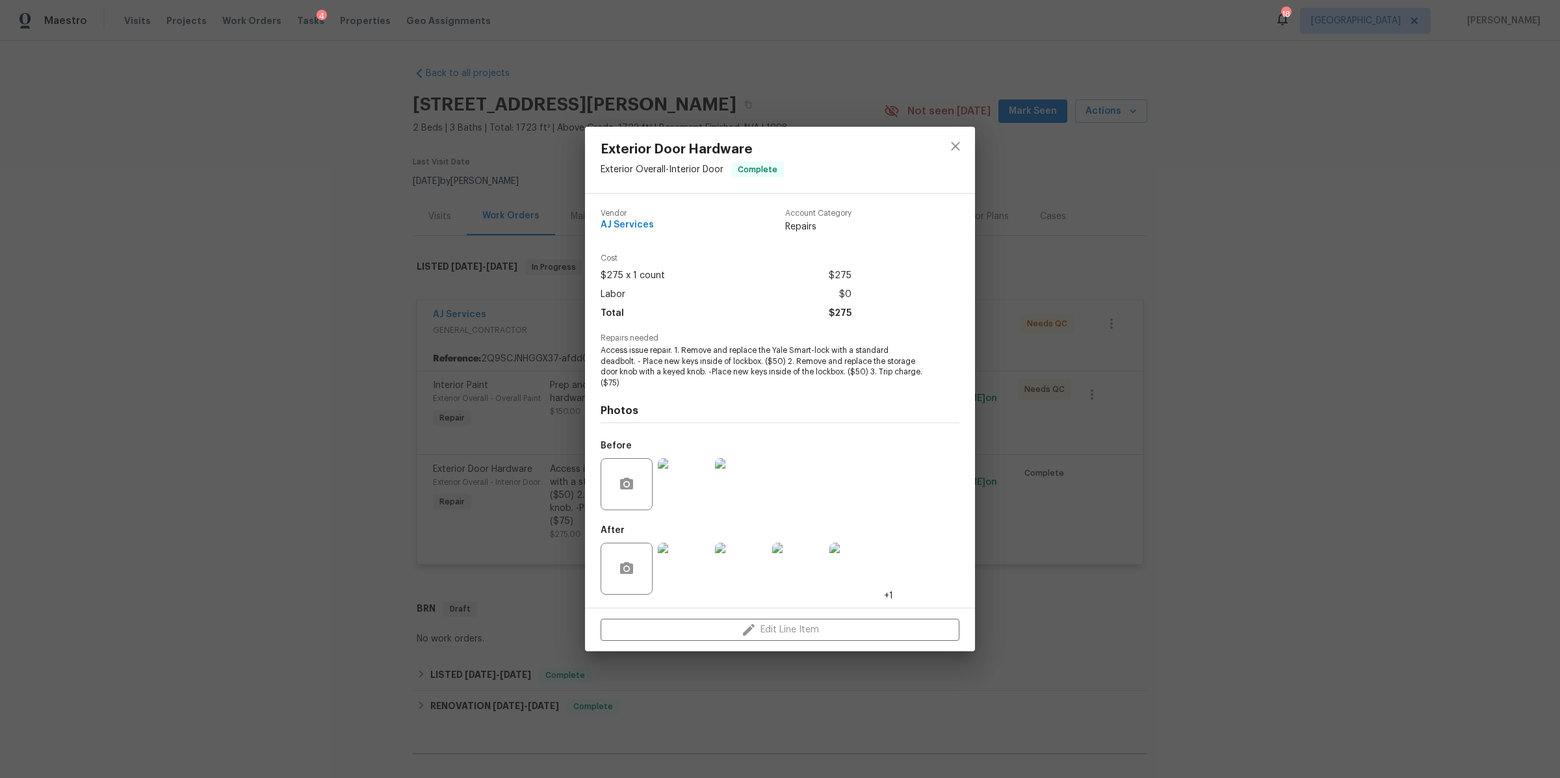
click at [1182, 476] on div "Exterior Door Hardware Exterior Overall - Interior Door Complete Vendor AJ Serv…" at bounding box center [780, 389] width 1560 height 778
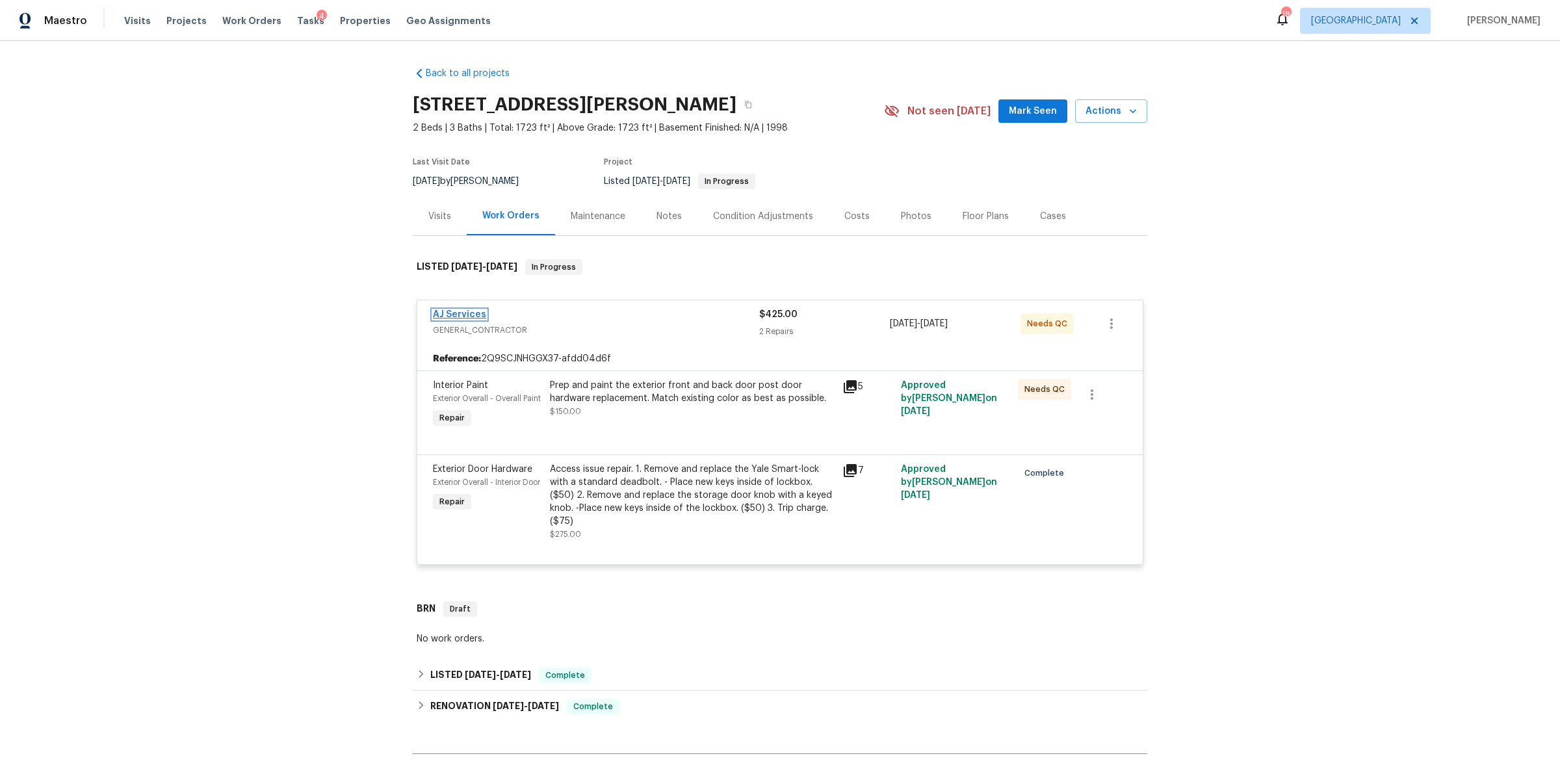
click at [454, 311] on link "AJ Services" at bounding box center [459, 314] width 53 height 9
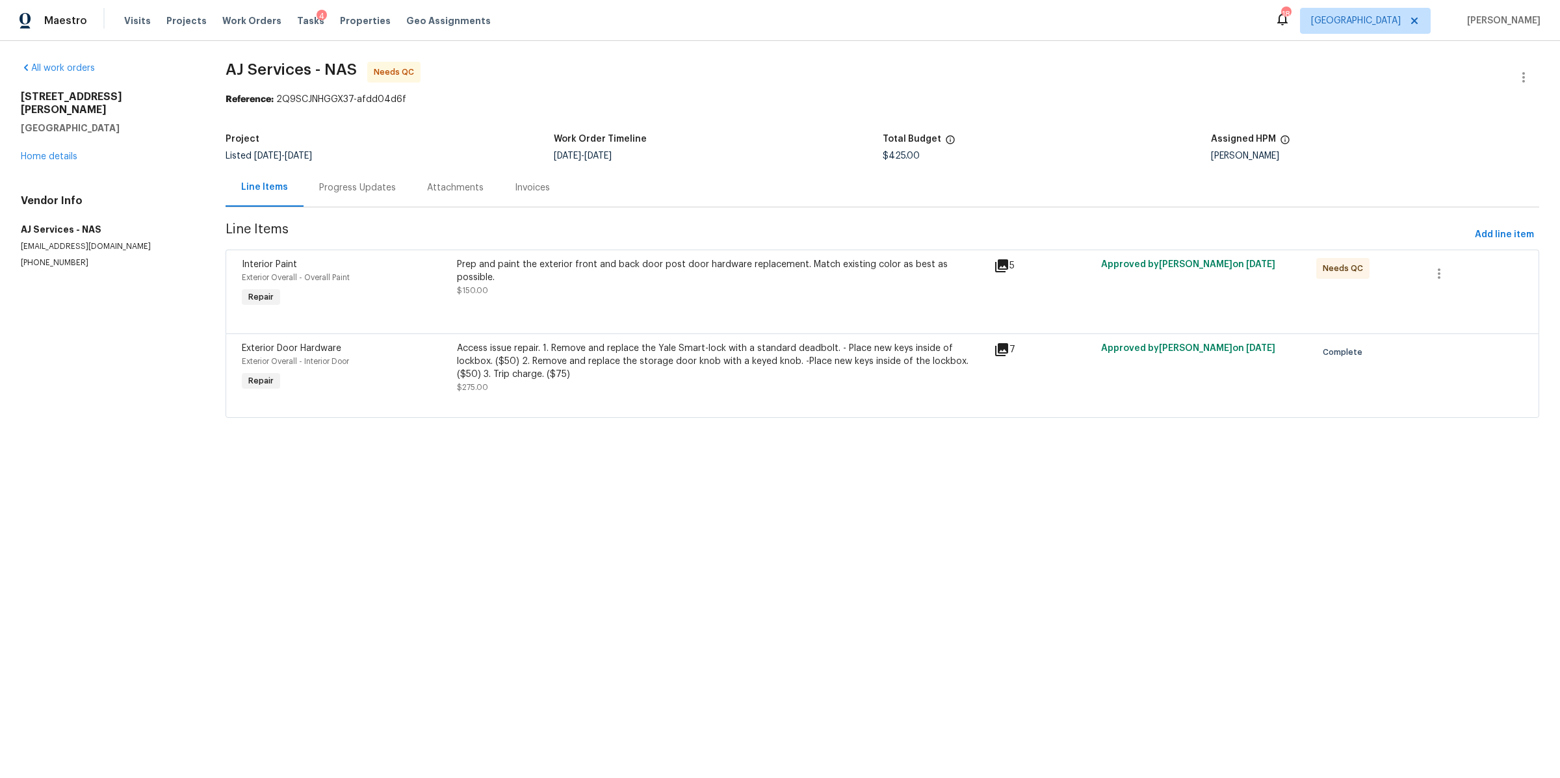
click at [575, 283] on div "Prep and paint the exterior front and back door post door hardware replacement.…" at bounding box center [721, 277] width 529 height 39
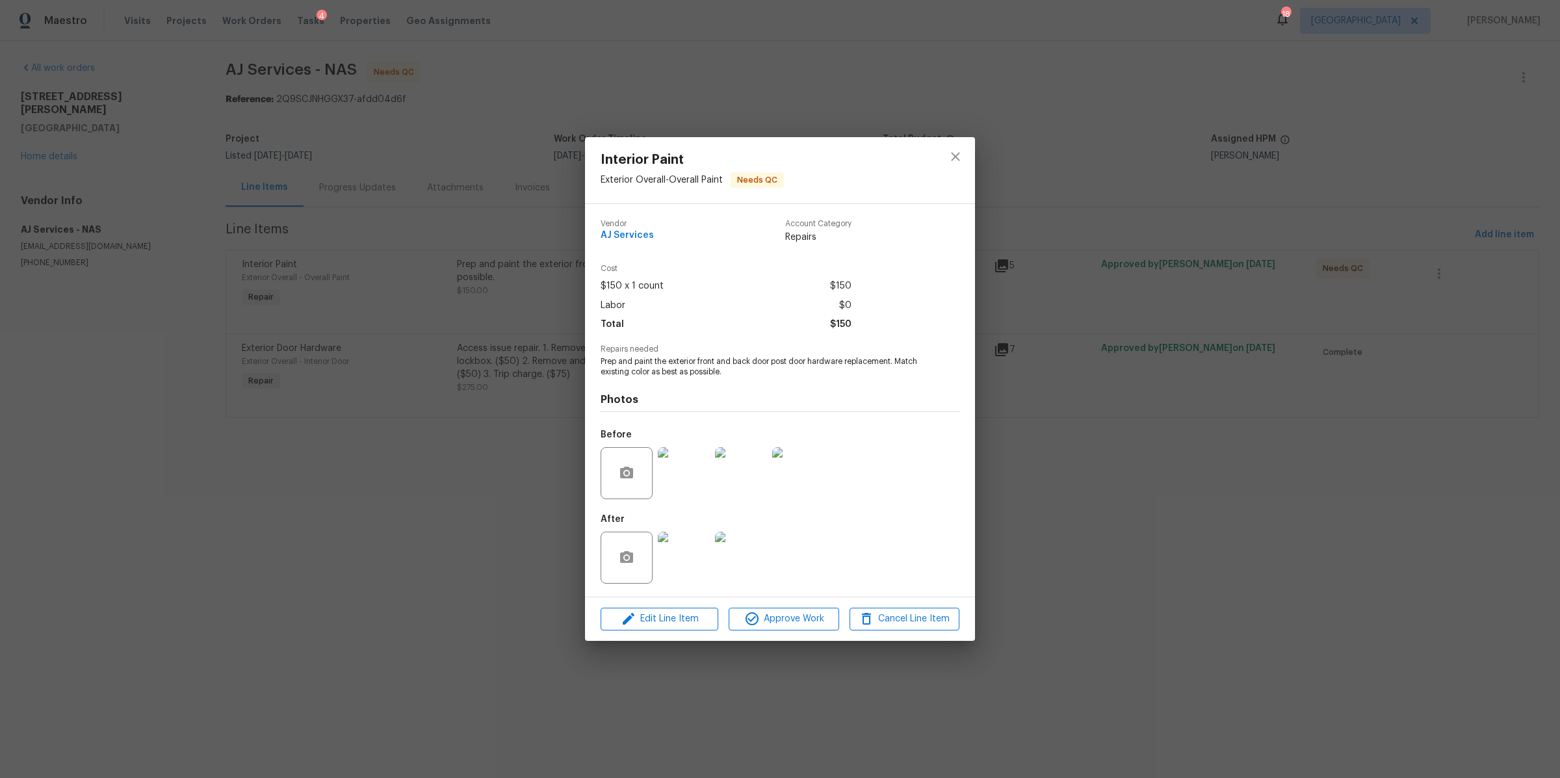
click at [683, 495] on img at bounding box center [684, 473] width 52 height 52
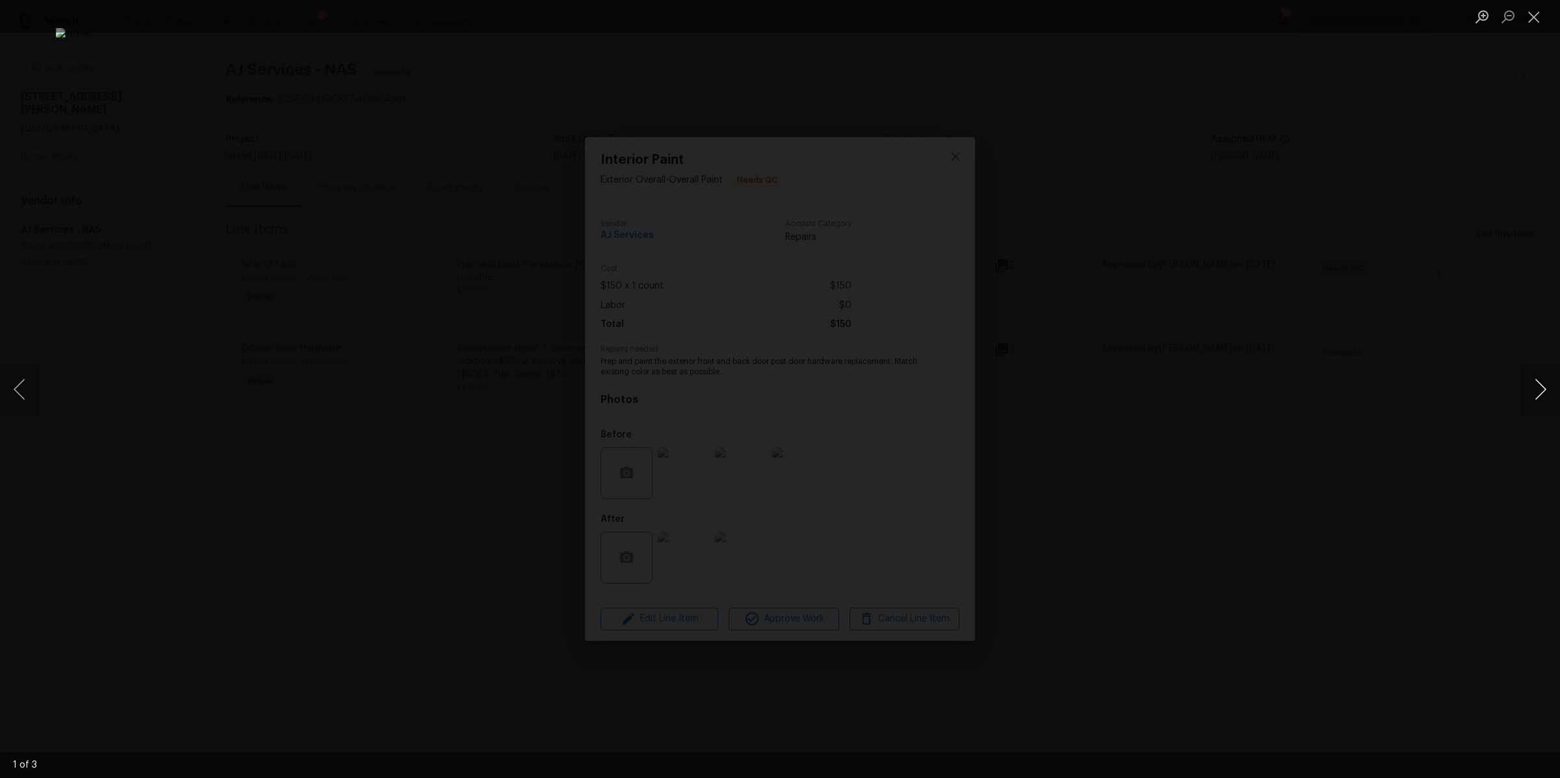
click at [1538, 390] on button "Next image" at bounding box center [1540, 389] width 39 height 52
click at [1409, 422] on div "Lightbox" at bounding box center [780, 389] width 1560 height 778
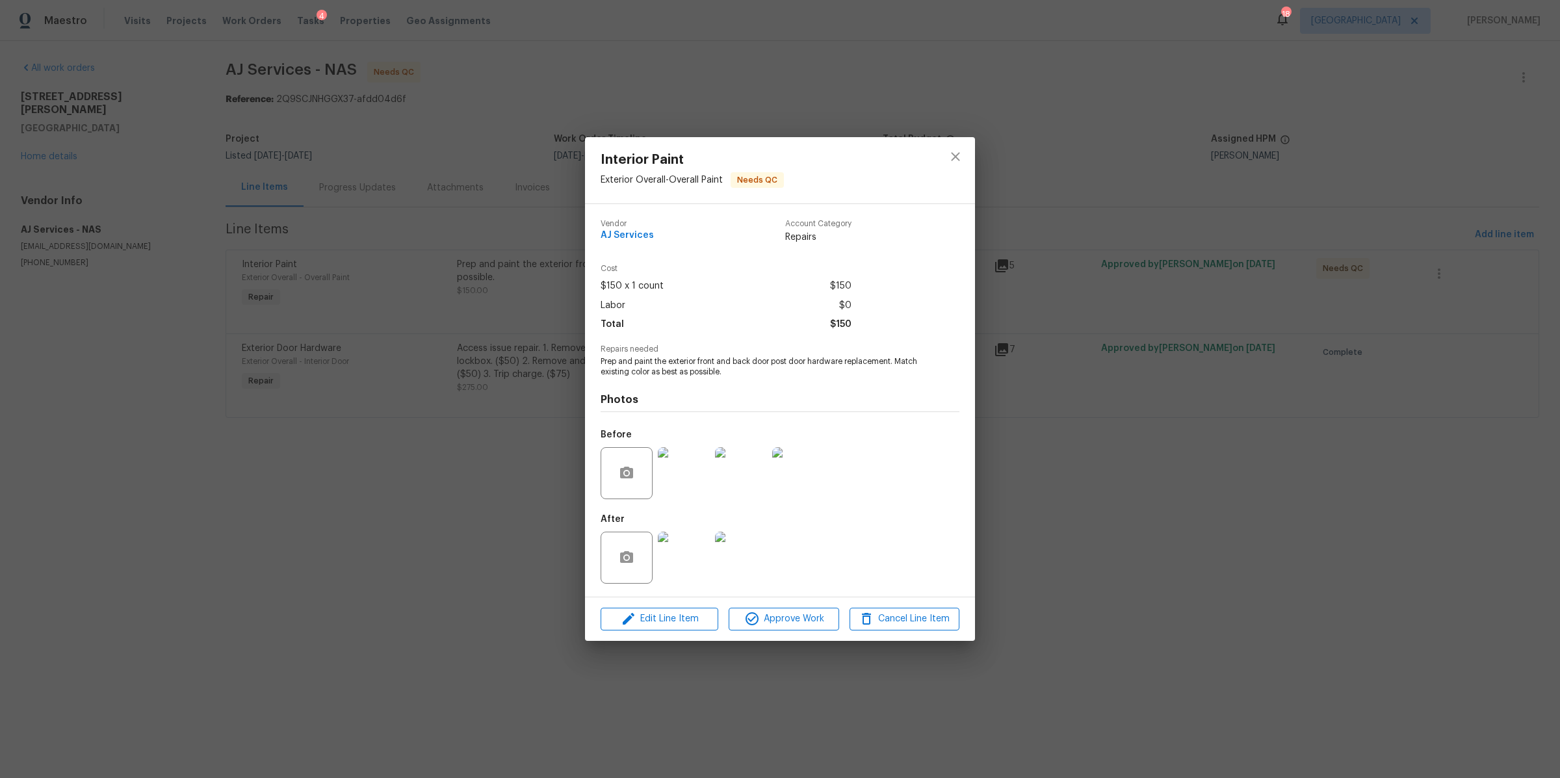
click at [694, 554] on img at bounding box center [684, 558] width 52 height 52
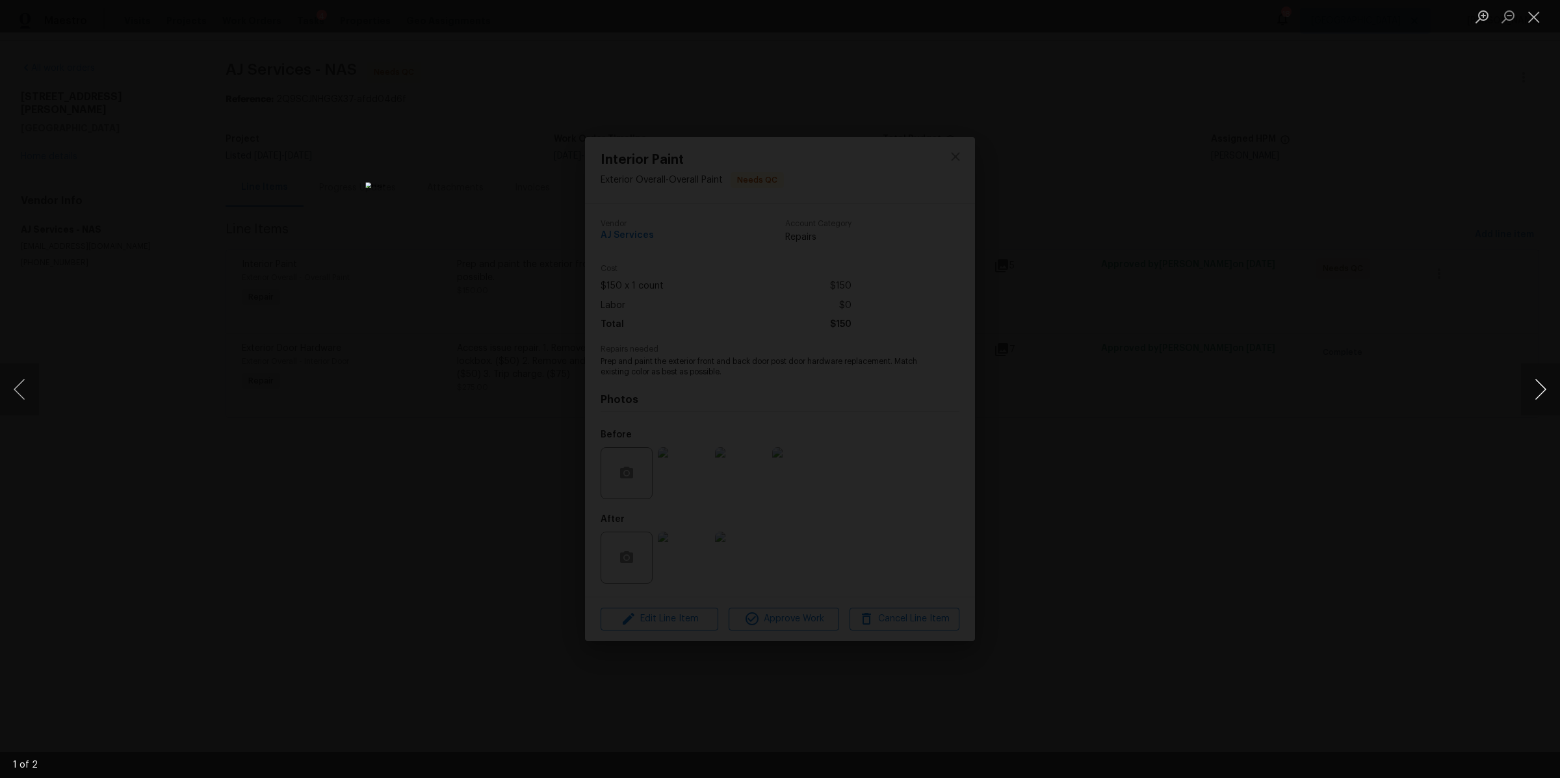
click at [1533, 394] on button "Next image" at bounding box center [1540, 389] width 39 height 52
click at [1288, 468] on div "Lightbox" at bounding box center [780, 389] width 1560 height 778
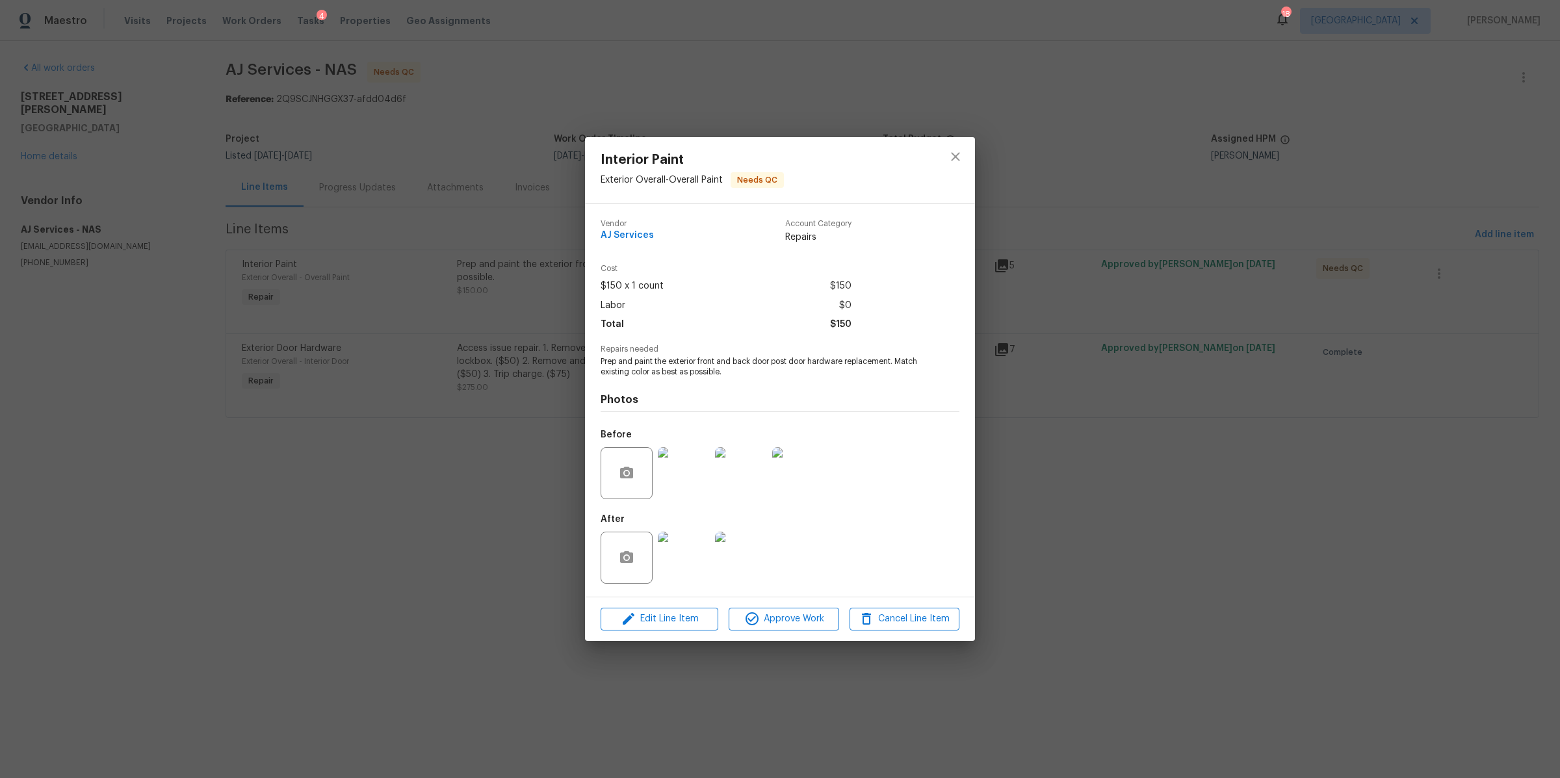
click at [747, 564] on img at bounding box center [741, 558] width 52 height 52
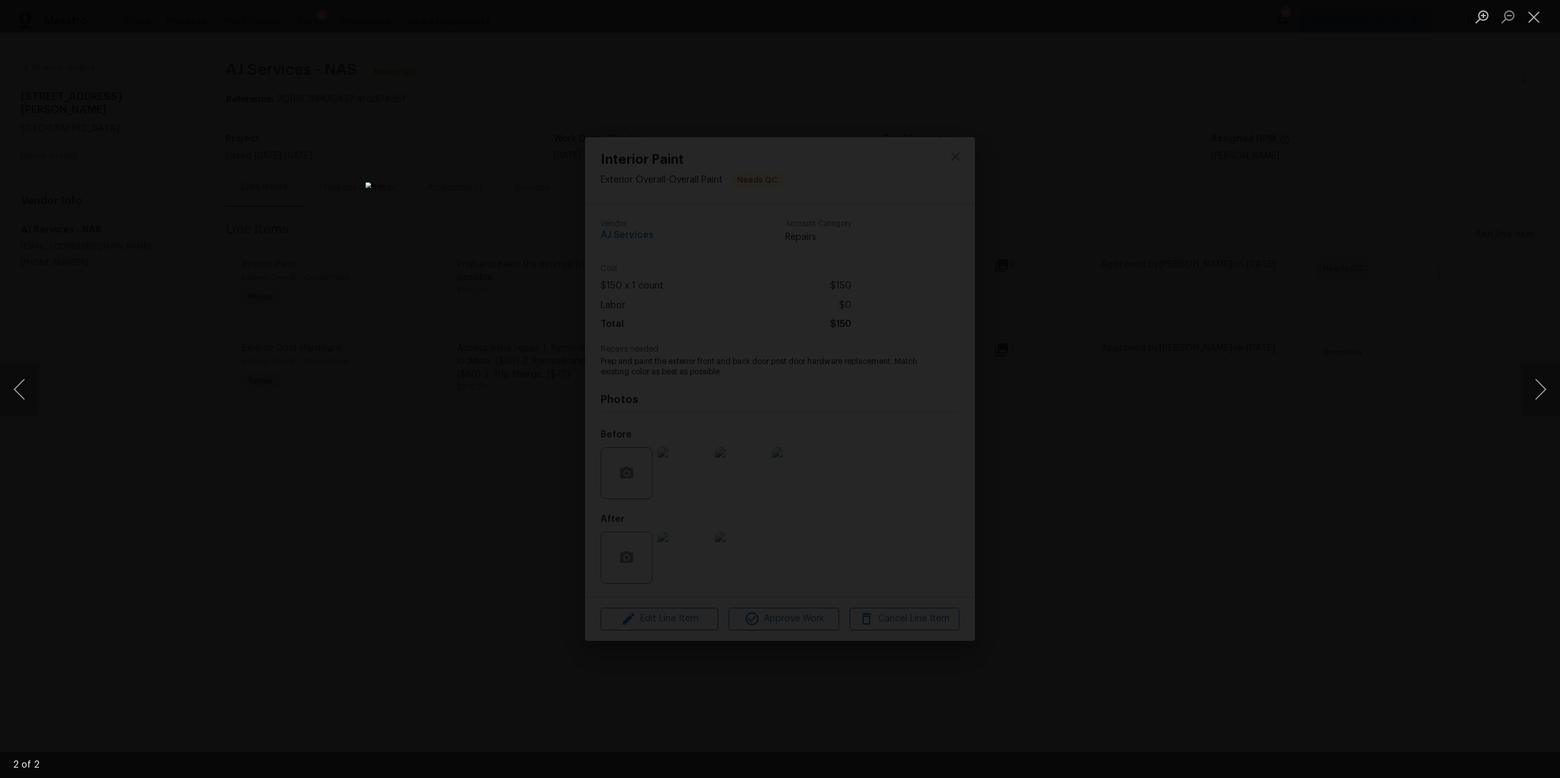
click at [1133, 507] on div "Lightbox" at bounding box center [780, 389] width 1560 height 778
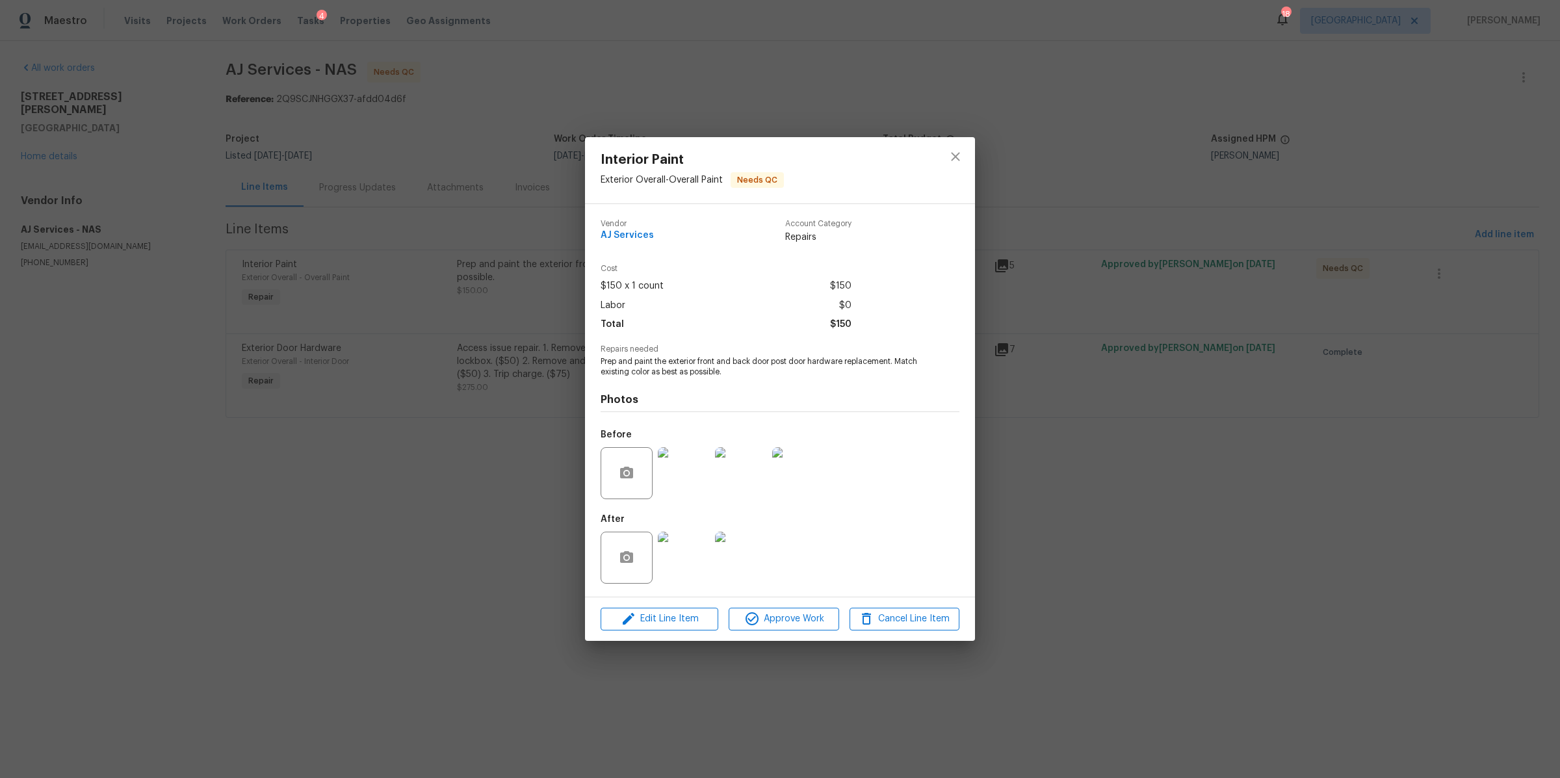
click at [688, 550] on img at bounding box center [684, 558] width 52 height 52
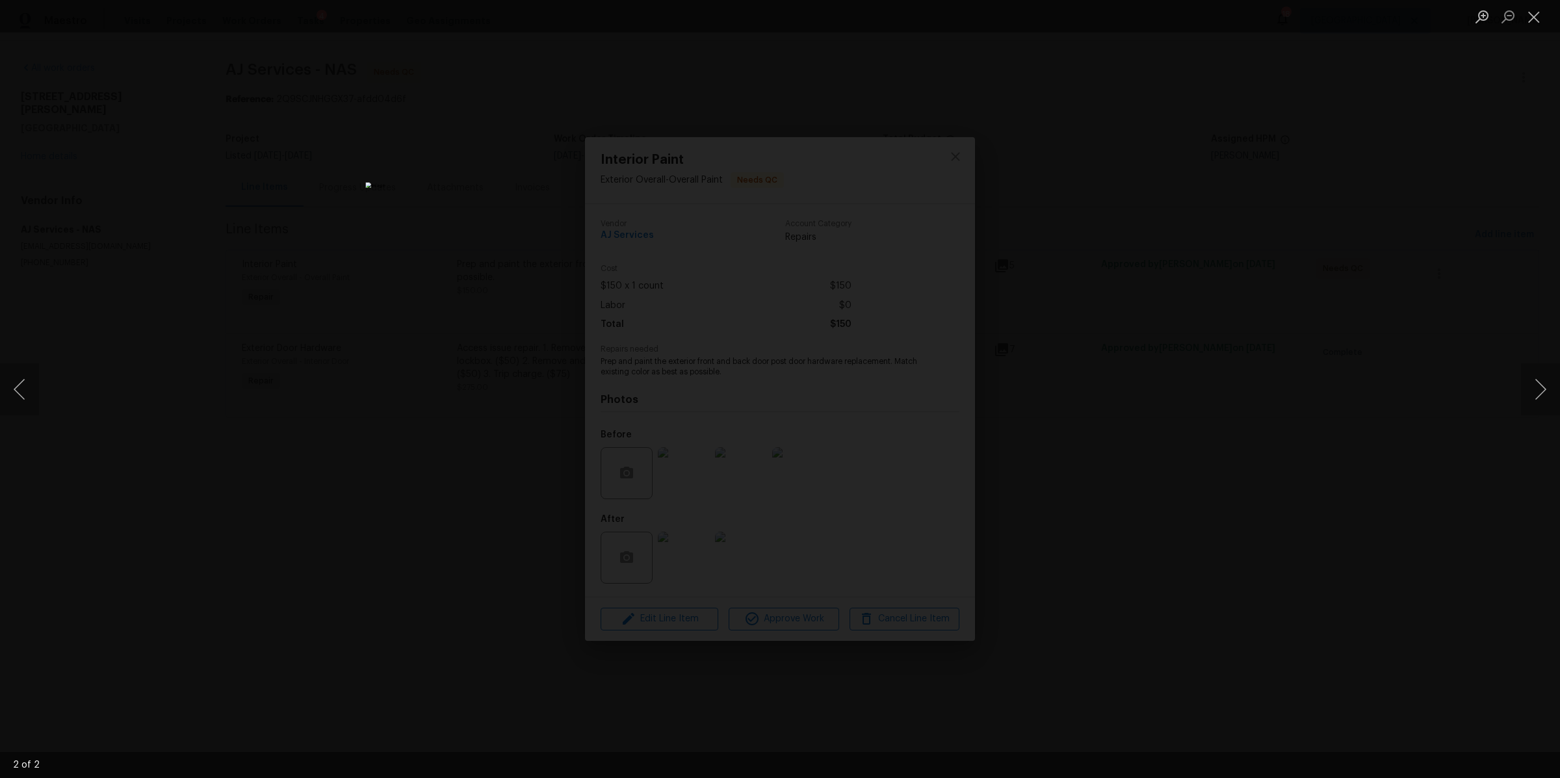
click at [1107, 496] on div "Lightbox" at bounding box center [780, 389] width 1560 height 778
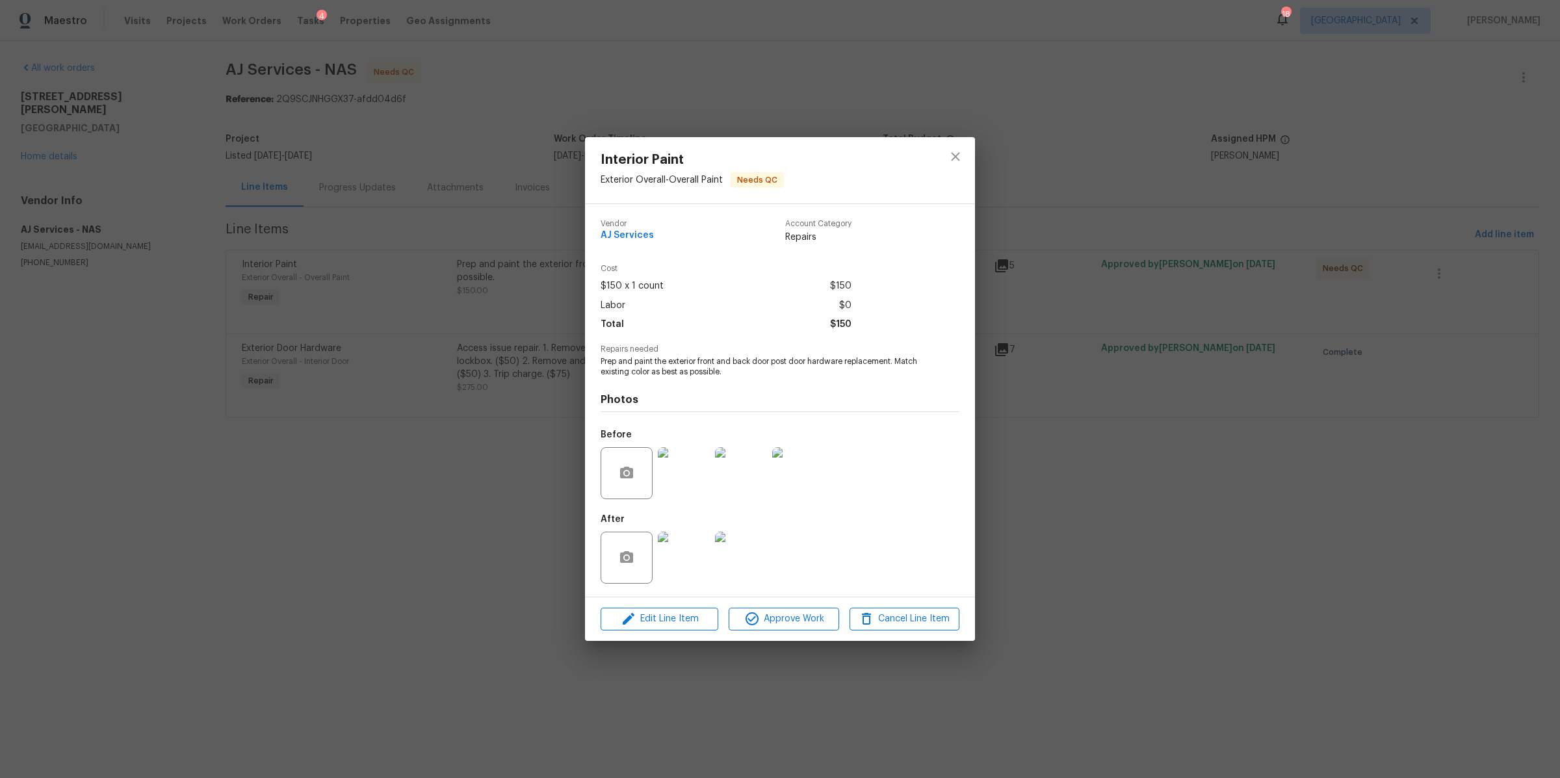
click at [687, 569] on img at bounding box center [684, 558] width 52 height 52
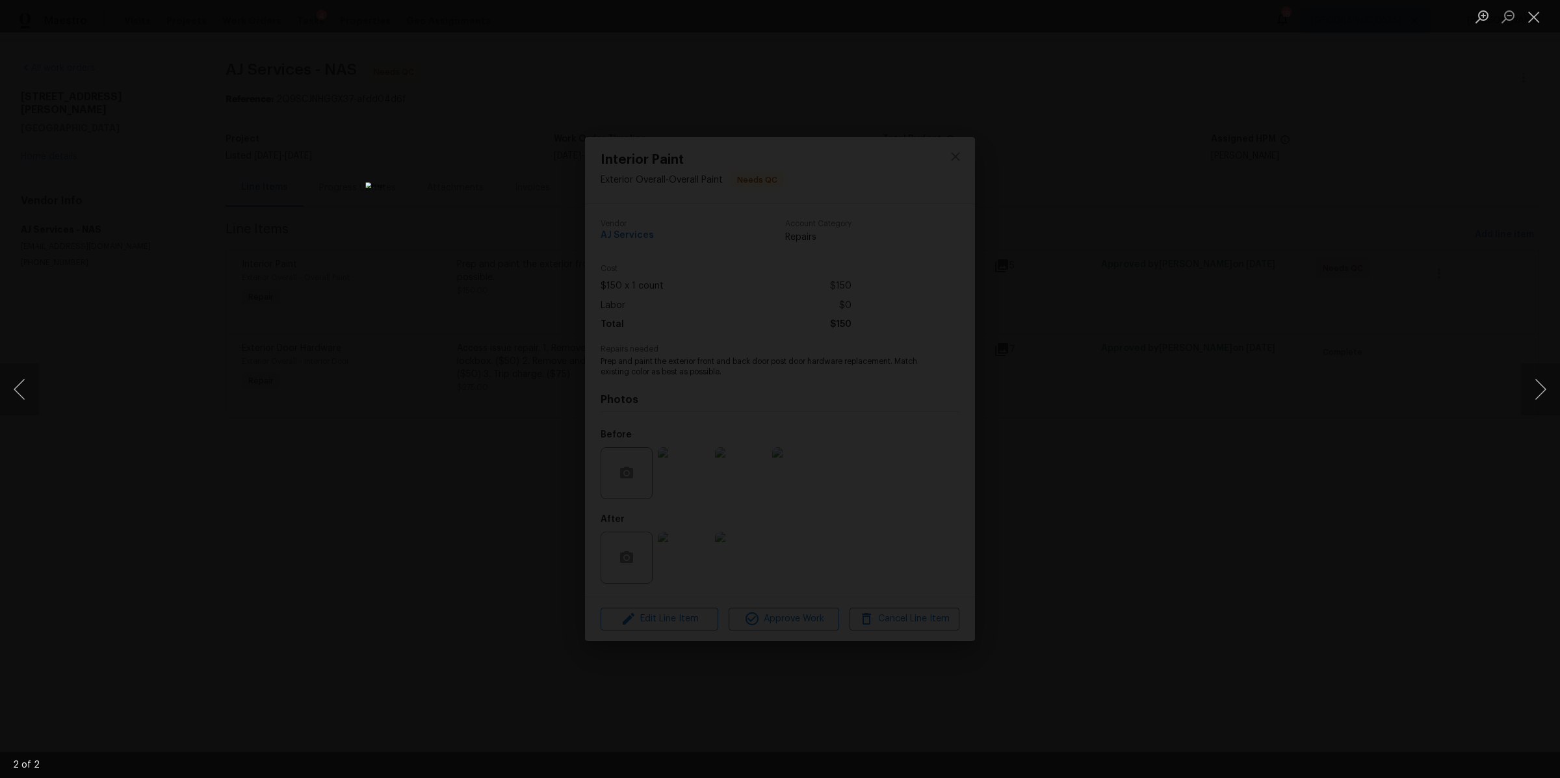
click at [1520, 384] on div "Lightbox" at bounding box center [780, 389] width 1560 height 778
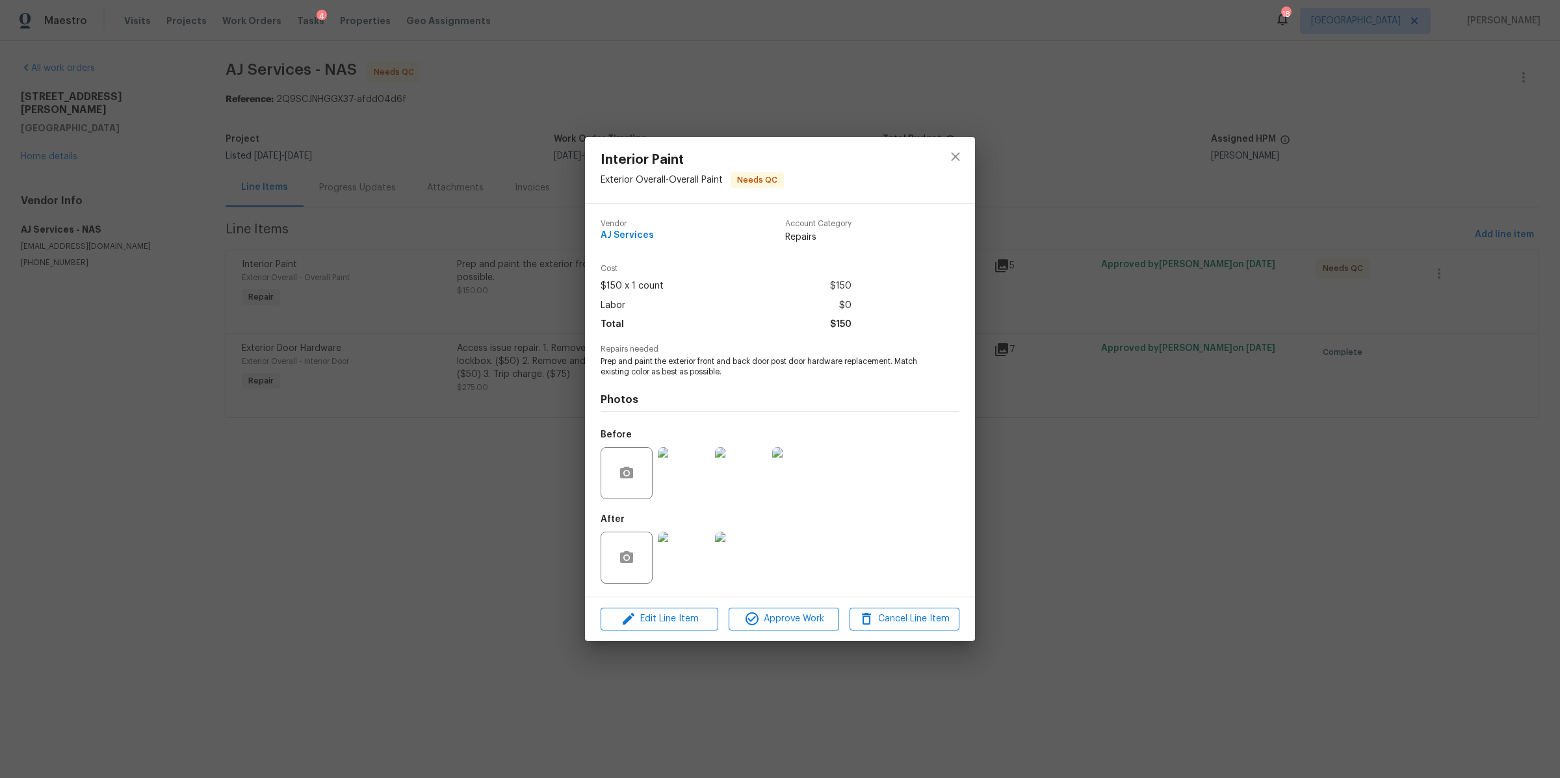
click at [738, 560] on img at bounding box center [741, 558] width 52 height 52
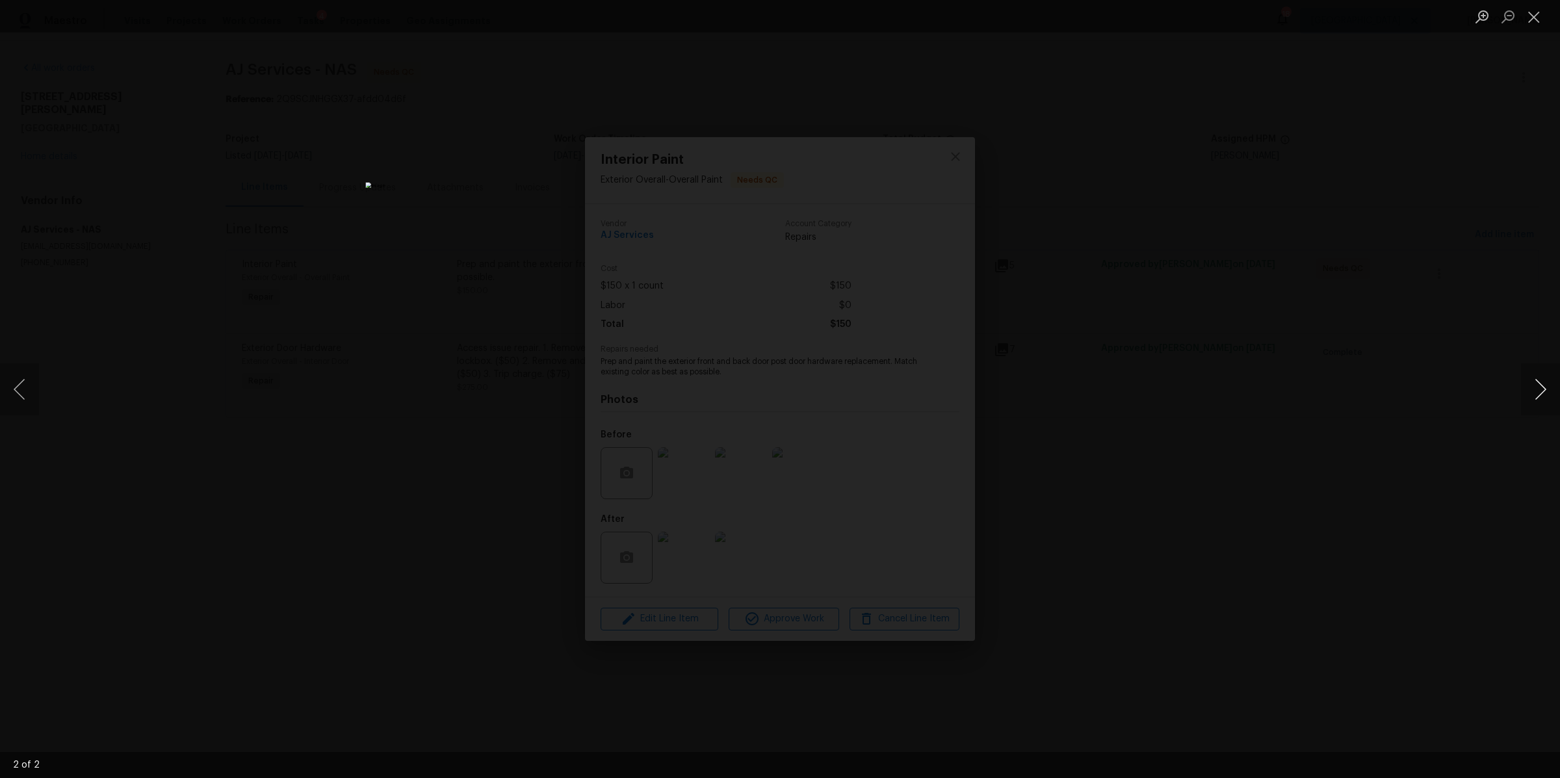
click at [1536, 376] on button "Next image" at bounding box center [1540, 389] width 39 height 52
click at [1205, 514] on div "Lightbox" at bounding box center [780, 389] width 1560 height 778
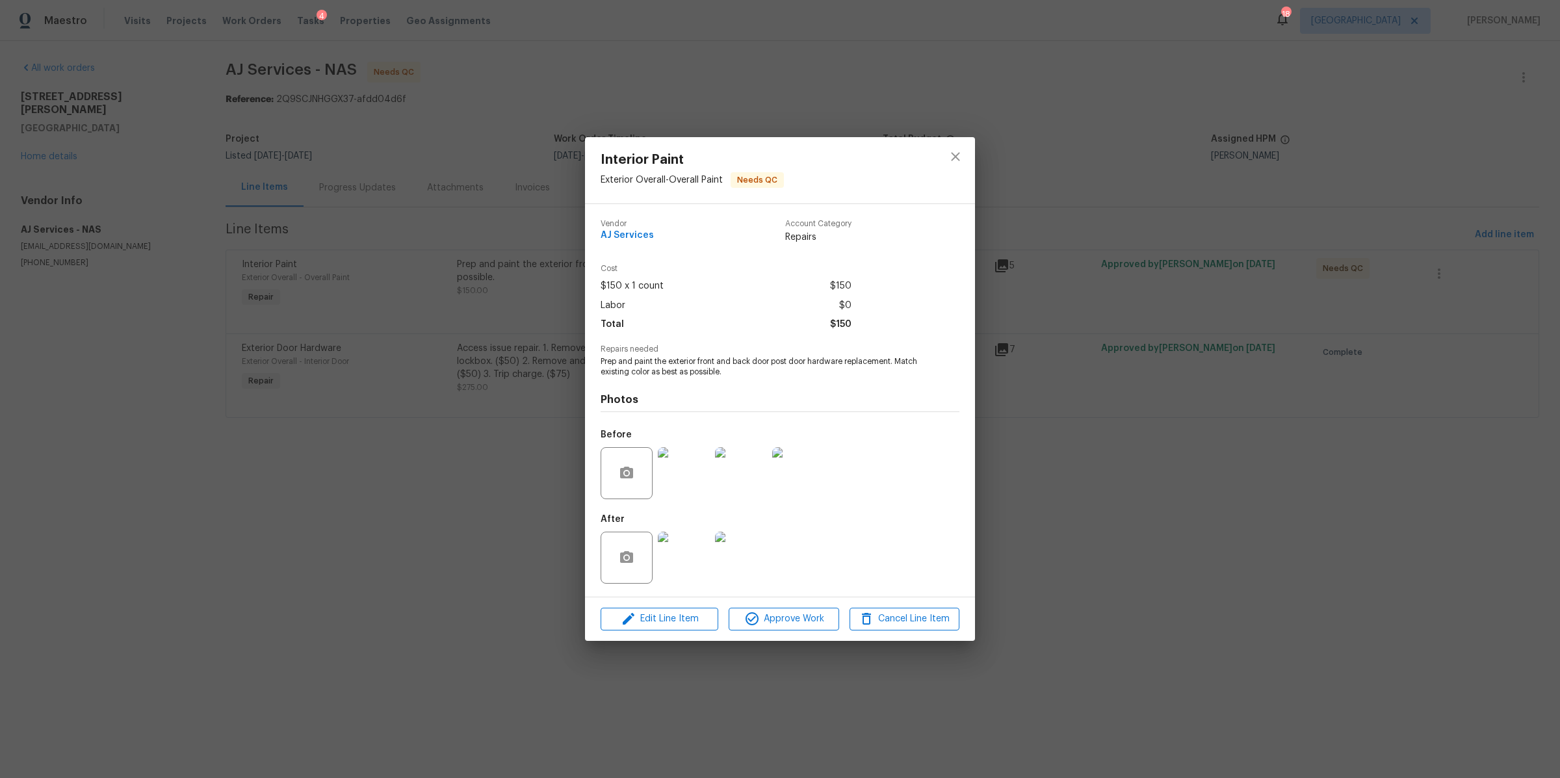
click at [360, 539] on div "Interior Paint Exterior Overall - Overall Paint Needs QC Vendor AJ Services Acc…" at bounding box center [780, 389] width 1560 height 778
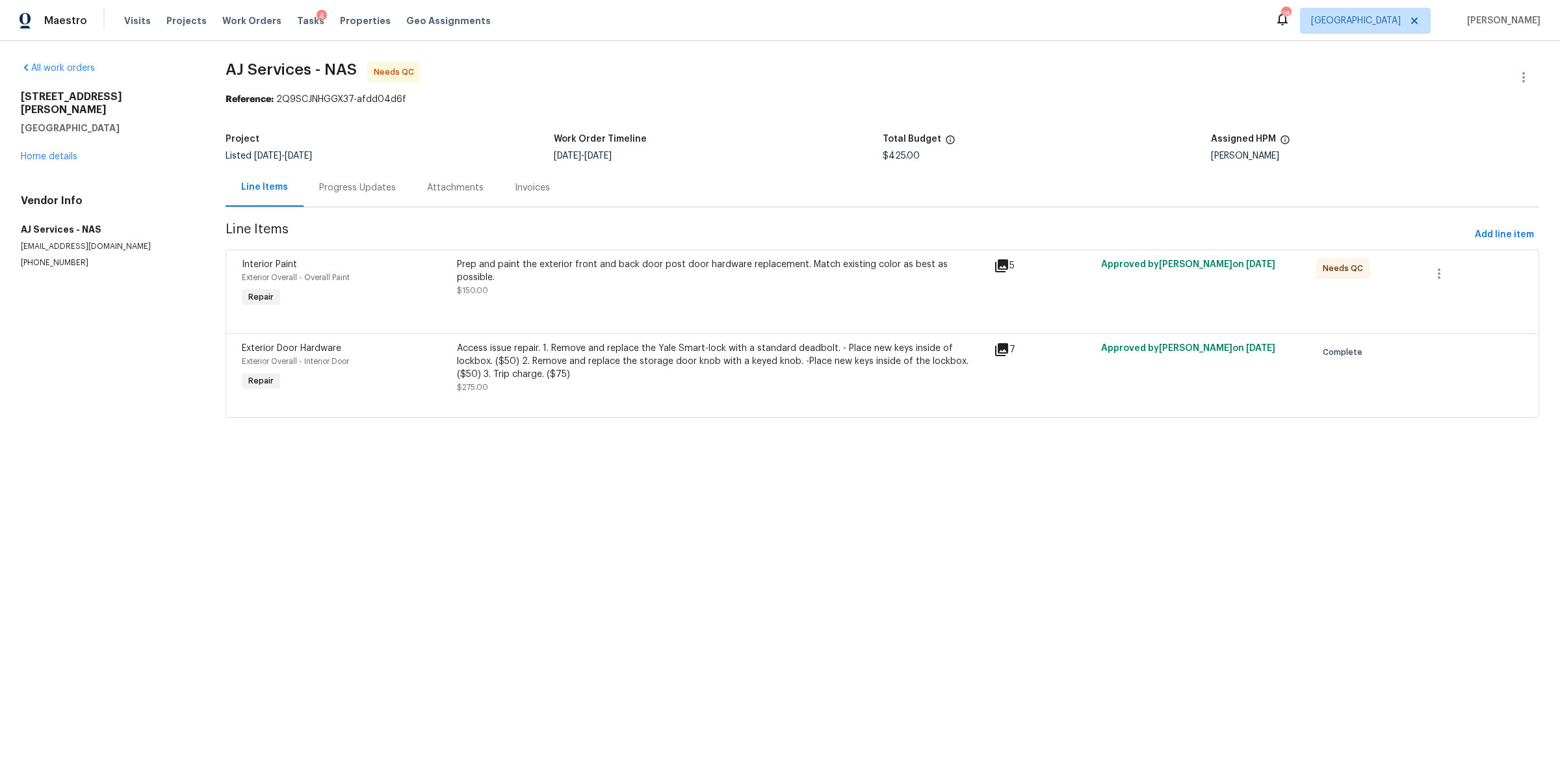
click at [618, 376] on div "Access issue repair. 1. Remove and replace the Yale Smart-lock with a standard …" at bounding box center [721, 361] width 529 height 39
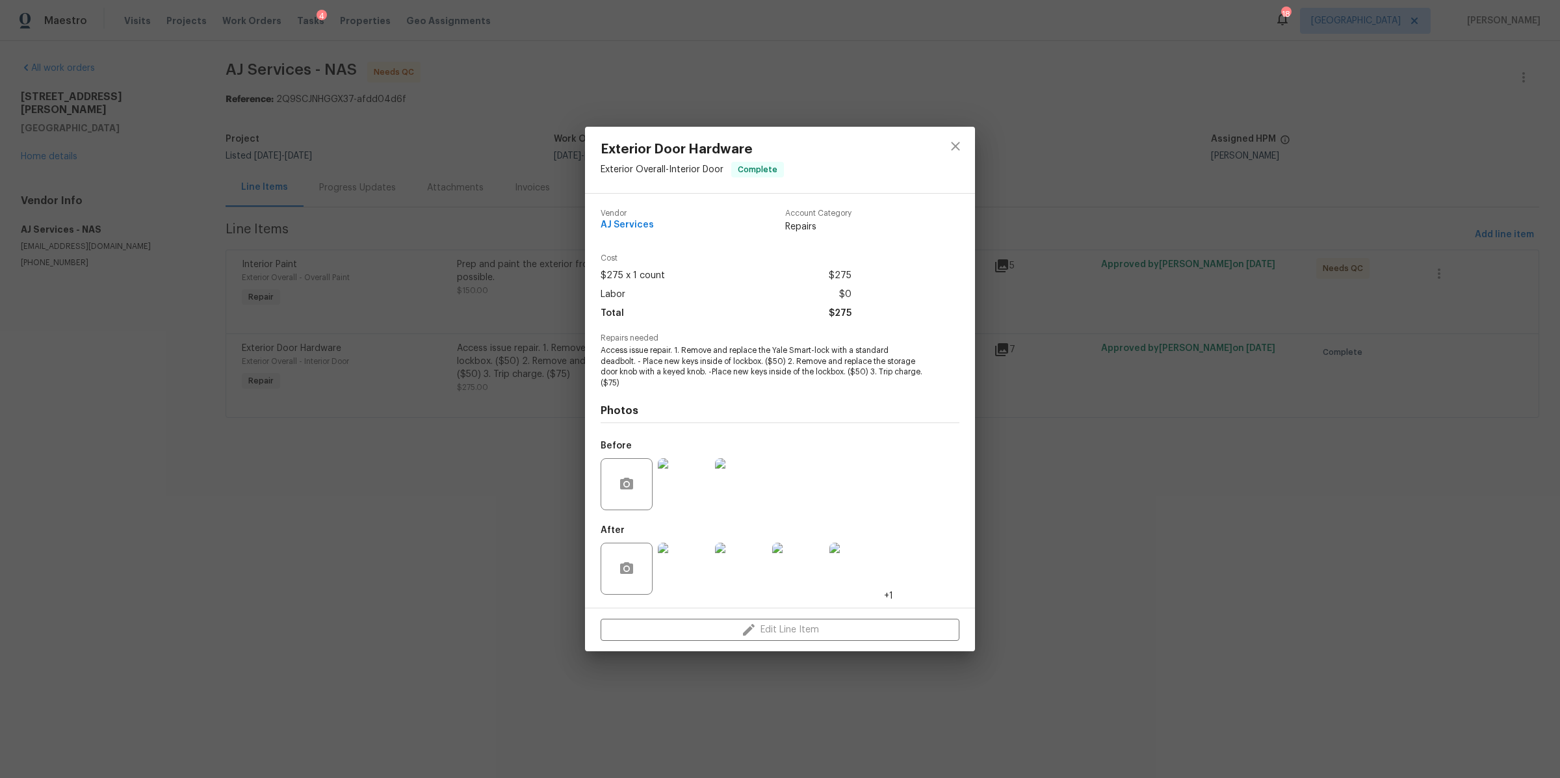
click at [286, 459] on div "Exterior Door Hardware Exterior Overall - Interior Door Complete Vendor AJ Serv…" at bounding box center [780, 389] width 1560 height 778
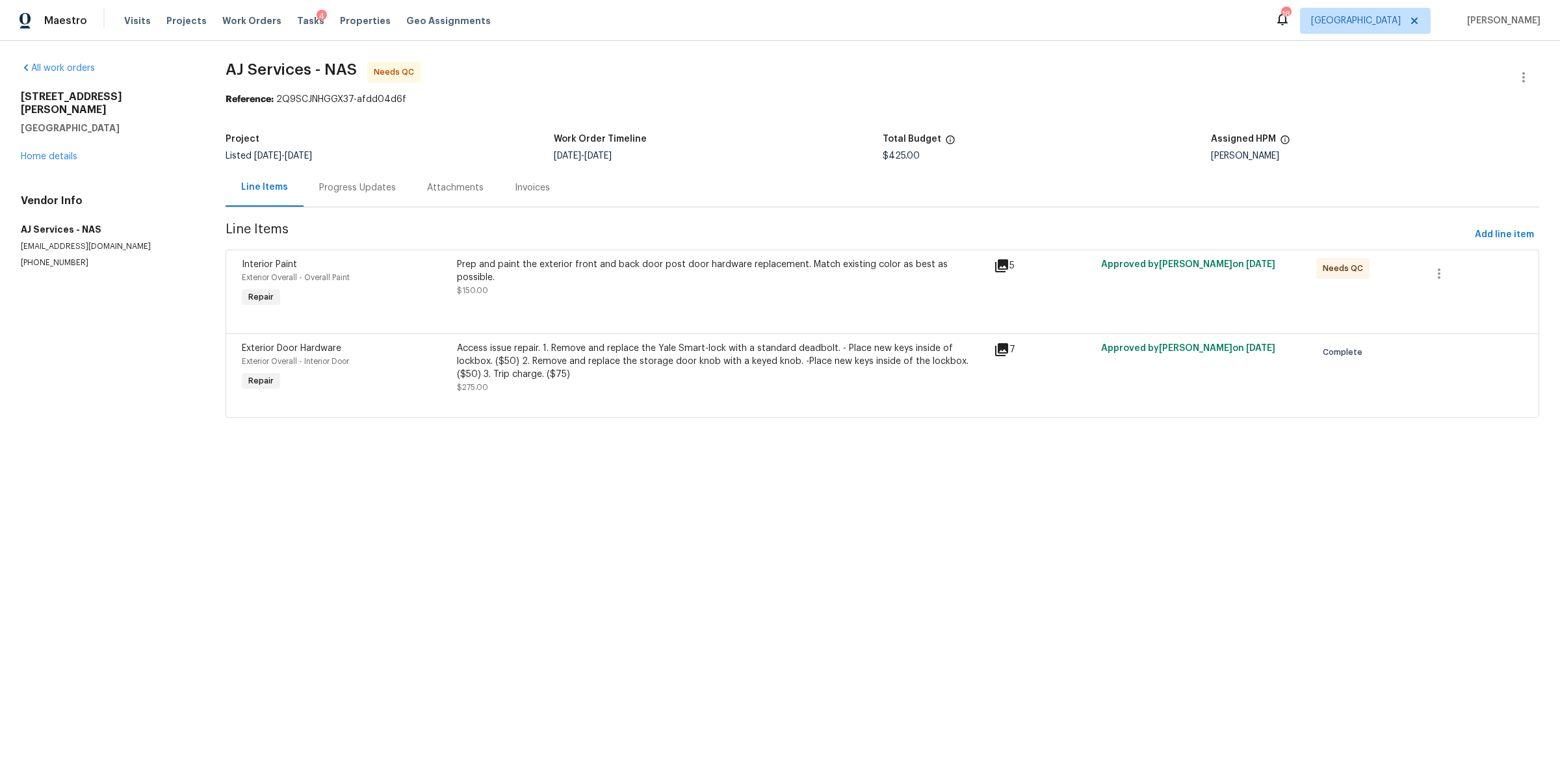
click at [365, 188] on div "Progress Updates" at bounding box center [357, 187] width 77 height 13
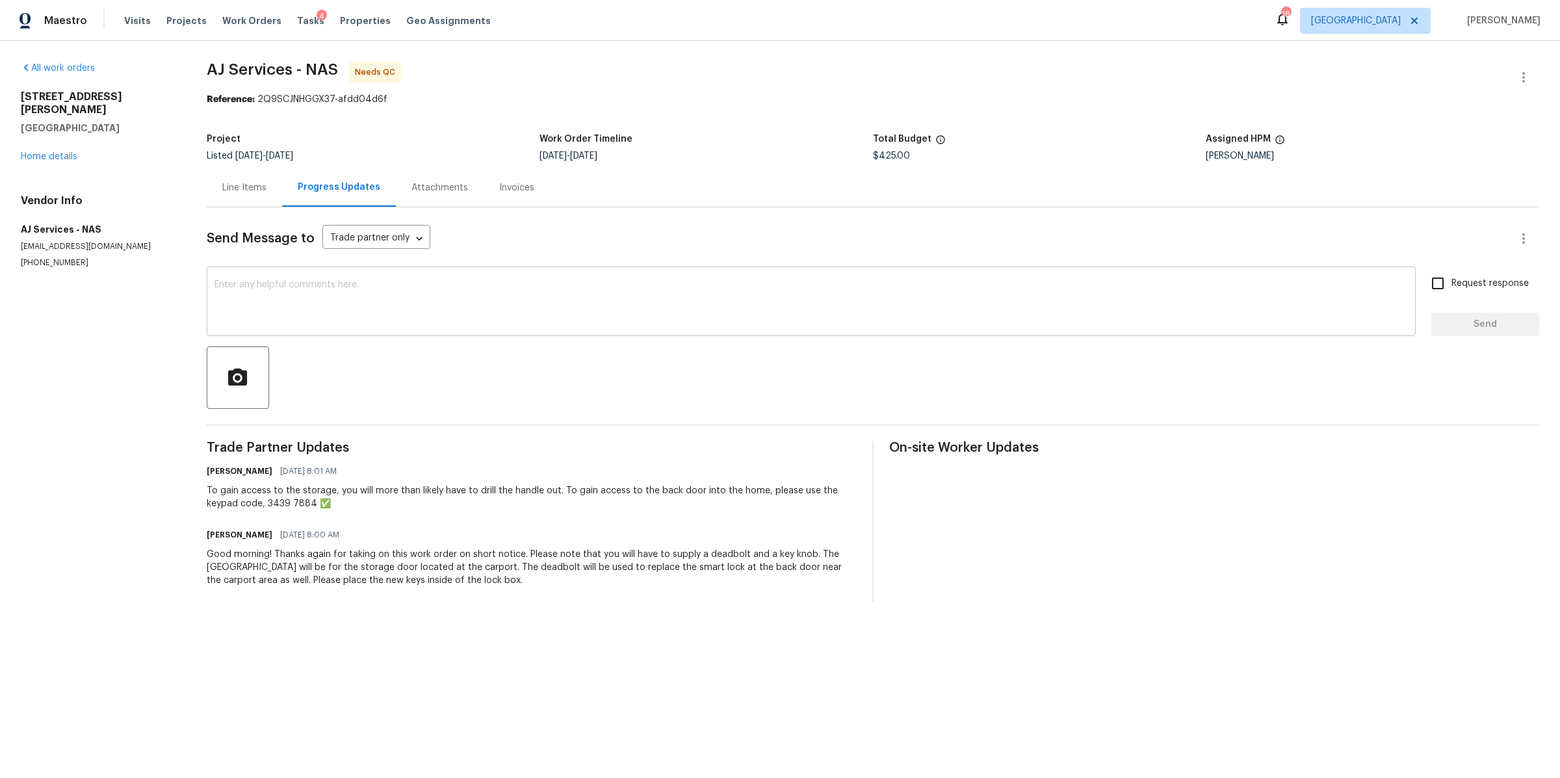
click at [441, 305] on textarea at bounding box center [810, 302] width 1193 height 45
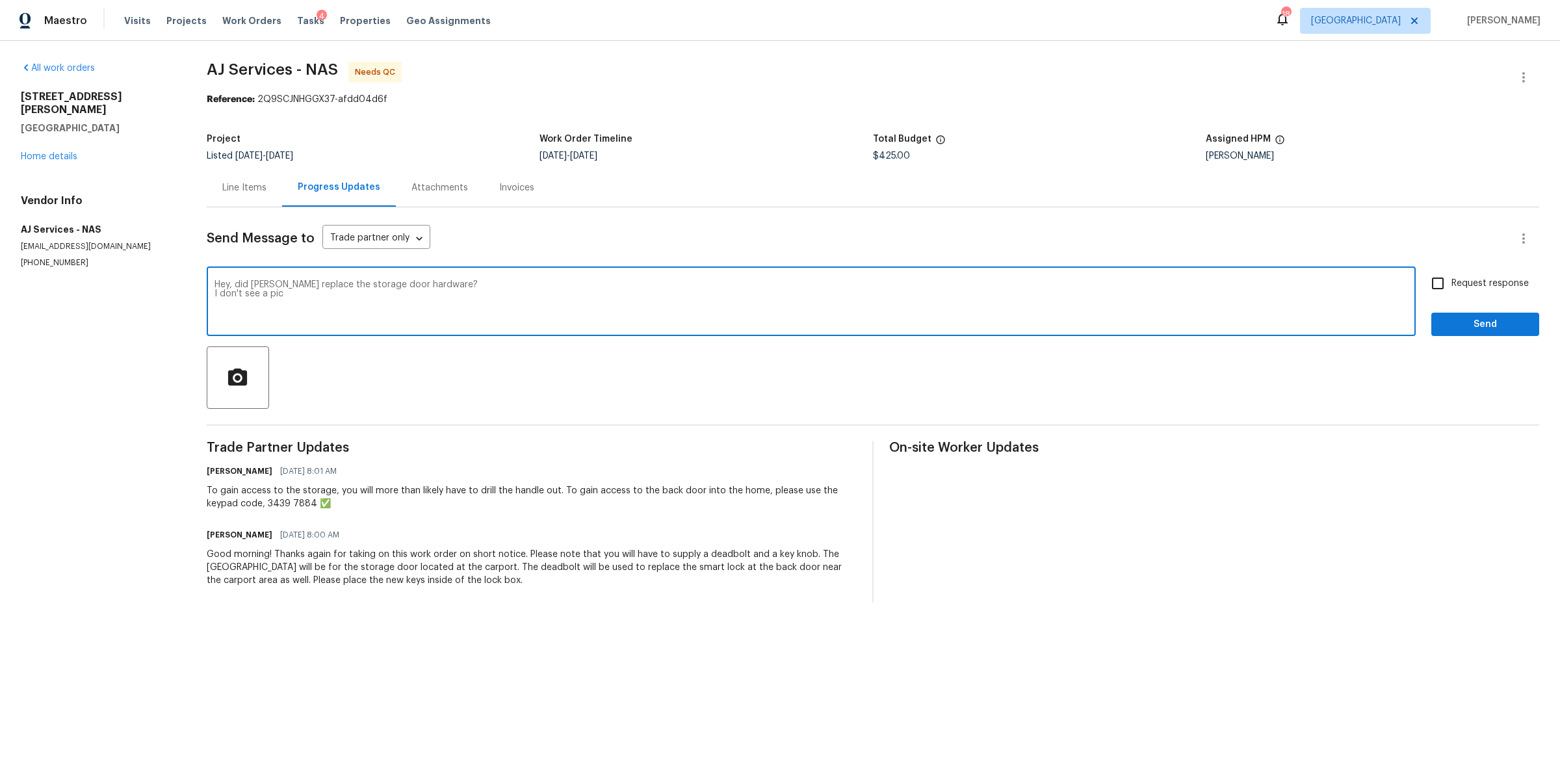
type textarea "Hey, did yall replace the storage door hardware? I don't see a pic"
click at [1439, 280] on input "Request response" at bounding box center [1437, 283] width 27 height 27
checkbox input "true"
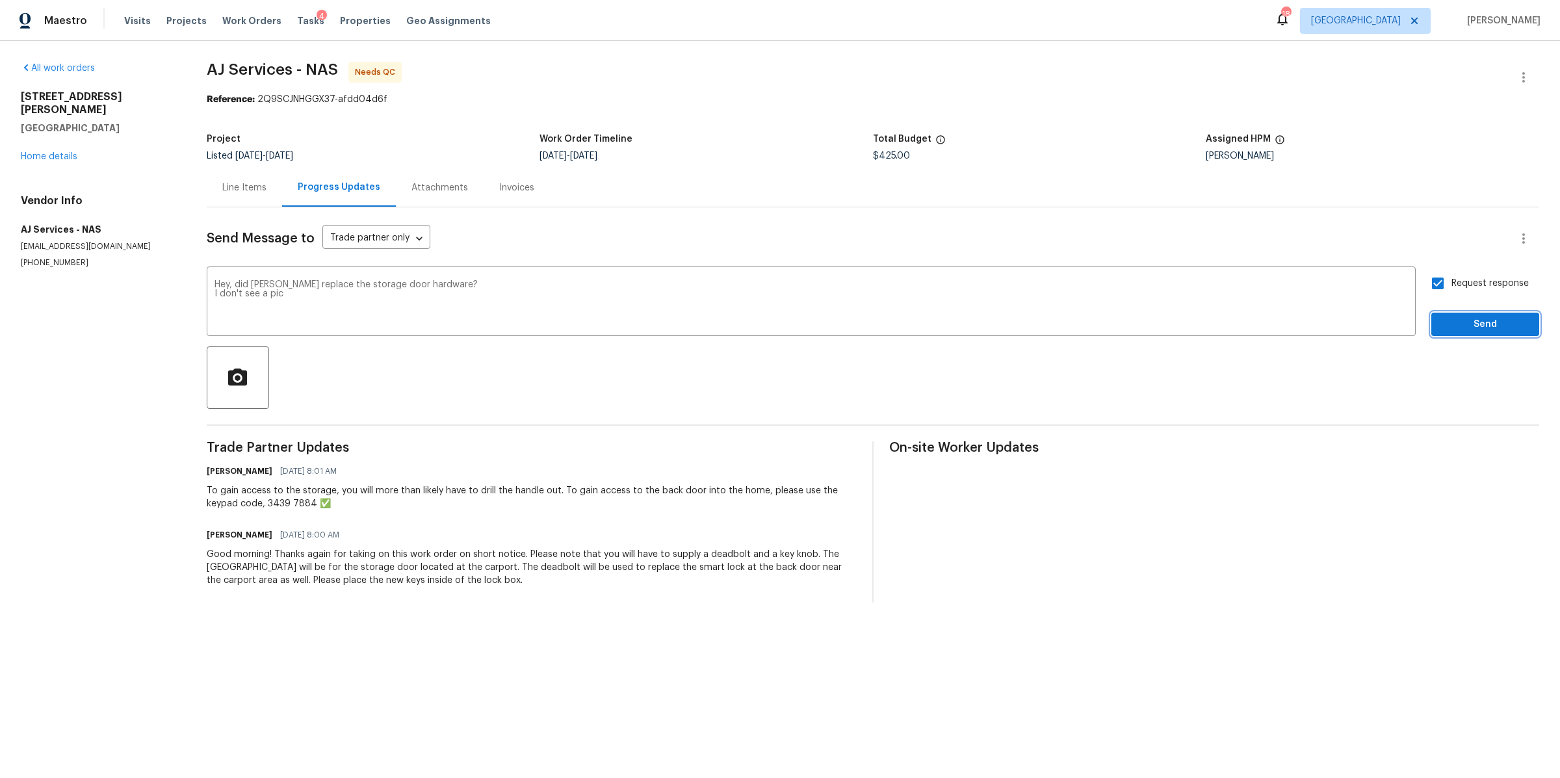
click at [1446, 329] on span "Send" at bounding box center [1485, 325] width 87 height 16
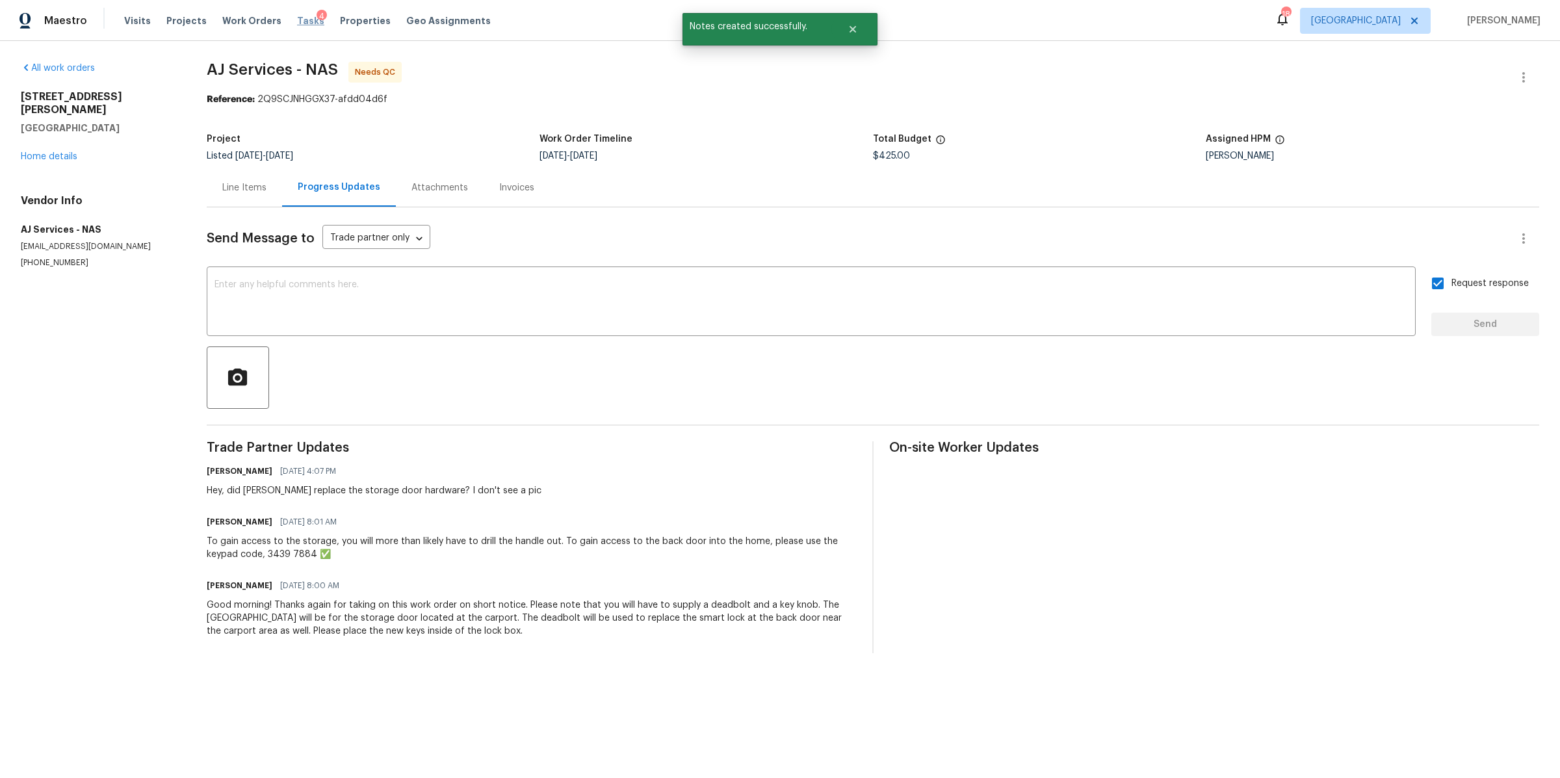
click at [299, 18] on span "Tasks" at bounding box center [310, 20] width 27 height 9
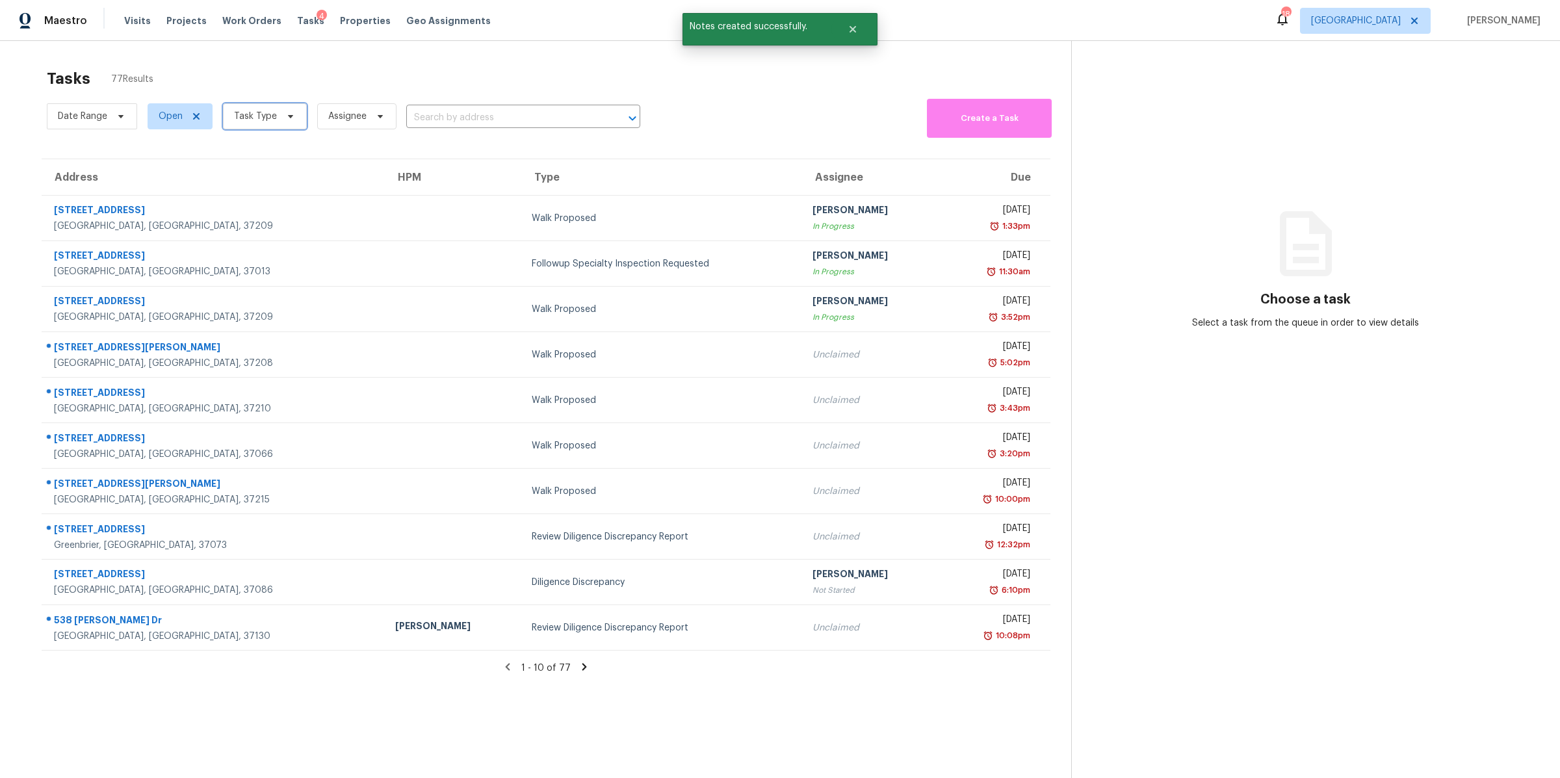
click at [287, 117] on icon at bounding box center [290, 116] width 10 height 10
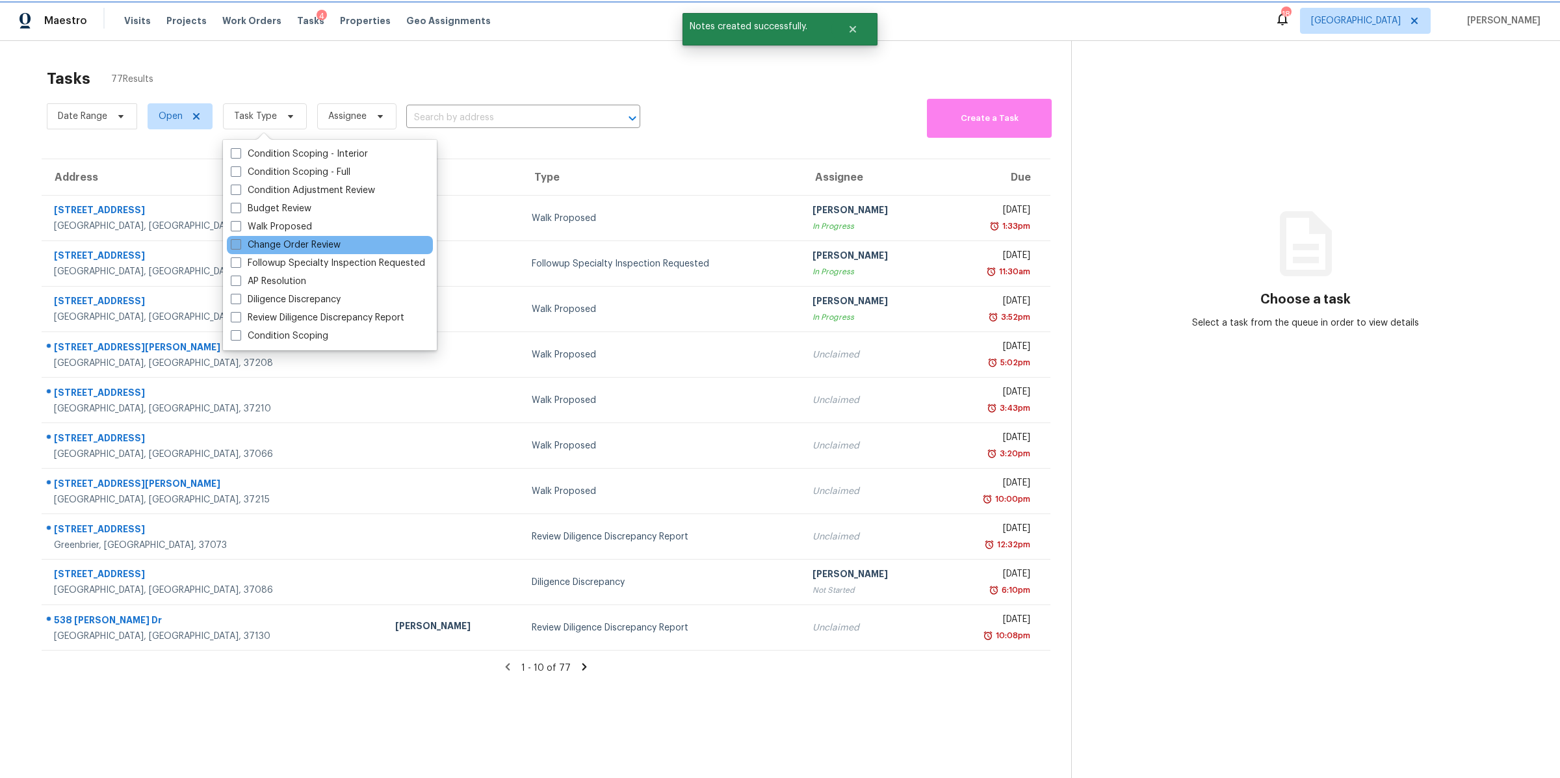
click at [276, 242] on label "Change Order Review" at bounding box center [286, 245] width 110 height 13
click at [239, 242] on input "Change Order Review" at bounding box center [235, 243] width 8 height 8
checkbox input "true"
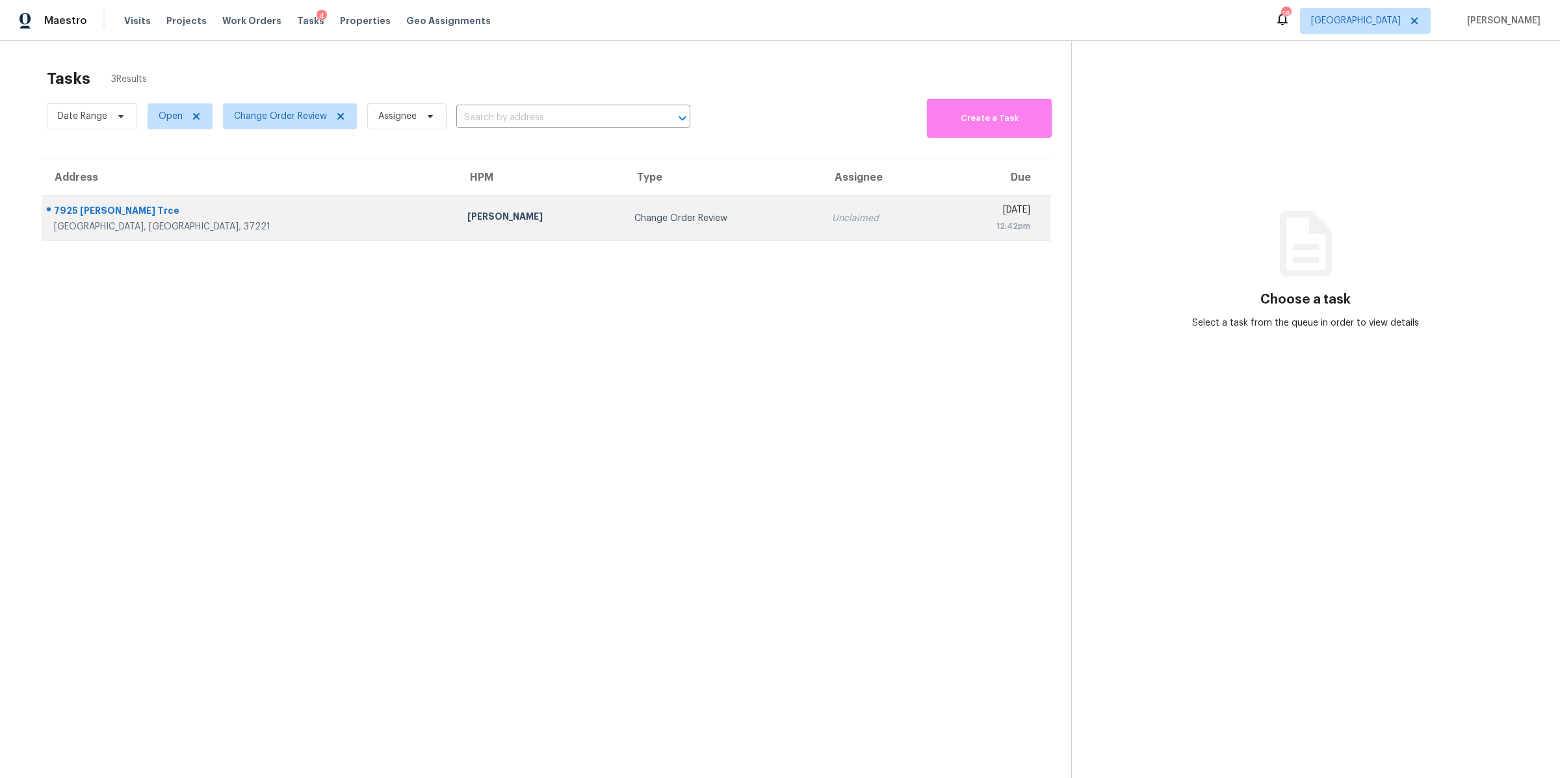
click at [109, 224] on div "Nashville, TN, 37221" at bounding box center [250, 226] width 393 height 13
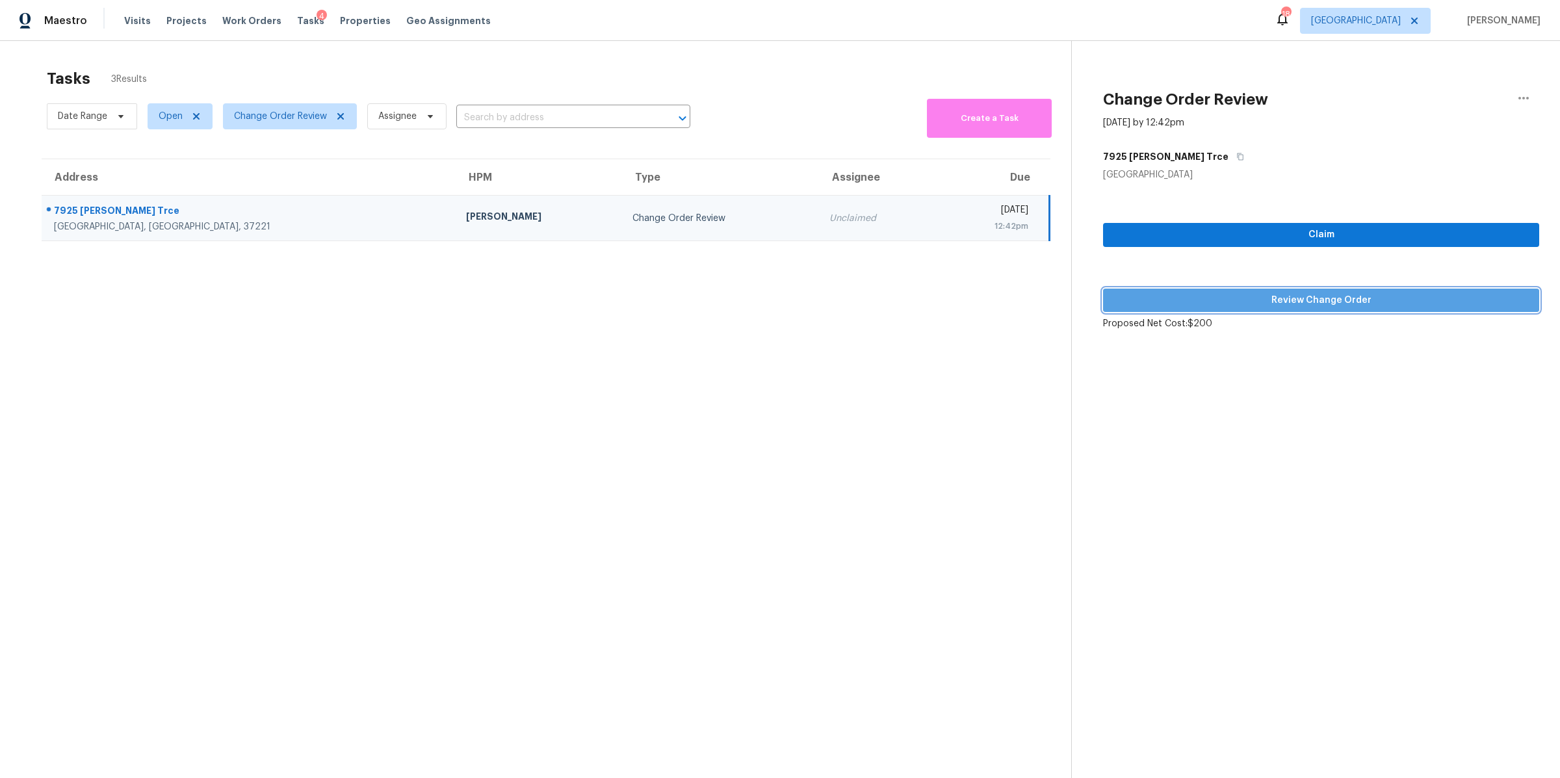
click at [1245, 300] on span "Review Change Order" at bounding box center [1320, 300] width 415 height 16
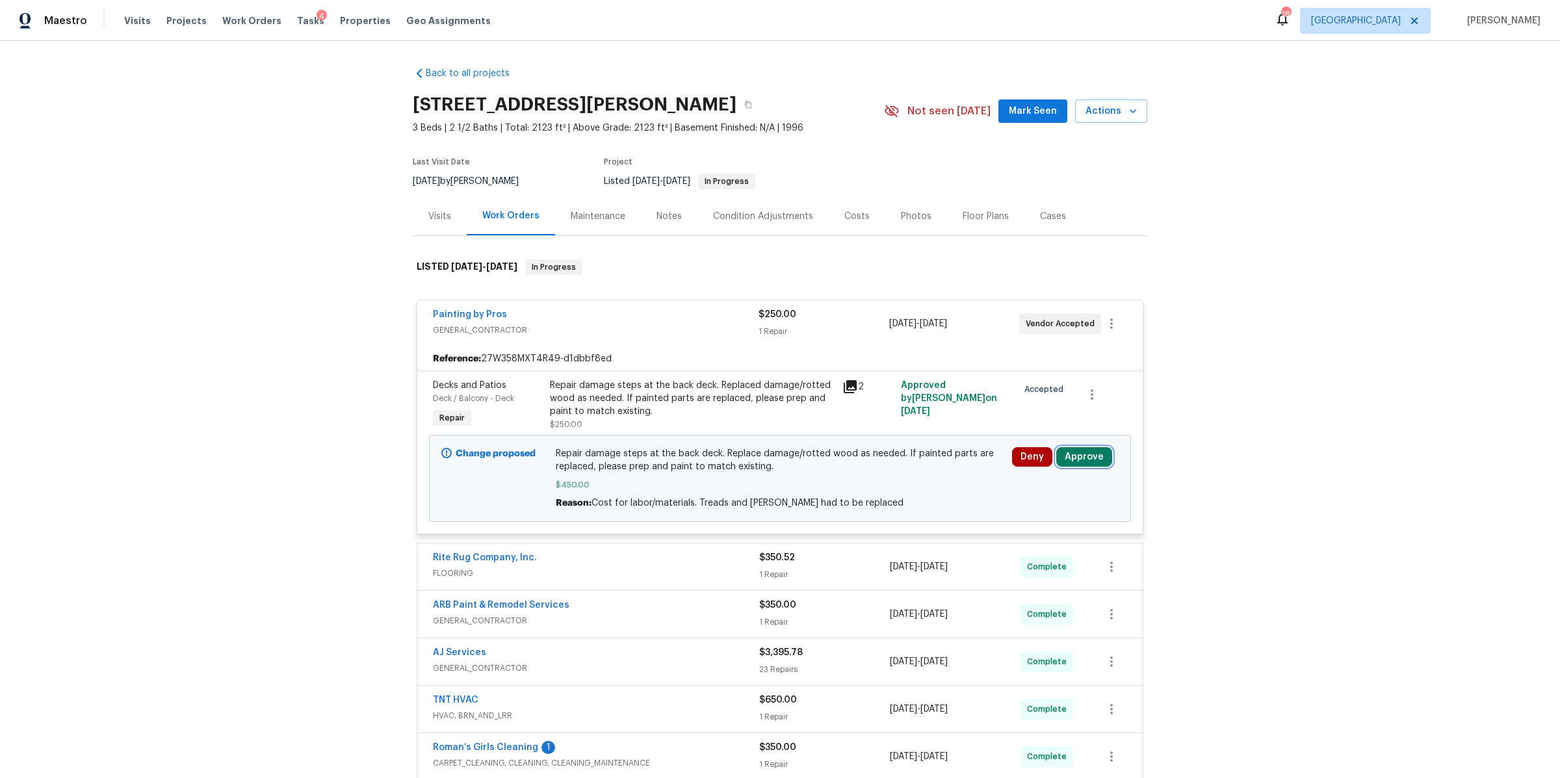
click at [1081, 459] on button "Approve" at bounding box center [1084, 456] width 56 height 19
click at [892, 465] on span "Approve" at bounding box center [892, 470] width 36 height 10
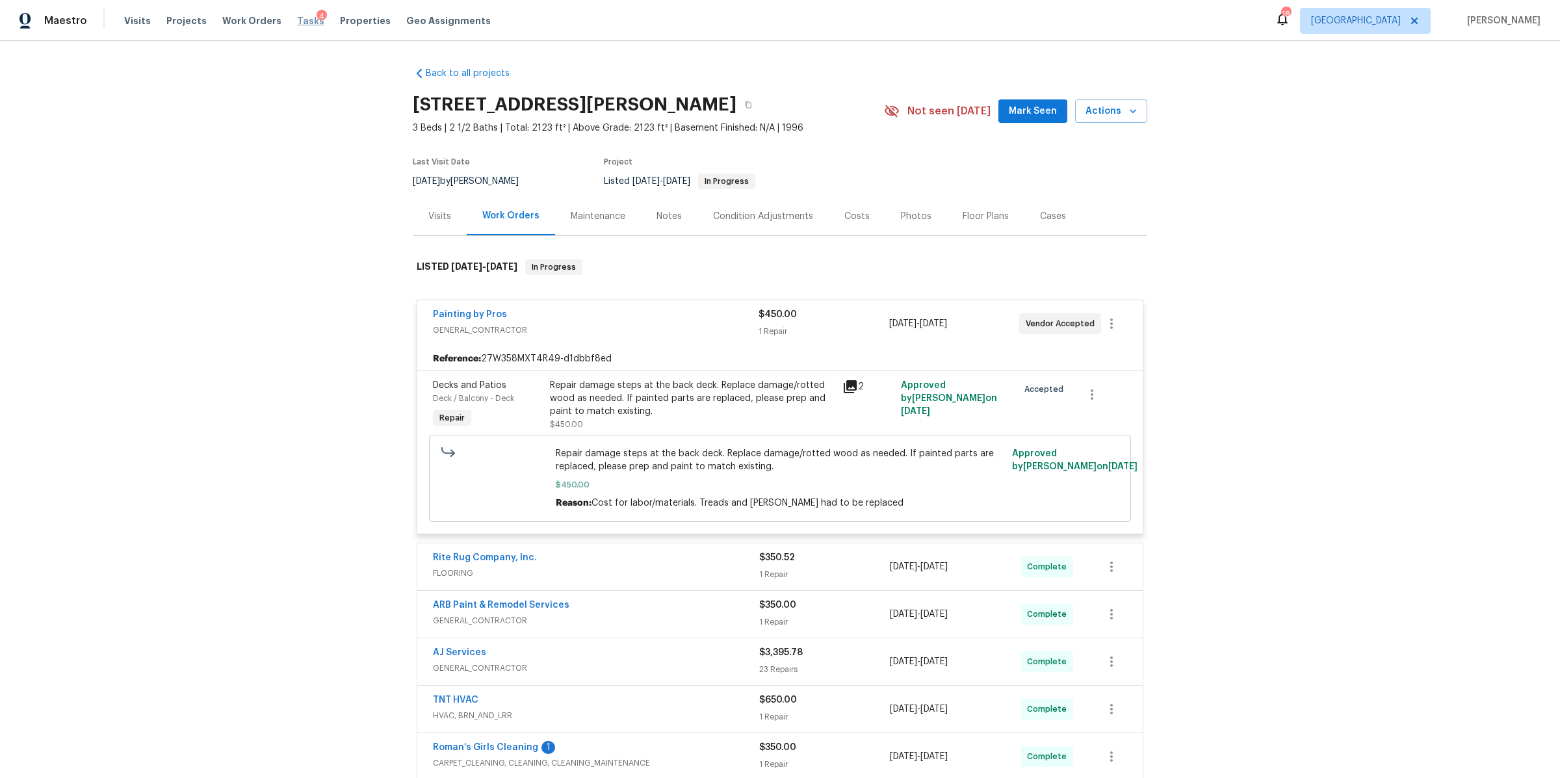
click at [297, 19] on span "Tasks" at bounding box center [310, 20] width 27 height 9
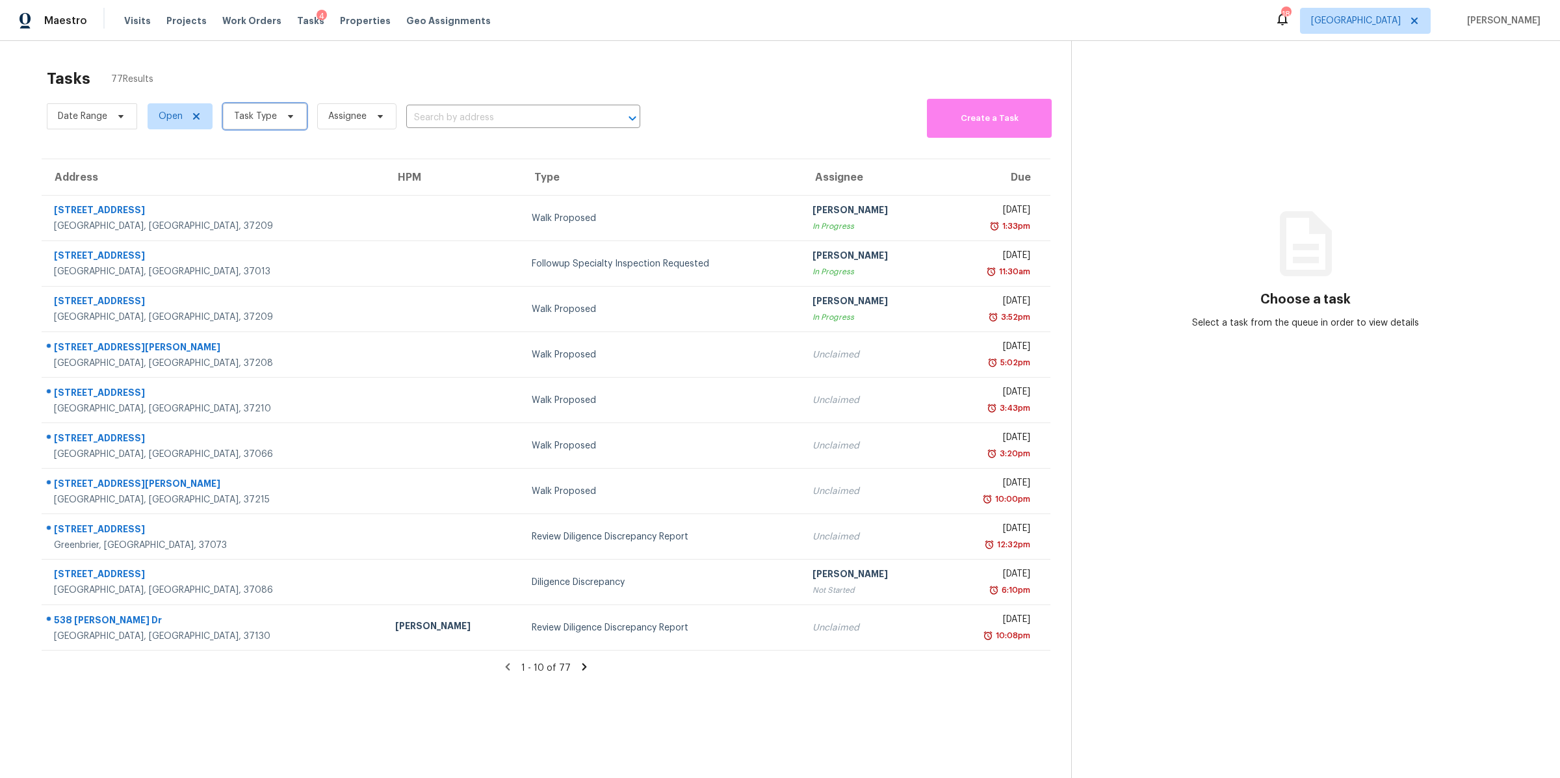
click at [274, 118] on span "Task Type" at bounding box center [255, 116] width 43 height 13
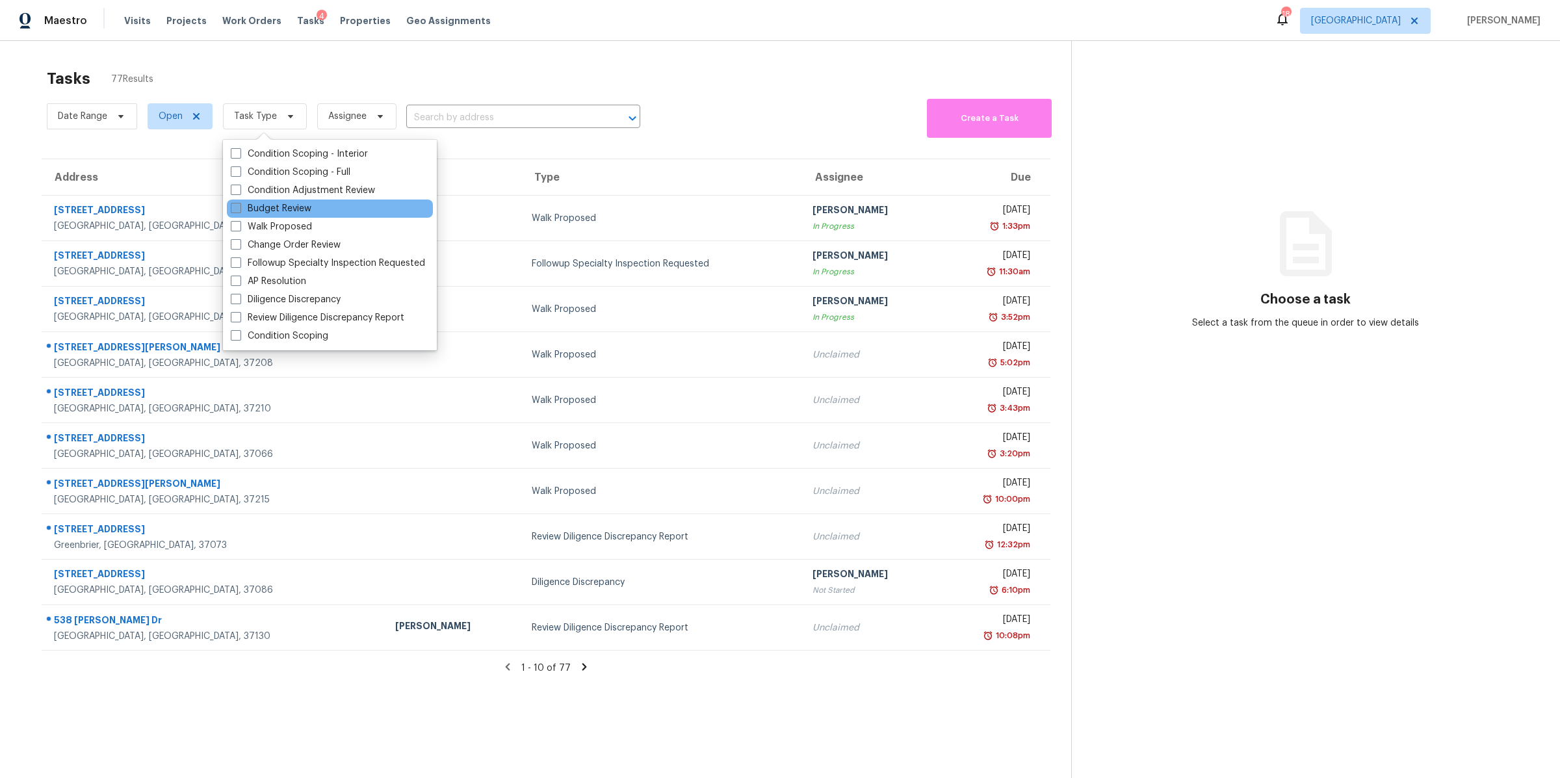
click at [280, 207] on label "Budget Review" at bounding box center [271, 208] width 81 height 13
click at [239, 207] on input "Budget Review" at bounding box center [235, 206] width 8 height 8
checkbox input "true"
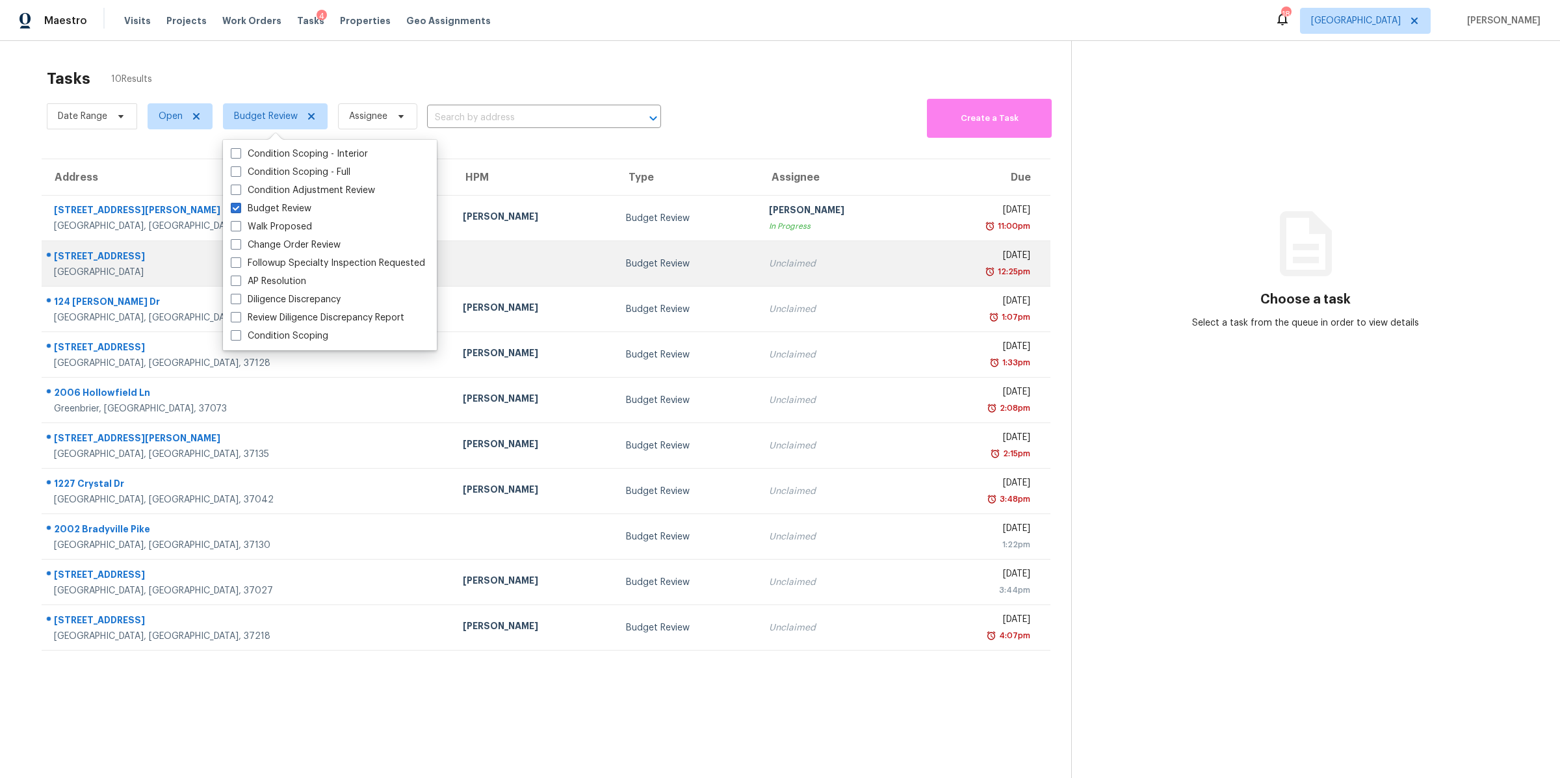
click at [99, 263] on div "[STREET_ADDRESS]" at bounding box center [248, 258] width 388 height 16
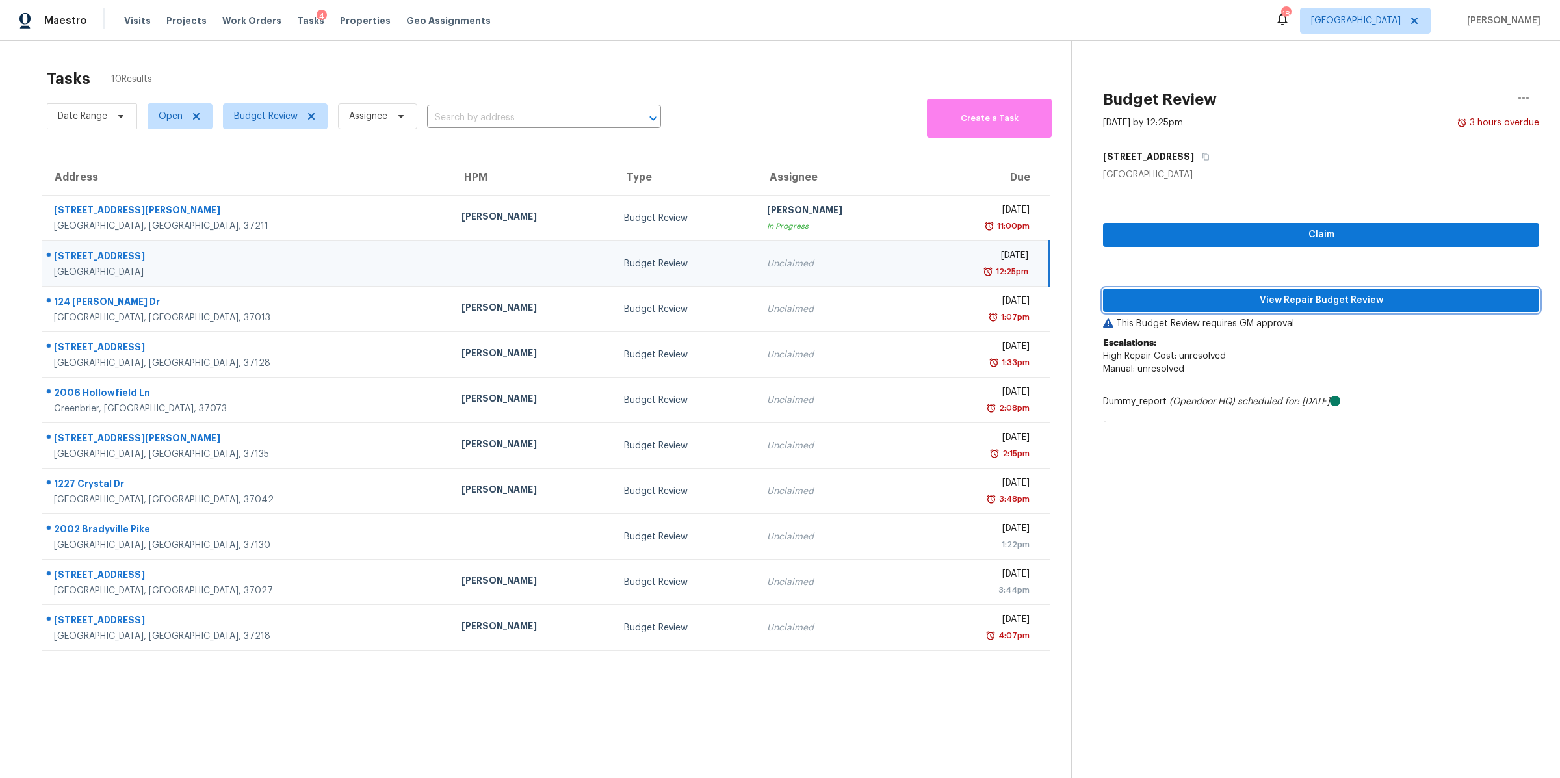
click at [1258, 296] on span "View Repair Budget Review" at bounding box center [1320, 300] width 415 height 16
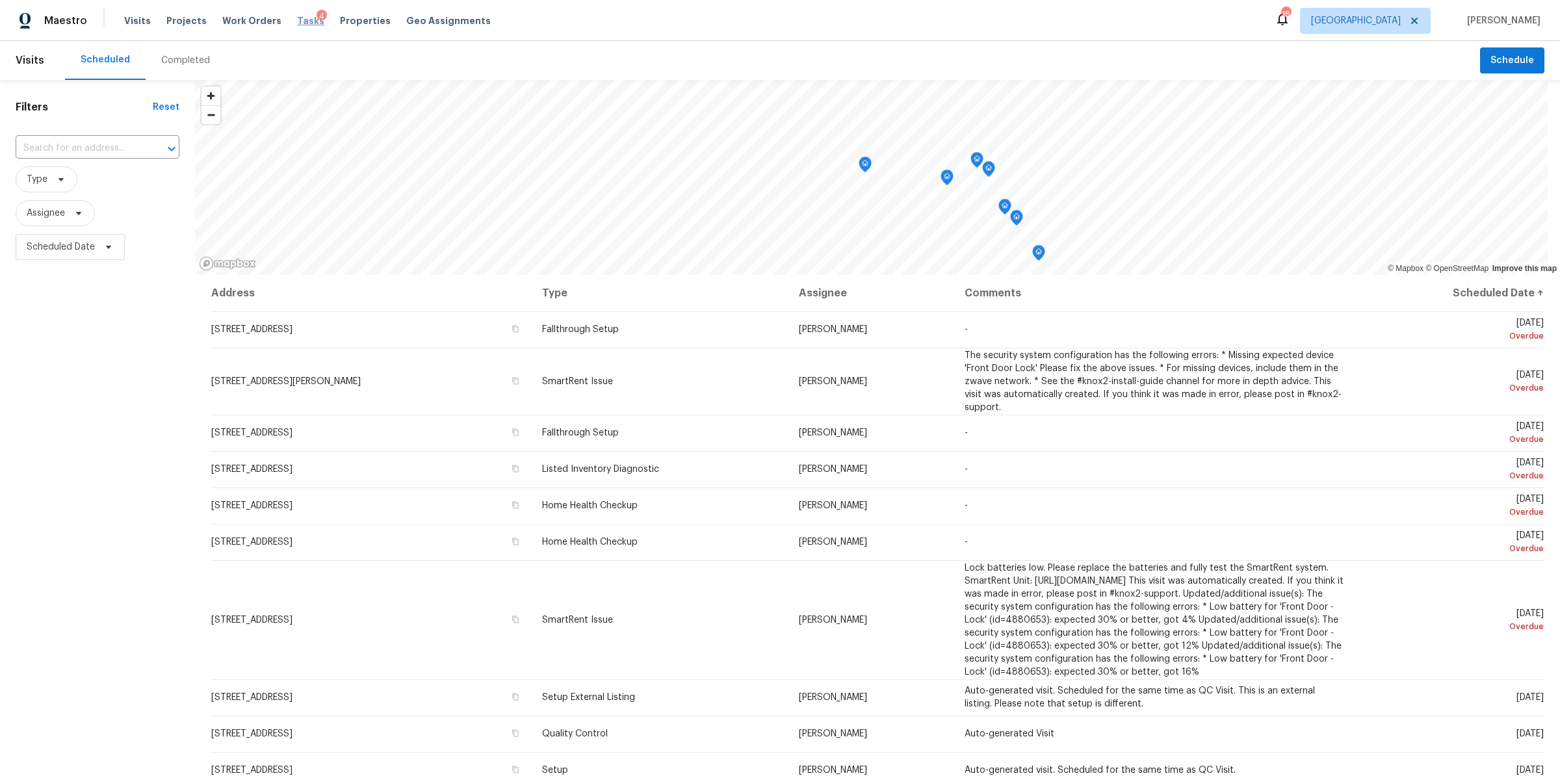
click at [297, 21] on span "Tasks" at bounding box center [310, 20] width 27 height 9
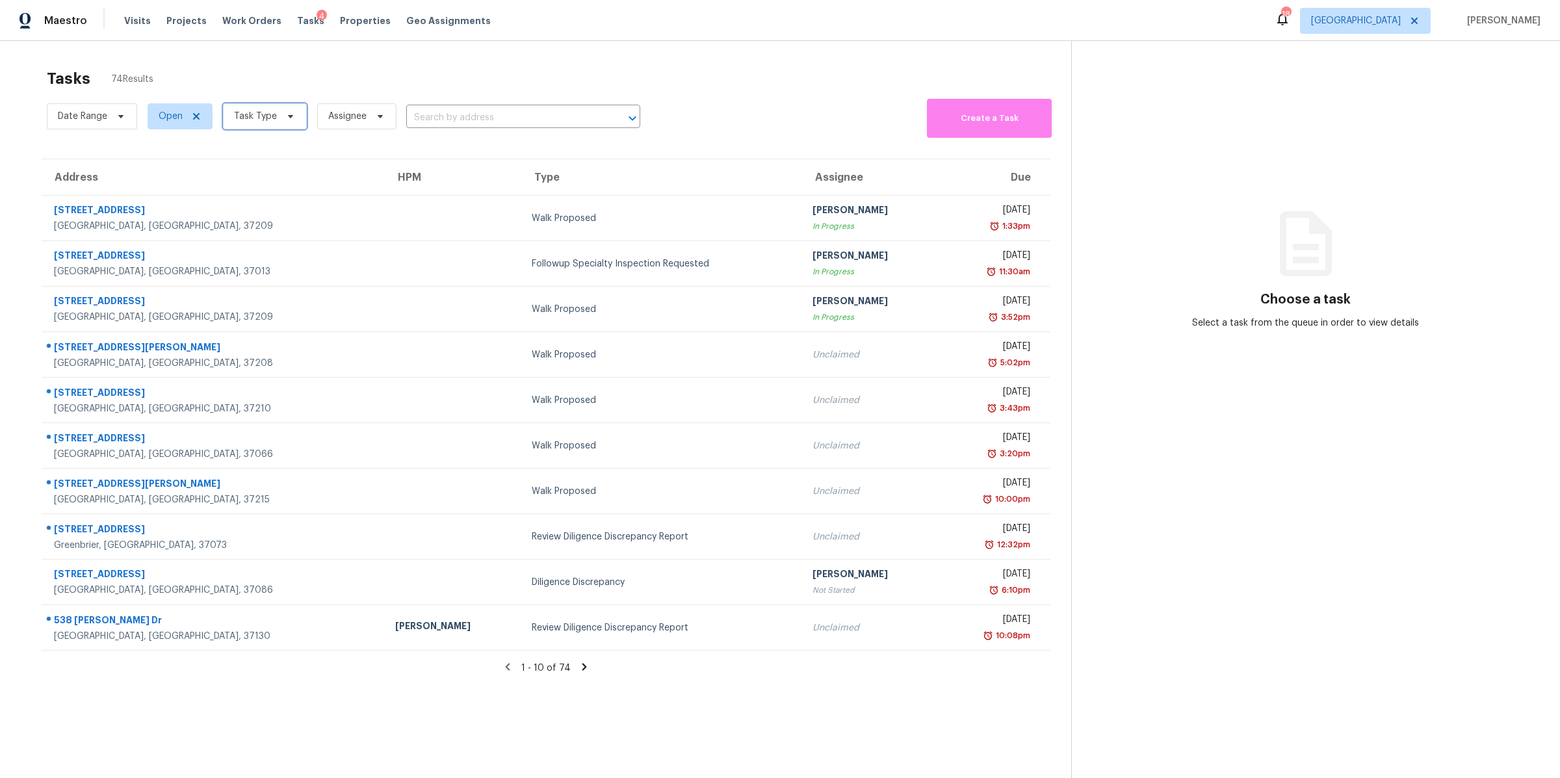
click at [272, 118] on span "Task Type" at bounding box center [255, 116] width 43 height 13
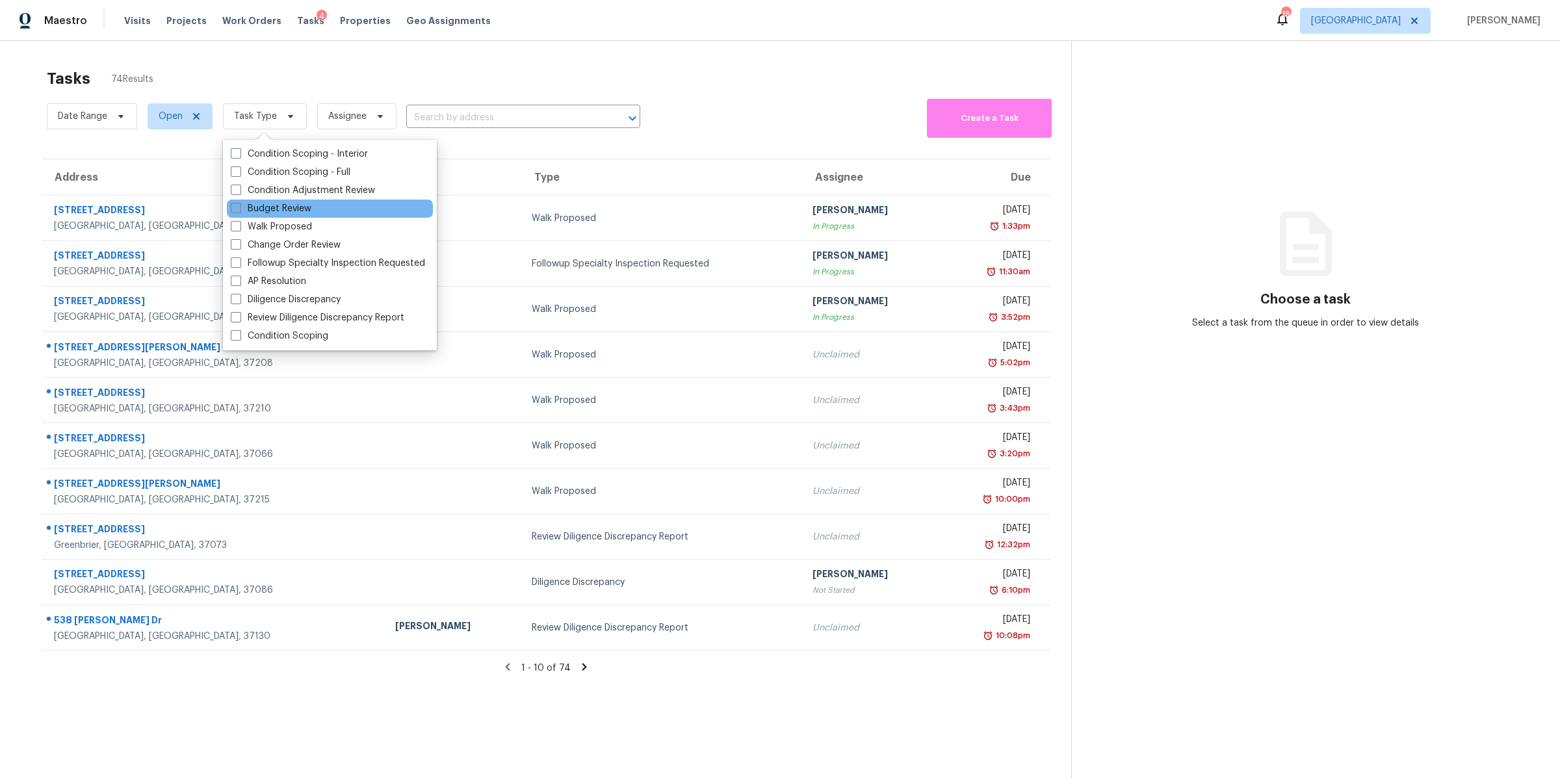
click at [285, 213] on label "Budget Review" at bounding box center [271, 208] width 81 height 13
click at [239, 211] on input "Budget Review" at bounding box center [235, 206] width 8 height 8
checkbox input "true"
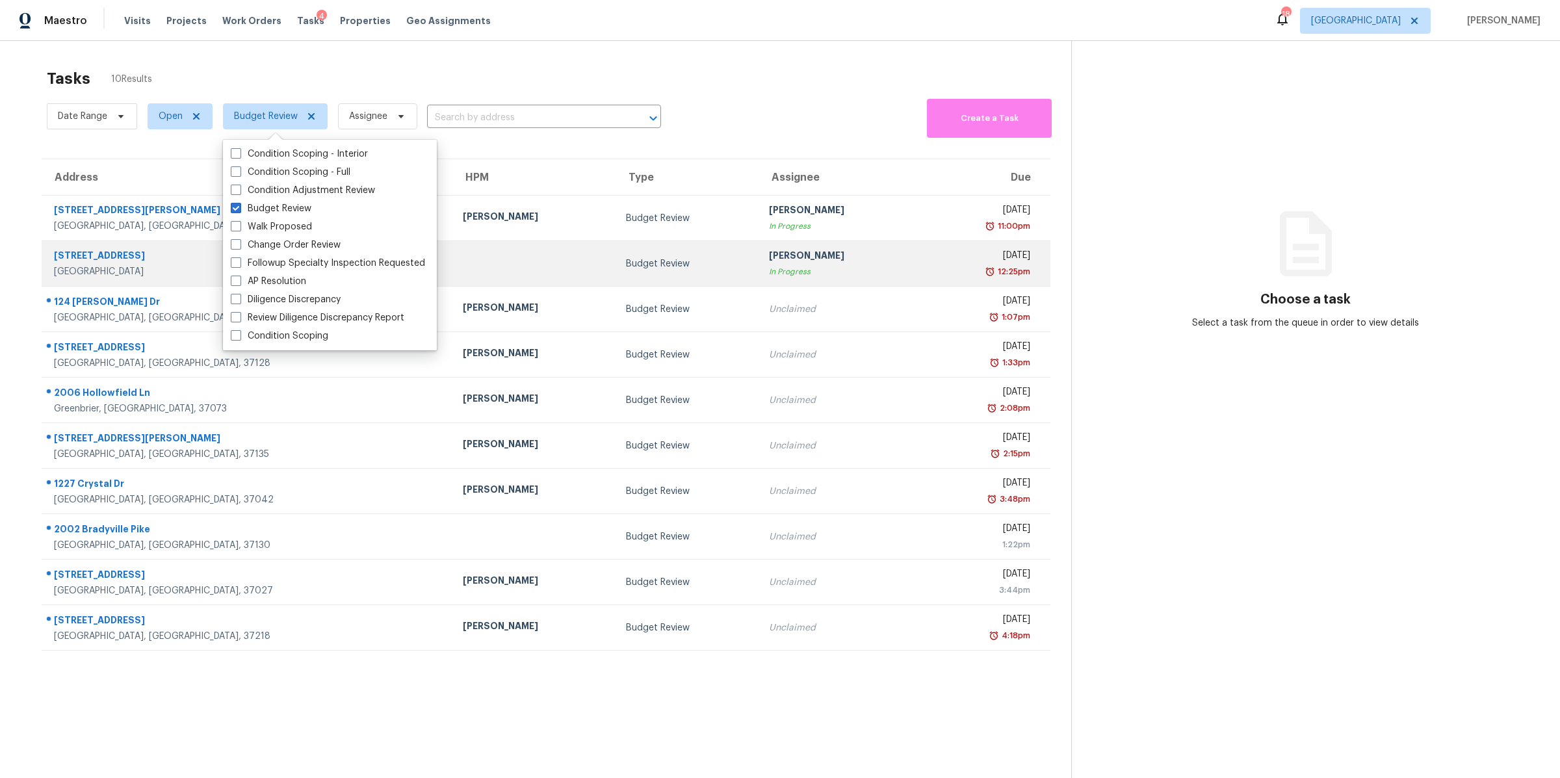
click at [107, 260] on div "[STREET_ADDRESS]" at bounding box center [248, 257] width 388 height 16
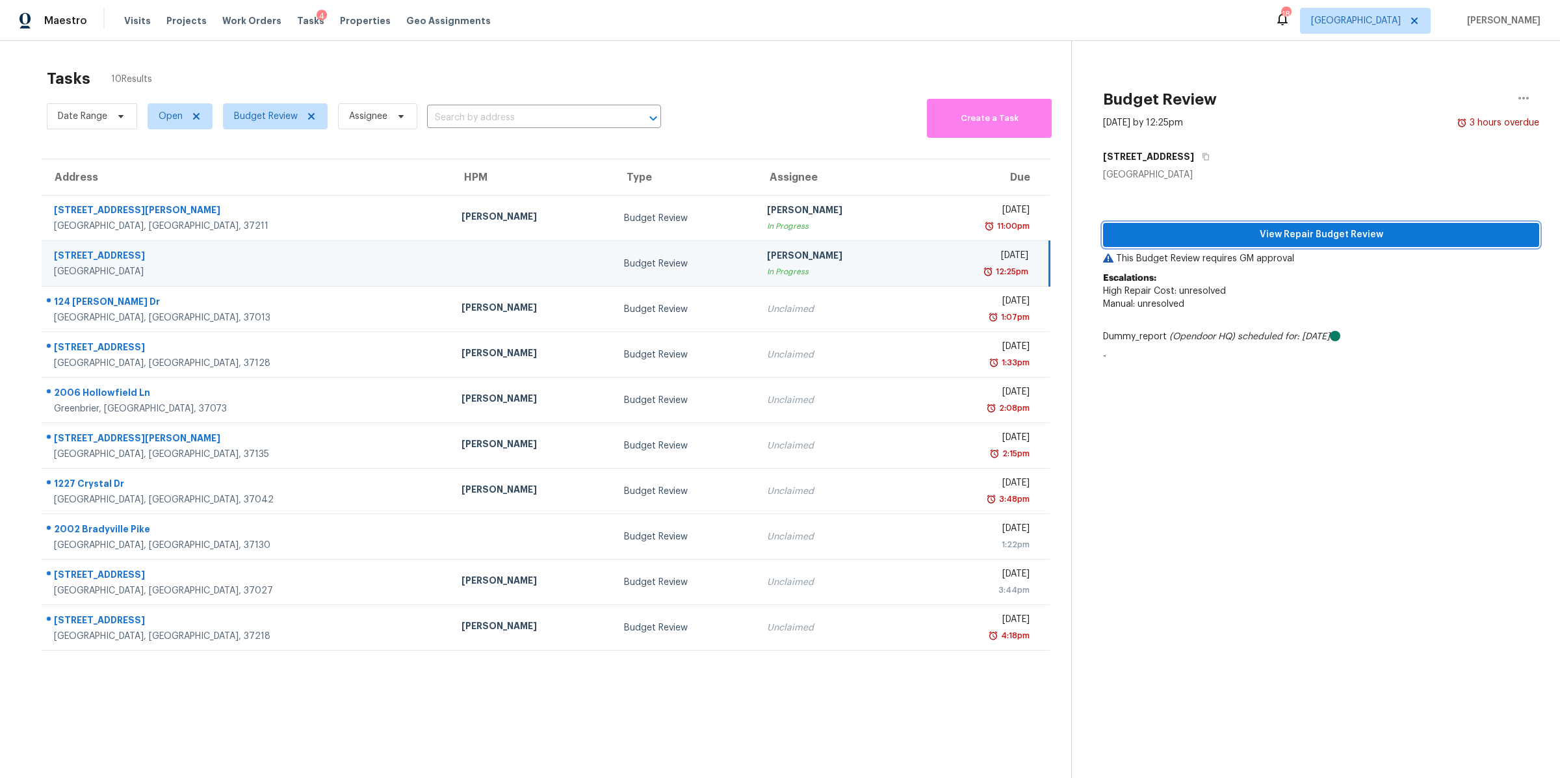
click at [1247, 237] on span "View Repair Budget Review" at bounding box center [1320, 235] width 415 height 16
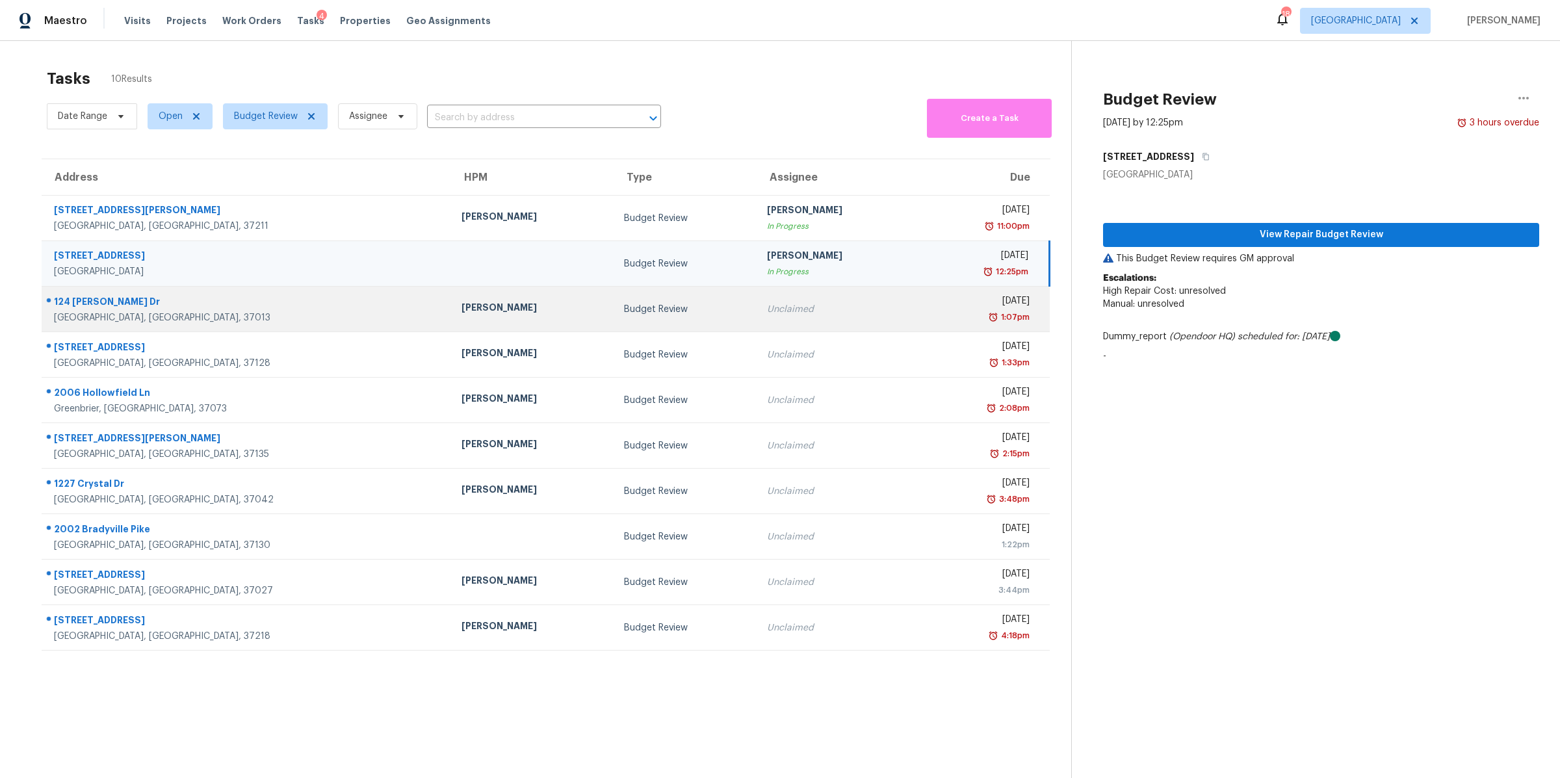
click at [98, 313] on div "[GEOGRAPHIC_DATA], [GEOGRAPHIC_DATA], 37013" at bounding box center [247, 317] width 387 height 13
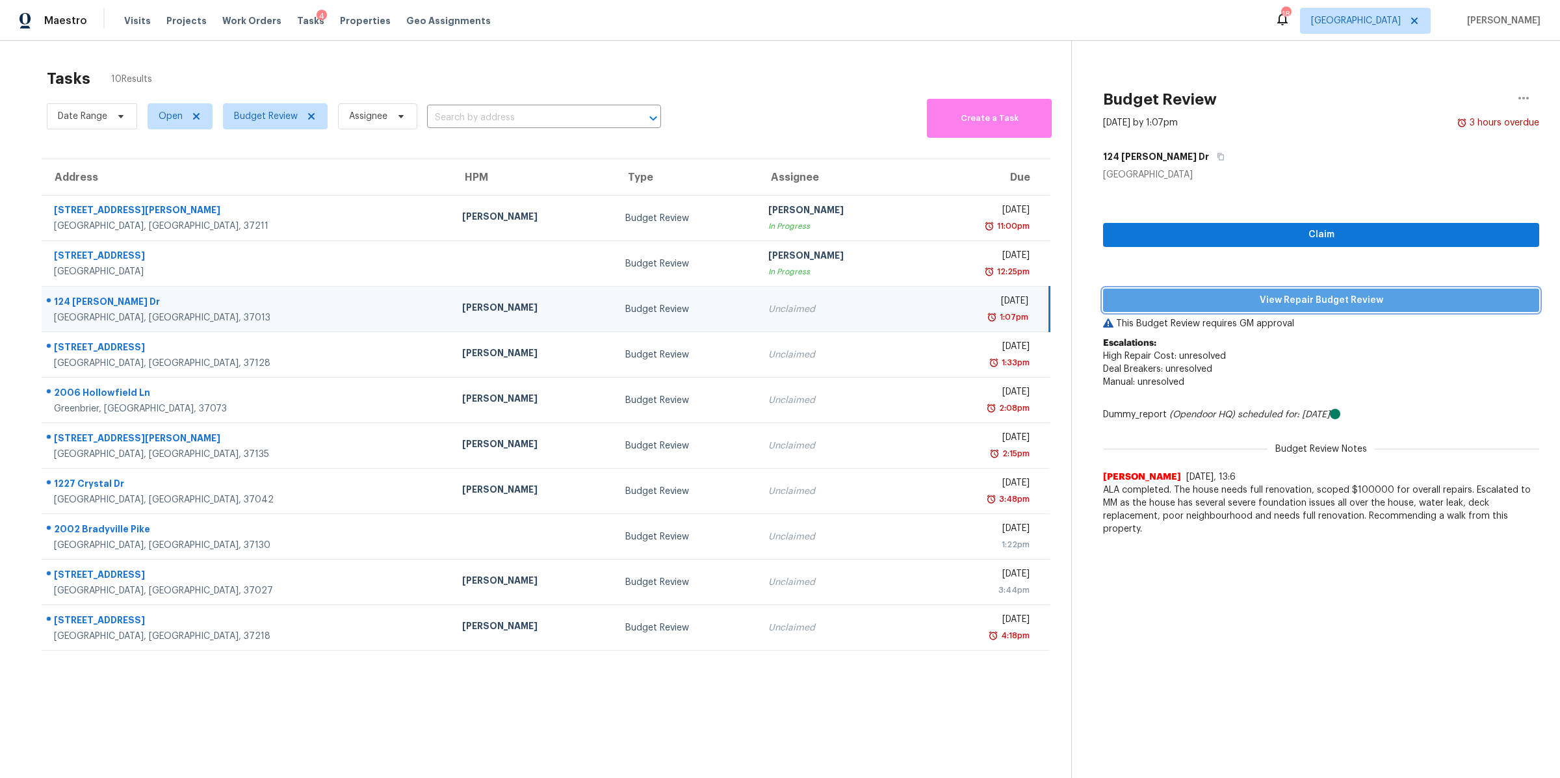
click at [1334, 300] on span "View Repair Budget Review" at bounding box center [1320, 300] width 415 height 16
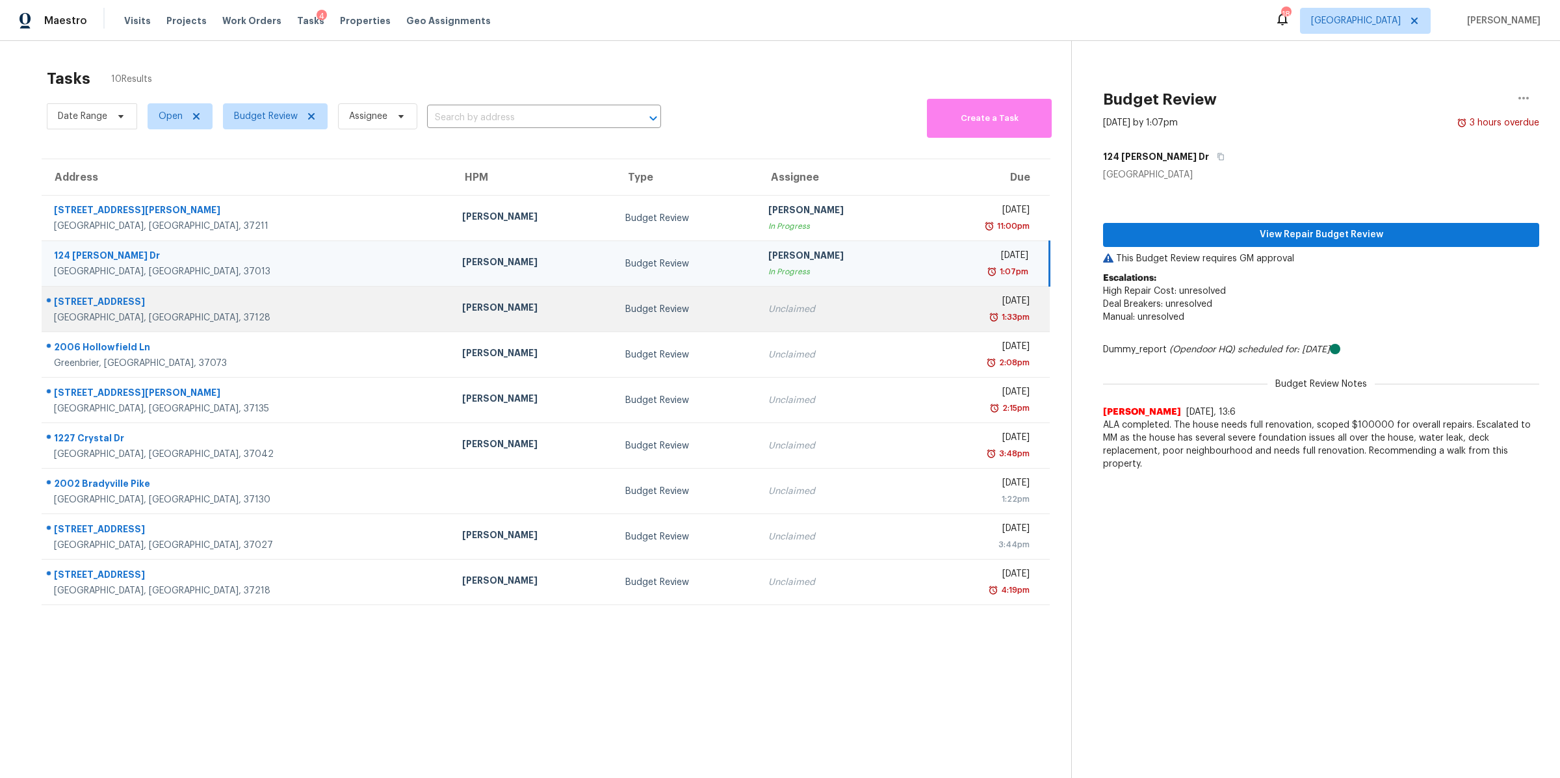
click at [102, 311] on div "[STREET_ADDRESS]" at bounding box center [247, 303] width 387 height 16
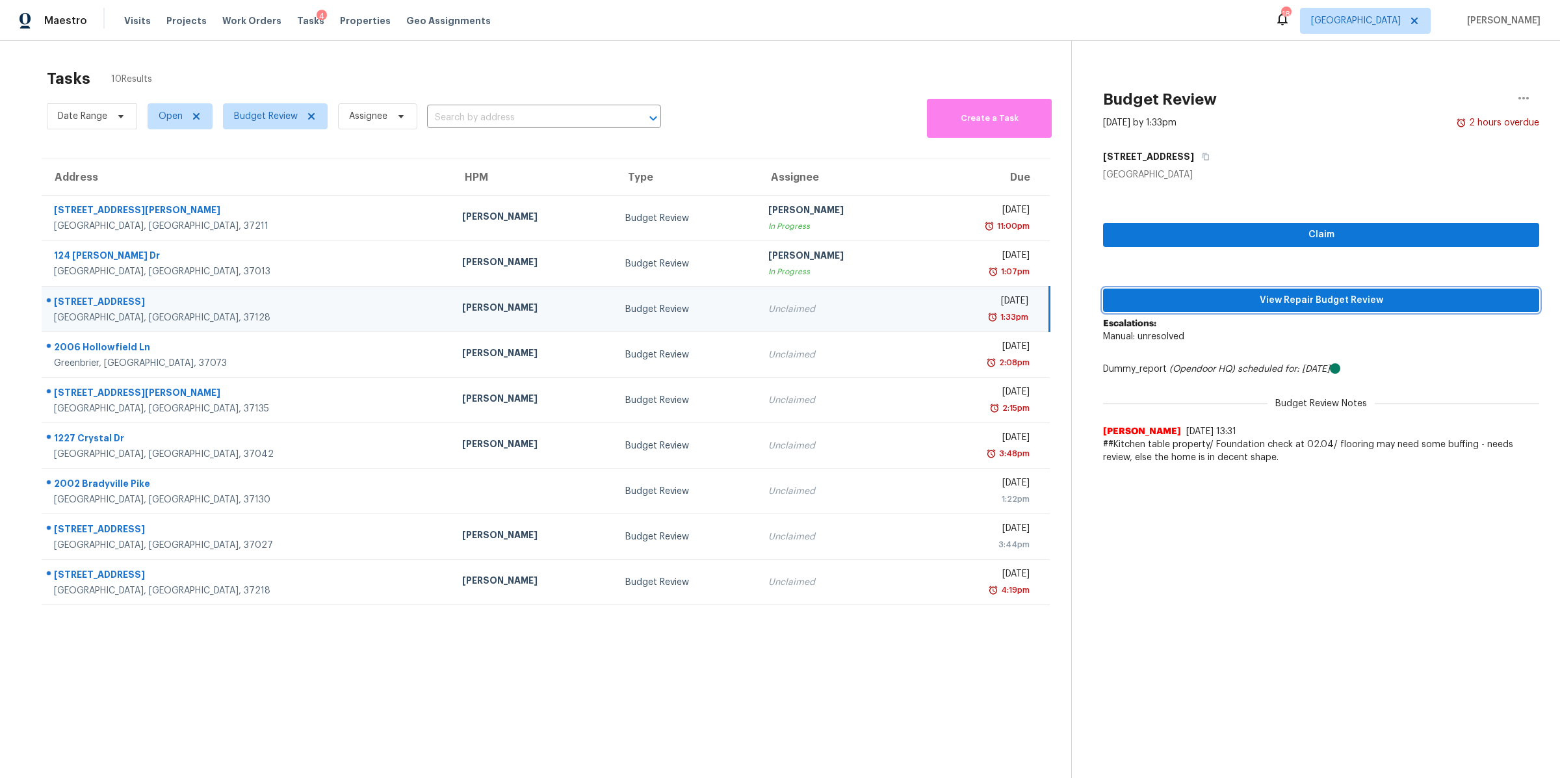
click at [1282, 305] on span "View Repair Budget Review" at bounding box center [1320, 300] width 415 height 16
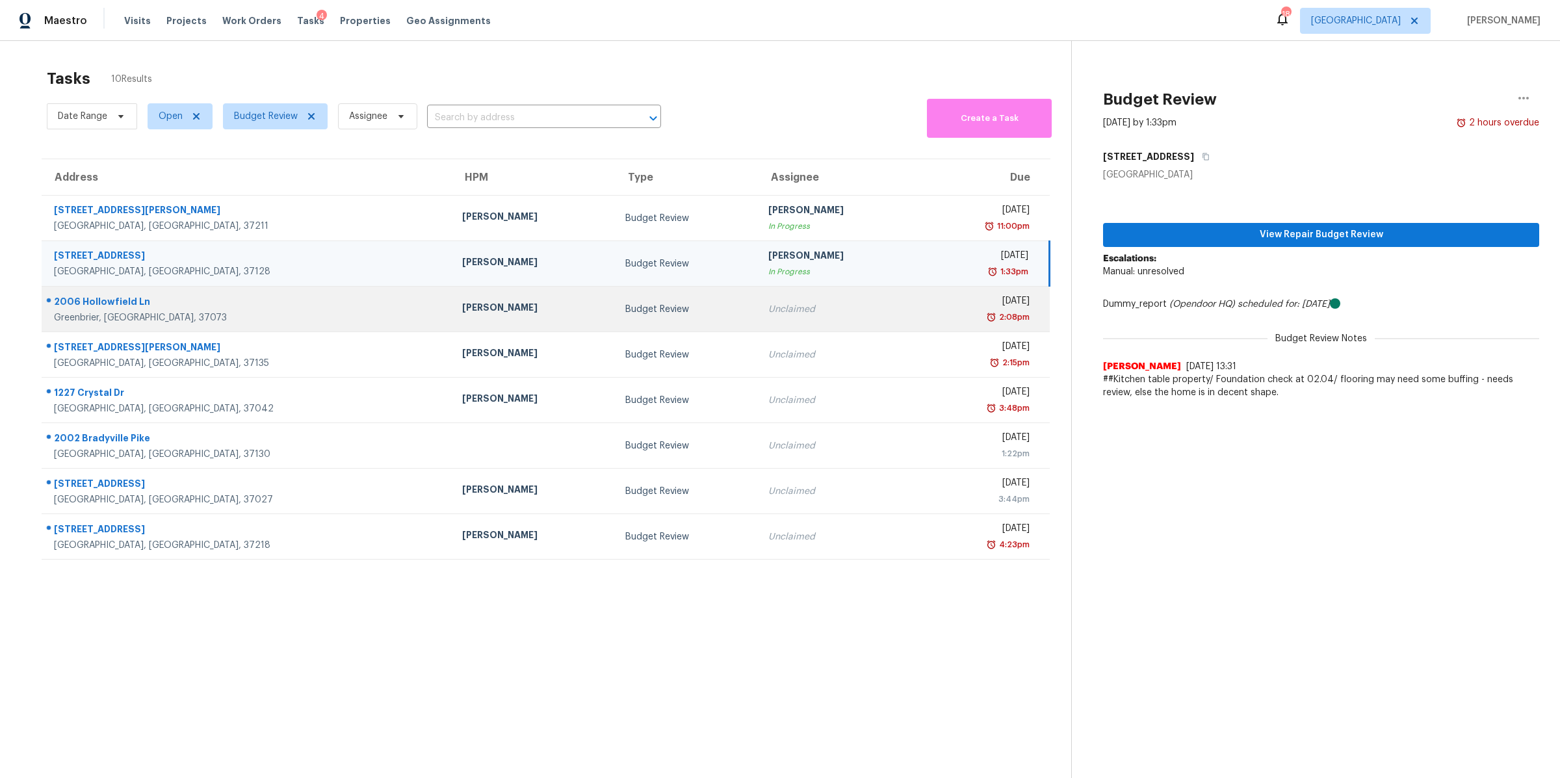
click at [120, 305] on div "2006 Hollowfield Ln" at bounding box center [247, 303] width 387 height 16
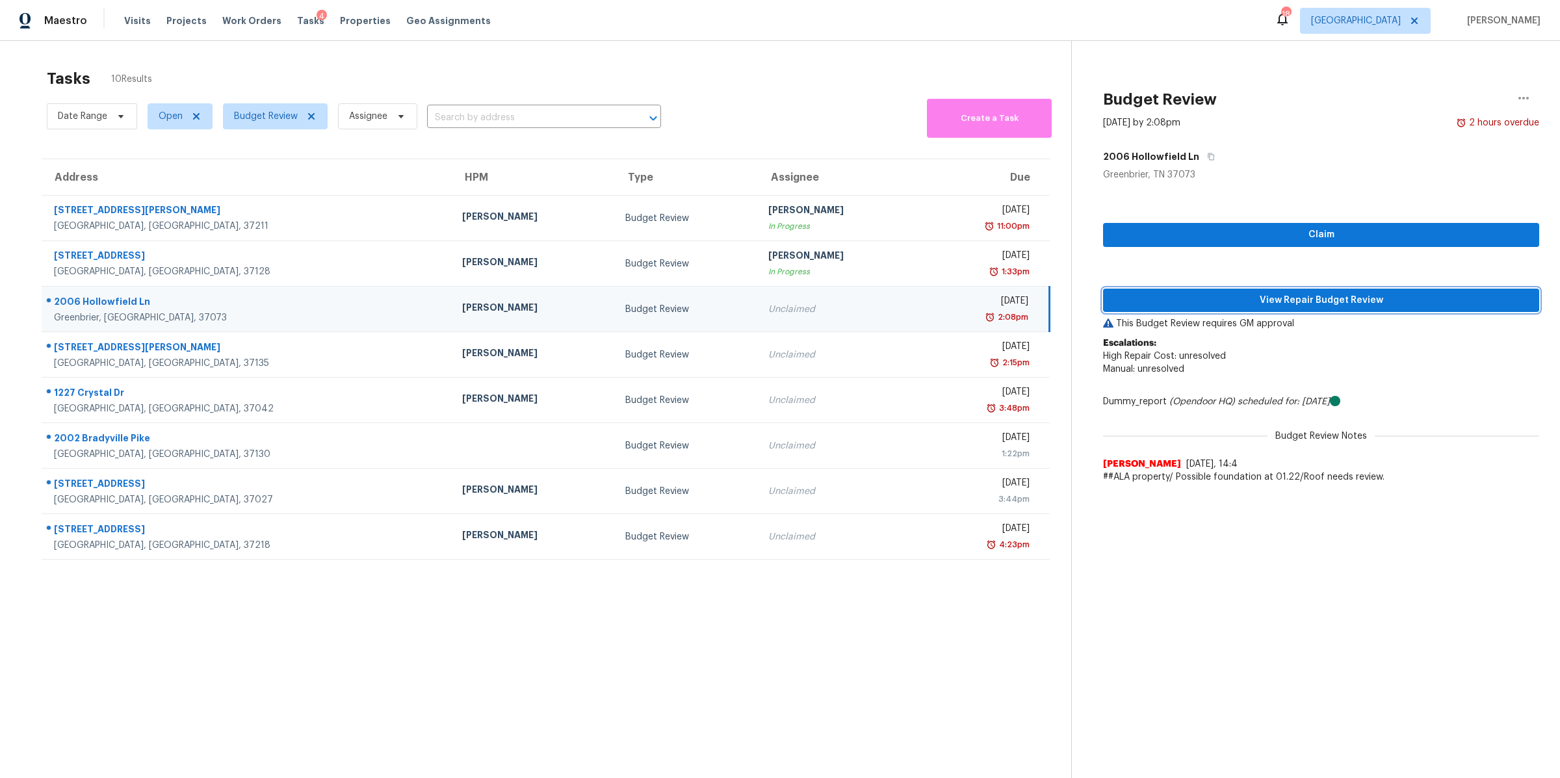
click at [1244, 300] on span "View Repair Budget Review" at bounding box center [1320, 300] width 415 height 16
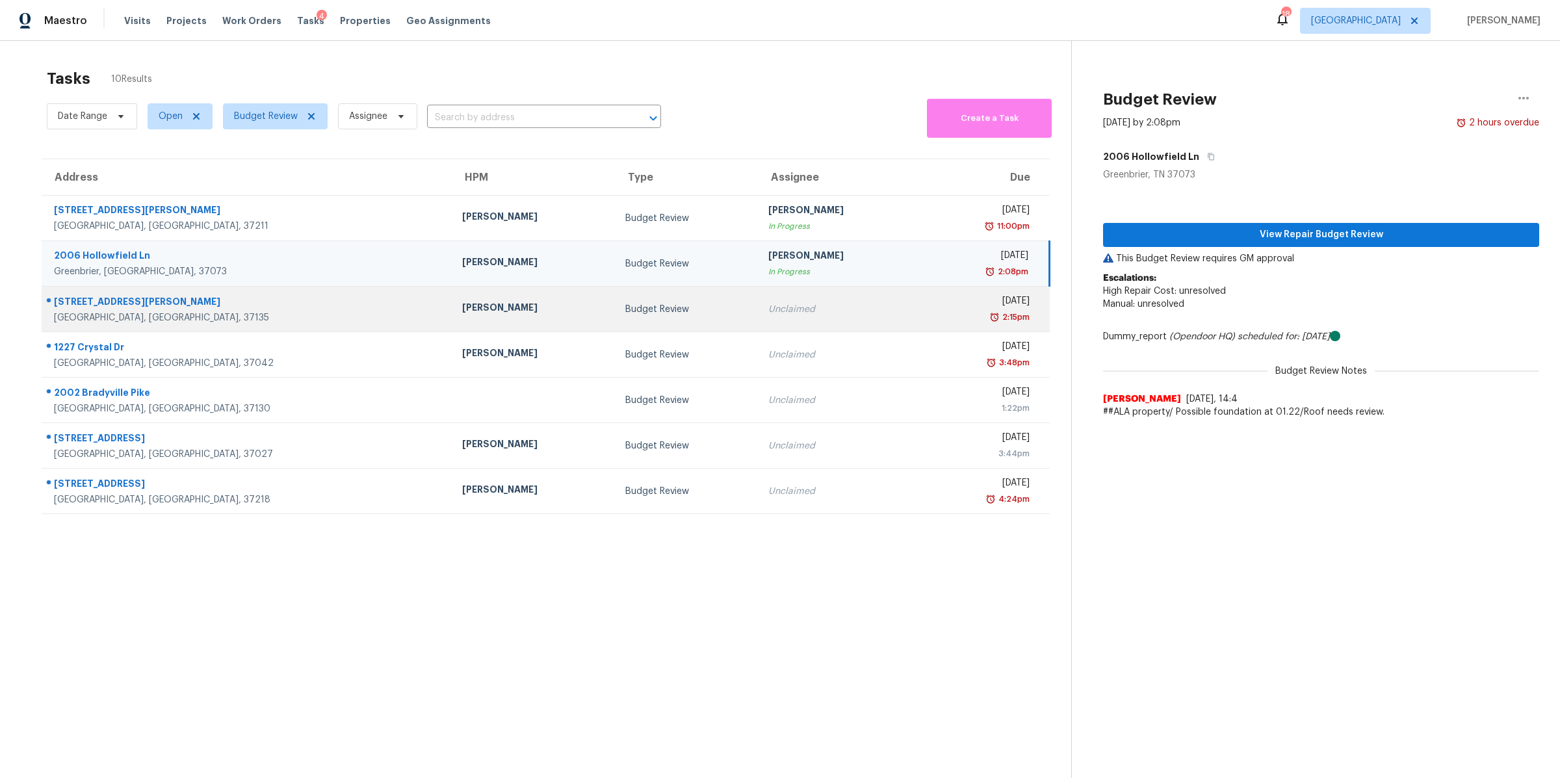
click at [93, 305] on div "[STREET_ADDRESS][PERSON_NAME]" at bounding box center [247, 303] width 387 height 16
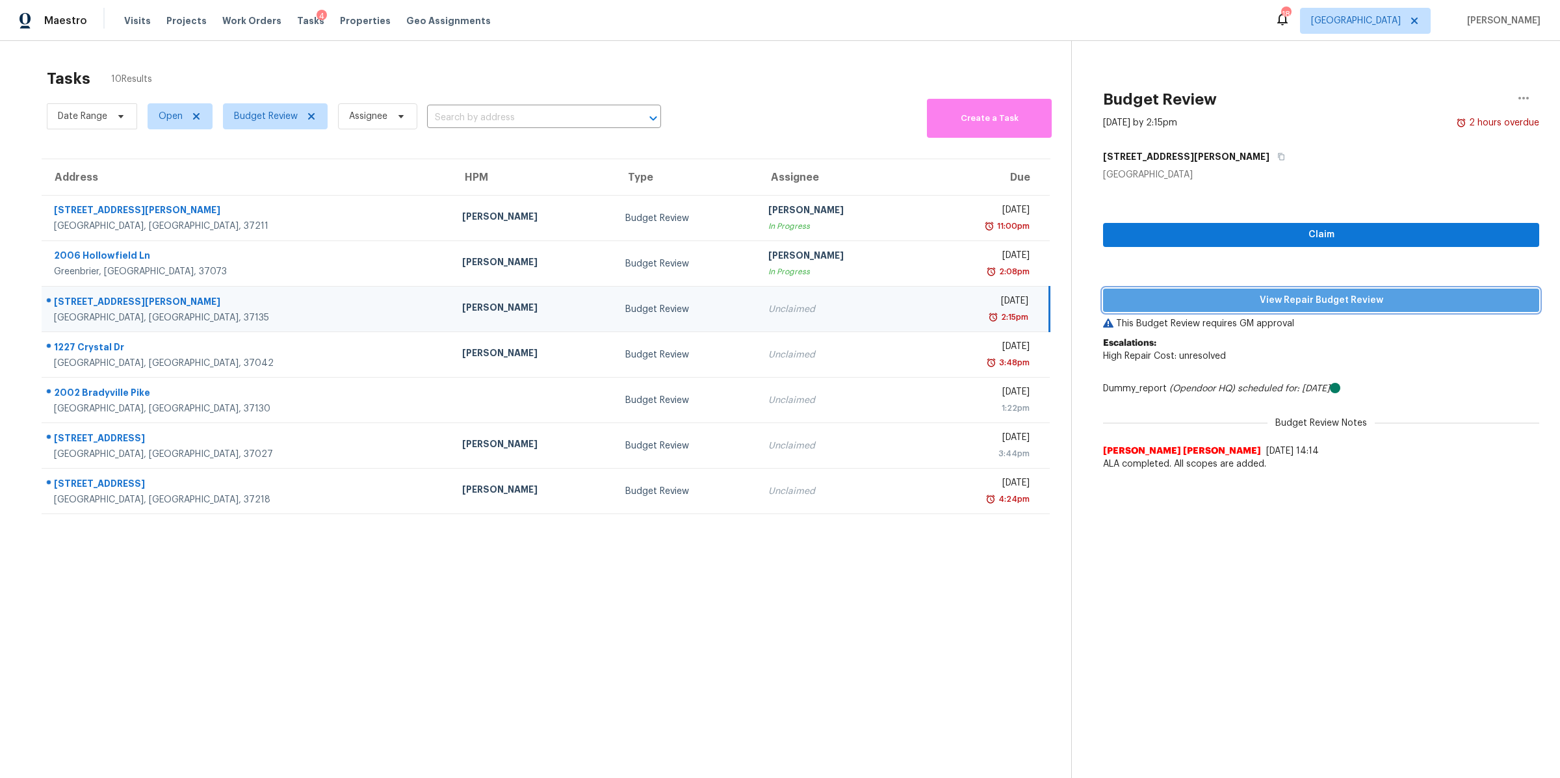
click at [1223, 303] on span "View Repair Budget Review" at bounding box center [1320, 300] width 415 height 16
